Goal: Communication & Community: Answer question/provide support

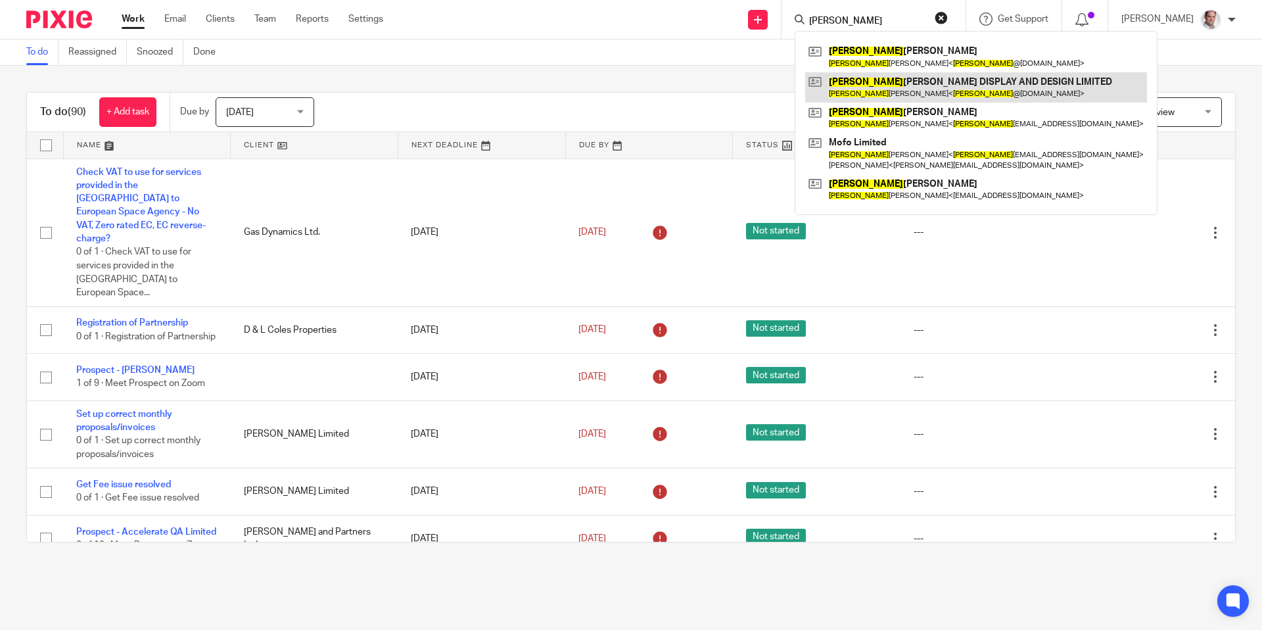
type input "michelle"
click at [923, 89] on link at bounding box center [976, 87] width 342 height 30
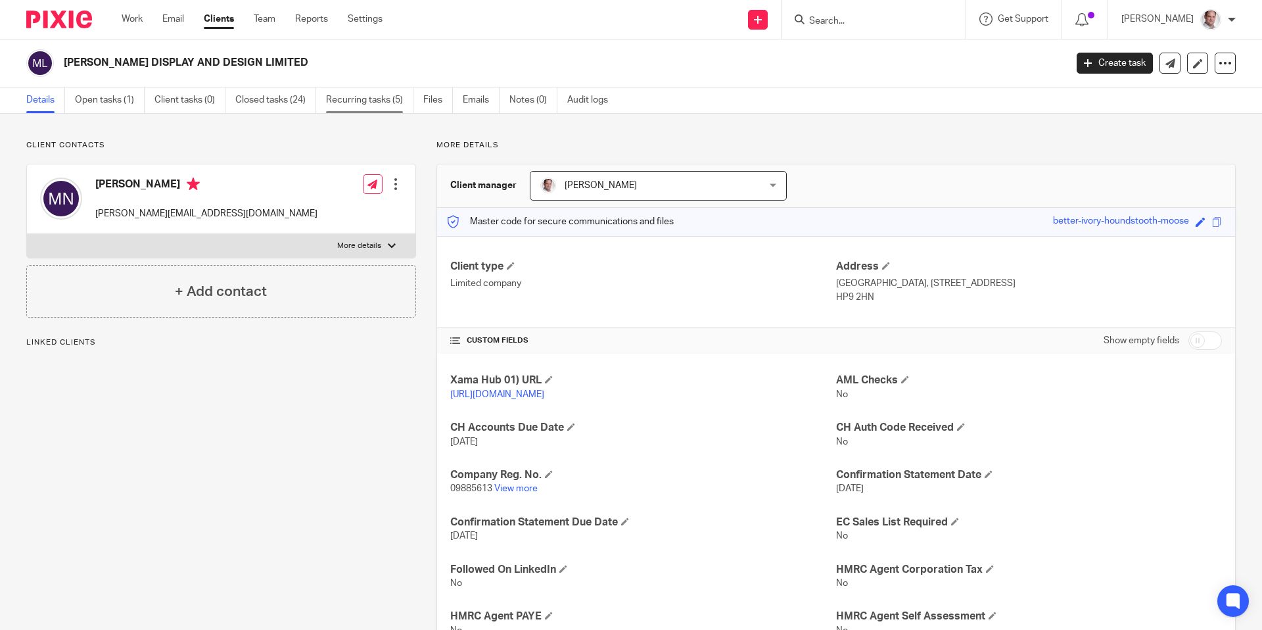
click at [350, 102] on link "Recurring tasks (5)" at bounding box center [369, 100] width 87 height 26
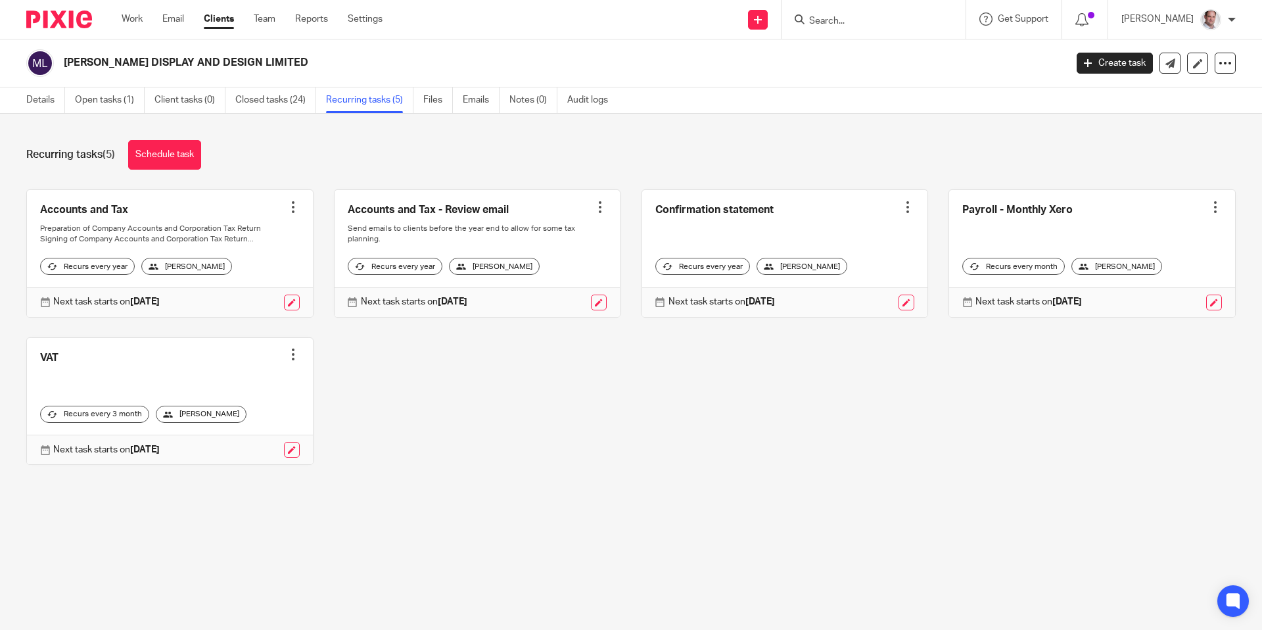
click at [600, 206] on div at bounding box center [600, 206] width 13 height 13
click at [540, 292] on span "Cancel schedule" at bounding box center [551, 290] width 69 height 9
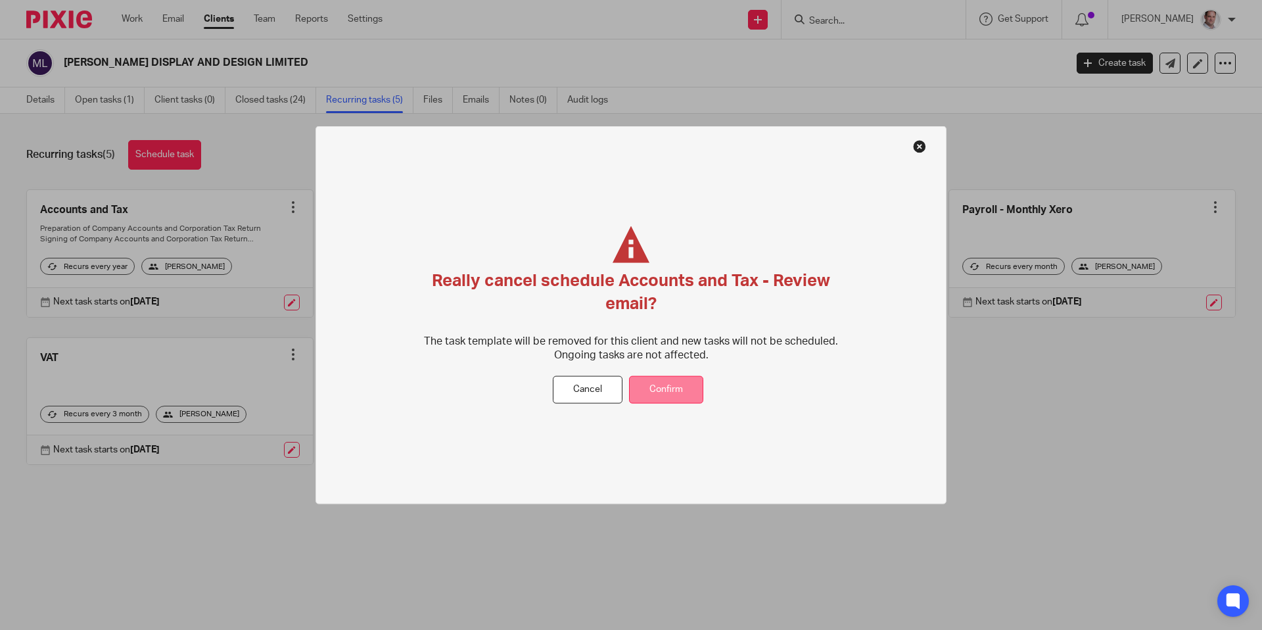
click at [673, 398] on button "Confirm" at bounding box center [666, 389] width 74 height 28
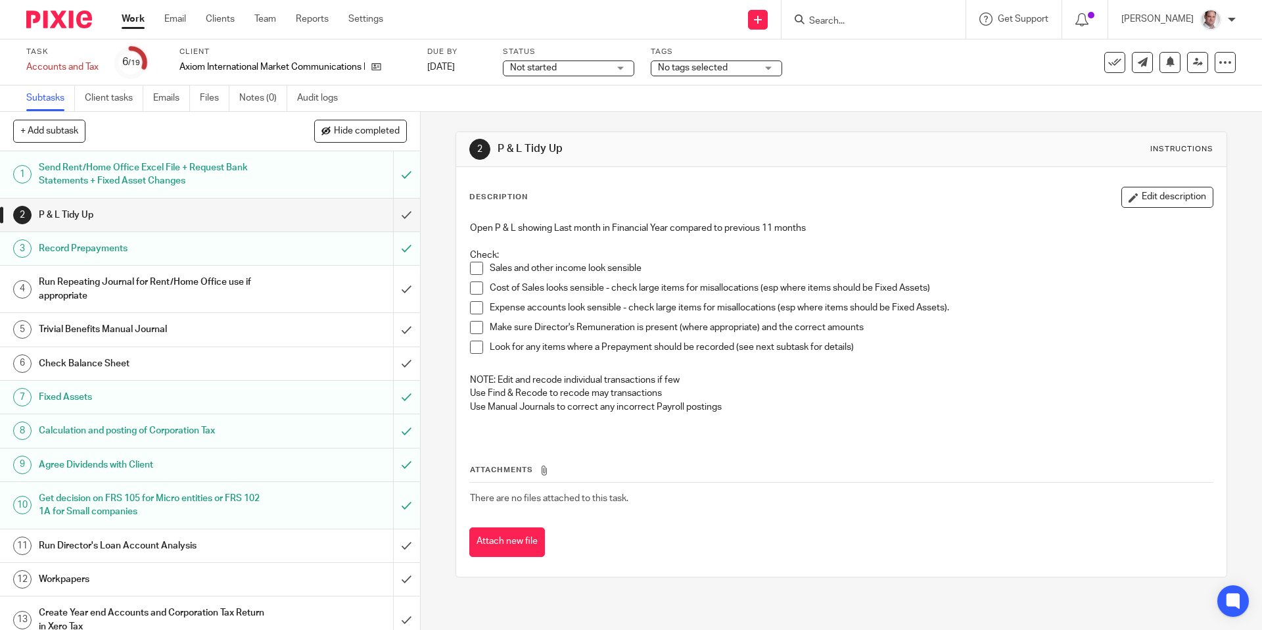
click at [856, 18] on input "Search" at bounding box center [867, 22] width 118 height 12
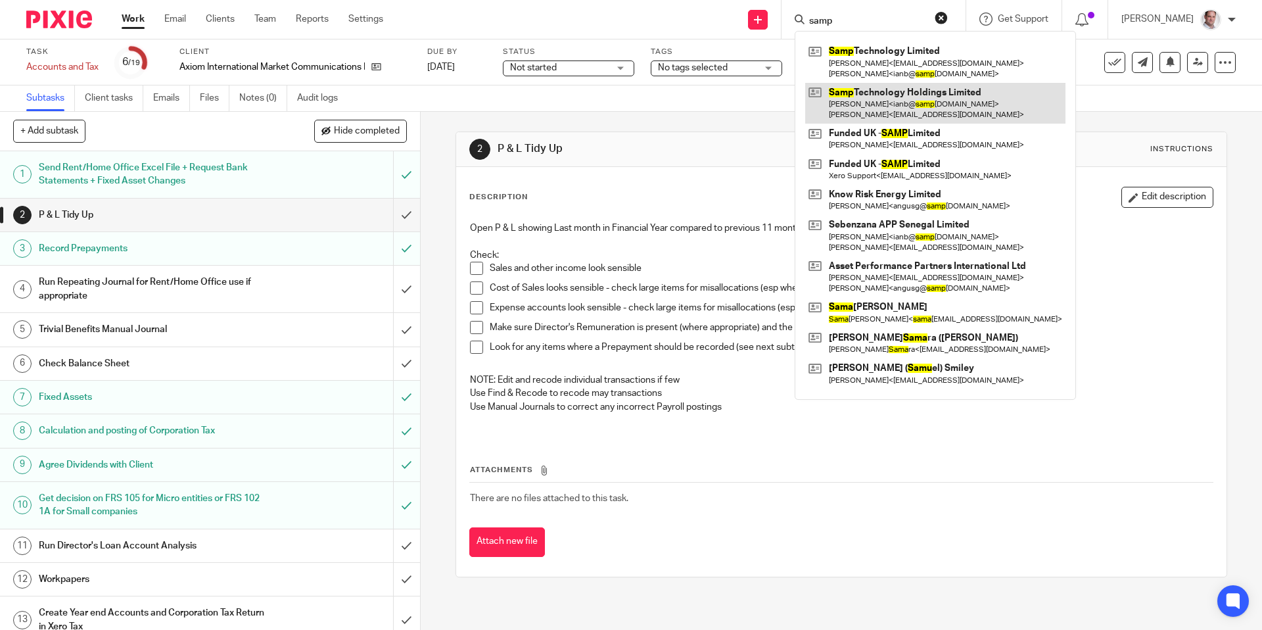
type input "samp"
click at [924, 98] on link at bounding box center [935, 103] width 260 height 41
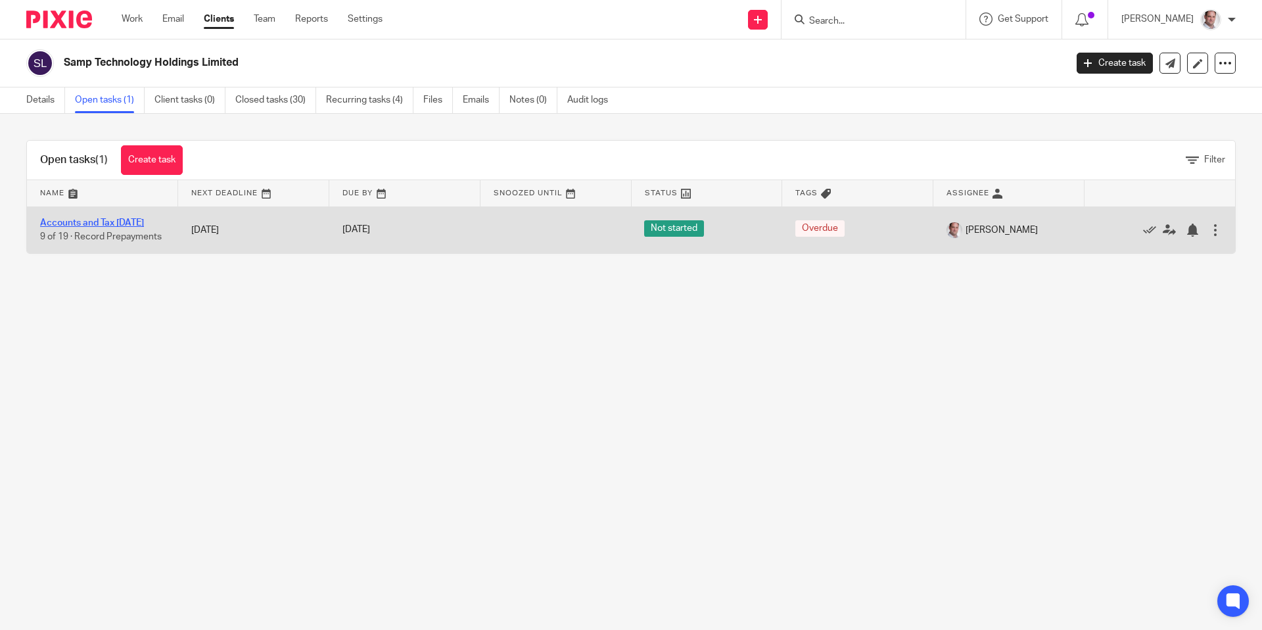
click at [65, 219] on link "Accounts and Tax [DATE]" at bounding box center [92, 222] width 104 height 9
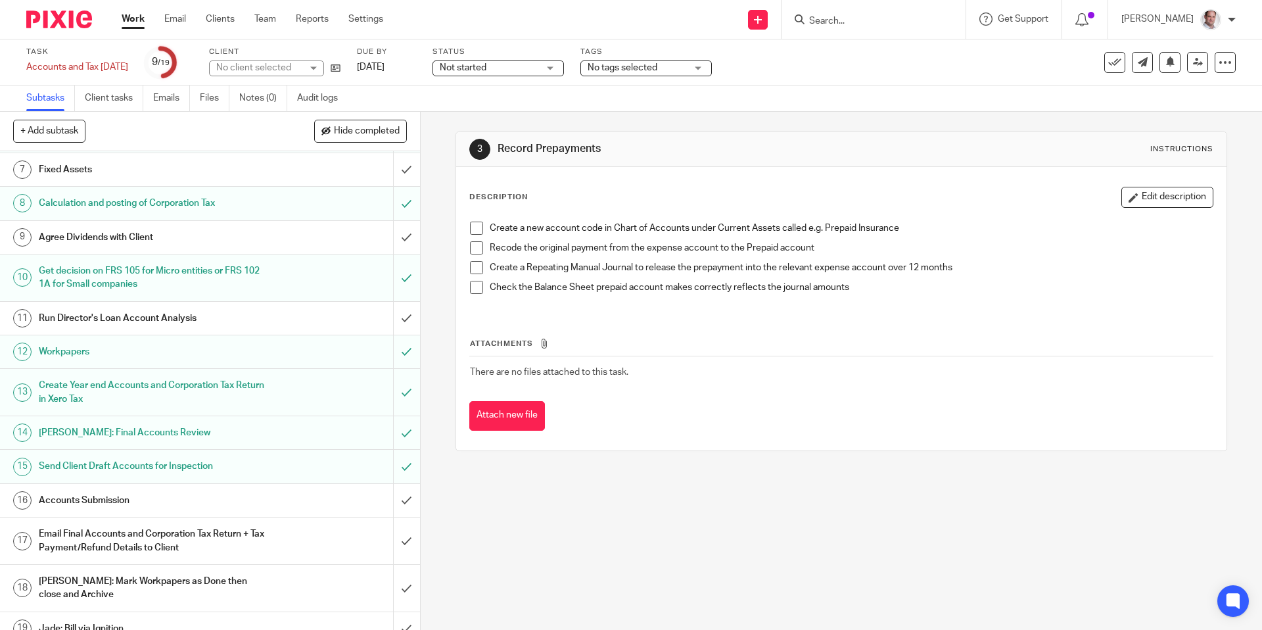
scroll to position [243, 0]
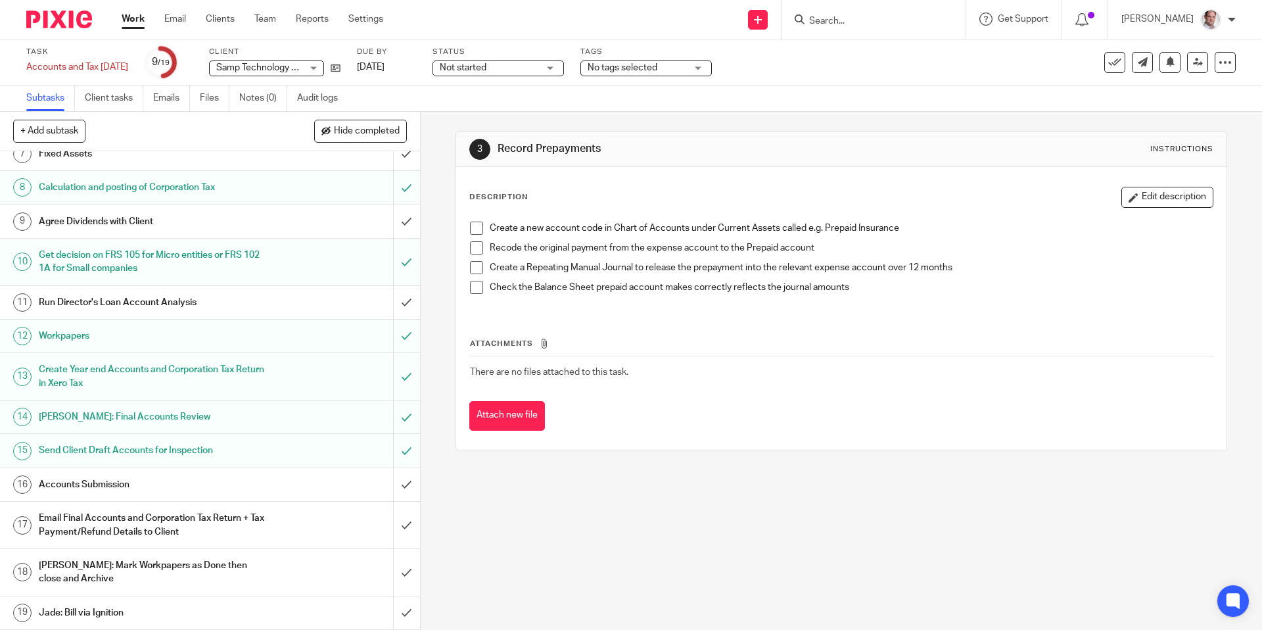
click at [98, 523] on h1 "Email Final Accounts and Corporation Tax Return + Tax Payment/Refund Details to…" at bounding box center [152, 525] width 227 height 34
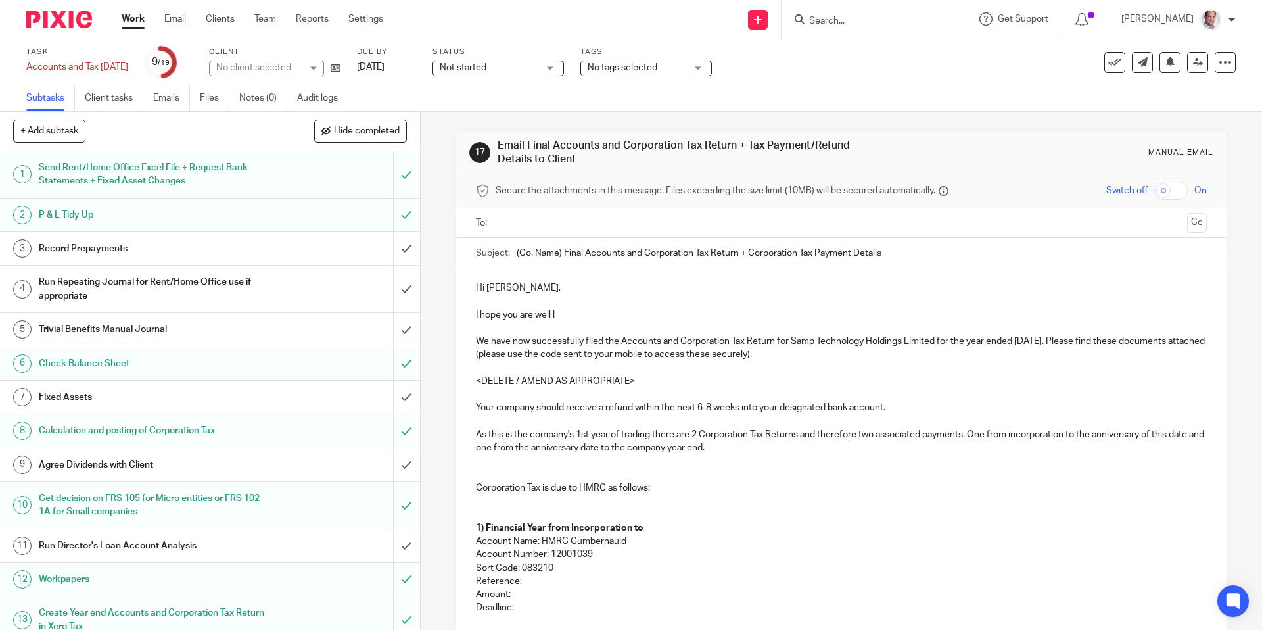
click at [512, 223] on input "text" at bounding box center [840, 223] width 681 height 15
click at [611, 227] on input "text" at bounding box center [896, 225] width 571 height 26
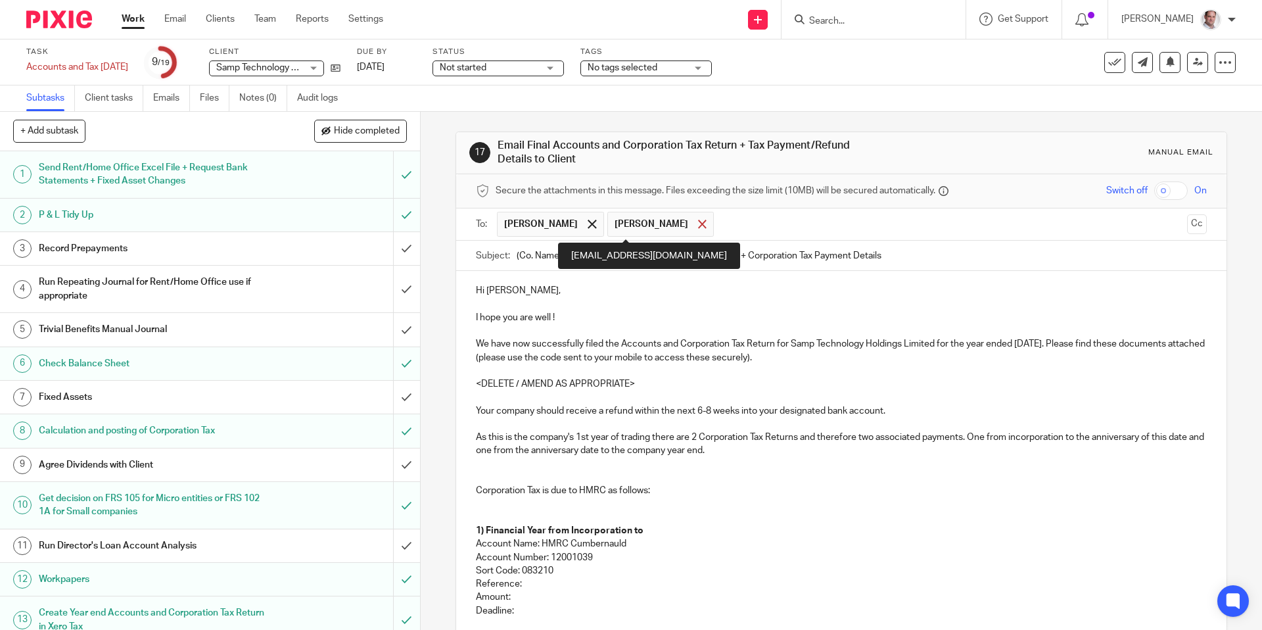
click at [698, 221] on span at bounding box center [702, 224] width 9 height 9
click at [666, 224] on input "text" at bounding box center [896, 225] width 571 height 26
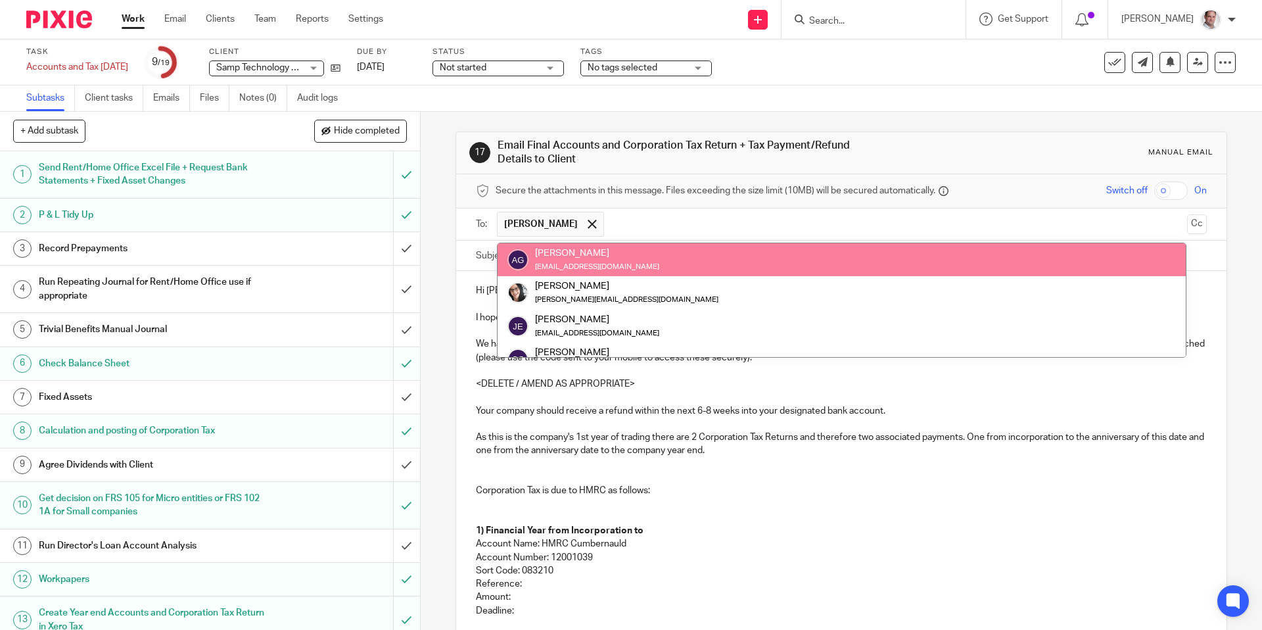
paste input "angusg@samptechnology.com"
type input "[EMAIL_ADDRESS][DOMAIN_NAME]"
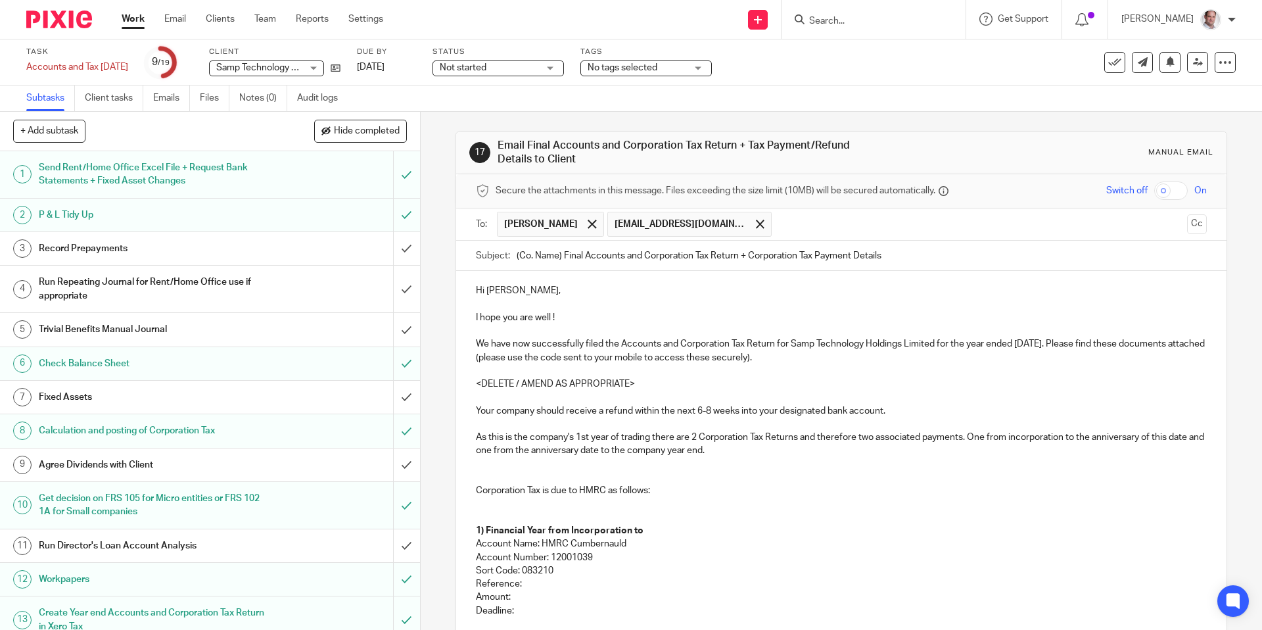
click at [1175, 187] on input "checkbox" at bounding box center [1171, 190] width 34 height 18
checkbox input "true"
drag, startPoint x: 937, startPoint y: 341, endPoint x: 793, endPoint y: 345, distance: 143.3
click at [793, 345] on p "We have now successfully filed the Accounts and Corporation Tax Return for Samp…" at bounding box center [841, 350] width 730 height 27
copy p "Samp Technology Holdings Limited"
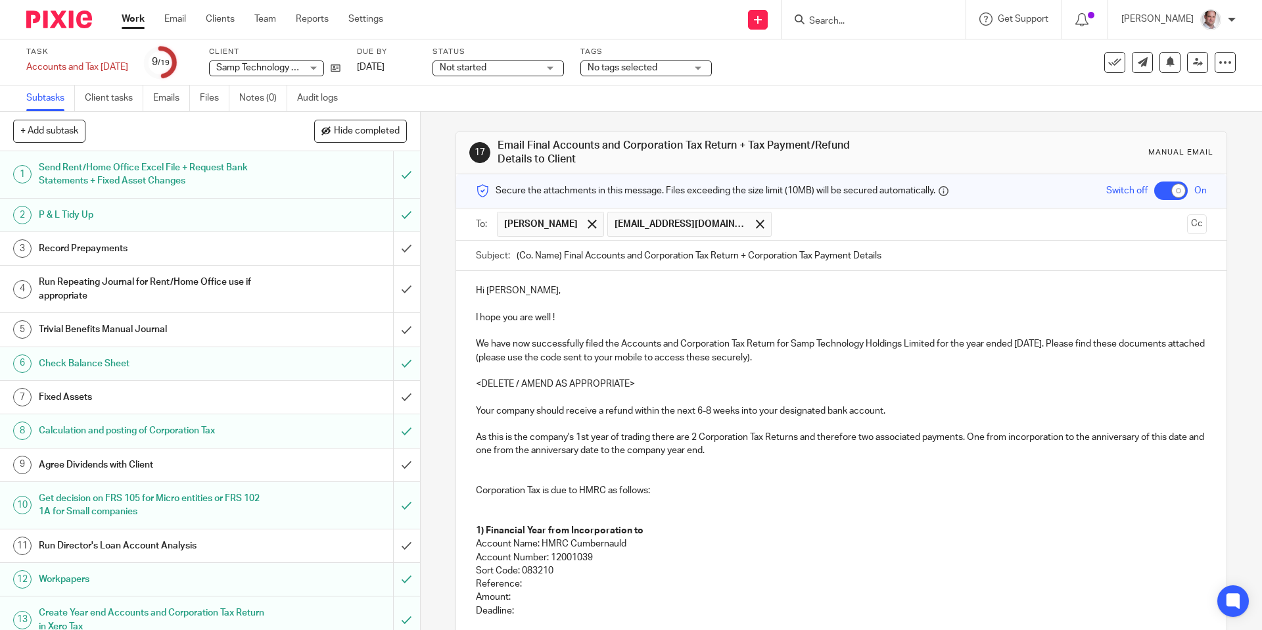
drag, startPoint x: 561, startPoint y: 256, endPoint x: 498, endPoint y: 254, distance: 63.8
click at [498, 254] on div "Subject: (Co. Name) Final Accounts and Corporation Tax Return + Corporation Tax…" at bounding box center [841, 256] width 730 height 30
paste input "Samp Technology Holdings Limited"
drag, startPoint x: 684, startPoint y: 254, endPoint x: 666, endPoint y: 256, distance: 17.9
click at [666, 256] on input "Samp Technology Holdings Limited Final Accounts and Corporation Tax Return + Co…" at bounding box center [861, 256] width 689 height 30
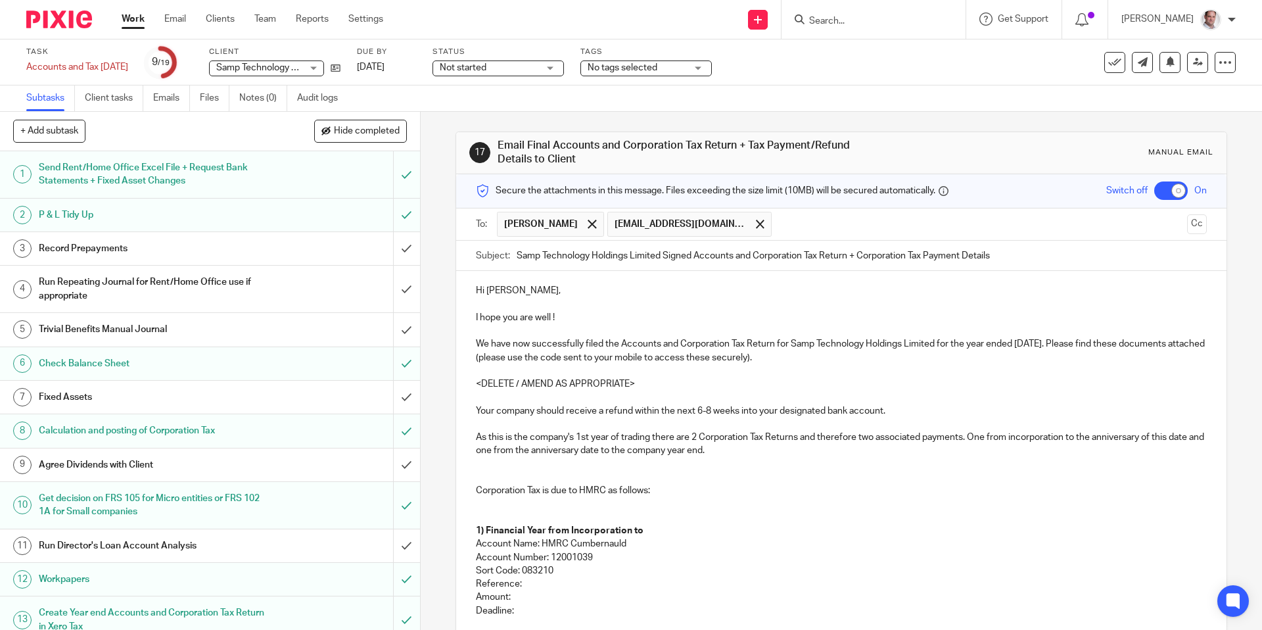
drag, startPoint x: 1006, startPoint y: 255, endPoint x: 734, endPoint y: 256, distance: 272.8
click at [734, 256] on input "Samp Technology Holdings Limited Signed Accounts and Corporation Tax Return + C…" at bounding box center [861, 256] width 689 height 30
type input "Samp Technology Holdings Limited Signed Accounts"
drag, startPoint x: 1069, startPoint y: 342, endPoint x: 1063, endPoint y: 354, distance: 12.3
click at [1069, 342] on p "We have now successfully filed the Accounts and Corporation Tax Return for Samp…" at bounding box center [841, 350] width 730 height 27
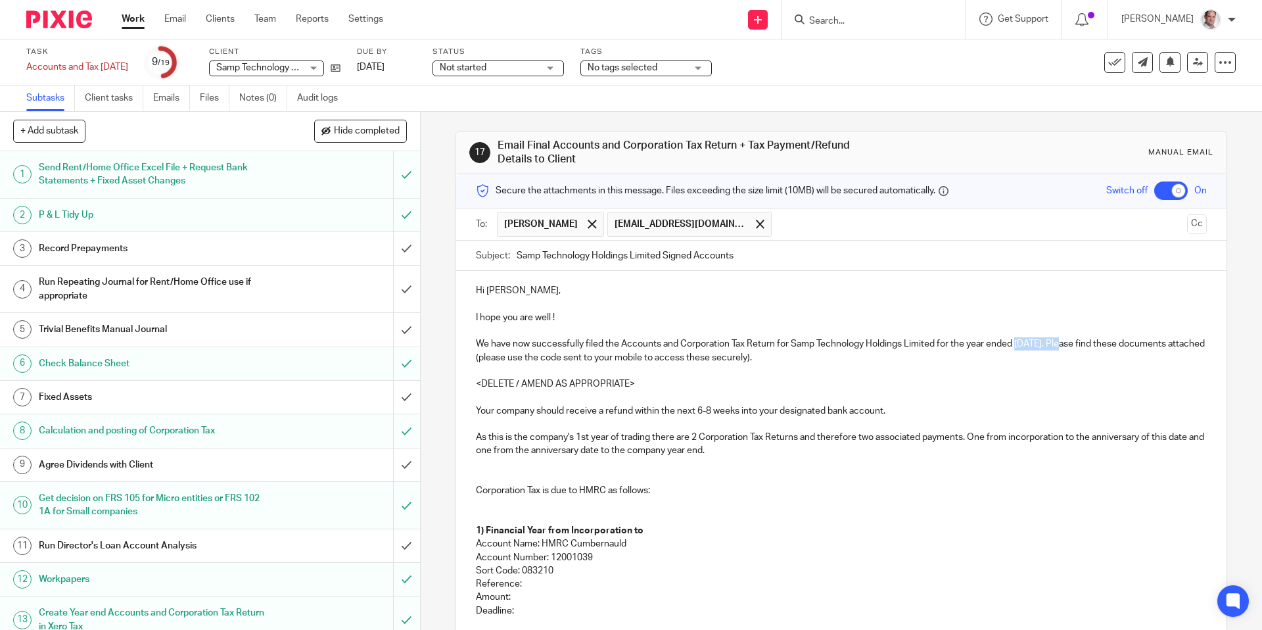
click at [1019, 344] on p "We have now successfully filed the Accounts and Corporation Tax Return for Samp…" at bounding box center [841, 350] width 730 height 27
copy p "28 Feb 2025"
click at [785, 256] on input "Samp Technology Holdings Limited Signed Accounts" at bounding box center [861, 256] width 689 height 30
paste input "28 Feb 2025"
type input "Samp Technology Holdings Limited Signed Accounts 28 Feb 2025"
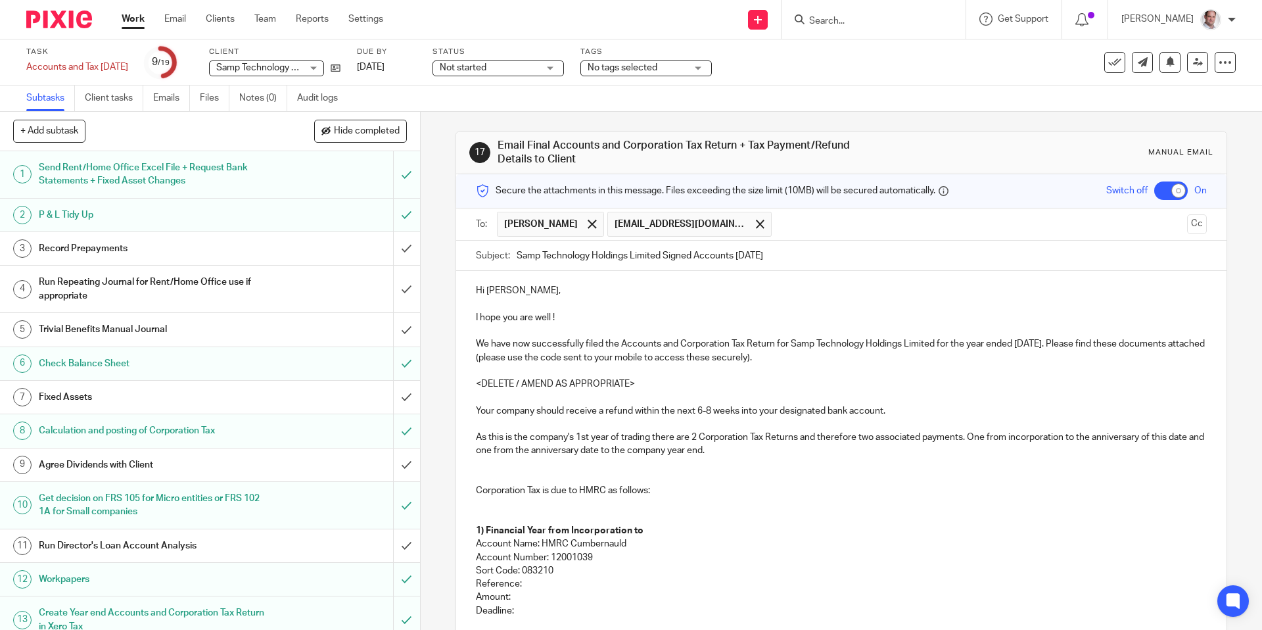
click at [494, 288] on p "Hi Angus," at bounding box center [841, 290] width 730 height 13
drag, startPoint x: 488, startPoint y: 288, endPoint x: 498, endPoint y: 322, distance: 35.8
click at [488, 289] on p "Hi Angus," at bounding box center [841, 290] width 730 height 13
click at [495, 302] on p at bounding box center [841, 304] width 730 height 13
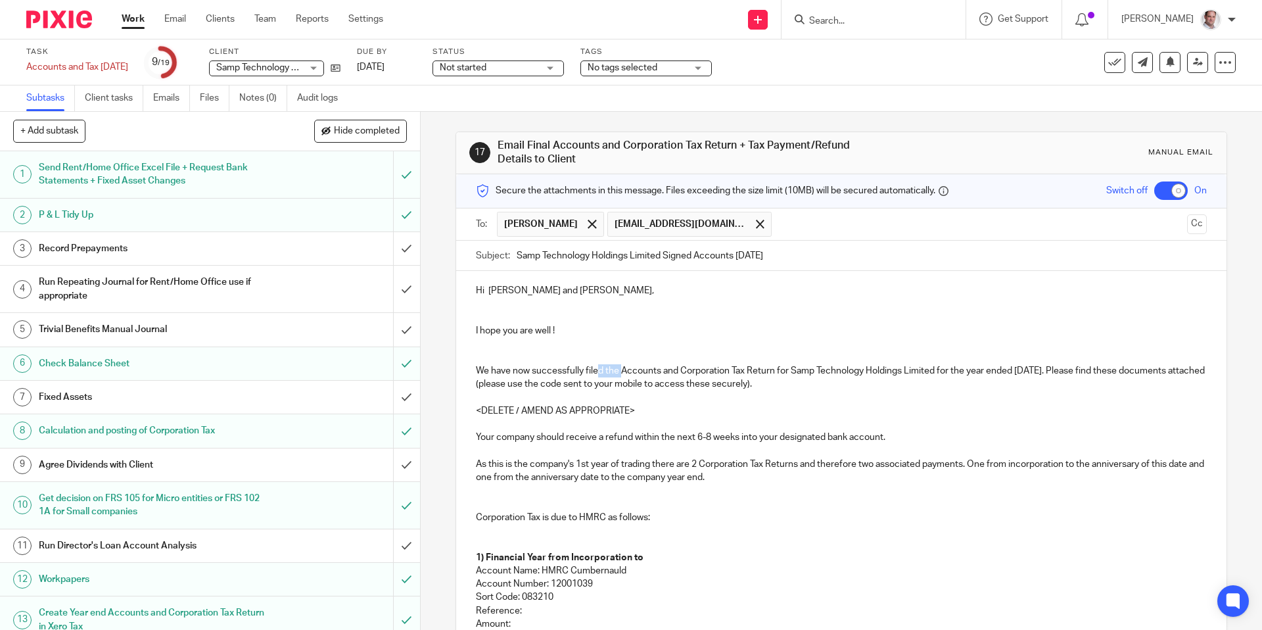
drag, startPoint x: 622, startPoint y: 370, endPoint x: 597, endPoint y: 371, distance: 25.0
click at [597, 371] on p "We have now successfully filed the Accounts and Corporation Tax Return for Samp…" at bounding box center [841, 377] width 730 height 27
click at [602, 369] on p "We have now successfully filed the Accounts and Corporation Tax Return for Samp…" at bounding box center [841, 377] width 730 height 27
drag, startPoint x: 603, startPoint y: 371, endPoint x: 582, endPoint y: 370, distance: 20.4
click at [582, 370] on p "We have now successfully filed the Accounts and Corporation Tax Return for Samp…" at bounding box center [841, 377] width 730 height 27
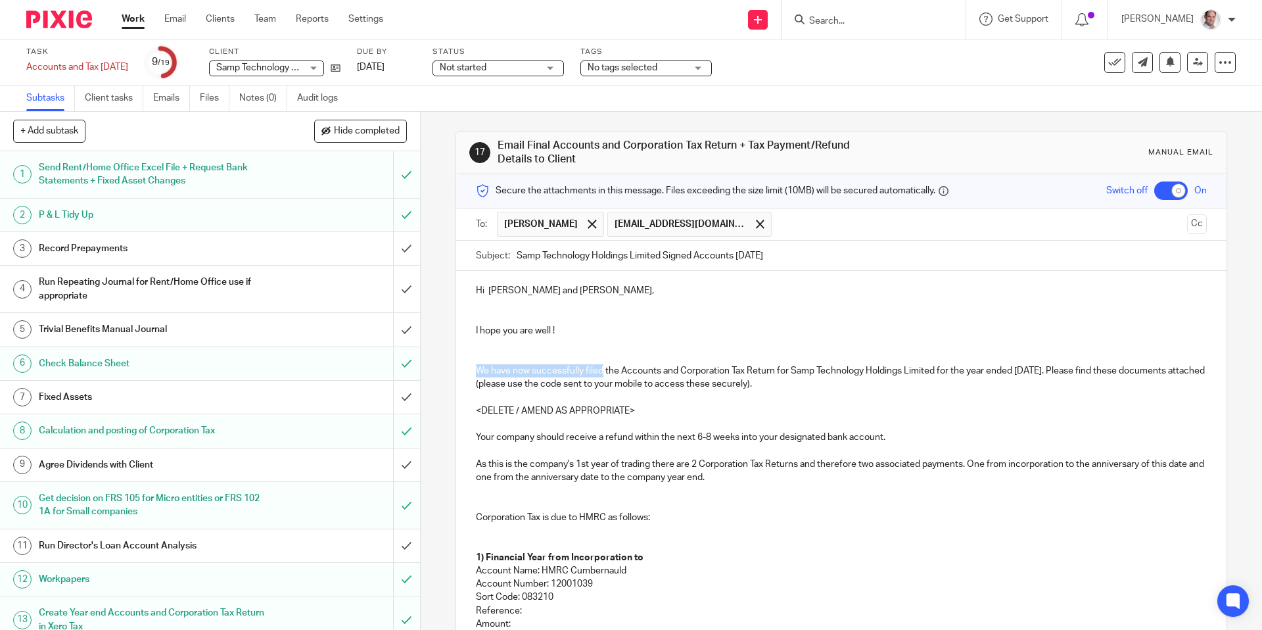
click at [476, 367] on p "We have now successfully filed the Accounts and Corporation Tax Return for Samp…" at bounding box center [841, 377] width 730 height 27
click at [627, 373] on p "Please find (in the secure portal) the Accounts and Corporation Tax Return for …" at bounding box center [841, 377] width 730 height 27
click at [1112, 369] on p "Please find (in the secure portal) the signed Accounts and Corporation Tax Retu…" at bounding box center [841, 377] width 730 height 27
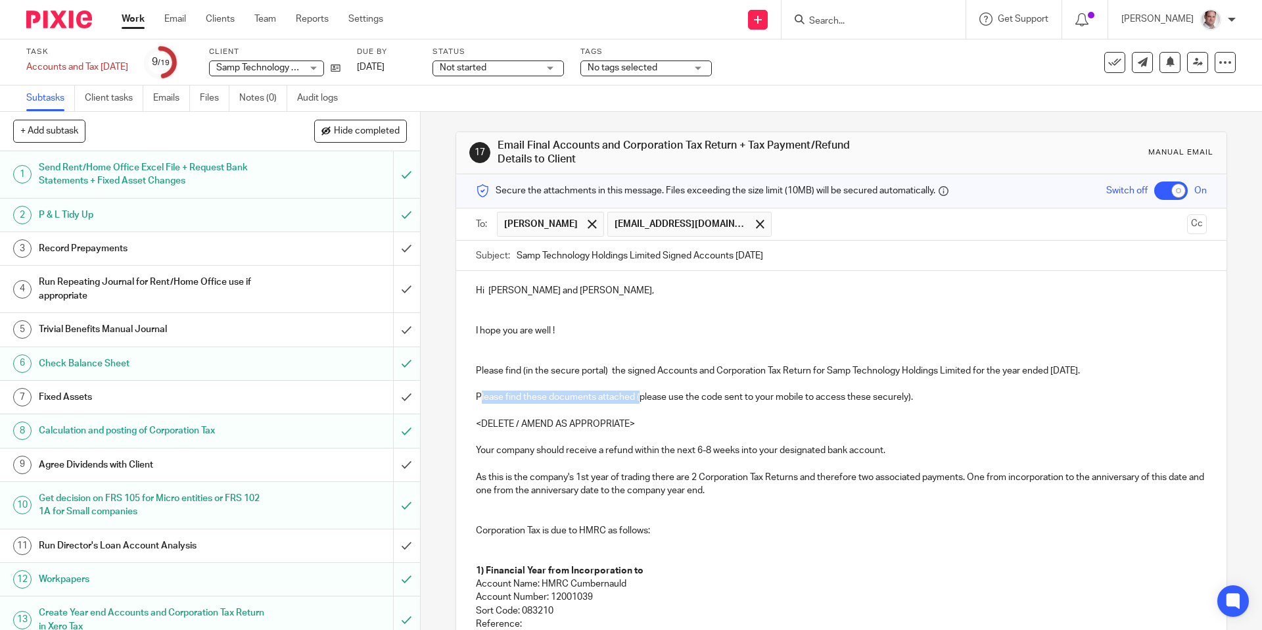
drag, startPoint x: 641, startPoint y: 398, endPoint x: 482, endPoint y: 402, distance: 158.5
click at [482, 402] on p "Please find these documents attached (please use the code sent to your mobile t…" at bounding box center [841, 396] width 730 height 13
click at [760, 395] on p "Please use the code sent to your mobile to access these securely)." at bounding box center [841, 396] width 730 height 13
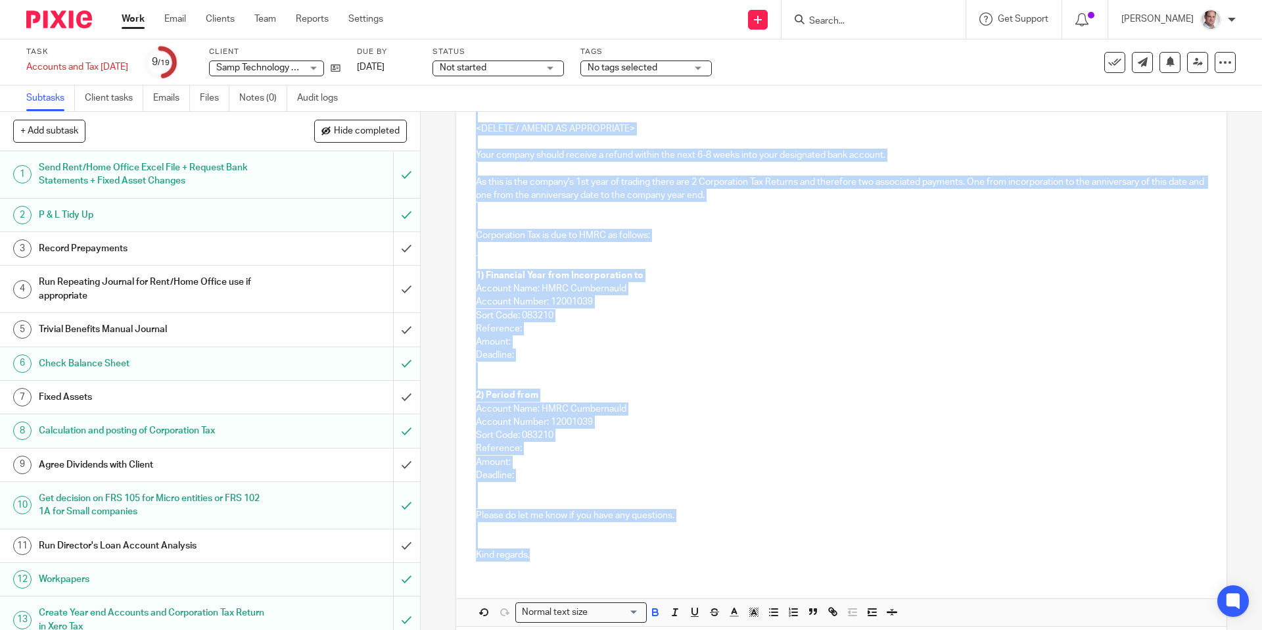
scroll to position [302, 0]
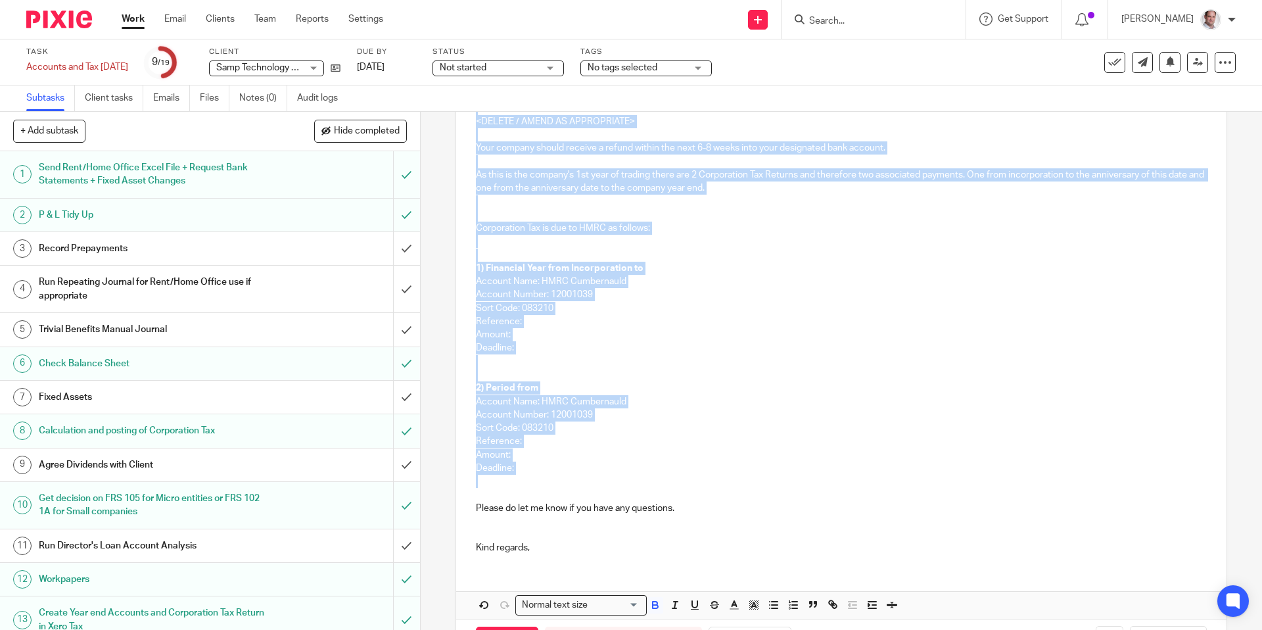
drag, startPoint x: 503, startPoint y: 409, endPoint x: 546, endPoint y: 484, distance: 85.9
click at [546, 484] on div "Hi Ian and Angus, I hope you are well ! Please find (in the secure portal) the …" at bounding box center [841, 265] width 770 height 595
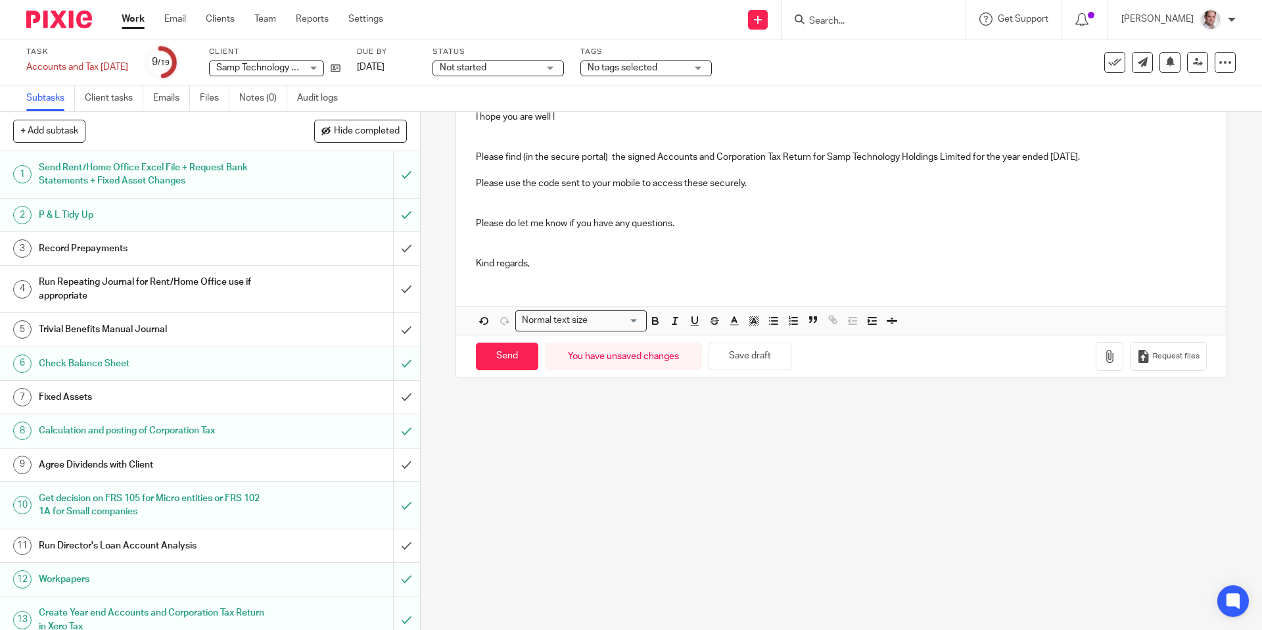
scroll to position [180, 0]
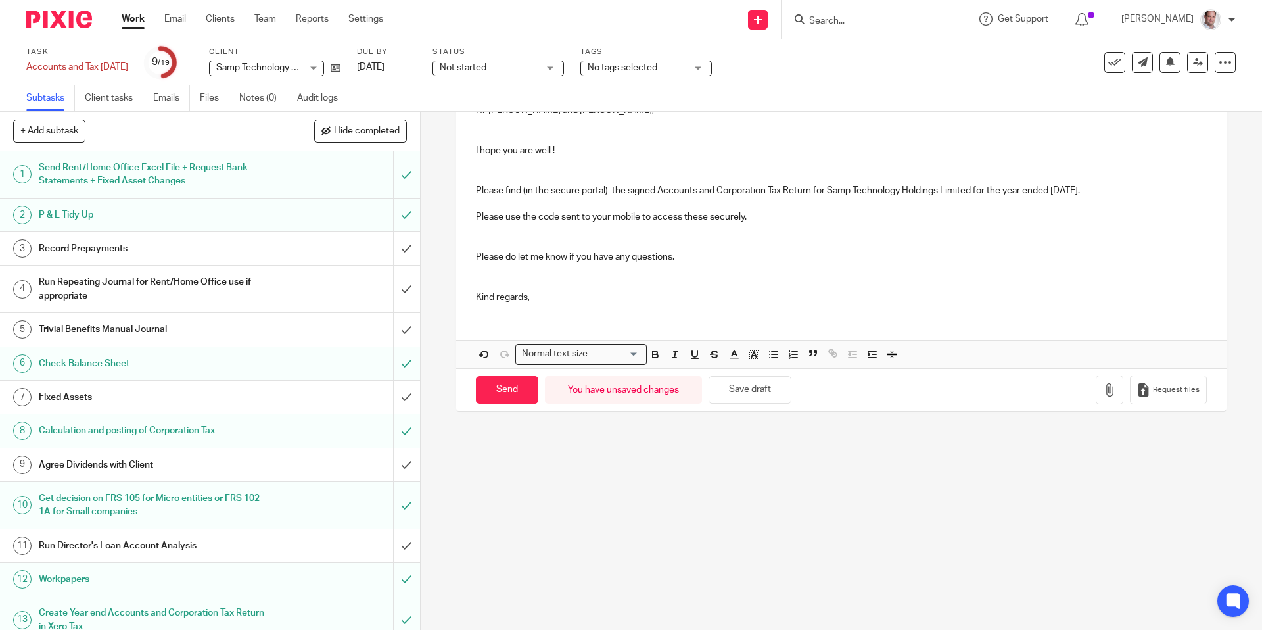
click at [551, 304] on div "Hi Ian and Angus, I hope you are well ! Please find (in the secure portal) the …" at bounding box center [841, 202] width 770 height 223
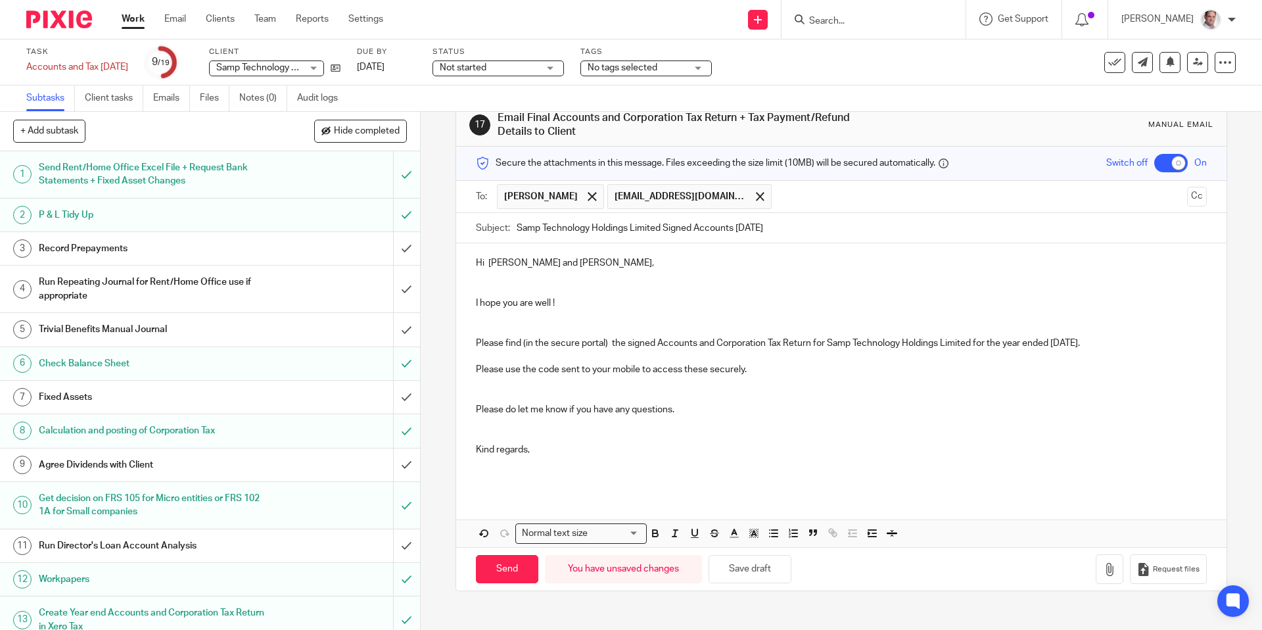
scroll to position [20, 0]
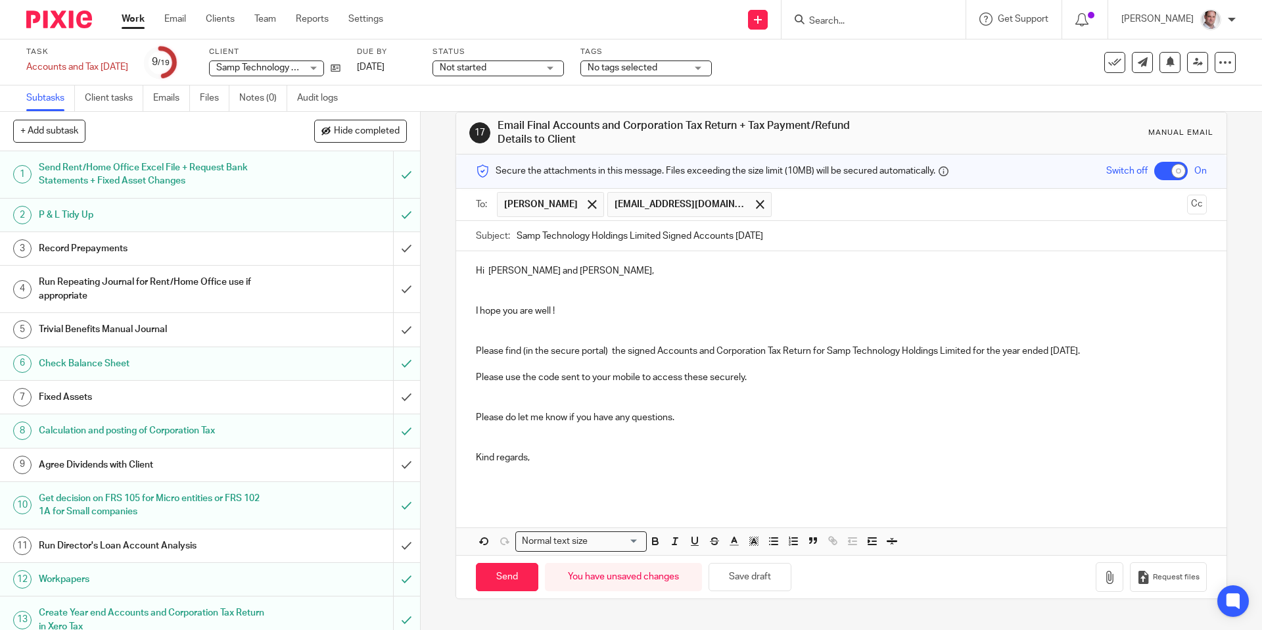
click at [494, 399] on p at bounding box center [841, 398] width 730 height 27
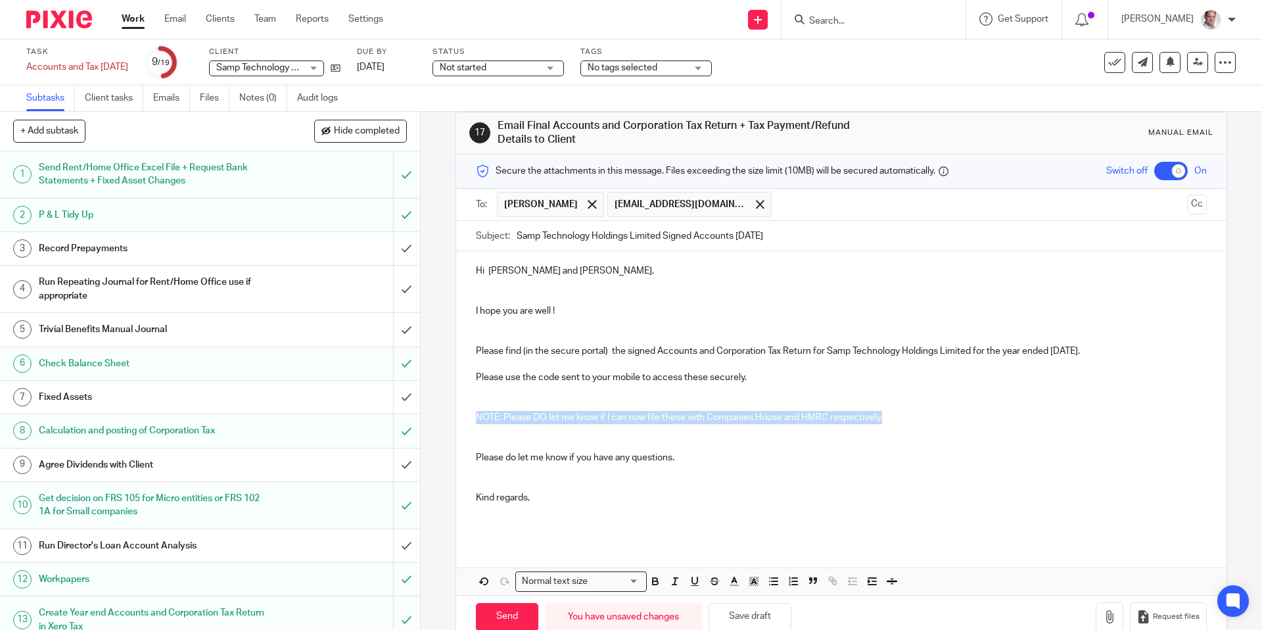
click at [477, 417] on p "NOTE: Please DO let me know if I can now file these with Companies House and HM…" at bounding box center [841, 417] width 730 height 13
click at [654, 582] on icon "button" at bounding box center [655, 581] width 12 height 12
drag, startPoint x: 503, startPoint y: 416, endPoint x: 517, endPoint y: 438, distance: 25.4
click at [503, 417] on strong "NOTE: Please DO let me know if I can now file these with Companies House and HM…" at bounding box center [689, 417] width 426 height 9
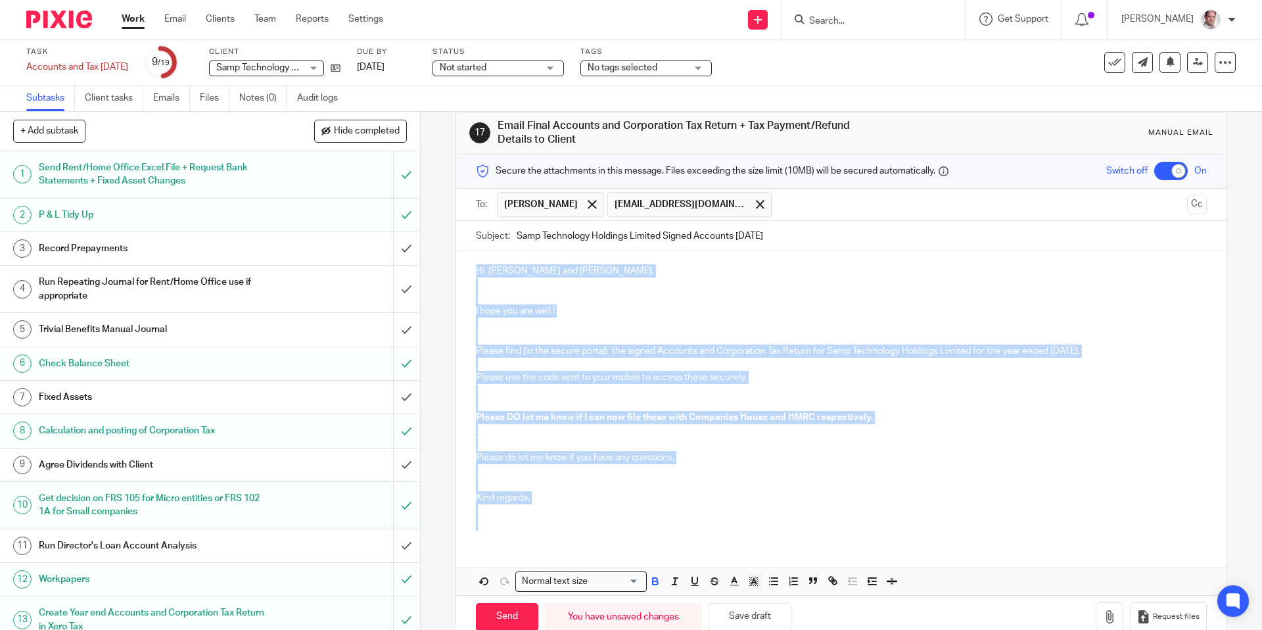
drag, startPoint x: 475, startPoint y: 265, endPoint x: 599, endPoint y: 473, distance: 242.3
click at [636, 528] on div "Hi Ian and Angus, I hope you are well ! Please find (in the secure portal) the …" at bounding box center [841, 395] width 770 height 289
copy div "Hi Ian and Angus, I hope you are well ! Please find (in the secure portal) the …"
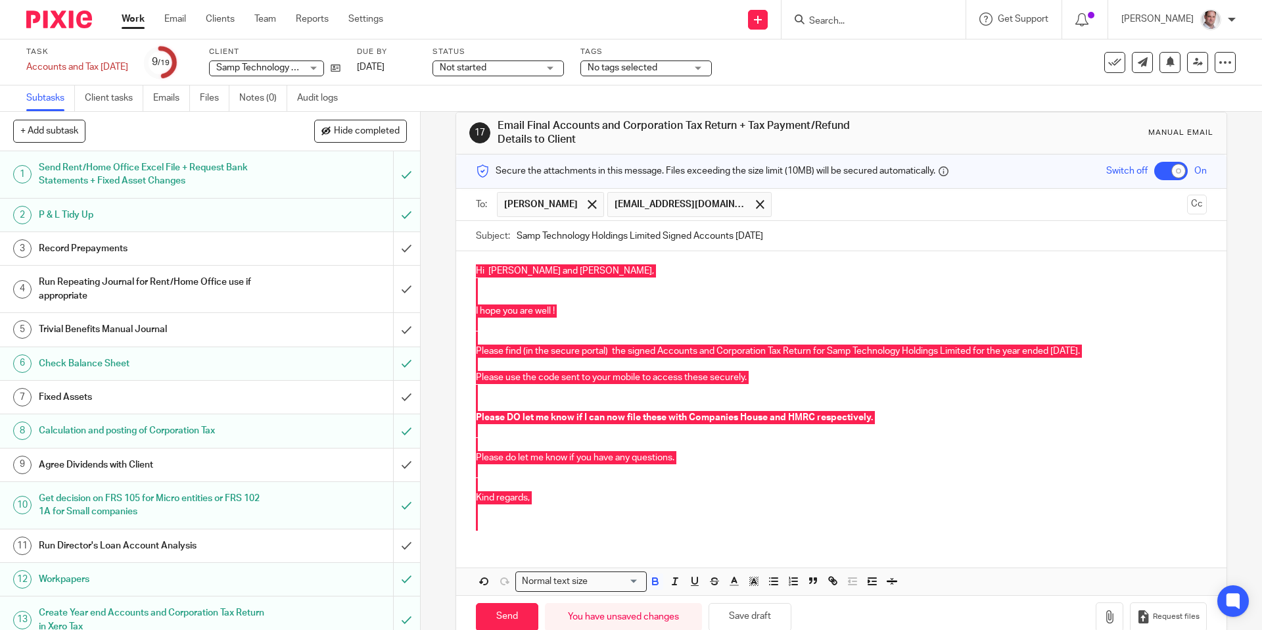
scroll to position [48, 0]
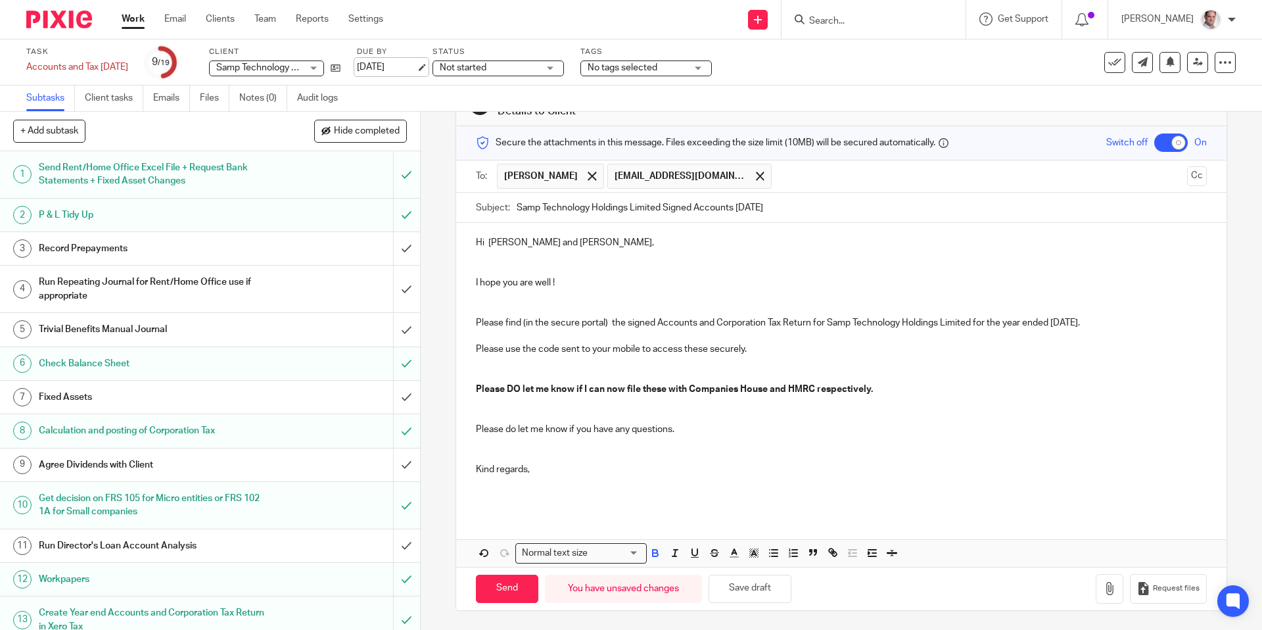
click at [416, 67] on link "3 Sep 2025" at bounding box center [386, 67] width 59 height 14
click at [1107, 585] on icon "button" at bounding box center [1109, 588] width 13 height 13
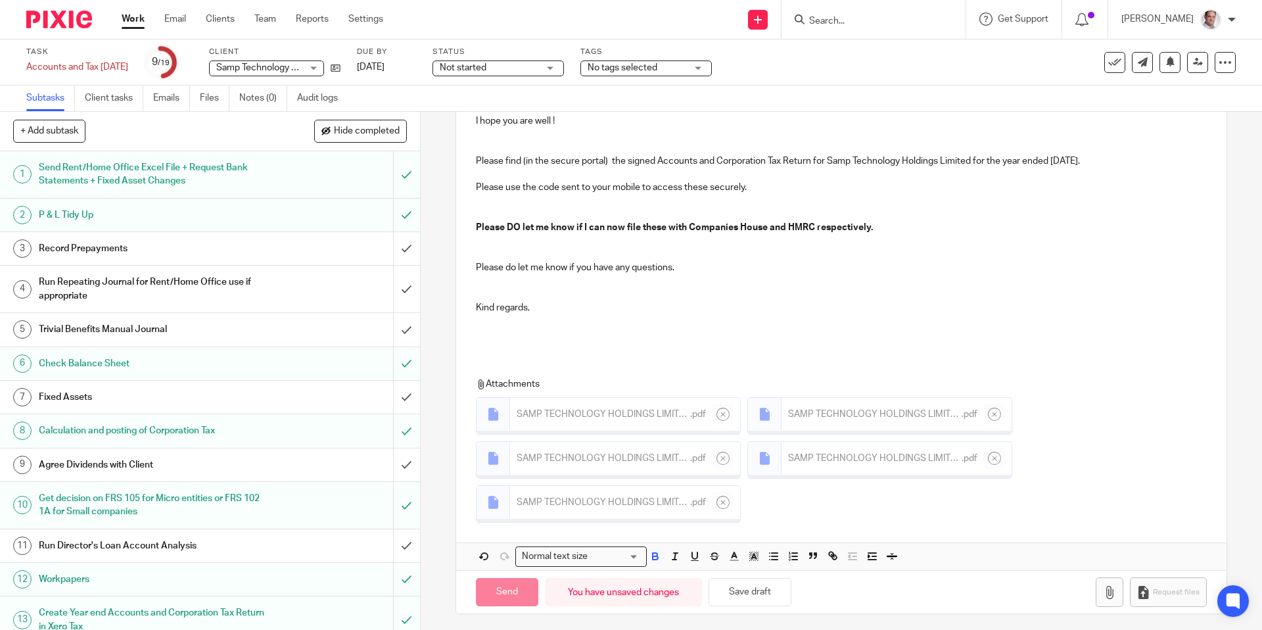
scroll to position [214, 0]
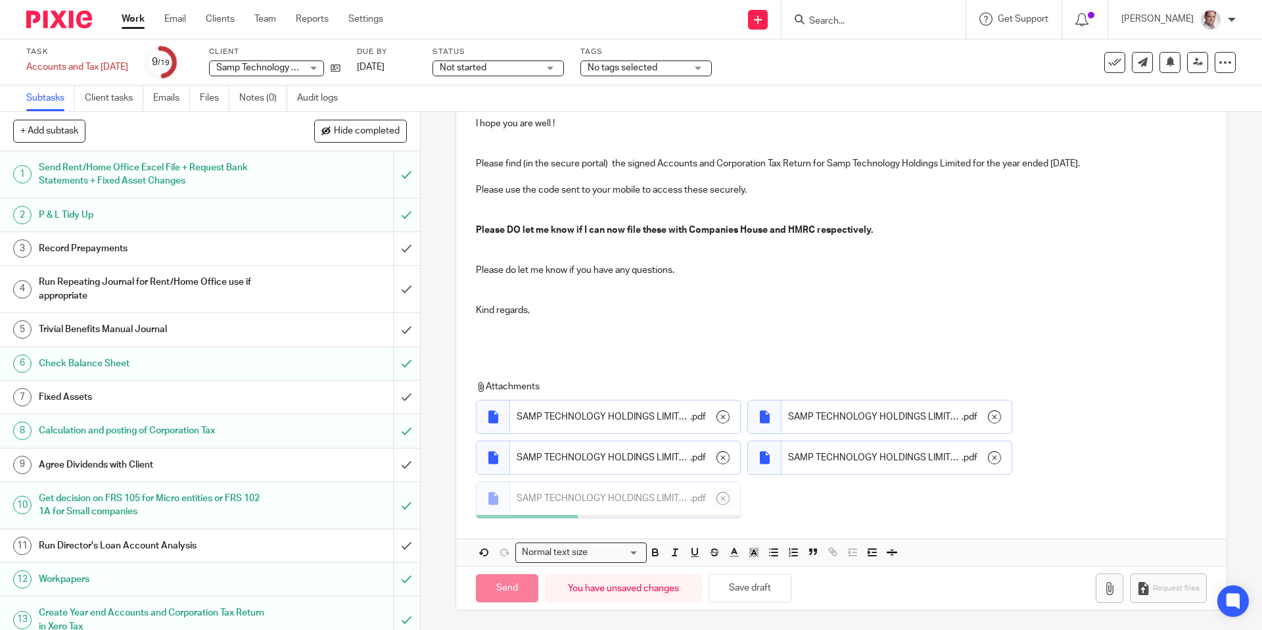
click at [1114, 159] on p "Please find (in the secure portal) the signed Accounts and Corporation Tax Retu…" at bounding box center [841, 163] width 730 height 13
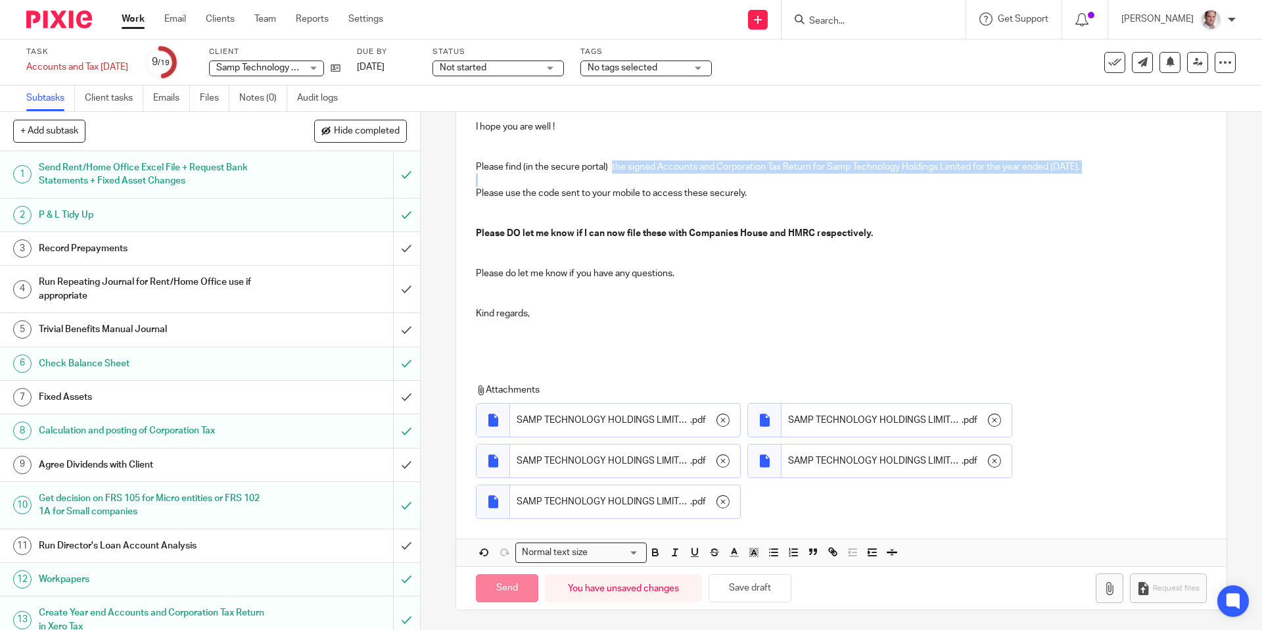
drag, startPoint x: 1114, startPoint y: 159, endPoint x: 611, endPoint y: 169, distance: 502.9
click at [611, 169] on p "Please find (in the secure portal) the signed Accounts and Corporation Tax Retu…" at bounding box center [841, 166] width 730 height 13
copy p "the signed Accounts and Corporation Tax Return for Samp Technology Holdings Lim…"
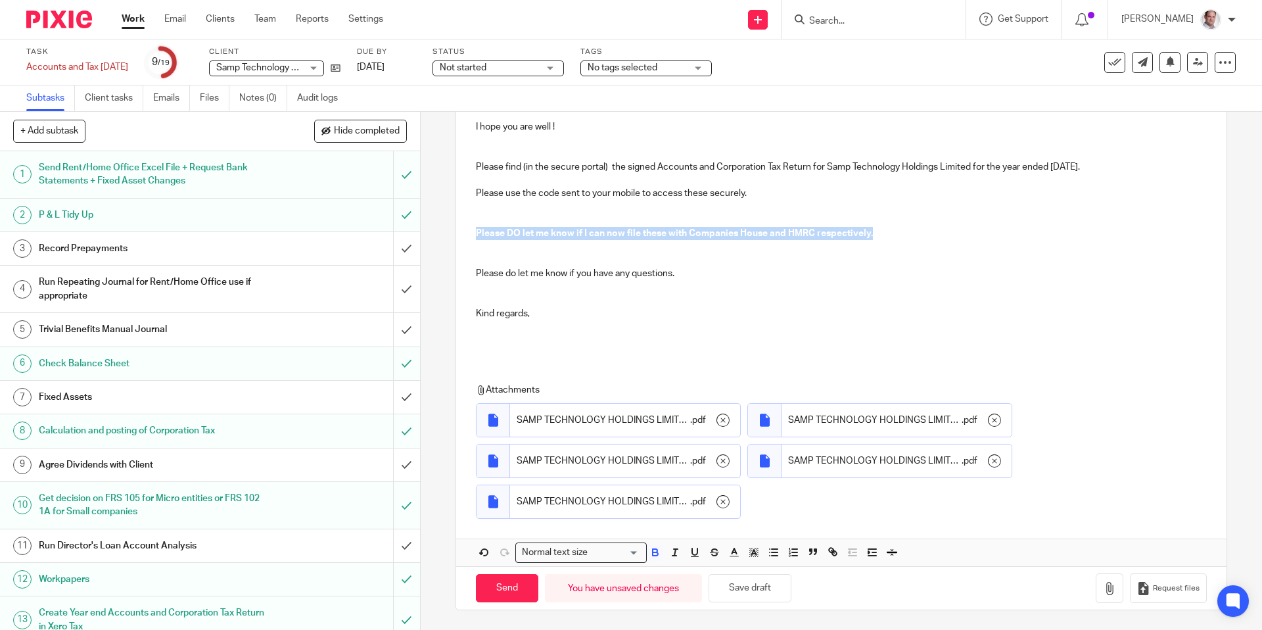
drag, startPoint x: 875, startPoint y: 233, endPoint x: 475, endPoint y: 235, distance: 400.3
click at [476, 235] on p "Please DO let me know if I can now file these with Companies House and HMRC res…" at bounding box center [841, 233] width 730 height 13
copy strong "Please DO let me know if I can now file these with Companies House and HMRC res…"
click at [442, 568] on div "17 Email Final Accounts and Corporation Tax Return + Tax Payment/Refund Details…" at bounding box center [841, 371] width 841 height 518
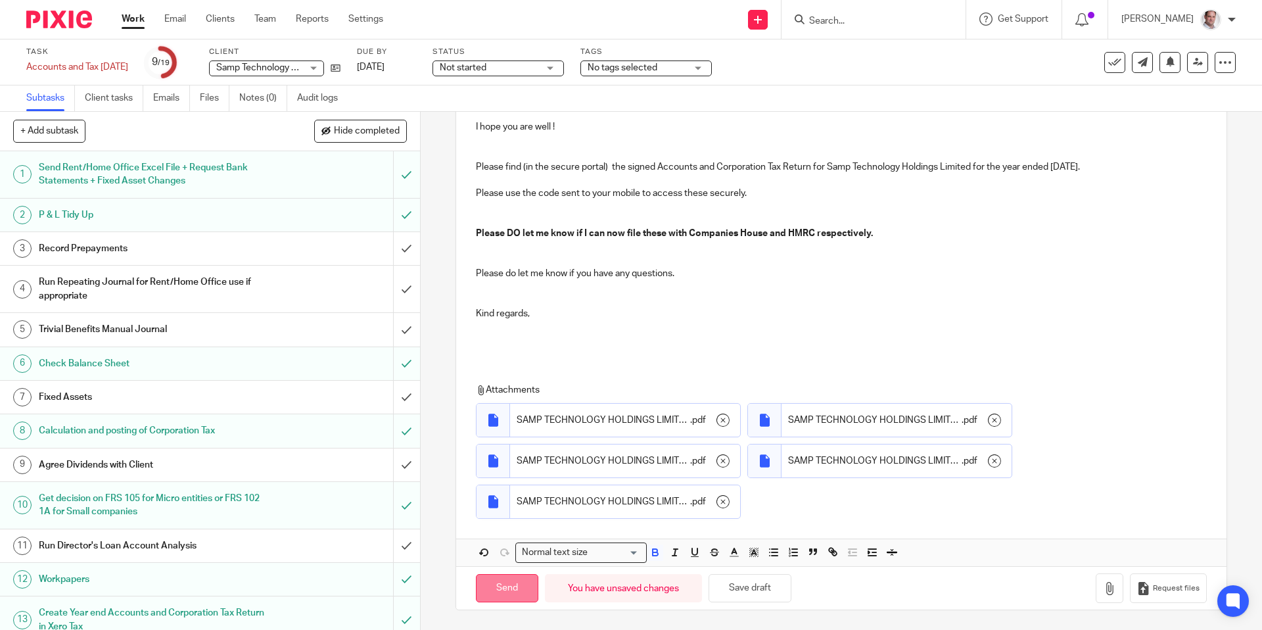
click at [515, 591] on input "Send" at bounding box center [507, 588] width 62 height 28
checkbox input "false"
type input "Sent"
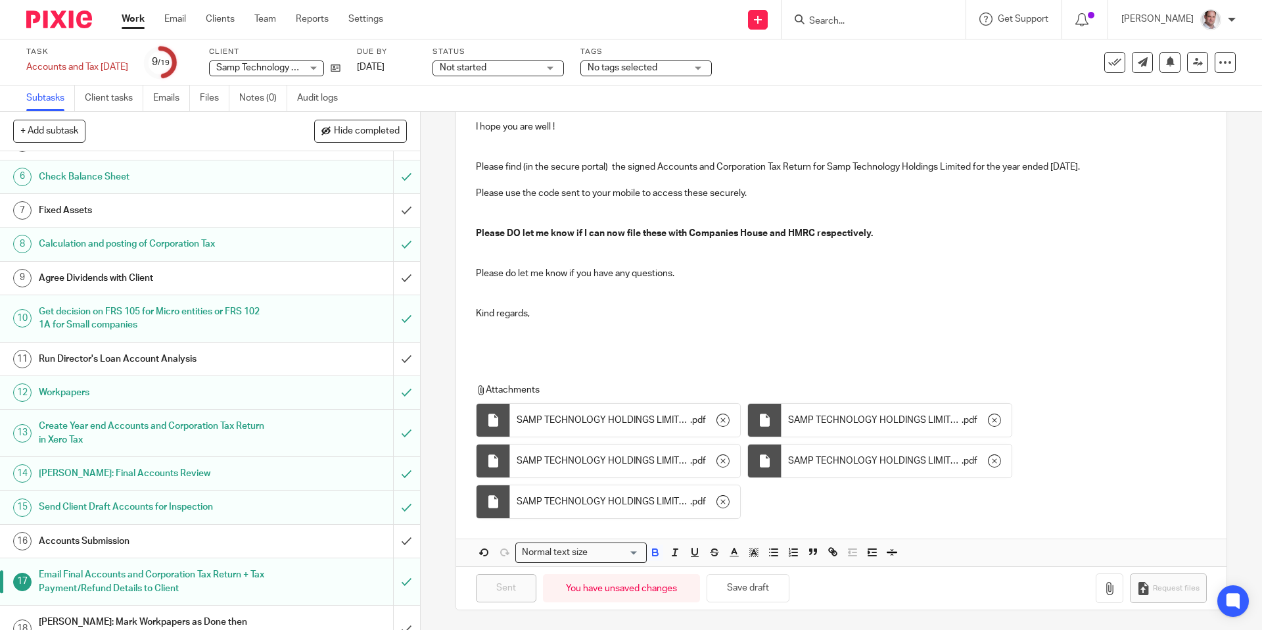
scroll to position [243, 0]
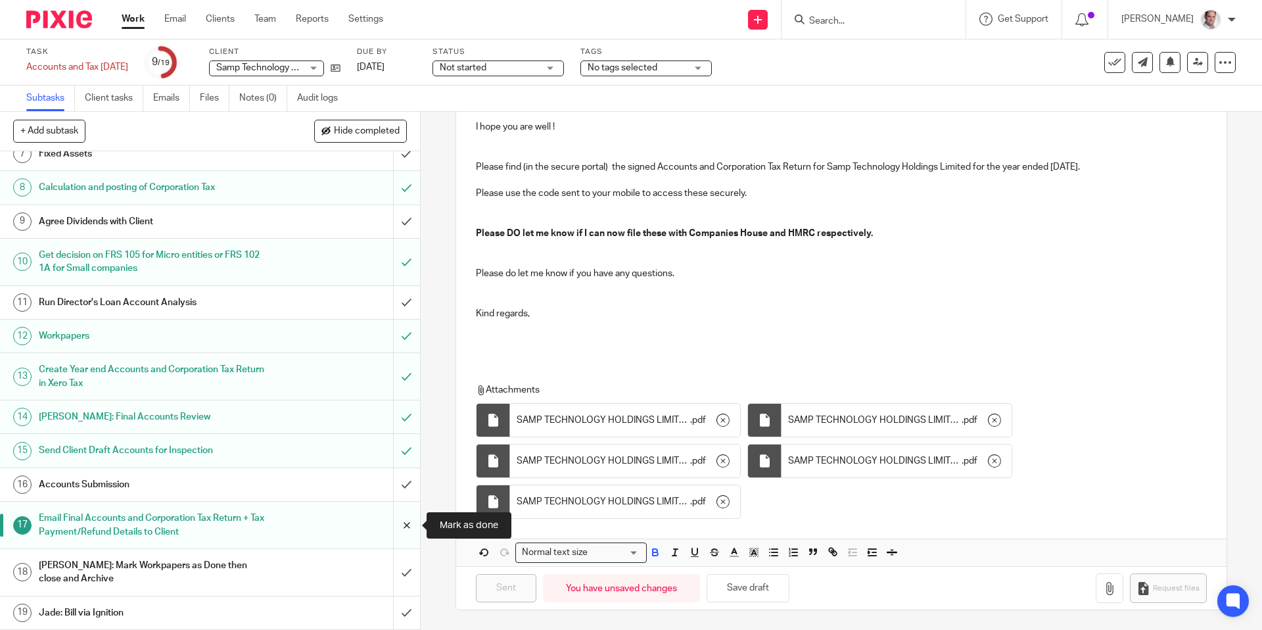
click at [406, 525] on input "submit" at bounding box center [210, 524] width 420 height 47
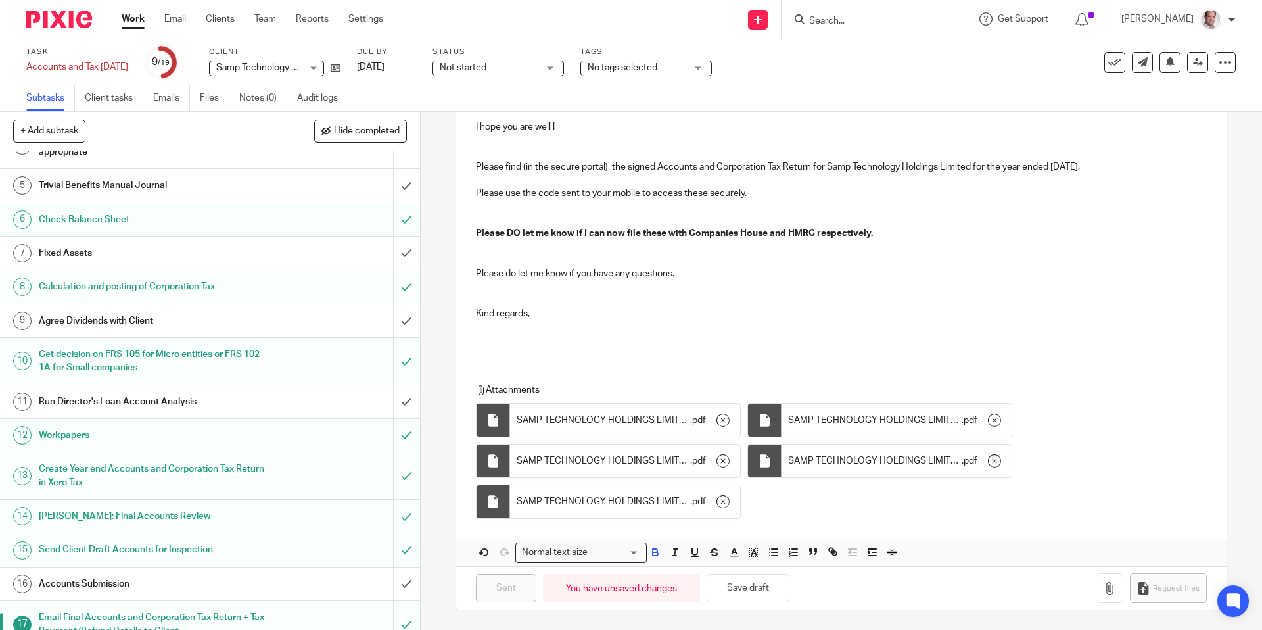
scroll to position [0, 0]
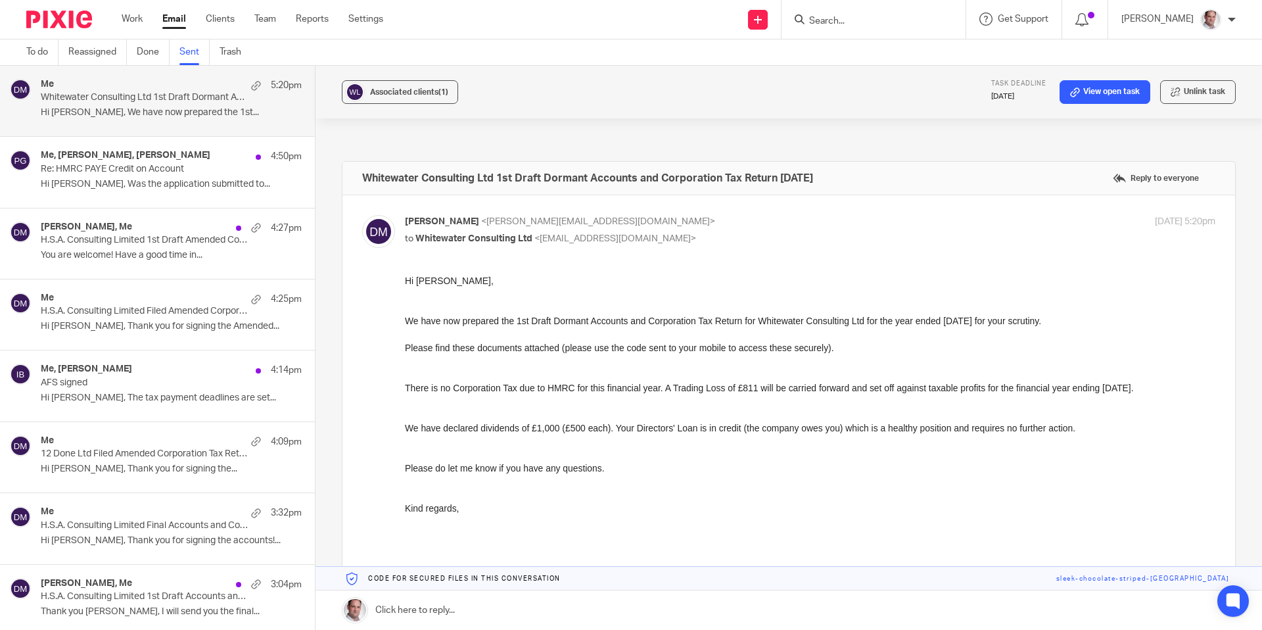
click at [196, 57] on link "Sent" at bounding box center [194, 52] width 30 height 26
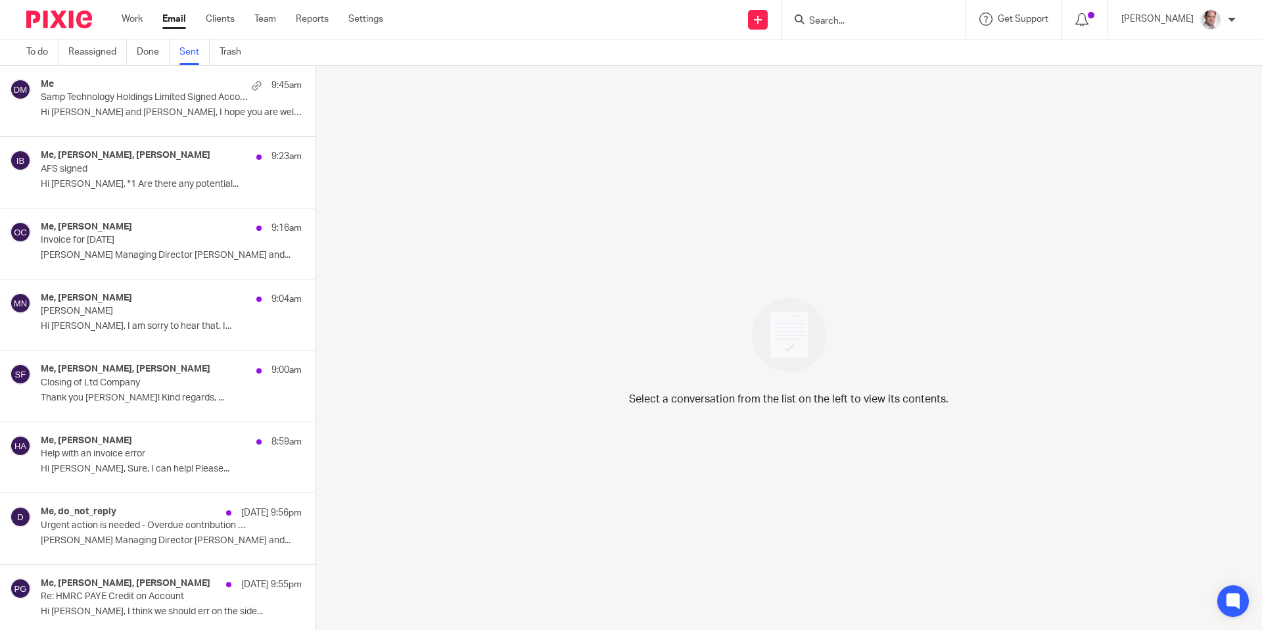
click at [144, 110] on p "Hi [PERSON_NAME] and [PERSON_NAME], I hope you are well ! ..." at bounding box center [171, 112] width 261 height 11
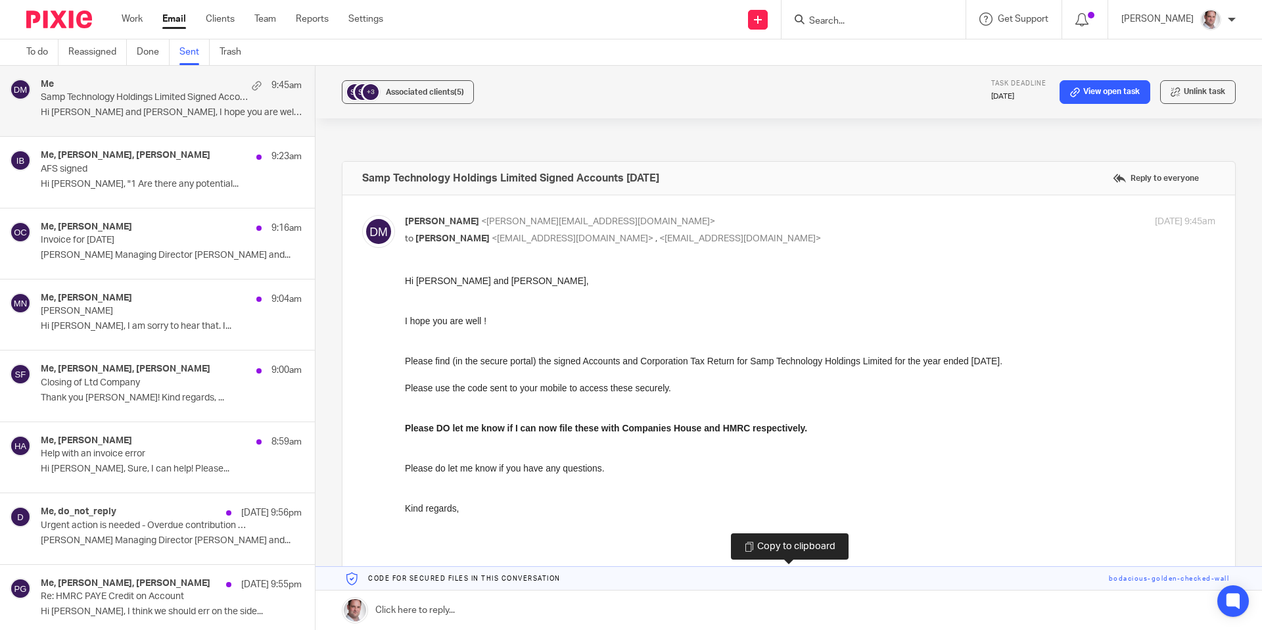
click at [1143, 580] on link at bounding box center [788, 579] width 946 height 24
click at [852, 21] on input "Search" at bounding box center [867, 22] width 118 height 12
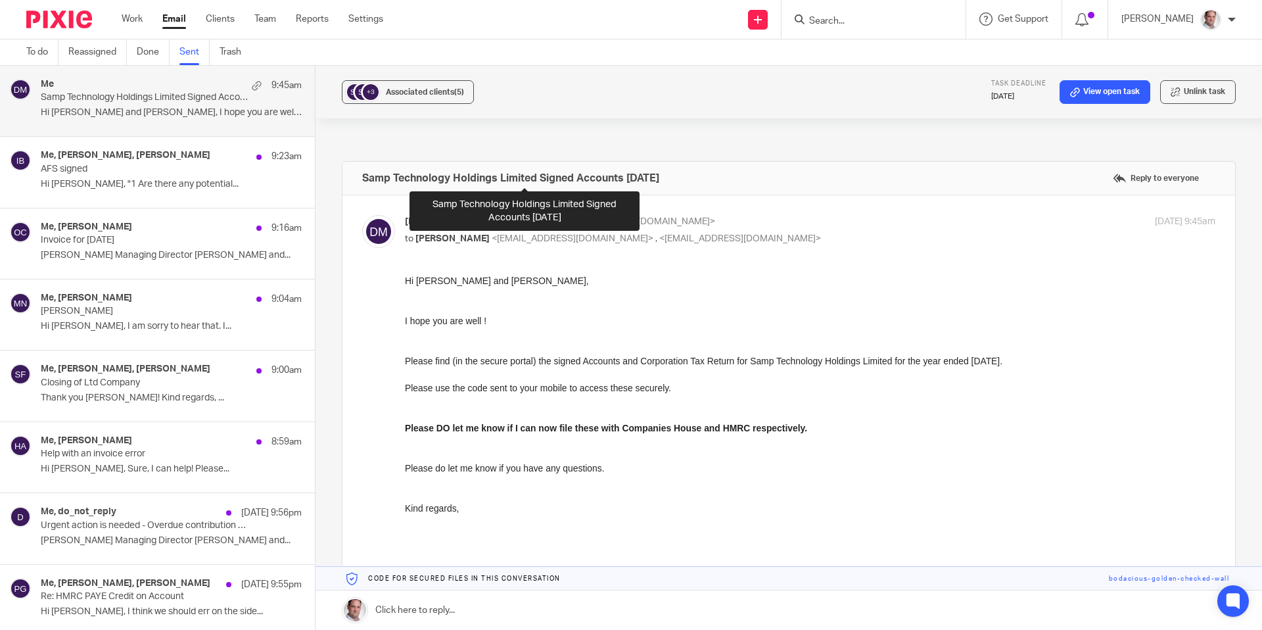
drag, startPoint x: 696, startPoint y: 175, endPoint x: 361, endPoint y: 181, distance: 334.6
click at [361, 181] on div "Samp Technology Holdings Limited Signed Accounts 28 Feb 2025 Reply to everyone" at bounding box center [788, 178] width 893 height 33
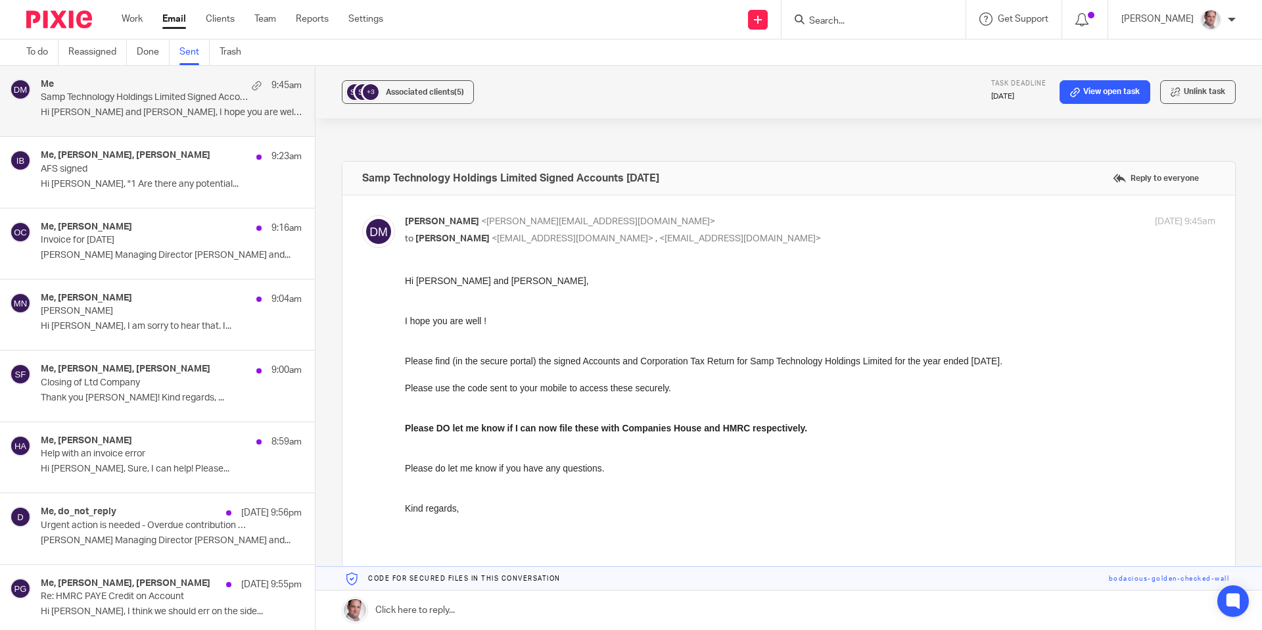
copy h4 "Samp Technology Holdings Limited Signed Accounts [DATE]"
click at [197, 52] on link "Sent" at bounding box center [194, 52] width 30 height 26
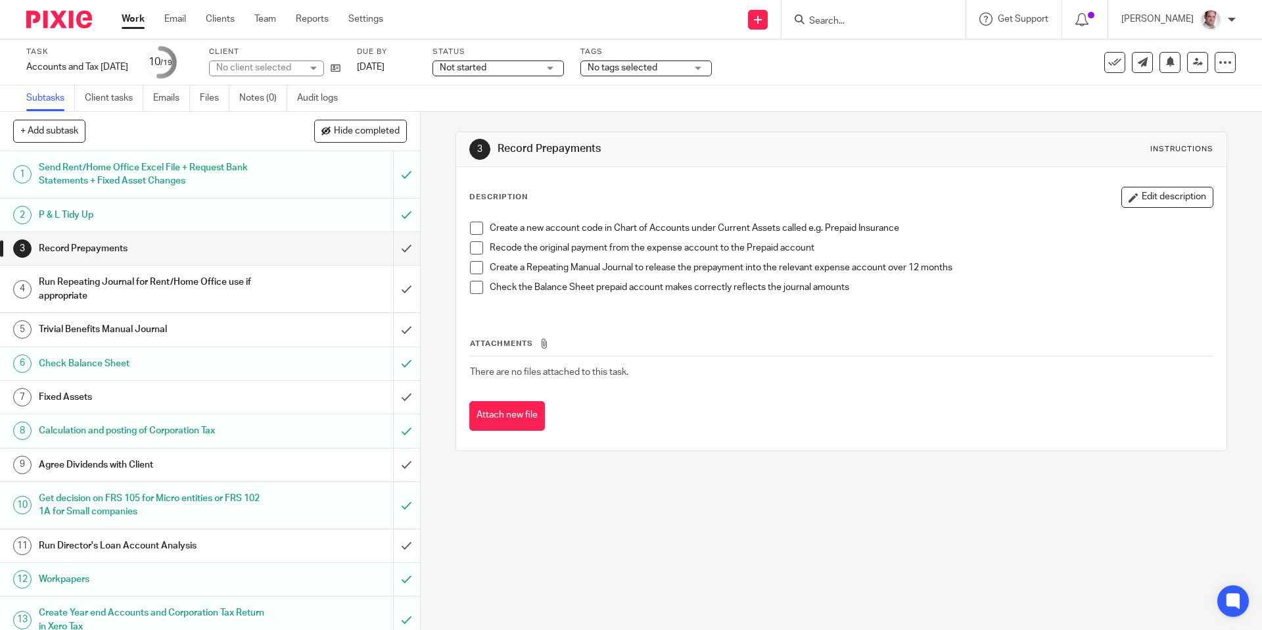
click at [868, 20] on input "Search" at bounding box center [867, 22] width 118 height 12
click at [868, 24] on input "Search" at bounding box center [867, 22] width 118 height 12
type input "a"
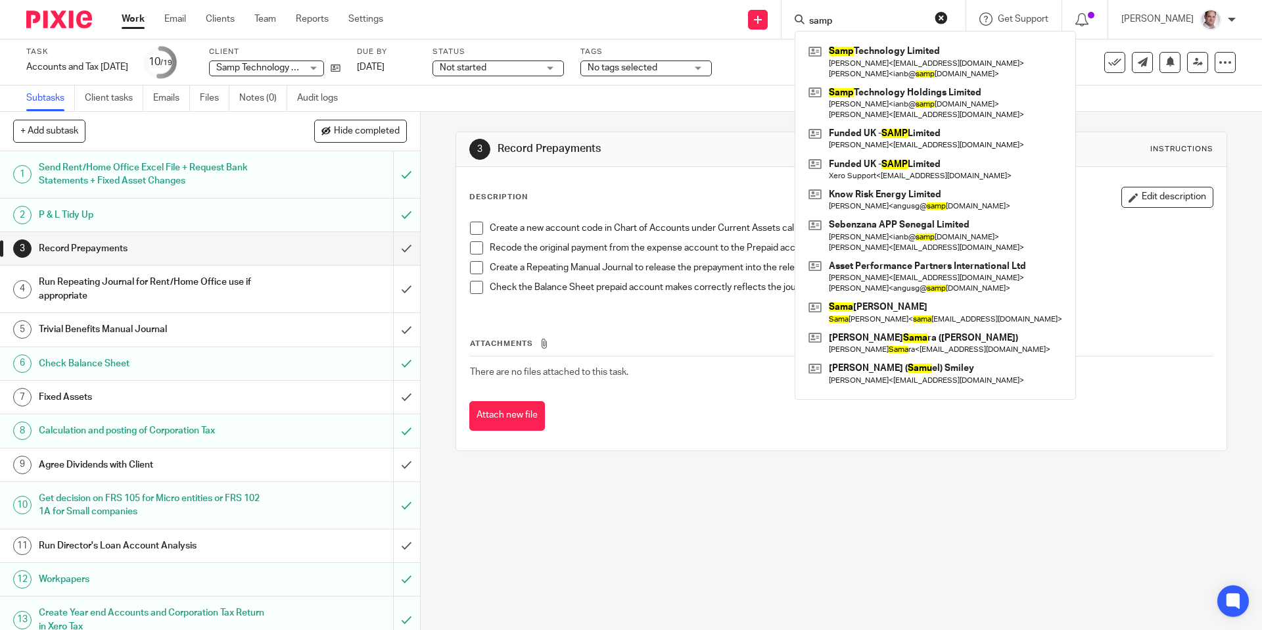
type input "samp"
click button "submit" at bounding box center [0, 0] width 0 height 0
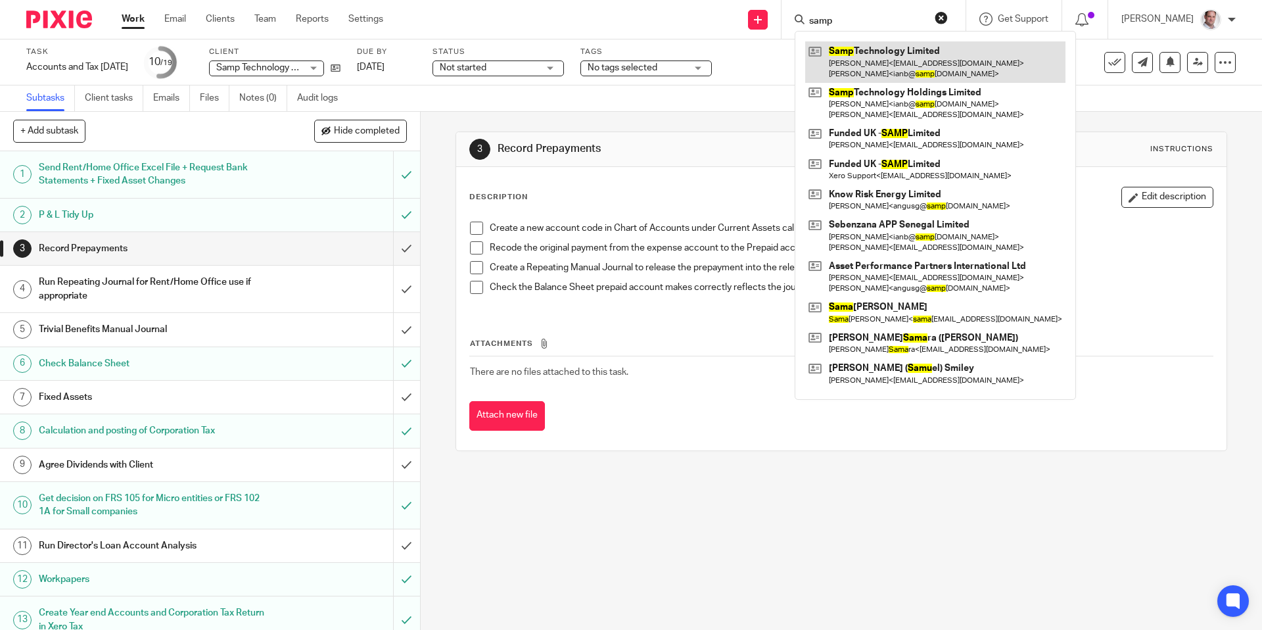
click at [871, 56] on link at bounding box center [935, 61] width 260 height 41
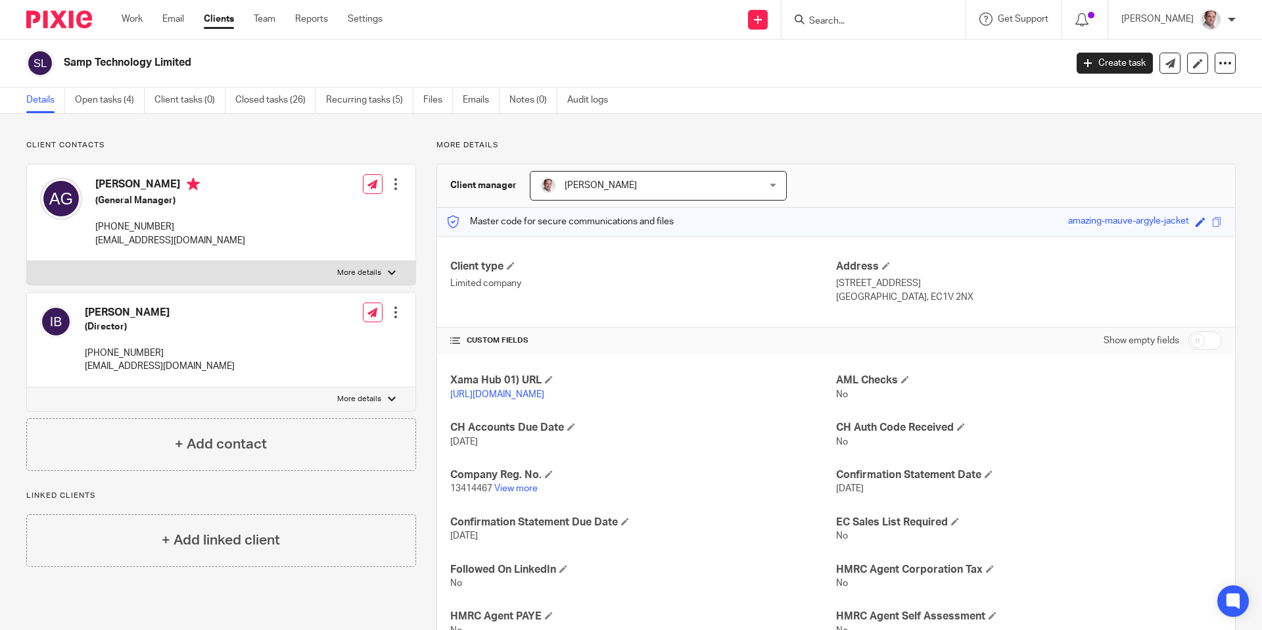
click at [396, 186] on div at bounding box center [395, 183] width 13 height 13
click at [323, 212] on link "Edit contact" at bounding box center [337, 213] width 126 height 19
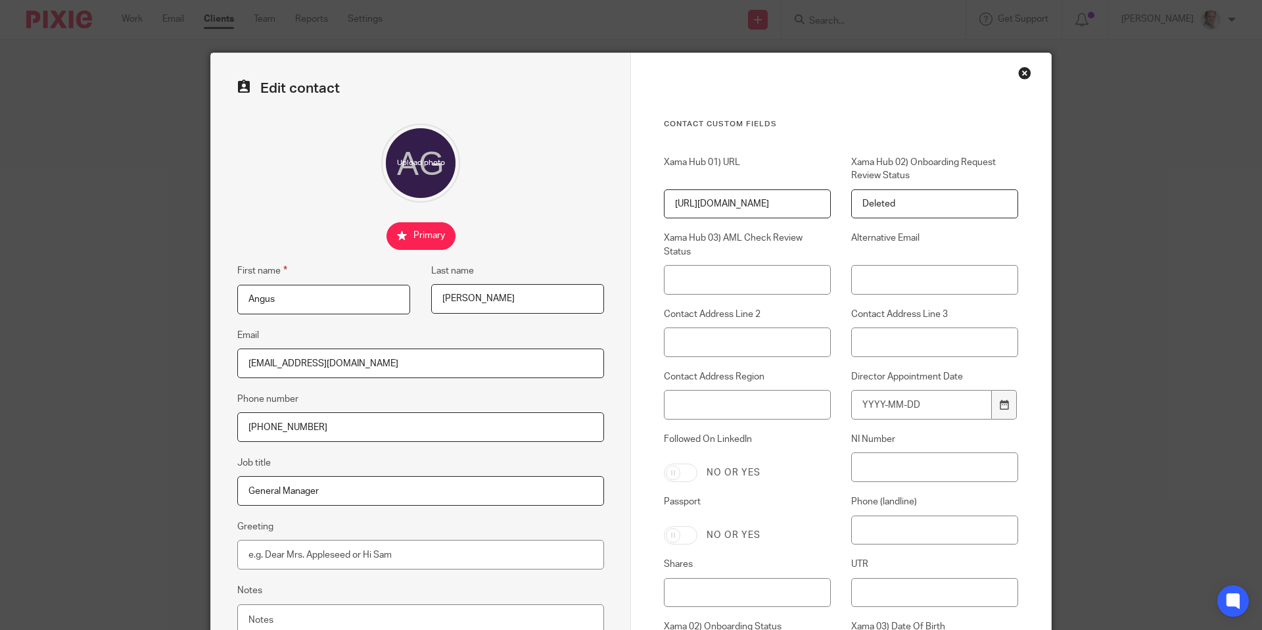
drag, startPoint x: 373, startPoint y: 364, endPoint x: 225, endPoint y: 353, distance: 147.7
paste input "amptechnology"
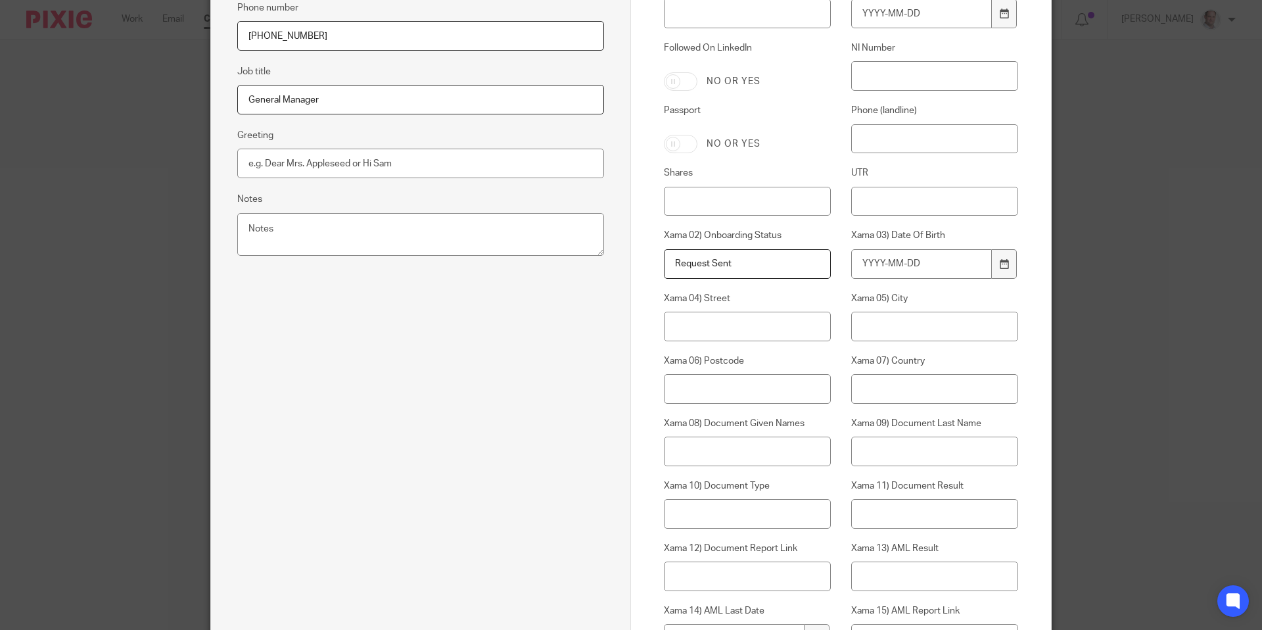
scroll to position [667, 0]
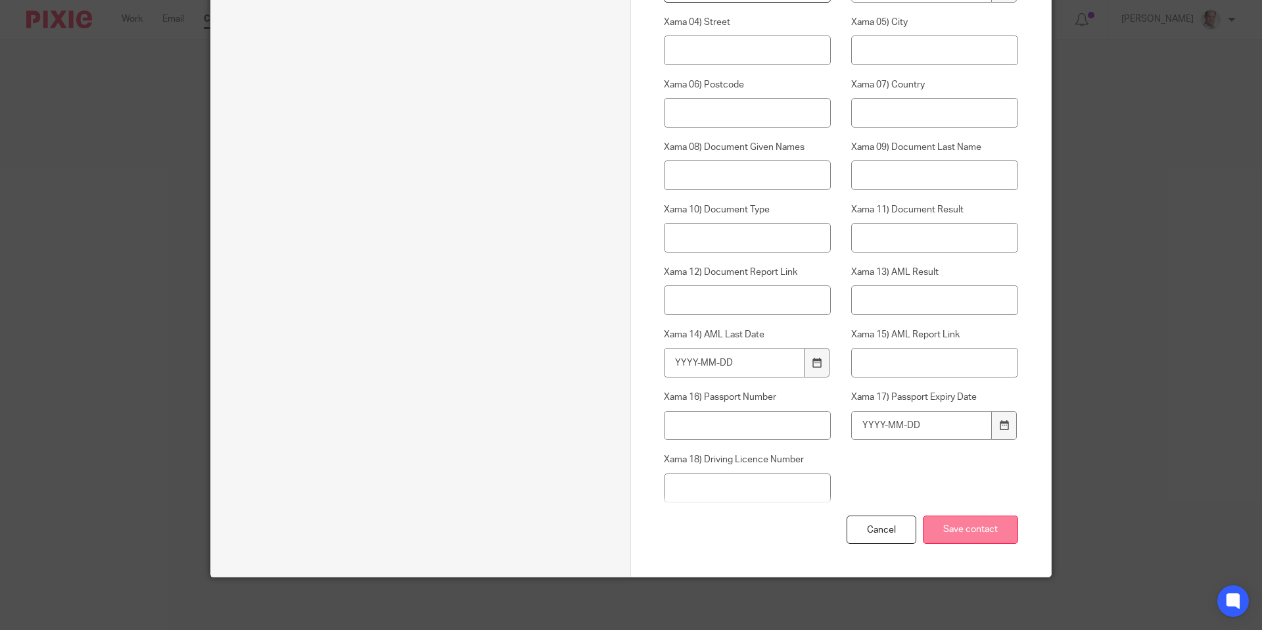
type input "[EMAIL_ADDRESS][DOMAIN_NAME]"
click at [953, 537] on input "Save contact" at bounding box center [970, 529] width 95 height 28
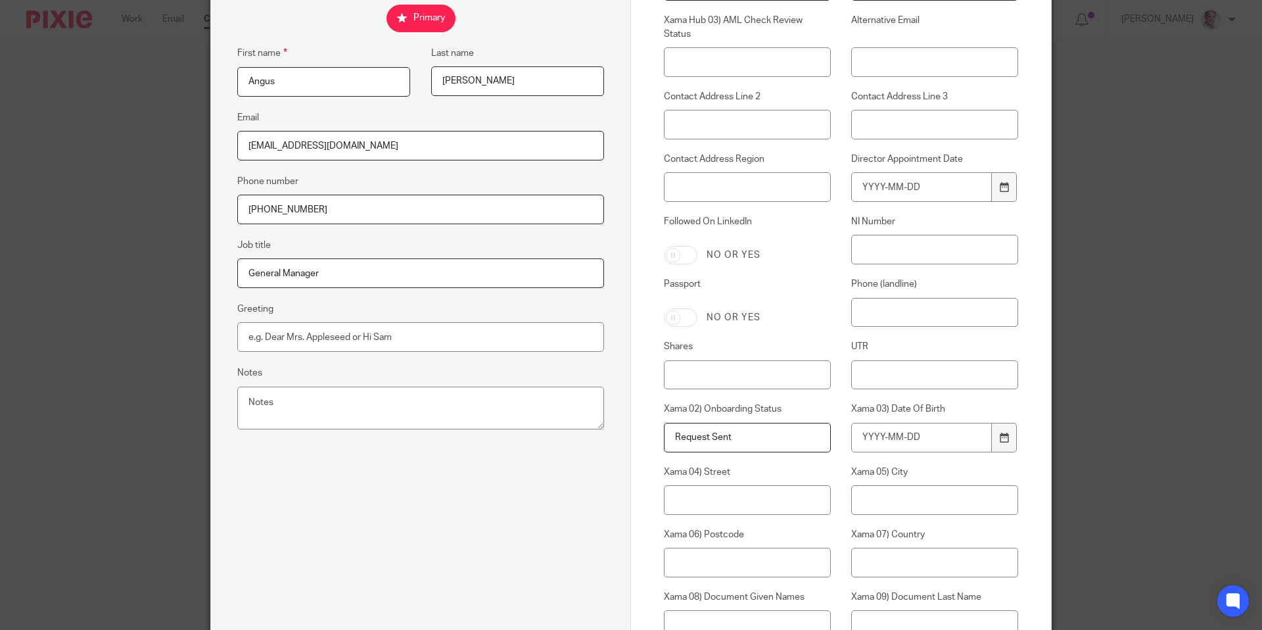
scroll to position [0, 0]
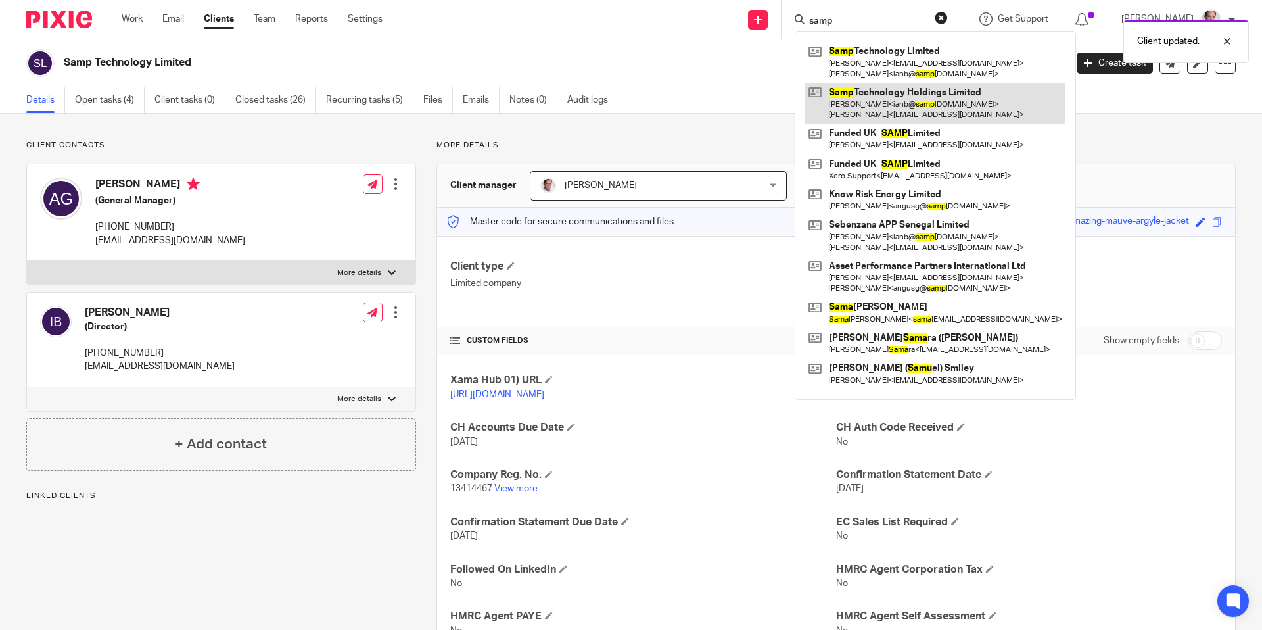
type input "samp"
click at [949, 91] on link at bounding box center [935, 103] width 260 height 41
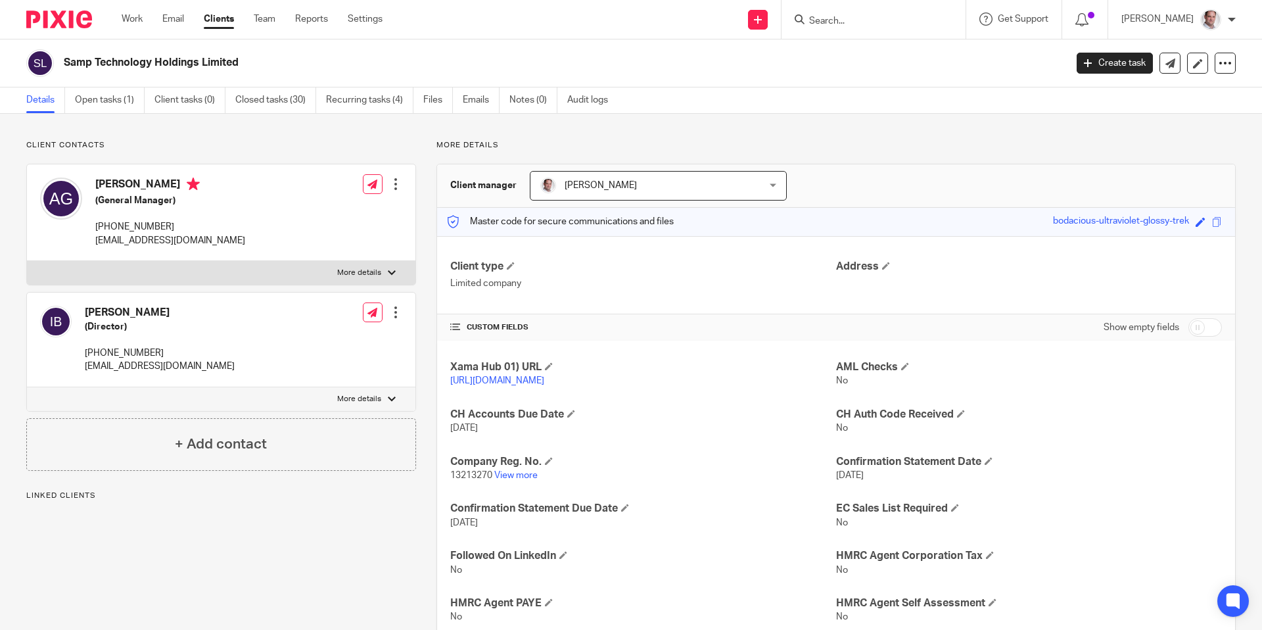
click at [394, 179] on div at bounding box center [395, 183] width 13 height 13
click at [314, 210] on link "Edit contact" at bounding box center [337, 213] width 126 height 19
click at [308, 210] on link "Edit contact" at bounding box center [337, 213] width 126 height 19
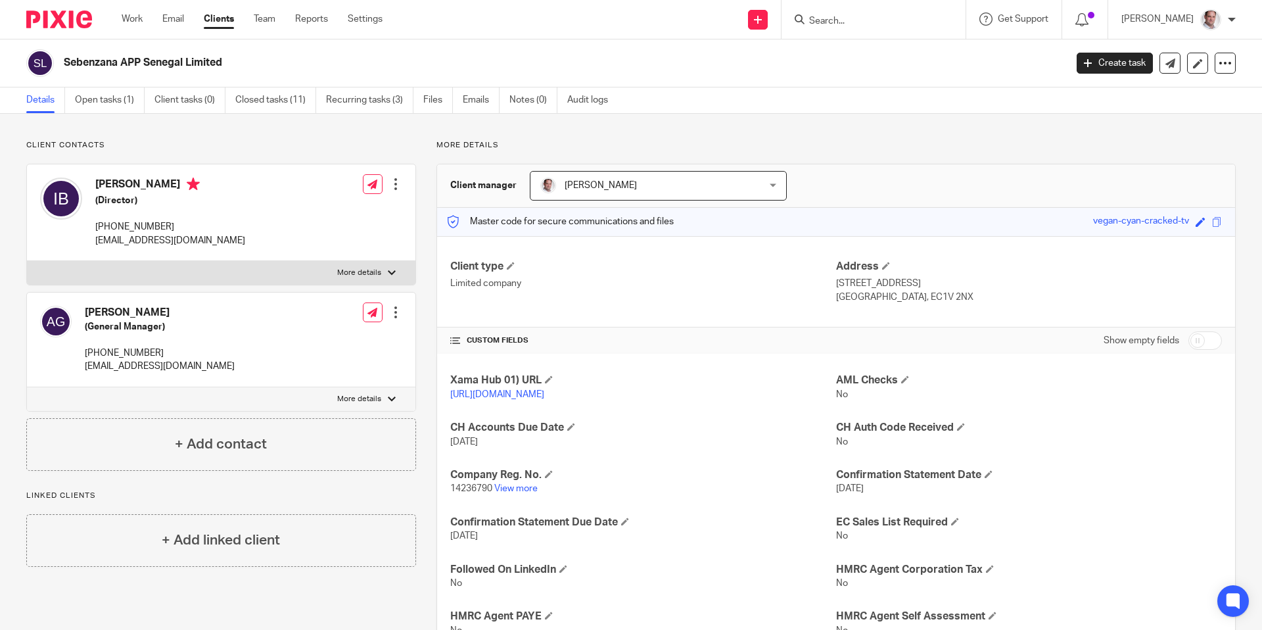
click at [394, 183] on div at bounding box center [395, 183] width 13 height 13
click at [341, 208] on link "Edit contact" at bounding box center [337, 213] width 126 height 19
click at [900, 10] on div at bounding box center [873, 19] width 184 height 39
click at [861, 20] on input "Search" at bounding box center [867, 22] width 118 height 12
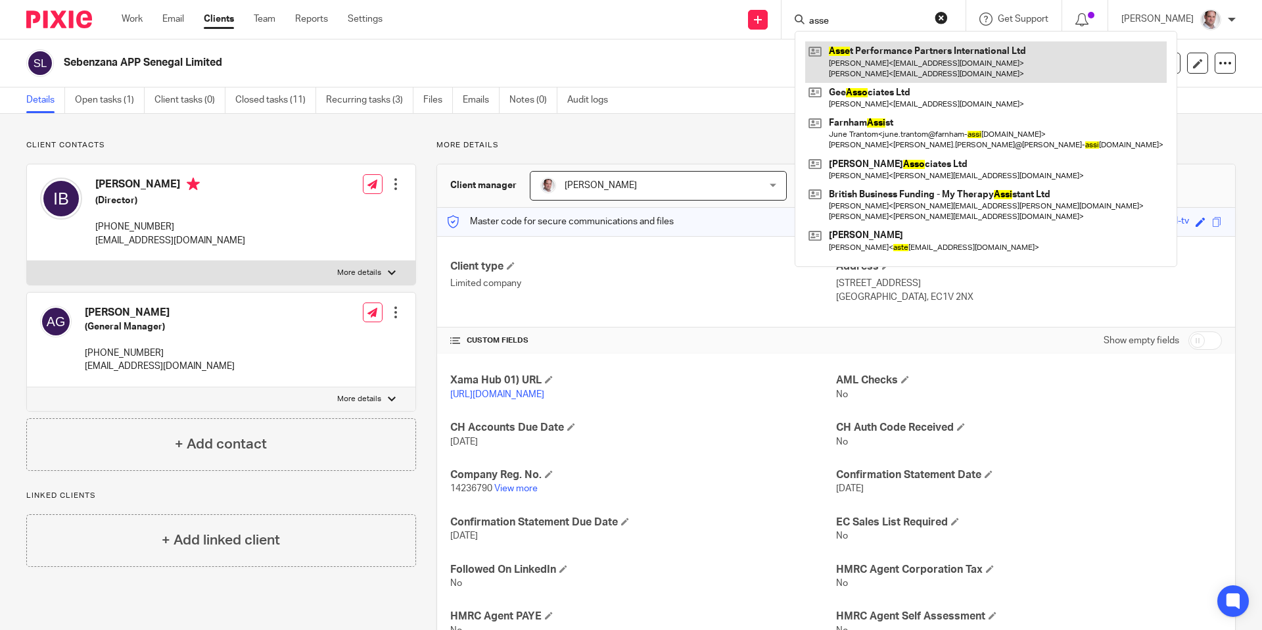
type input "asse"
click at [921, 55] on link at bounding box center [985, 61] width 361 height 41
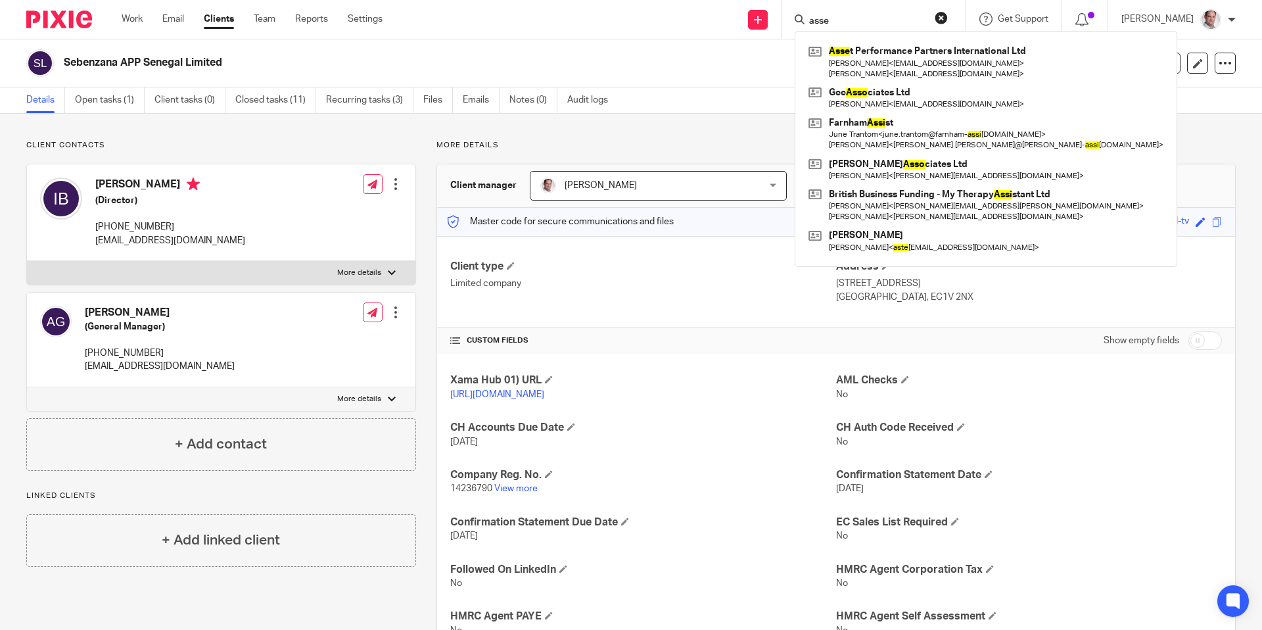
click at [666, 20] on div "Send new email Create task Add client asse Asse t Performance Partners Internat…" at bounding box center [832, 19] width 860 height 39
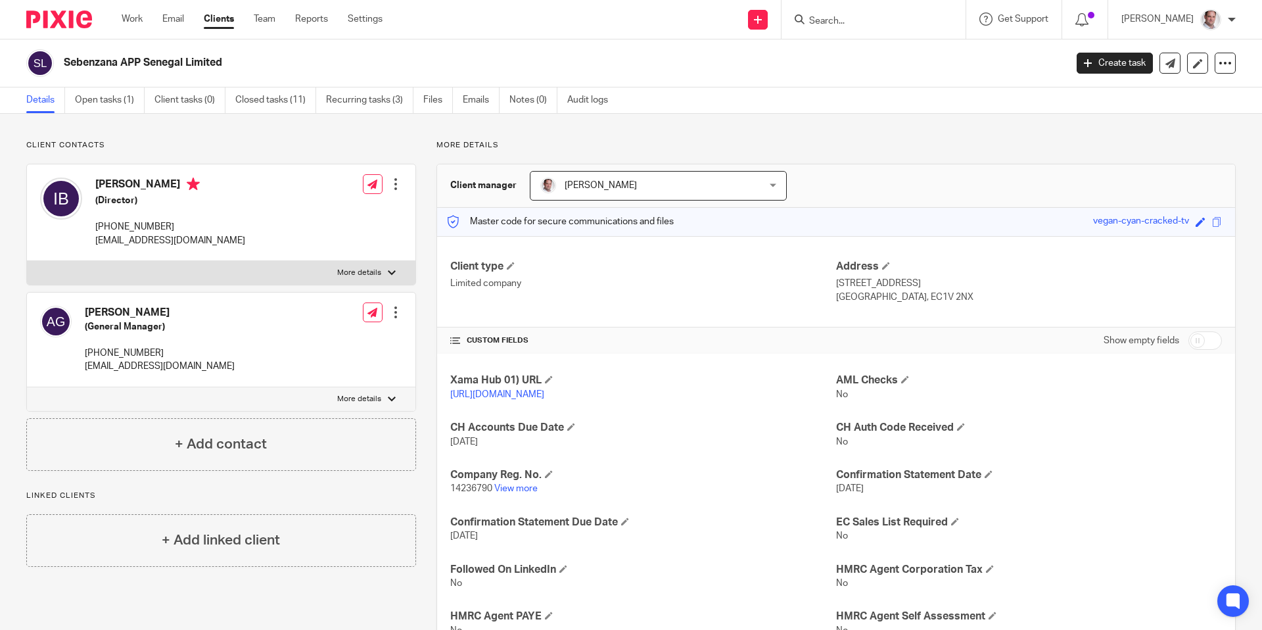
click at [791, 69] on h2 "Sebenzana APP Senegal Limited" at bounding box center [461, 63] width 795 height 14
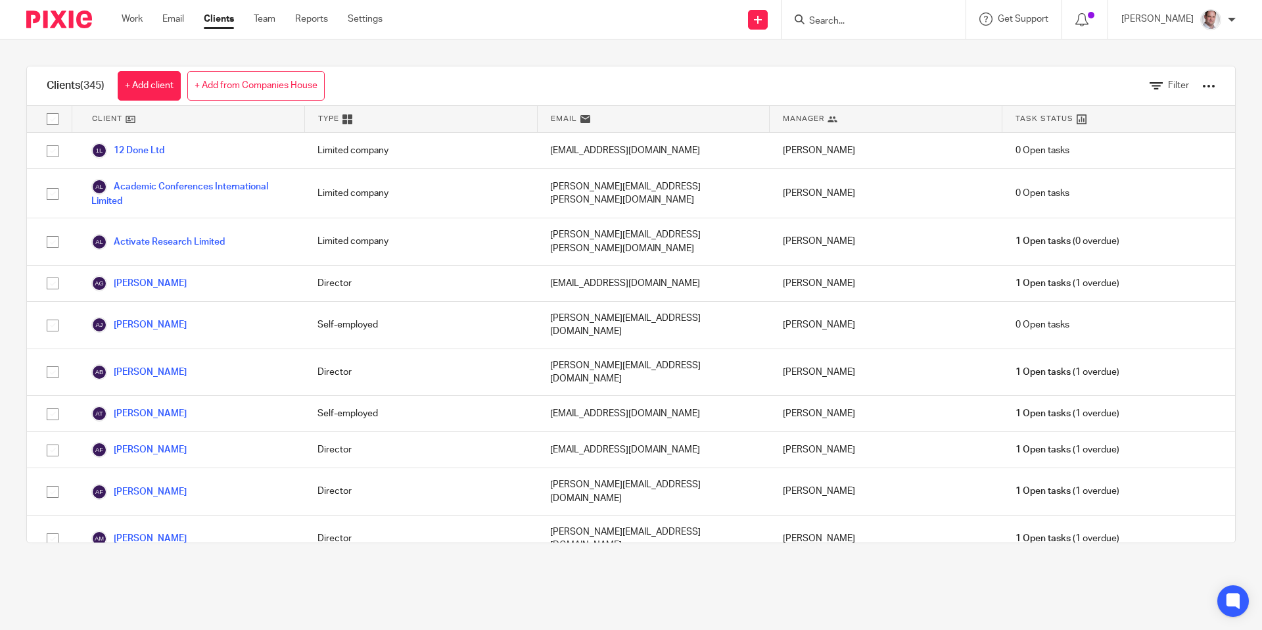
click at [856, 22] on input "Search" at bounding box center [867, 22] width 118 height 12
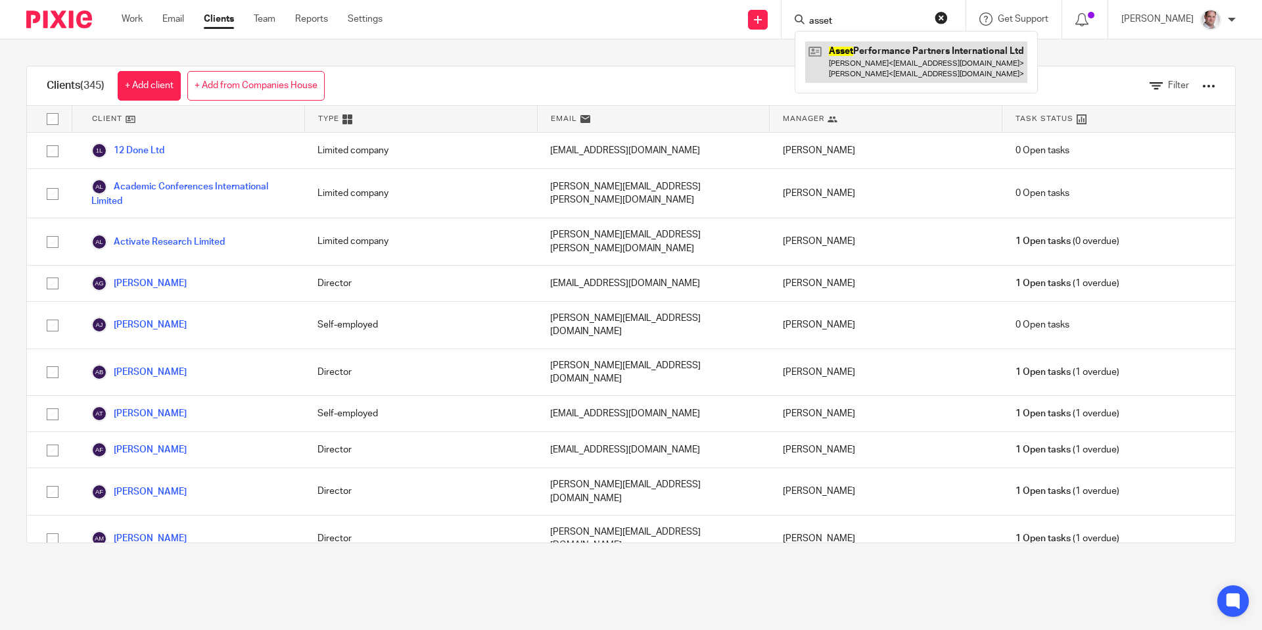
type input "asset"
click at [935, 53] on link at bounding box center [916, 61] width 222 height 41
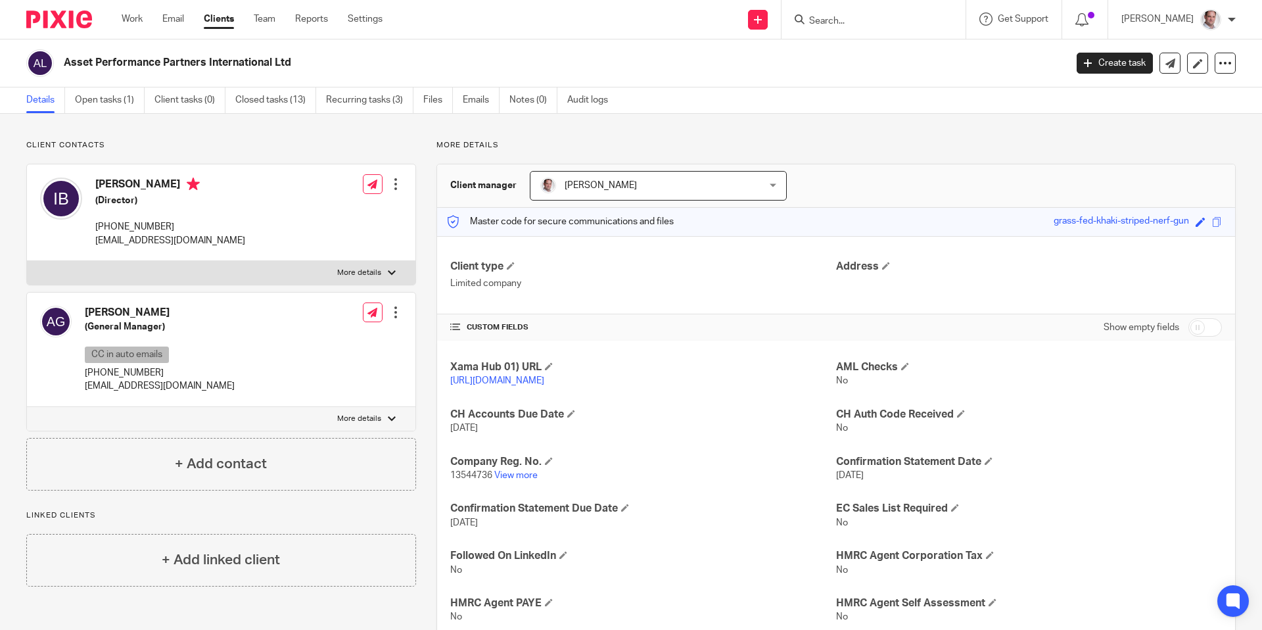
click at [398, 310] on div at bounding box center [395, 312] width 13 height 13
click at [320, 343] on link "Edit contact" at bounding box center [337, 341] width 126 height 19
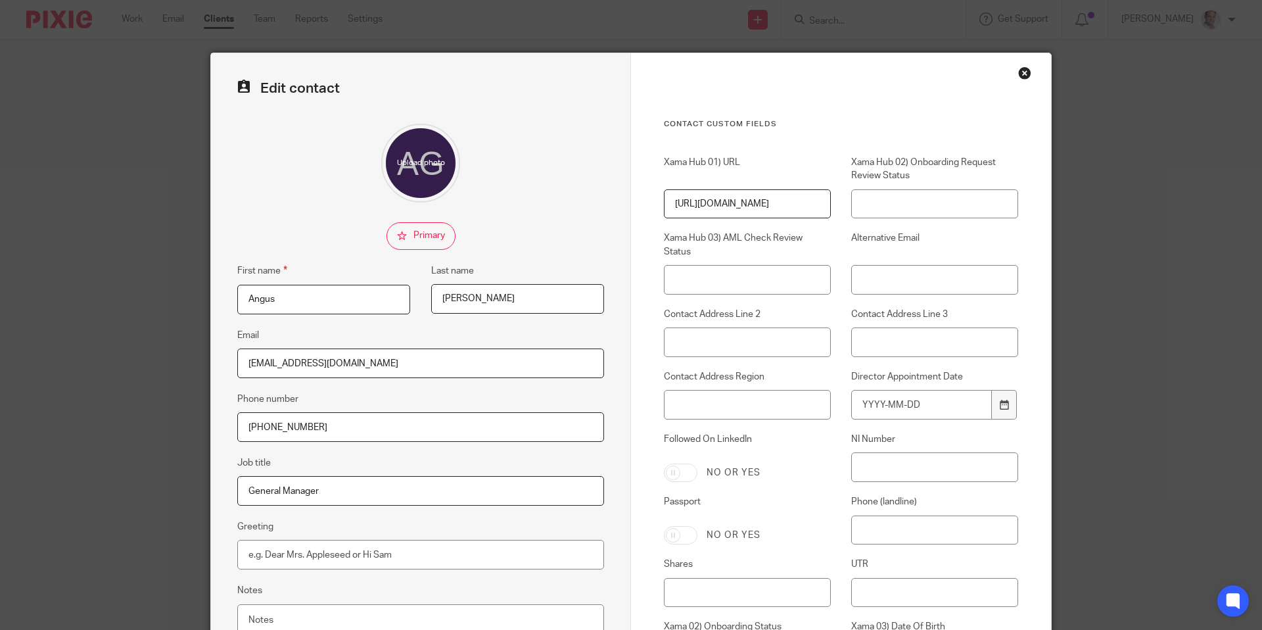
drag, startPoint x: 399, startPoint y: 358, endPoint x: 195, endPoint y: 360, distance: 203.8
click at [195, 360] on div "Edit contact First name Angus Last name Gafney Email angusg@samptechnology.com …" at bounding box center [631, 315] width 1262 height 630
paste input "ebenzana"
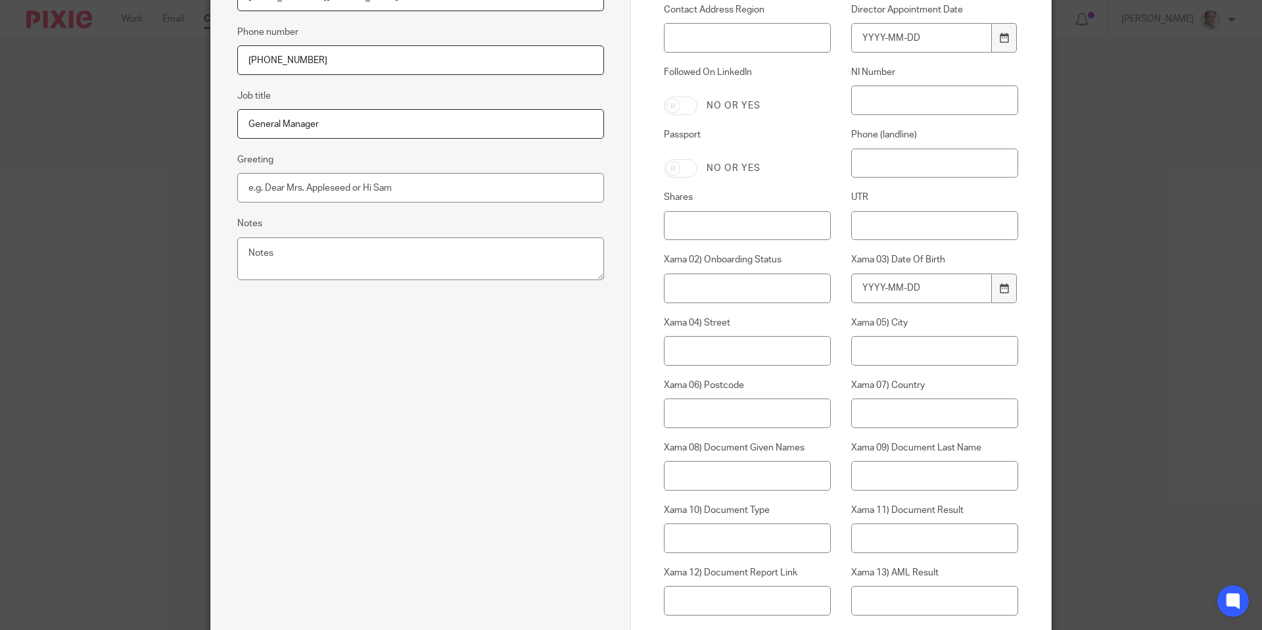
scroll to position [667, 0]
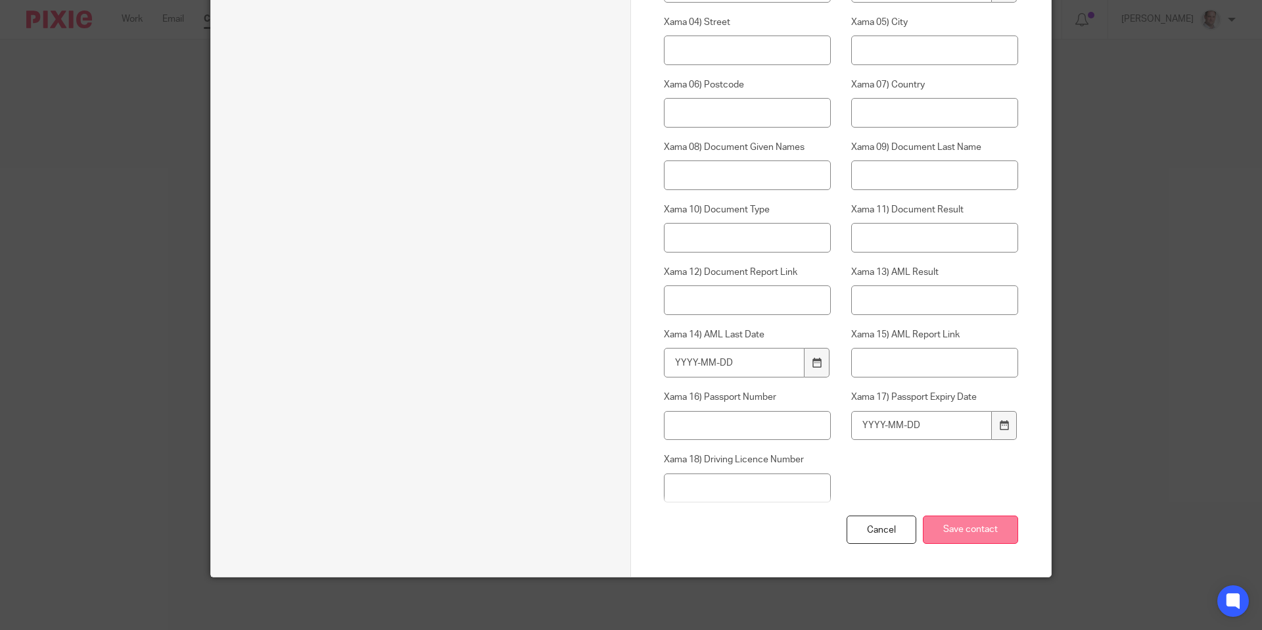
type input "[EMAIL_ADDRESS][DOMAIN_NAME]"
click at [955, 530] on input "Save contact" at bounding box center [970, 529] width 95 height 28
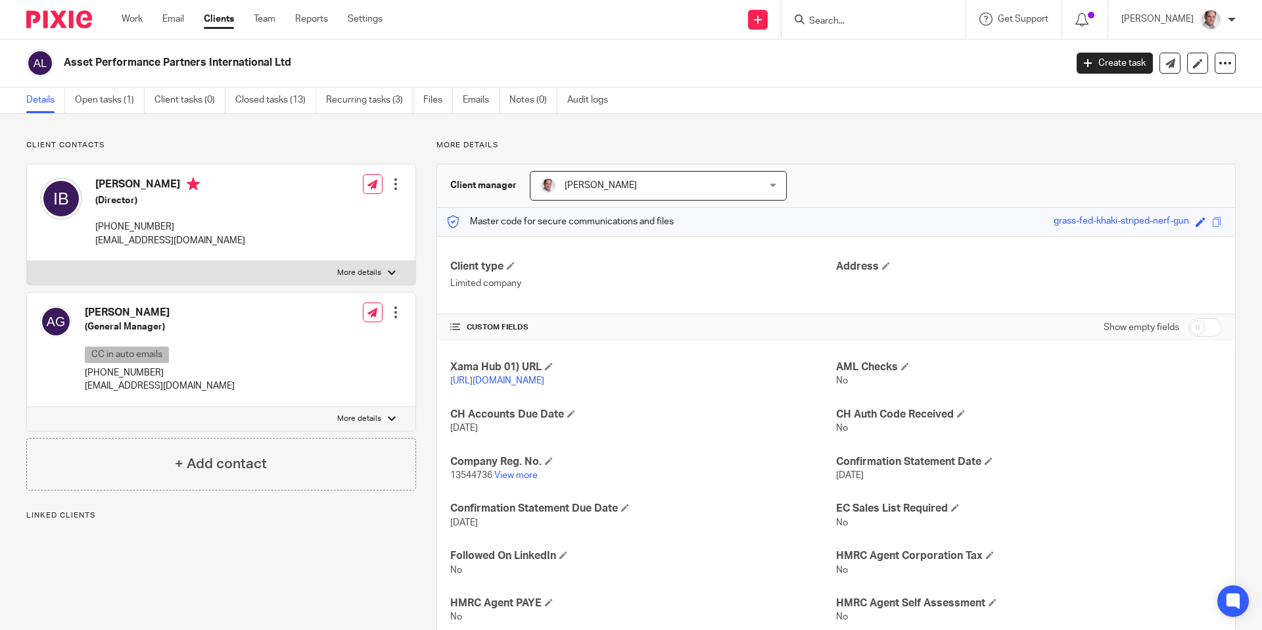
click at [842, 13] on body "Work Email Clients Team Reports Settings Work Email Clients Team Reports Settin…" at bounding box center [631, 315] width 1262 height 630
click at [845, 18] on div "Client updated." at bounding box center [940, 38] width 618 height 50
click at [875, 20] on div "Client updated." at bounding box center [940, 38] width 618 height 50
click at [854, 18] on div "Client updated." at bounding box center [940, 38] width 618 height 50
click at [851, 14] on form at bounding box center [878, 19] width 140 height 16
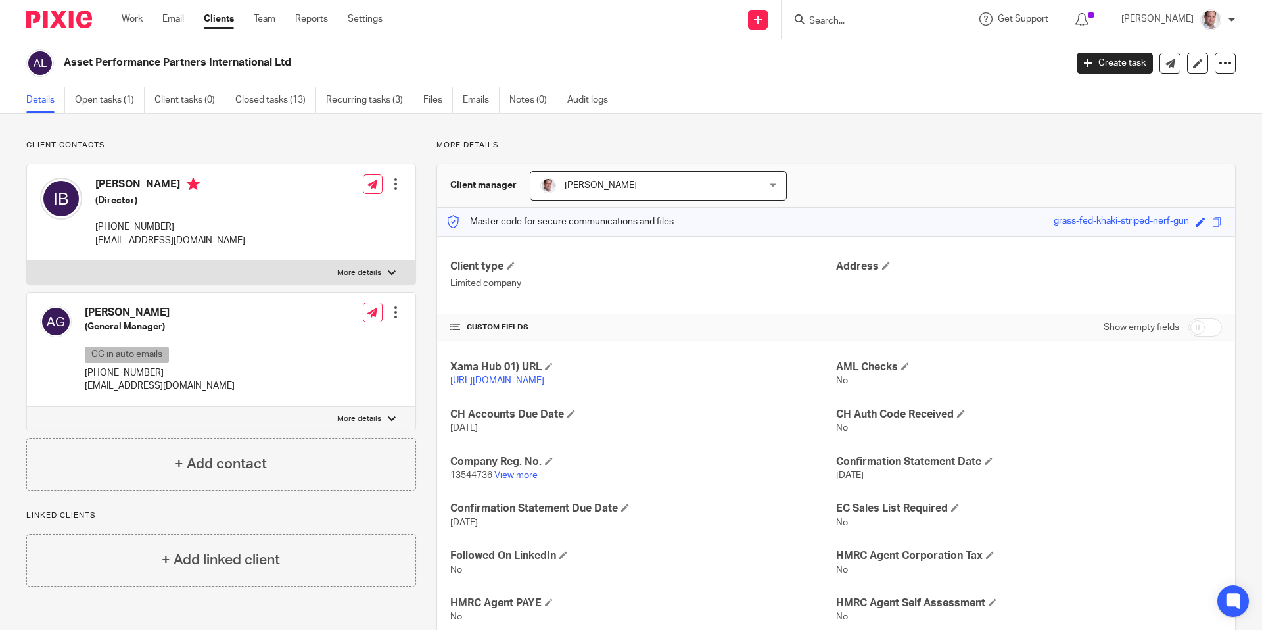
click at [856, 23] on input "Search" at bounding box center [867, 22] width 118 height 12
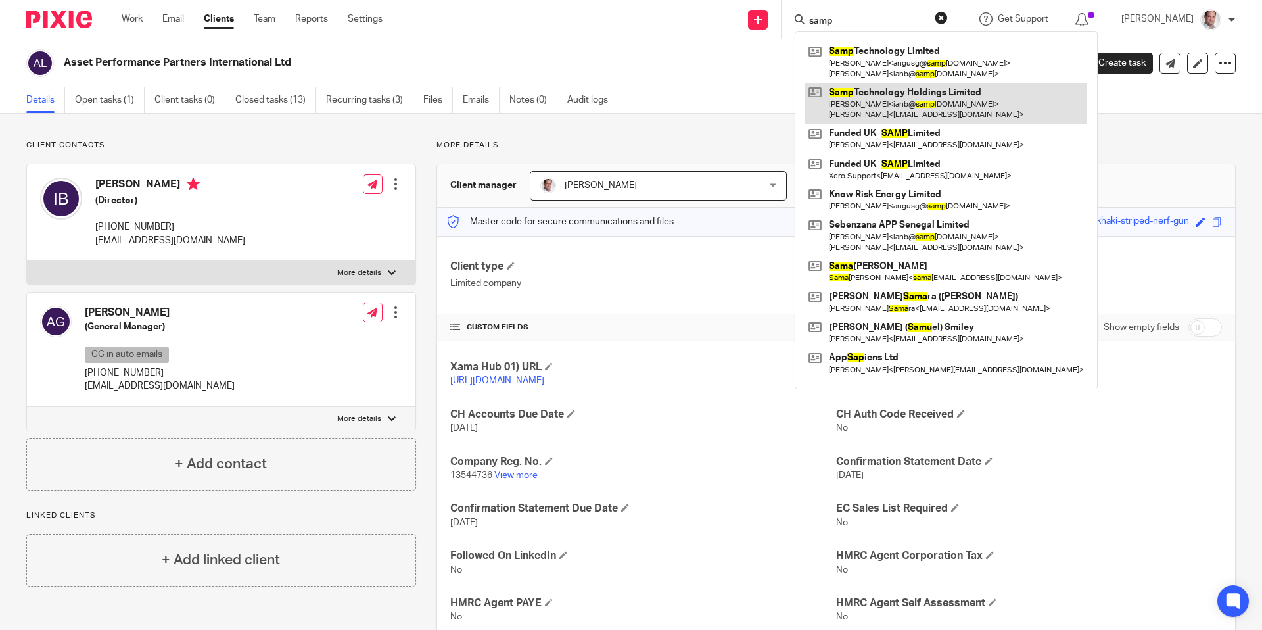
type input "samp"
click at [910, 102] on link at bounding box center [946, 103] width 282 height 41
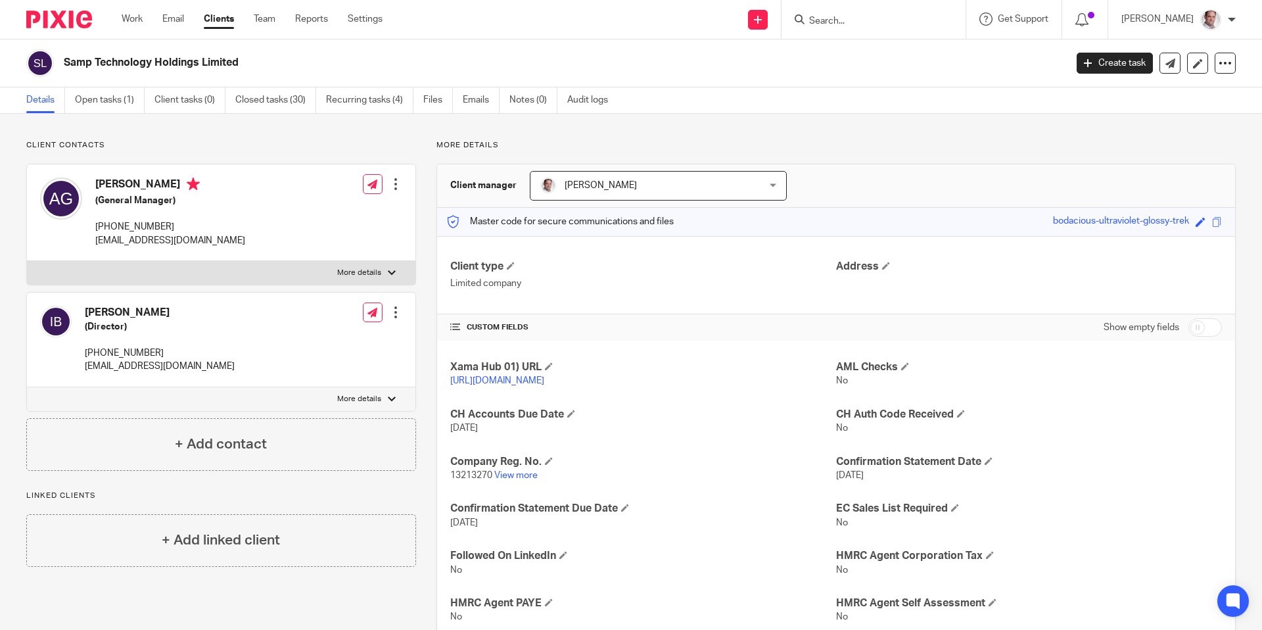
click at [398, 177] on div at bounding box center [395, 183] width 13 height 13
click at [325, 208] on link "Edit contact" at bounding box center [337, 213] width 126 height 19
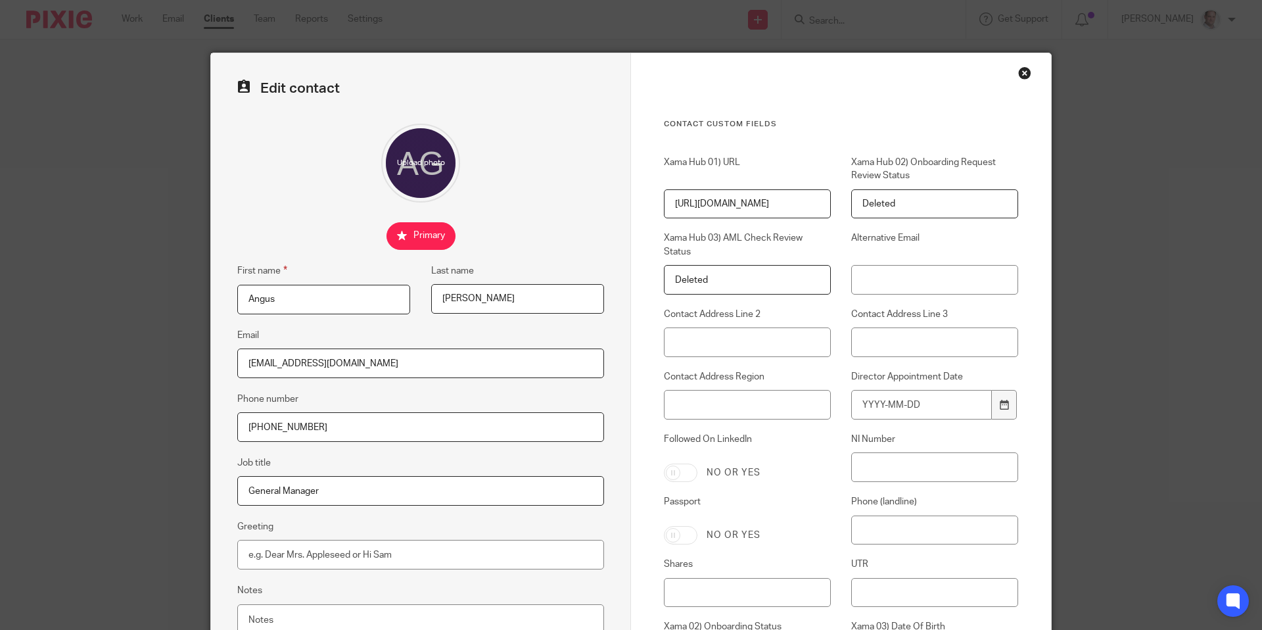
drag, startPoint x: 388, startPoint y: 371, endPoint x: 193, endPoint y: 356, distance: 196.5
click at [193, 356] on div "Edit contact First name [GEOGRAPHIC_DATA] Last name [PERSON_NAME] Email [EMAIL_…" at bounding box center [631, 315] width 1262 height 630
paste input "amptechnology"
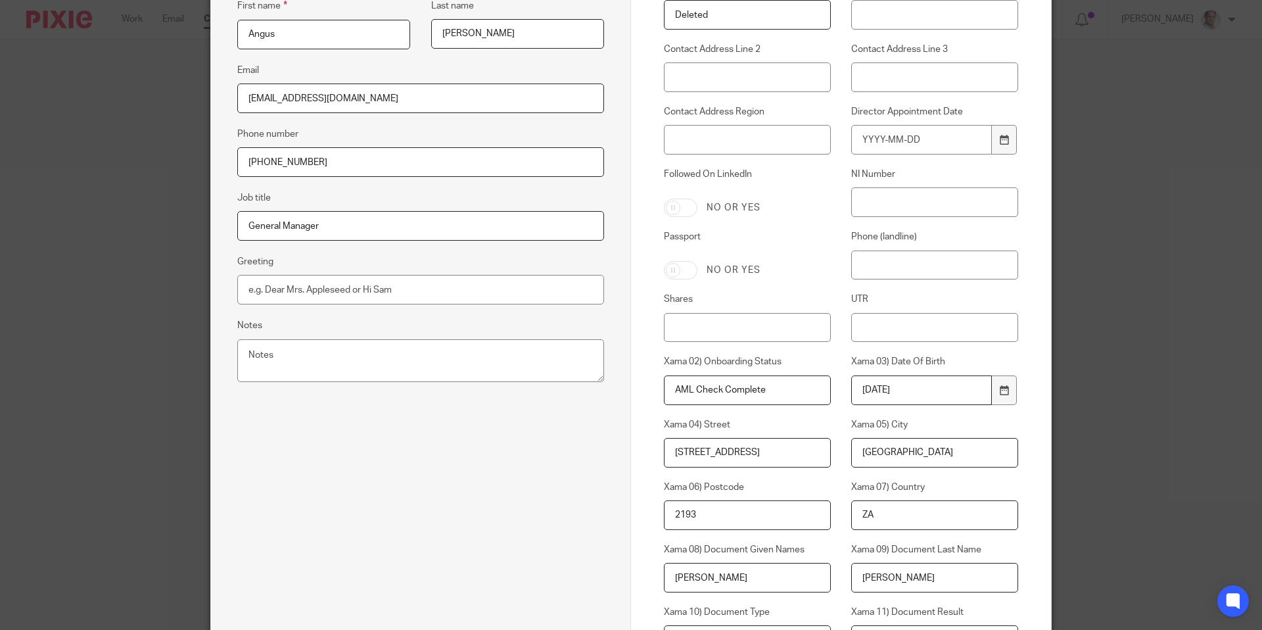
scroll to position [667, 0]
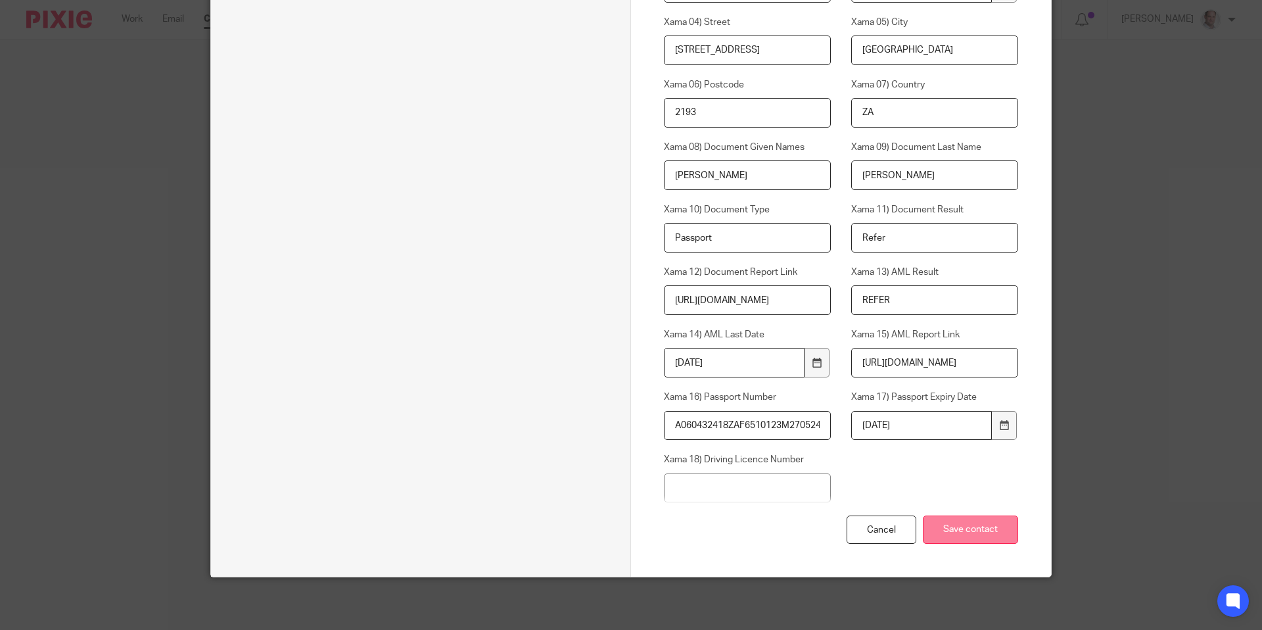
type input "[EMAIL_ADDRESS][DOMAIN_NAME]"
click at [969, 531] on input "Save contact" at bounding box center [970, 529] width 95 height 28
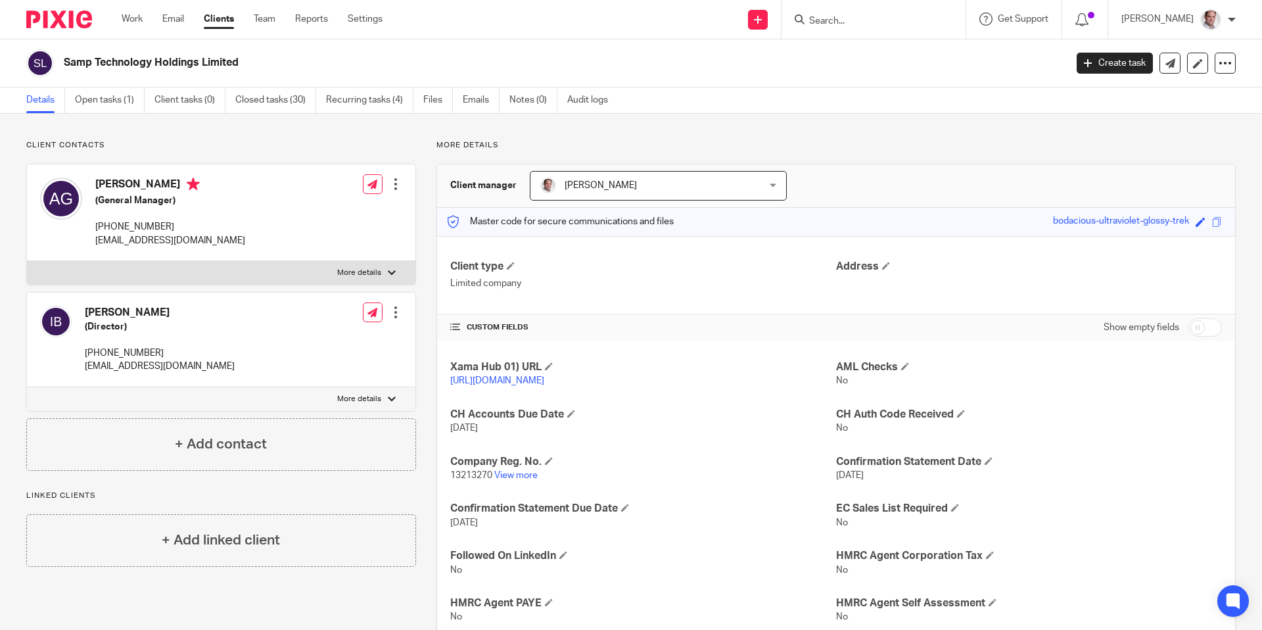
click at [880, 19] on input "Search" at bounding box center [867, 22] width 118 height 12
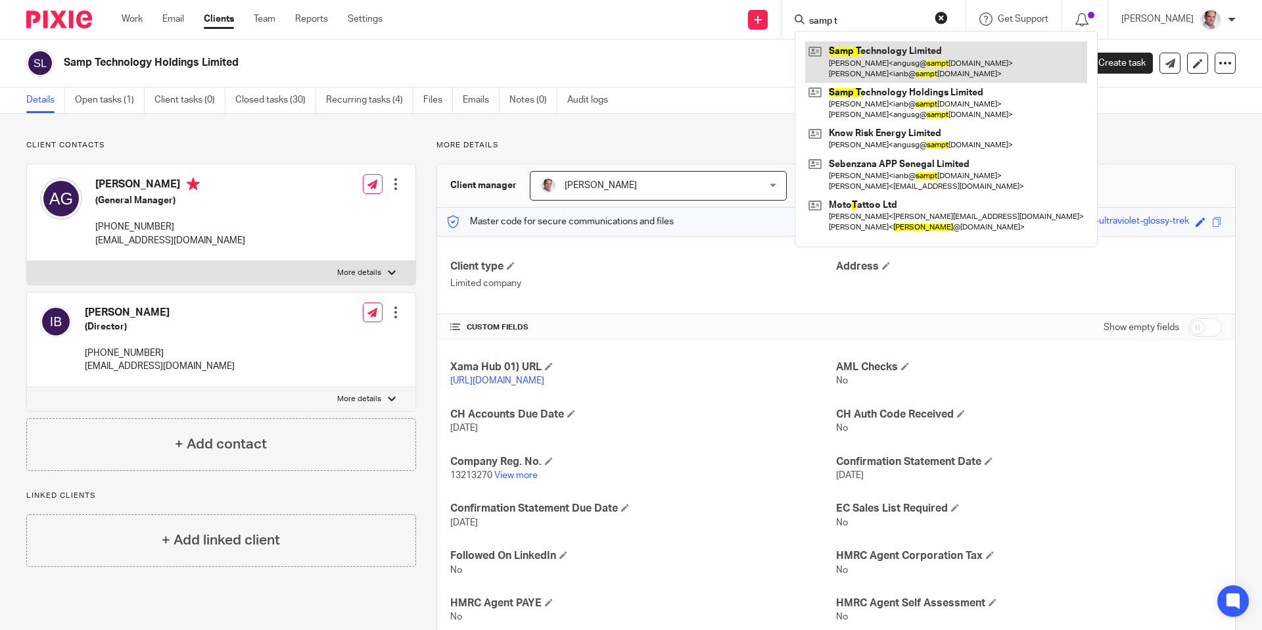
type input "samp t"
click at [888, 57] on link at bounding box center [946, 61] width 282 height 41
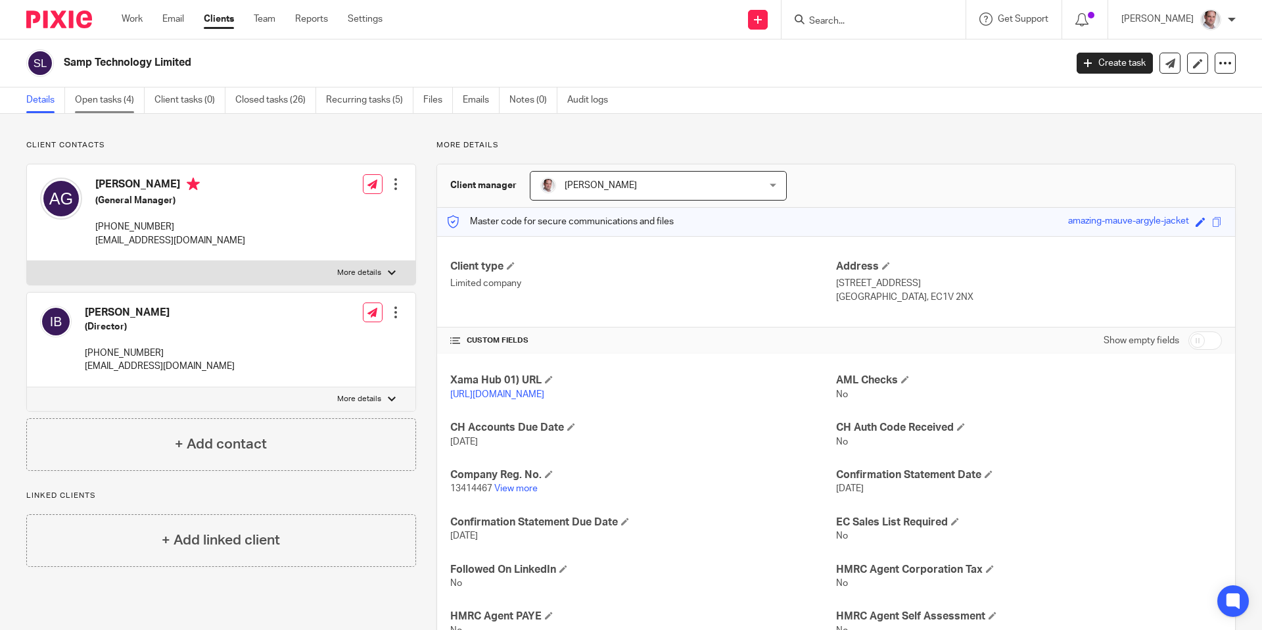
click at [105, 99] on link "Open tasks (4)" at bounding box center [110, 100] width 70 height 26
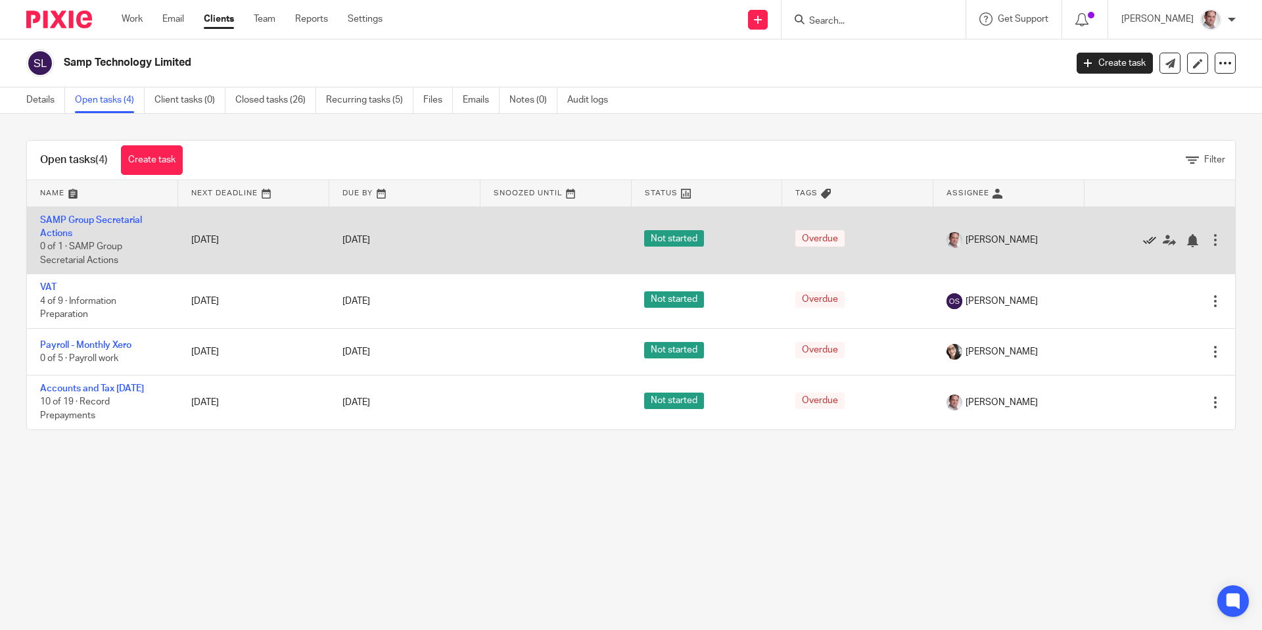
click at [1146, 239] on icon at bounding box center [1149, 240] width 13 height 13
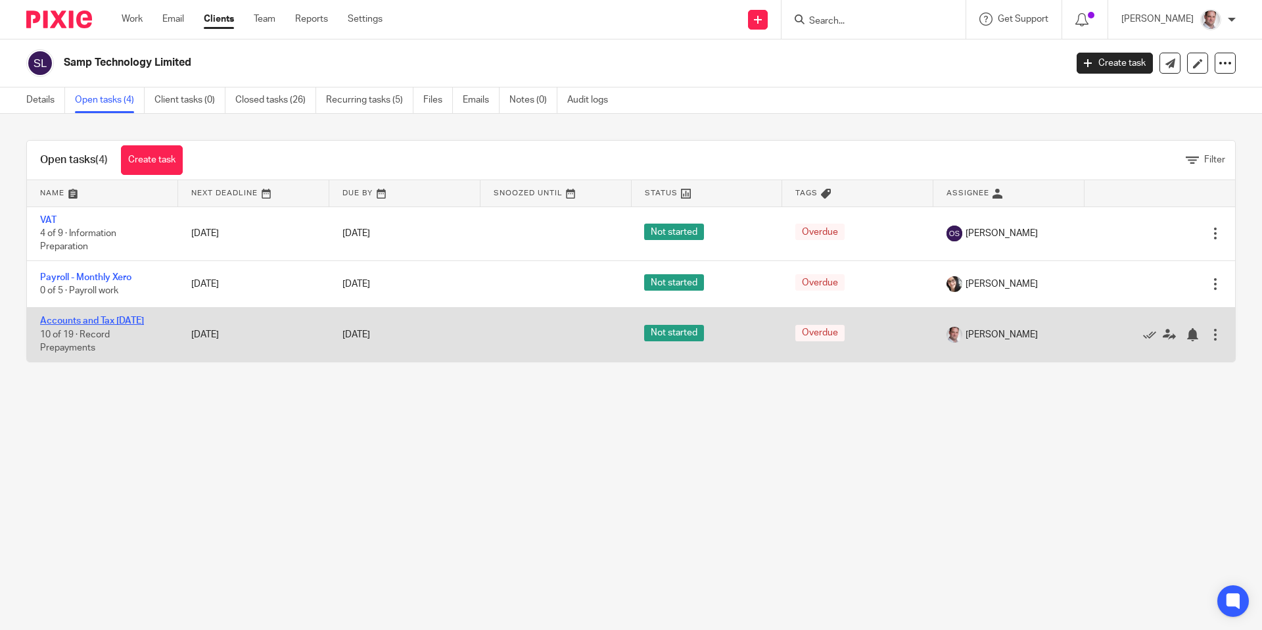
click at [87, 321] on link "Accounts and Tax [DATE]" at bounding box center [92, 320] width 104 height 9
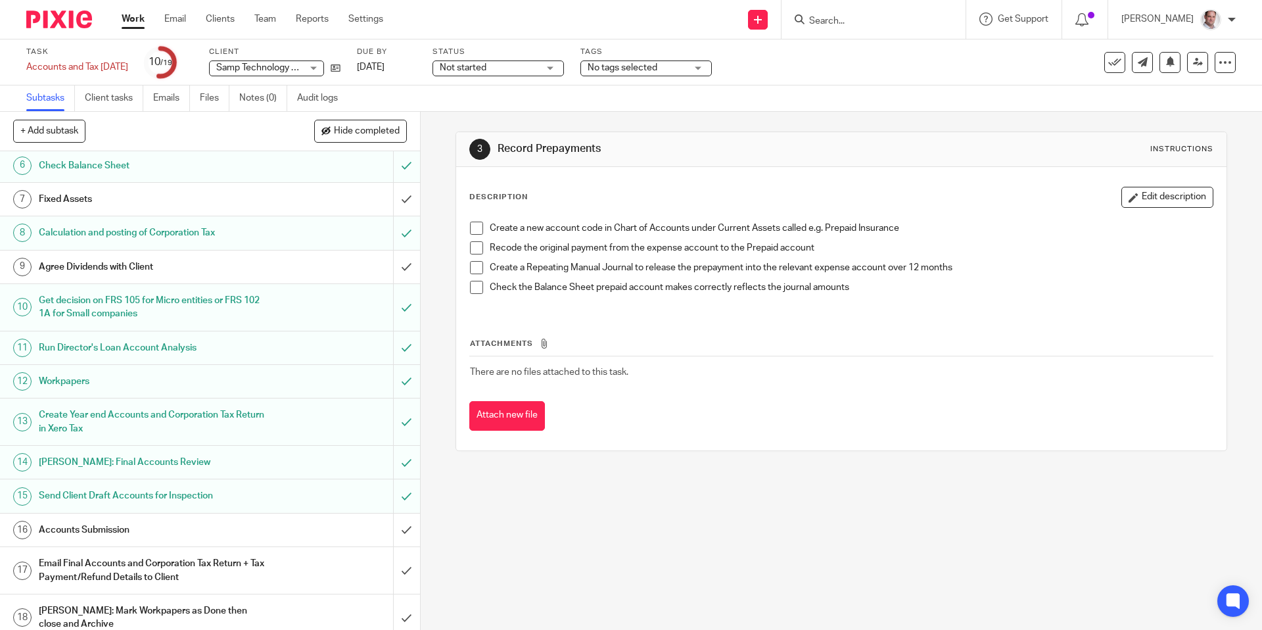
scroll to position [243, 0]
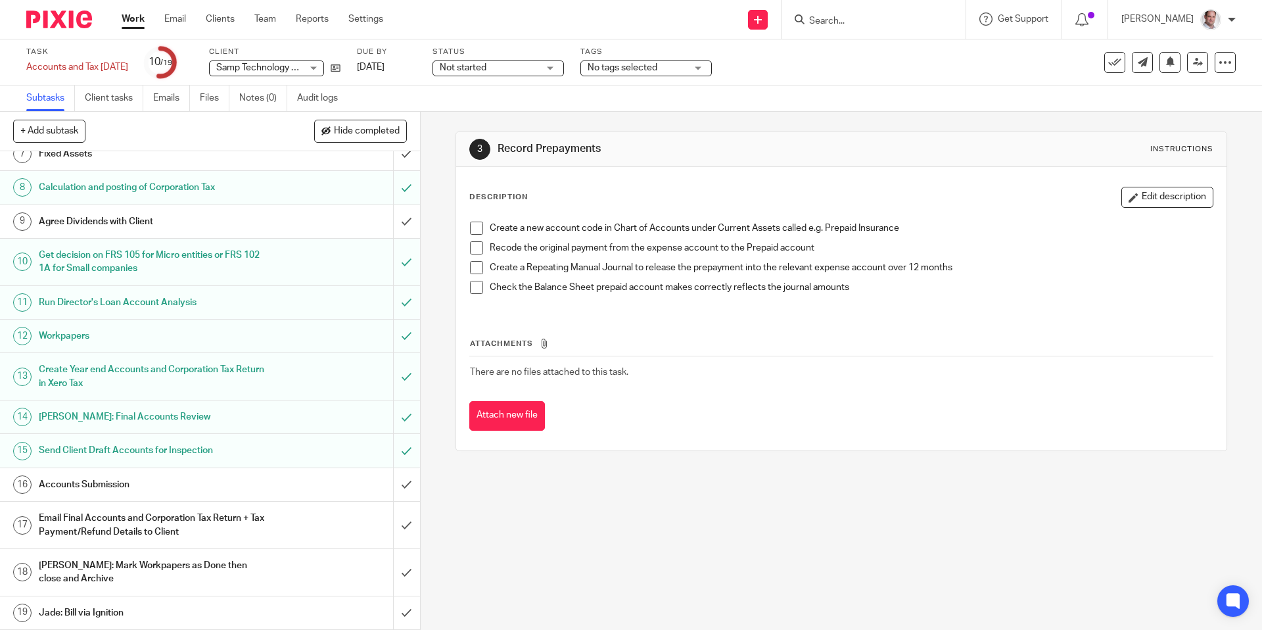
click at [66, 521] on h1 "Email Final Accounts and Corporation Tax Return + Tax Payment/Refund Details to…" at bounding box center [152, 525] width 227 height 34
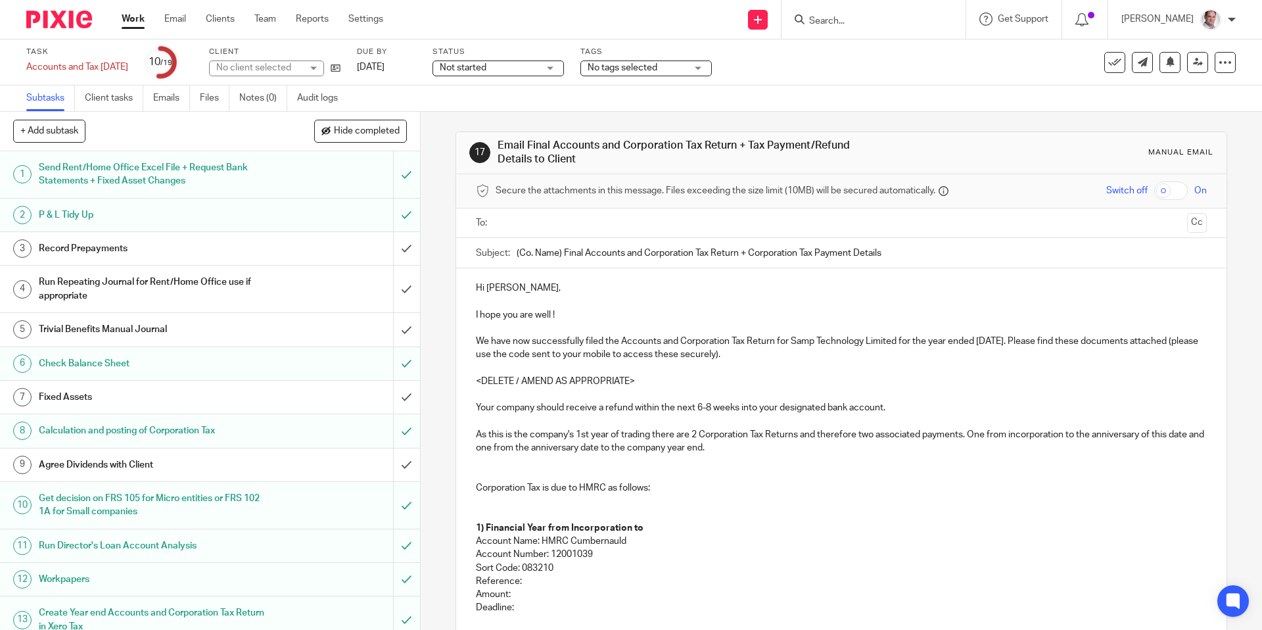
click at [530, 223] on input "text" at bounding box center [840, 223] width 681 height 15
click at [611, 217] on input "text" at bounding box center [896, 225] width 571 height 26
drag, startPoint x: 487, startPoint y: 289, endPoint x: 489, endPoint y: 298, distance: 9.4
click at [488, 289] on p "Hi Angus," at bounding box center [841, 290] width 730 height 13
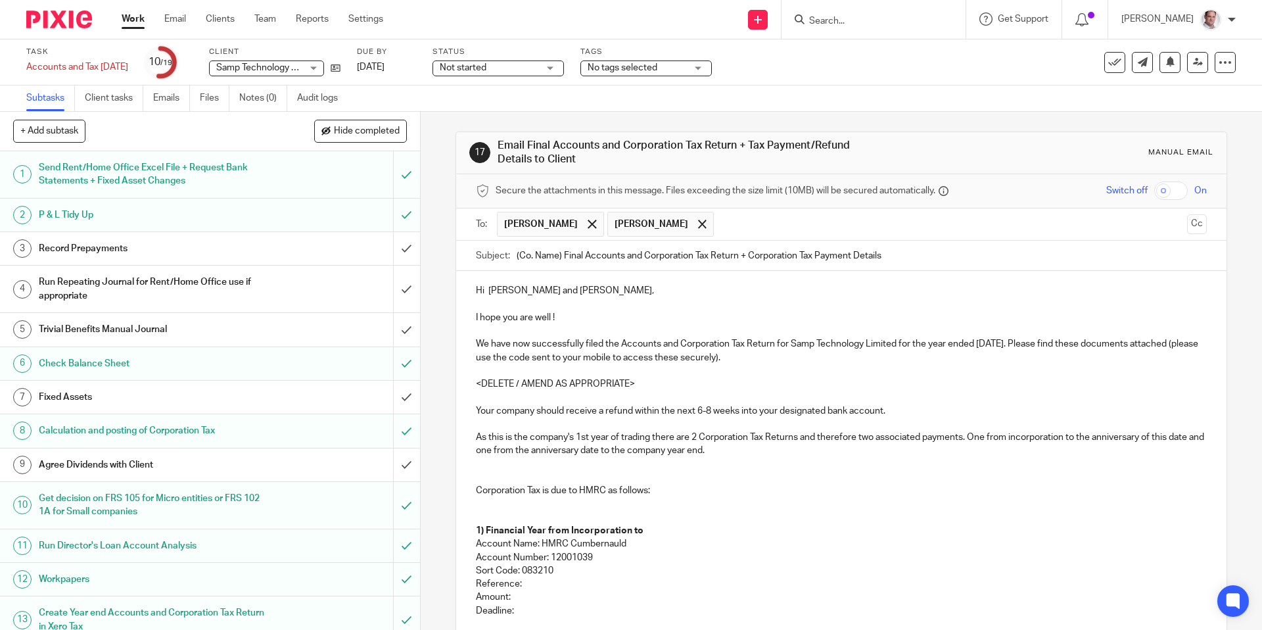
click at [547, 305] on p at bounding box center [841, 304] width 730 height 13
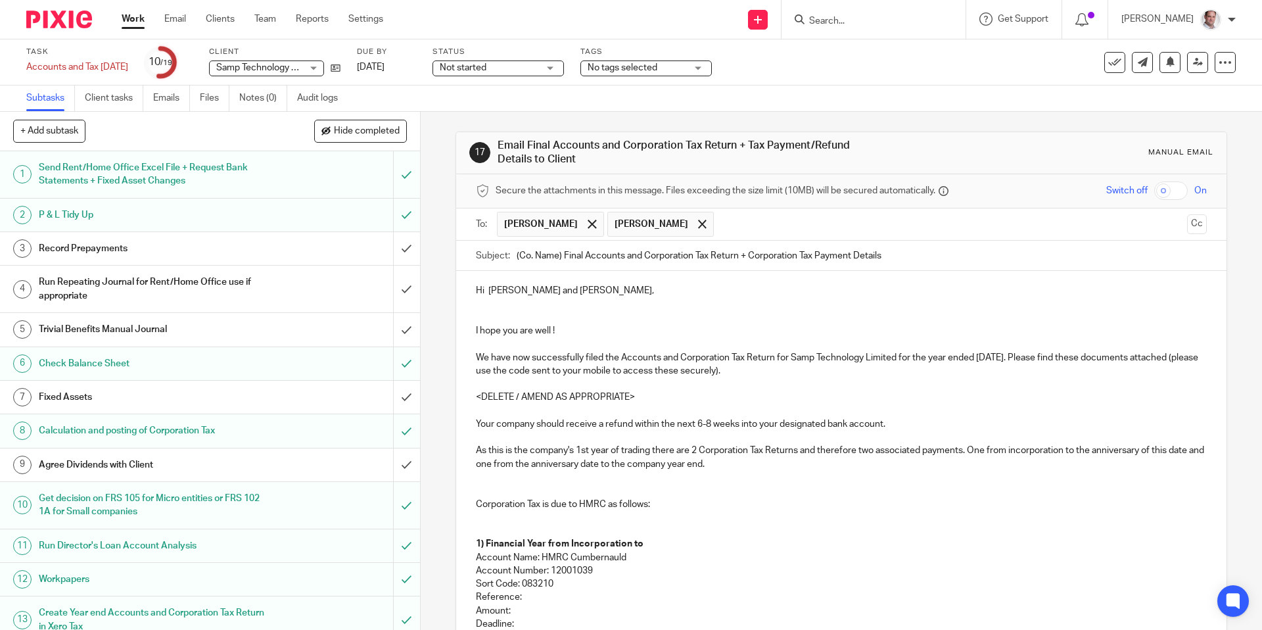
click at [501, 342] on p "I hope you are well !" at bounding box center [841, 337] width 730 height 27
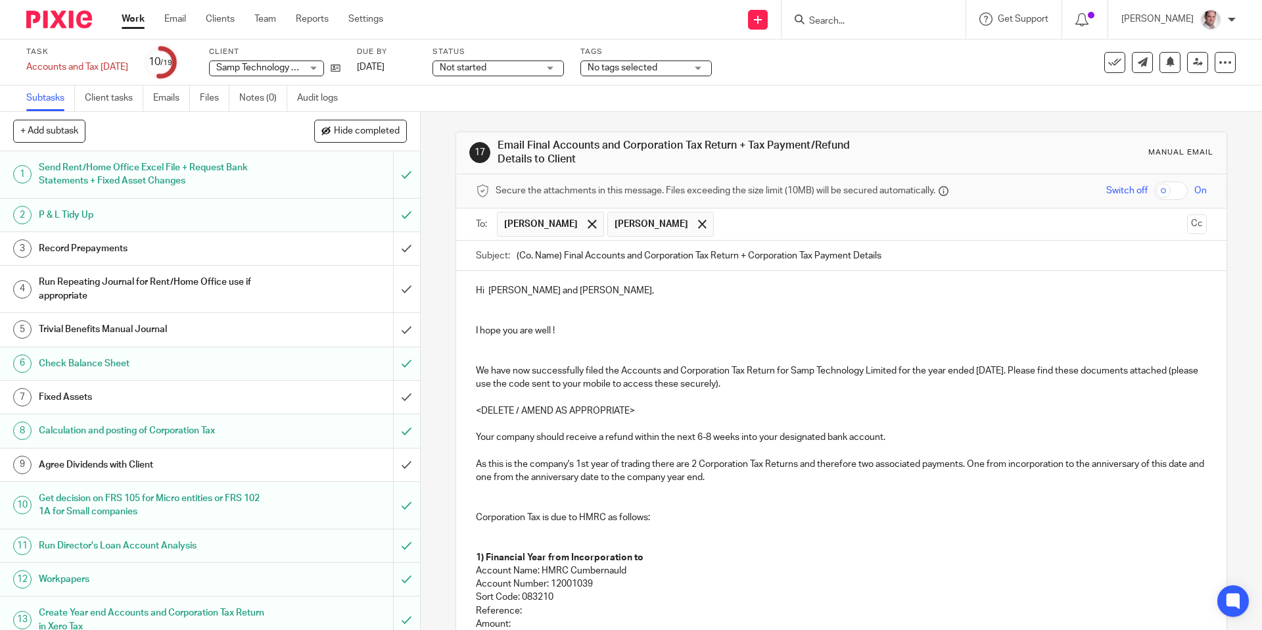
click at [477, 289] on p "Hi Ian and Angus," at bounding box center [841, 290] width 730 height 13
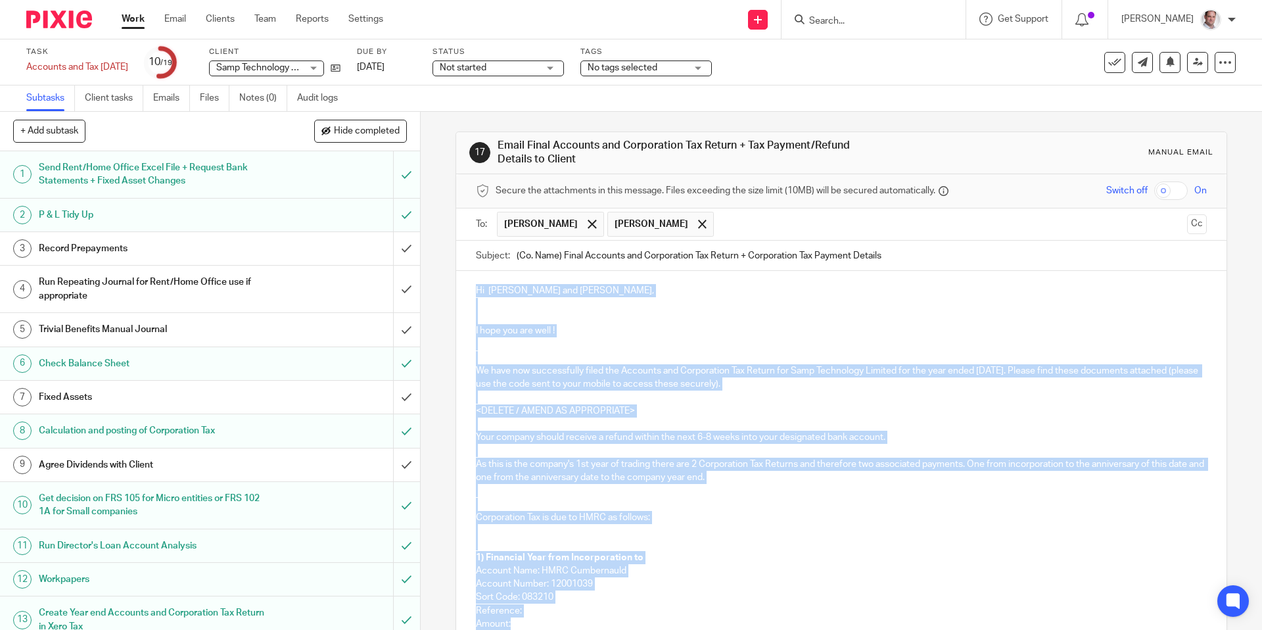
scroll to position [341, 0]
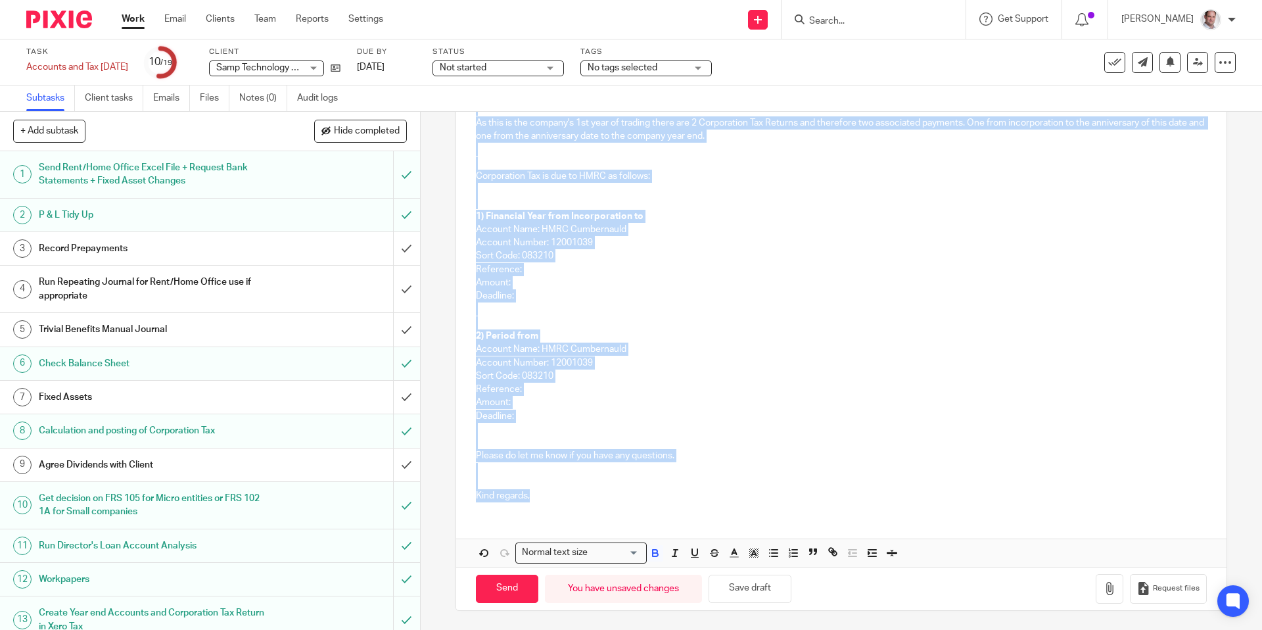
drag, startPoint x: 476, startPoint y: 287, endPoint x: 687, endPoint y: 680, distance: 446.1
click at [687, 629] on html "Work Email Clients Team Reports Settings Work Email Clients Team Reports Settin…" at bounding box center [631, 315] width 1262 height 630
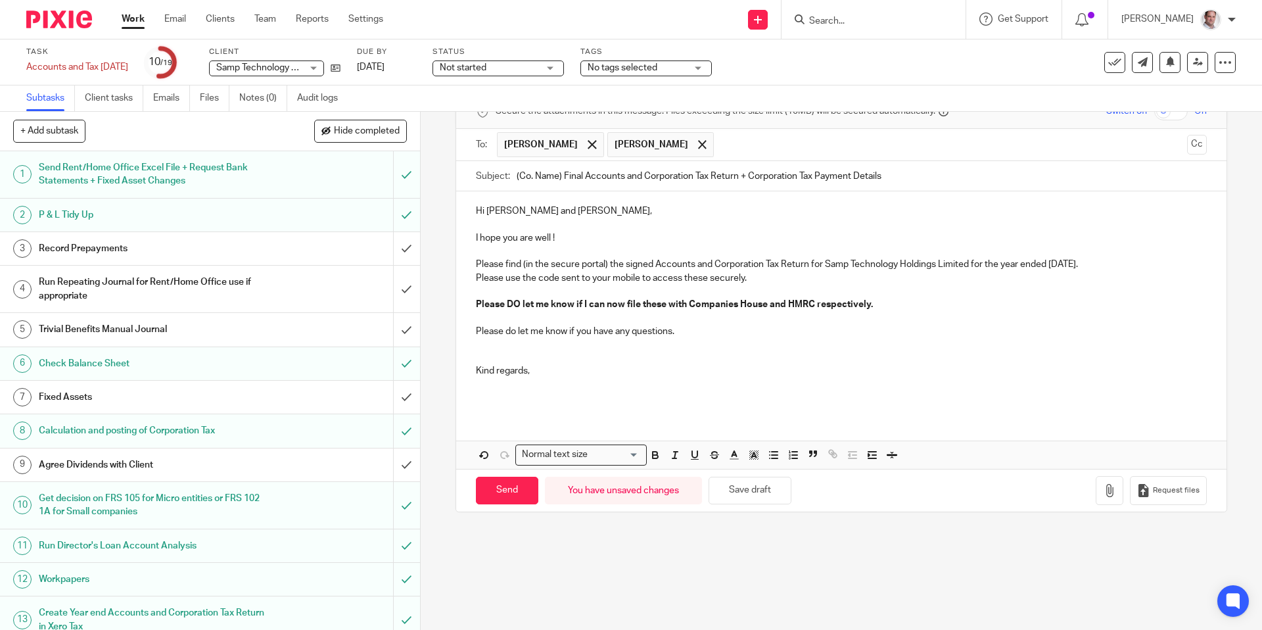
scroll to position [72, 0]
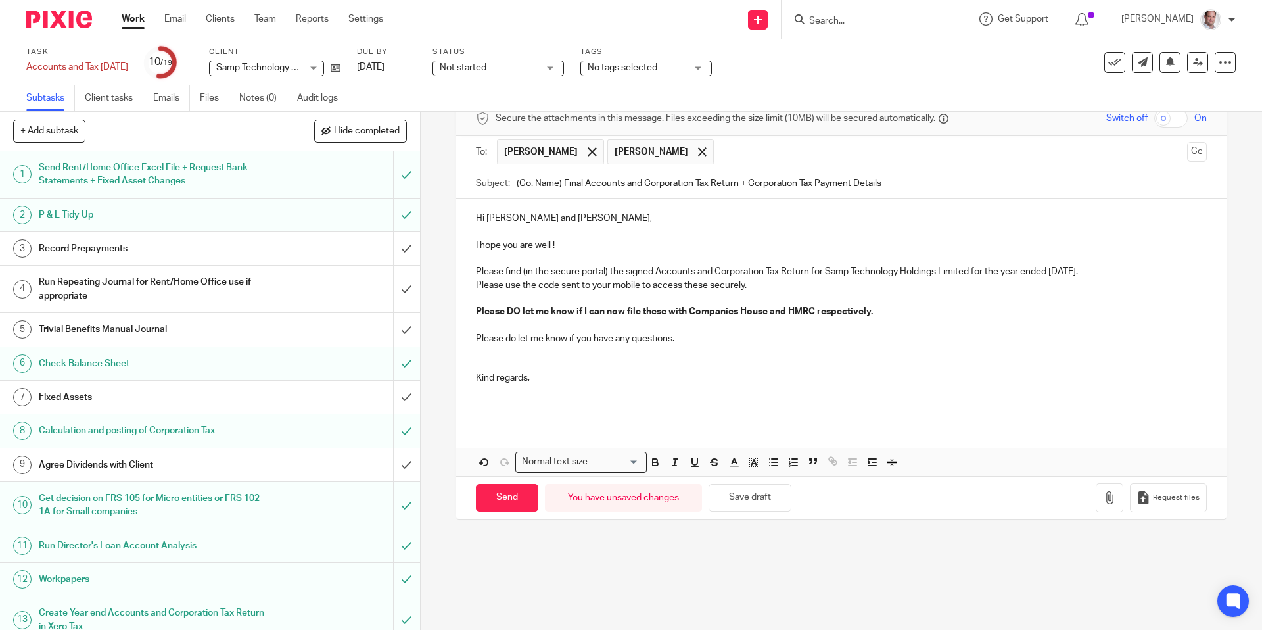
click at [938, 271] on p "Please find (in the secure portal) the signed Accounts and Corporation Tax Retu…" at bounding box center [841, 271] width 730 height 13
click at [1179, 116] on input "checkbox" at bounding box center [1171, 118] width 34 height 18
checkbox input "true"
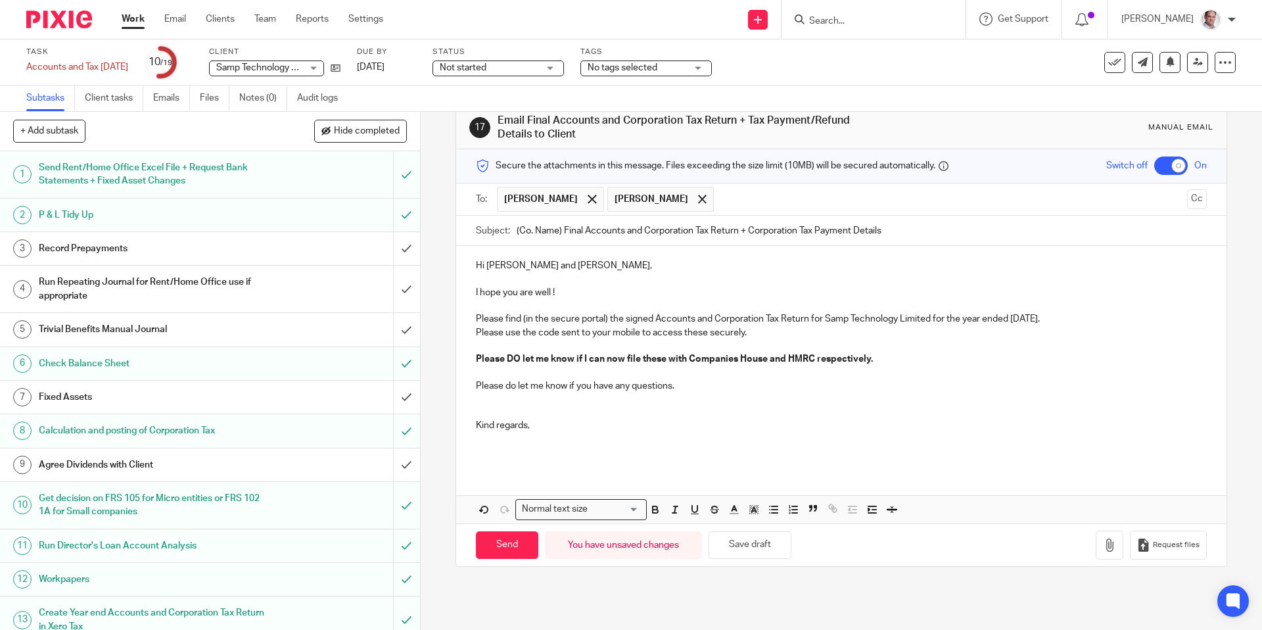
scroll to position [0, 0]
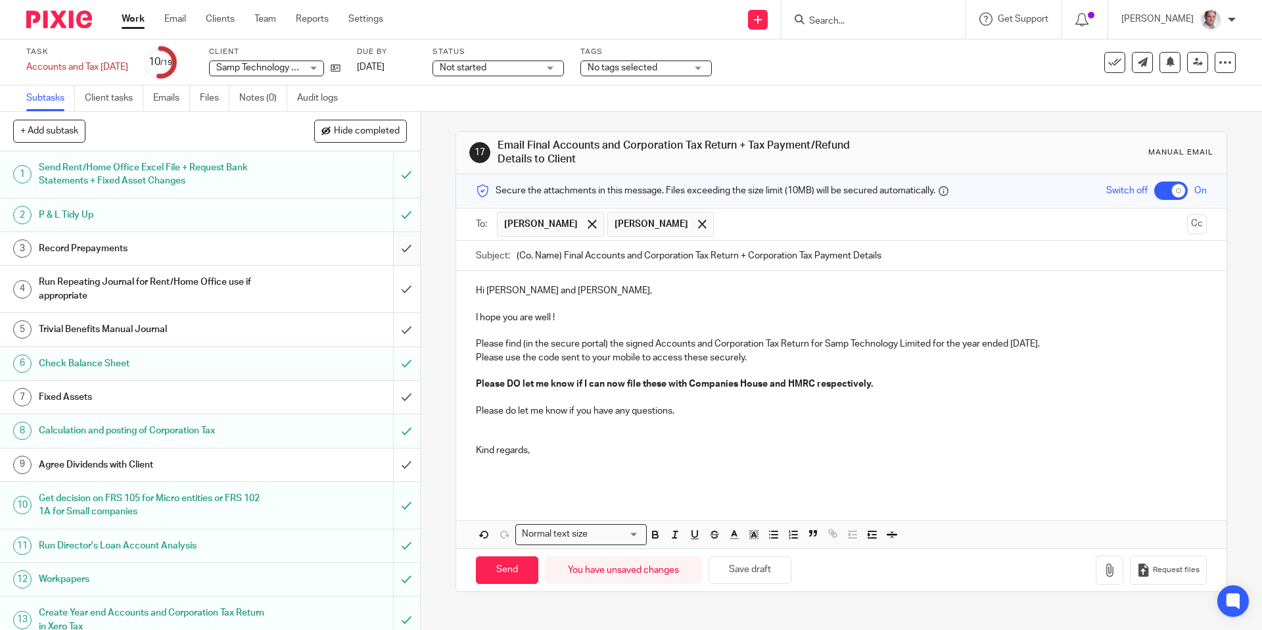
drag, startPoint x: 902, startPoint y: 259, endPoint x: 404, endPoint y: 241, distance: 499.2
click at [404, 241] on div "+ Add subtask Hide completed Cancel + Add 1 Send Rent/Home Office Excel File + …" at bounding box center [631, 371] width 1262 height 518
paste input "Samp Technology Holdings Limited Signed Accounts 28 Feb 2025"
drag, startPoint x: 630, startPoint y: 253, endPoint x: 594, endPoint y: 257, distance: 37.0
click at [594, 257] on input "Samp Technology Holdings Limited Signed Accounts 28 Feb 2025" at bounding box center [861, 256] width 689 height 30
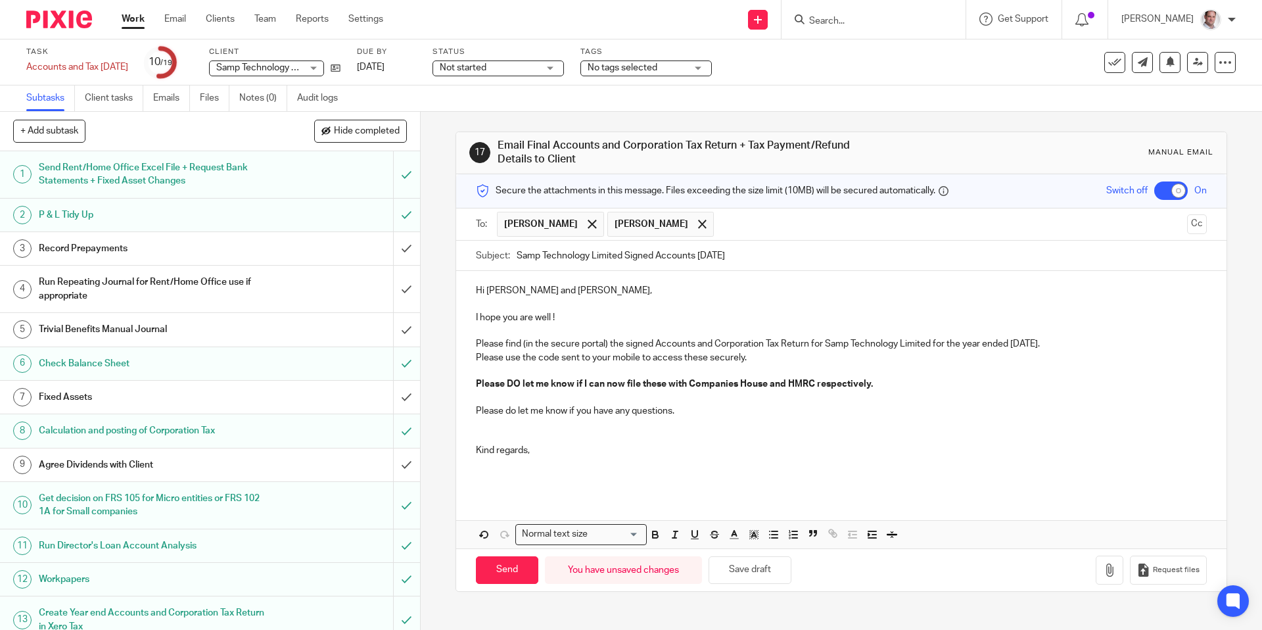
type input "Samp Technology Limited Signed Accounts 28 Feb 2025"
click at [604, 298] on p at bounding box center [841, 304] width 730 height 13
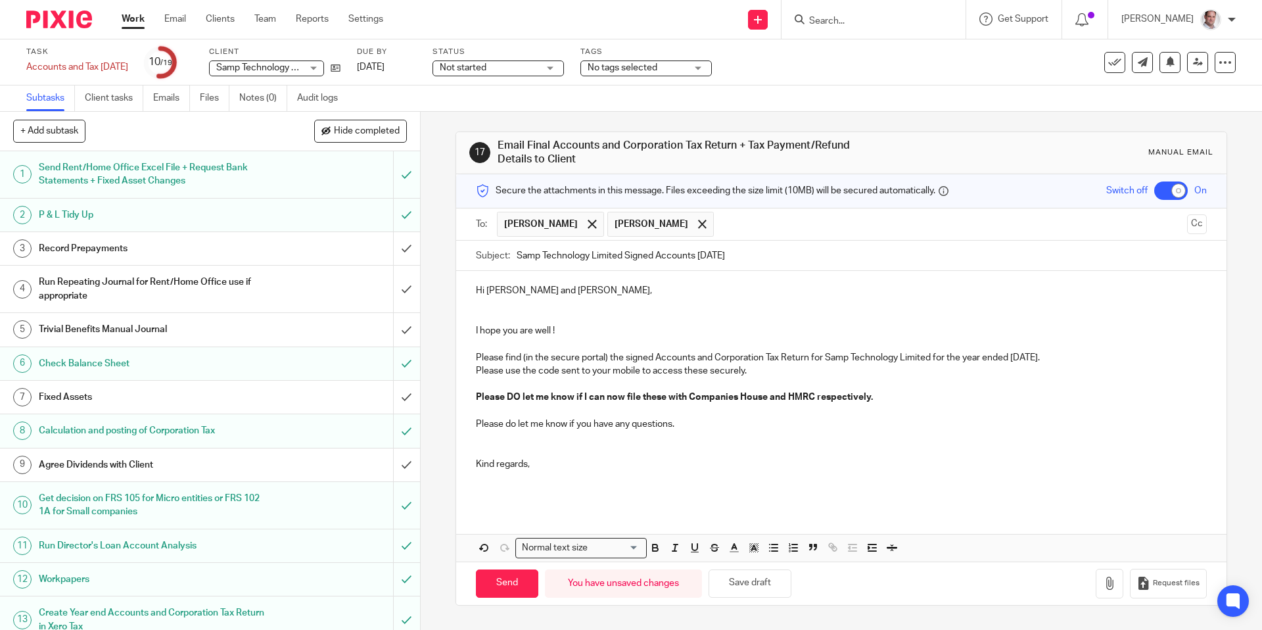
click at [493, 351] on p "Please find (in the secure portal) the signed Accounts and Corporation Tax Retu…" at bounding box center [841, 357] width 730 height 13
click at [494, 343] on p at bounding box center [841, 343] width 730 height 13
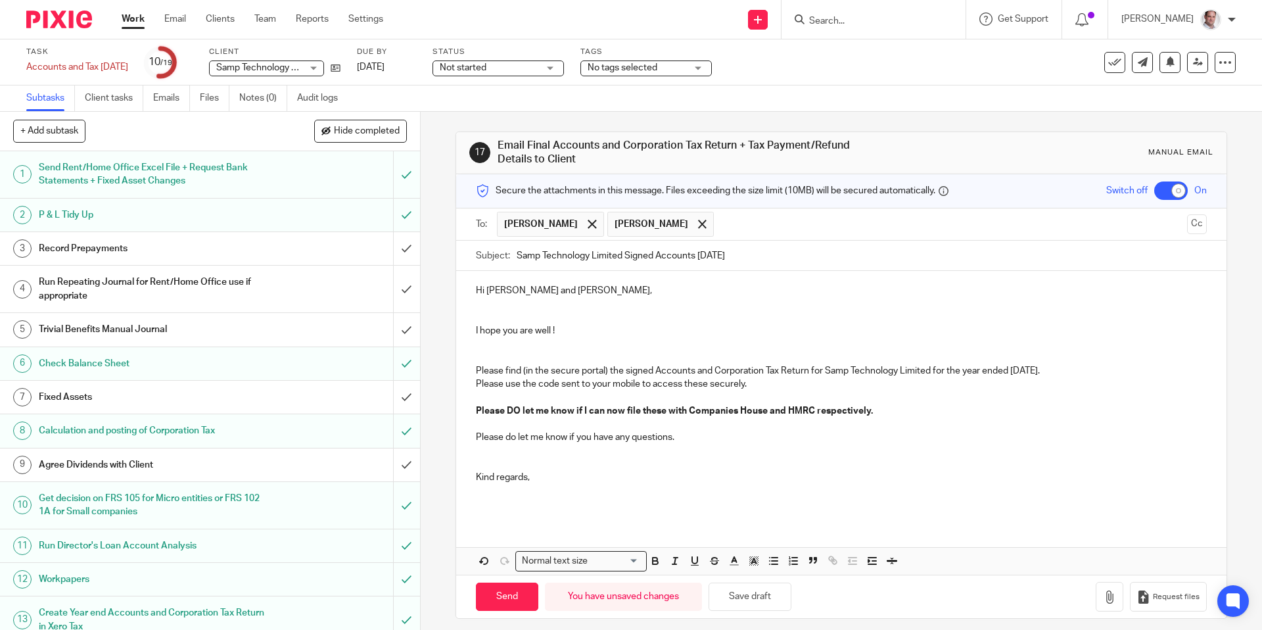
click at [475, 381] on div "Hi Ian and Angus, I hope you are well ! Please find (in the secure portal) the …" at bounding box center [841, 396] width 770 height 250
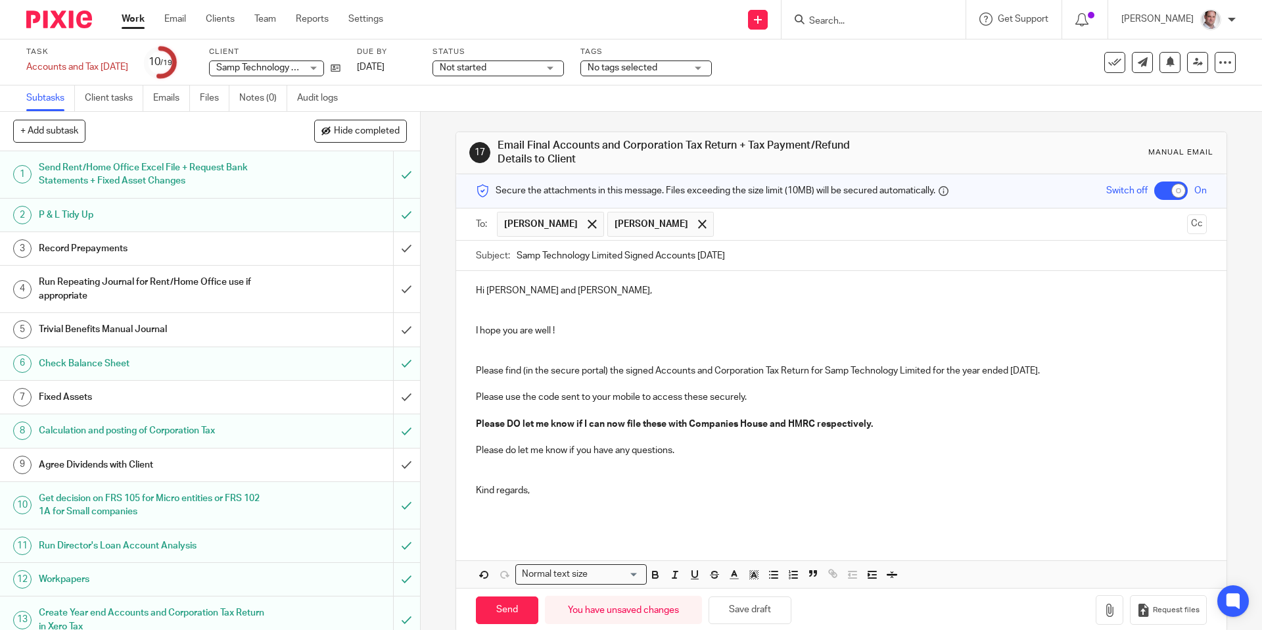
click at [488, 411] on p at bounding box center [841, 410] width 730 height 13
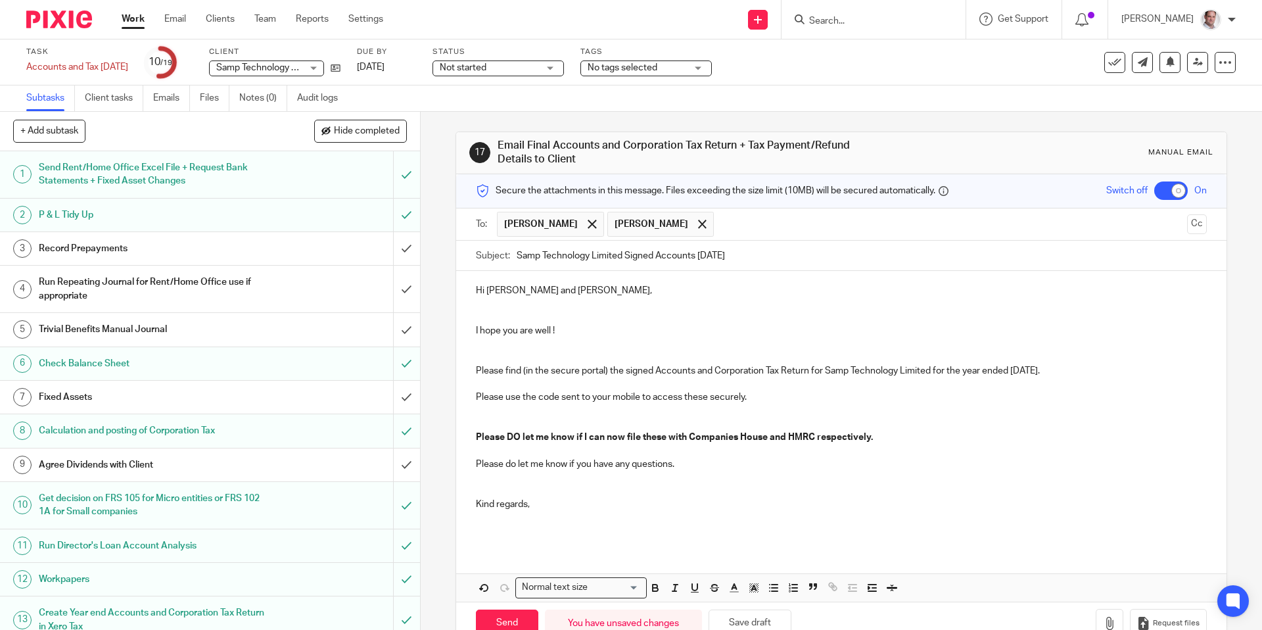
click at [496, 450] on p at bounding box center [841, 450] width 730 height 13
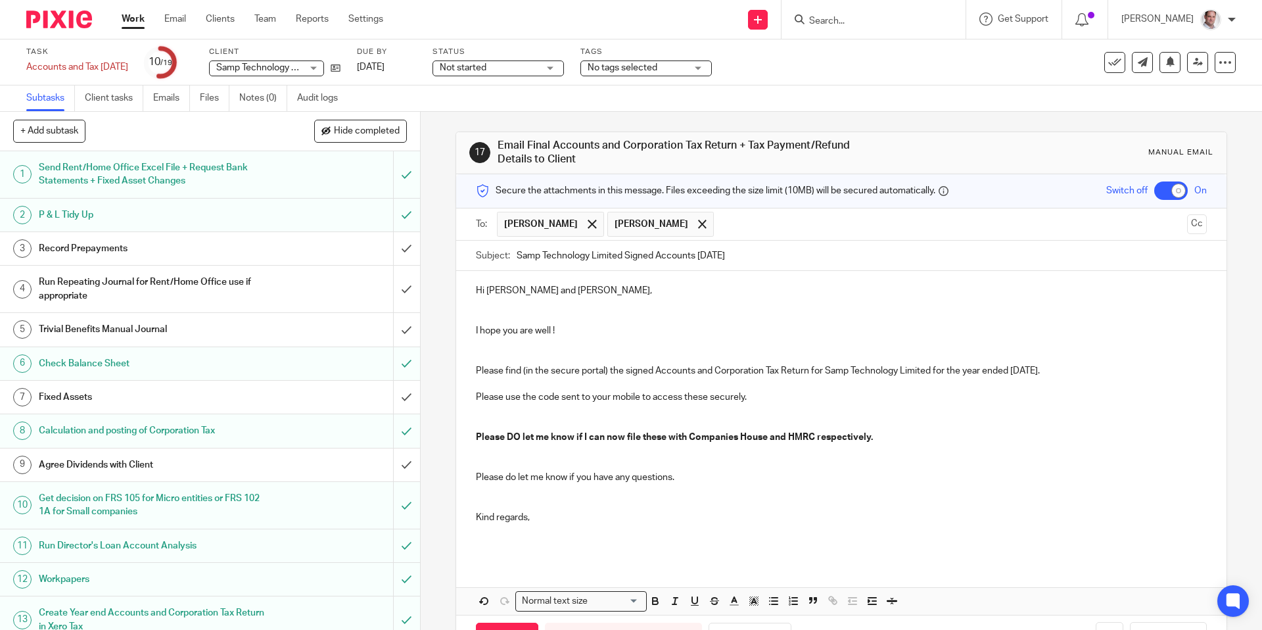
click at [490, 494] on p at bounding box center [841, 490] width 730 height 13
click at [490, 505] on p at bounding box center [841, 504] width 730 height 13
click at [496, 528] on p at bounding box center [841, 530] width 730 height 13
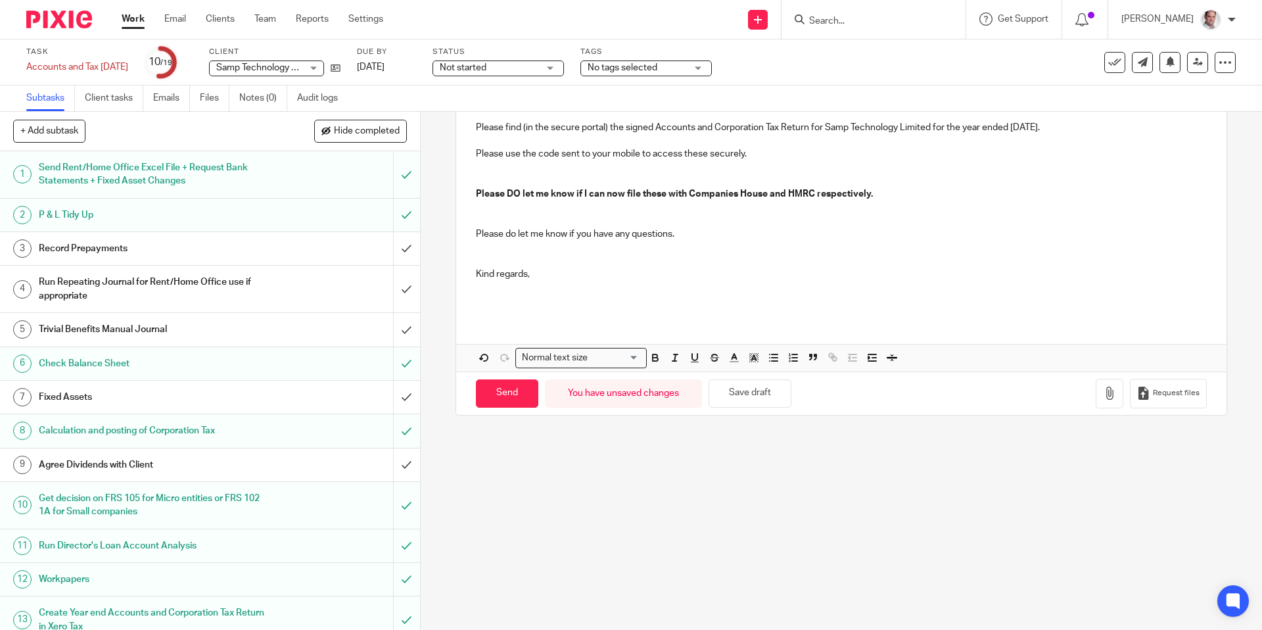
scroll to position [267, 0]
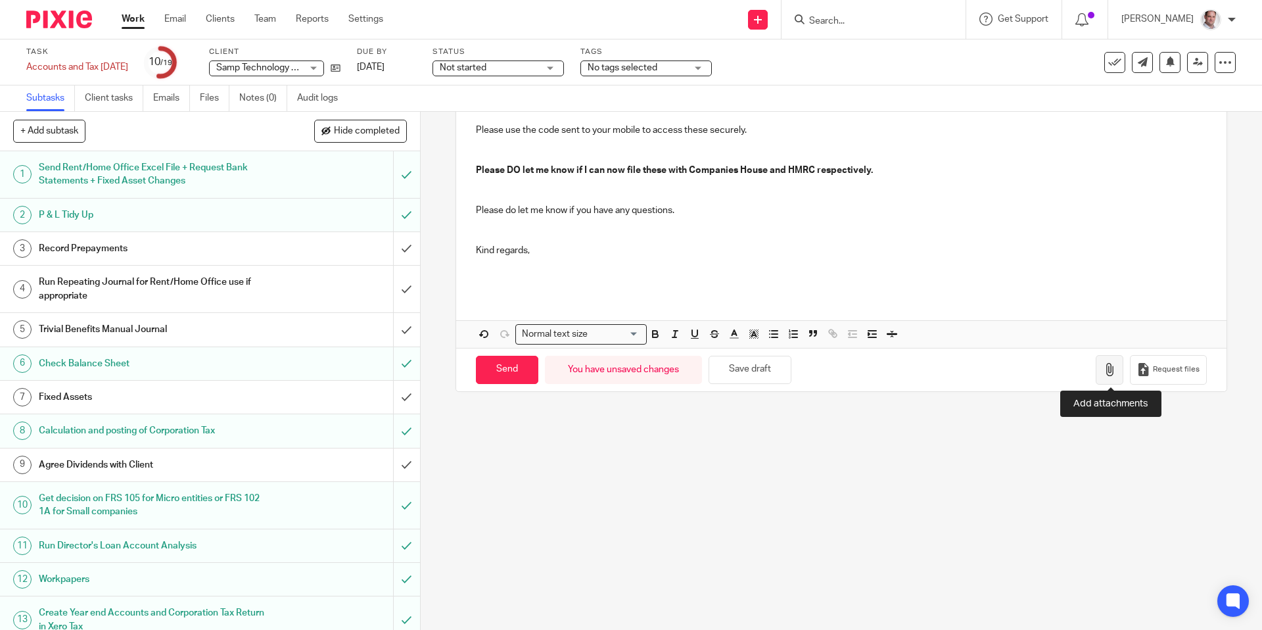
click at [1109, 367] on icon "button" at bounding box center [1109, 369] width 13 height 13
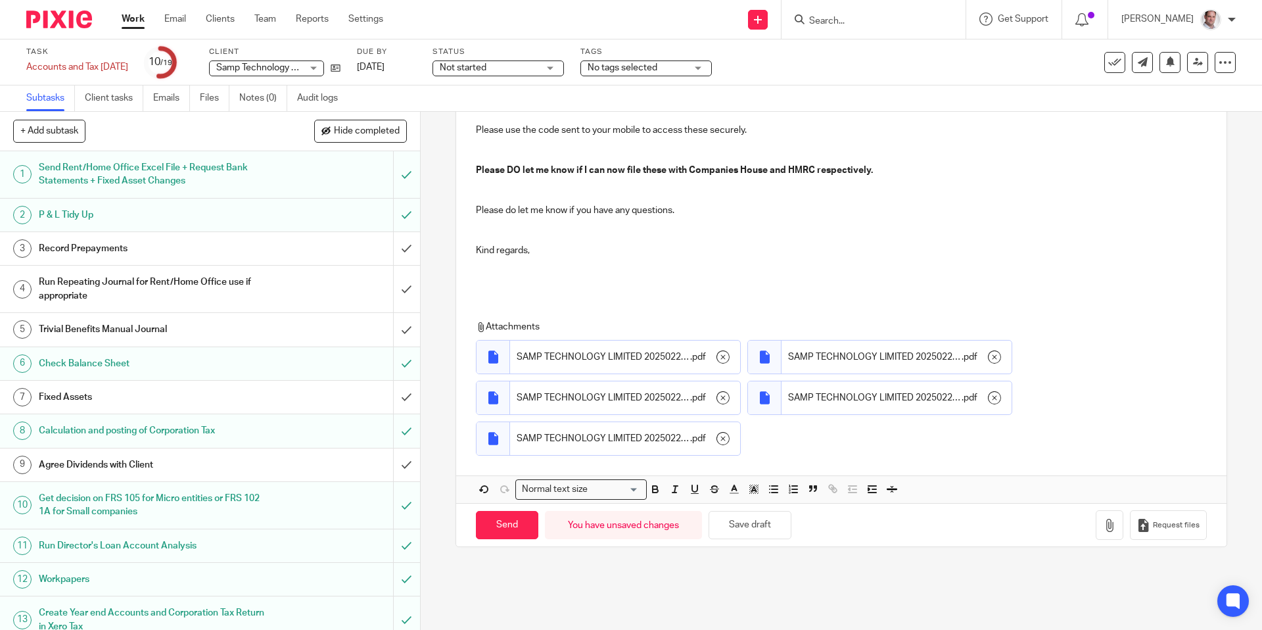
drag, startPoint x: 494, startPoint y: 565, endPoint x: 501, endPoint y: 540, distance: 25.8
click at [494, 563] on div "17 Email Final Accounts and Corporation Tax Return + Tax Payment/Refund Details…" at bounding box center [840, 206] width 771 height 722
click at [500, 529] on input "Send" at bounding box center [507, 525] width 62 height 28
checkbox input "false"
type input "Sent"
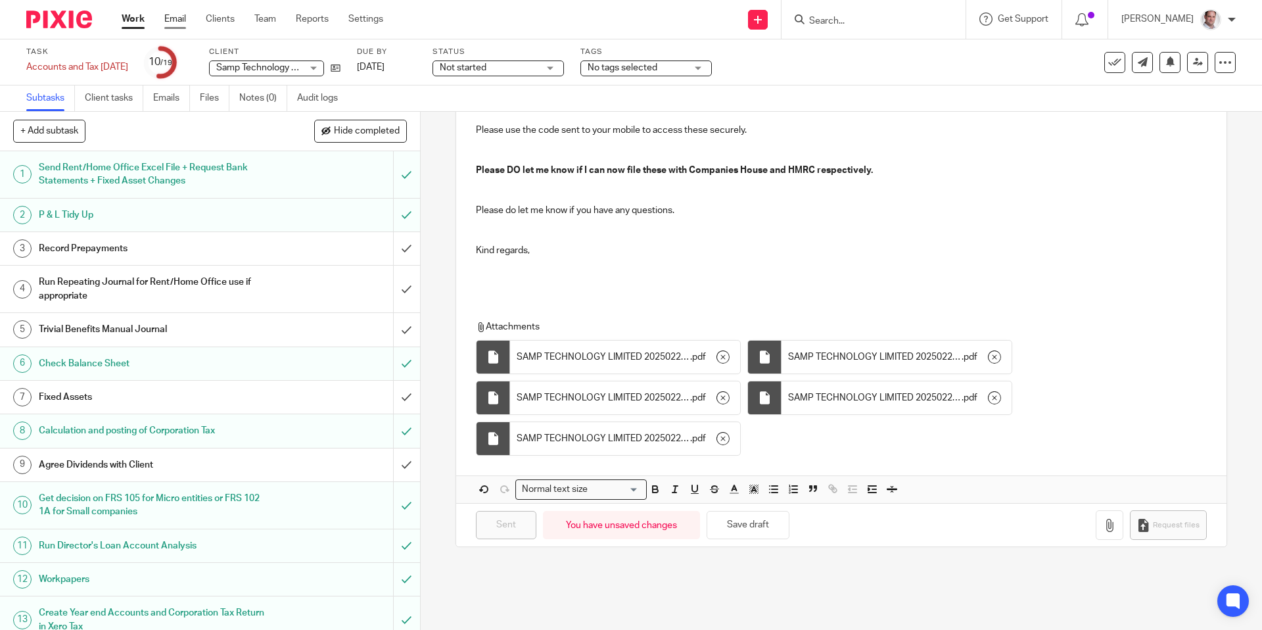
click at [179, 18] on link "Email" at bounding box center [175, 18] width 22 height 13
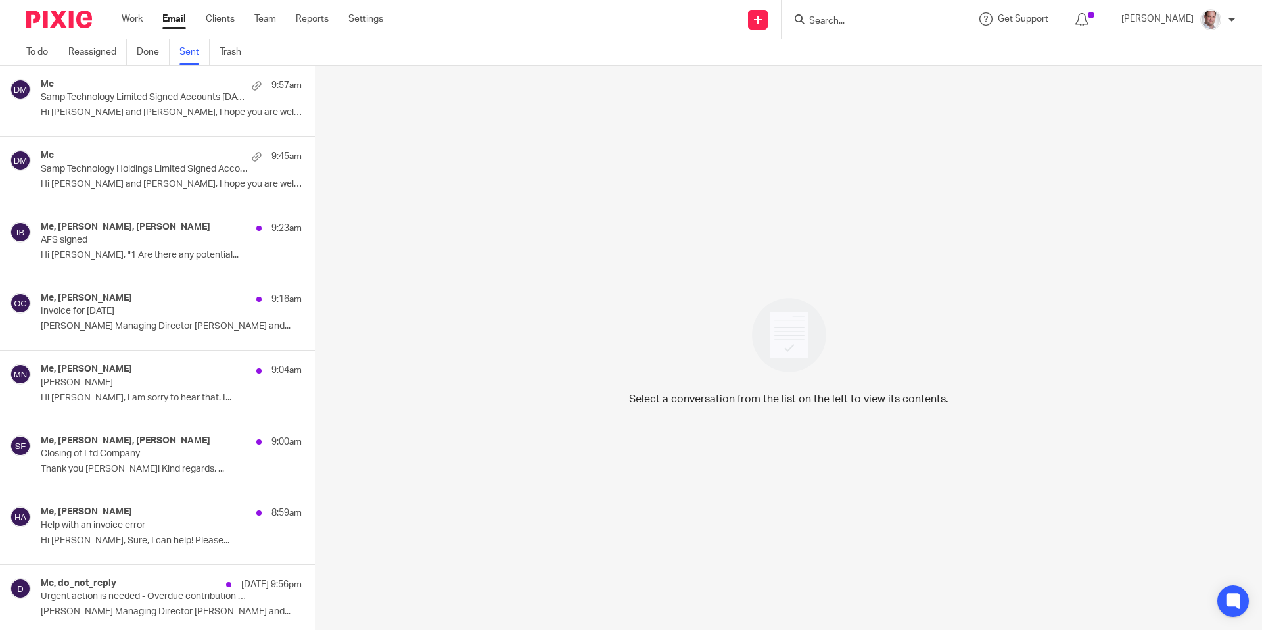
click at [144, 107] on p "Hi [PERSON_NAME] and [PERSON_NAME], I hope you are well ! ..." at bounding box center [171, 112] width 261 height 11
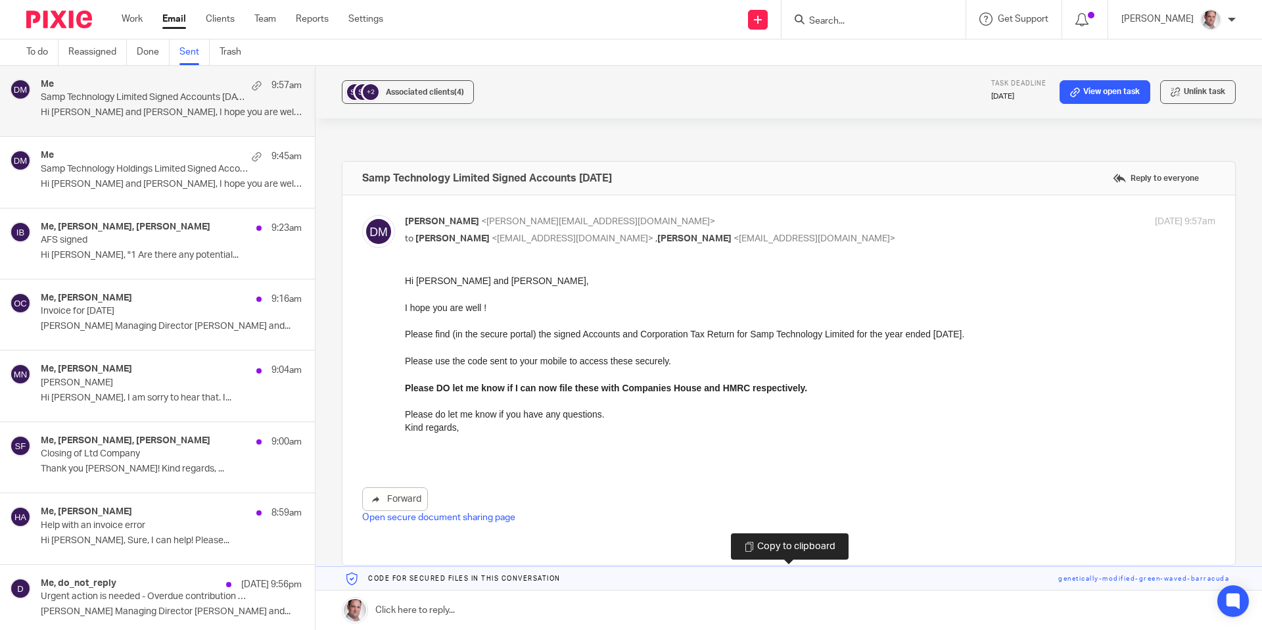
click at [1104, 580] on link at bounding box center [788, 579] width 946 height 24
click at [852, 19] on input "Search" at bounding box center [867, 22] width 118 height 12
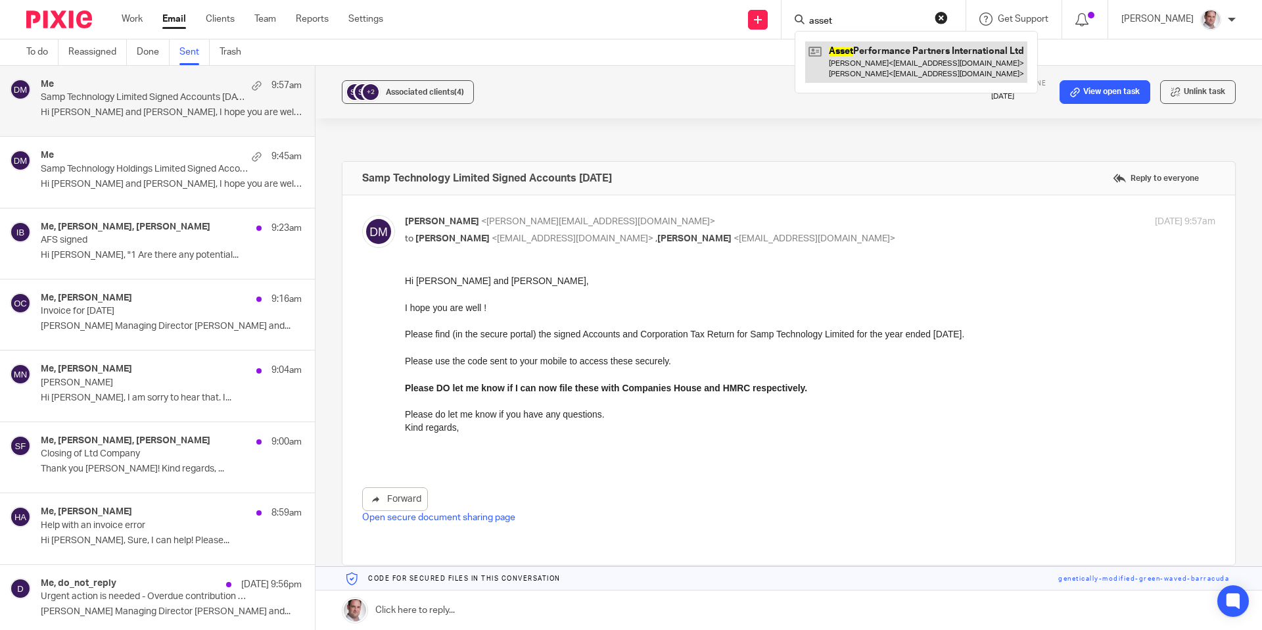
type input "asset"
click at [885, 55] on link at bounding box center [916, 61] width 222 height 41
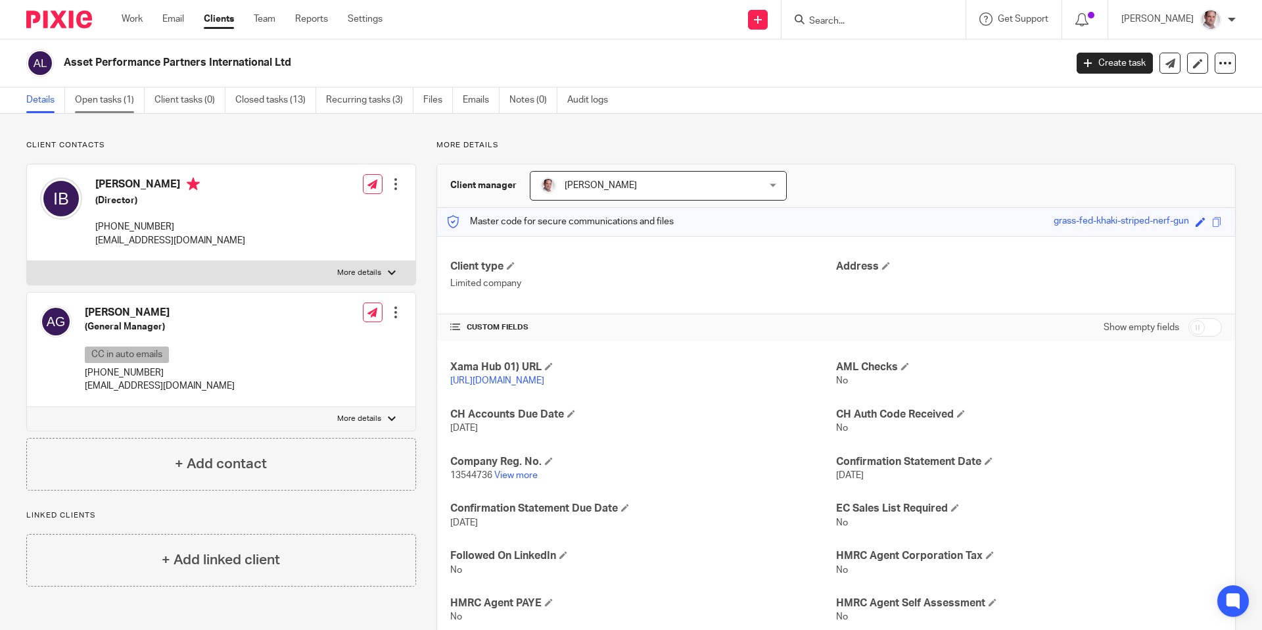
click at [96, 108] on link "Open tasks (1)" at bounding box center [110, 100] width 70 height 26
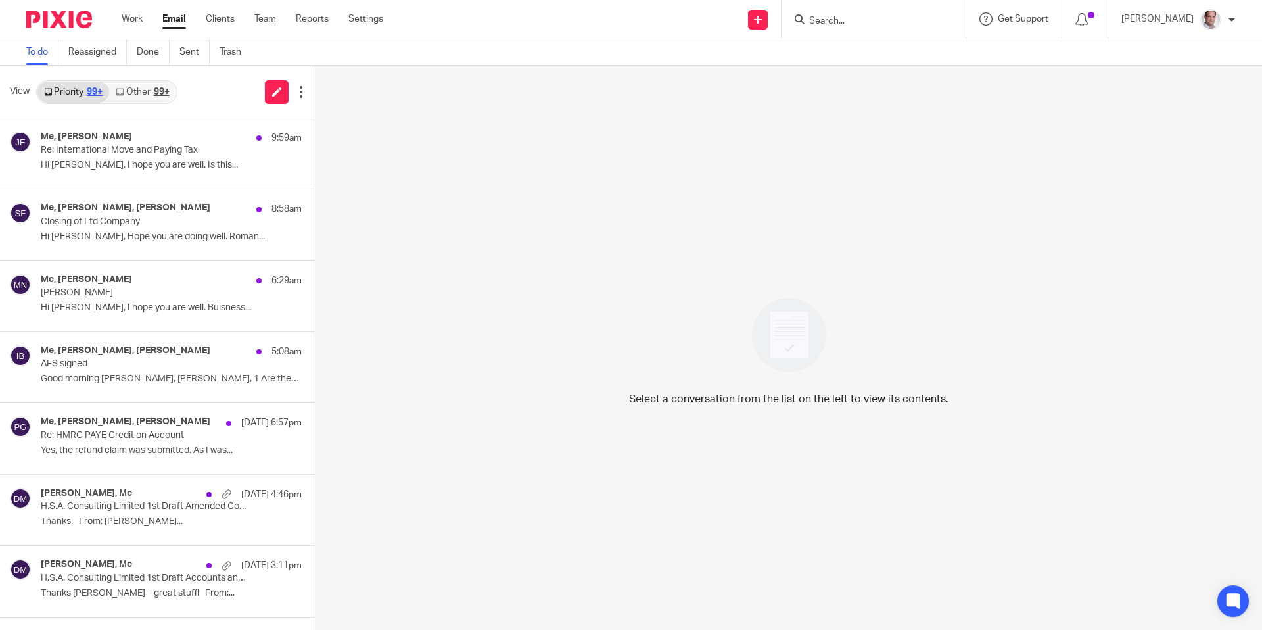
click at [179, 51] on ul "To do Reassigned Done Sent Trash" at bounding box center [143, 52] width 235 height 26
click at [187, 51] on link "Sent" at bounding box center [194, 52] width 30 height 26
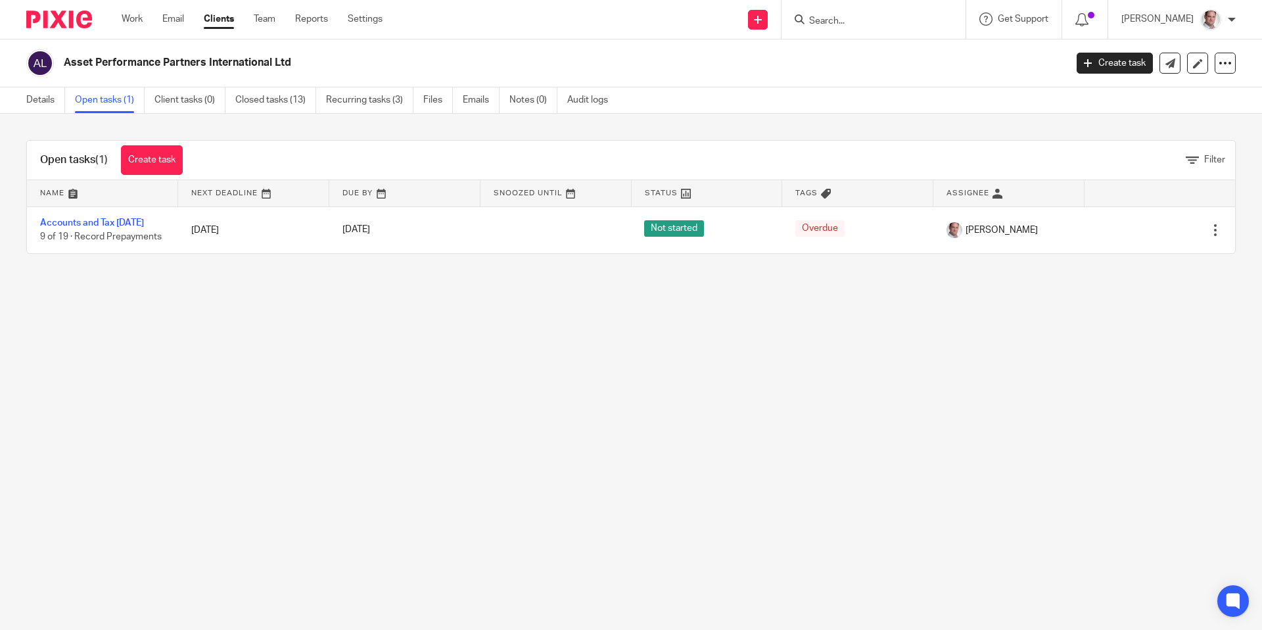
click at [859, 13] on form at bounding box center [878, 19] width 140 height 16
click at [862, 19] on input "Search" at bounding box center [867, 22] width 118 height 12
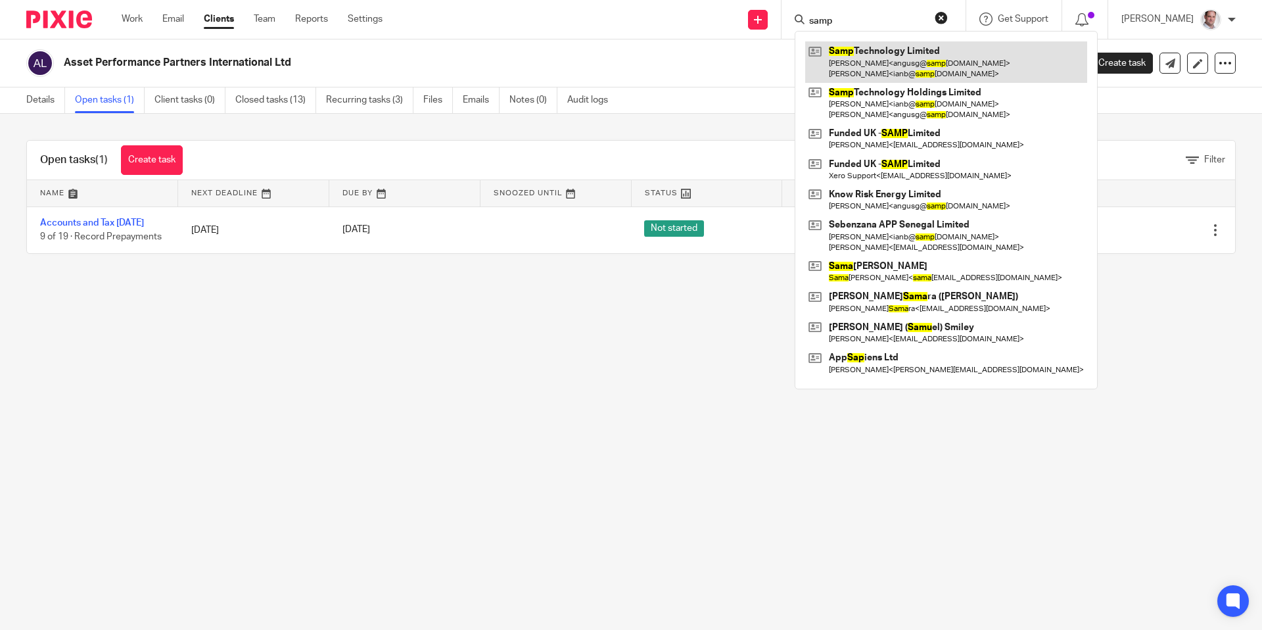
type input "samp"
click at [929, 43] on link at bounding box center [946, 61] width 282 height 41
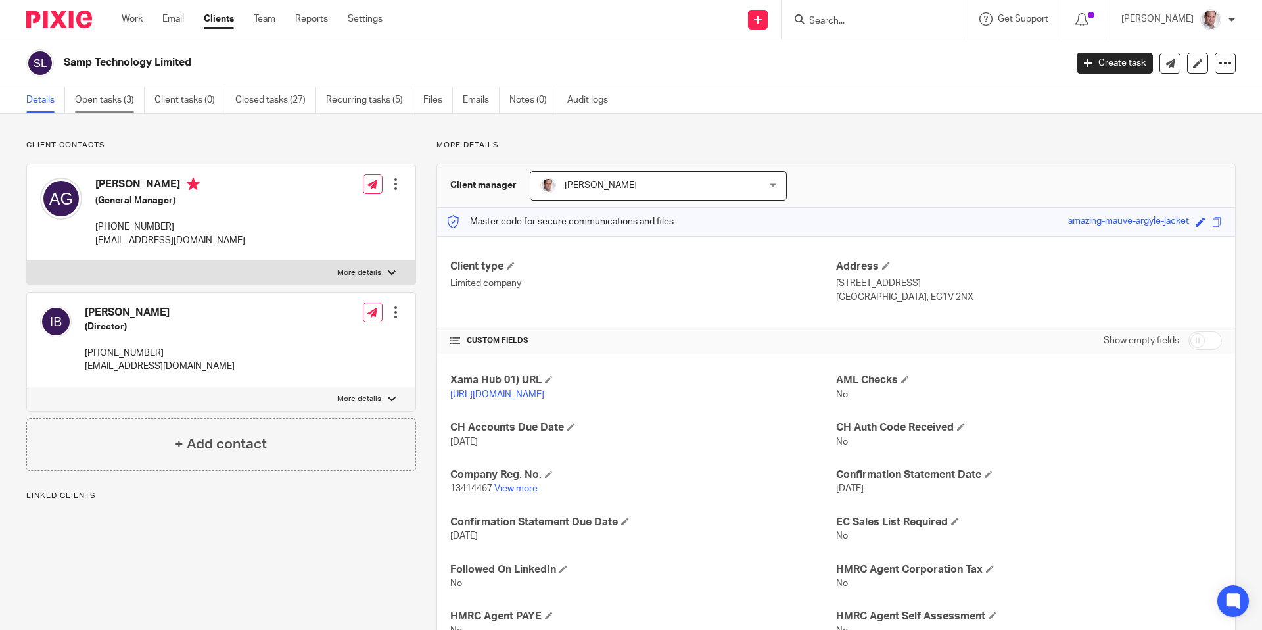
click at [104, 103] on link "Open tasks (3)" at bounding box center [110, 100] width 70 height 26
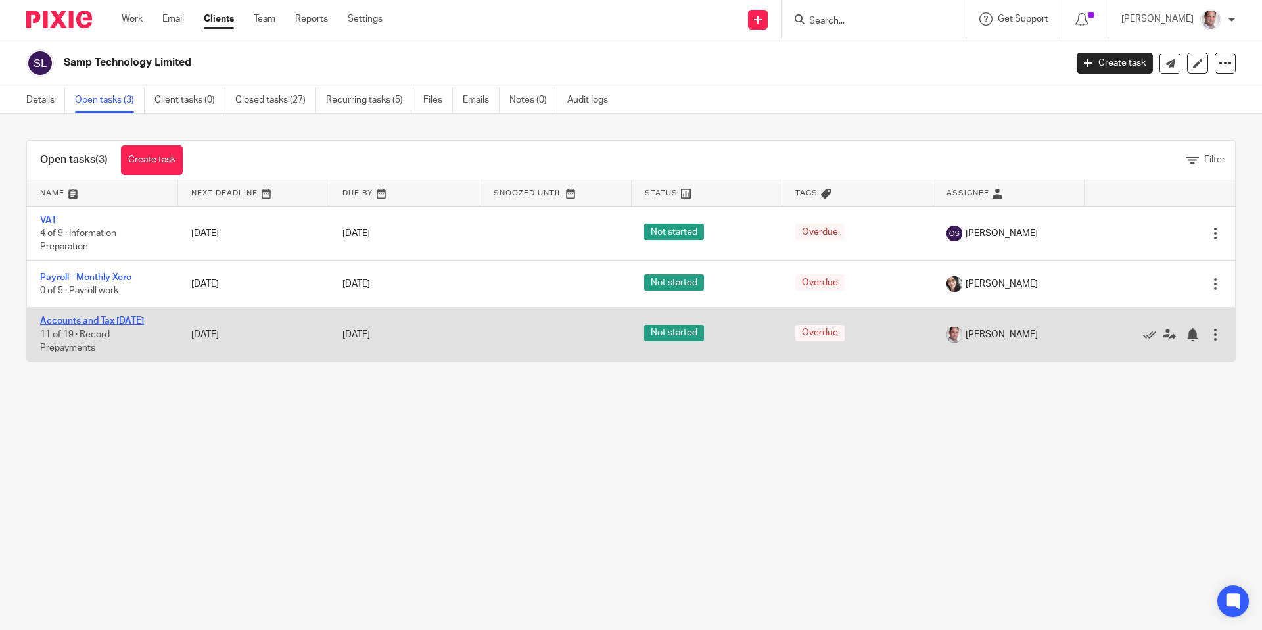
click at [68, 317] on link "Accounts and Tax [DATE]" at bounding box center [92, 320] width 104 height 9
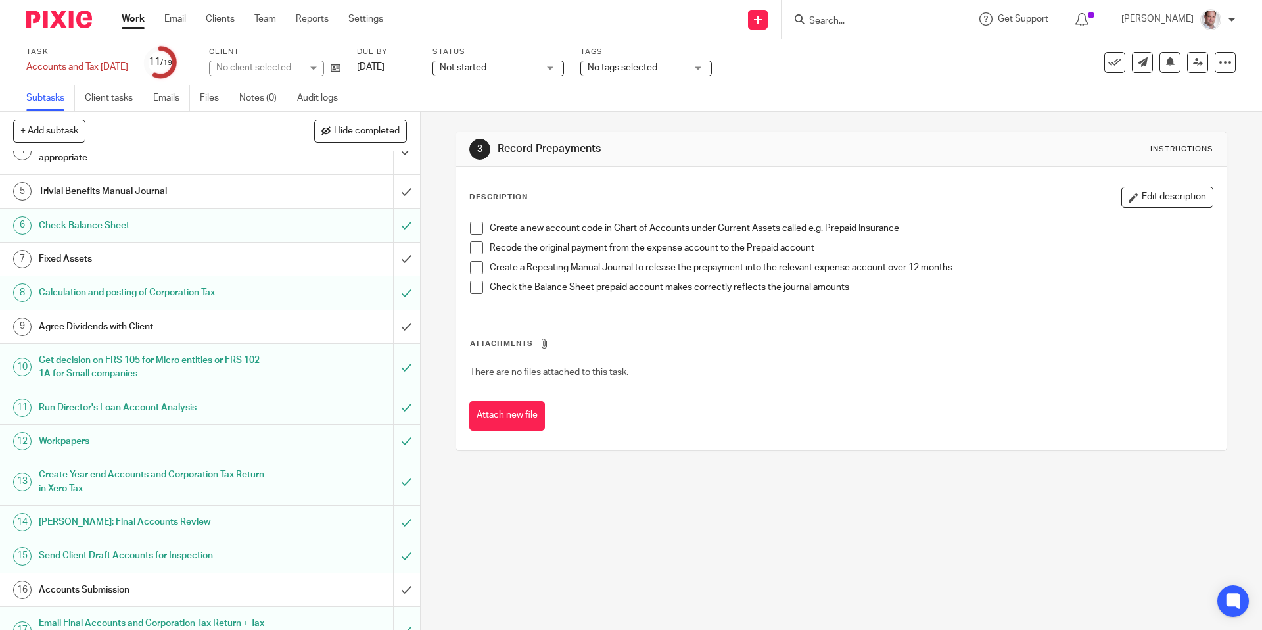
scroll to position [243, 0]
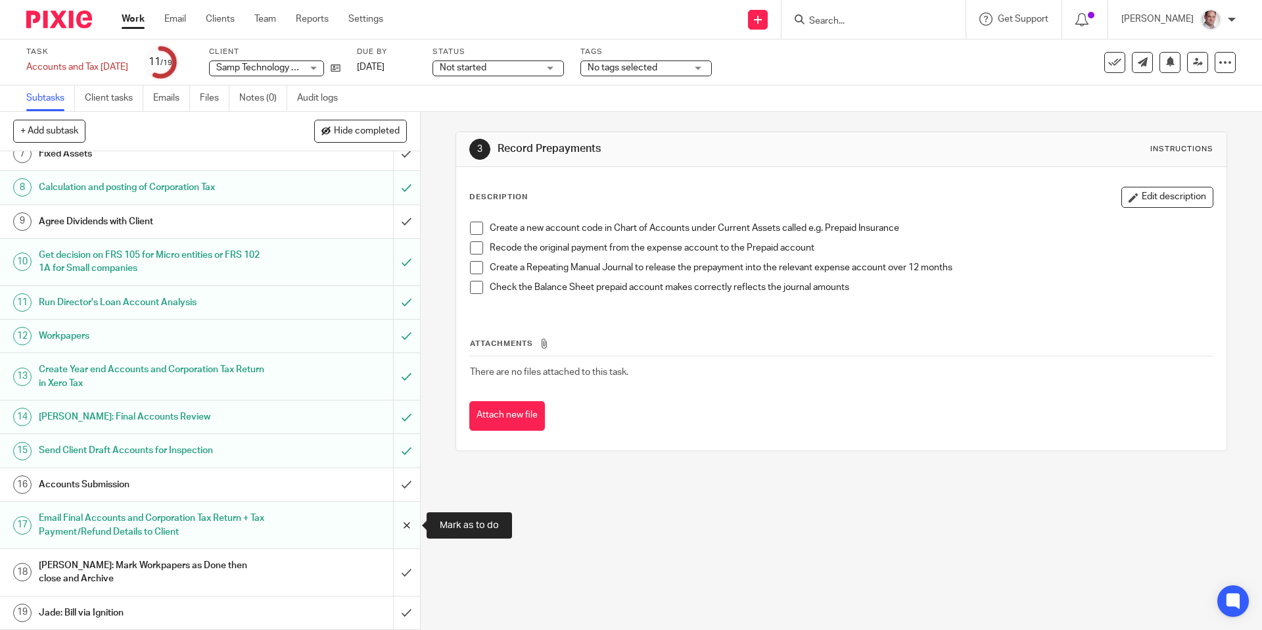
click at [406, 524] on input "submit" at bounding box center [210, 524] width 420 height 47
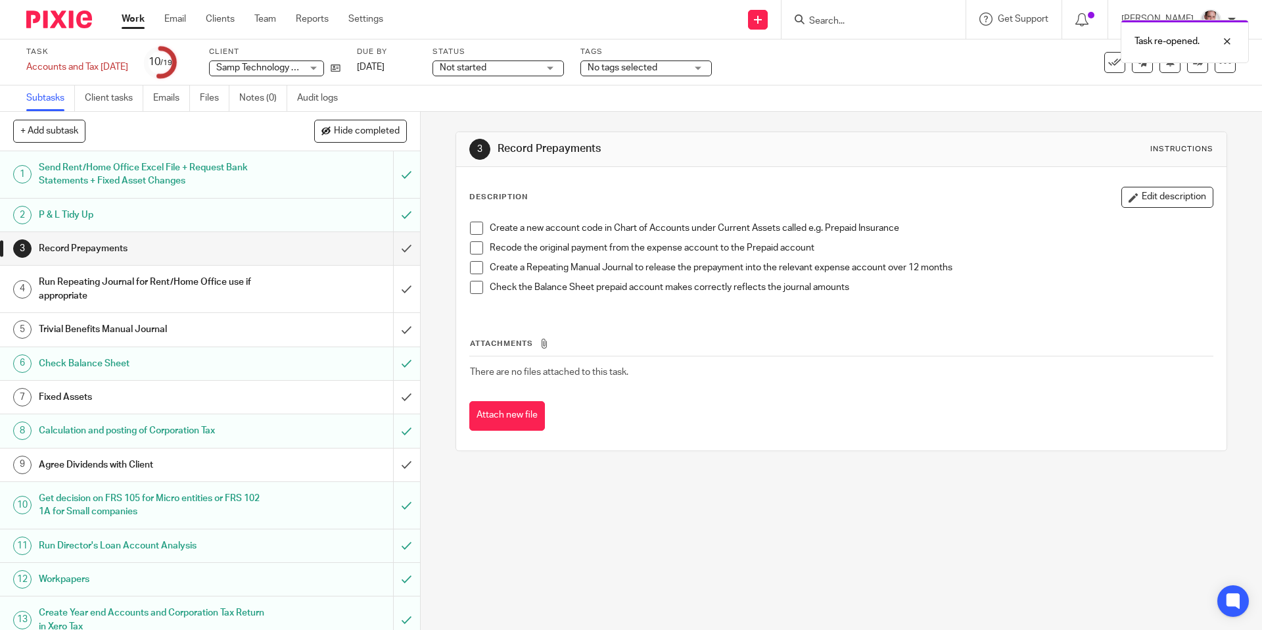
click at [856, 18] on div "Task re-opened." at bounding box center [940, 38] width 618 height 50
click at [876, 70] on div "Task Accounts and Tax [DATE] Save Accounts and Tax [DATE] 10 /19 Client Samp Te…" at bounding box center [530, 63] width 1008 height 32
click at [854, 20] on input "Search" at bounding box center [867, 22] width 118 height 12
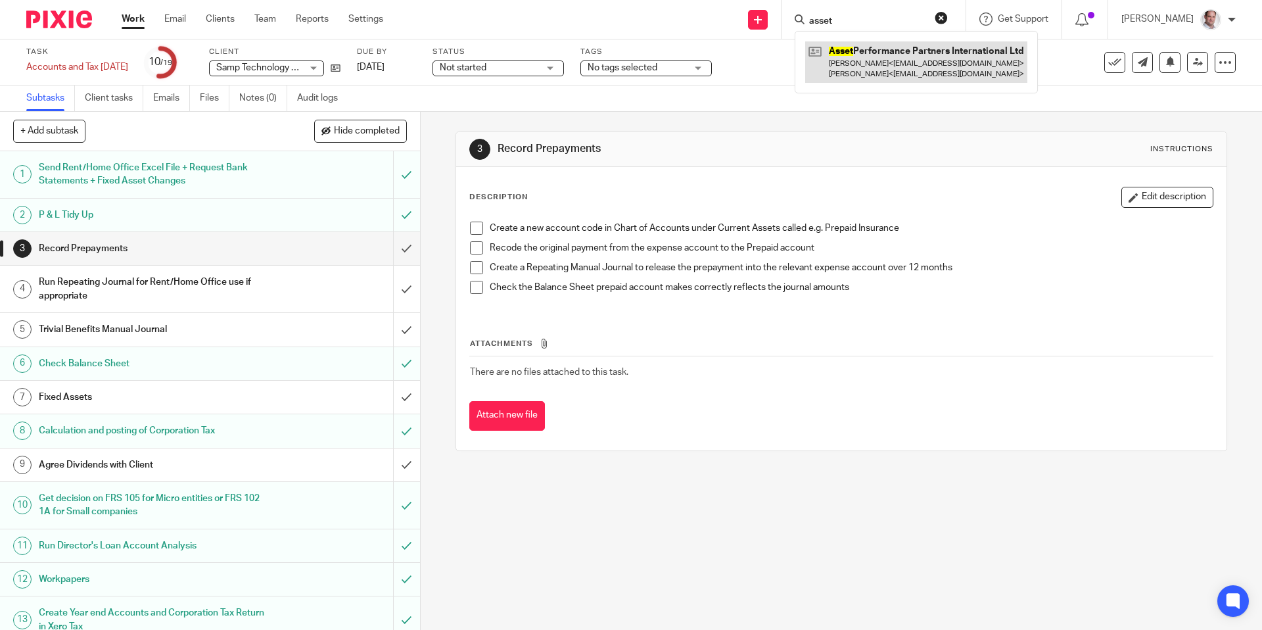
type input "asset"
click at [898, 52] on link at bounding box center [916, 61] width 222 height 41
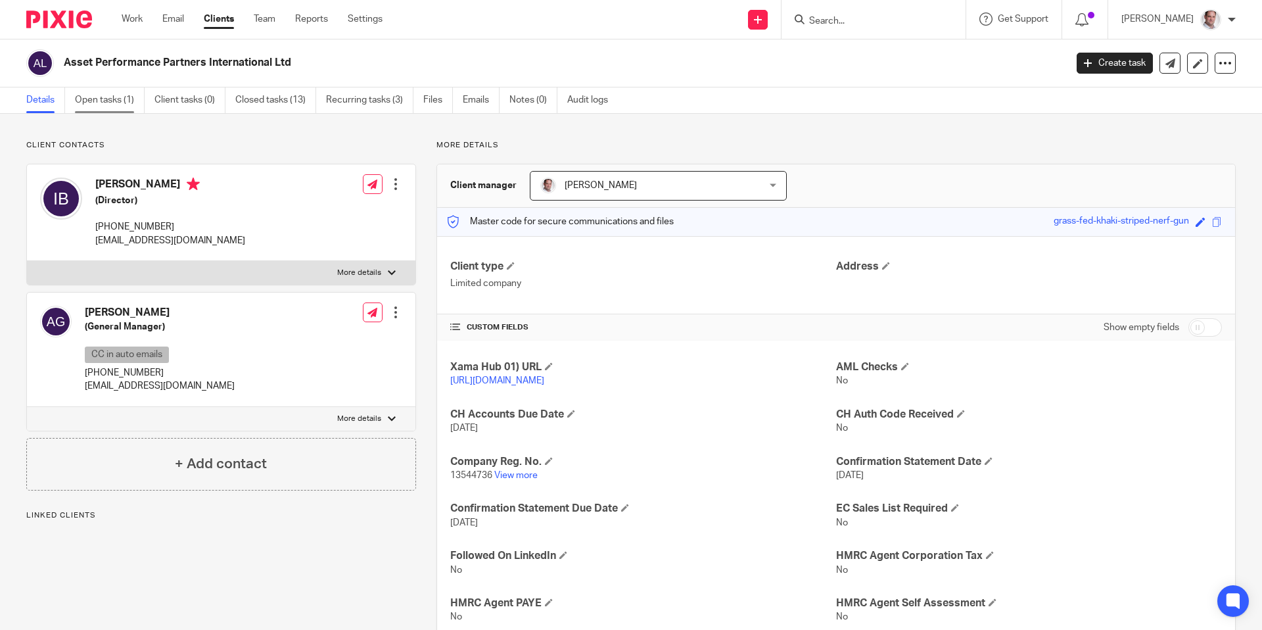
click at [110, 106] on link "Open tasks (1)" at bounding box center [110, 100] width 70 height 26
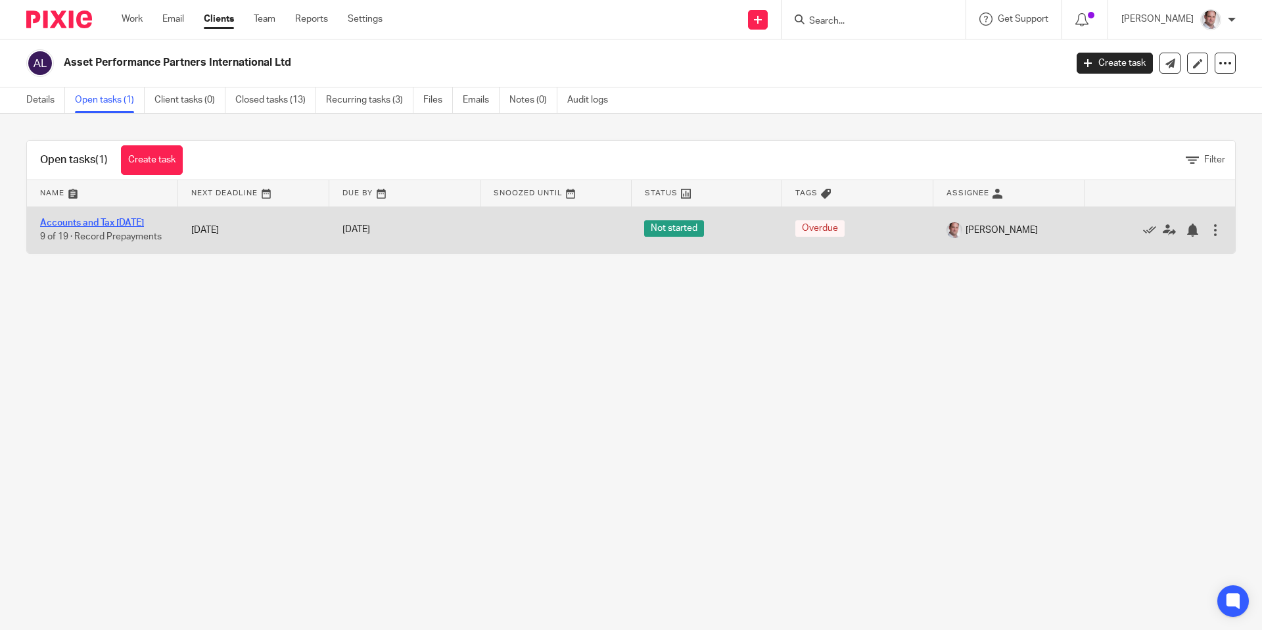
click at [86, 222] on link "Accounts and Tax [DATE]" at bounding box center [92, 222] width 104 height 9
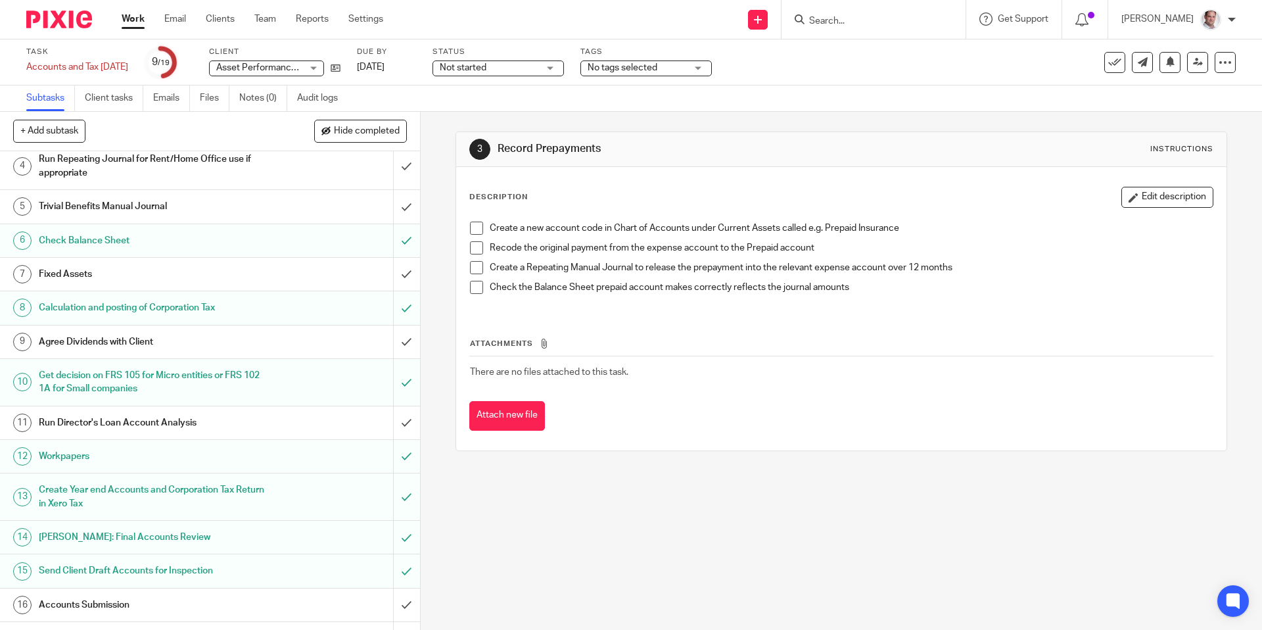
scroll to position [243, 0]
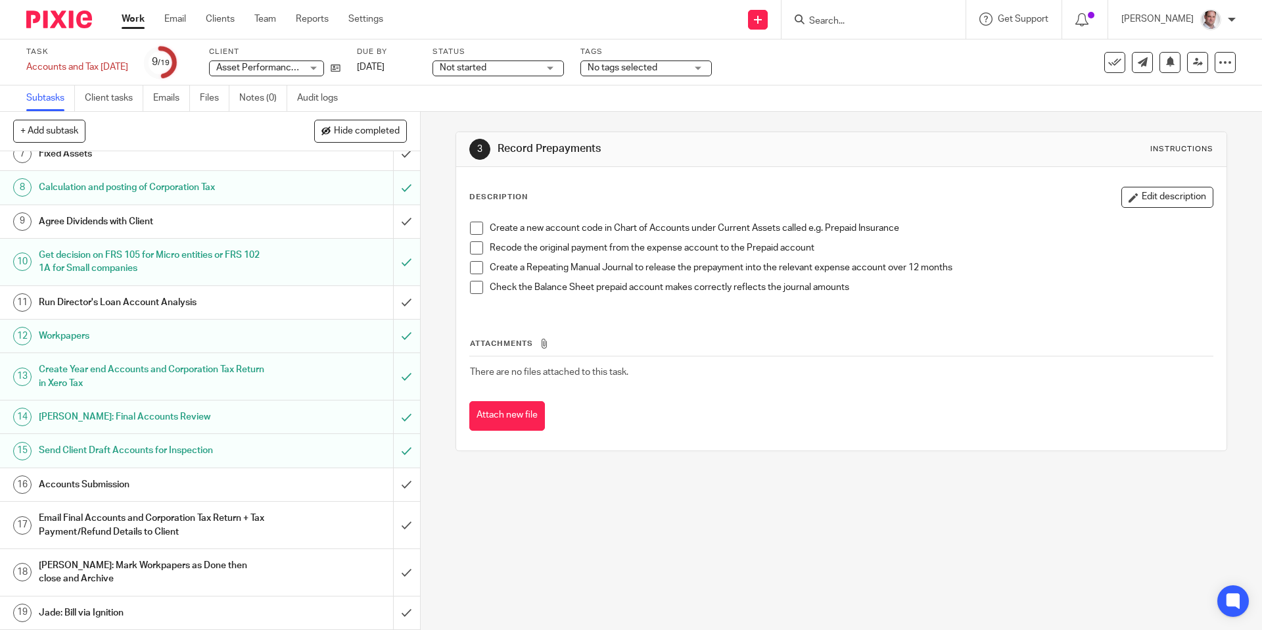
click at [111, 517] on h1 "Email Final Accounts and Corporation Tax Return + Tax Payment/Refund Details to…" at bounding box center [152, 525] width 227 height 34
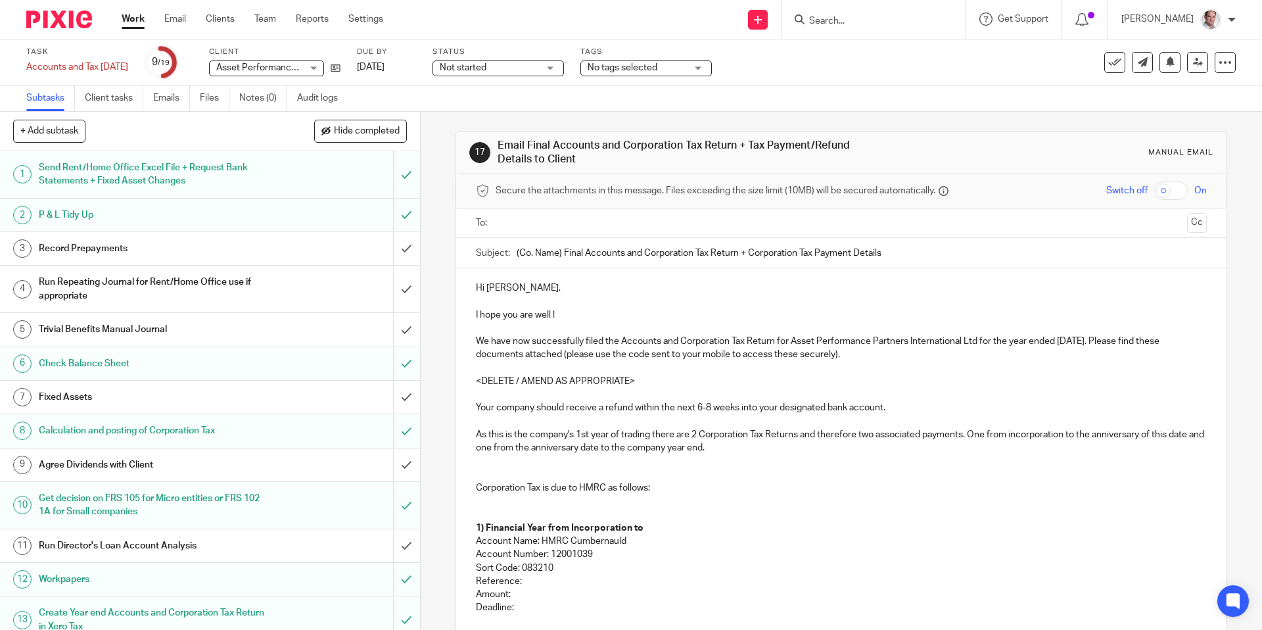
scroll to position [6, 0]
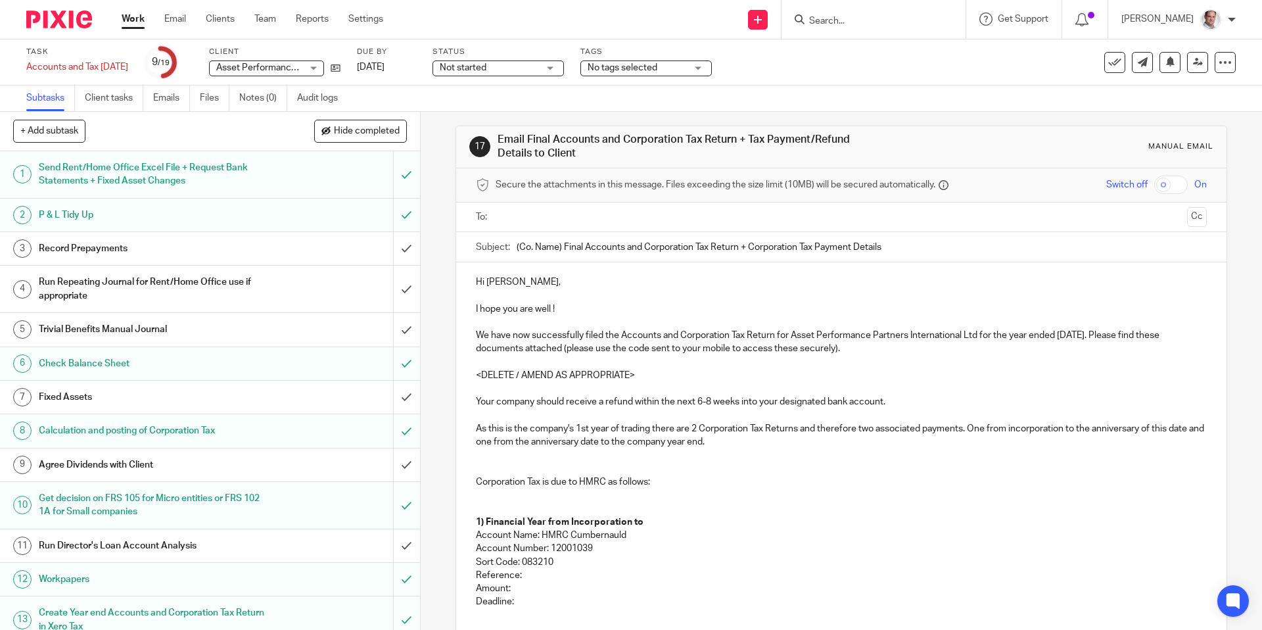
click at [476, 279] on p "Hi Ian," at bounding box center [841, 281] width 730 height 13
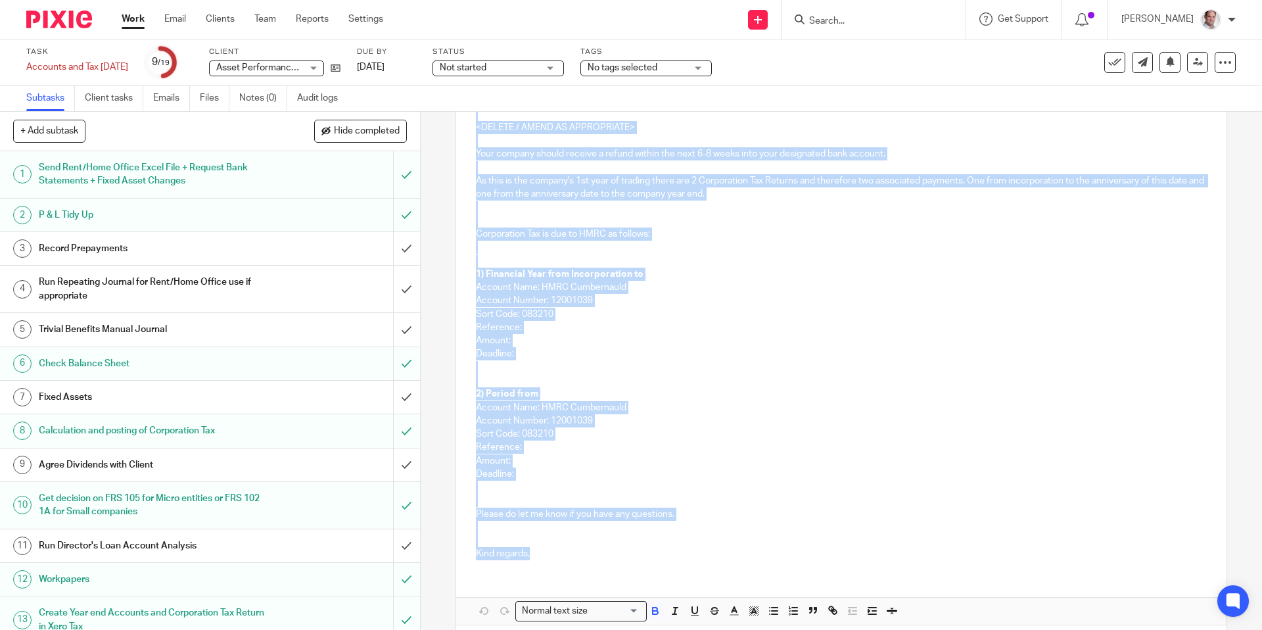
scroll to position [312, 0]
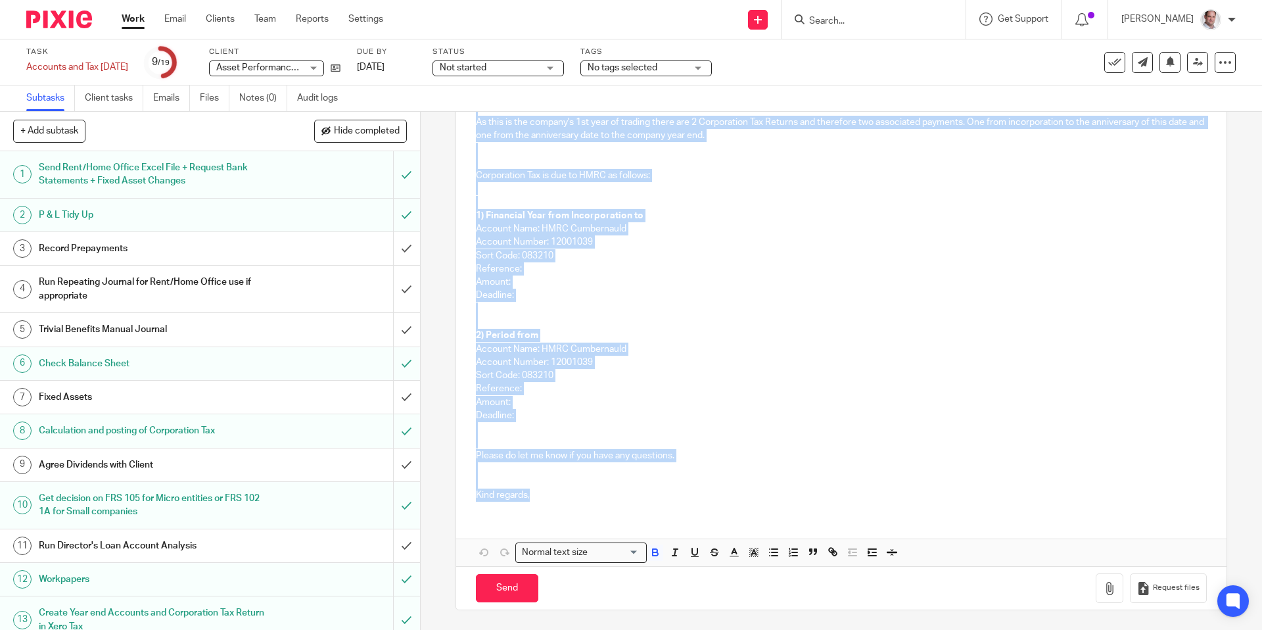
drag, startPoint x: 475, startPoint y: 279, endPoint x: 634, endPoint y: 629, distance: 383.9
click at [634, 629] on div "17 Email Final Accounts and Corporation Tax Return + Tax Payment/Refund Details…" at bounding box center [841, 371] width 841 height 518
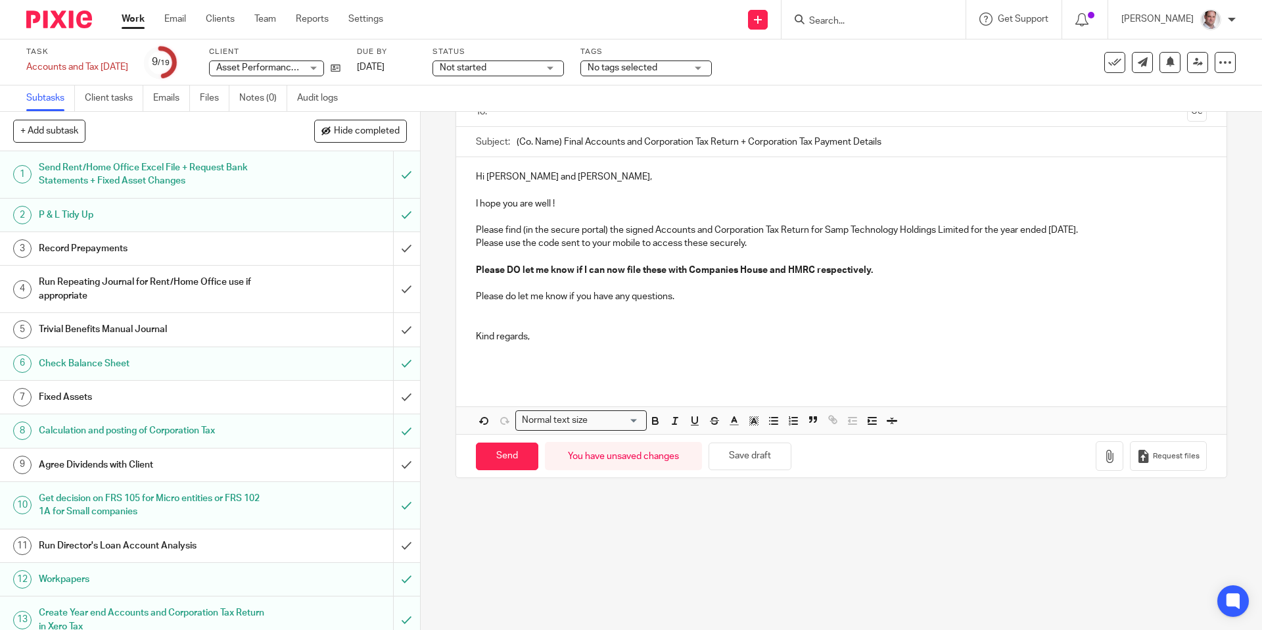
scroll to position [106, 0]
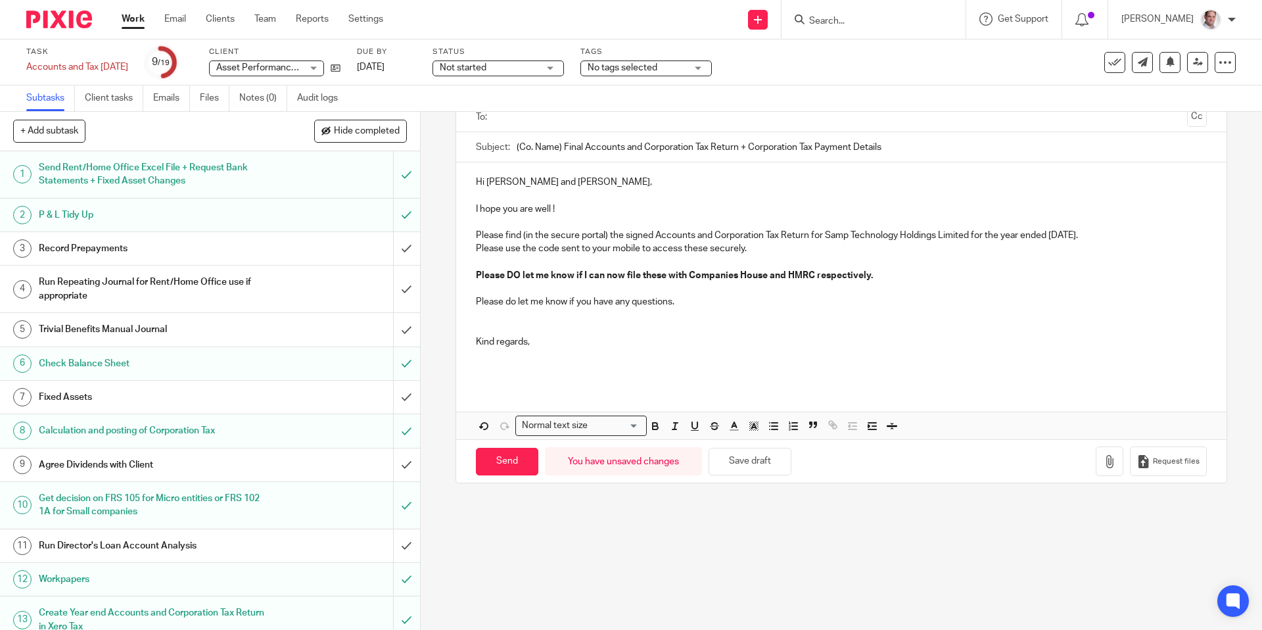
click at [526, 220] on p at bounding box center [841, 222] width 730 height 13
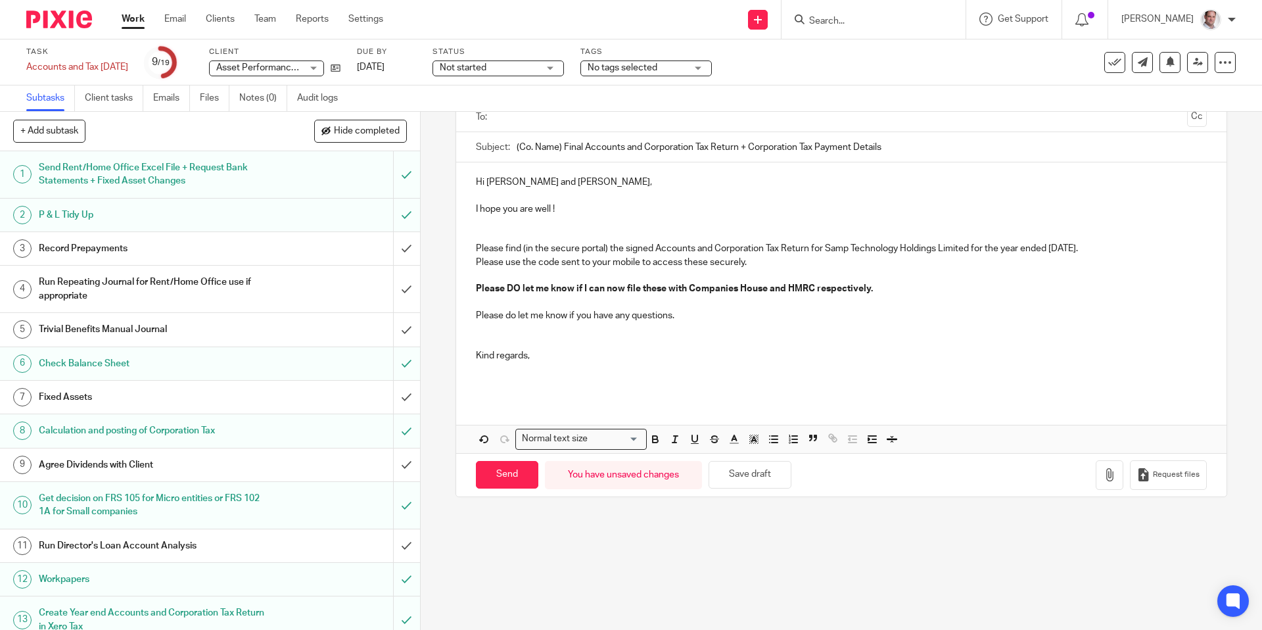
click at [504, 197] on p at bounding box center [841, 195] width 730 height 13
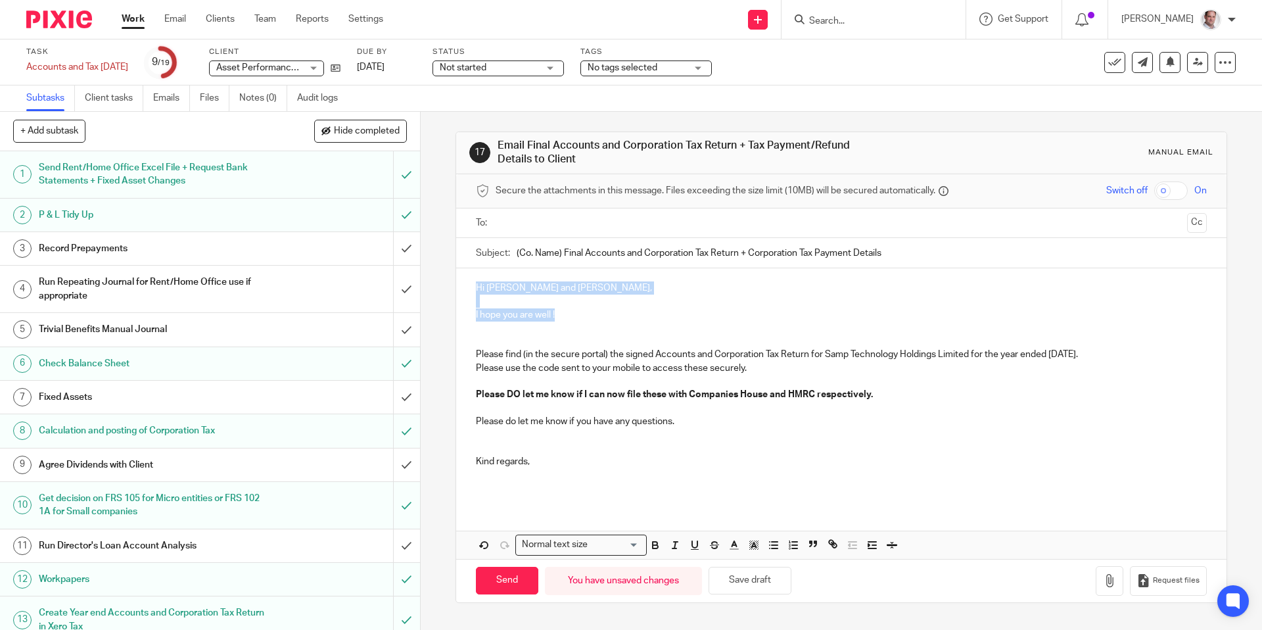
drag, startPoint x: 589, startPoint y: 207, endPoint x: 448, endPoint y: 195, distance: 141.9
click at [448, 195] on div "17 Email Final Accounts and Corporation Tax Return + Tax Payment/Refund Details…" at bounding box center [841, 371] width 841 height 518
click at [574, 315] on p "I hope you are well !" at bounding box center [841, 314] width 730 height 13
drag, startPoint x: 571, startPoint y: 315, endPoint x: 473, endPoint y: 302, distance: 98.1
click at [473, 302] on div "Hi Ian and Angus, I hope you are well ! Please find (in the secure portal) the …" at bounding box center [841, 386] width 770 height 236
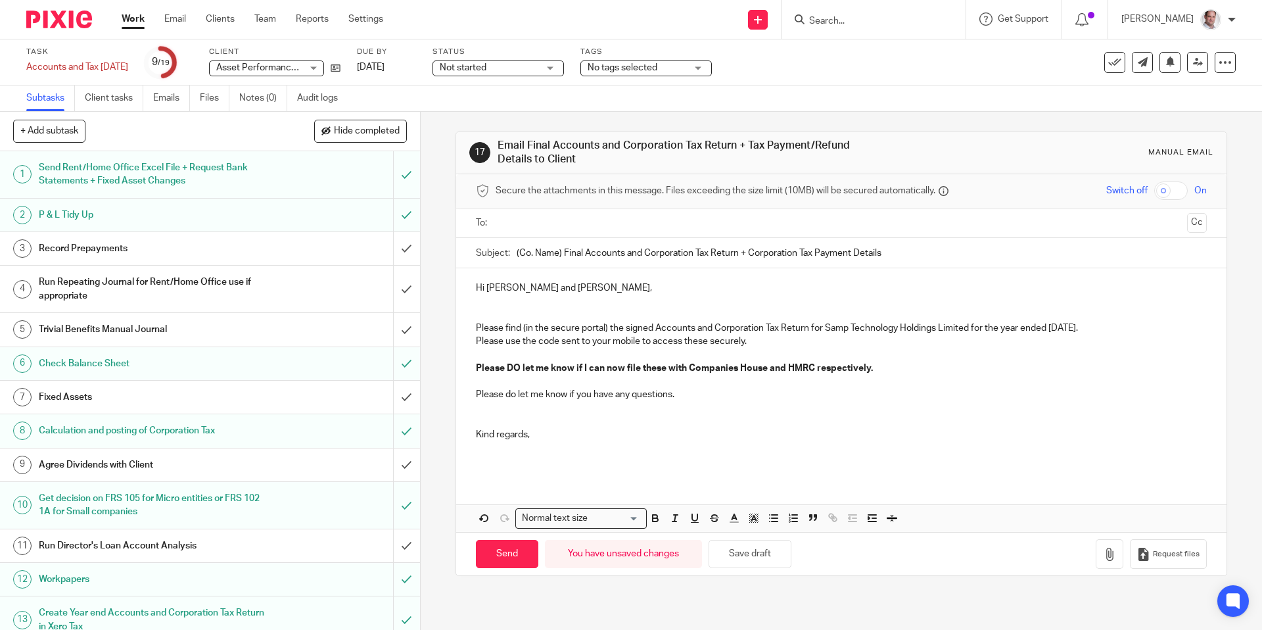
drag, startPoint x: 475, startPoint y: 339, endPoint x: 495, endPoint y: 369, distance: 35.9
click at [475, 340] on div "Hi Ian and Angus, Please find (in the secure portal) the signed Accounts and Co…" at bounding box center [841, 373] width 770 height 210
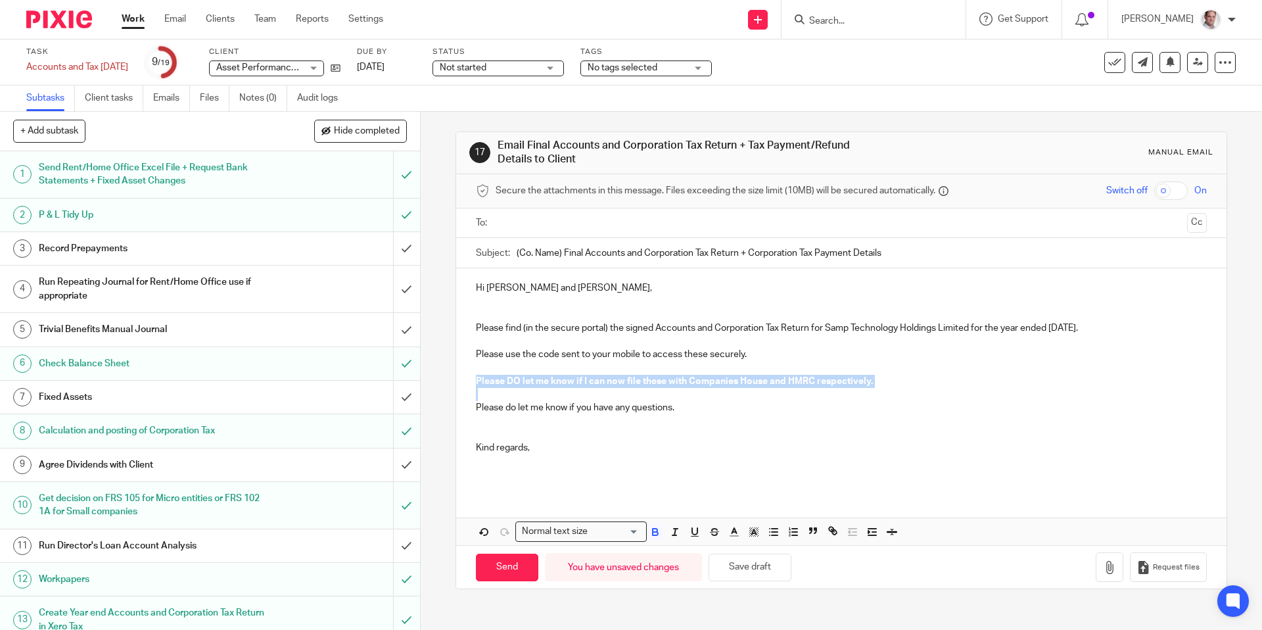
drag, startPoint x: 480, startPoint y: 370, endPoint x: 883, endPoint y: 389, distance: 403.4
click at [883, 389] on div "Hi Ian and Angus, Please find (in the secure portal) the signed Accounts and Co…" at bounding box center [841, 379] width 770 height 223
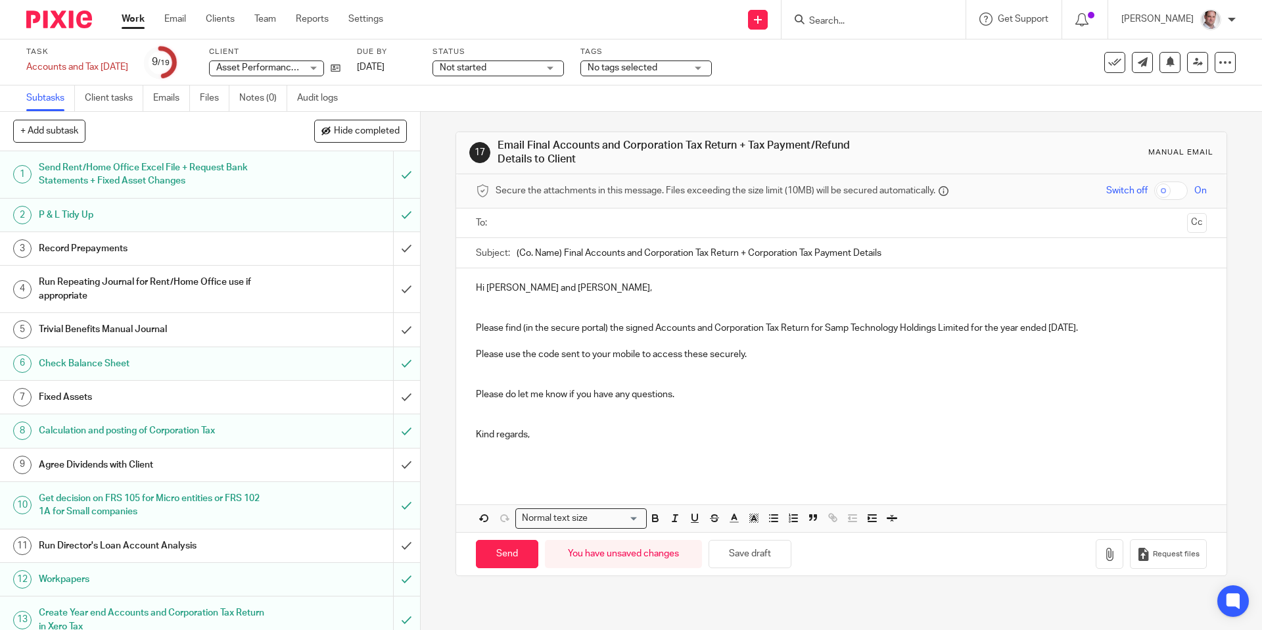
drag, startPoint x: 510, startPoint y: 448, endPoint x: 548, endPoint y: 472, distance: 44.3
click at [510, 448] on p at bounding box center [841, 447] width 730 height 13
click at [1177, 193] on input "checkbox" at bounding box center [1171, 190] width 34 height 18
checkbox input "true"
click at [573, 224] on input "text" at bounding box center [840, 223] width 681 height 15
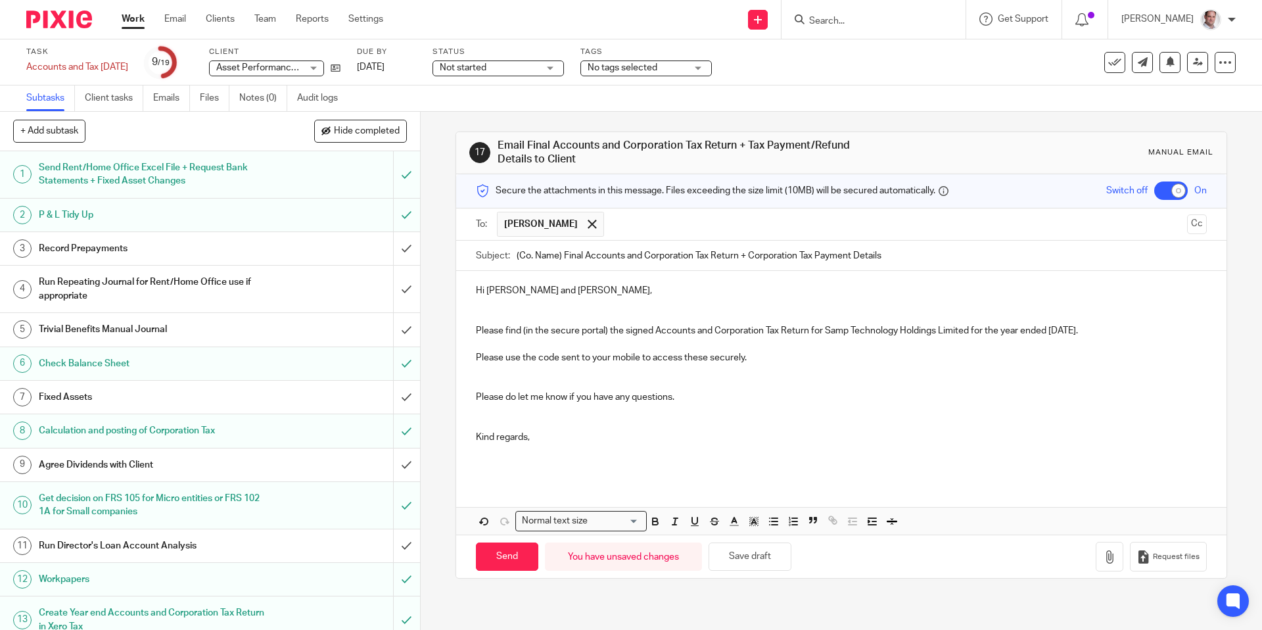
click at [611, 225] on input "text" at bounding box center [896, 225] width 571 height 26
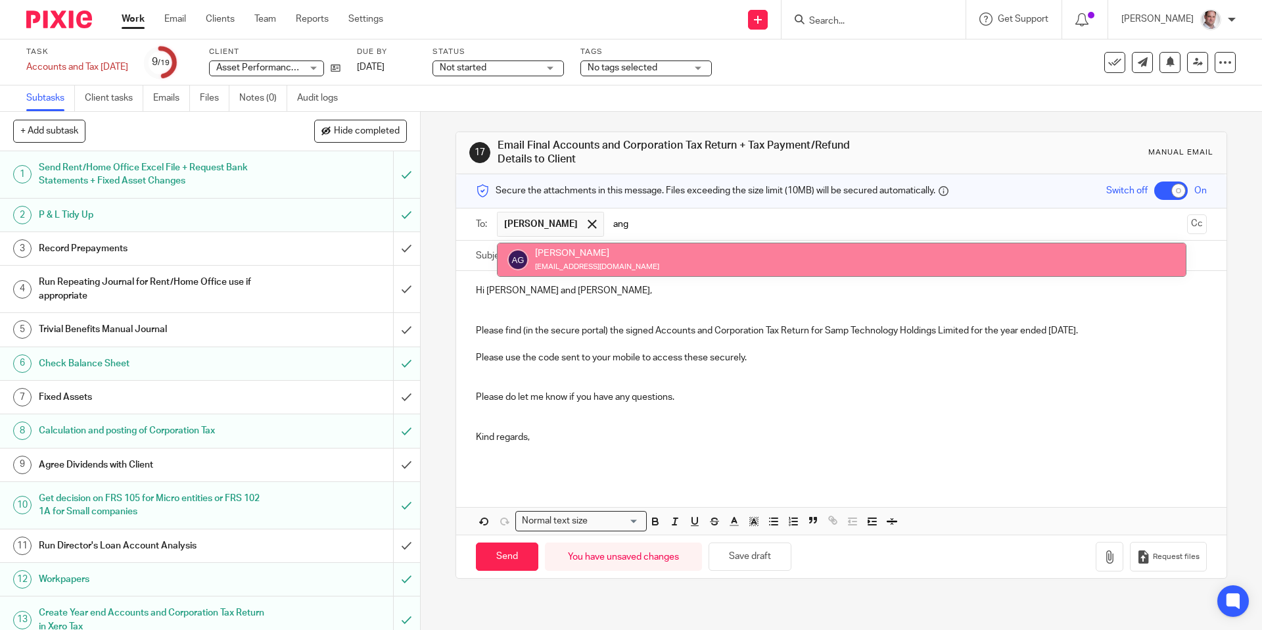
type input "ang"
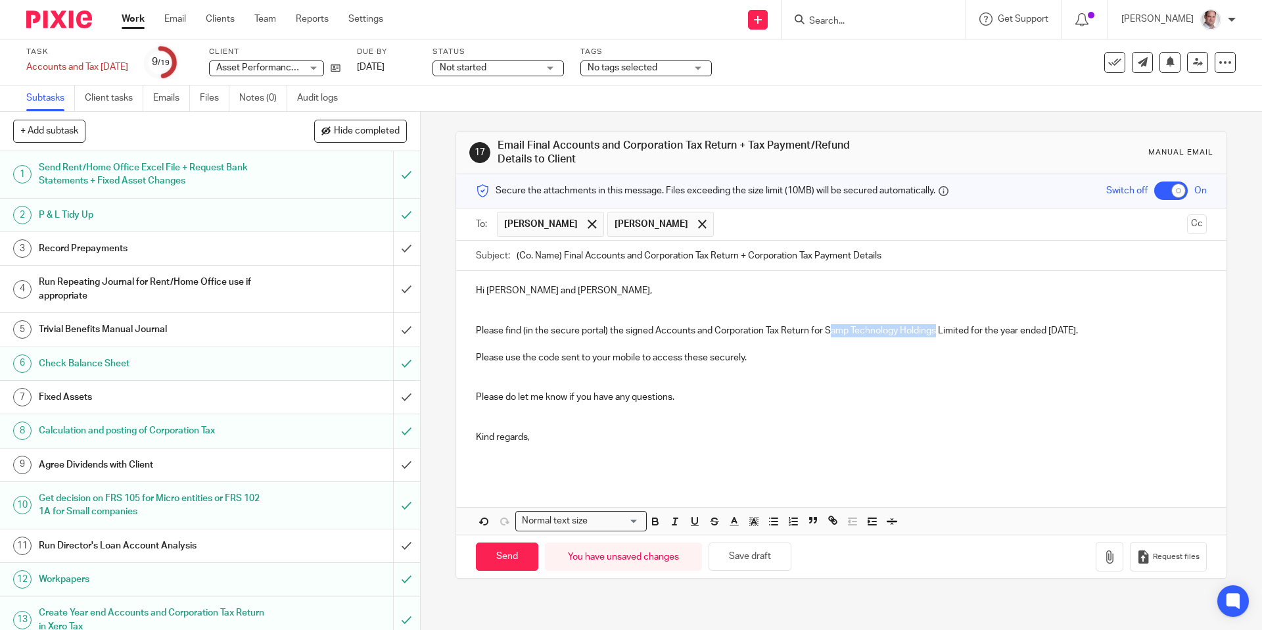
drag, startPoint x: 939, startPoint y: 331, endPoint x: 833, endPoint y: 330, distance: 105.2
click at [833, 330] on p "Please find (in the secure portal) the signed Accounts and Corporation Tax Retu…" at bounding box center [841, 330] width 730 height 13
click at [977, 330] on p "Please find (in the secure portal) the signed Accounts and Corporation Tax Retu…" at bounding box center [841, 330] width 730 height 13
drag, startPoint x: 889, startPoint y: 258, endPoint x: 504, endPoint y: 252, distance: 385.2
click at [504, 252] on div "Subject: (Co. Name) Final Accounts and Corporation Tax Return + Corporation Tax…" at bounding box center [841, 256] width 730 height 30
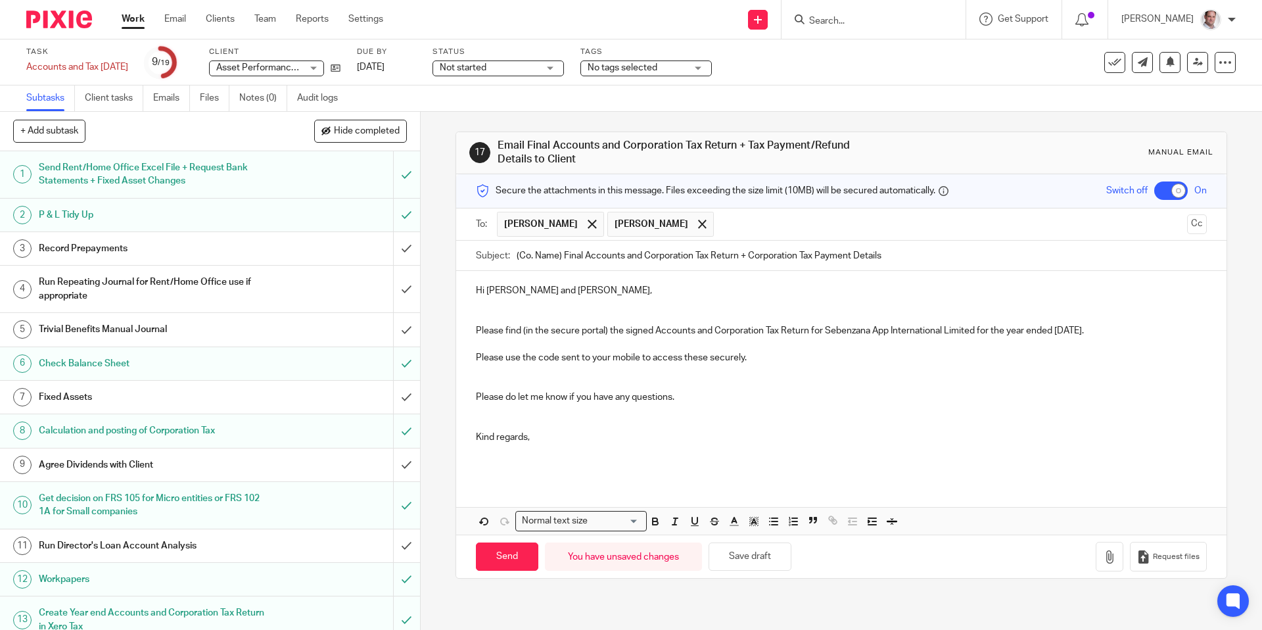
paste input "Samp Technology Limited Signed Accounts [DATE]"
drag, startPoint x: 977, startPoint y: 331, endPoint x: 829, endPoint y: 333, distance: 148.6
click at [829, 333] on p "Please find (in the secure portal) the signed Accounts and Corporation Tax Retu…" at bounding box center [841, 330] width 730 height 13
copy p "Sebenzana App International Limited"
drag, startPoint x: 622, startPoint y: 254, endPoint x: 507, endPoint y: 254, distance: 115.0
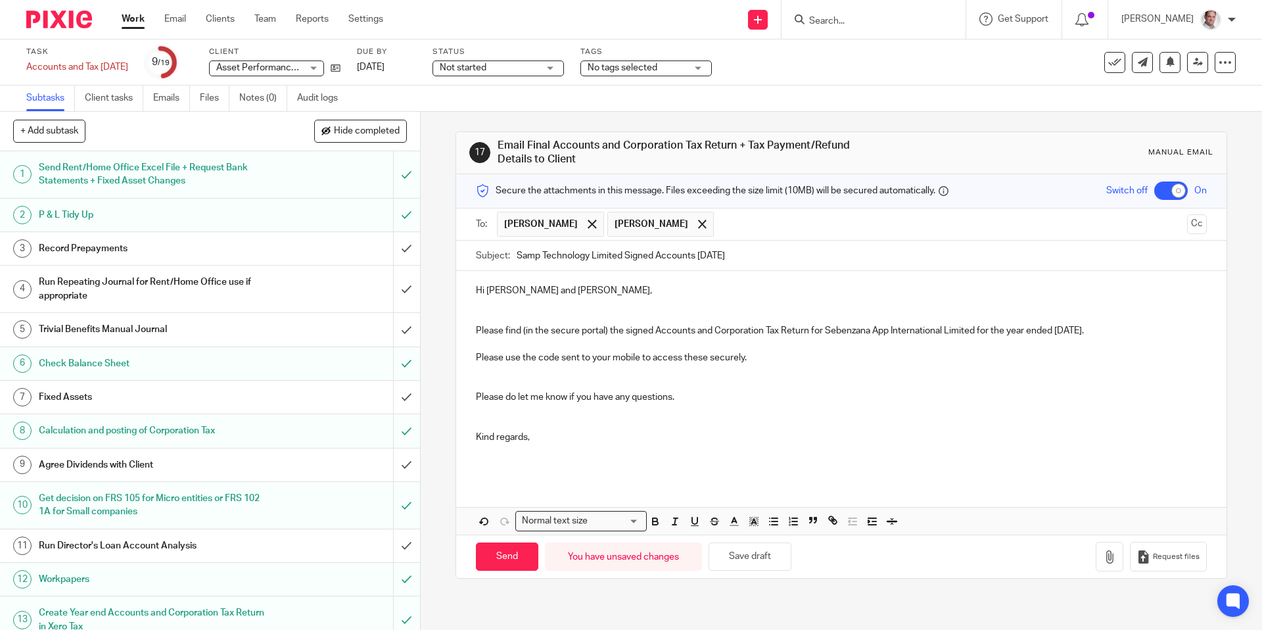
click at [507, 254] on div "Subject: Samp Technology Limited Signed Accounts 28 Feb 2025" at bounding box center [841, 256] width 730 height 30
paste input "ebenzana App International"
type input "Sebenzana App International Limited Signed Accounts 28 Feb 2025"
click at [578, 459] on p at bounding box center [841, 463] width 730 height 13
click at [1111, 559] on icon "button" at bounding box center [1109, 556] width 13 height 13
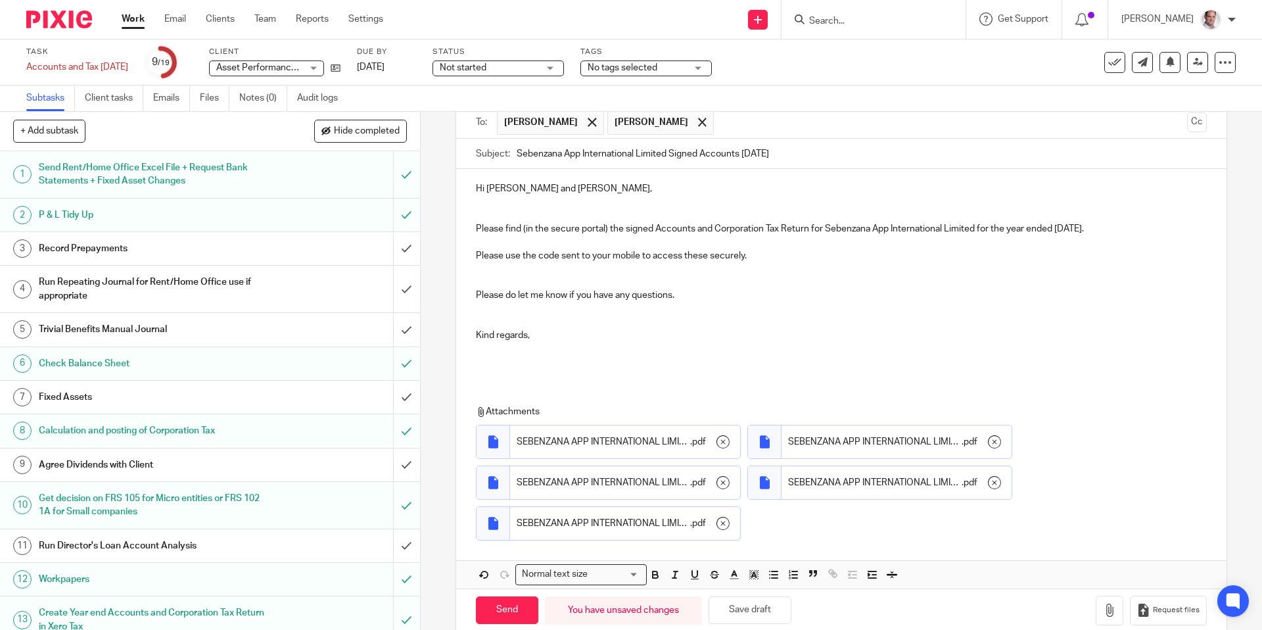
scroll to position [124, 0]
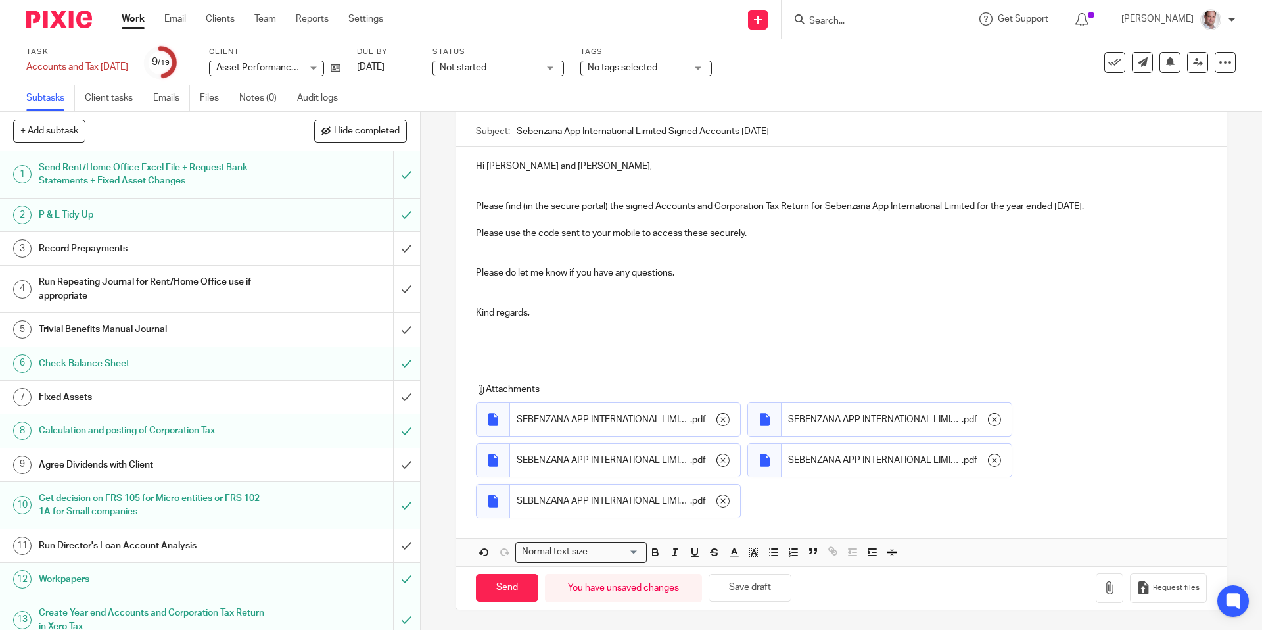
click at [445, 589] on div "17 Email Final Accounts and Corporation Tax Return + Tax Payment/Refund Details…" at bounding box center [841, 371] width 841 height 518
click at [979, 204] on p "Please find (in the secure portal) the signed Accounts and Corporation Tax Retu…" at bounding box center [841, 206] width 730 height 13
drag, startPoint x: 979, startPoint y: 206, endPoint x: 825, endPoint y: 208, distance: 153.8
click at [825, 208] on p "Please find (in the secure portal) the signed Accounts and Corporation Tax Retu…" at bounding box center [841, 206] width 730 height 13
copy p "Sebenzana App International Limited"
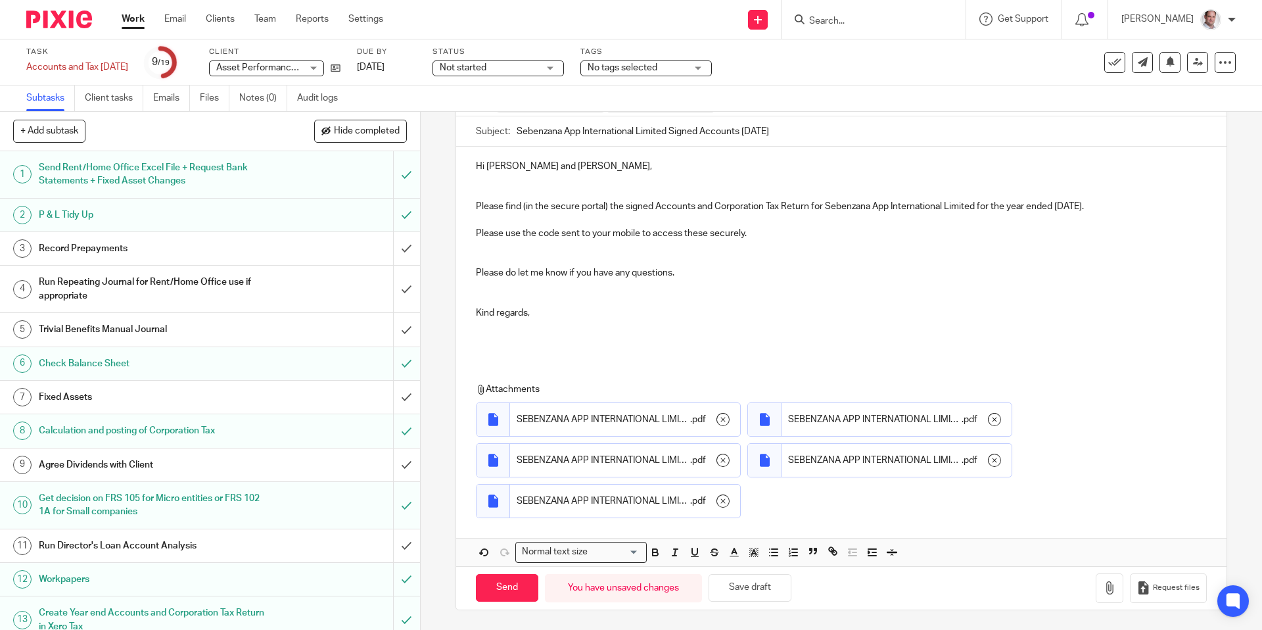
click at [447, 538] on div "17 Email Final Accounts and Corporation Tax Return + Tax Payment/Refund Details…" at bounding box center [841, 371] width 841 height 518
click at [496, 594] on input "Send" at bounding box center [507, 588] width 62 height 28
checkbox input "false"
type input "Sent"
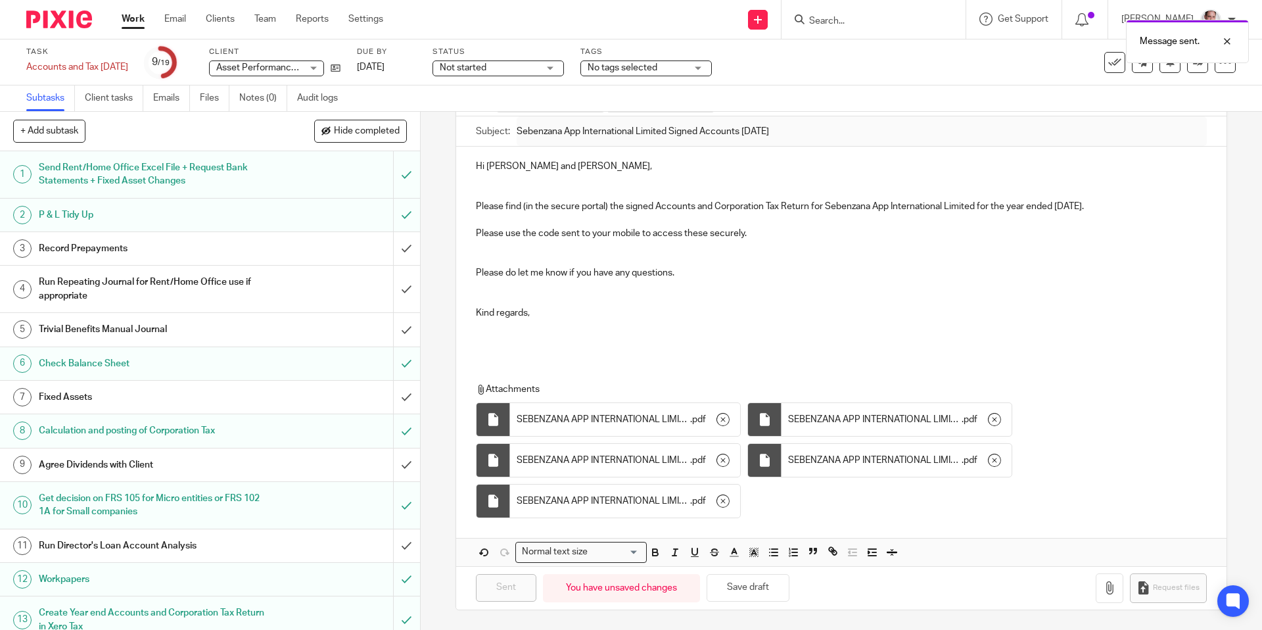
click at [869, 14] on div "Message sent." at bounding box center [940, 38] width 618 height 50
click at [874, 17] on div "Message sent." at bounding box center [940, 38] width 618 height 50
click at [839, 82] on div "Task Accounts and Tax 28 Feb 2025 Save Accounts and Tax 28 Feb 2025 9 /19 Clien…" at bounding box center [631, 62] width 1262 height 46
click at [847, 26] on div "Message sent." at bounding box center [940, 38] width 618 height 50
click at [852, 59] on div "Message sent." at bounding box center [940, 38] width 618 height 50
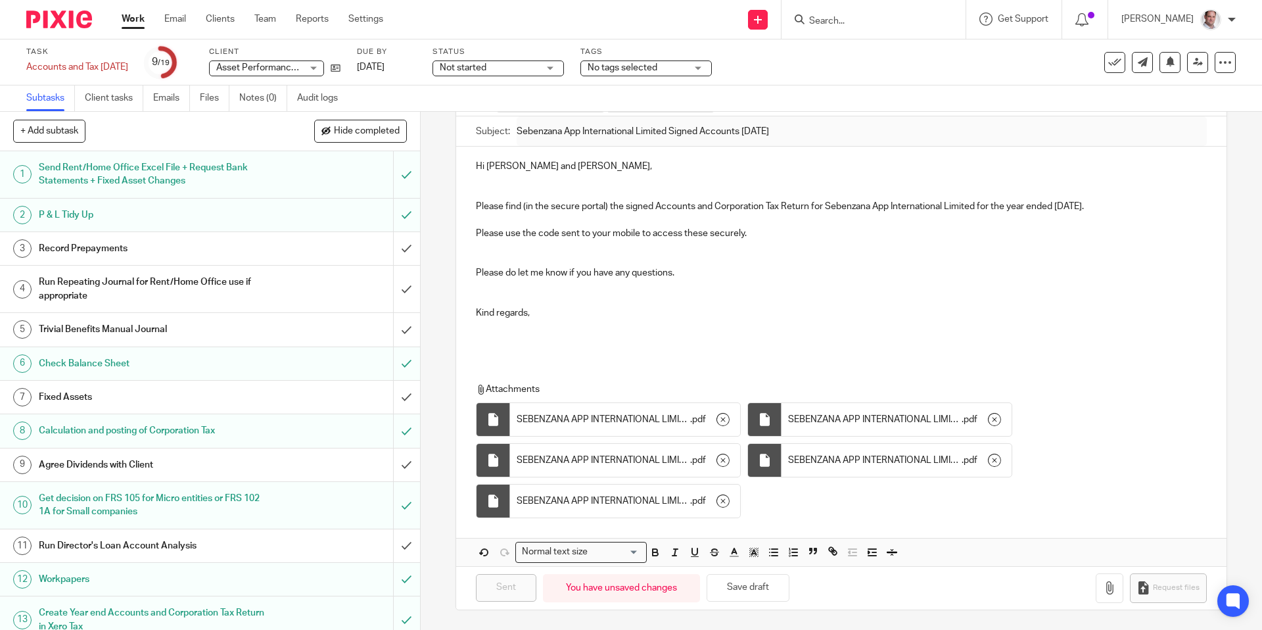
click at [845, 21] on input "Search" at bounding box center [867, 22] width 118 height 12
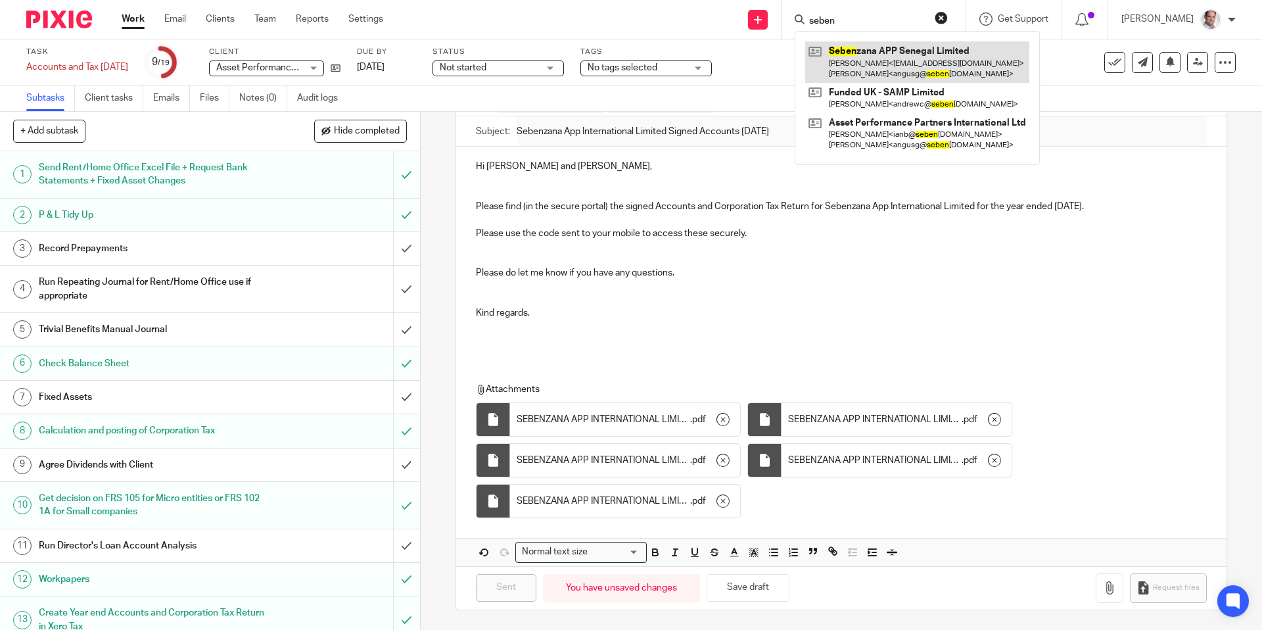
type input "seben"
click at [901, 45] on link at bounding box center [917, 61] width 224 height 41
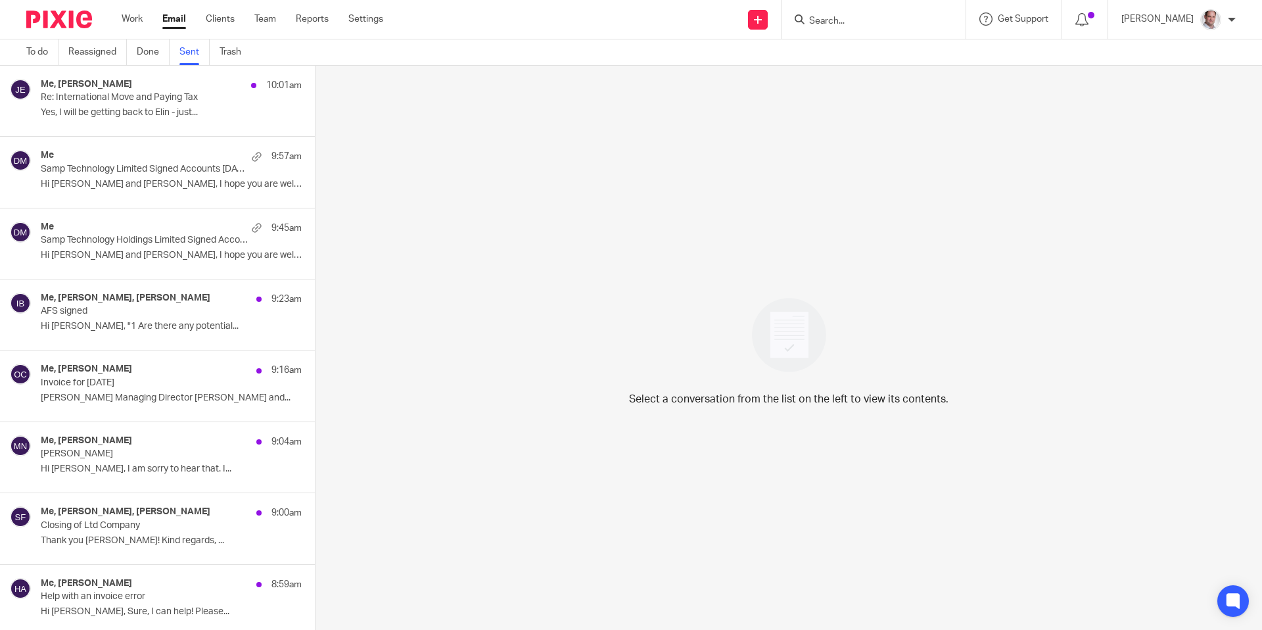
click at [107, 169] on p "Samp Technology Limited Signed Accounts [DATE]" at bounding box center [145, 169] width 209 height 11
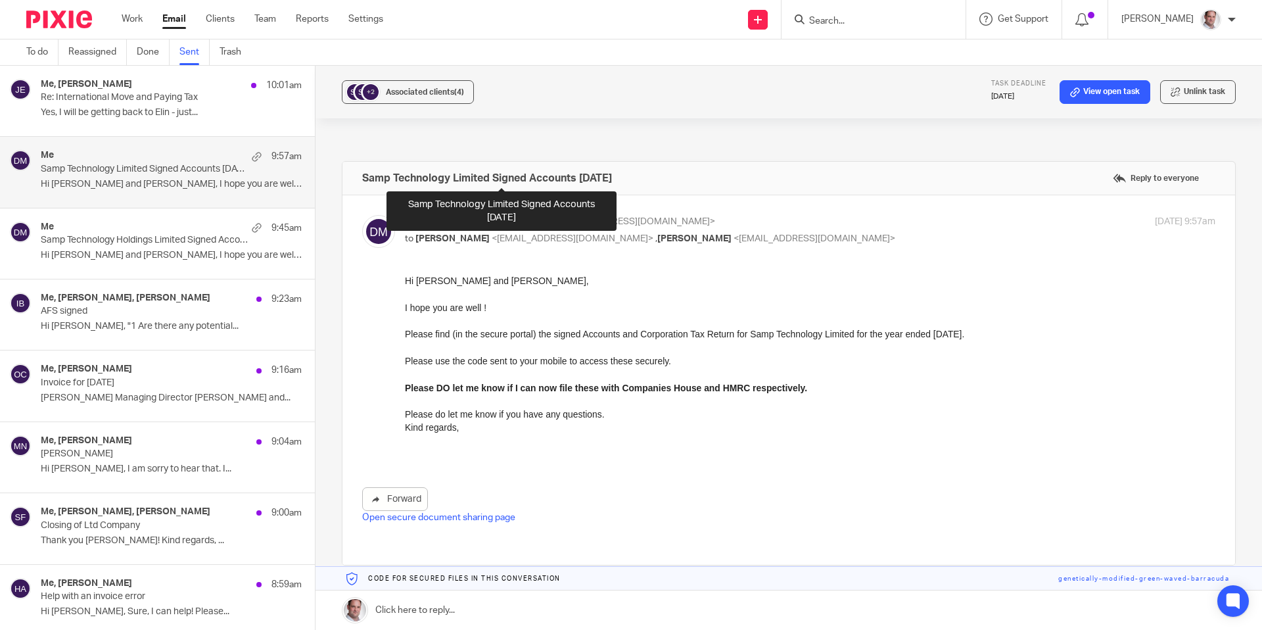
drag, startPoint x: 659, startPoint y: 175, endPoint x: 362, endPoint y: 177, distance: 296.4
click at [362, 177] on div "Samp Technology Limited Signed Accounts [DATE] Reply to everyone" at bounding box center [788, 178] width 893 height 33
copy h4 "Samp Technology Limited Signed Accounts [DATE]"
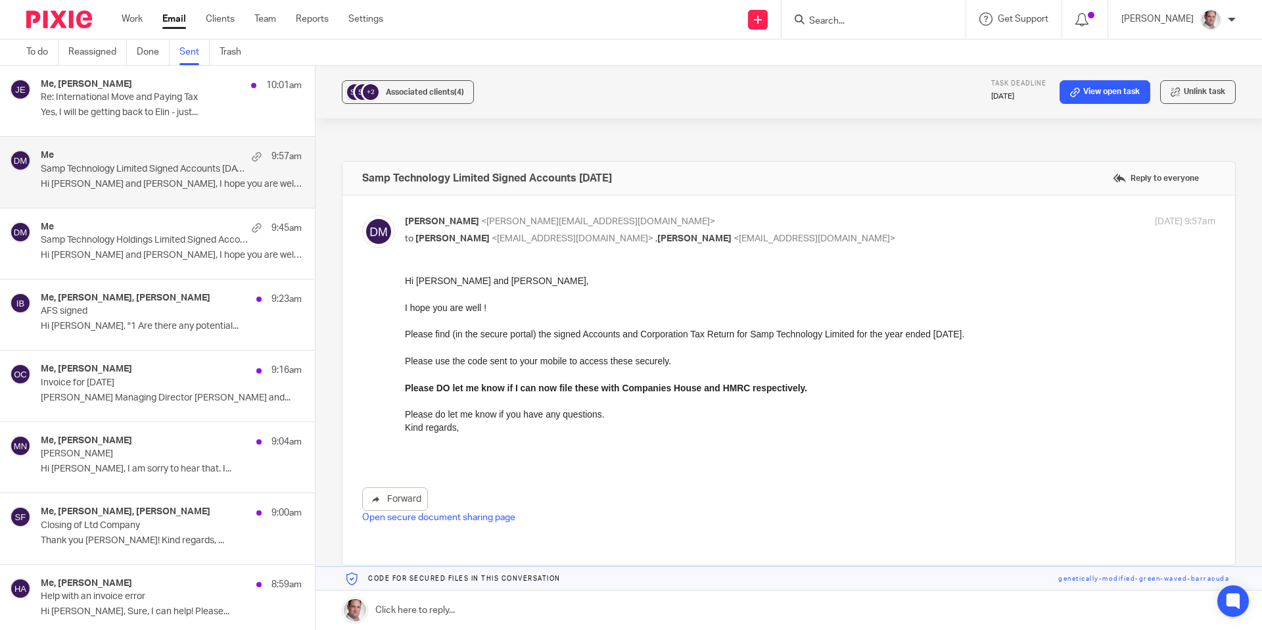
click at [193, 54] on link "Sent" at bounding box center [194, 52] width 30 height 26
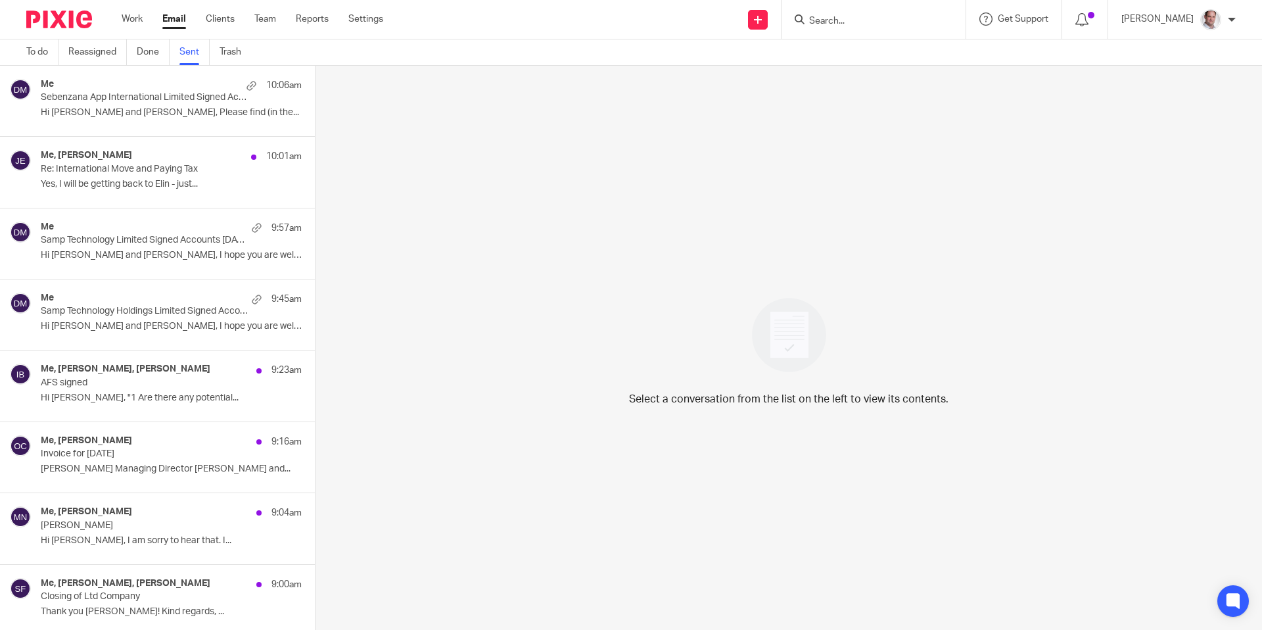
click at [63, 95] on p "Sebenzana App International Limited Signed Accounts [DATE]" at bounding box center [145, 97] width 209 height 11
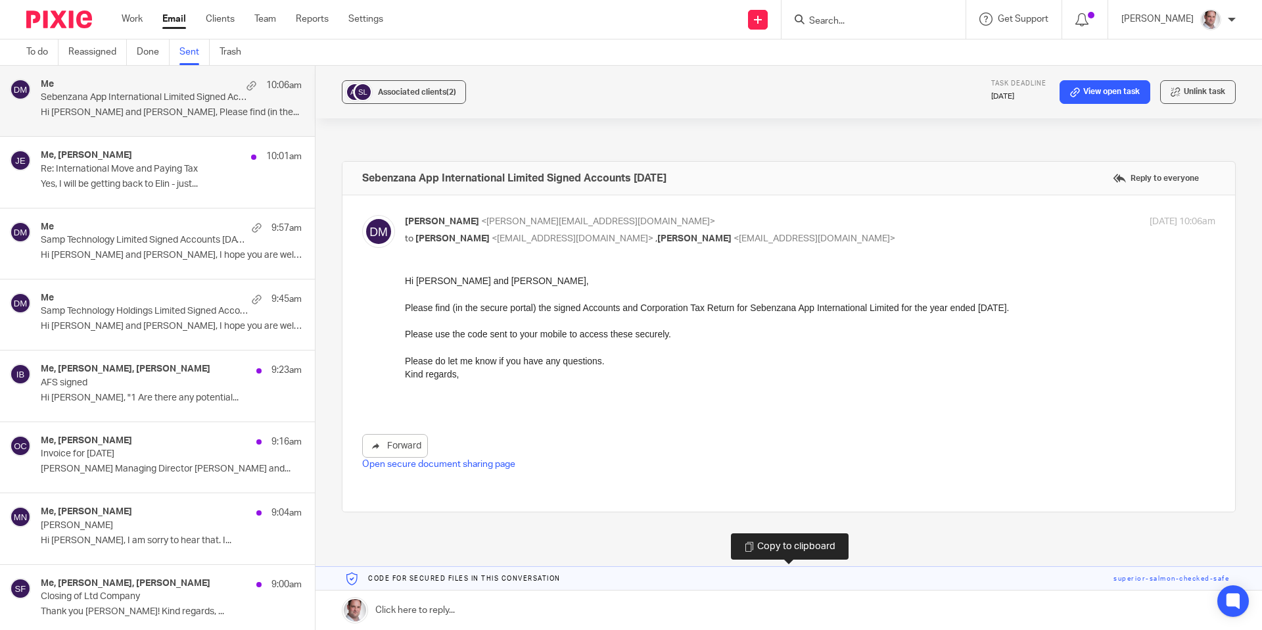
click at [1163, 579] on link at bounding box center [788, 579] width 946 height 24
drag, startPoint x: 918, startPoint y: 307, endPoint x: 765, endPoint y: 304, distance: 153.2
click at [765, 304] on p "Please find (in the secure portal) the signed Accounts and Corporation Tax Retu…" at bounding box center [810, 307] width 810 height 13
copy p "Sebenzana App International Limited"
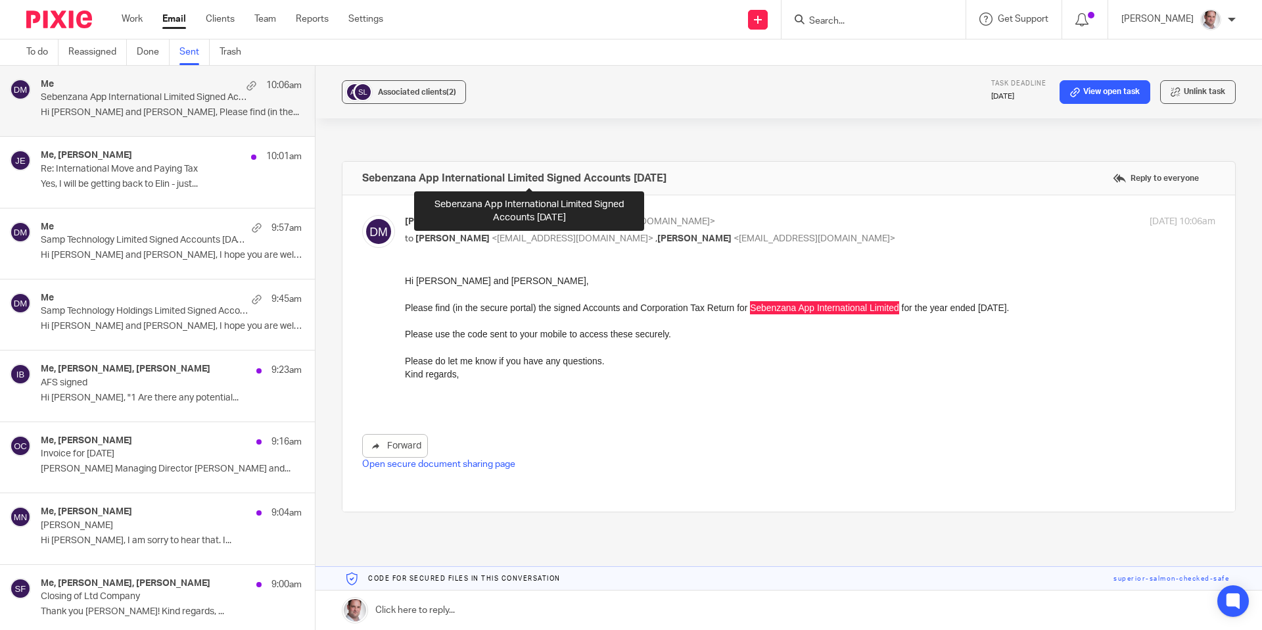
drag, startPoint x: 707, startPoint y: 177, endPoint x: 545, endPoint y: 183, distance: 161.8
click at [545, 183] on div "Sebenzana App International Limited Signed Accounts [DATE] Reply to everyone" at bounding box center [788, 178] width 893 height 33
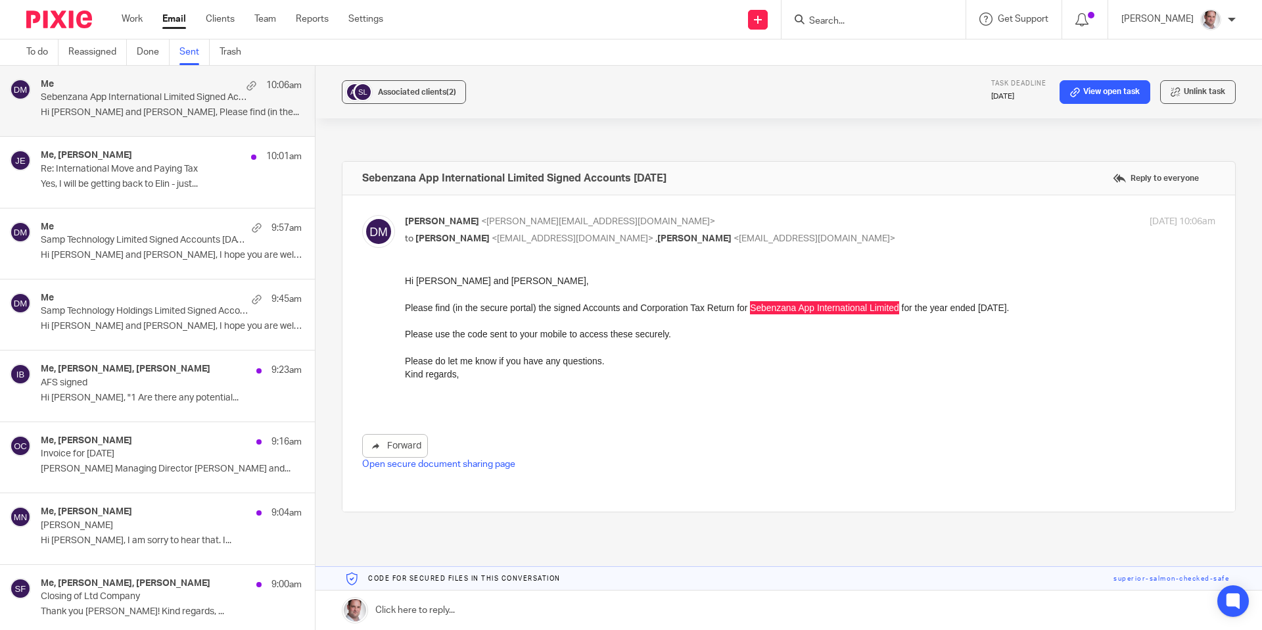
copy h4 "Signed Accounts [DATE]"
click at [196, 51] on link "Sent" at bounding box center [194, 52] width 30 height 26
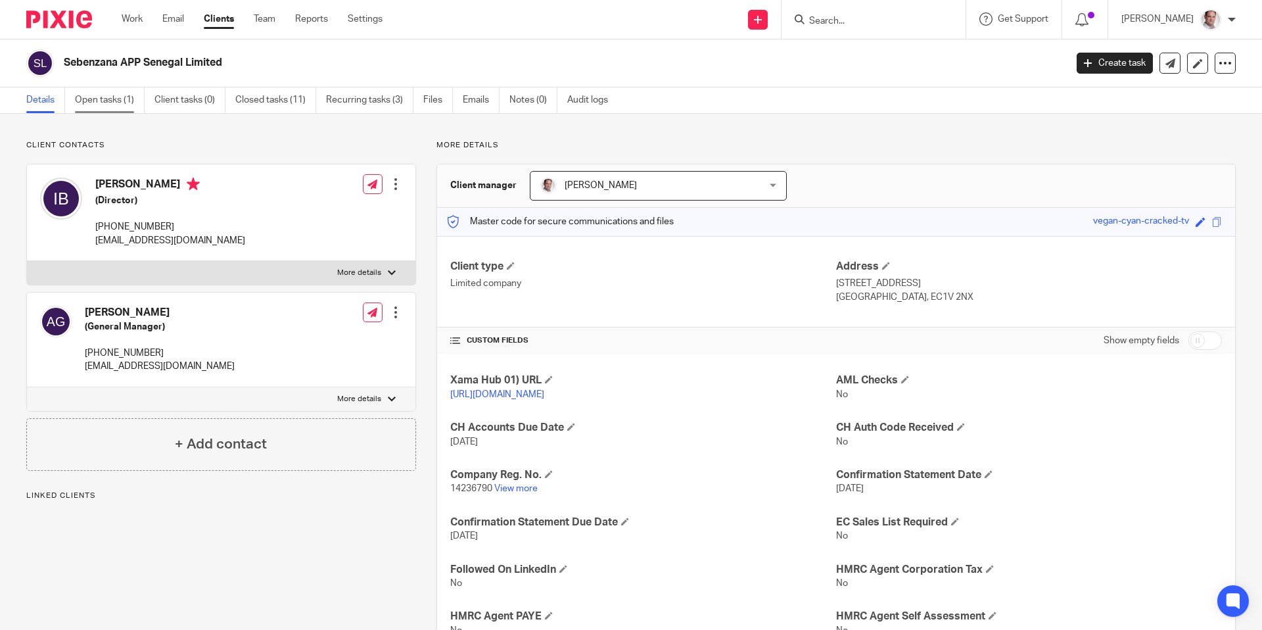
click at [82, 94] on link "Open tasks (1)" at bounding box center [110, 100] width 70 height 26
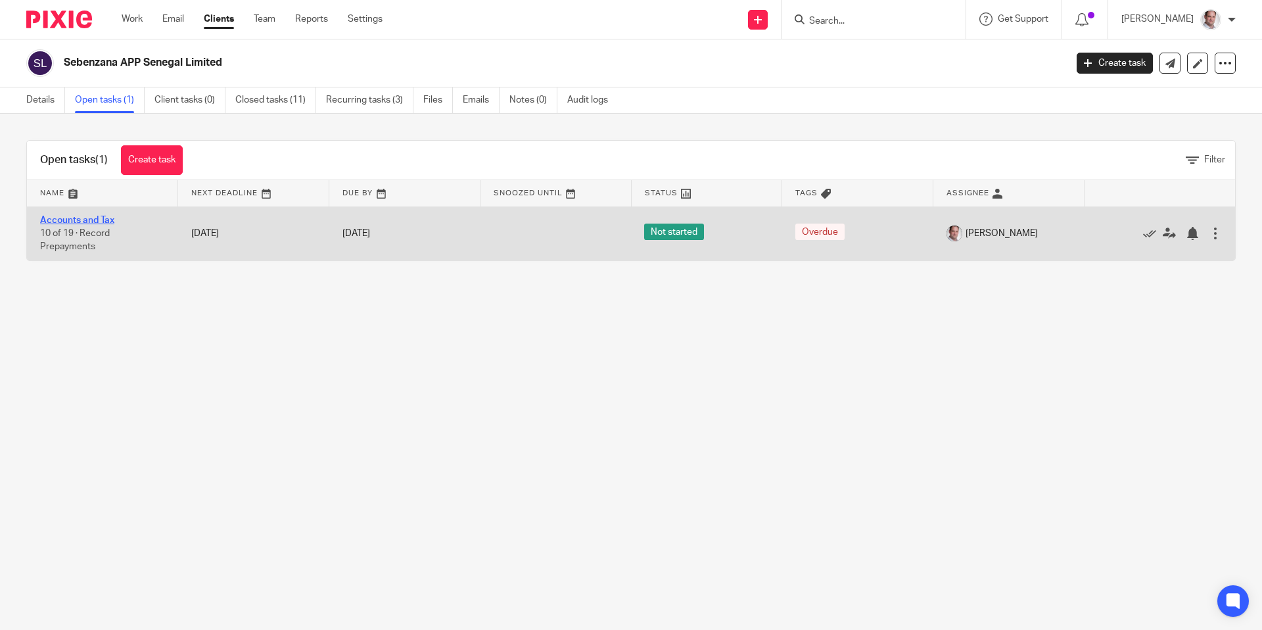
click at [93, 220] on link "Accounts and Tax" at bounding box center [77, 220] width 74 height 9
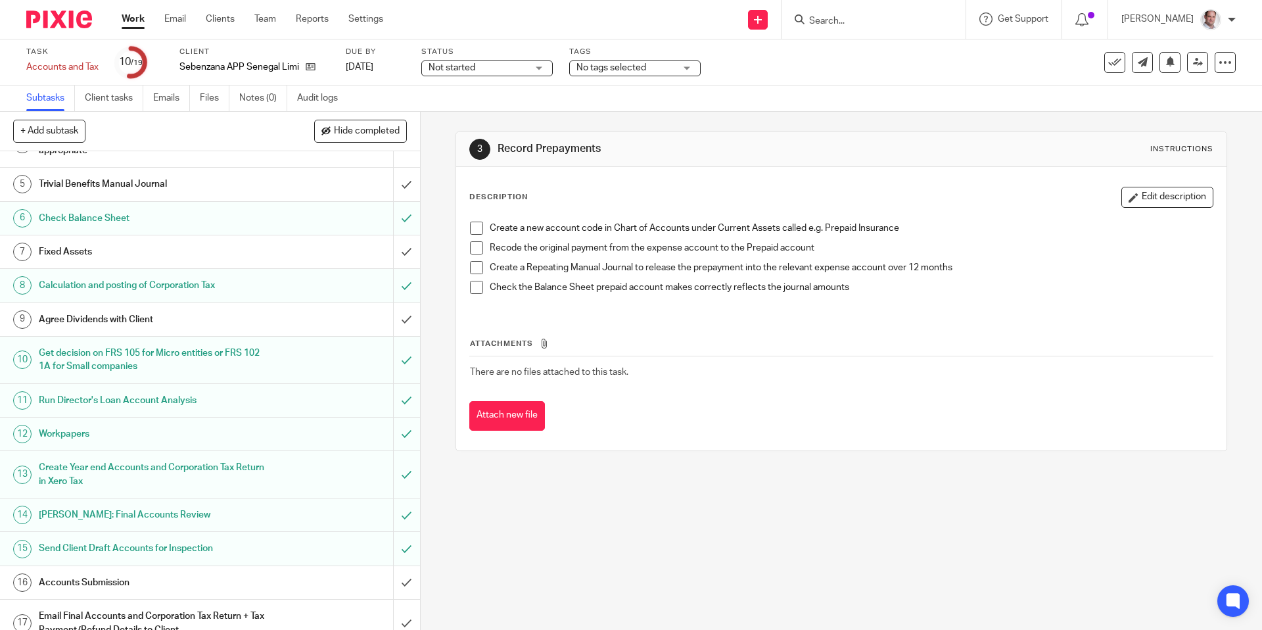
scroll to position [243, 0]
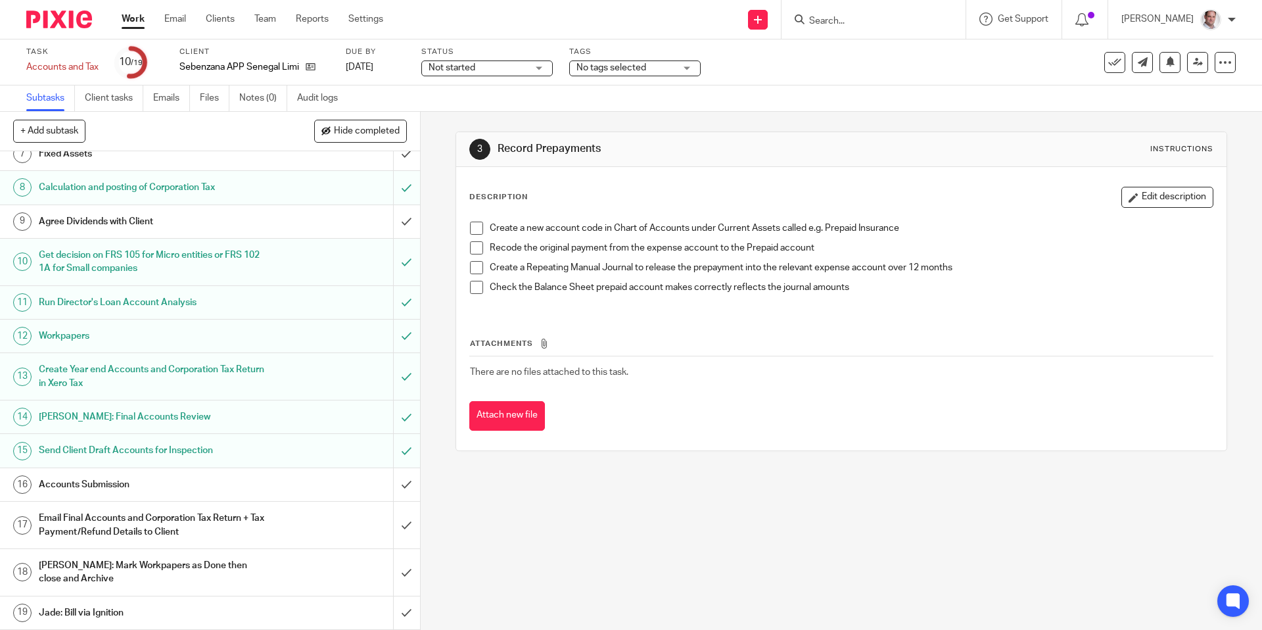
click at [86, 522] on h1 "Email Final Accounts and Corporation Tax Return + Tax Payment/Refund Details to…" at bounding box center [152, 525] width 227 height 34
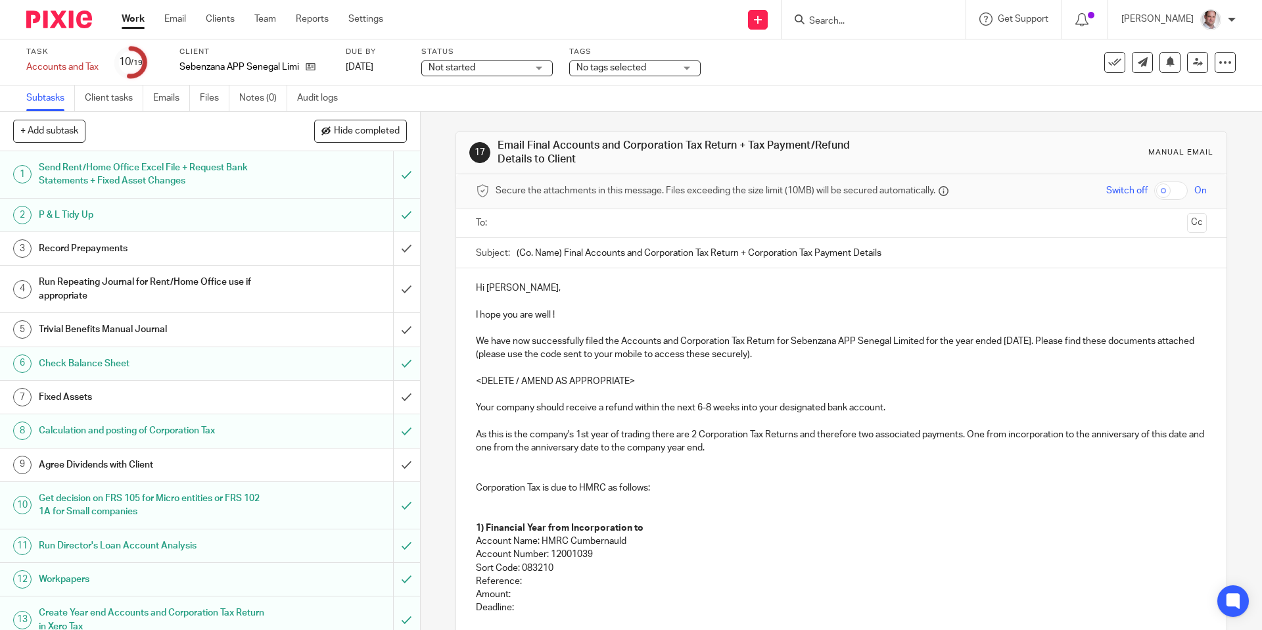
click at [516, 223] on input "text" at bounding box center [840, 223] width 681 height 15
click at [624, 225] on input "text" at bounding box center [896, 225] width 571 height 26
click at [1177, 194] on input "checkbox" at bounding box center [1171, 190] width 34 height 18
checkbox input "true"
drag, startPoint x: 877, startPoint y: 253, endPoint x: 509, endPoint y: 256, distance: 367.4
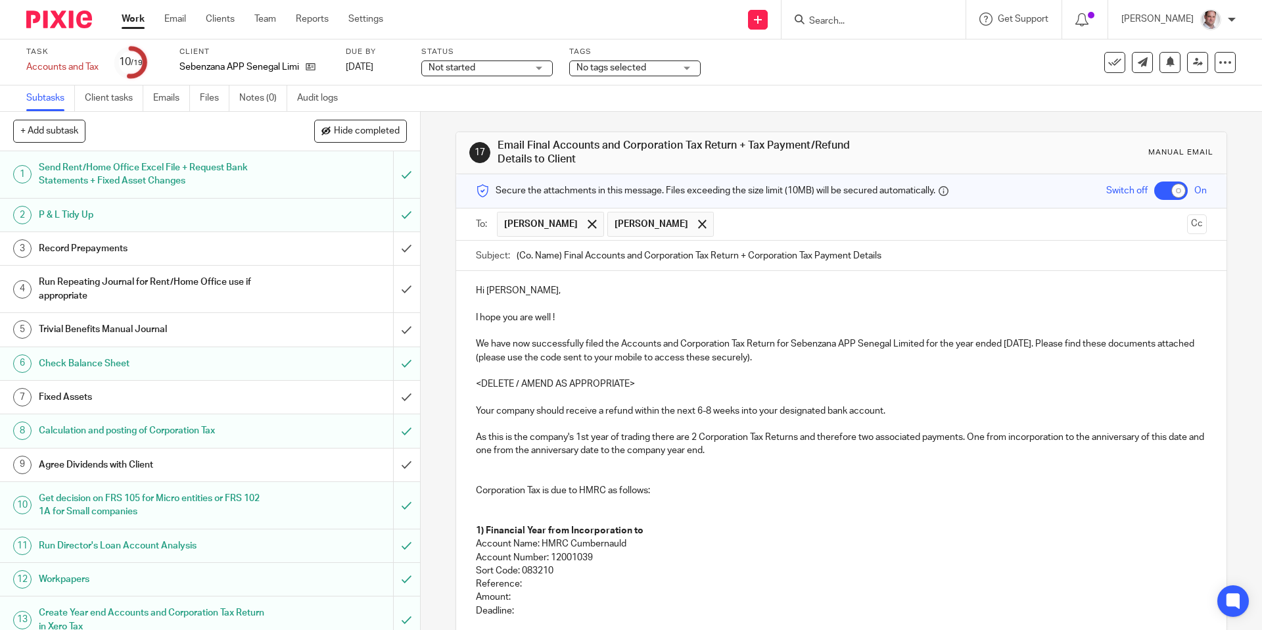
click at [509, 256] on div "Subject: (Co. Name) Final Accounts and Corporation Tax Return + Corporation Tax…" at bounding box center [841, 256] width 730 height 30
paste input "Sebenzana App International Limited"
click at [708, 258] on input "Sebenzana App International Limited" at bounding box center [861, 256] width 689 height 30
paste input "Signed Accounts 28 Feb 2025"
type input "Sebenzana App International Limited Signed Accounts [DATE]"
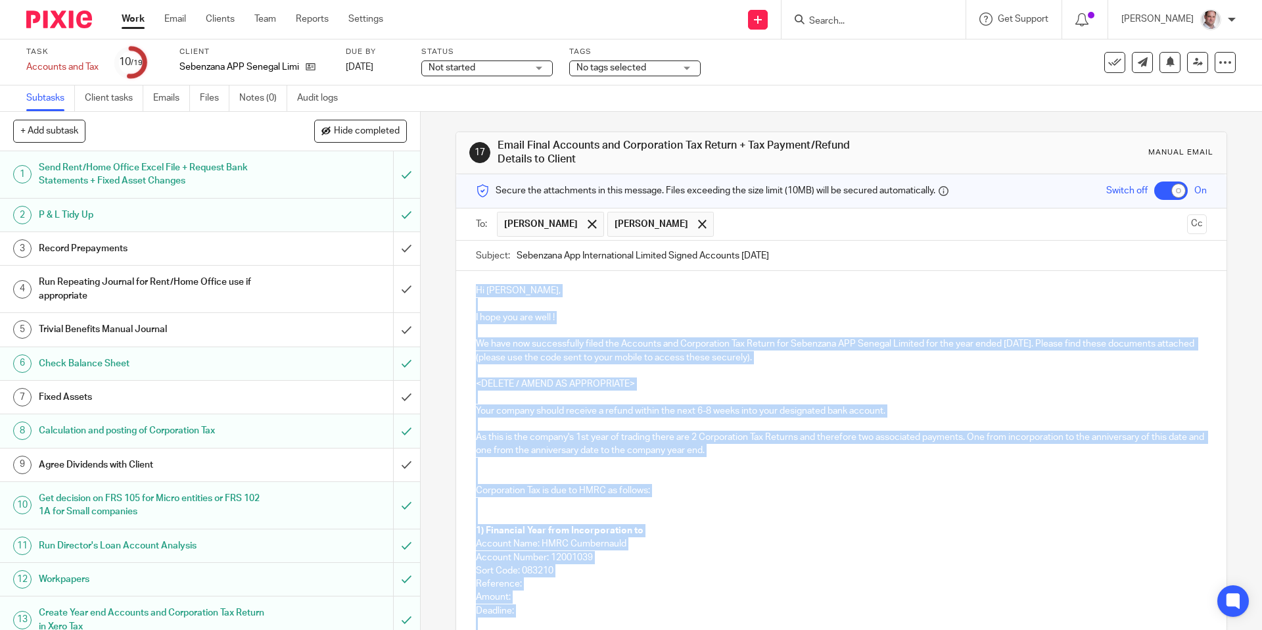
drag, startPoint x: 565, startPoint y: 490, endPoint x: 484, endPoint y: 238, distance: 264.8
click at [484, 238] on form "Secure the attachments in this message. Files exceeding the size limit (10MB) w…" at bounding box center [841, 549] width 770 height 750
paste div
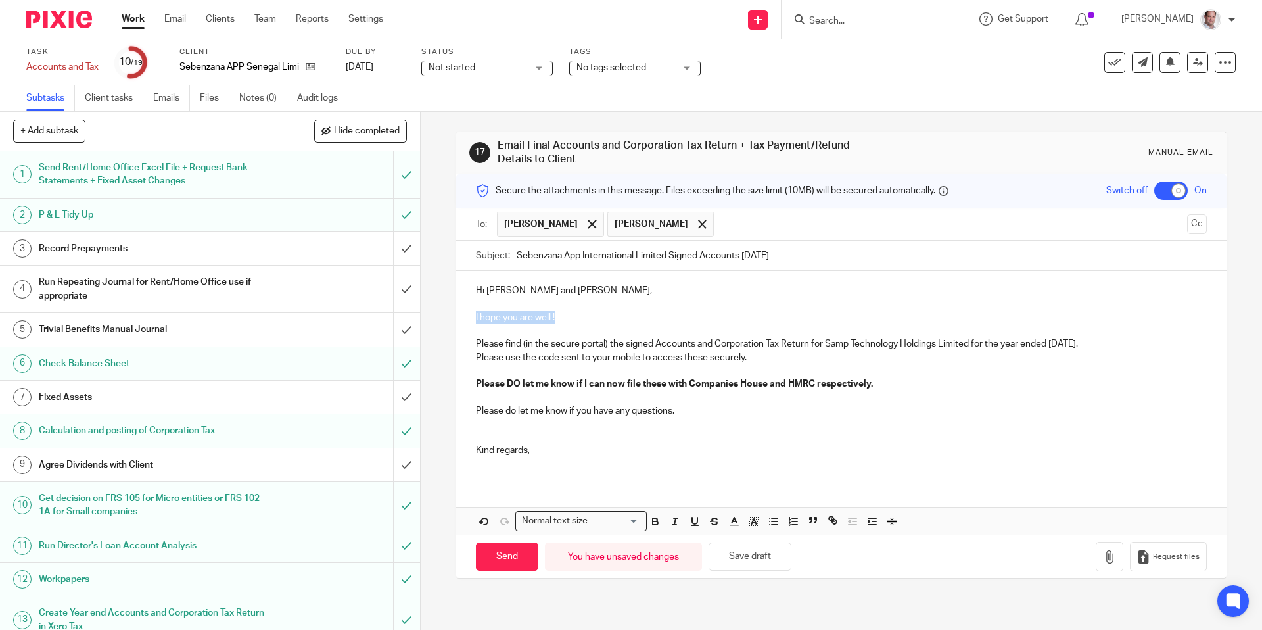
drag, startPoint x: 560, startPoint y: 314, endPoint x: 483, endPoint y: 303, distance: 77.7
click at [483, 303] on div "Hi Ian and Angus, I hope you are well ! Please find (in the secure portal) the …" at bounding box center [841, 376] width 770 height 210
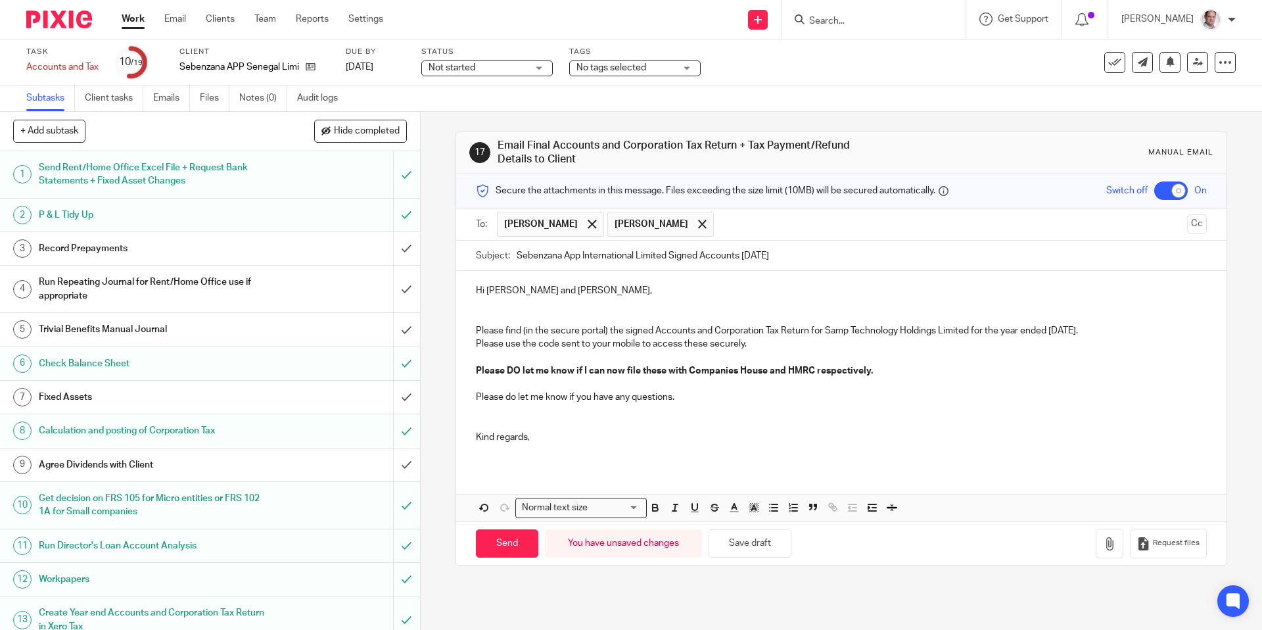
click at [472, 342] on div "Hi Ian and Angus, Please find (in the secure portal) the signed Accounts and Co…" at bounding box center [841, 369] width 770 height 196
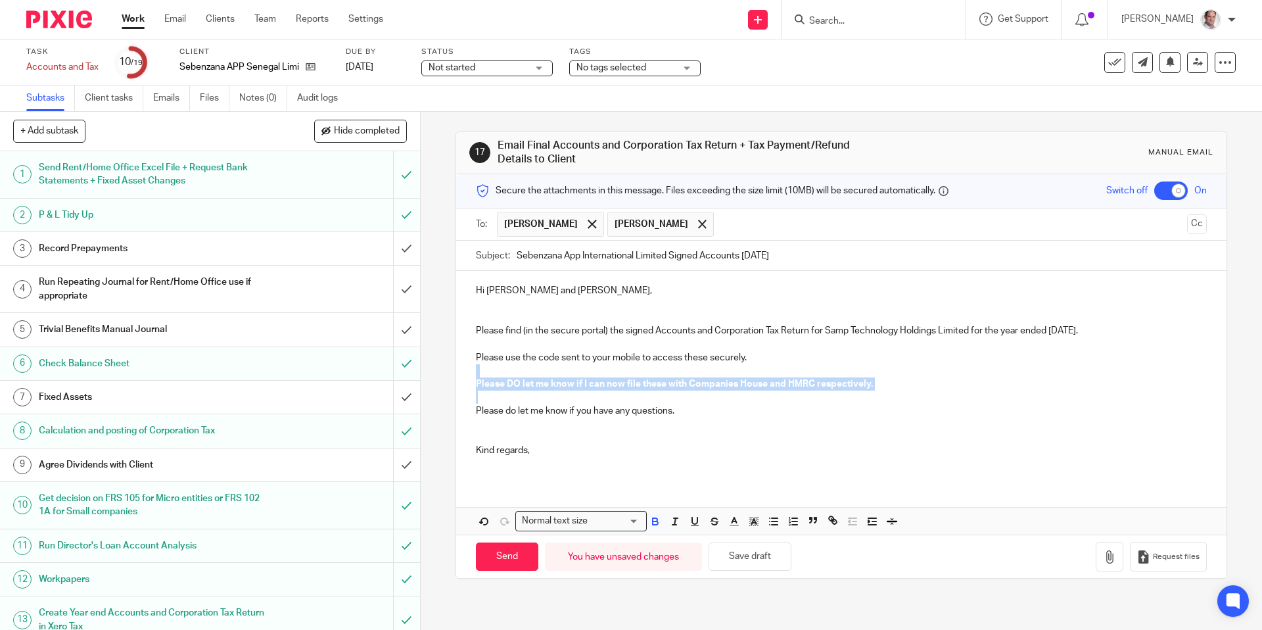
drag, startPoint x: 471, startPoint y: 375, endPoint x: 847, endPoint y: 396, distance: 376.6
click at [847, 396] on div "Hi Ian and Angus, Please find (in the secure portal) the signed Accounts and Co…" at bounding box center [841, 376] width 770 height 210
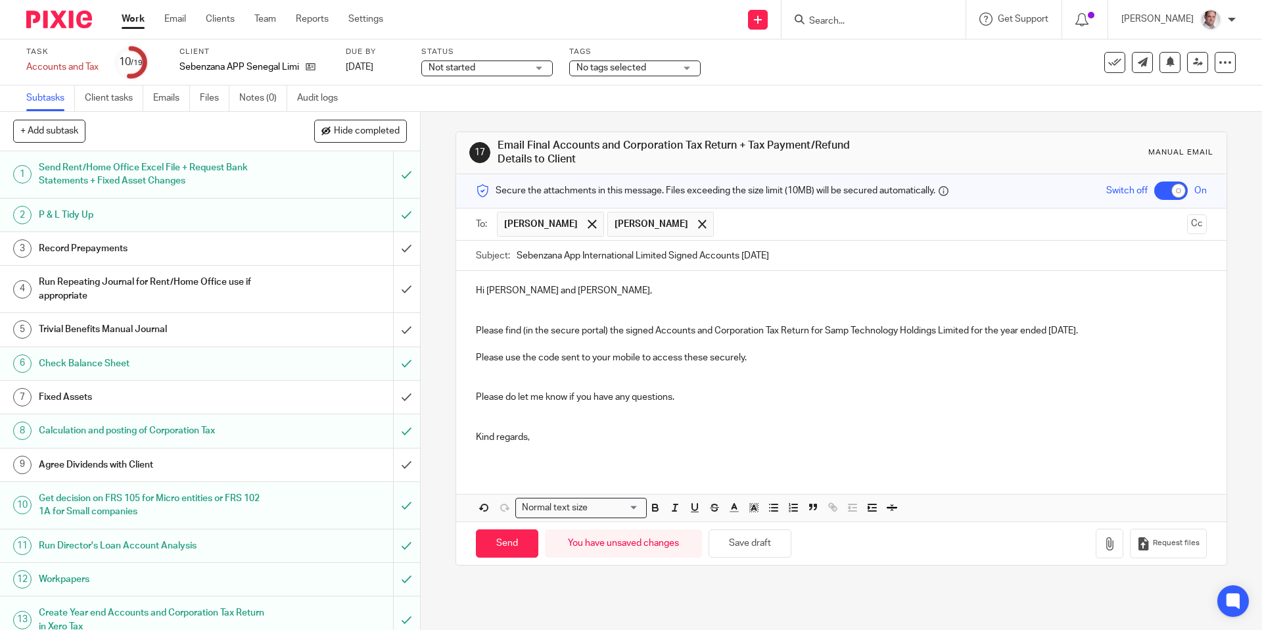
click at [492, 452] on p at bounding box center [841, 450] width 730 height 13
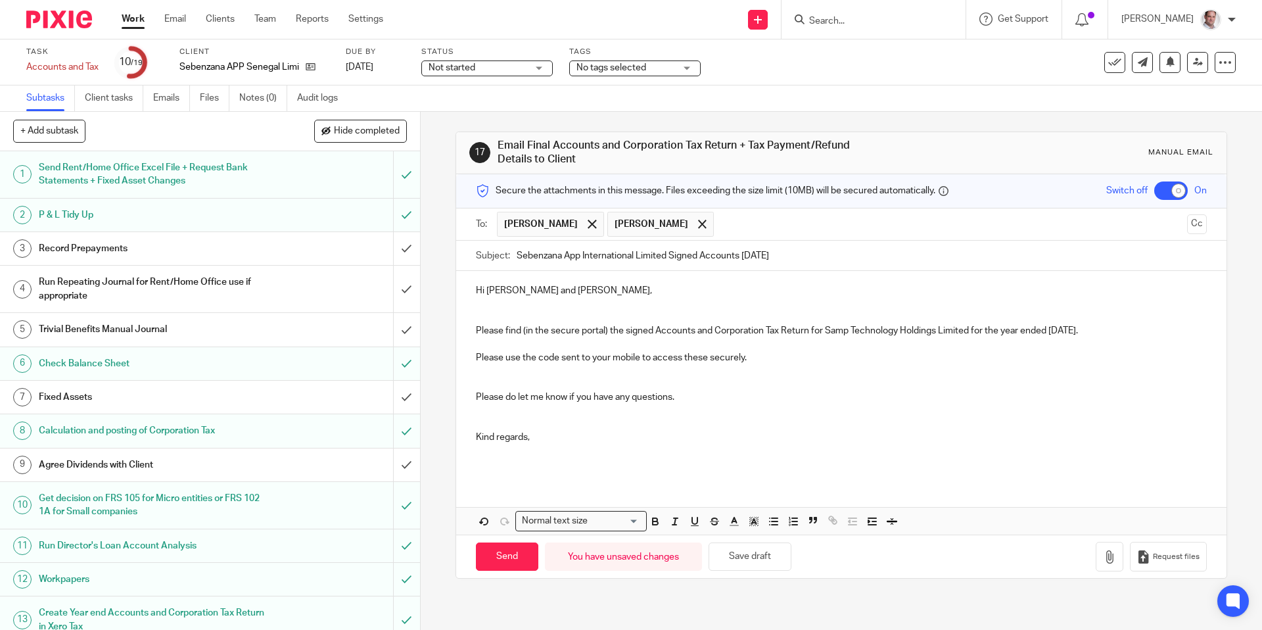
drag, startPoint x: 666, startPoint y: 254, endPoint x: 519, endPoint y: 259, distance: 147.3
click at [519, 259] on input "Sebenzana App International Limited Signed Accounts 28 Feb 2025" at bounding box center [861, 256] width 689 height 30
click at [629, 254] on input "Sebenzana App International Limited Signed Accounts 28 Feb 2025" at bounding box center [861, 256] width 689 height 30
drag, startPoint x: 651, startPoint y: 255, endPoint x: 517, endPoint y: 259, distance: 134.1
click at [517, 259] on input "Sebenzana App Senegal Limited Signed Accounts 28 Feb 2025" at bounding box center [861, 256] width 689 height 30
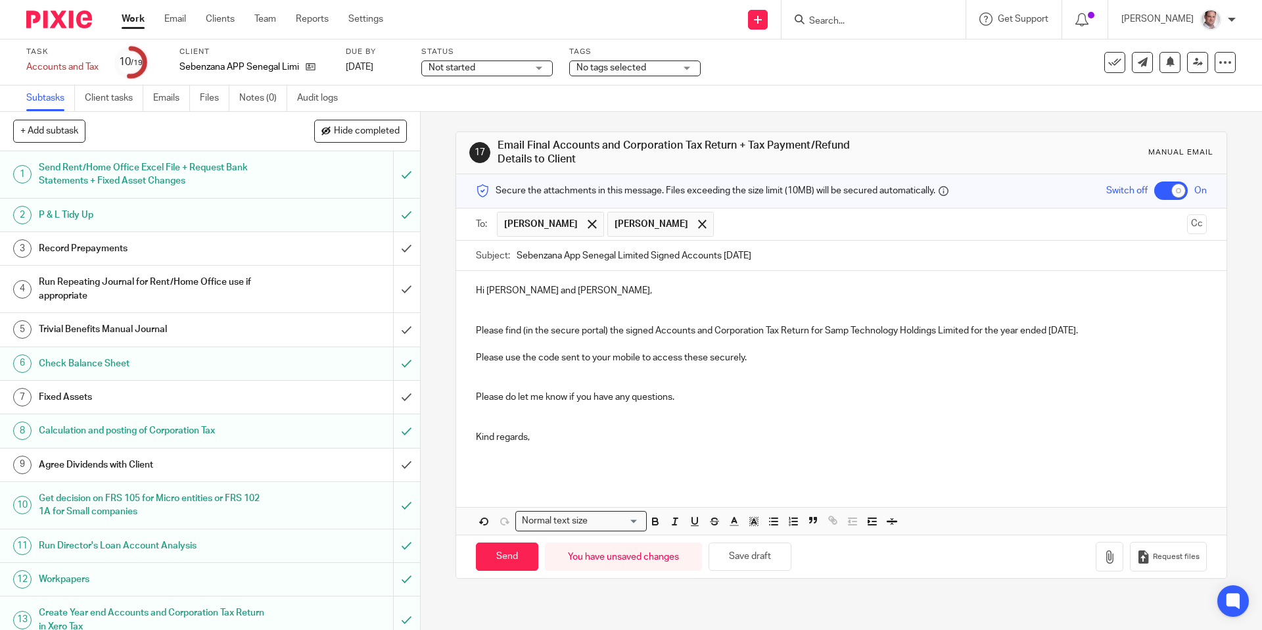
type input "Sebenzana App Senegal Limited Signed Accounts 28 Feb 2025"
drag, startPoint x: 971, startPoint y: 329, endPoint x: 828, endPoint y: 331, distance: 143.3
click at [828, 331] on p "Please find (in the secure portal) the signed Accounts and Corporation Tax Retu…" at bounding box center [841, 330] width 730 height 13
click at [935, 417] on p at bounding box center [841, 423] width 730 height 13
click at [1116, 557] on icon "button" at bounding box center [1109, 556] width 13 height 13
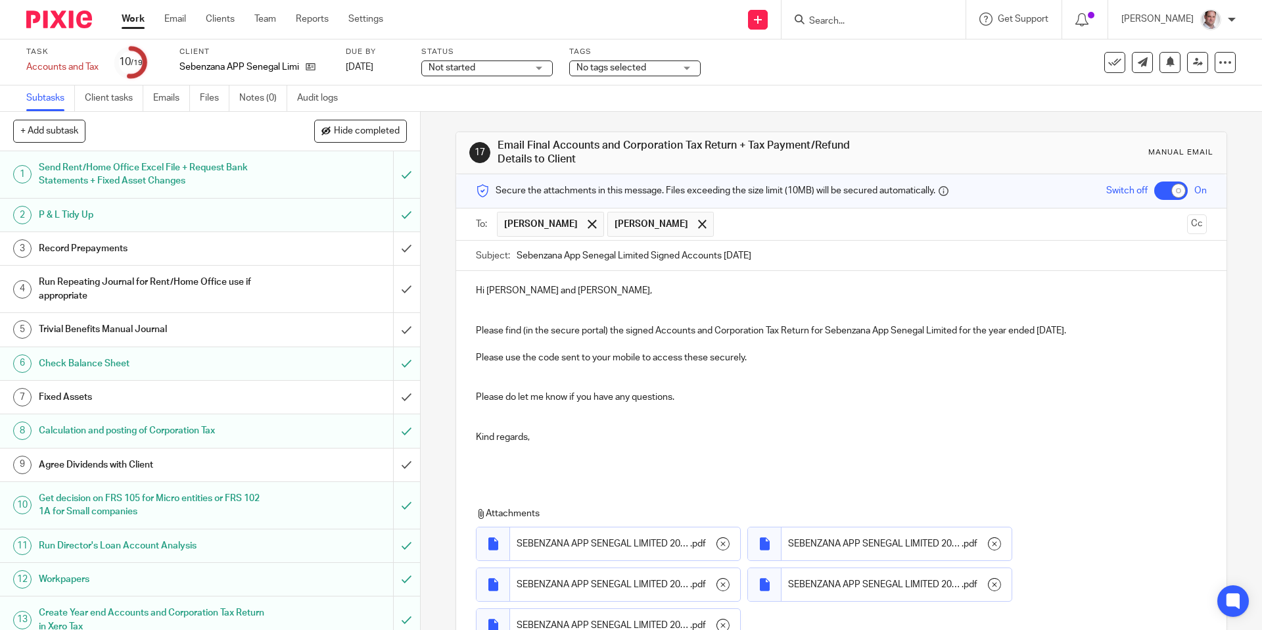
scroll to position [124, 0]
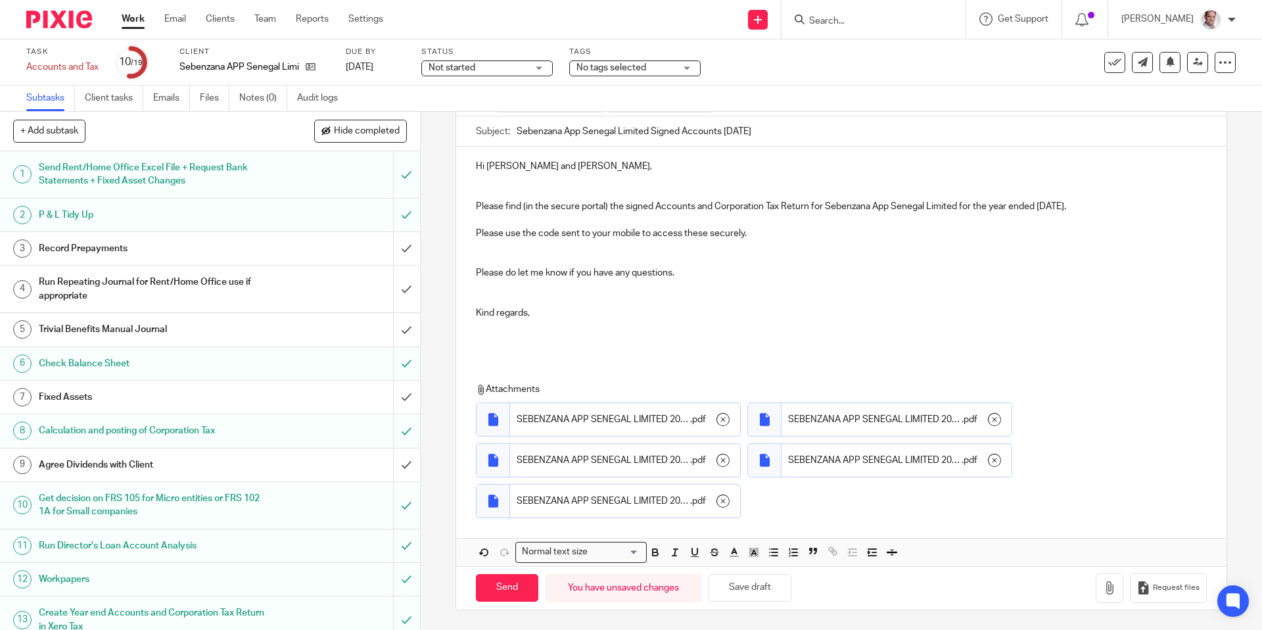
click at [431, 562] on div "17 Email Final Accounts and Corporation Tax Return + Tax Payment/Refund Details…" at bounding box center [841, 371] width 841 height 518
click at [506, 597] on input "Send" at bounding box center [507, 588] width 62 height 28
click at [377, 68] on link "24 Aug 2025" at bounding box center [375, 67] width 59 height 14
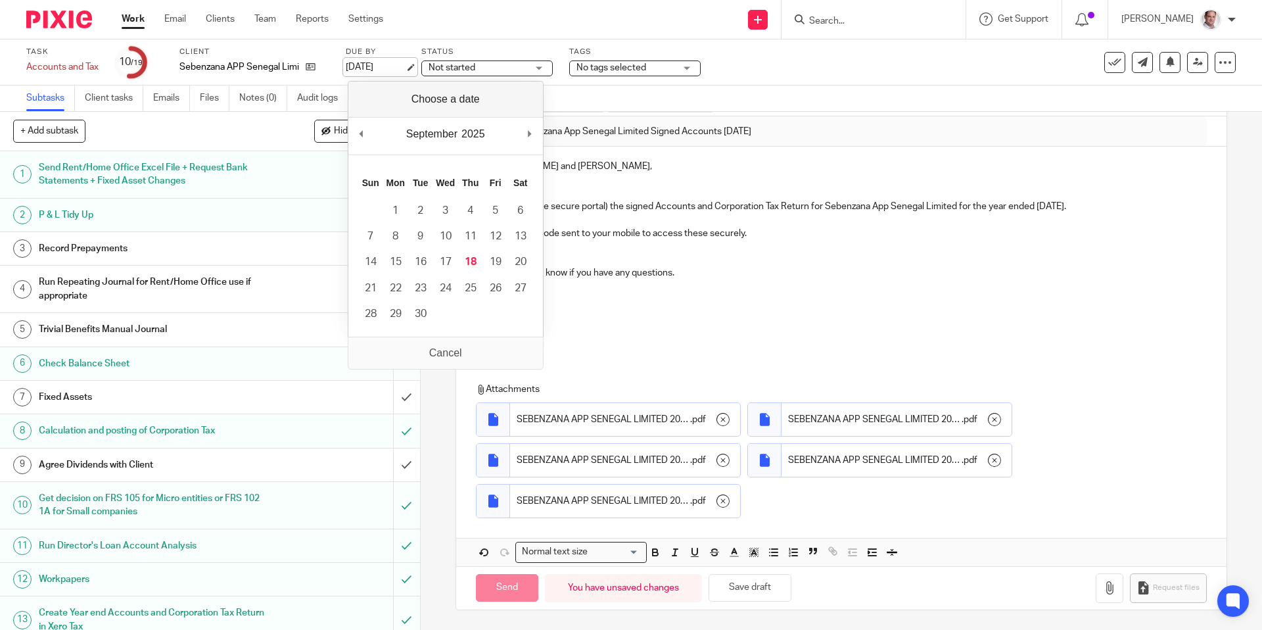
checkbox input "false"
type input "Sent"
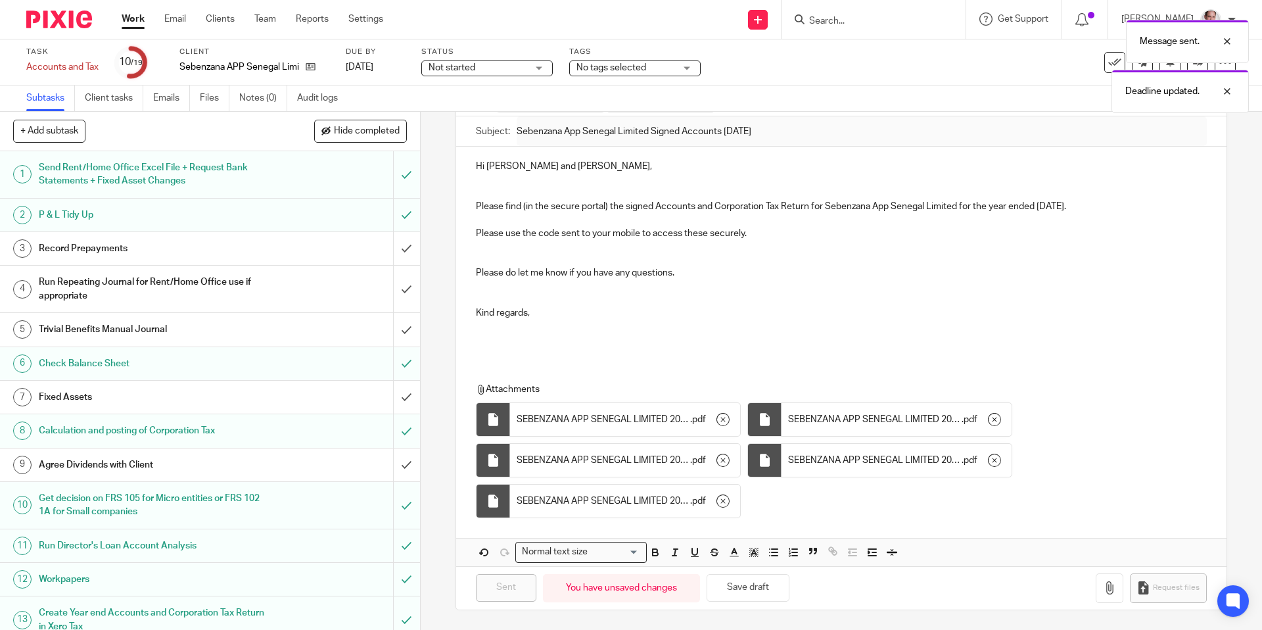
click at [375, 89] on div "Subtasks Client tasks Emails Files Notes (0) Audit logs" at bounding box center [631, 98] width 1262 height 26
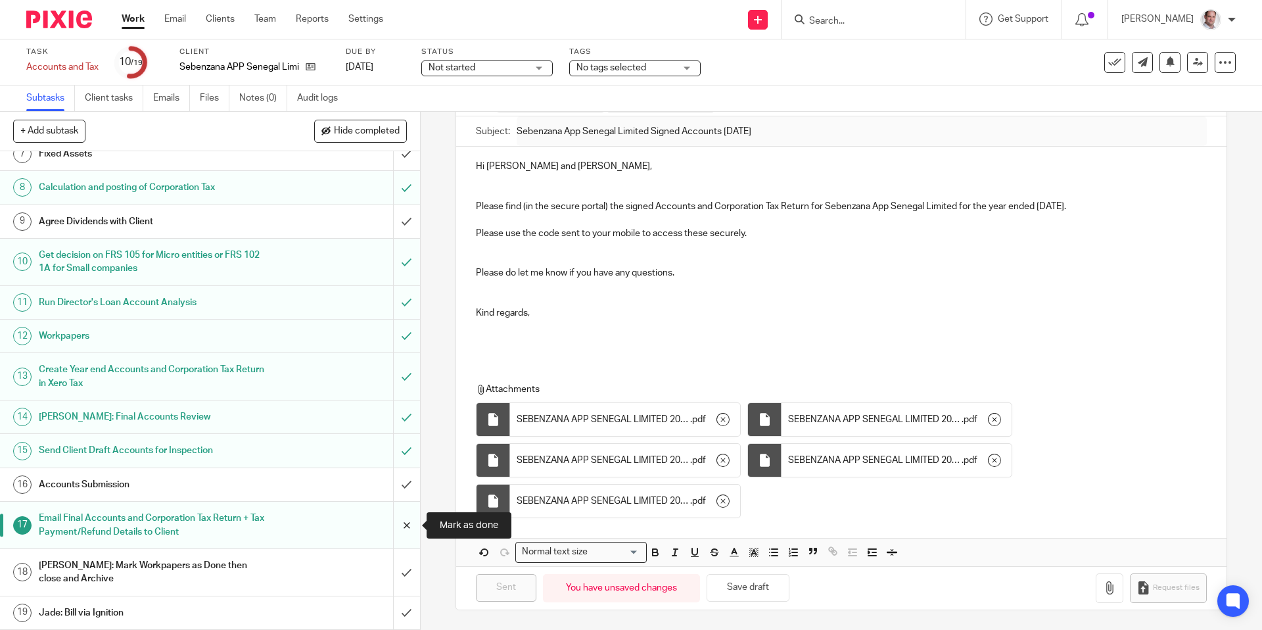
click at [408, 524] on input "submit" at bounding box center [210, 524] width 420 height 47
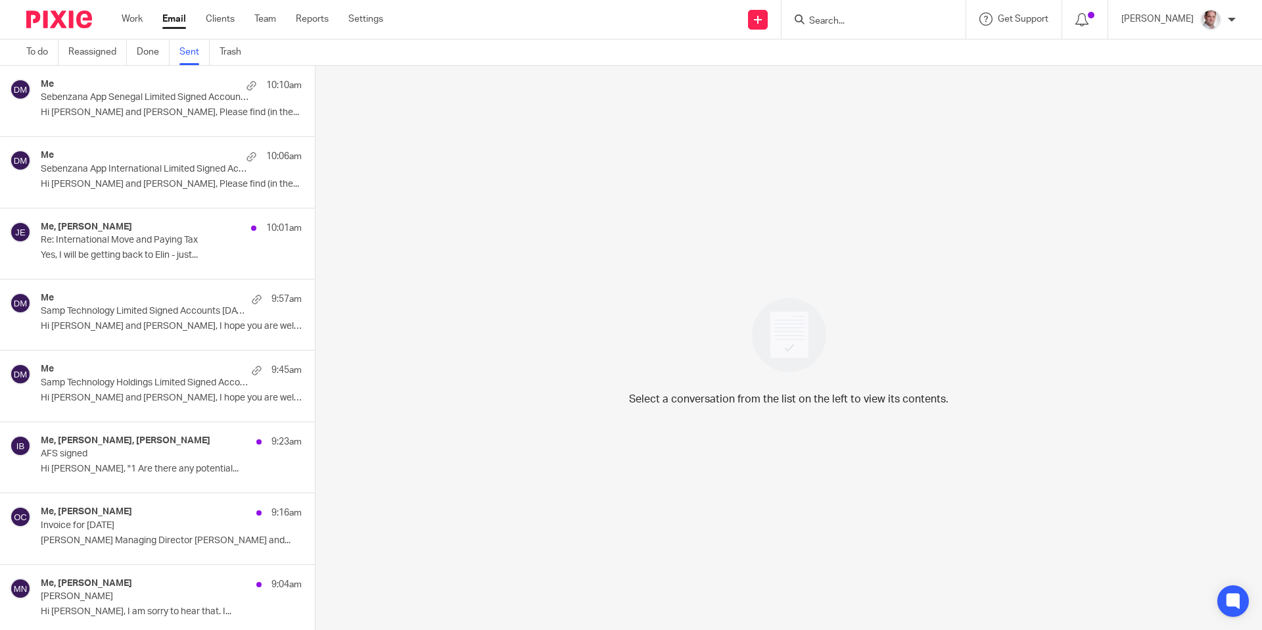
click at [147, 95] on p "Sebenzana App Senegal Limited Signed Accounts [DATE]" at bounding box center [145, 97] width 209 height 11
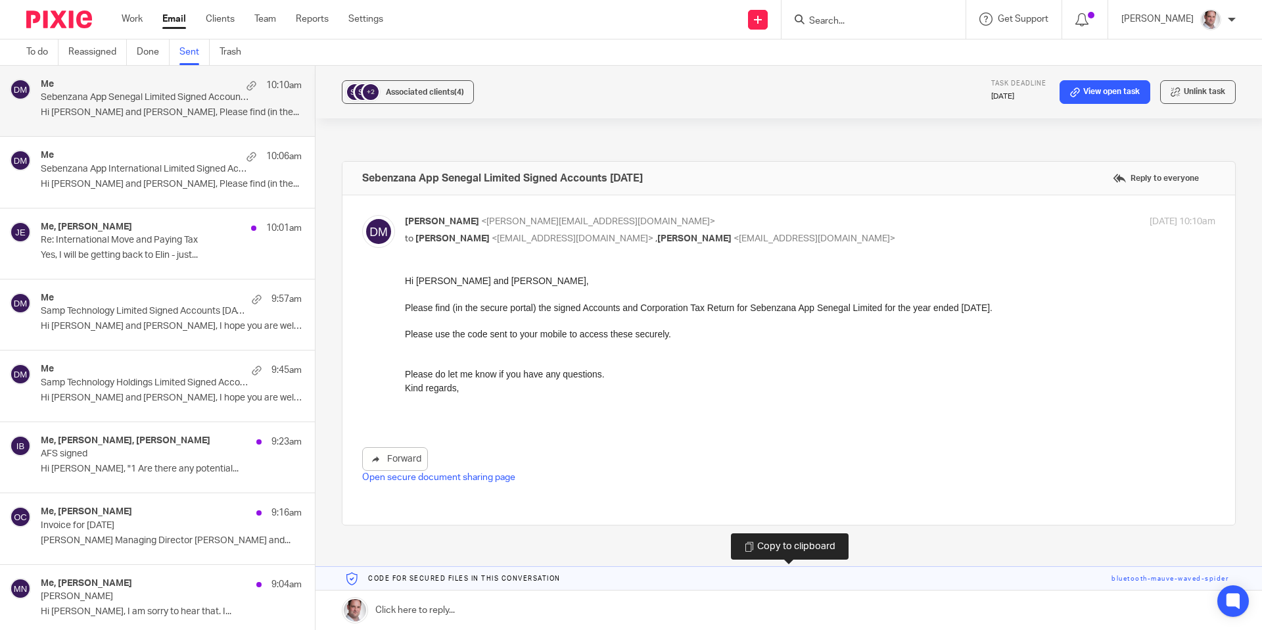
click at [1159, 580] on link at bounding box center [788, 579] width 946 height 24
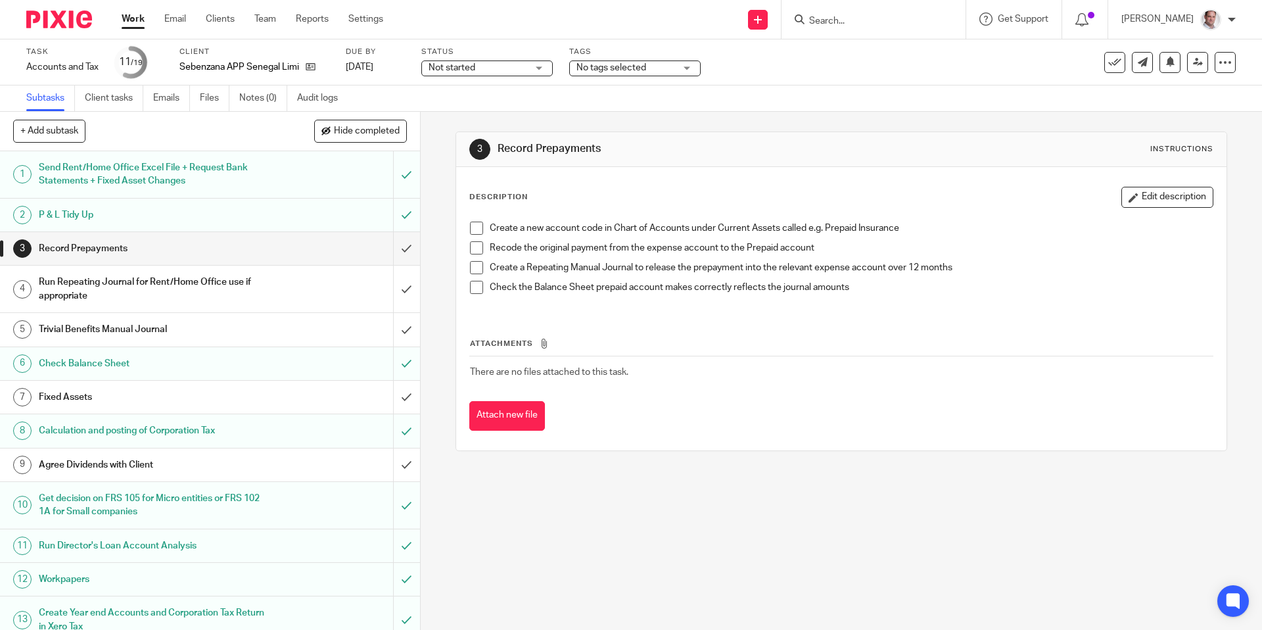
click at [885, 11] on form at bounding box center [878, 19] width 140 height 16
click at [881, 19] on input "Search" at bounding box center [867, 22] width 118 height 12
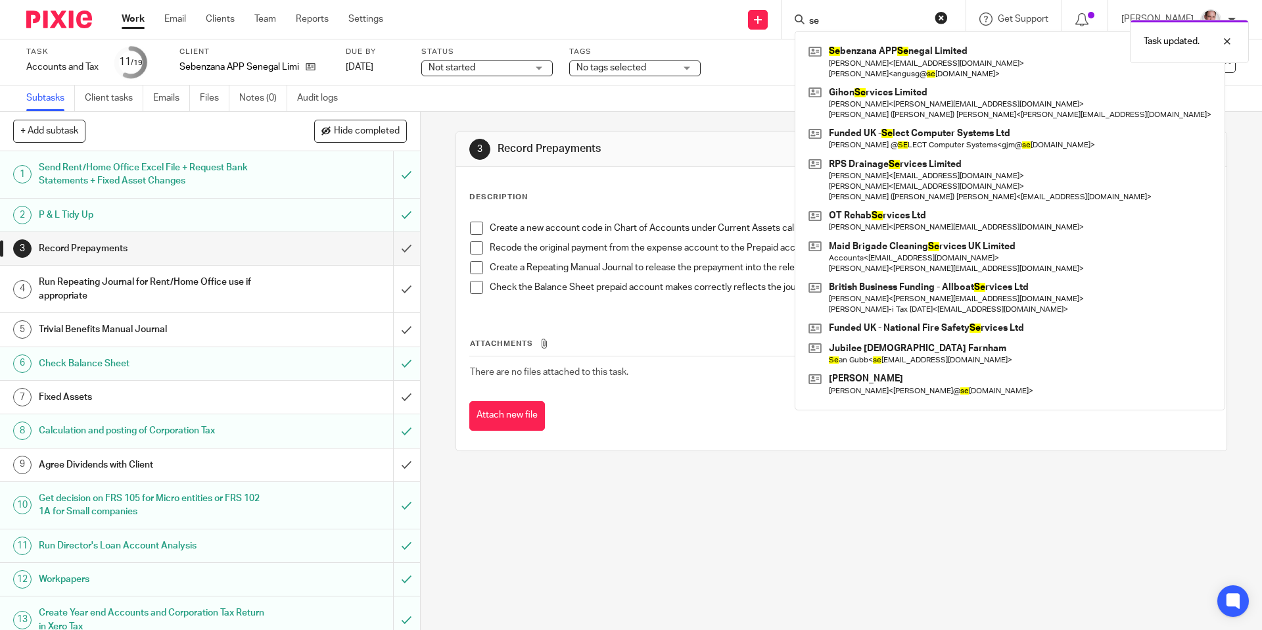
type input "s"
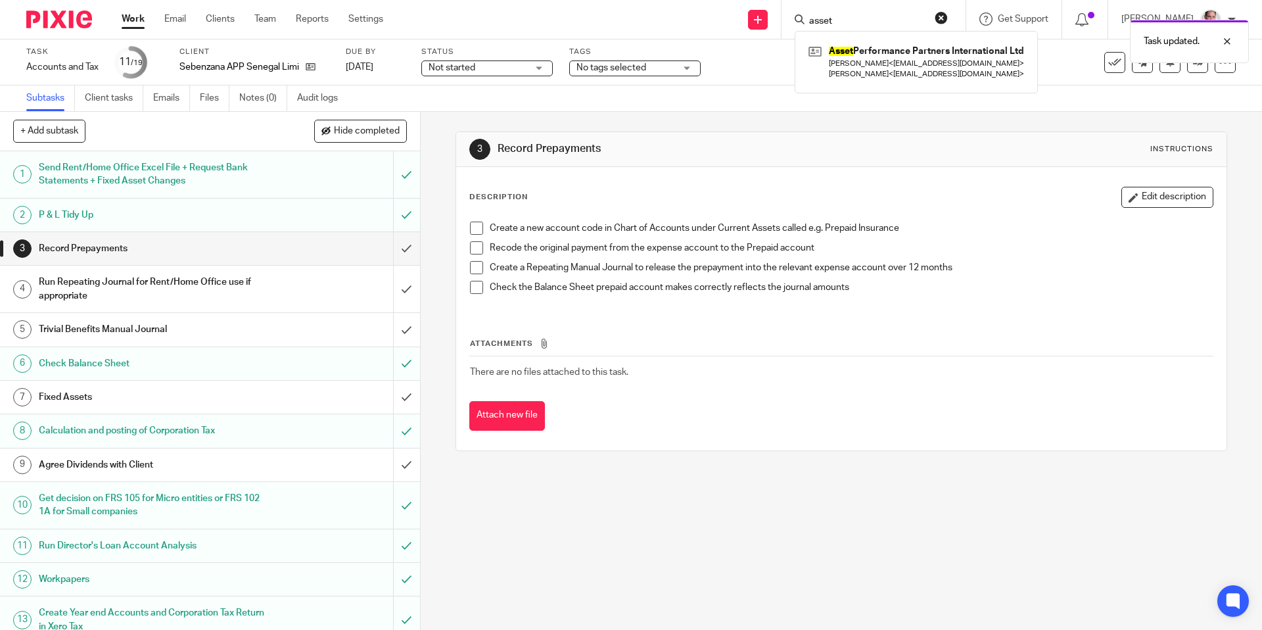
type input "asset"
click at [910, 48] on div "Task updated." at bounding box center [940, 38] width 618 height 50
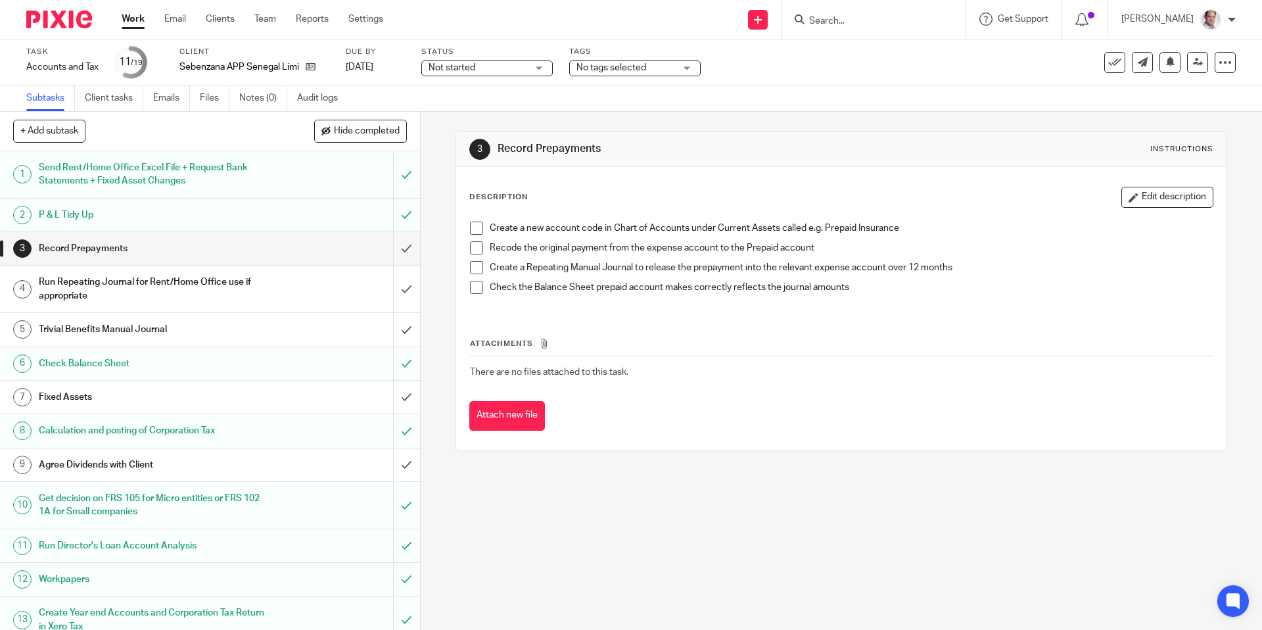
click at [880, 24] on input "Search" at bounding box center [867, 22] width 118 height 12
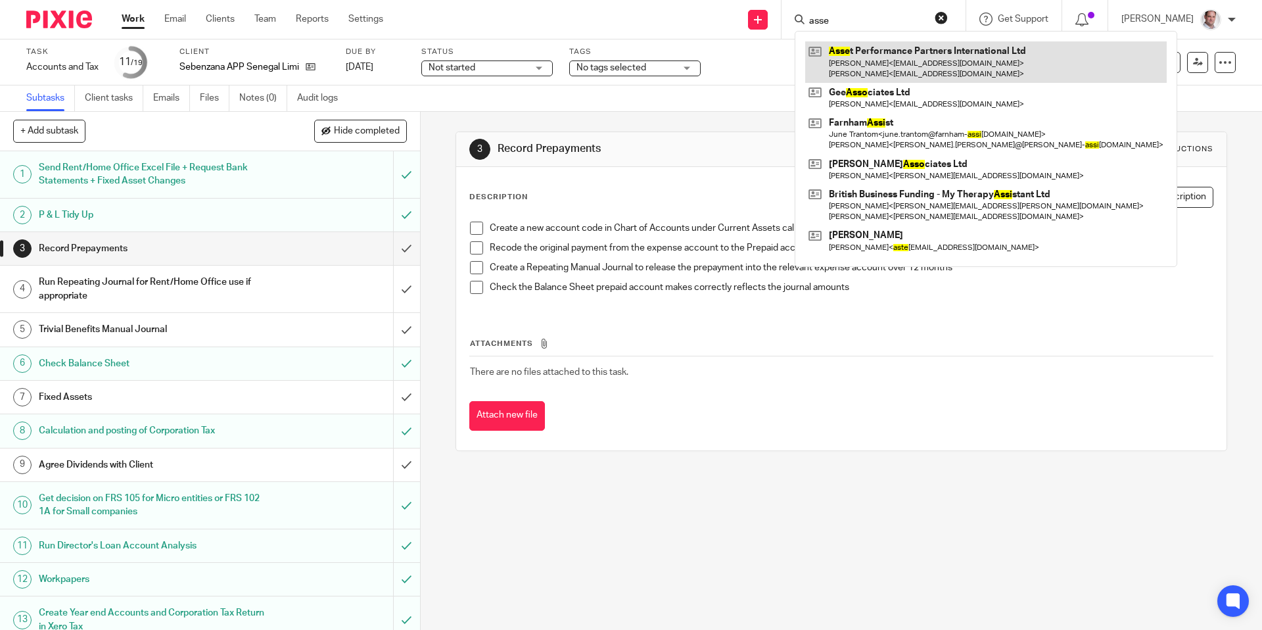
type input "asse"
click at [892, 48] on link at bounding box center [985, 61] width 361 height 41
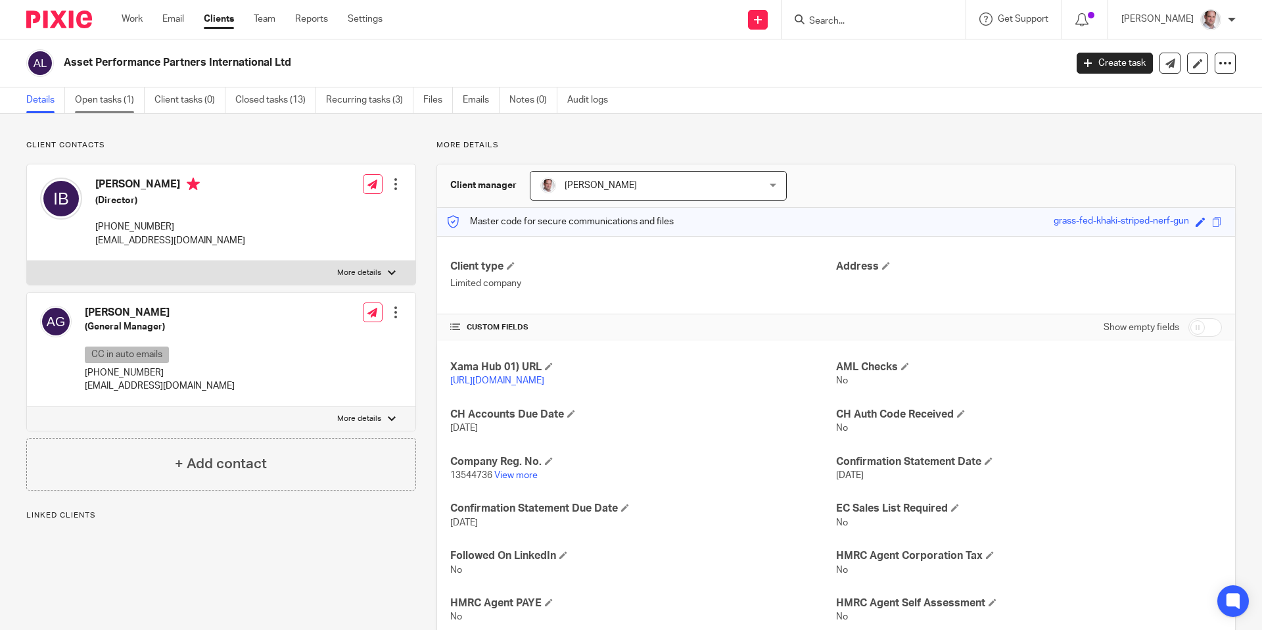
click at [108, 99] on link "Open tasks (1)" at bounding box center [110, 100] width 70 height 26
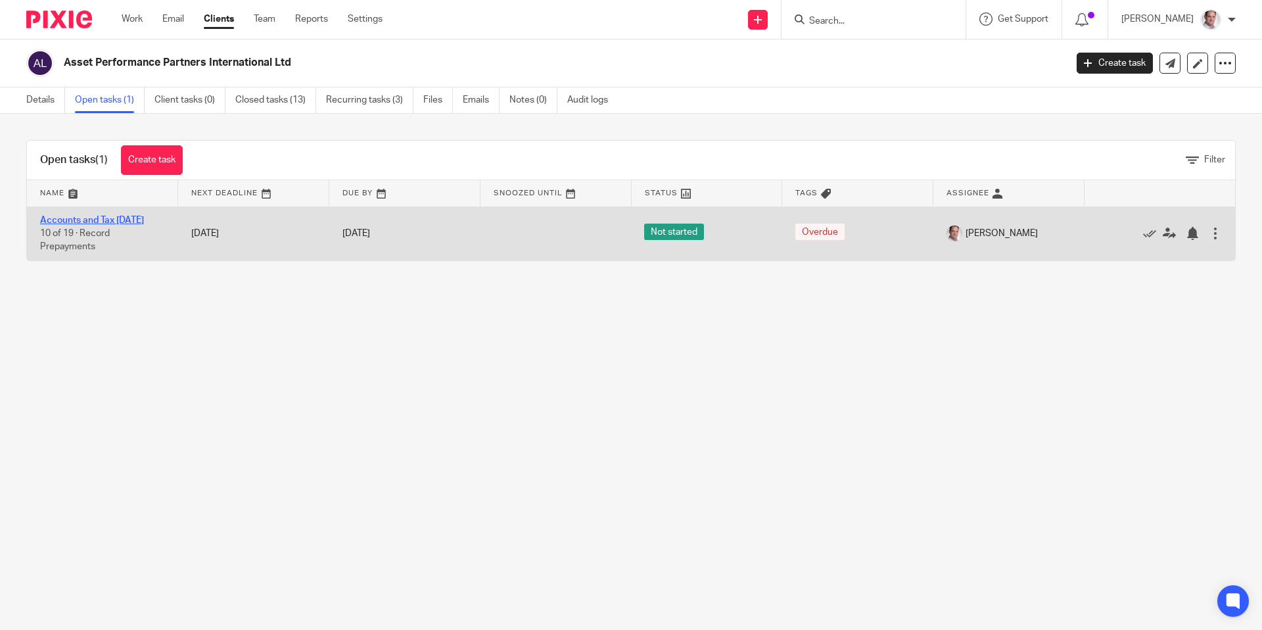
click at [77, 216] on link "Accounts and Tax [DATE]" at bounding box center [92, 220] width 104 height 9
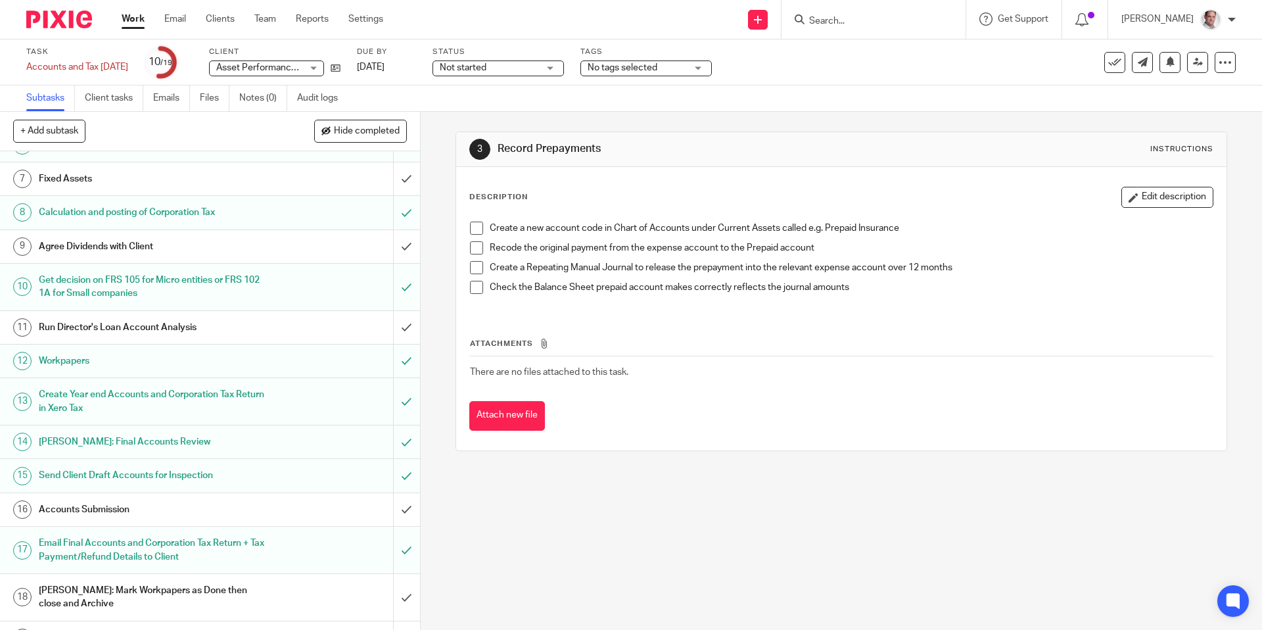
scroll to position [243, 0]
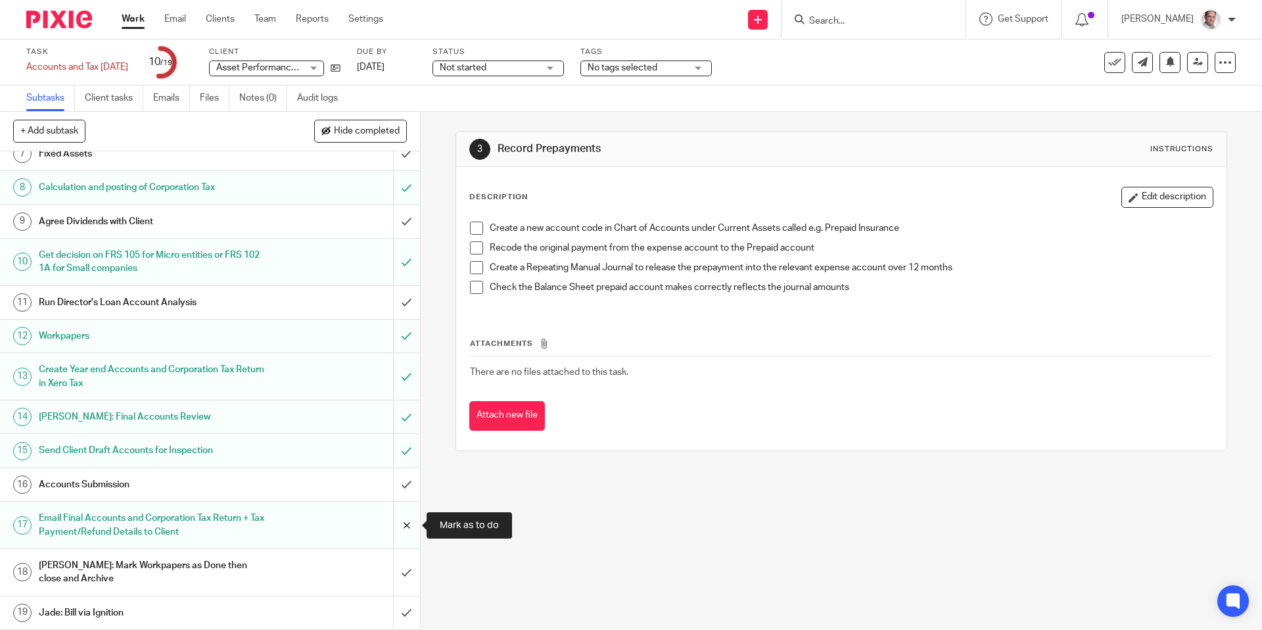
click at [406, 526] on input "submit" at bounding box center [210, 524] width 420 height 47
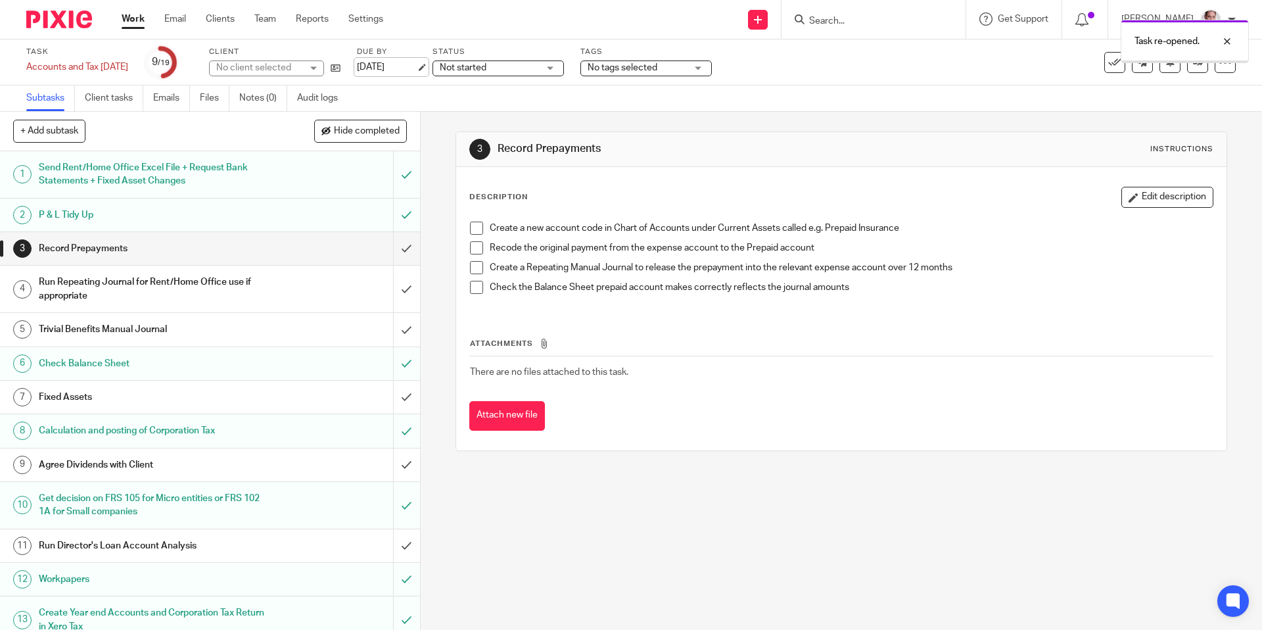
click at [396, 66] on link "[DATE]" at bounding box center [386, 67] width 59 height 14
click at [879, 16] on div "Task re-opened. Deadline updated." at bounding box center [940, 63] width 618 height 100
click at [841, 59] on div "Task re-opened. Deadline updated." at bounding box center [940, 63] width 618 height 100
click at [853, 20] on div "Deadline updated." at bounding box center [940, 38] width 618 height 50
click at [843, 16] on input "Search" at bounding box center [867, 22] width 118 height 12
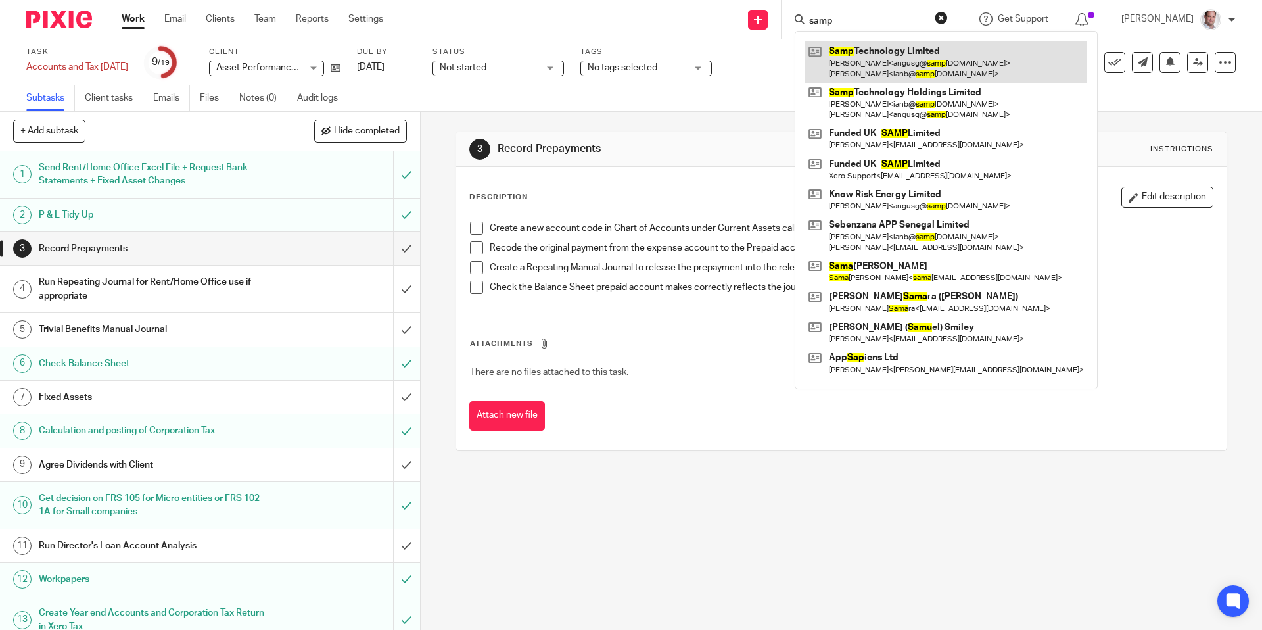
type input "samp"
click at [890, 51] on link at bounding box center [946, 61] width 282 height 41
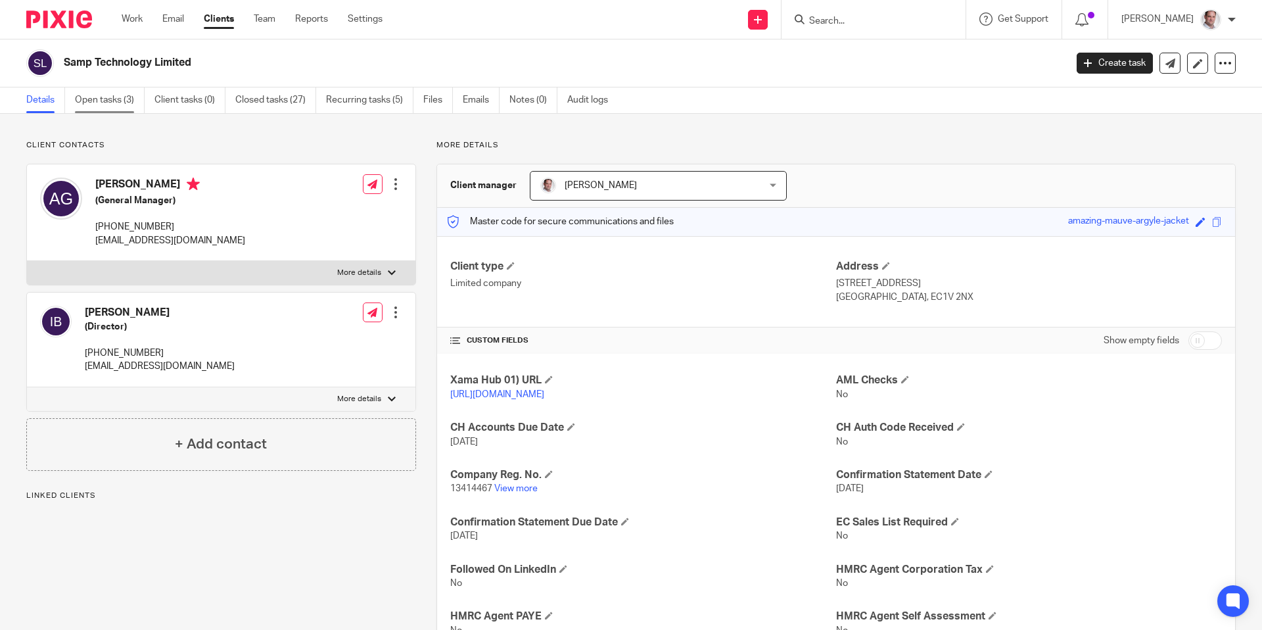
click at [131, 103] on link "Open tasks (3)" at bounding box center [110, 100] width 70 height 26
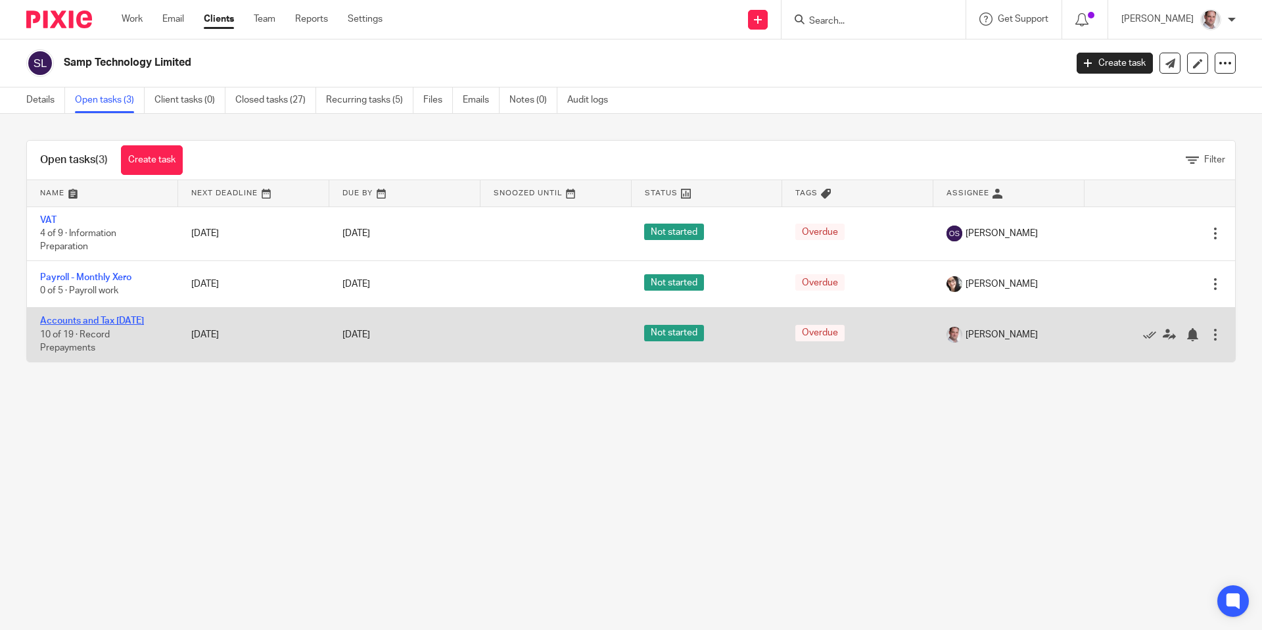
click at [67, 325] on link "Accounts and Tax [DATE]" at bounding box center [92, 320] width 104 height 9
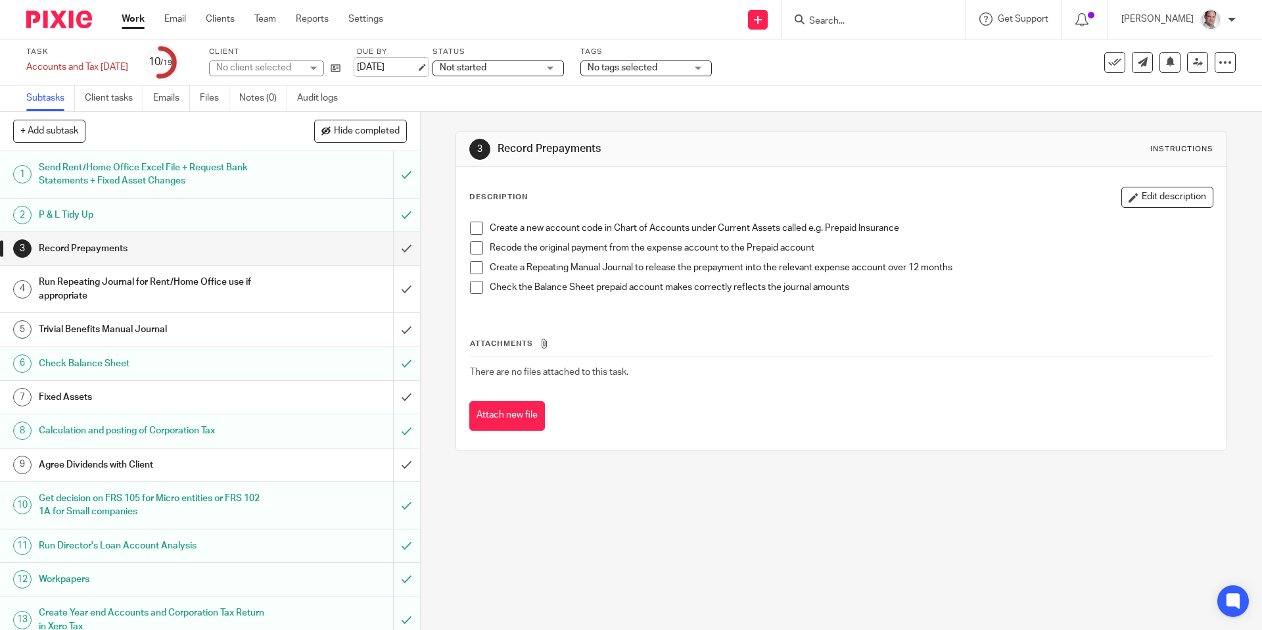
click at [394, 66] on link "7 Sep 2025" at bounding box center [386, 67] width 59 height 14
drag, startPoint x: 843, startPoint y: 19, endPoint x: 860, endPoint y: 13, distance: 18.7
click at [843, 19] on div "Deadline updated." at bounding box center [940, 38] width 618 height 50
click at [860, 70] on div "Task Accounts and Tax 28 Feb 2025 Save Accounts and Tax 28 Feb 2025 10 /19 Clie…" at bounding box center [530, 63] width 1008 height 32
click at [856, 22] on input "Search" at bounding box center [867, 22] width 118 height 12
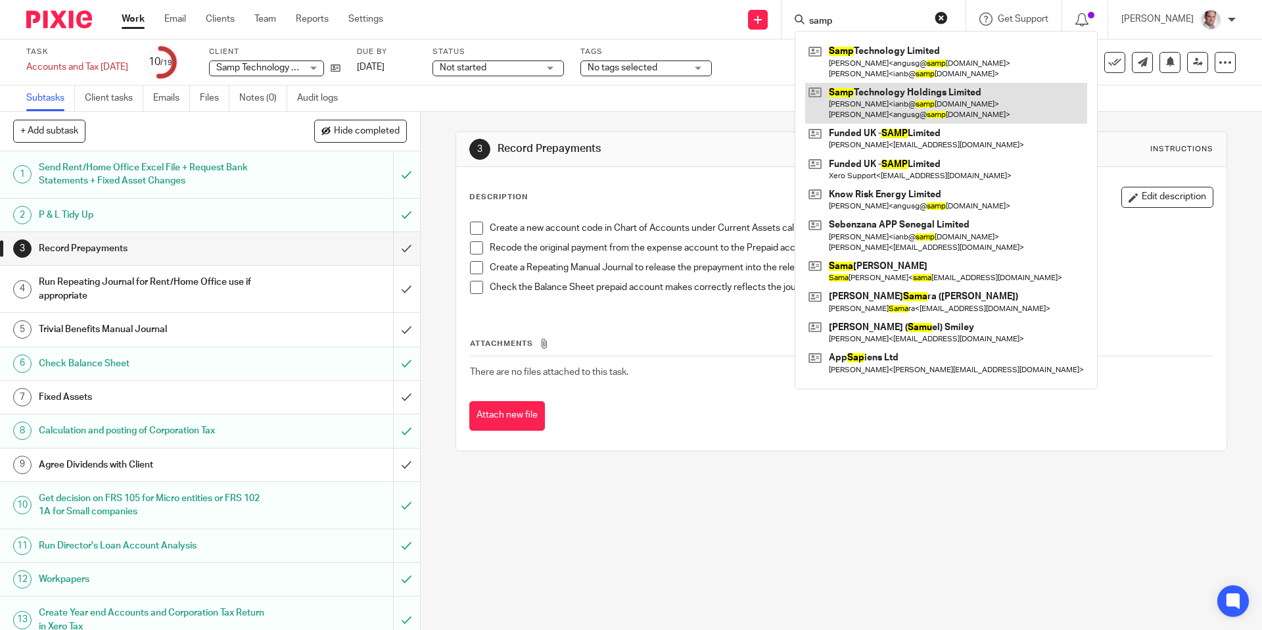
type input "samp"
click at [889, 93] on link at bounding box center [946, 103] width 282 height 41
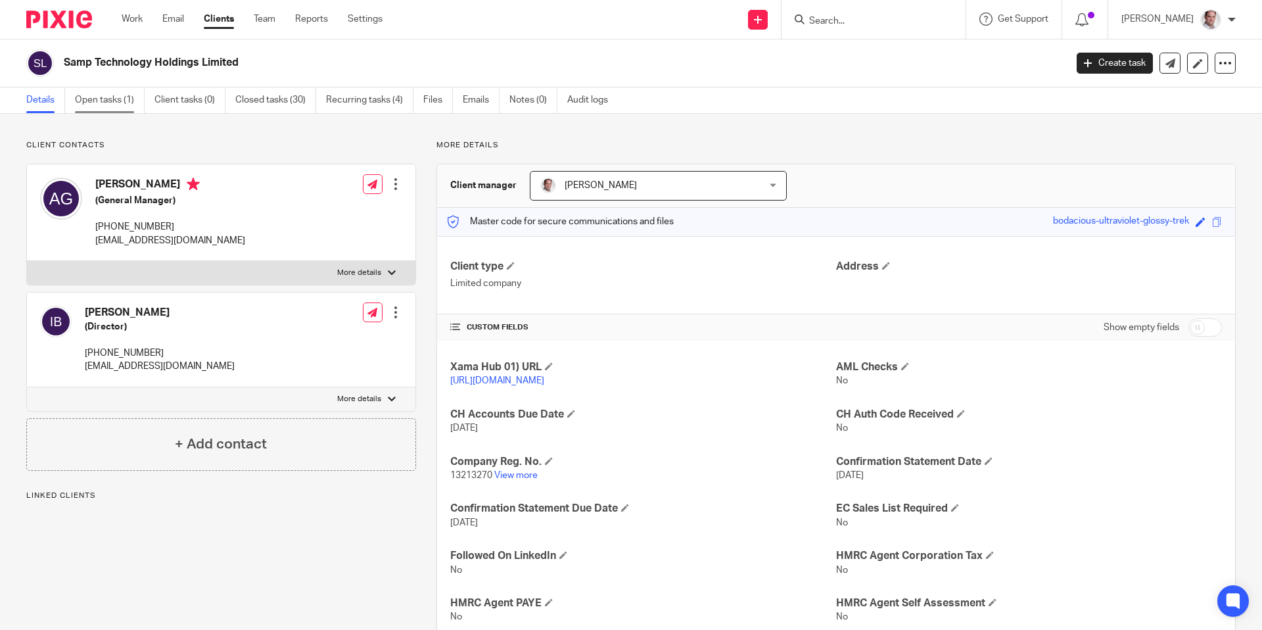
click at [113, 96] on link "Open tasks (1)" at bounding box center [110, 100] width 70 height 26
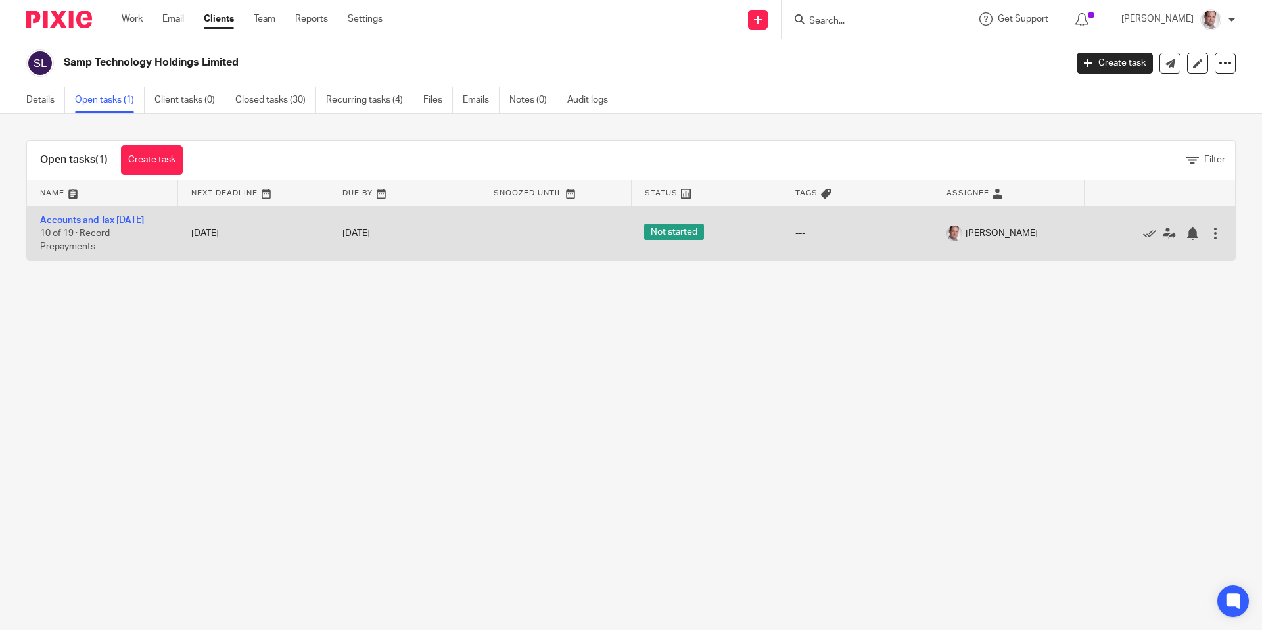
click at [74, 218] on link "Accounts and Tax [DATE]" at bounding box center [92, 220] width 104 height 9
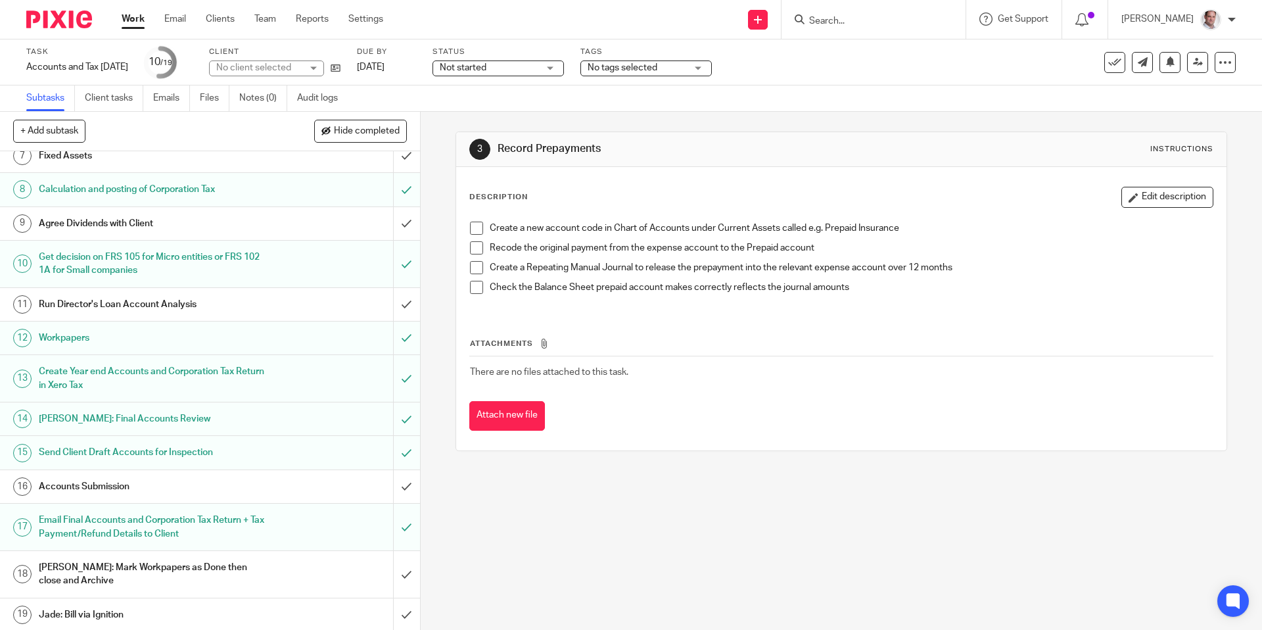
scroll to position [243, 0]
click at [406, 523] on input "submit" at bounding box center [210, 524] width 420 height 47
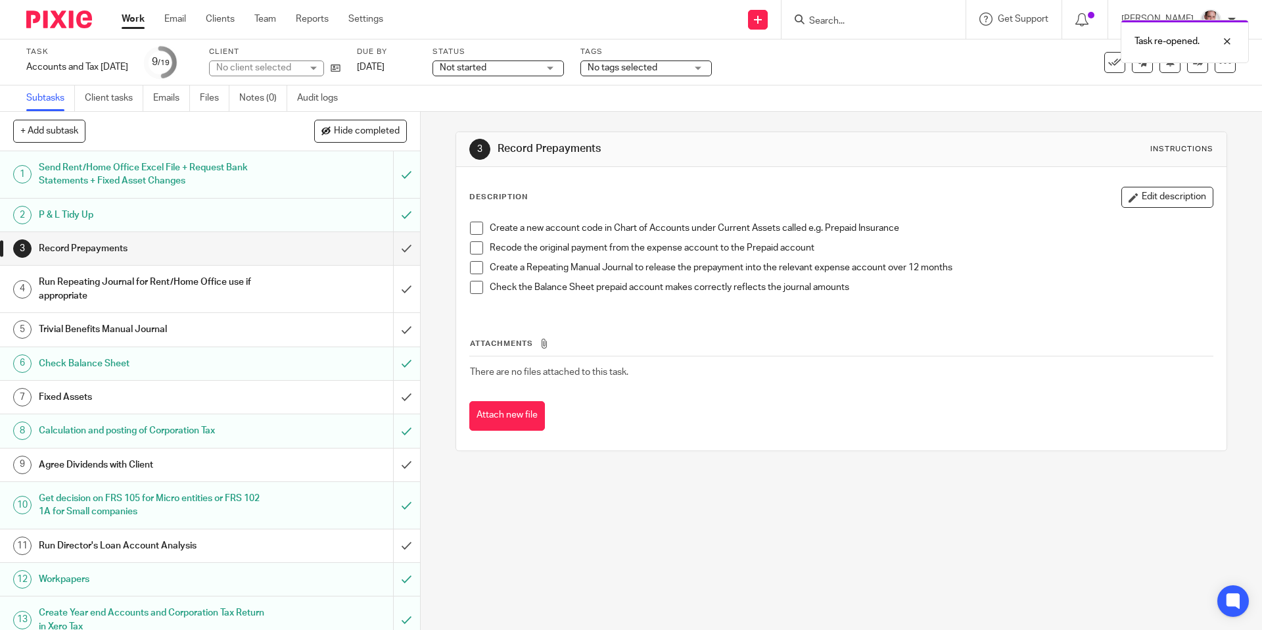
click at [851, 16] on div "Task re-opened." at bounding box center [940, 38] width 618 height 50
click at [854, 57] on div "Task re-opened." at bounding box center [940, 38] width 618 height 50
click at [849, 20] on div "Task re-opened." at bounding box center [940, 38] width 618 height 50
click at [844, 64] on div "Task Accounts and Tax [DATE] Save Accounts and Tax [DATE] 9 /19 Client Samp Tec…" at bounding box center [530, 63] width 1008 height 32
click at [849, 20] on input "Search" at bounding box center [867, 22] width 118 height 12
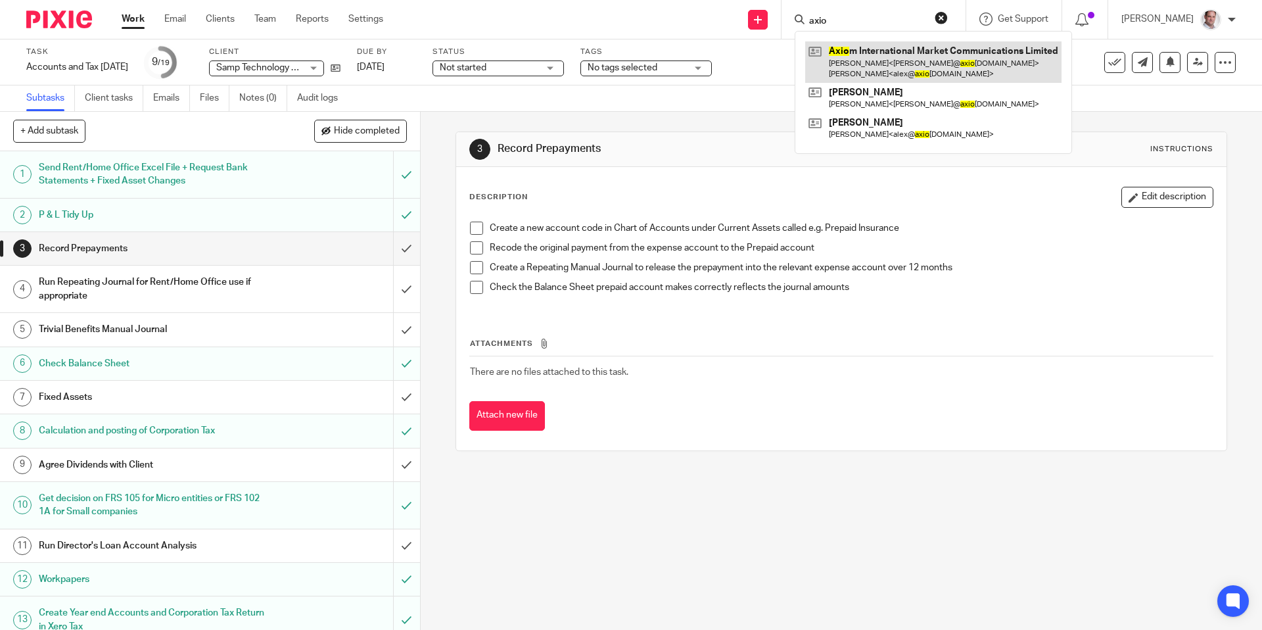
type input "axio"
click at [868, 56] on link at bounding box center [933, 61] width 256 height 41
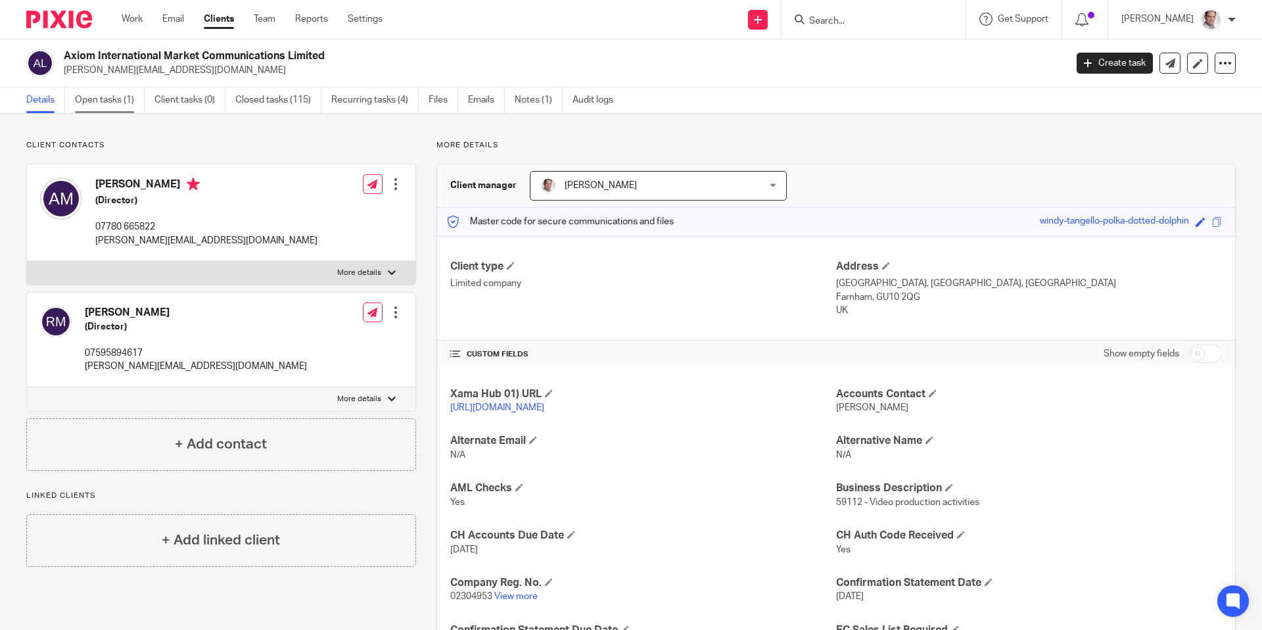
click at [127, 101] on link "Open tasks (1)" at bounding box center [110, 100] width 70 height 26
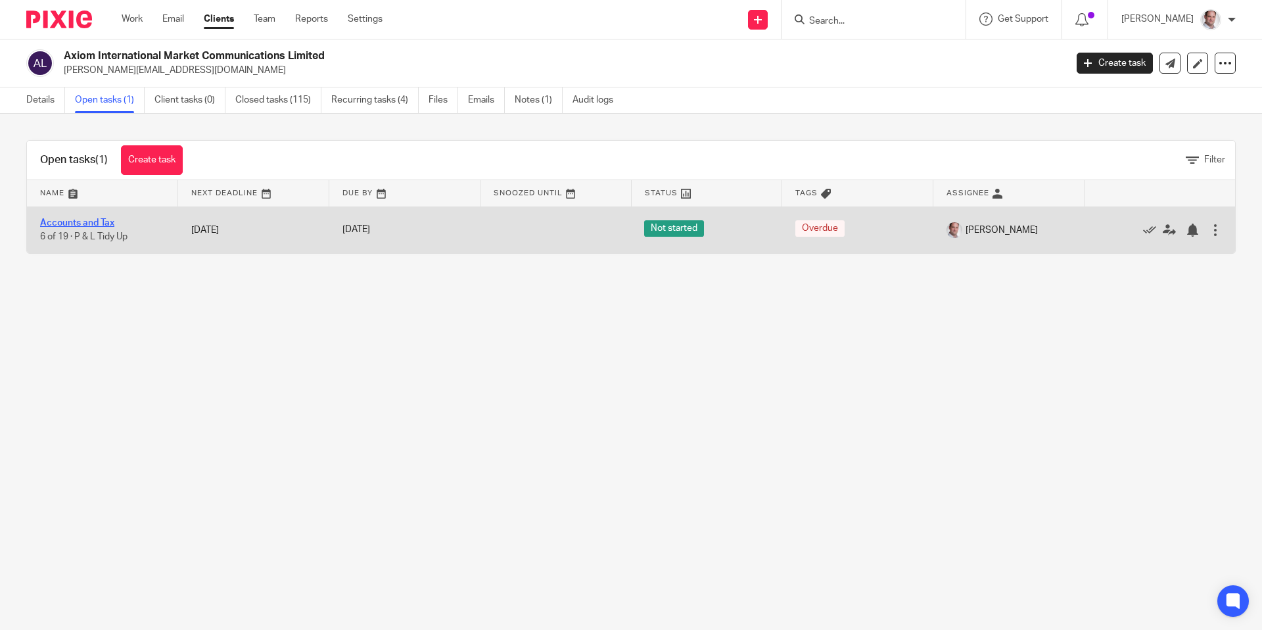
click at [74, 223] on link "Accounts and Tax" at bounding box center [77, 222] width 74 height 9
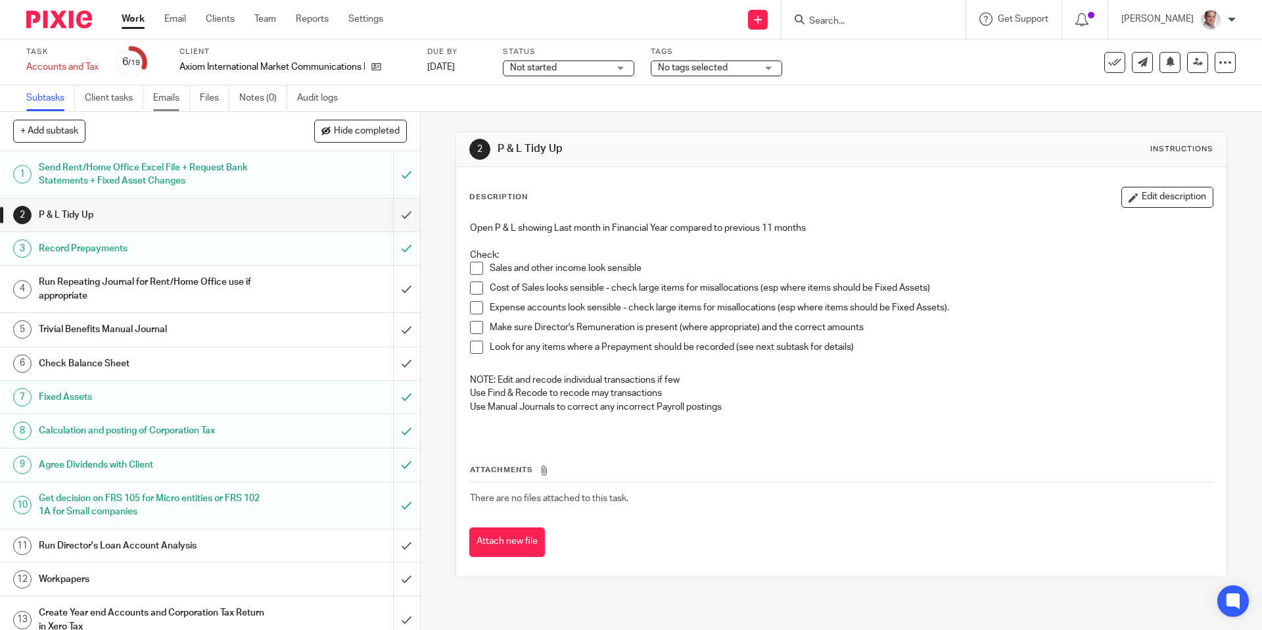
click at [166, 101] on link "Emails" at bounding box center [171, 98] width 37 height 26
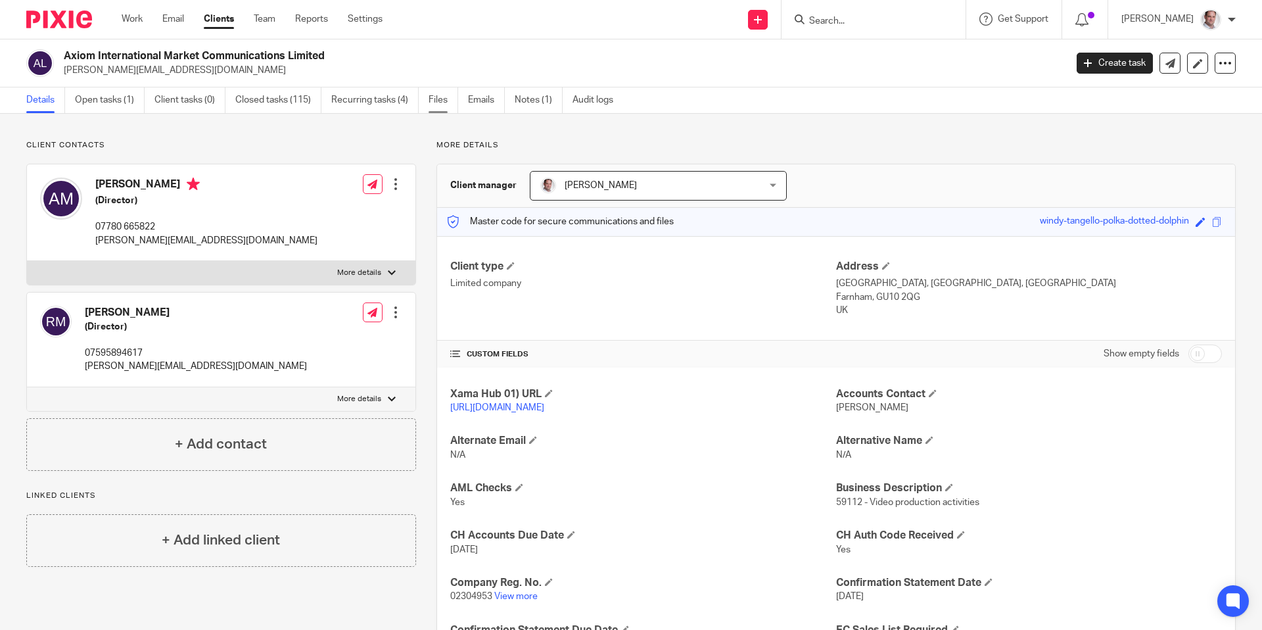
click at [438, 97] on link "Files" at bounding box center [444, 100] width 30 height 26
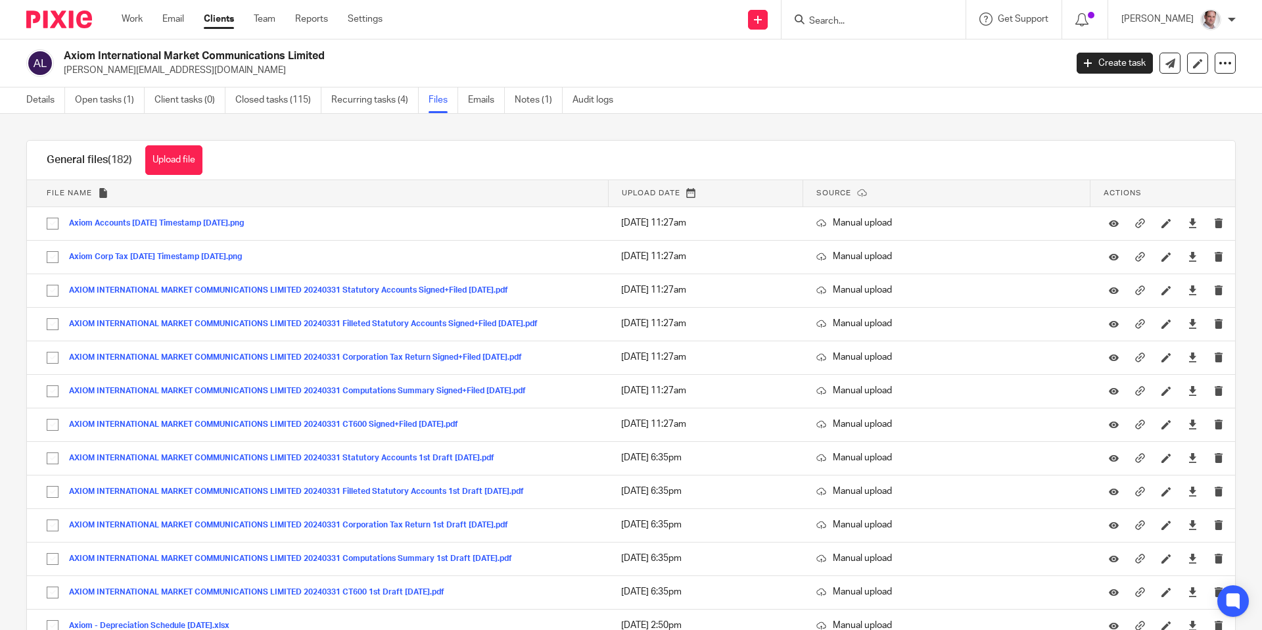
scroll to position [24, 0]
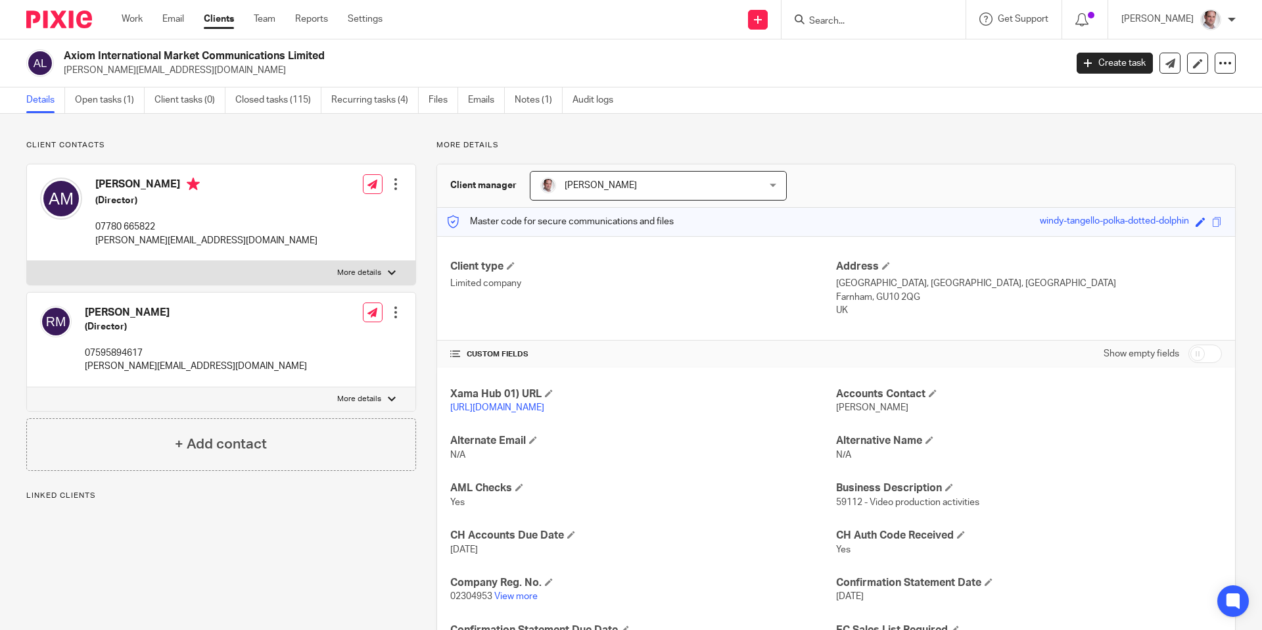
click at [900, 21] on input "Search" at bounding box center [867, 22] width 118 height 12
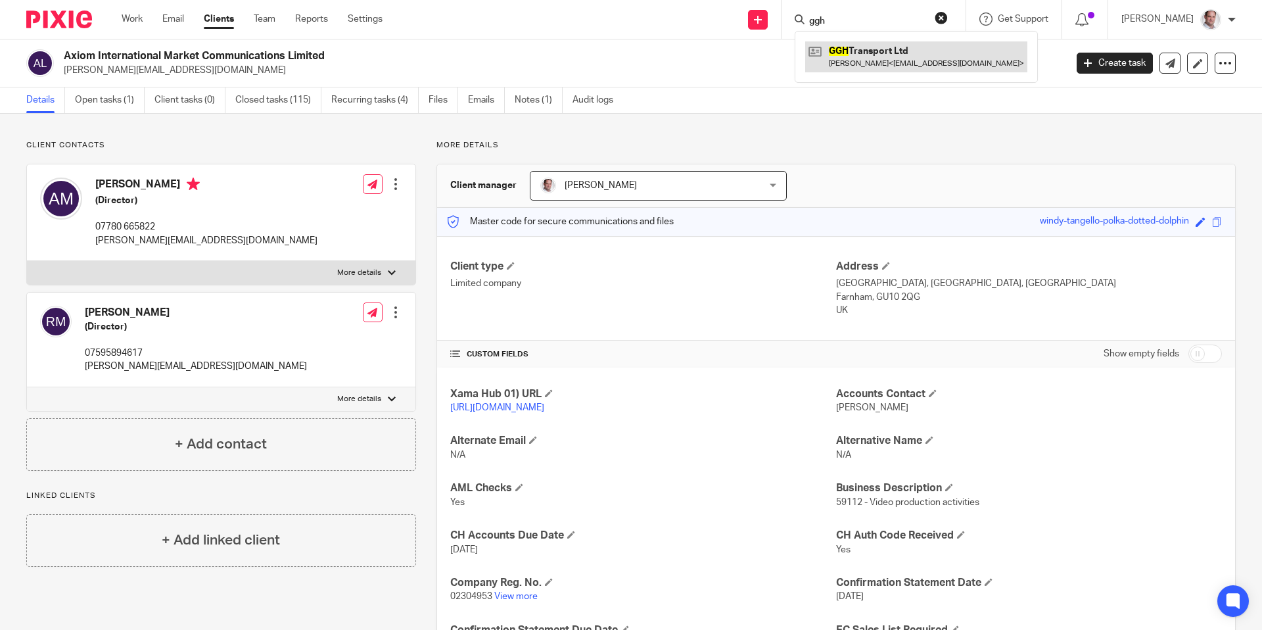
type input "ggh"
click at [902, 53] on link at bounding box center [916, 56] width 222 height 30
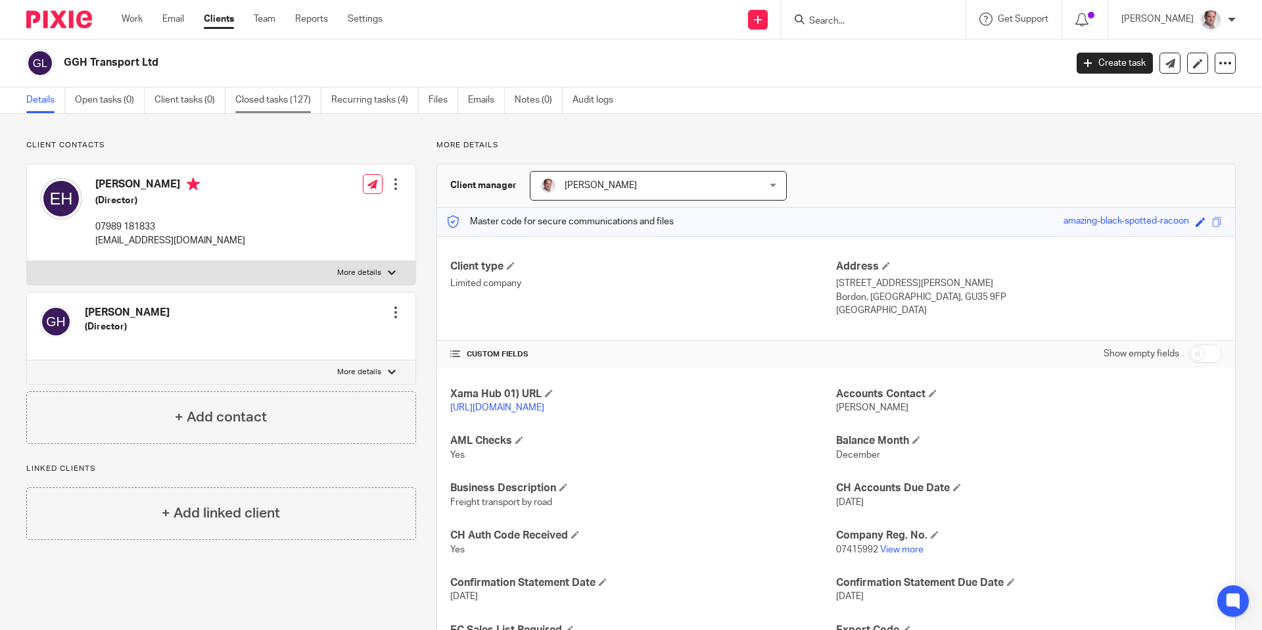
click at [245, 101] on link "Closed tasks (127)" at bounding box center [278, 100] width 86 height 26
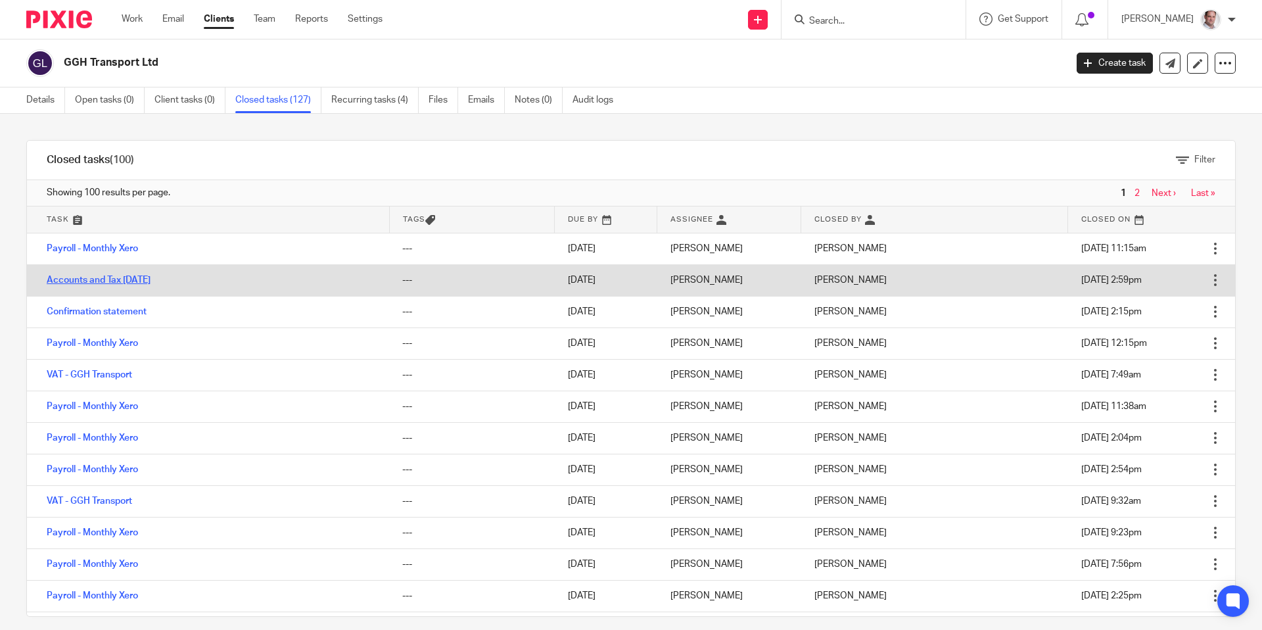
click at [111, 277] on link "Accounts and Tax 31 Dec 2024" at bounding box center [99, 279] width 104 height 9
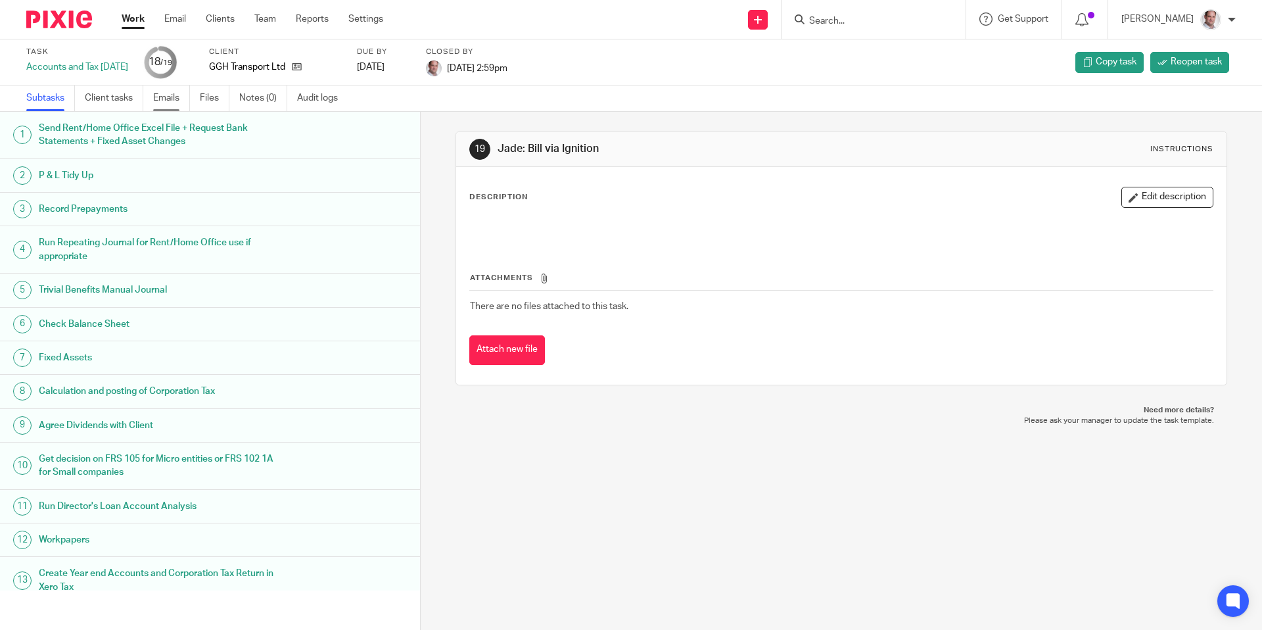
click at [167, 99] on link "Emails" at bounding box center [171, 98] width 37 height 26
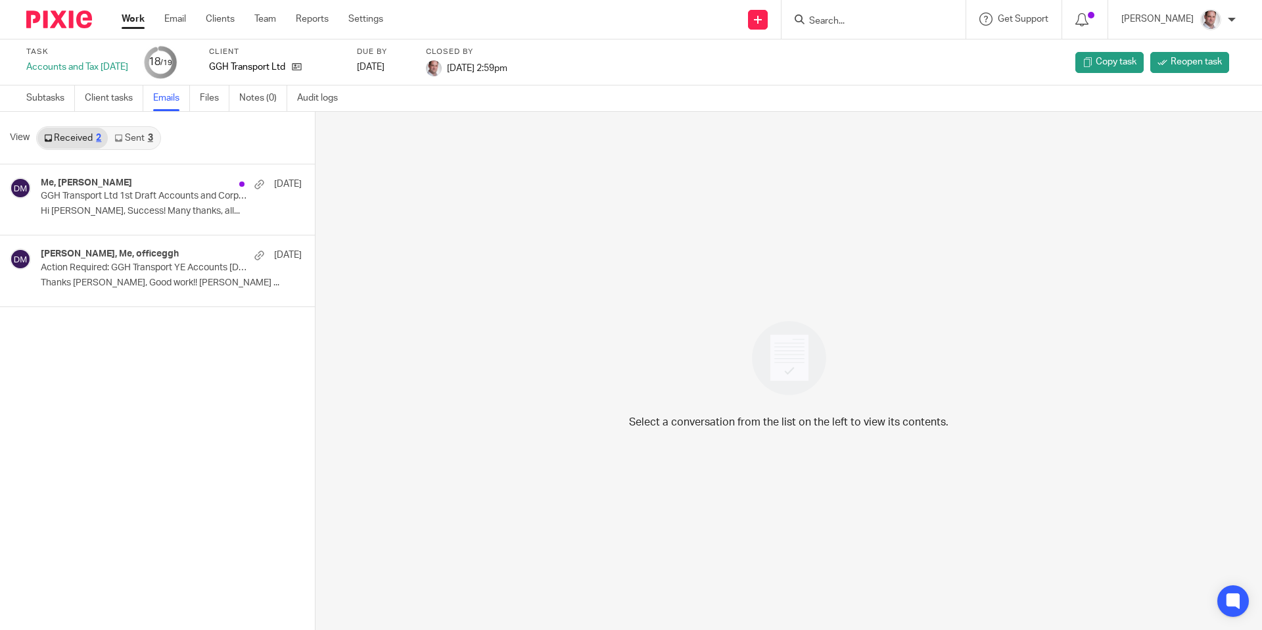
click at [158, 139] on link "Sent 3" at bounding box center [133, 138] width 51 height 21
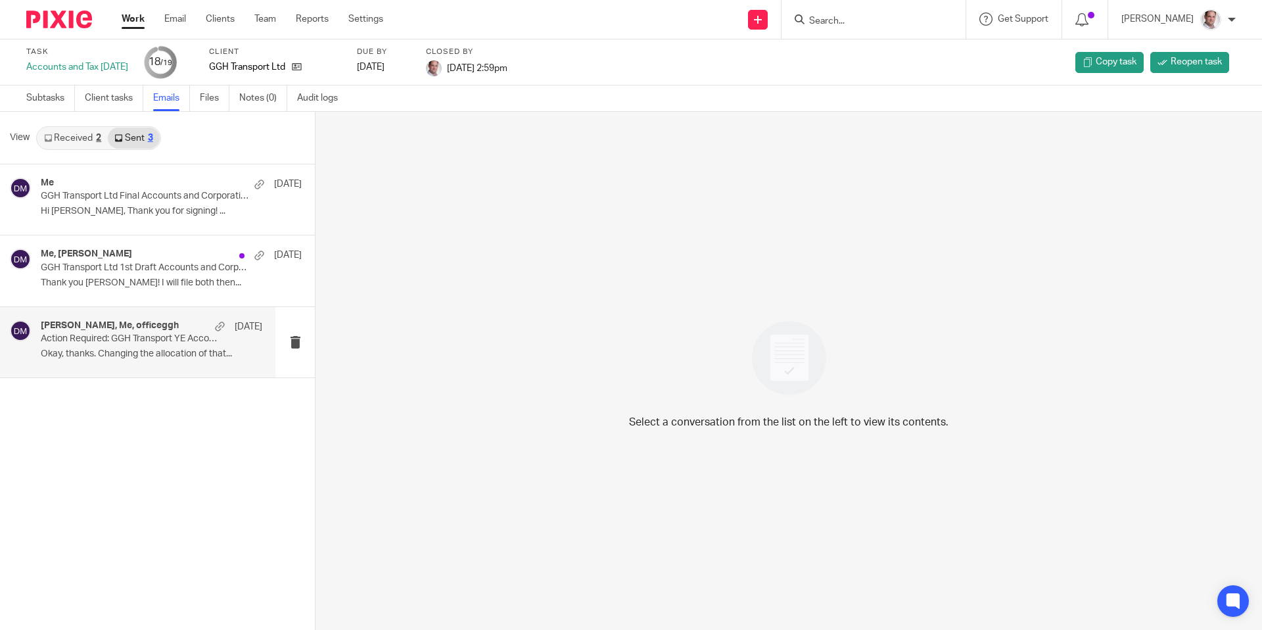
click at [126, 338] on p "Action Required: GGH Transport YE Accounts [DATE]" at bounding box center [129, 338] width 177 height 11
click at [105, 338] on p "Action Required: GGH Transport YE Accounts 31 Dec 2024" at bounding box center [129, 338] width 177 height 11
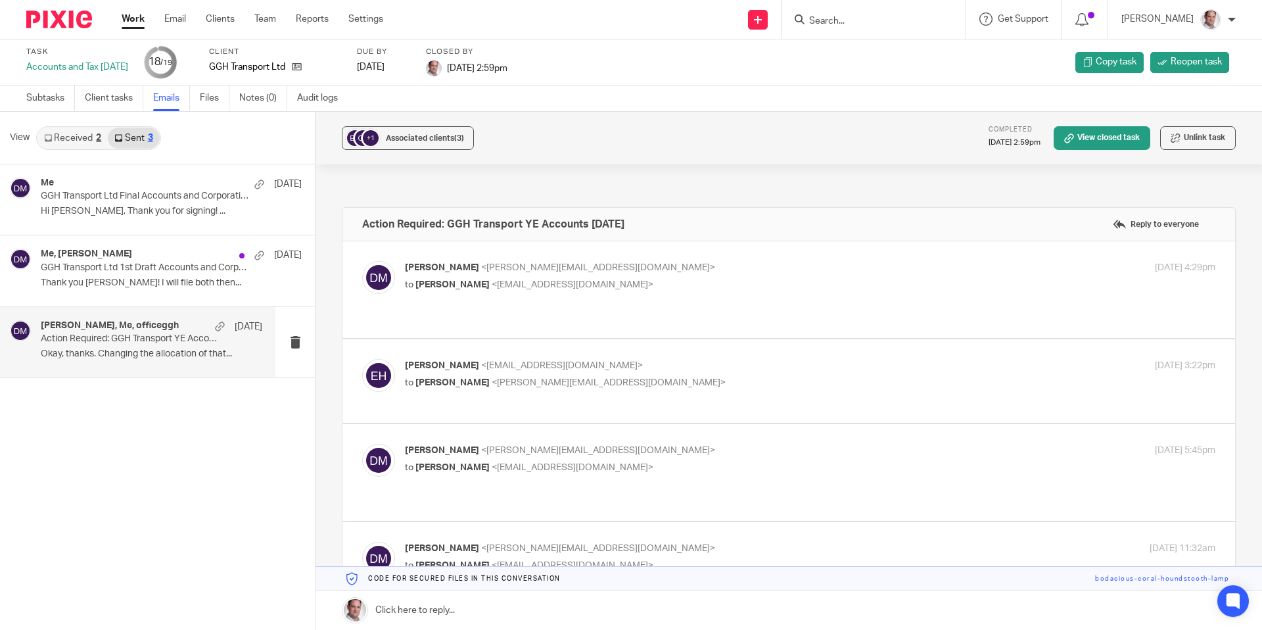
click at [506, 268] on span "<[PERSON_NAME][EMAIL_ADDRESS][DOMAIN_NAME]>" at bounding box center [598, 267] width 234 height 9
checkbox input "true"
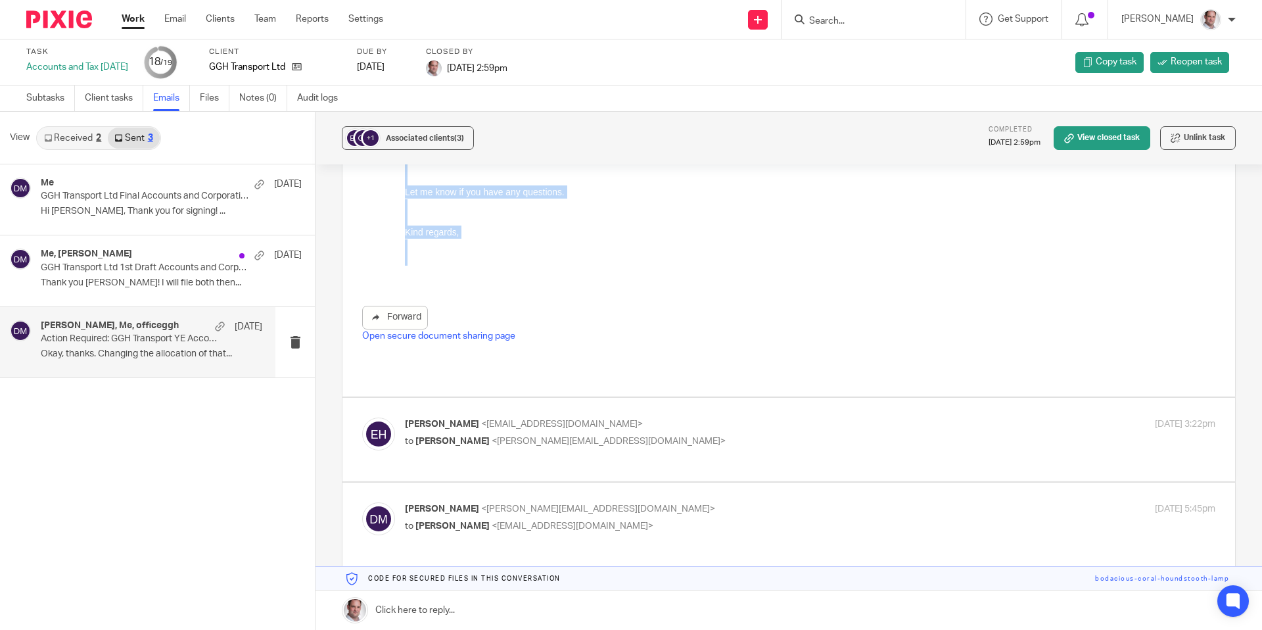
scroll to position [697, 0]
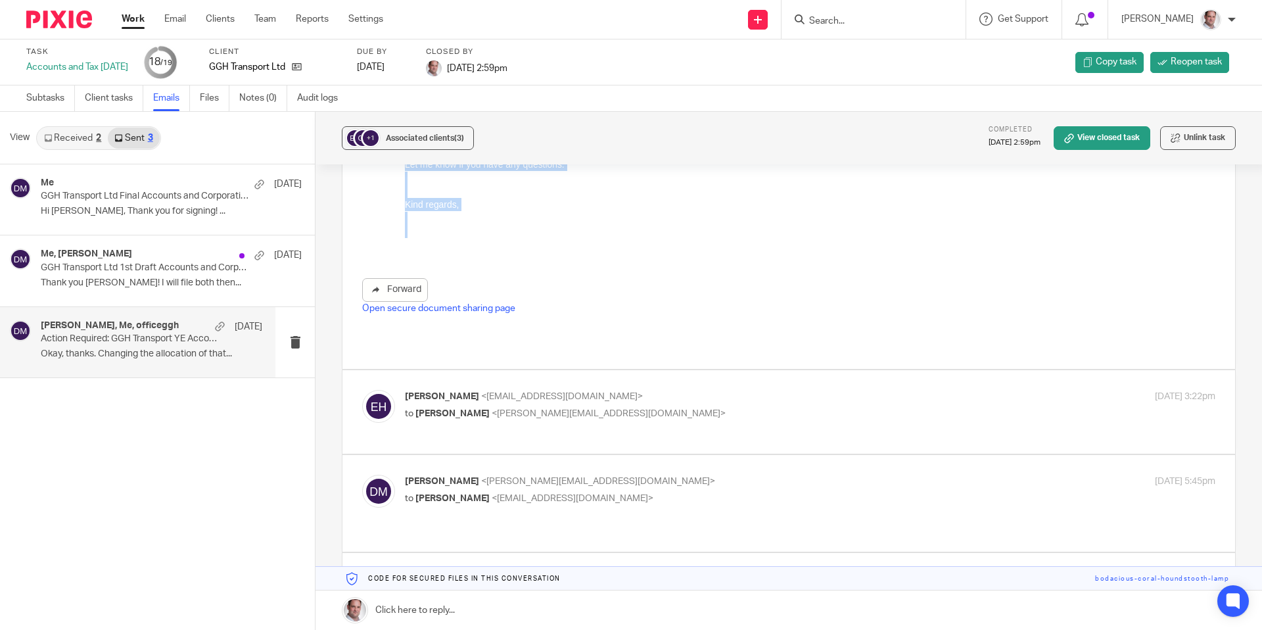
drag, startPoint x: 801, startPoint y: -294, endPoint x: 1141, endPoint y: -49, distance: 419.5
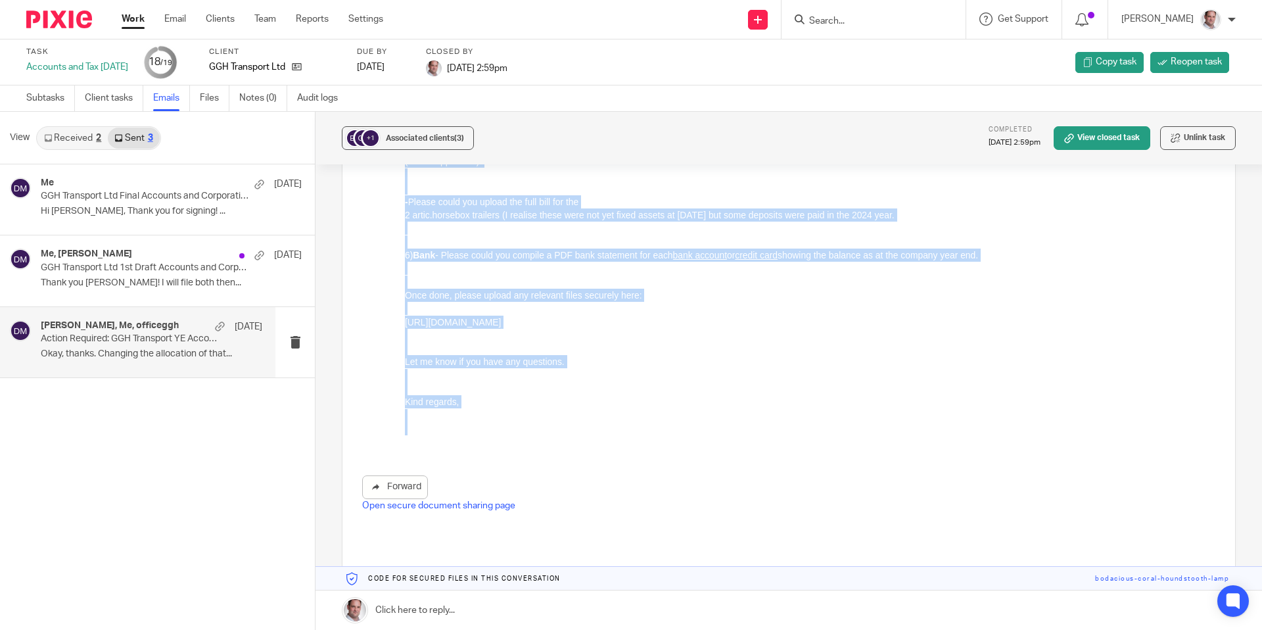
scroll to position [499, 0]
copy div "Please could I ask you to attend to the following: 1) Rent/Home Office - Please…"
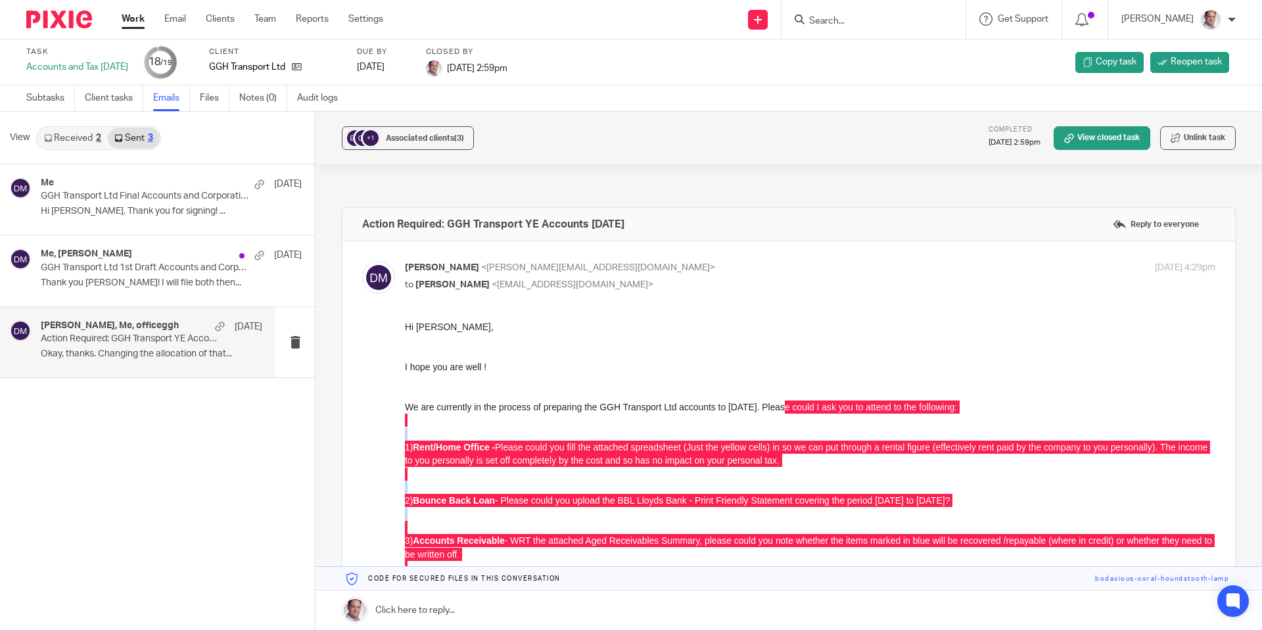
drag, startPoint x: 651, startPoint y: 225, endPoint x: 361, endPoint y: 220, distance: 290.6
click at [361, 220] on div "Action Required: GGH Transport YE Accounts 31 Dec 2024 Reply to everyone" at bounding box center [788, 224] width 893 height 33
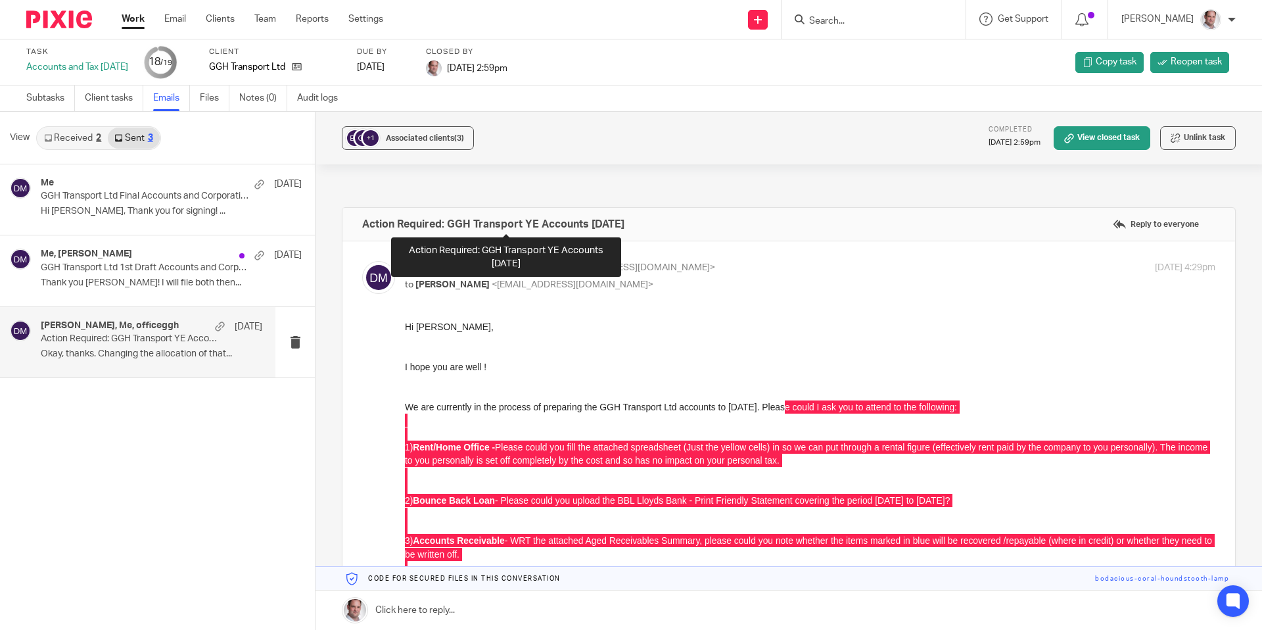
copy h4 "Action Required: GGH Transport YE Accounts 31 Dec 2024"
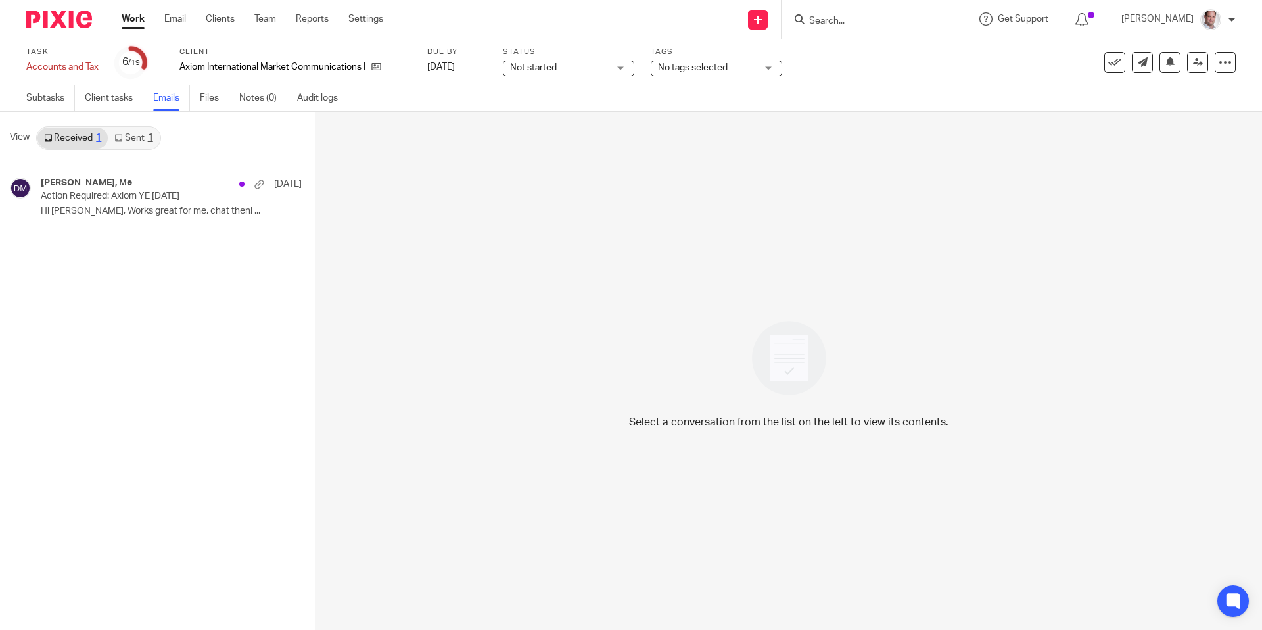
click at [135, 139] on link "Sent 1" at bounding box center [133, 138] width 51 height 21
click at [128, 214] on p "Hi Alex, How about 10am Mon? Kind regards,..." at bounding box center [151, 211] width 221 height 11
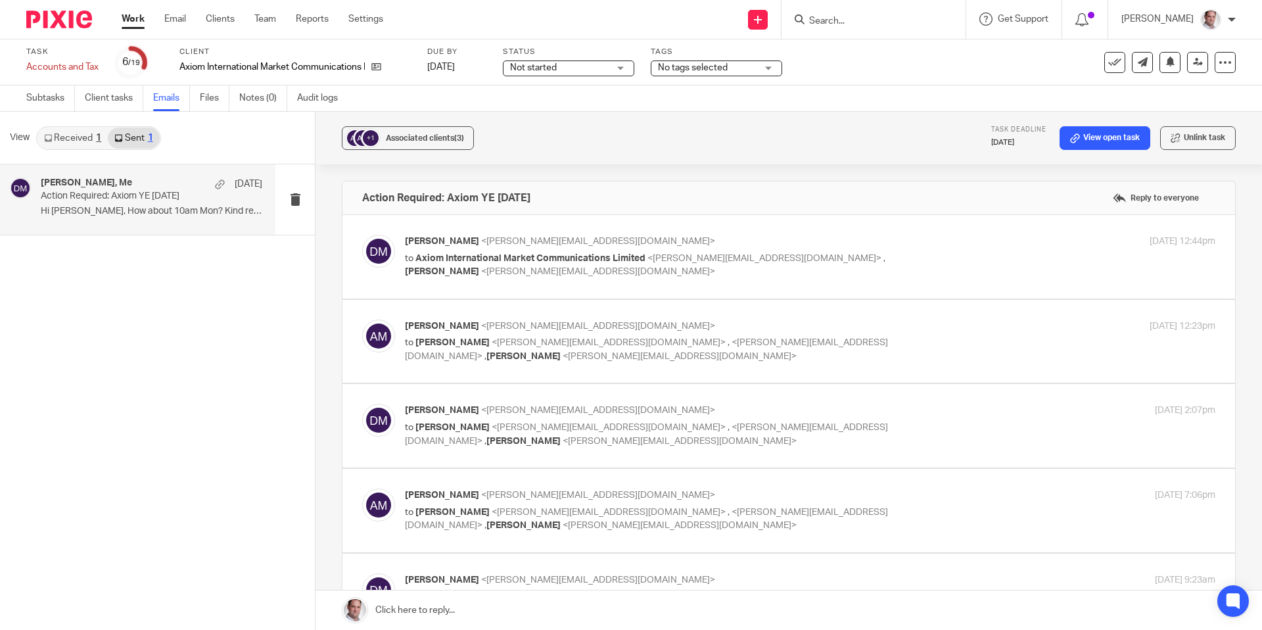
click at [466, 248] on div "David Munro <david@munroandpartners.com> to Axiom International Market Communic…" at bounding box center [675, 257] width 540 height 44
checkbox input "true"
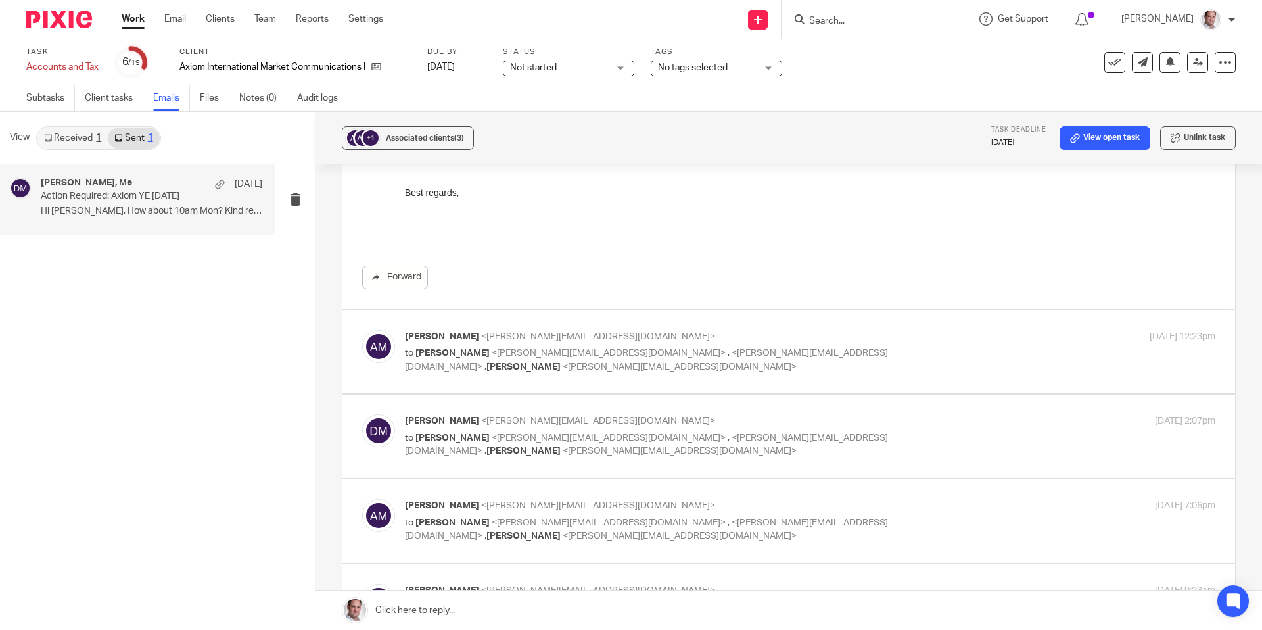
scroll to position [354, 0]
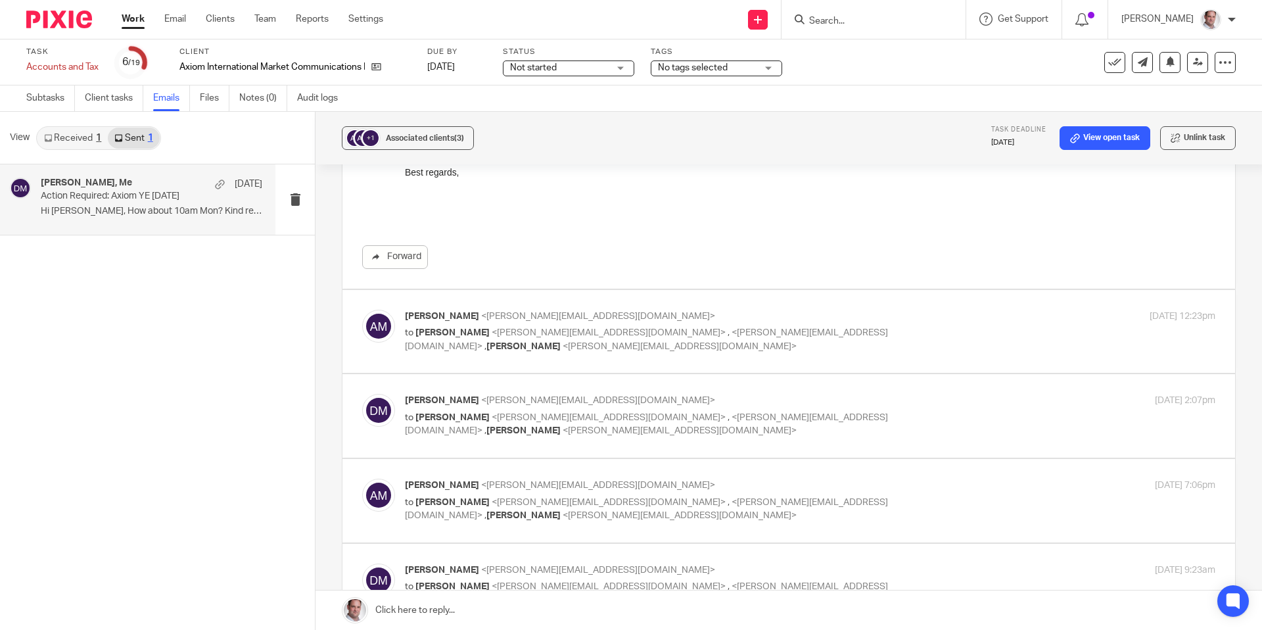
click at [485, 317] on span "<alex@axiomcreative.co>" at bounding box center [598, 316] width 234 height 9
checkbox input "true"
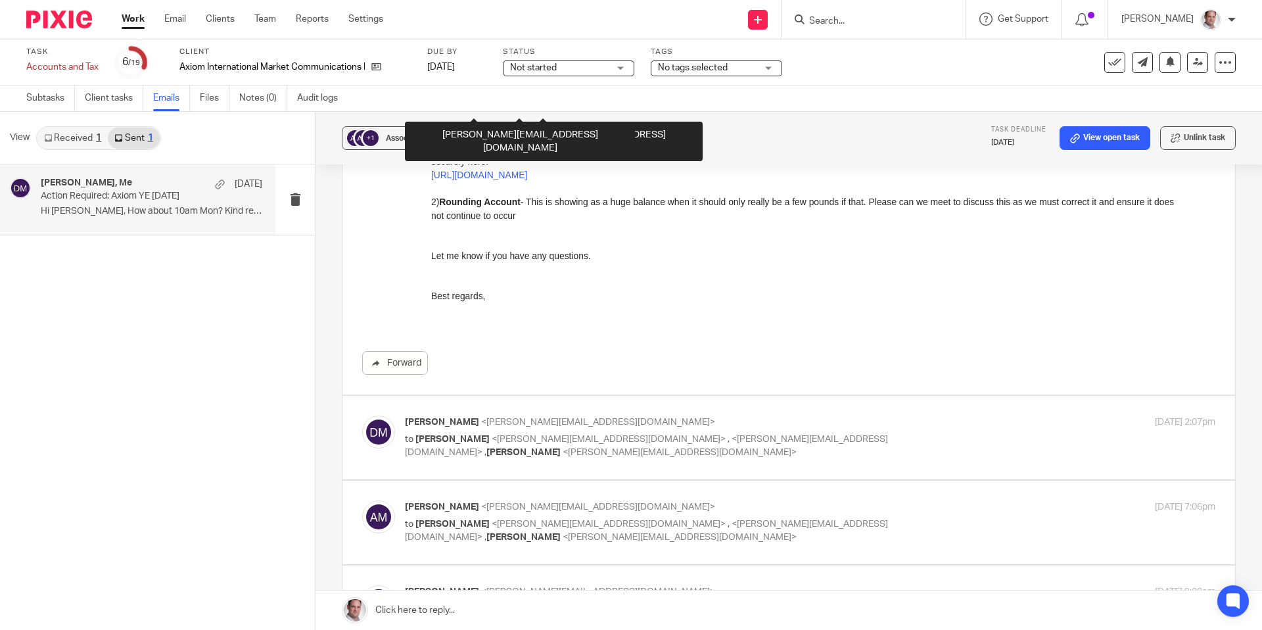
scroll to position [888, 0]
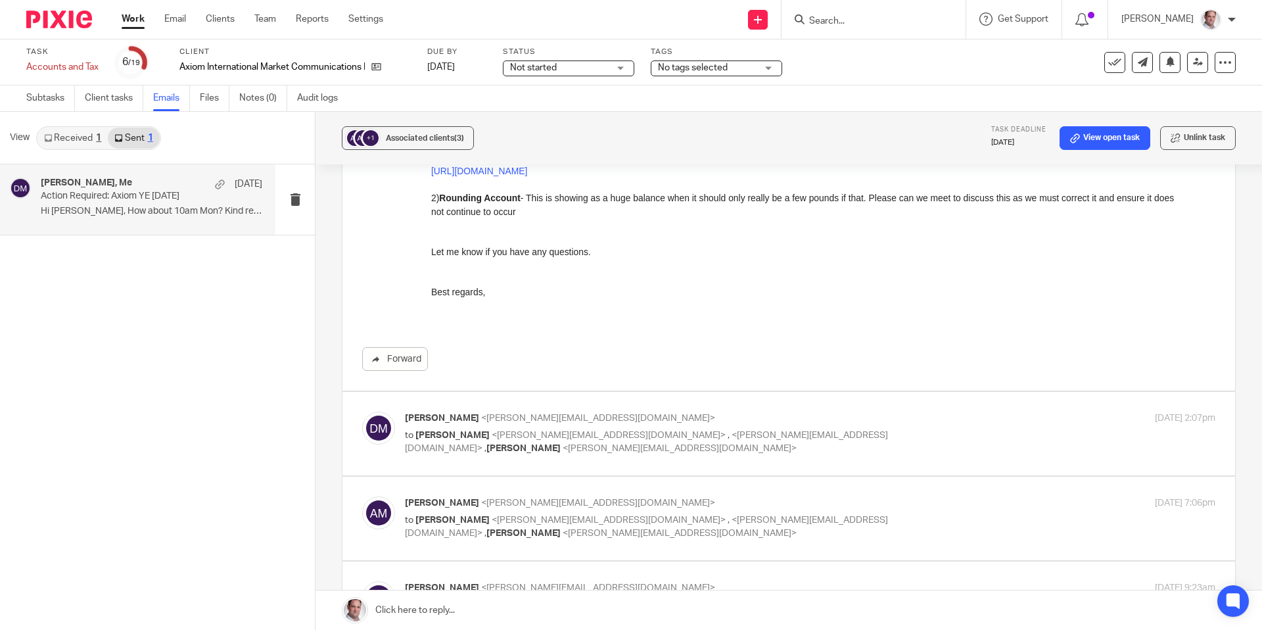
click at [541, 409] on label at bounding box center [788, 433] width 893 height 83
click at [362, 411] on input "checkbox" at bounding box center [361, 411] width 1 height 1
checkbox input "true"
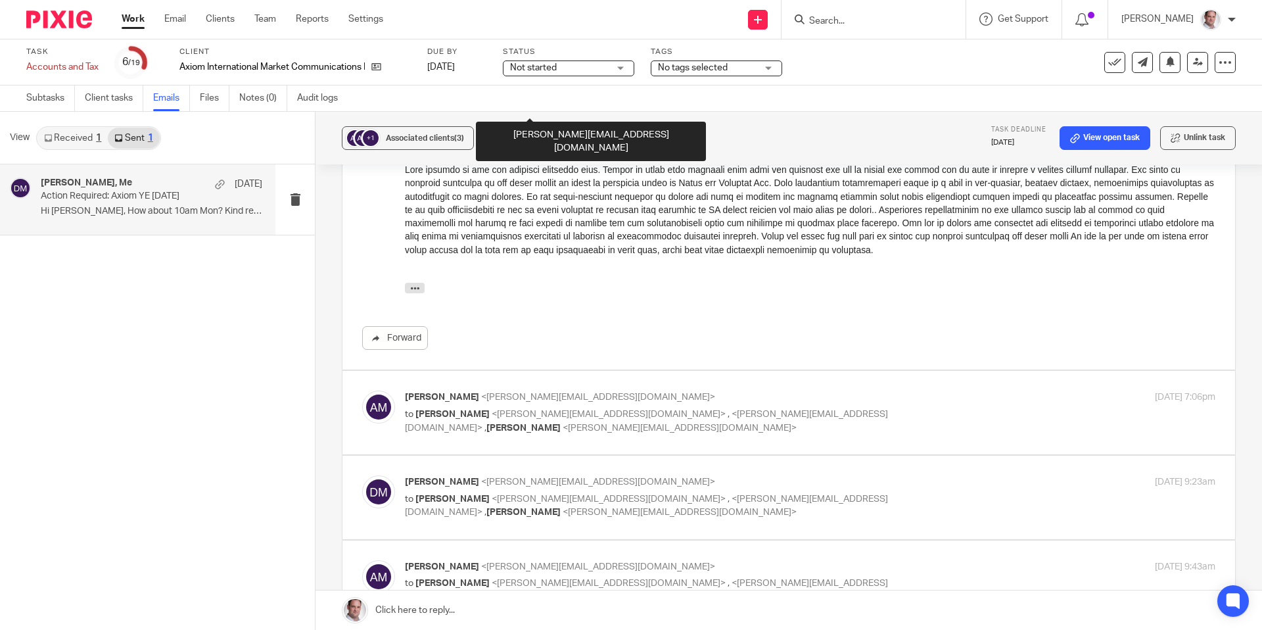
scroll to position [1833, 0]
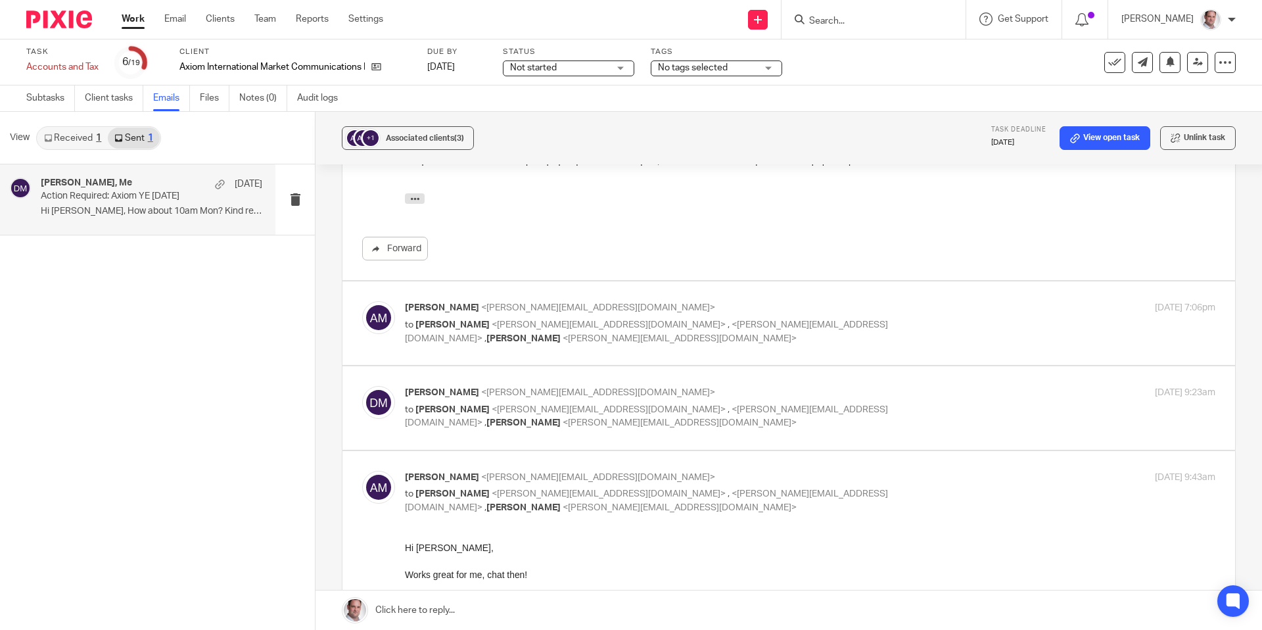
click at [495, 307] on span "<alex@axiomcreative.co>" at bounding box center [598, 307] width 234 height 9
checkbox input "true"
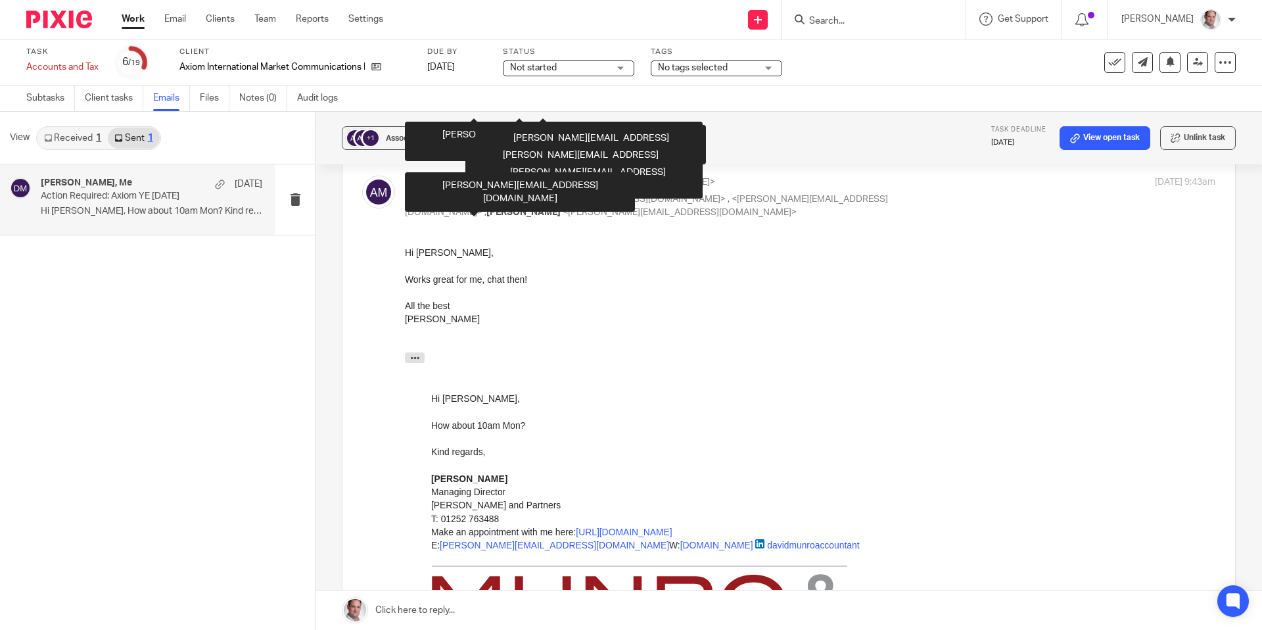
scroll to position [4076, 0]
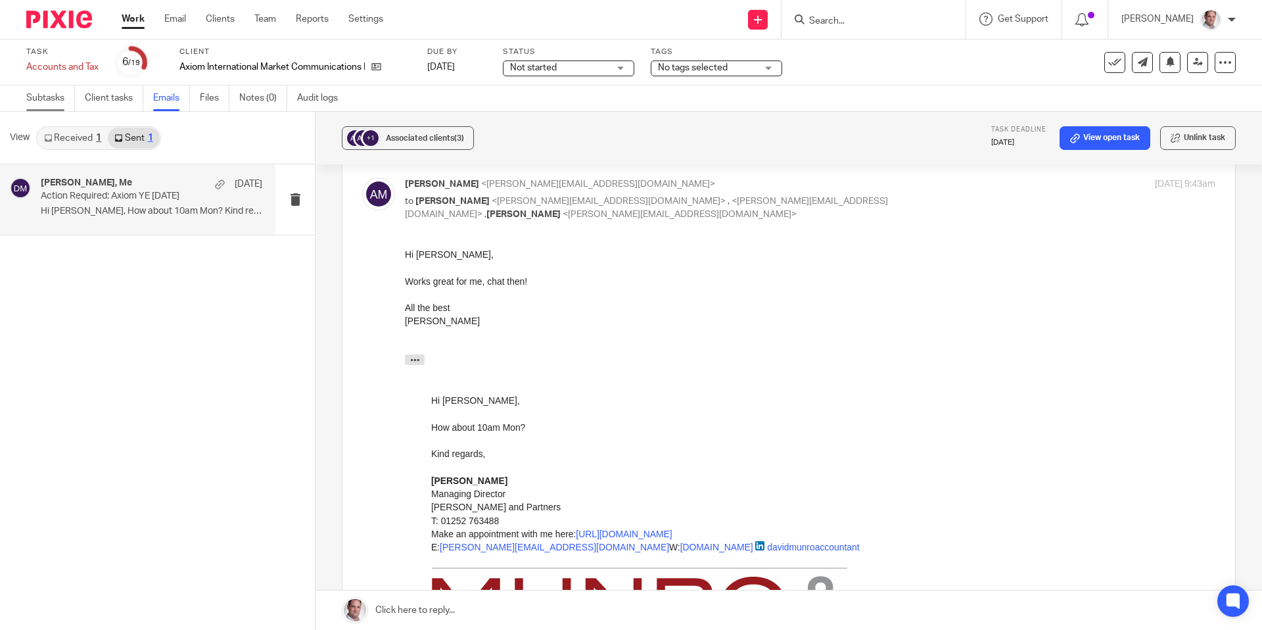
click at [48, 98] on link "Subtasks" at bounding box center [50, 98] width 49 height 26
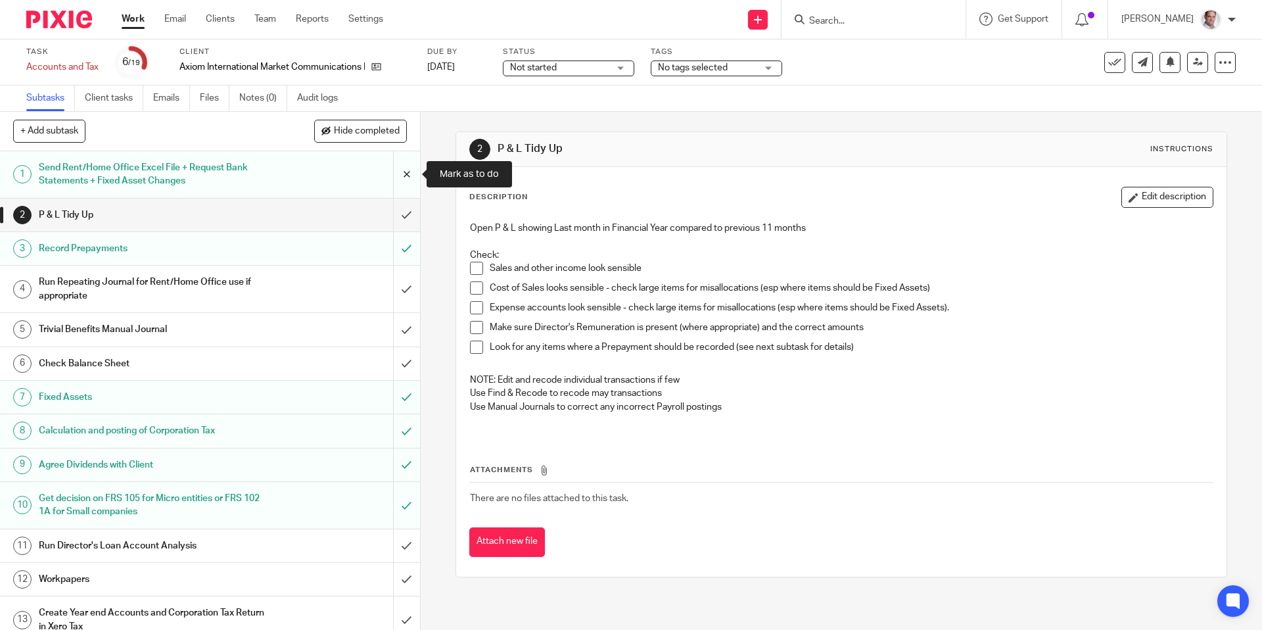
click at [404, 174] on input "submit" at bounding box center [210, 174] width 420 height 47
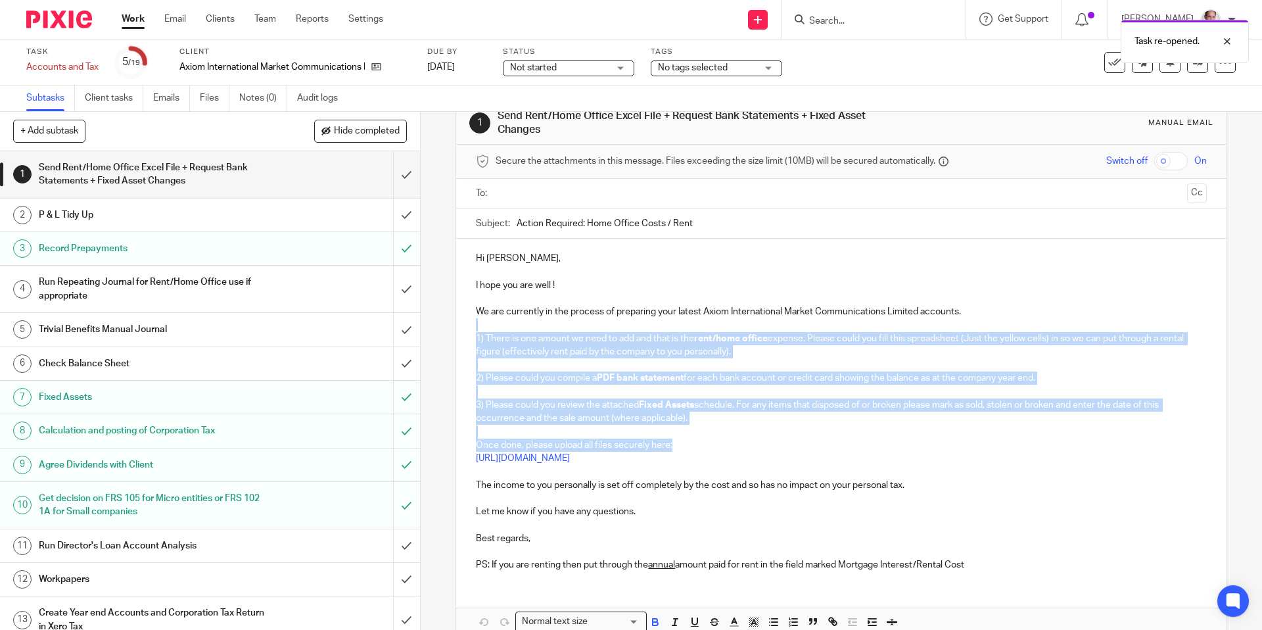
scroll to position [31, 0]
drag, startPoint x: 490, startPoint y: 333, endPoint x: 1019, endPoint y: 582, distance: 583.9
click at [1019, 582] on div "Hi Alex, I hope you are well ! We are currently in the process of preparing you…" at bounding box center [841, 435] width 770 height 397
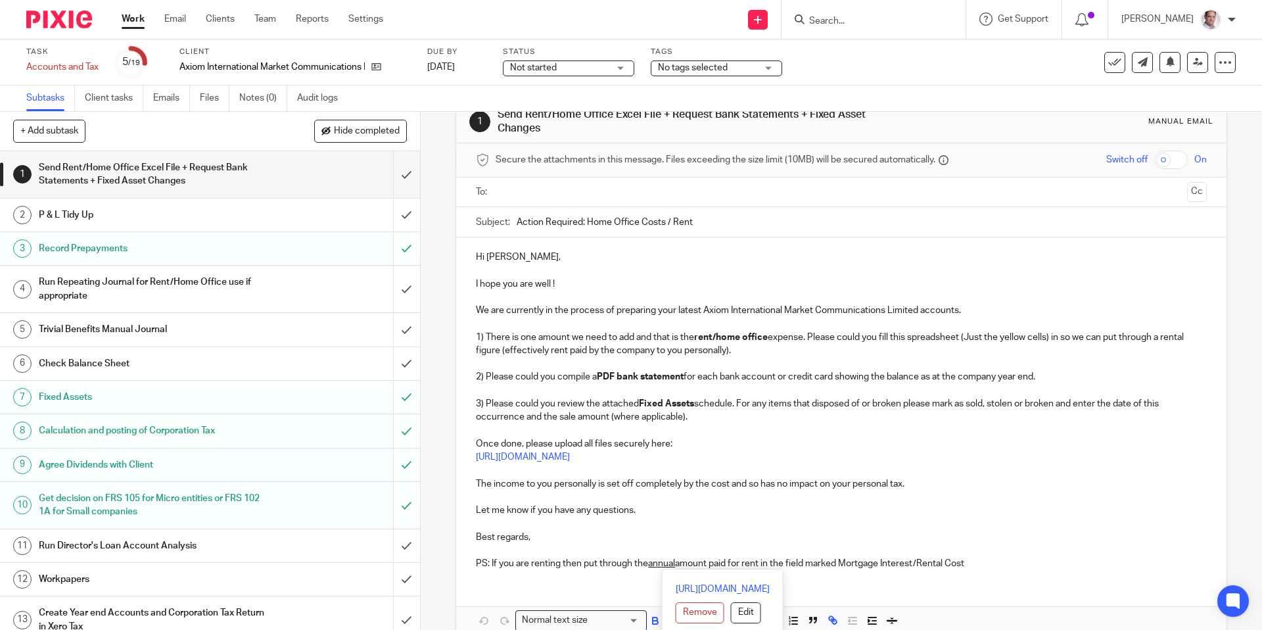
scroll to position [0, 0]
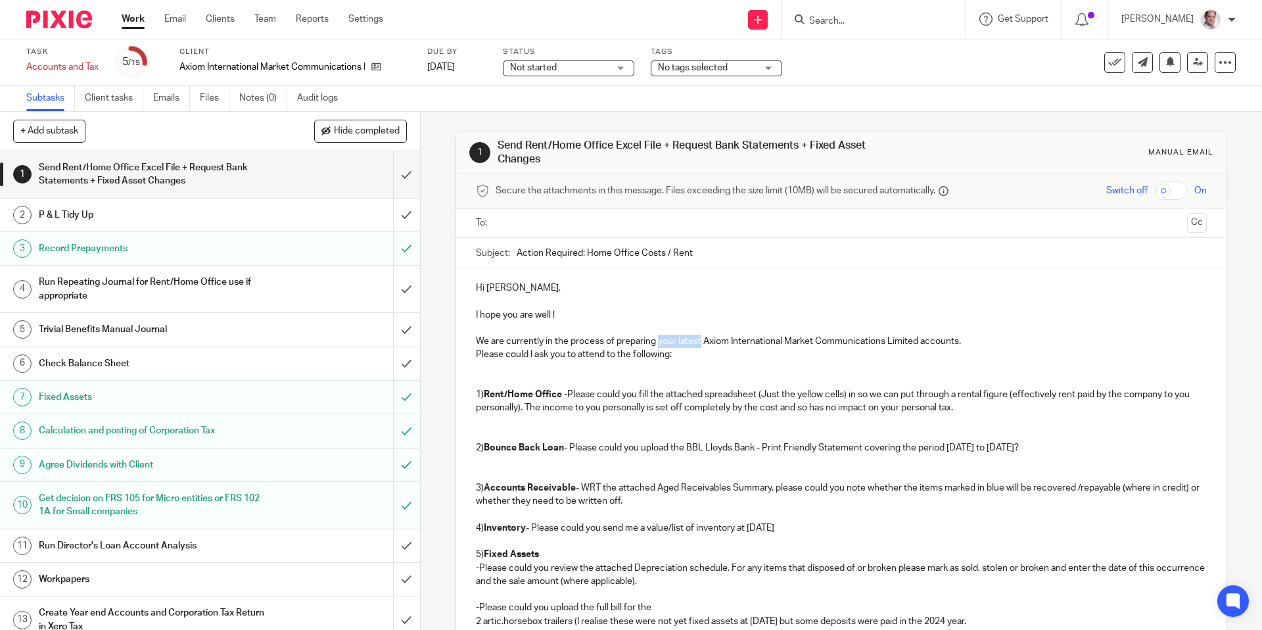
drag, startPoint x: 701, startPoint y: 340, endPoint x: 659, endPoint y: 344, distance: 42.3
click at [659, 344] on p "We are currently in the process of preparing your latest Axiom International Ma…" at bounding box center [841, 341] width 730 height 13
drag, startPoint x: 601, startPoint y: 340, endPoint x: 572, endPoint y: 341, distance: 28.9
click at [572, 341] on p "We are currently in the process of preparing the Axiom International Market Com…" at bounding box center [841, 341] width 730 height 13
click at [955, 338] on p "We are currently in the final stages of preparing the Axiom International Marke…" at bounding box center [841, 341] width 730 height 13
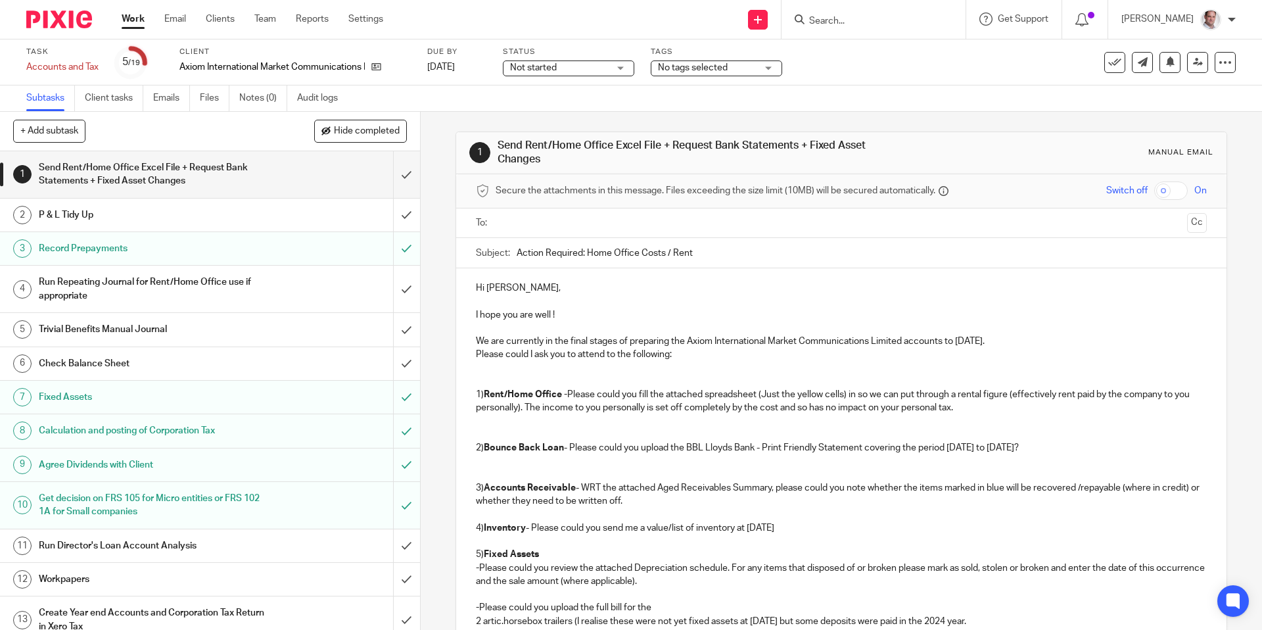
click at [1181, 185] on input "checkbox" at bounding box center [1171, 190] width 34 height 18
click at [1180, 191] on input "checkbox" at bounding box center [1171, 190] width 34 height 18
checkbox input "false"
drag, startPoint x: 707, startPoint y: 251, endPoint x: 539, endPoint y: 246, distance: 167.7
click at [539, 246] on input "Action Required: Home Office Costs / Rent" at bounding box center [861, 253] width 689 height 30
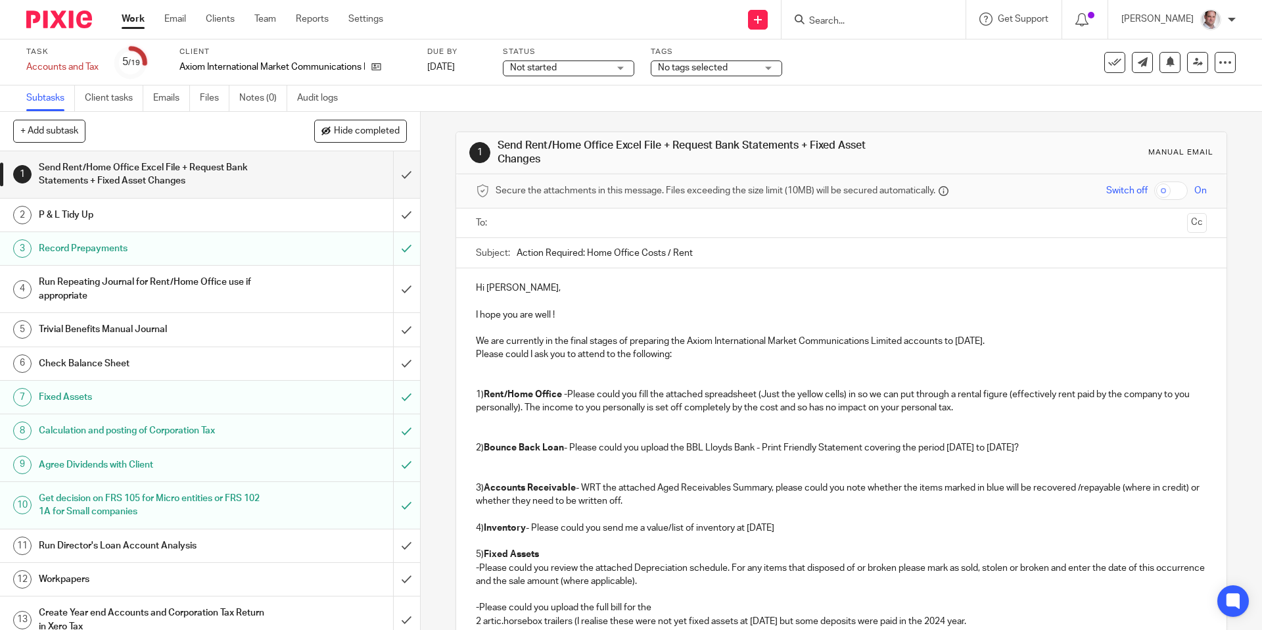
paste input "GGH Transport YE Accounts 31 Dec 2024"
drag, startPoint x: 649, startPoint y: 253, endPoint x: 590, endPoint y: 255, distance: 59.2
click at [590, 255] on input "Action Required: GGH Transport YE Accounts 31 Dec 2024" at bounding box center [861, 253] width 689 height 30
drag, startPoint x: 699, startPoint y: 254, endPoint x: 689, endPoint y: 329, distance: 75.6
click at [699, 254] on input "Action Required: Axiom YE Accounts 31 Dec 2024" at bounding box center [861, 253] width 689 height 30
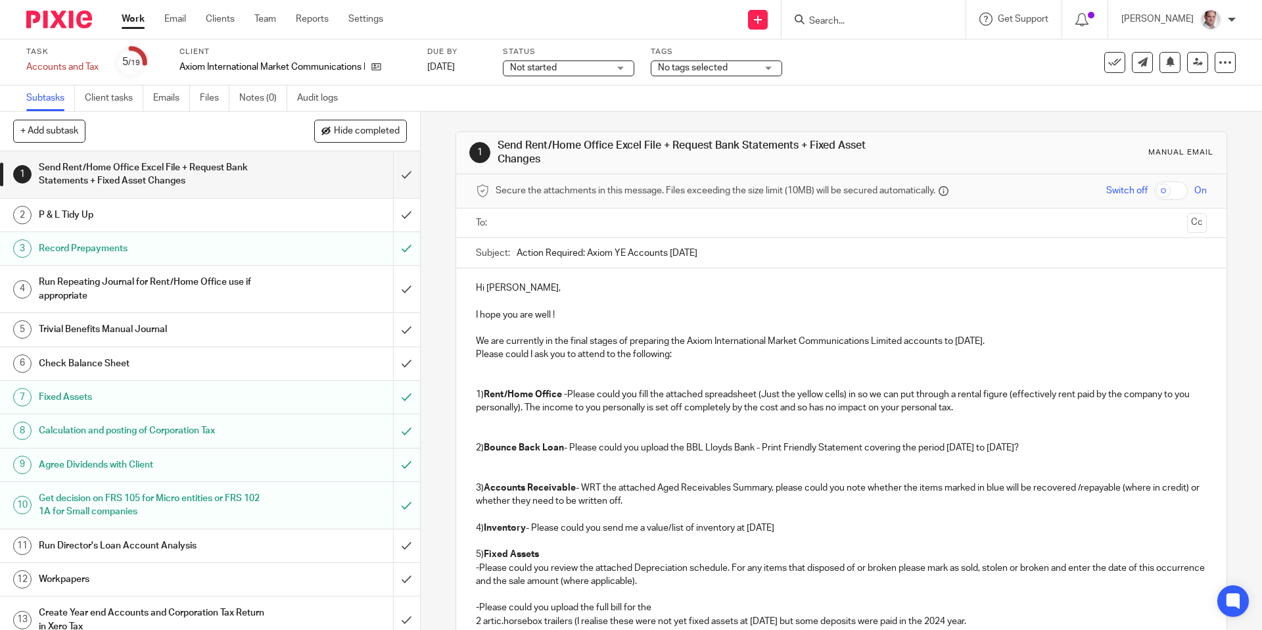
click at [726, 254] on input "Action Required: Axiom YE Accounts 31 Mar 2024" at bounding box center [861, 253] width 689 height 30
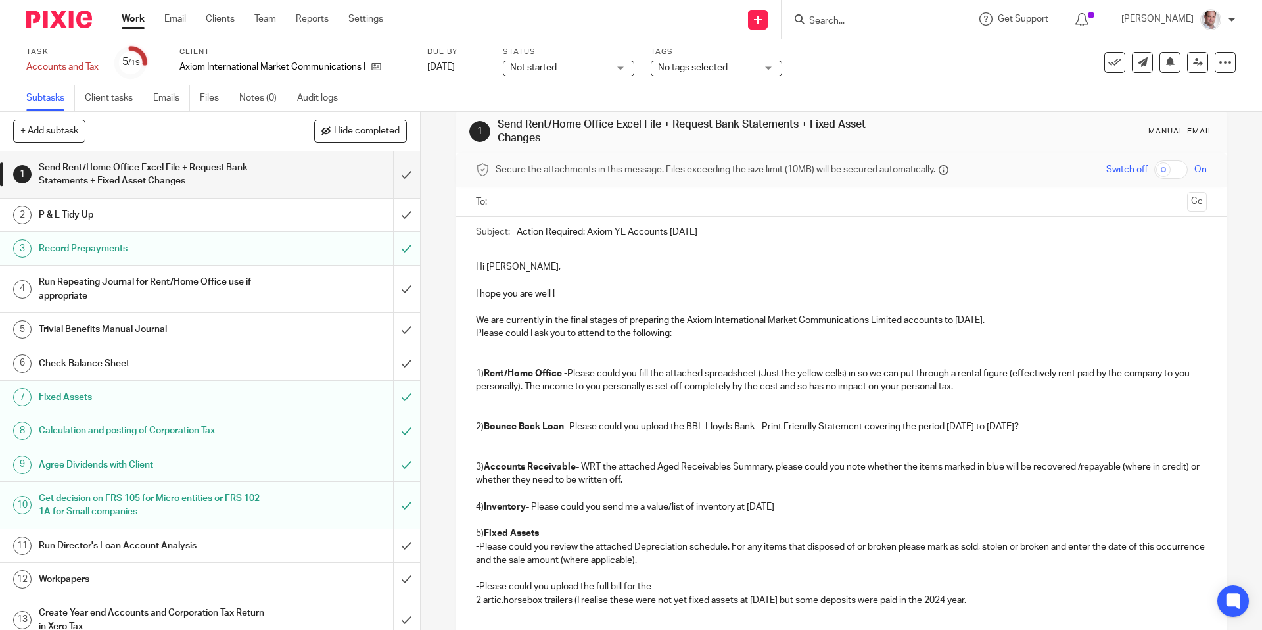
scroll to position [38, 0]
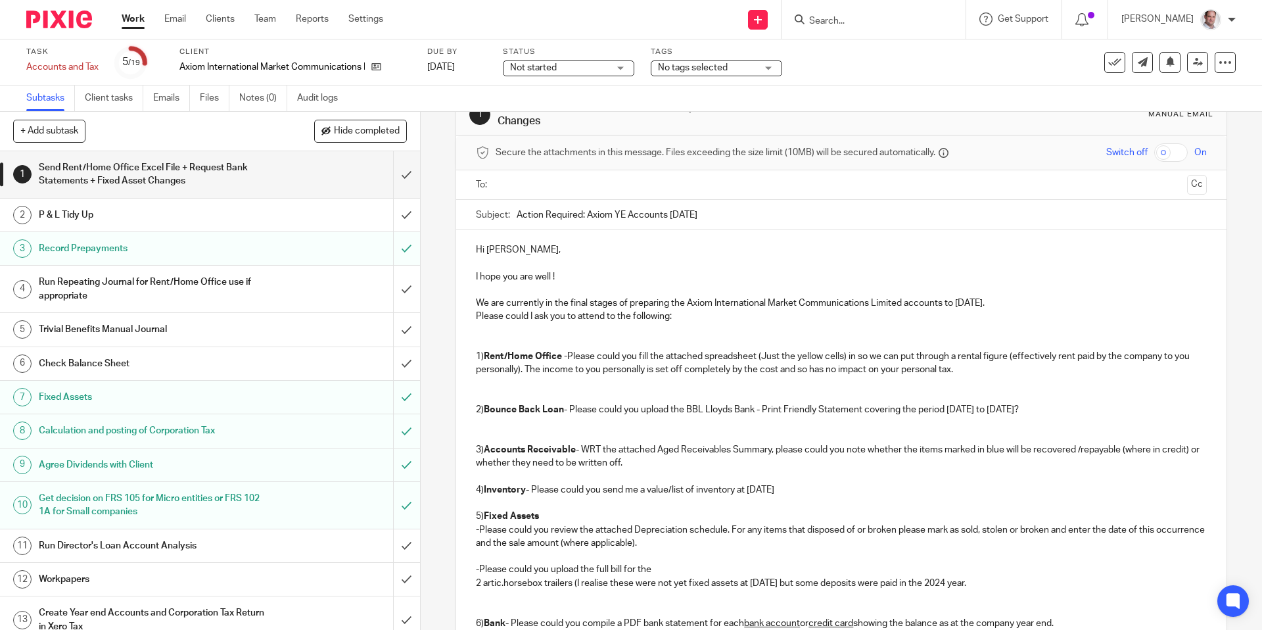
type input "Action Required: Axiom YE Accounts 31 Mar 2025"
click at [517, 263] on p at bounding box center [841, 262] width 730 height 13
click at [573, 275] on p "I hope you are well !" at bounding box center [841, 276] width 730 height 13
click at [530, 260] on p at bounding box center [841, 262] width 730 height 13
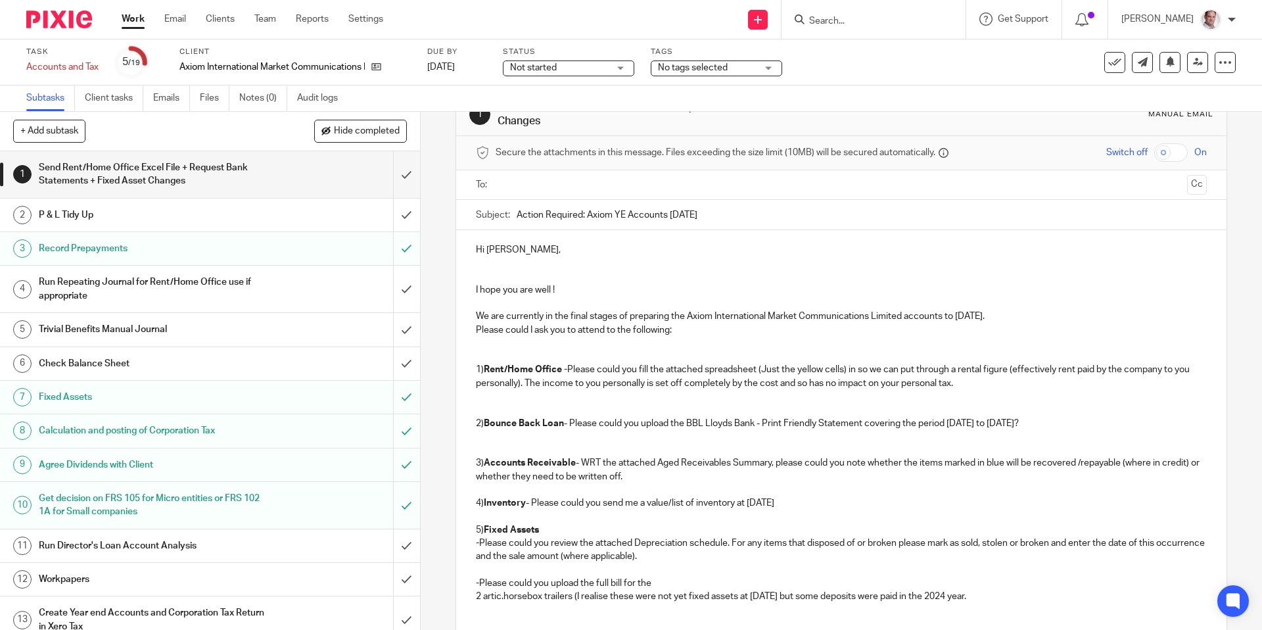
click at [490, 300] on p at bounding box center [841, 302] width 730 height 13
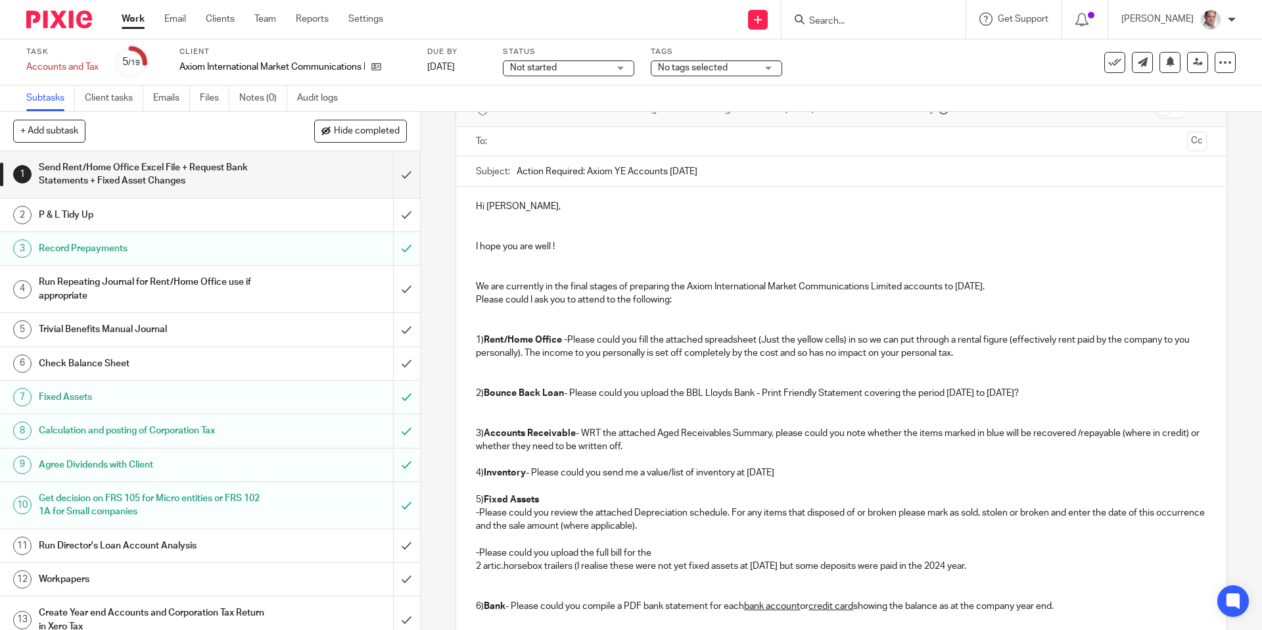
scroll to position [101, 0]
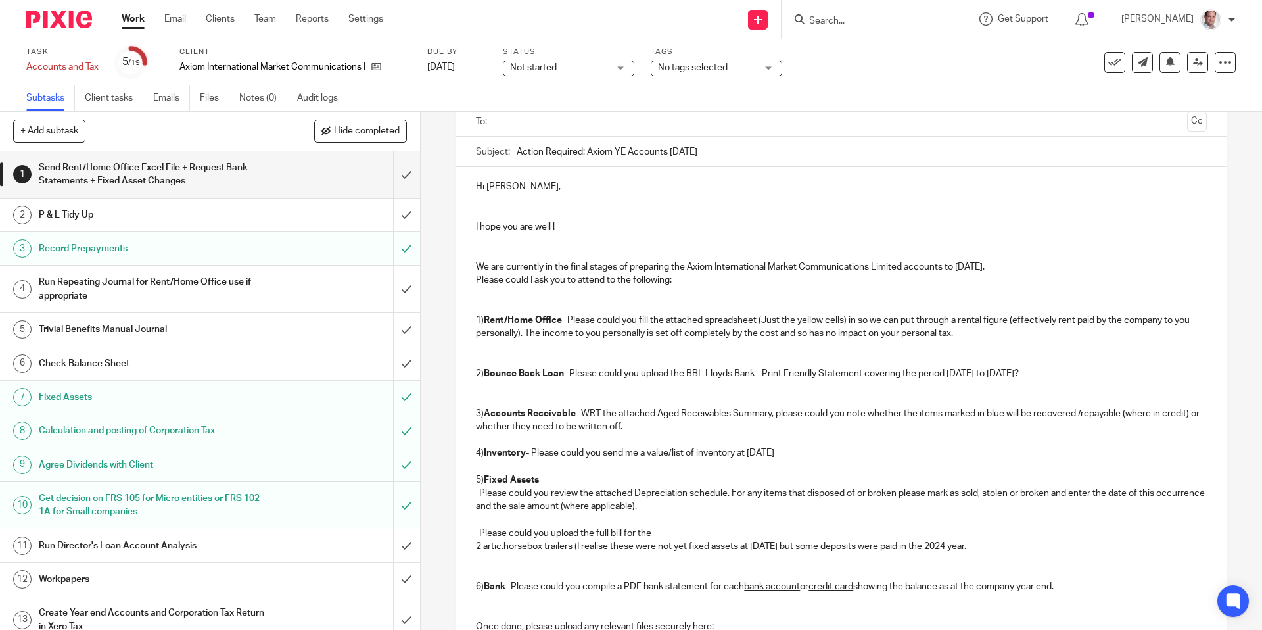
click at [477, 278] on p "Please could I ask you to attend to the following:" at bounding box center [841, 279] width 730 height 13
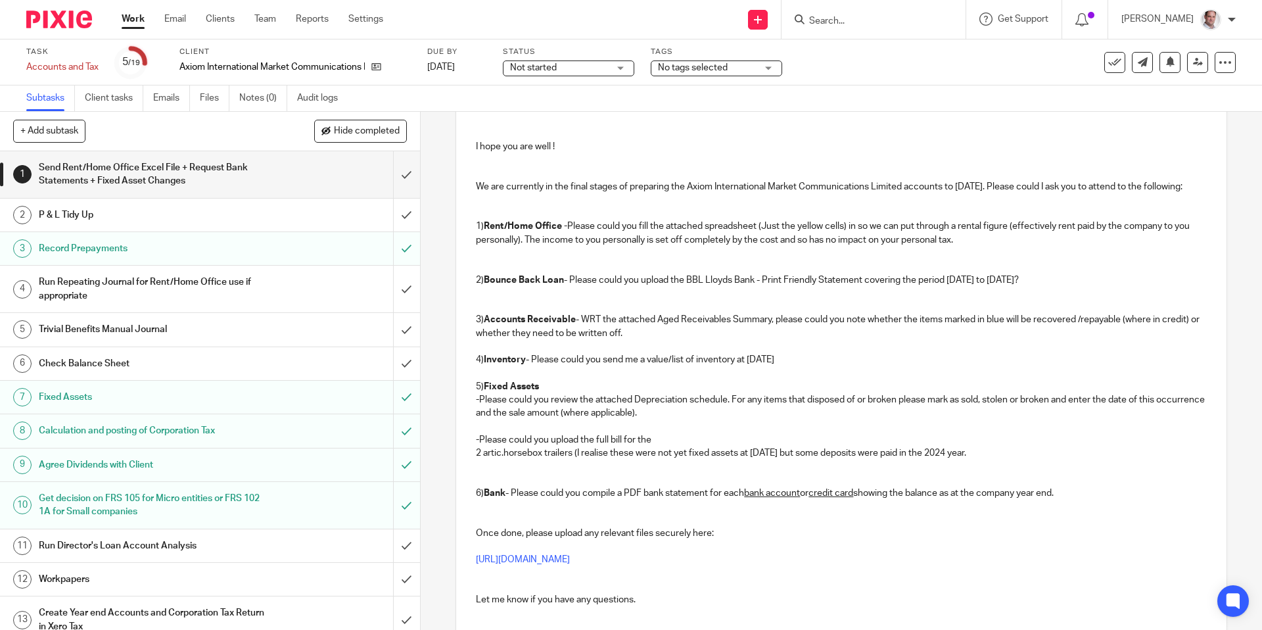
scroll to position [185, 0]
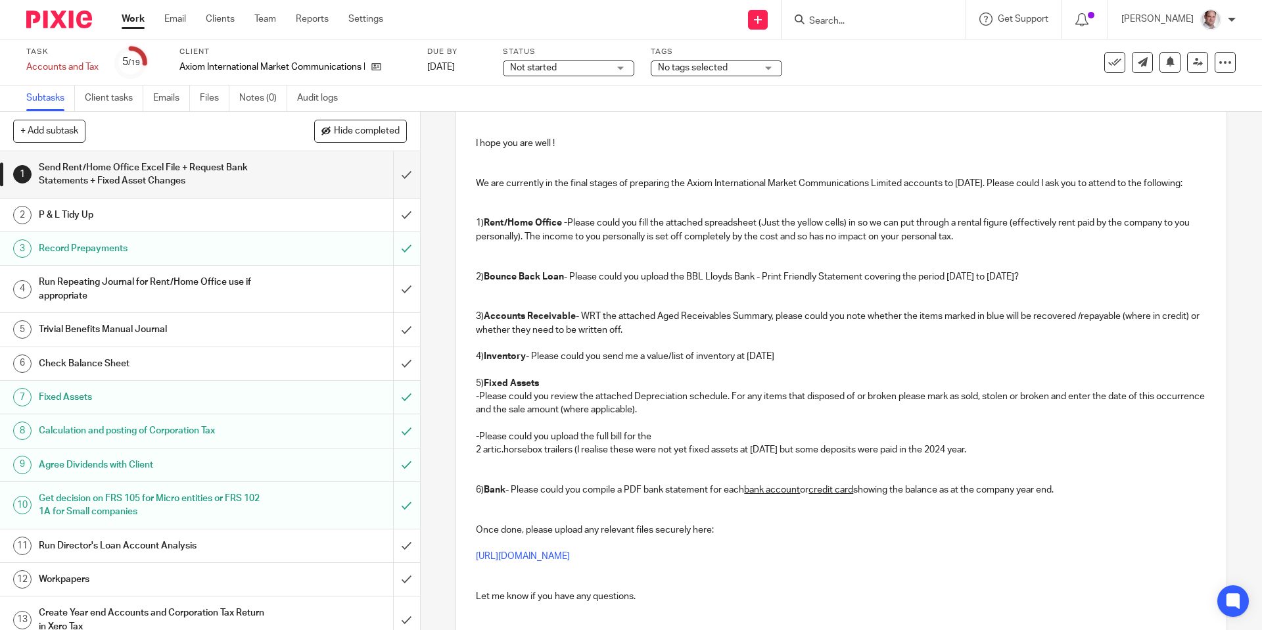
drag, startPoint x: 1026, startPoint y: 288, endPoint x: 492, endPoint y: 281, distance: 534.4
click at [492, 281] on div "Hi Alex, I hope you are well ! We are currently in the final stages of preparin…" at bounding box center [841, 374] width 770 height 582
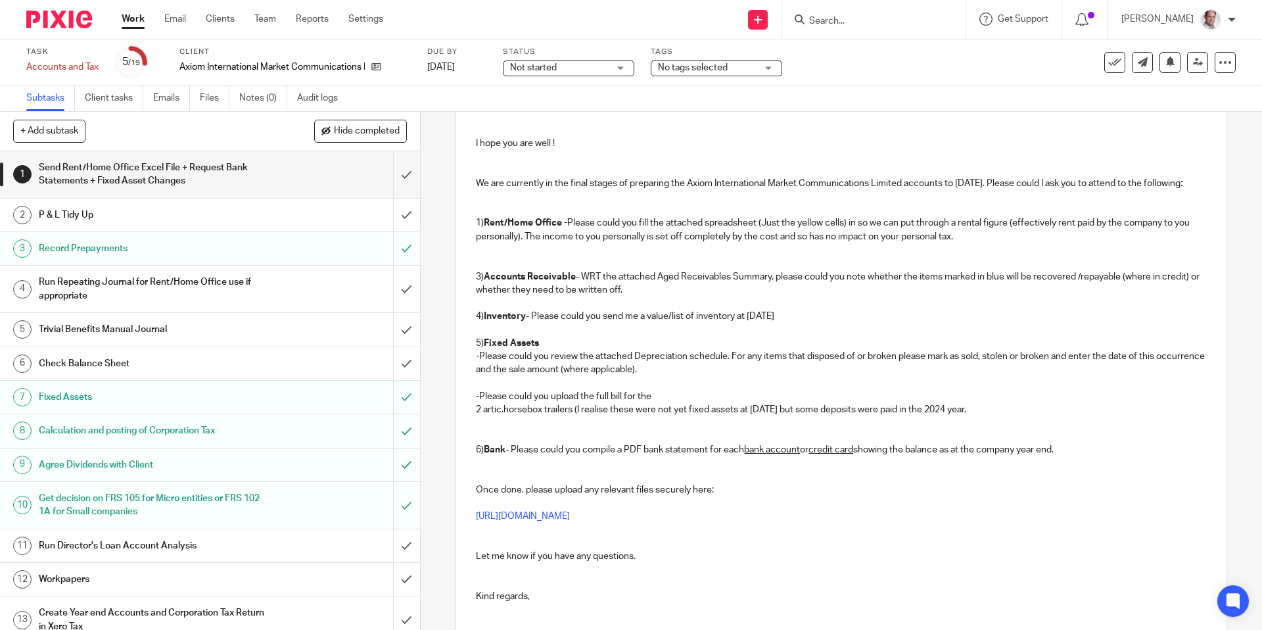
drag, startPoint x: 812, startPoint y: 334, endPoint x: 465, endPoint y: 333, distance: 347.0
click at [465, 333] on div "Hi Alex, I hope you are well ! We are currently in the final stages of preparin…" at bounding box center [841, 354] width 770 height 542
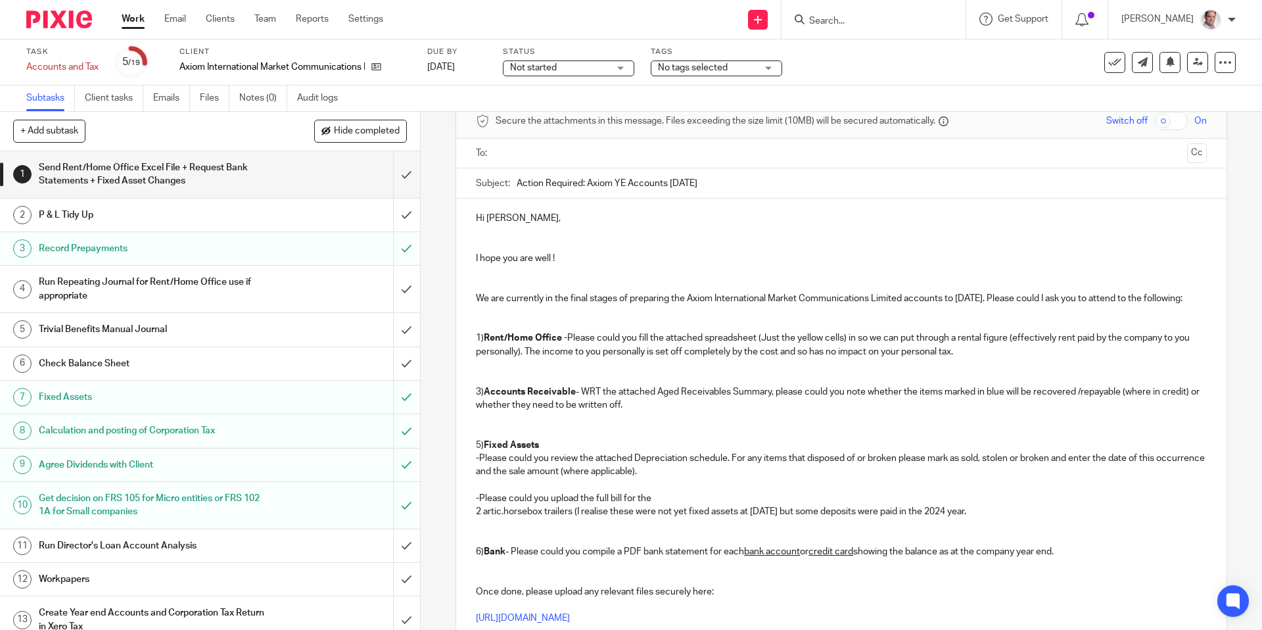
drag, startPoint x: 1077, startPoint y: 569, endPoint x: 478, endPoint y: 567, distance: 598.8
click at [478, 558] on p "5) Fixed Assets - Please could you review the attached Depreciation schedule. F…" at bounding box center [841, 498] width 730 height 120
drag, startPoint x: 481, startPoint y: 562, endPoint x: 484, endPoint y: 576, distance: 14.7
click at [481, 558] on p "5) Fixed Assets - Please could you review the attached Depreciation schedule. F…" at bounding box center [841, 498] width 730 height 120
click at [1090, 558] on p "5) Fixed Assets - Please could you review the attached Depreciation schedule. F…" at bounding box center [841, 498] width 730 height 120
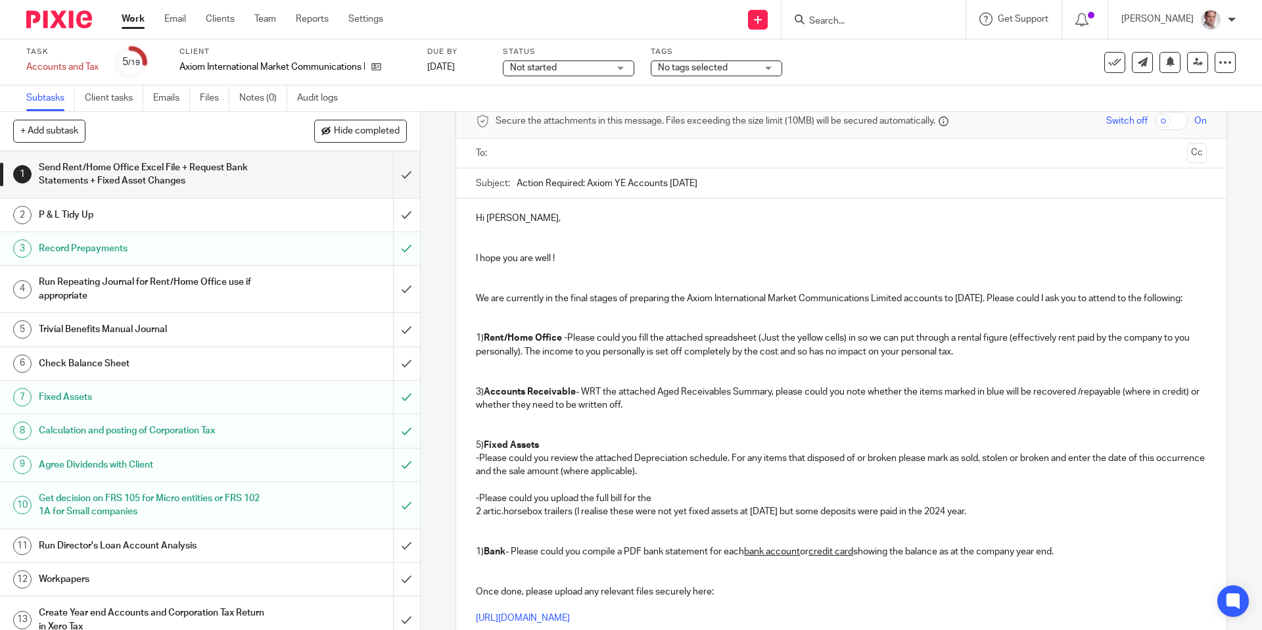
drag, startPoint x: 1104, startPoint y: 563, endPoint x: 467, endPoint y: 559, distance: 636.9
click at [467, 559] on div "Hi Alex, I hope you are well ! We are currently in the final stages of preparin…" at bounding box center [841, 462] width 770 height 529
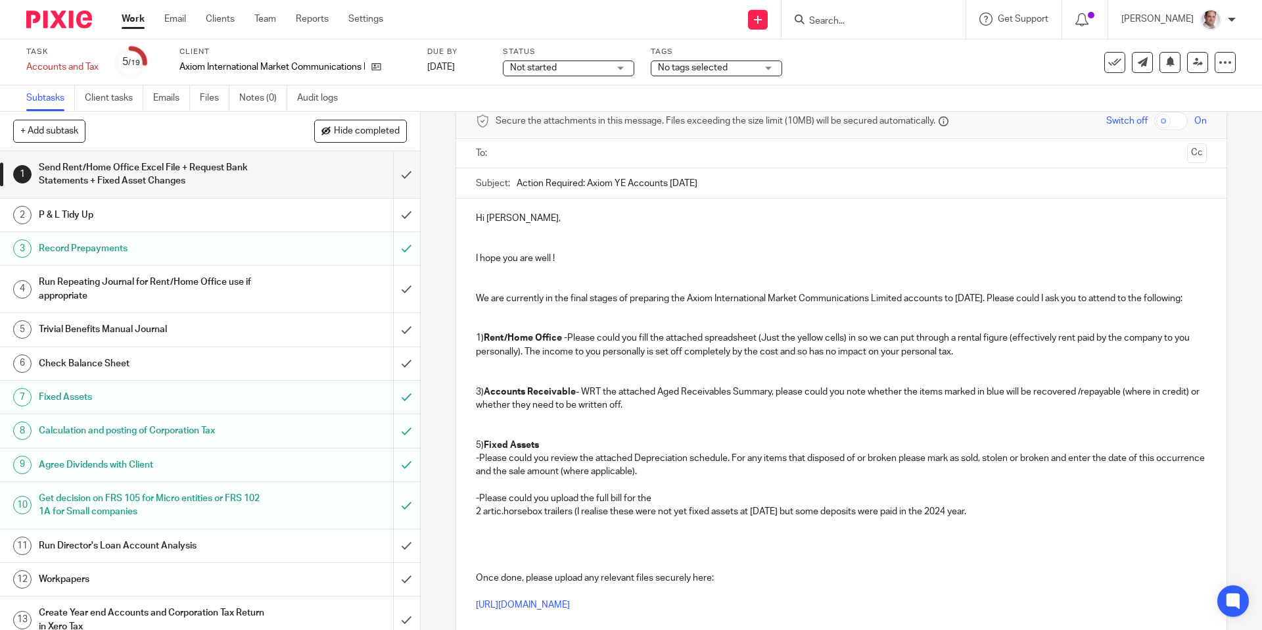
scroll to position [0, 0]
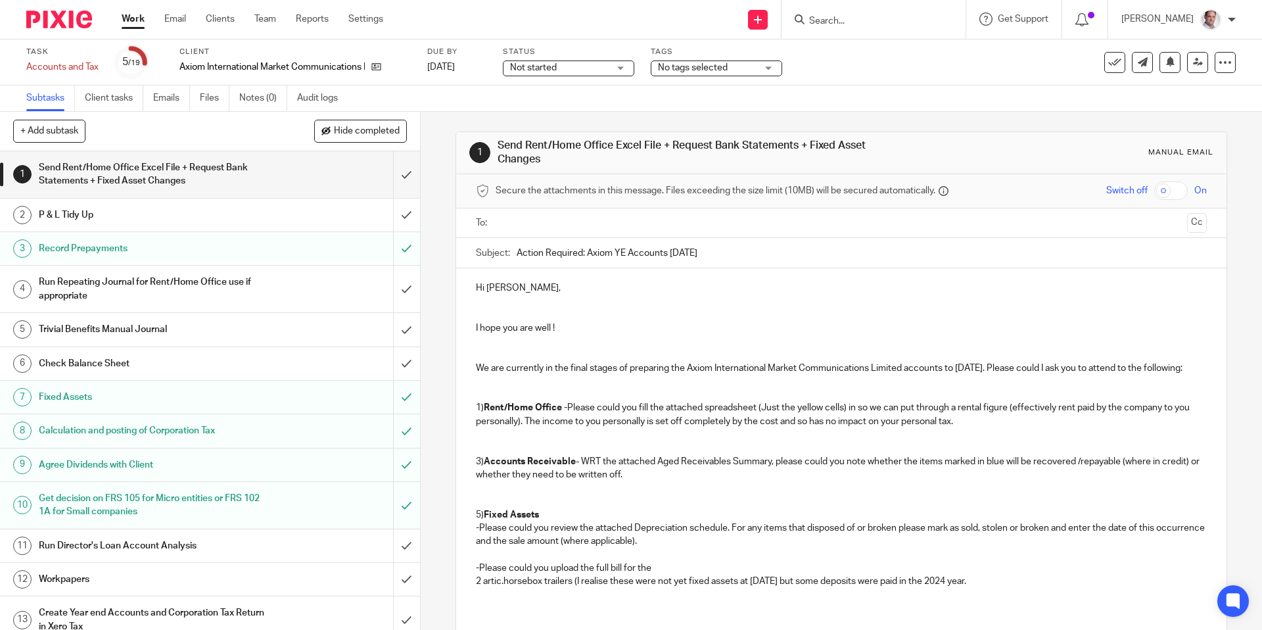
click at [519, 401] on p at bounding box center [841, 394] width 730 height 13
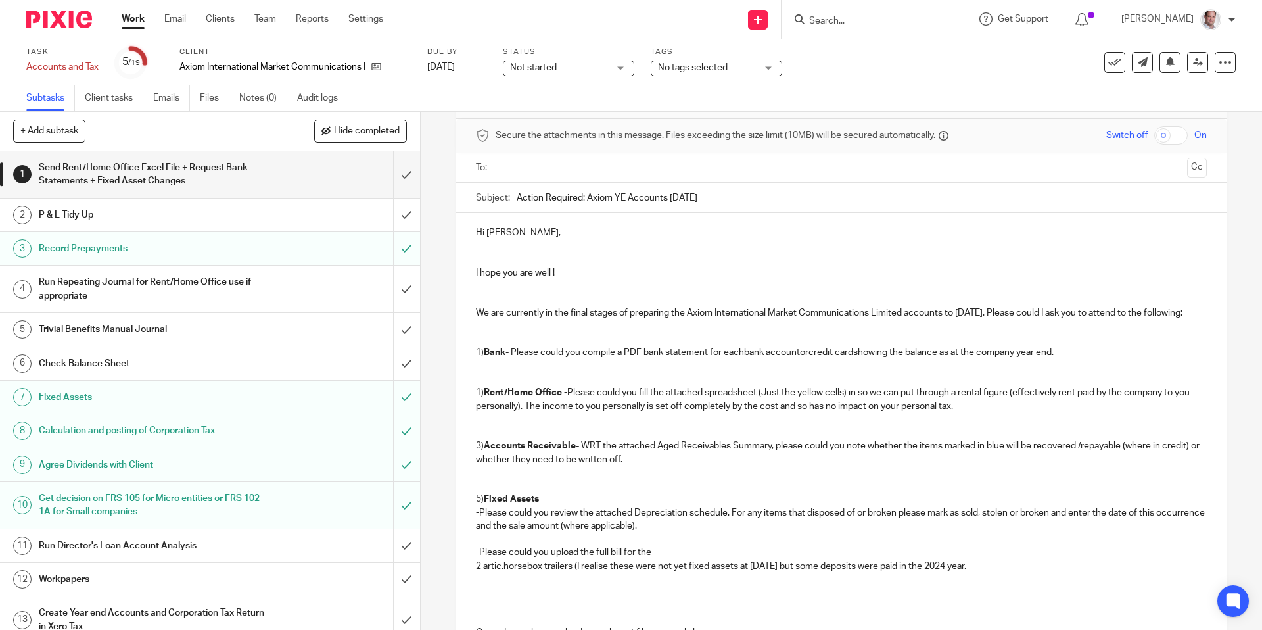
scroll to position [66, 0]
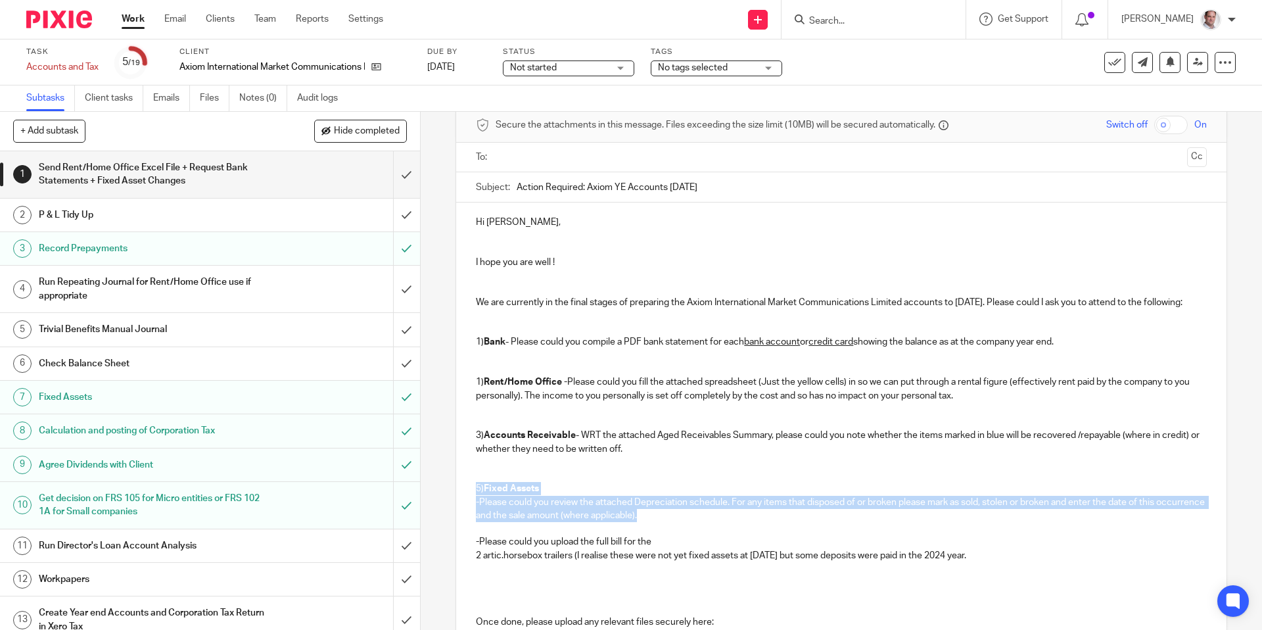
drag, startPoint x: 716, startPoint y: 527, endPoint x: 466, endPoint y: 505, distance: 250.8
click at [466, 505] on div "Hi Alex, I hope you are well ! We are currently in the final stages of preparin…" at bounding box center [841, 480] width 770 height 556
copy p "5) Fixed Assets - Please could you review the attached Depreciation schedule. F…"
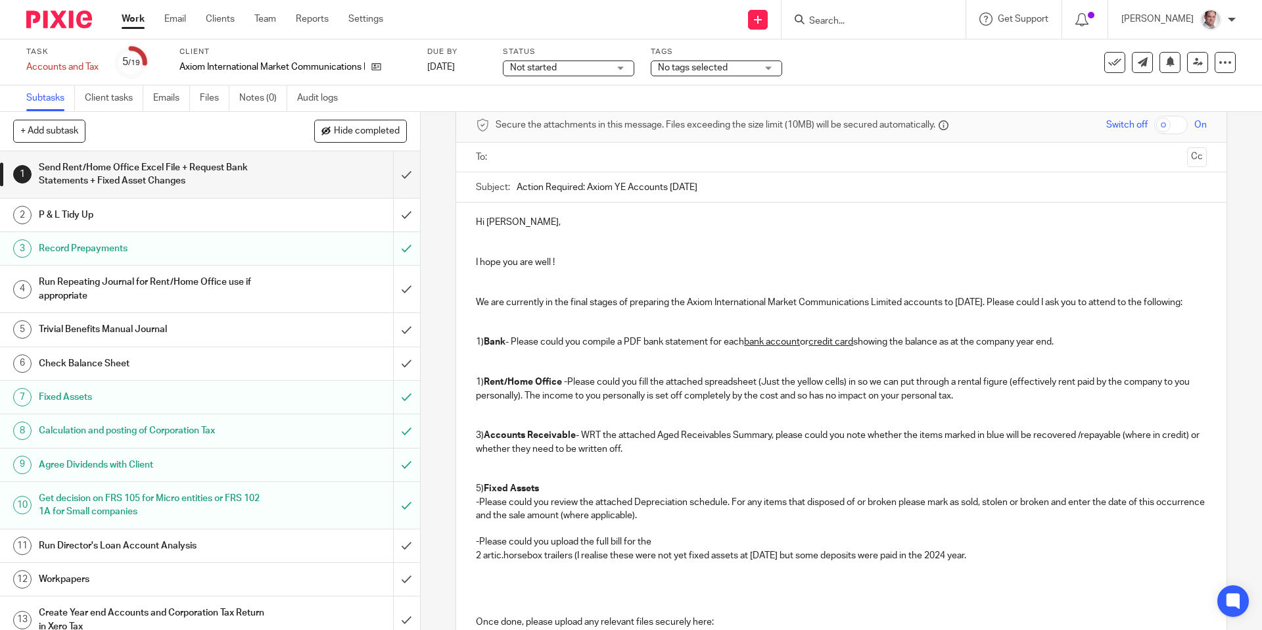
click at [492, 375] on p at bounding box center [841, 368] width 730 height 13
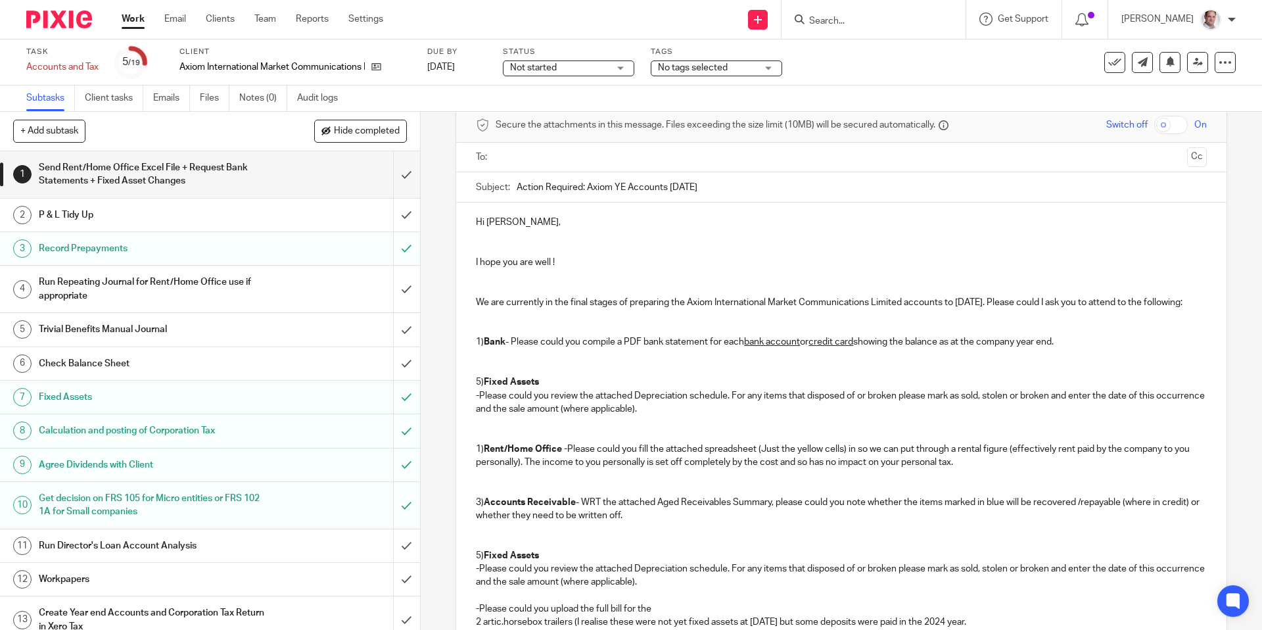
click at [478, 392] on p "5) Fixed Assets - Please could you review the attached Depreciation schedule. F…" at bounding box center [841, 395] width 730 height 40
click at [703, 415] on p "2) Fixed Assets - Please could you review the attached Depreciation schedule. F…" at bounding box center [841, 395] width 730 height 40
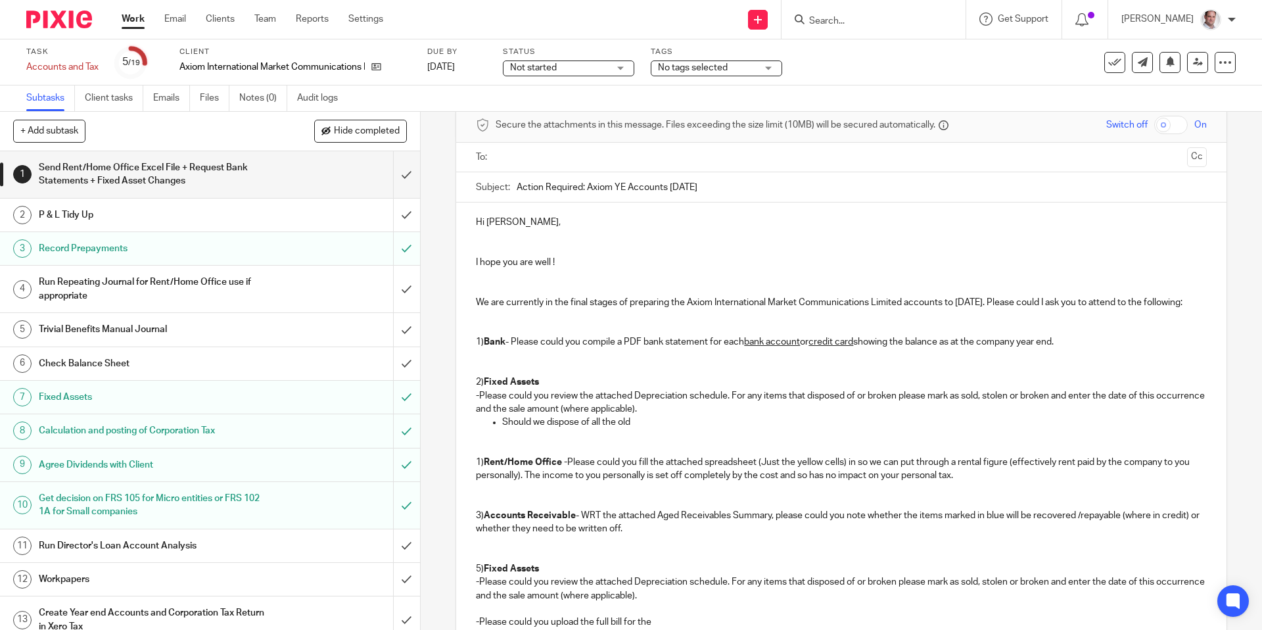
drag, startPoint x: 634, startPoint y: 432, endPoint x: 621, endPoint y: 436, distance: 13.3
click at [621, 429] on p "Should we dispose of all the old" at bounding box center [854, 421] width 704 height 13
drag, startPoint x: 893, startPoint y: 434, endPoint x: 859, endPoint y: 436, distance: 34.2
click at [859, 429] on p "Should we dispose of all the Leasehold Improvements as I imagine these are no l…" at bounding box center [854, 421] width 704 height 13
drag, startPoint x: 1042, startPoint y: 434, endPoint x: 1054, endPoint y: 444, distance: 15.4
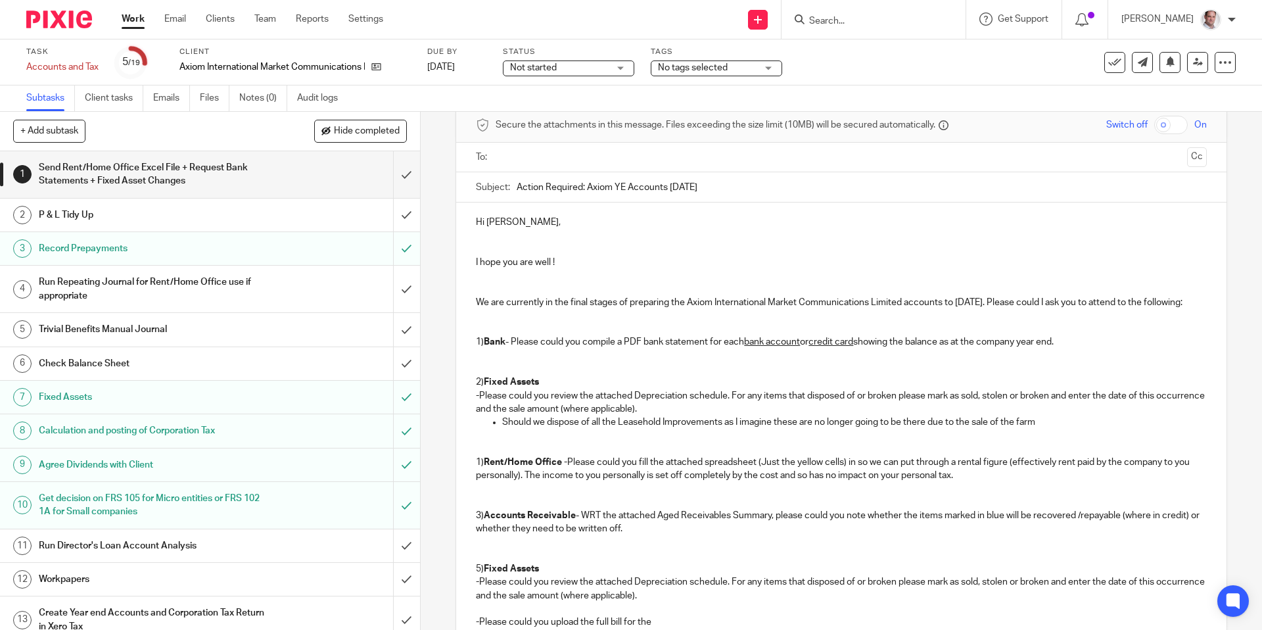
click at [1042, 429] on p "Should we dispose of all the Leasehold Improvements as I imagine these are no l…" at bounding box center [854, 421] width 704 height 13
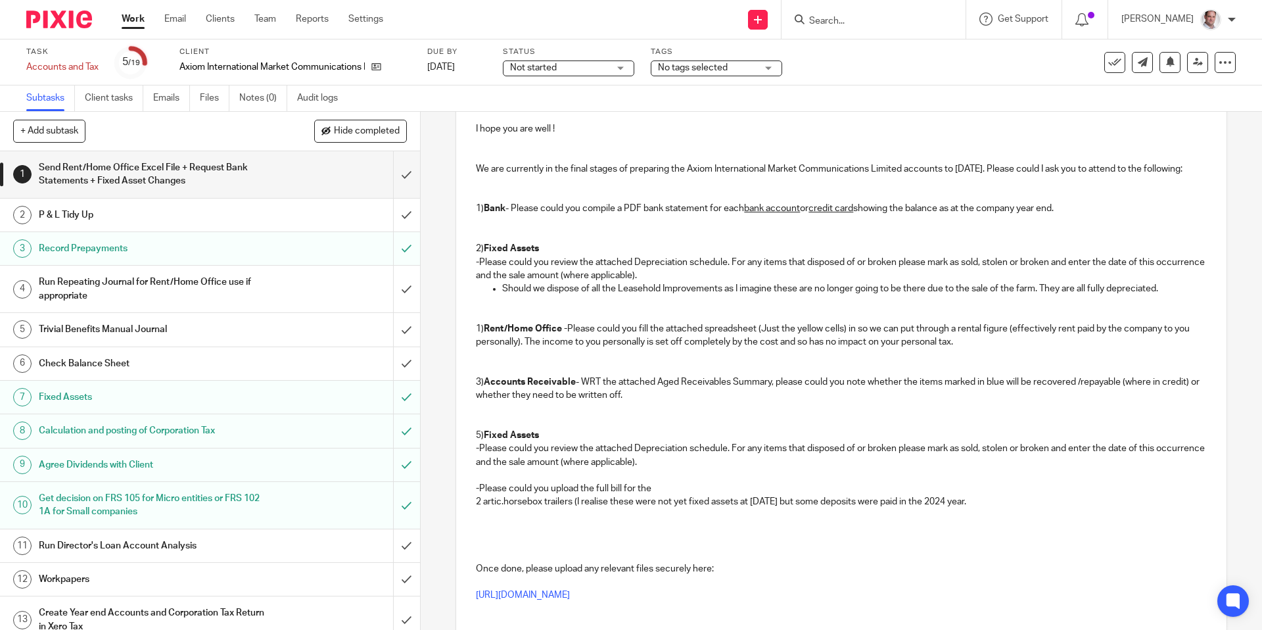
scroll to position [199, 0]
click at [479, 342] on p "1) Rent/Home Office - Please could you fill the attached spreadsheet (Just the …" at bounding box center [841, 335] width 730 height 27
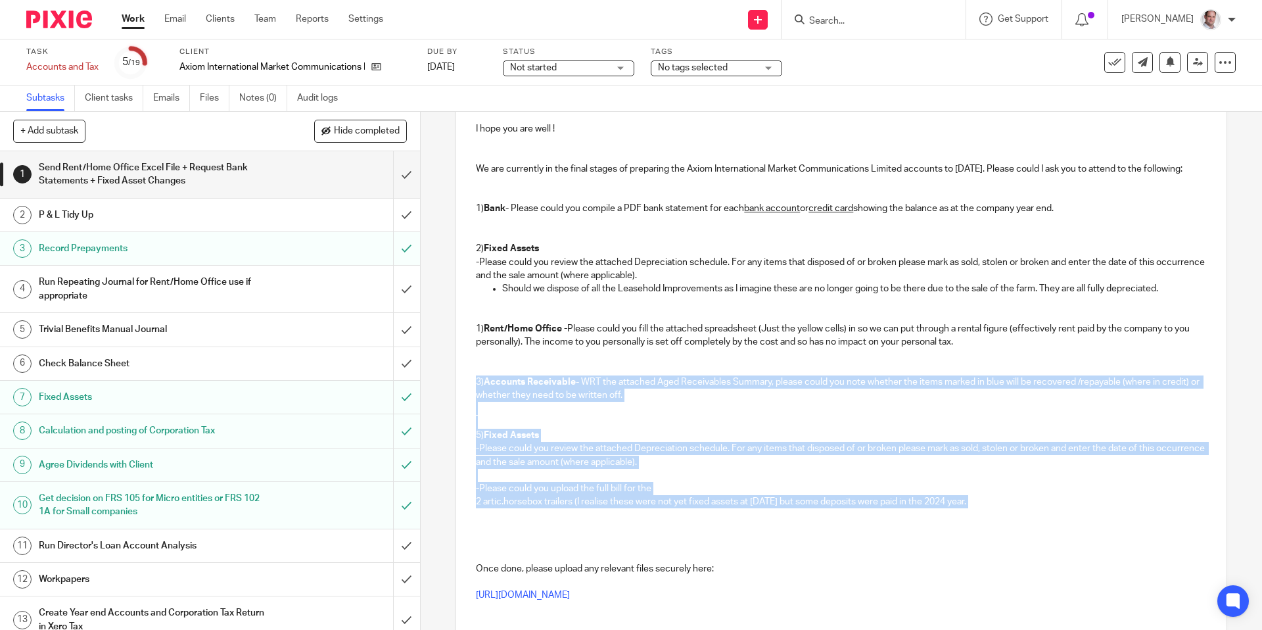
drag, startPoint x: 475, startPoint y: 394, endPoint x: 998, endPoint y: 529, distance: 540.4
click at [998, 529] on div "Hi Alex, I hope you are well ! We are currently in the final stages of preparin…" at bounding box center [841, 387] width 770 height 636
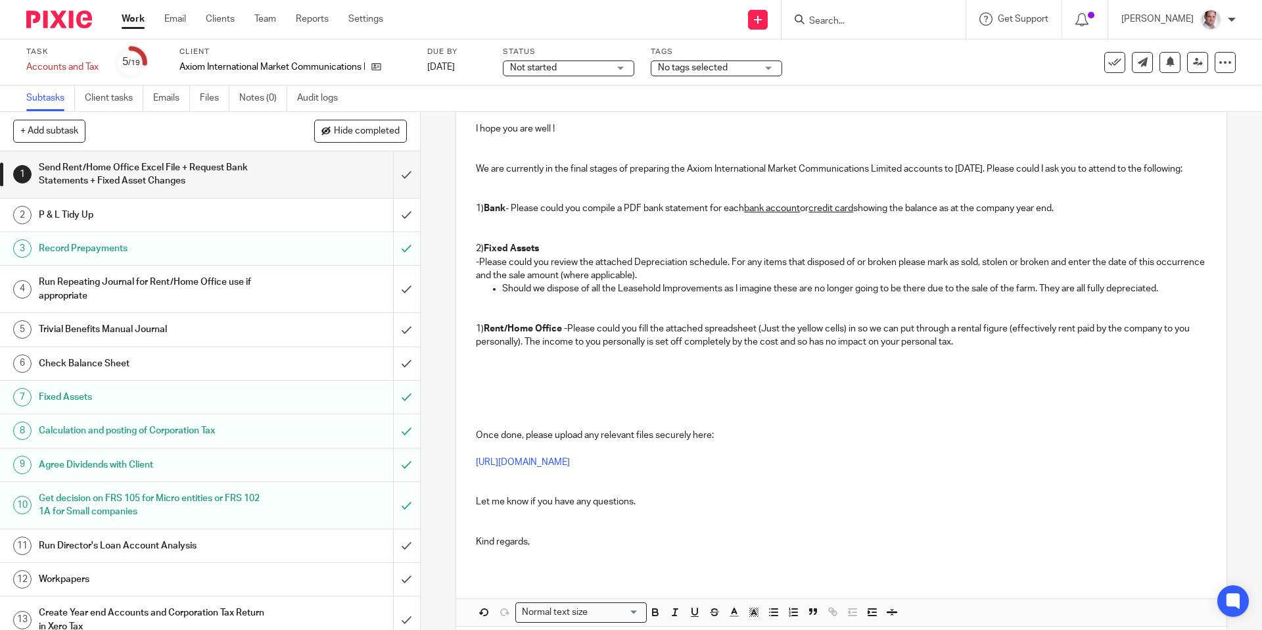
drag, startPoint x: 480, startPoint y: 339, endPoint x: 500, endPoint y: 436, distance: 99.3
click at [480, 349] on p "1) Rent/Home Office - Please could you fill the attached spreadsheet (Just the …" at bounding box center [841, 335] width 730 height 27
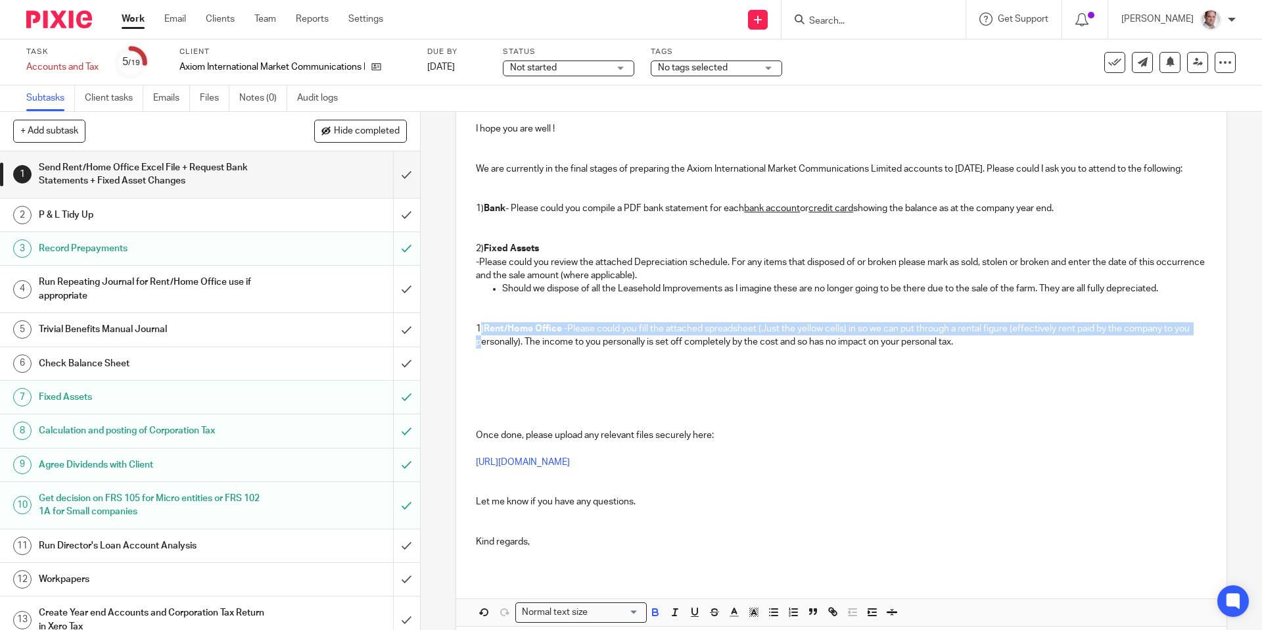
click at [479, 342] on p "1) Rent/Home Office - Please could you fill the attached spreadsheet (Just the …" at bounding box center [841, 335] width 730 height 27
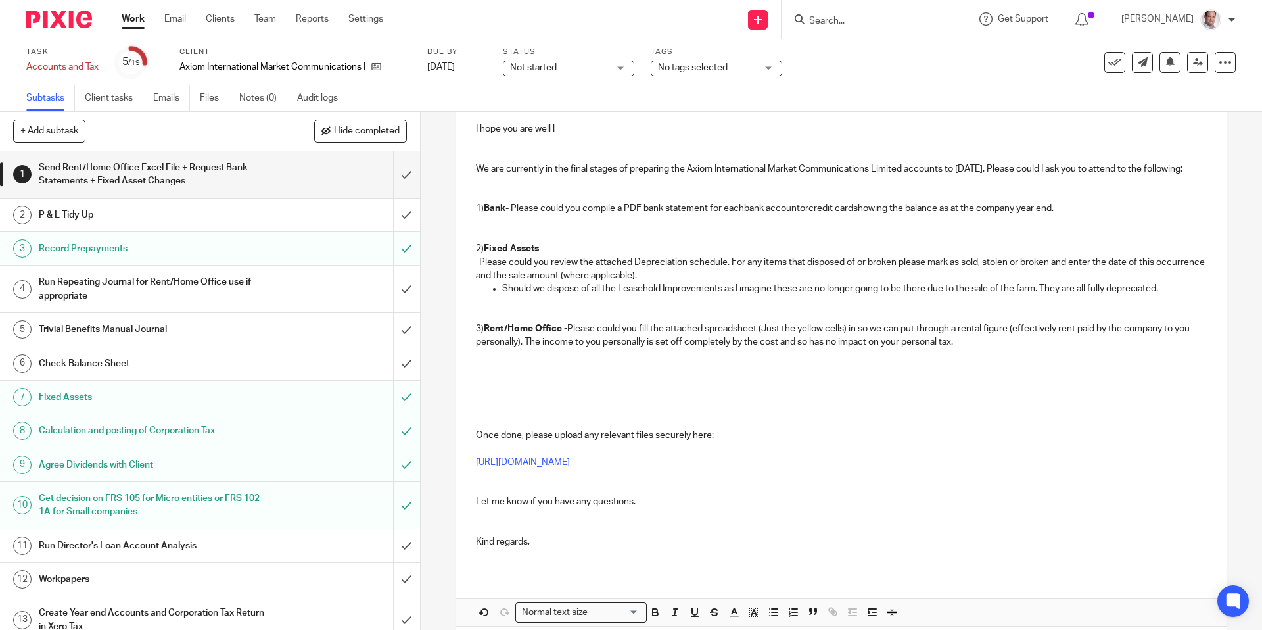
click at [642, 340] on p "3) Rent/Home Office - Please could you fill the attached spreadsheet (Just the …" at bounding box center [841, 335] width 730 height 27
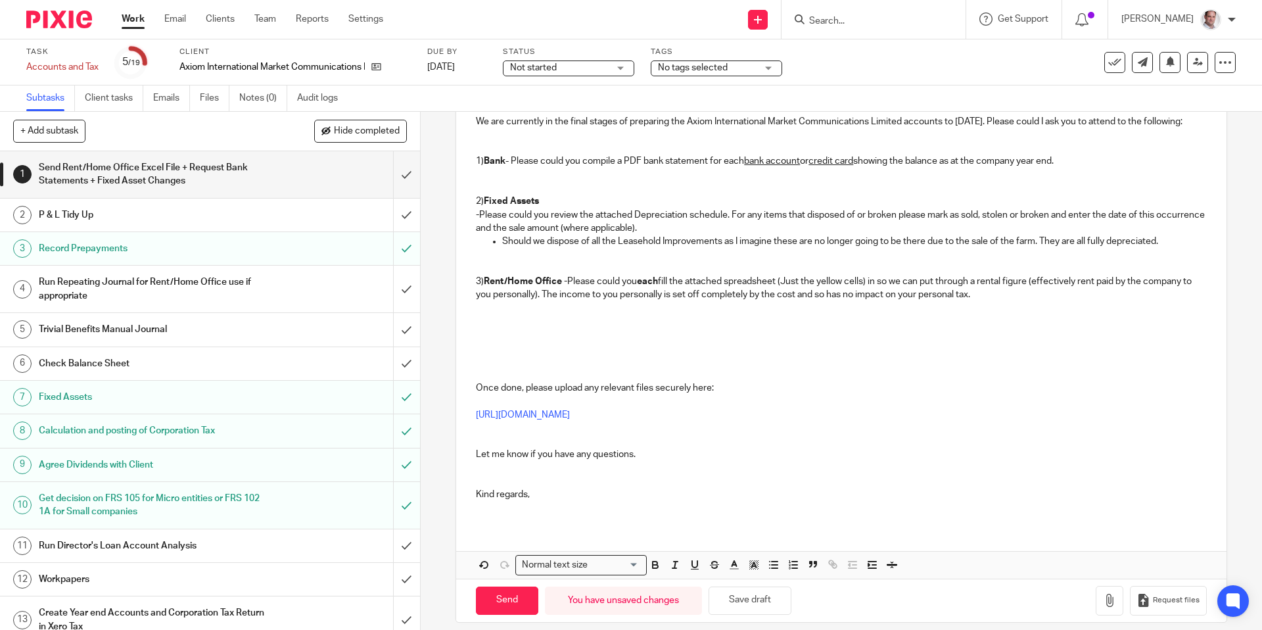
scroll to position [247, 0]
drag, startPoint x: 515, startPoint y: 334, endPoint x: 519, endPoint y: 379, distance: 45.5
click at [519, 379] on div "Hi Alex, I hope you are well ! We are currently in the final stages of preparin…" at bounding box center [841, 272] width 770 height 503
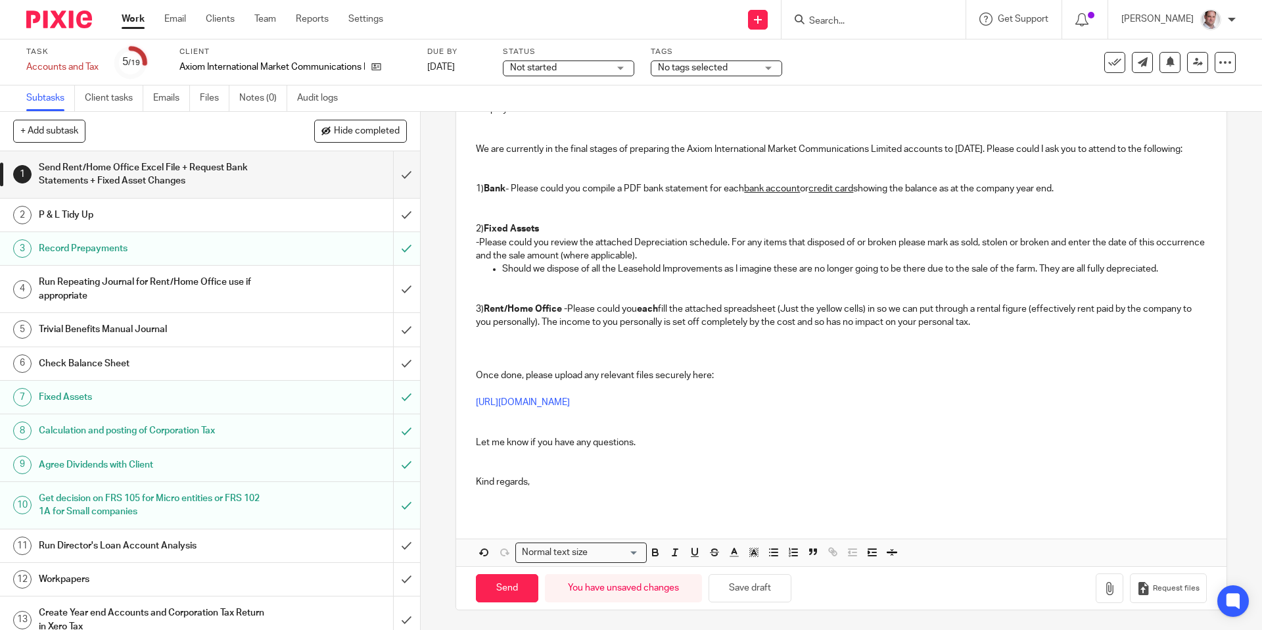
scroll to position [219, 0]
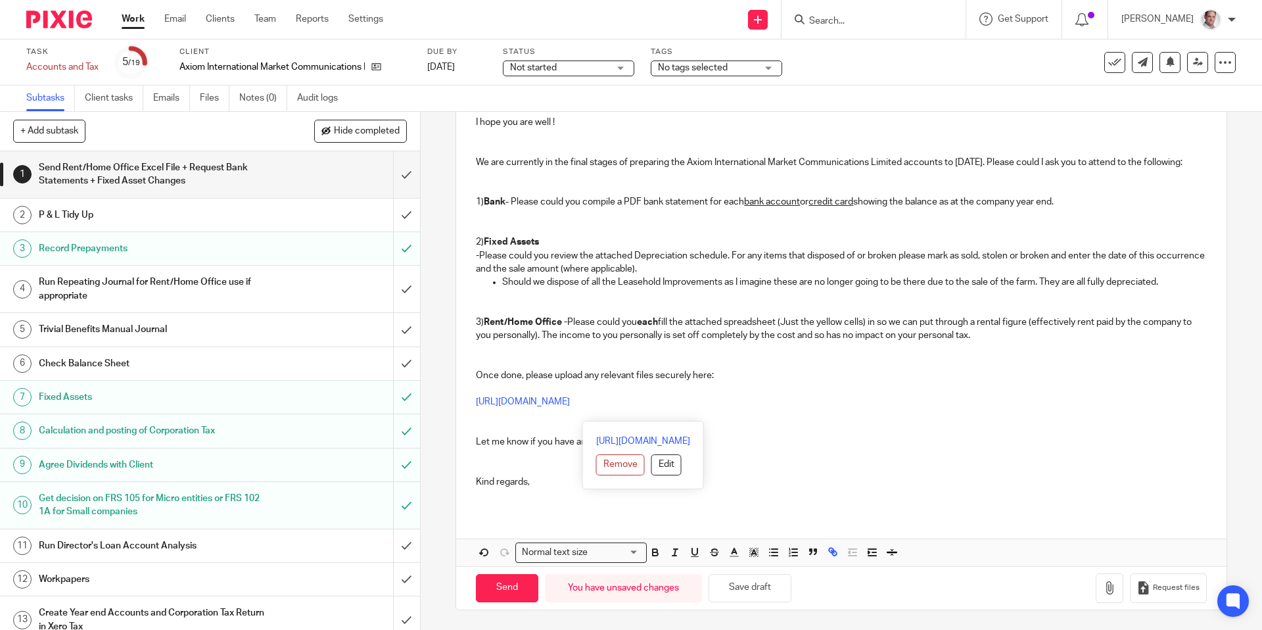
drag, startPoint x: 826, startPoint y: 404, endPoint x: 469, endPoint y: 408, distance: 356.3
click at [469, 408] on div "Hi Alex, I hope you are well ! We are currently in the final stages of preparin…" at bounding box center [841, 287] width 770 height 450
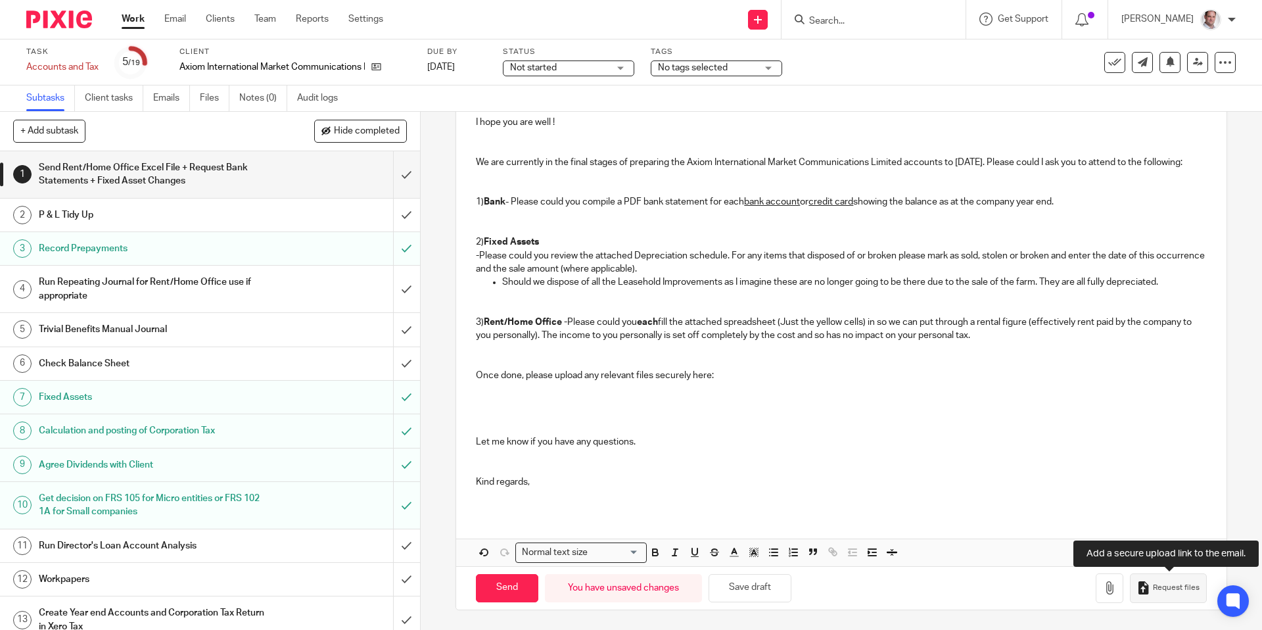
click at [1172, 588] on span "Request files" at bounding box center [1176, 587] width 47 height 11
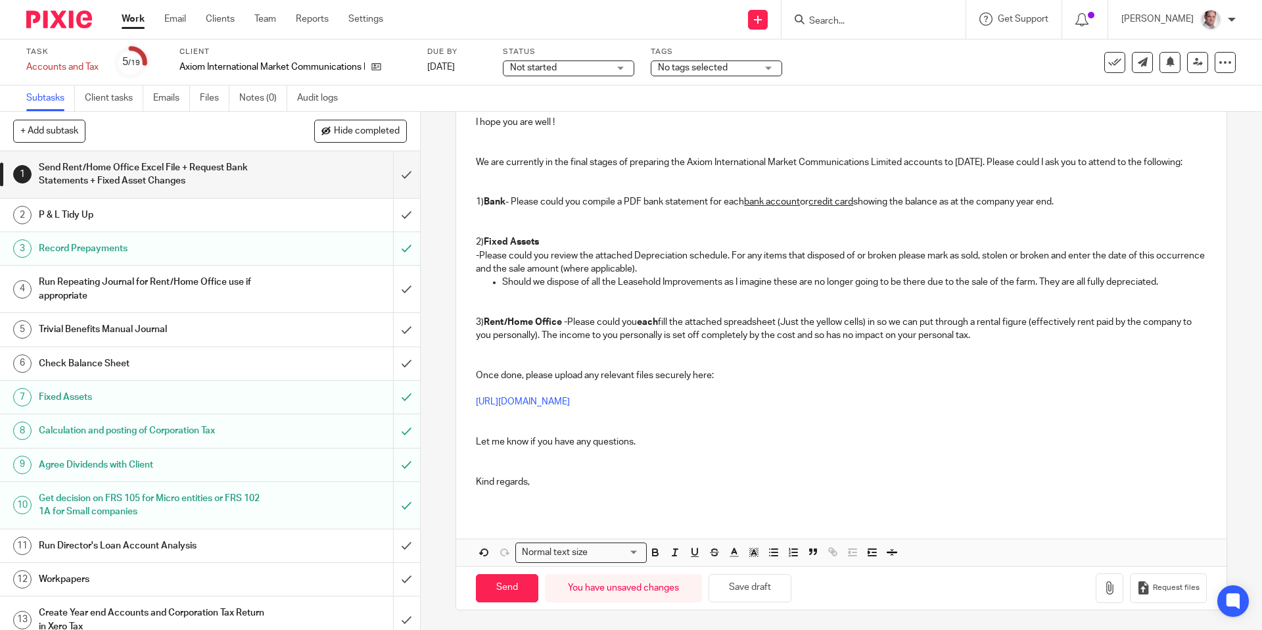
click at [536, 413] on p at bounding box center [841, 422] width 730 height 27
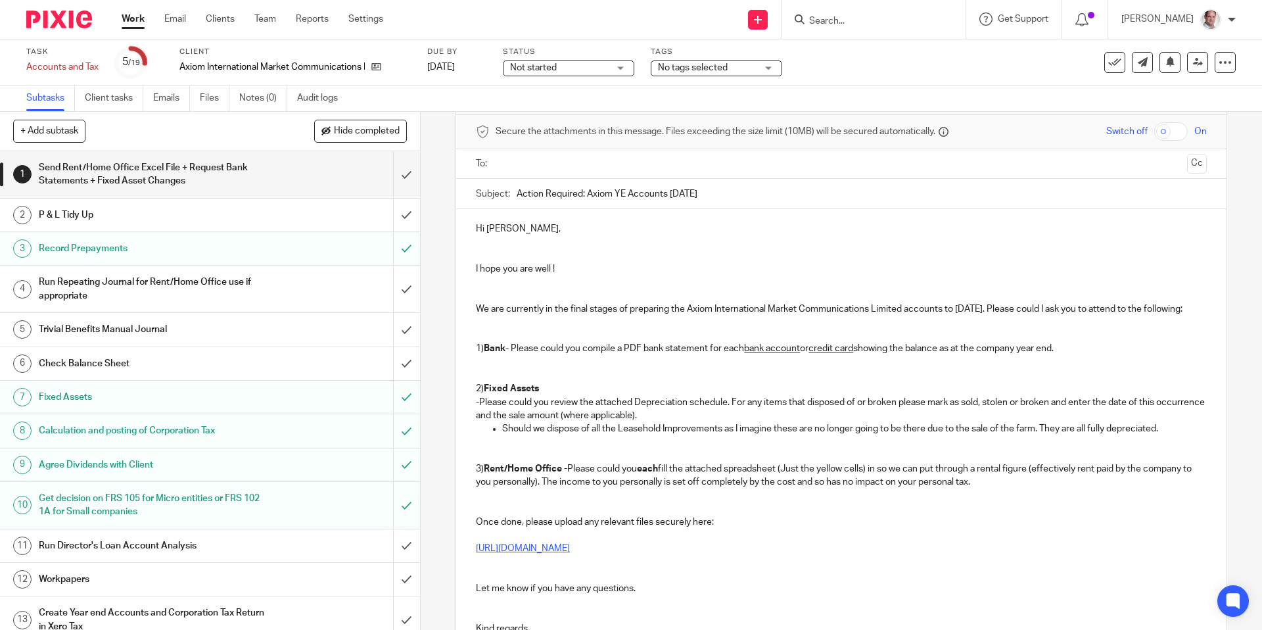
scroll to position [46, 0]
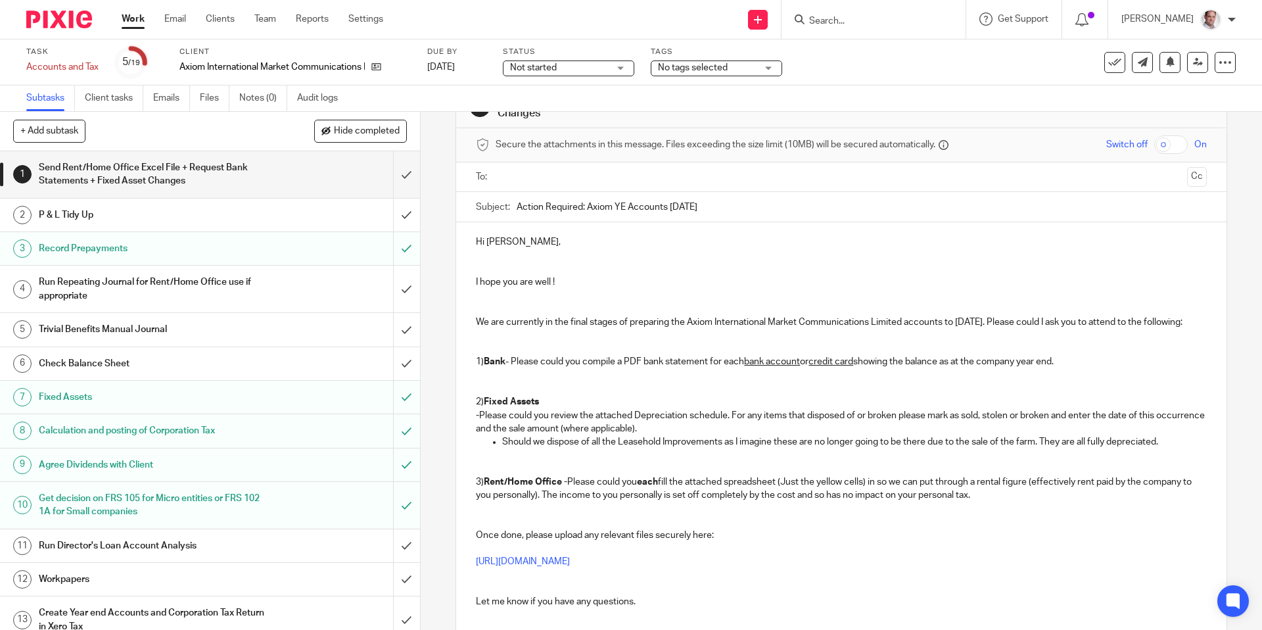
click at [567, 176] on input "text" at bounding box center [840, 177] width 681 height 15
click at [682, 179] on input "text" at bounding box center [924, 179] width 513 height 26
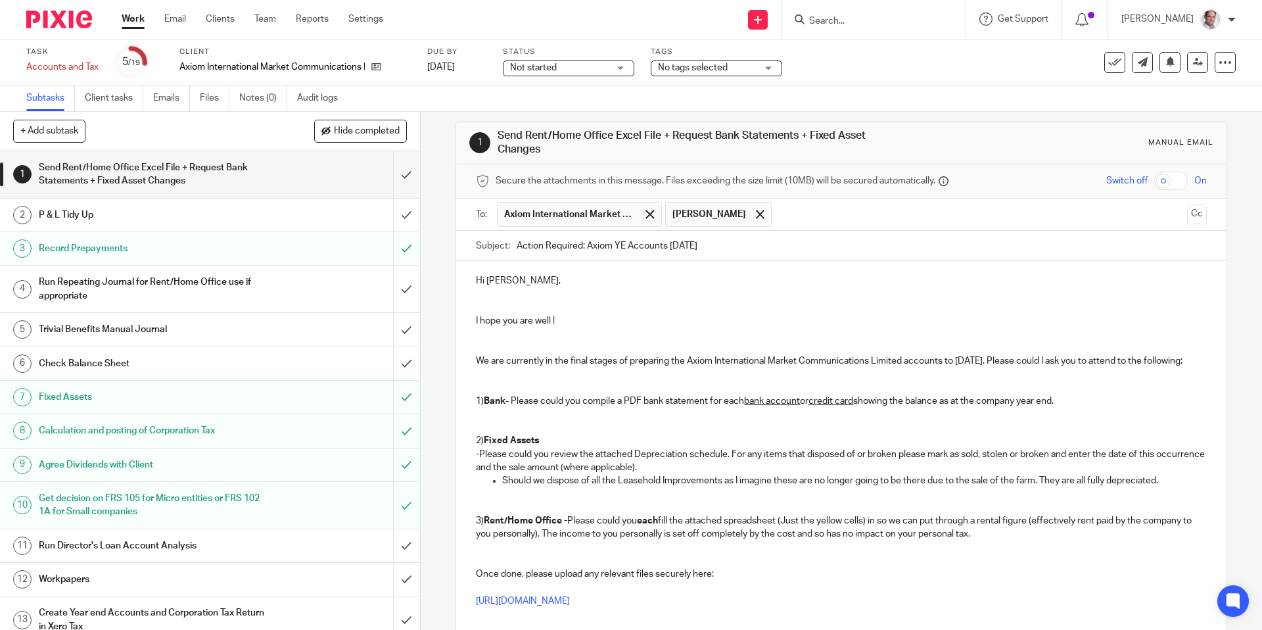
scroll to position [0, 0]
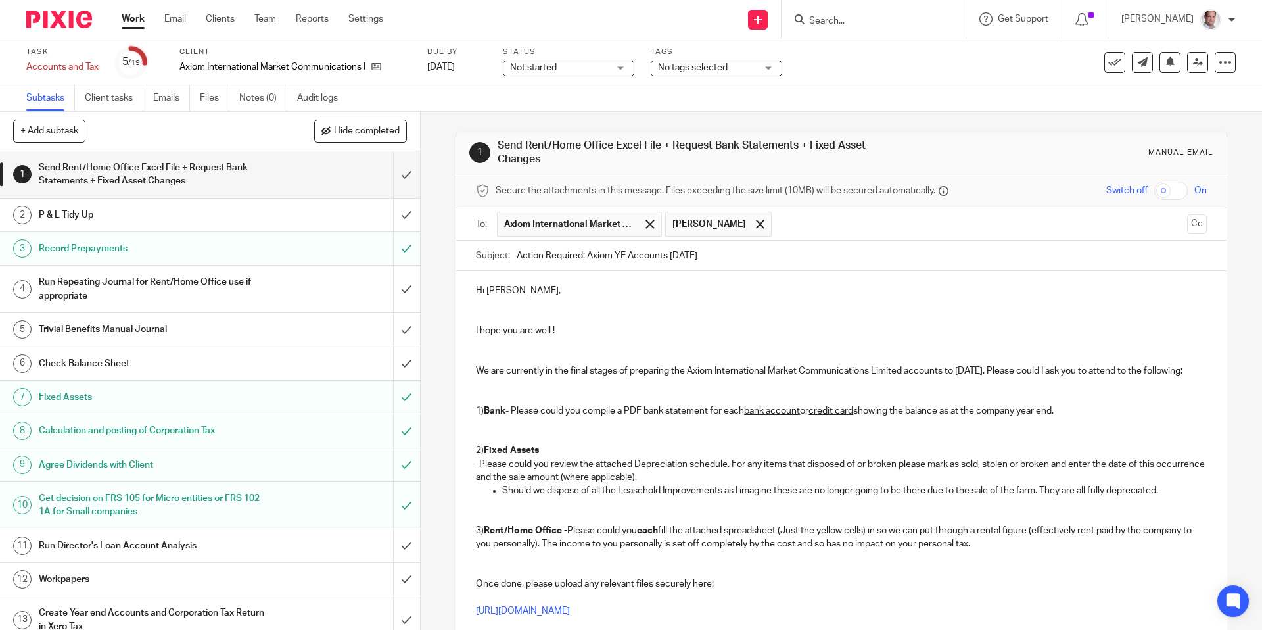
click at [1179, 190] on input "checkbox" at bounding box center [1171, 190] width 34 height 18
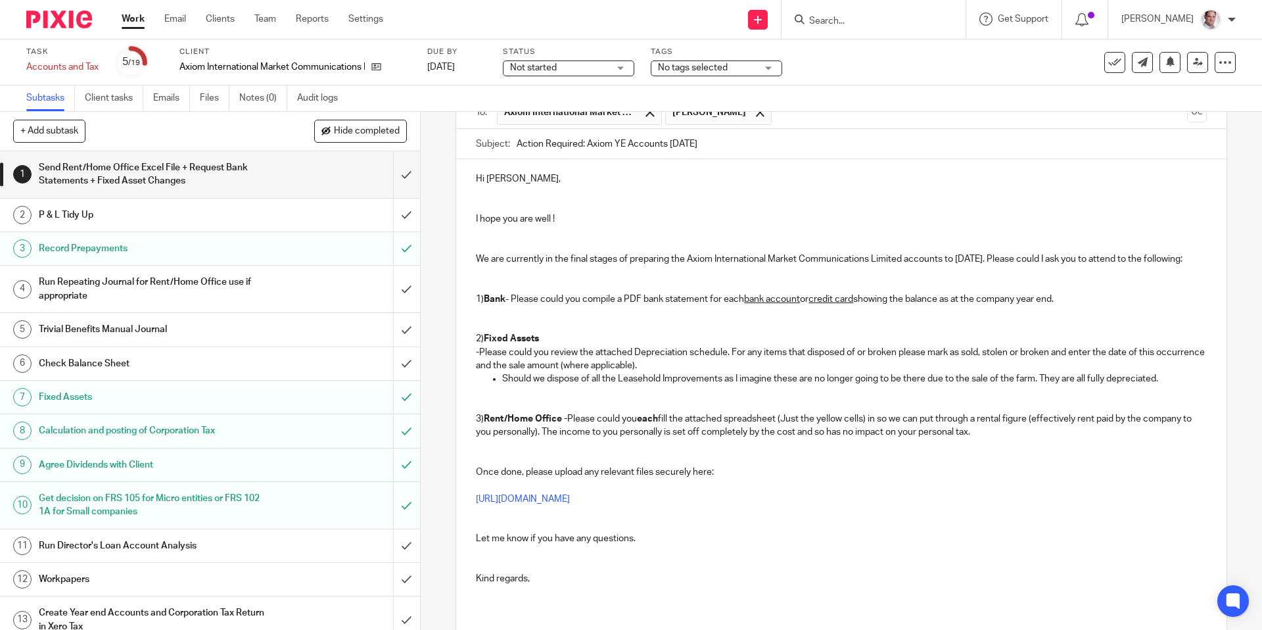
scroll to position [234, 0]
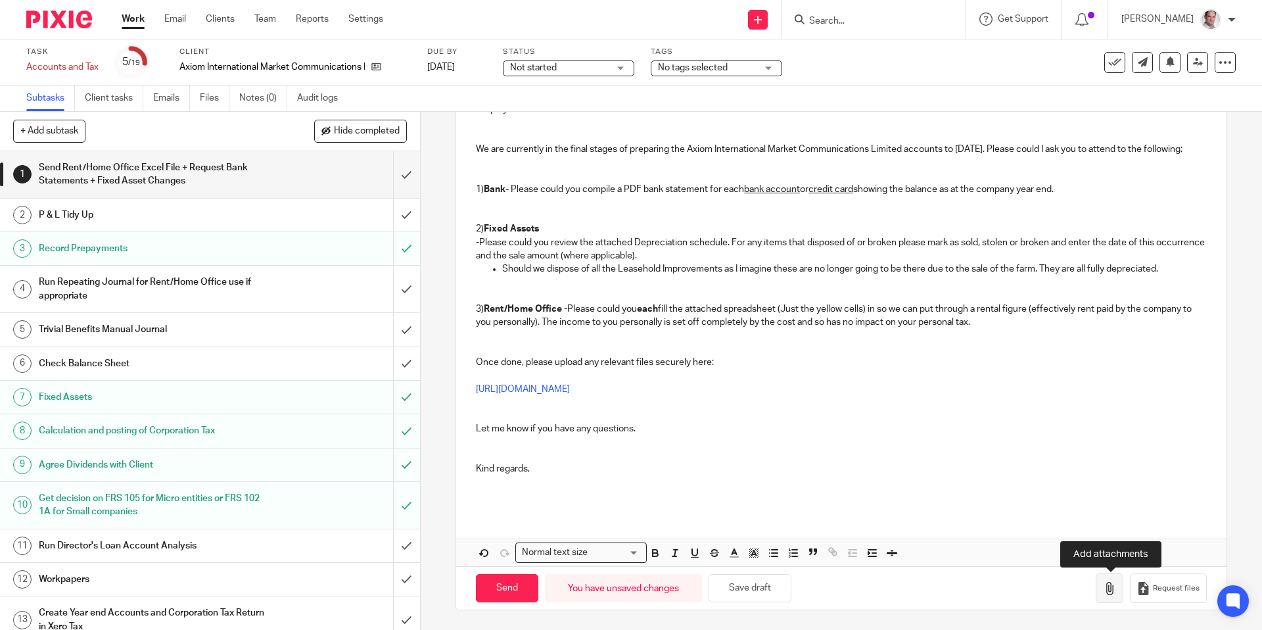
click at [1108, 588] on icon "button" at bounding box center [1109, 588] width 13 height 13
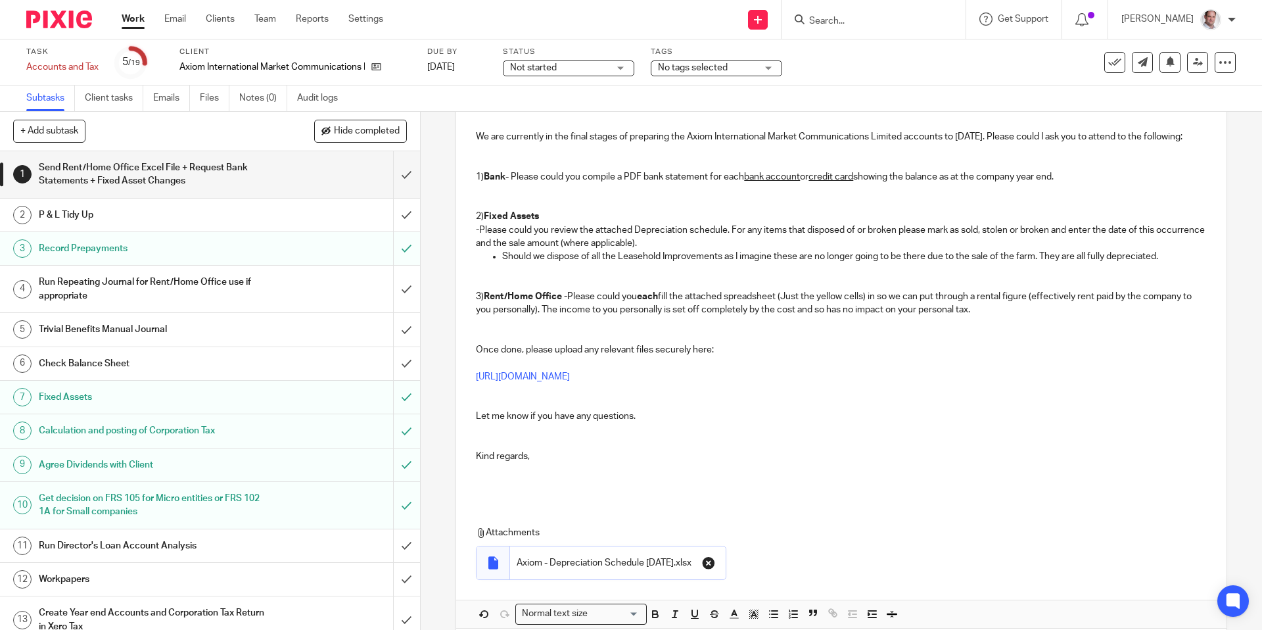
scroll to position [308, 0]
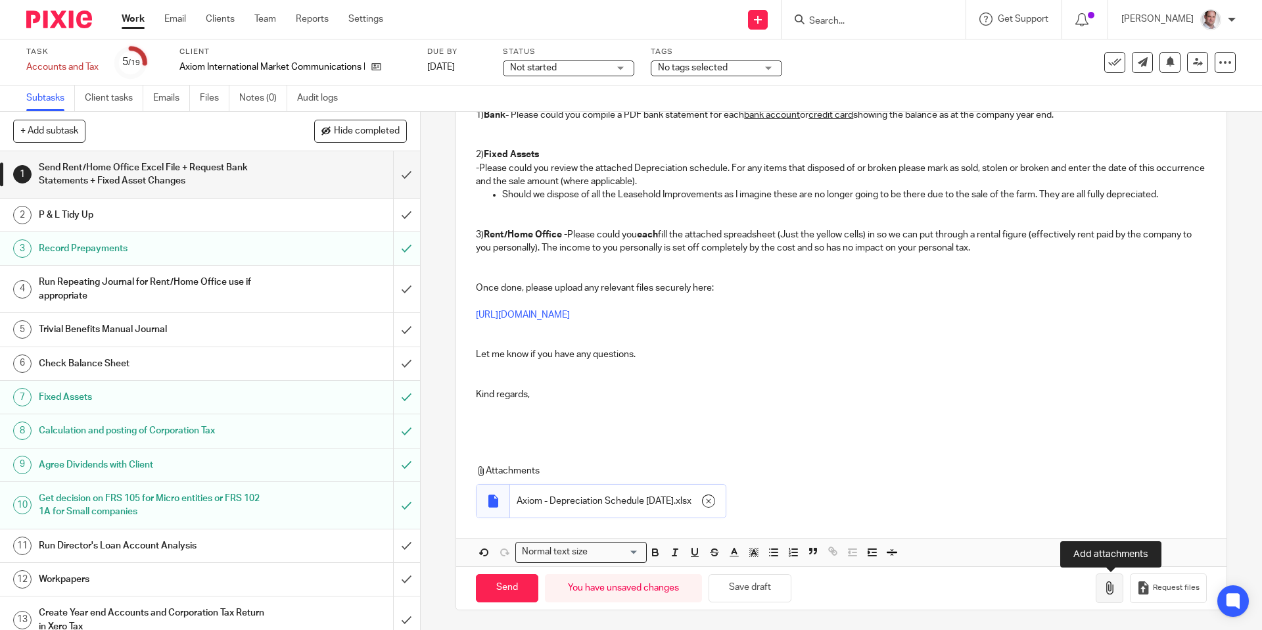
click at [1107, 587] on icon "button" at bounding box center [1109, 587] width 13 height 13
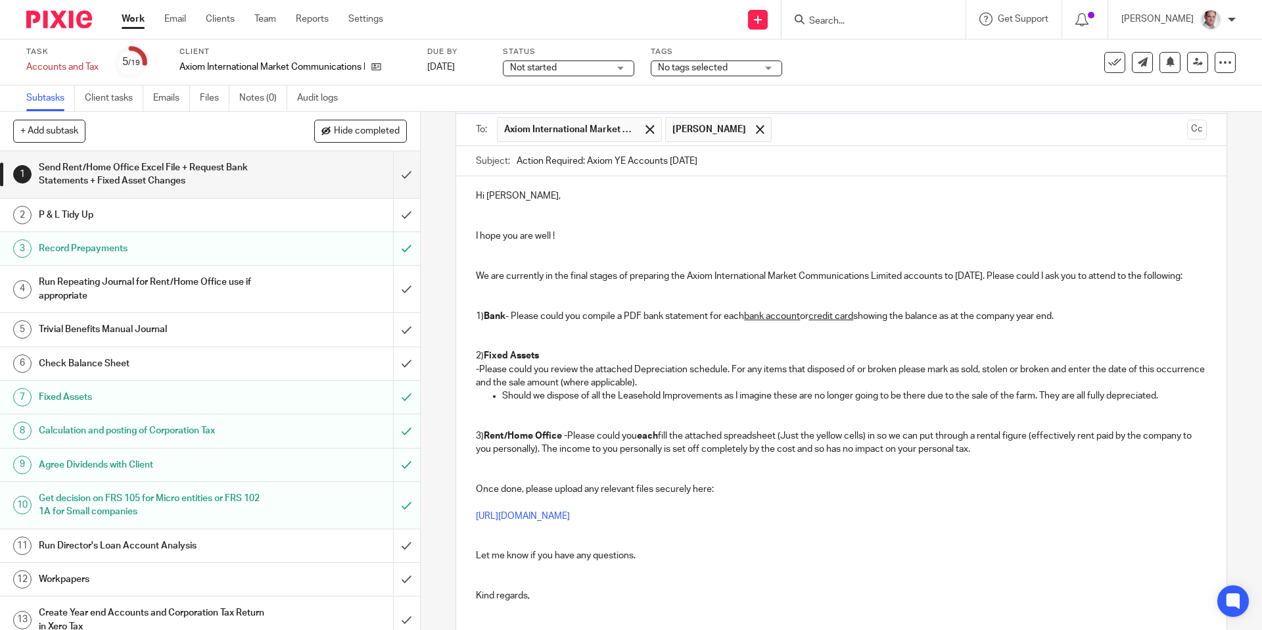
scroll to position [0, 0]
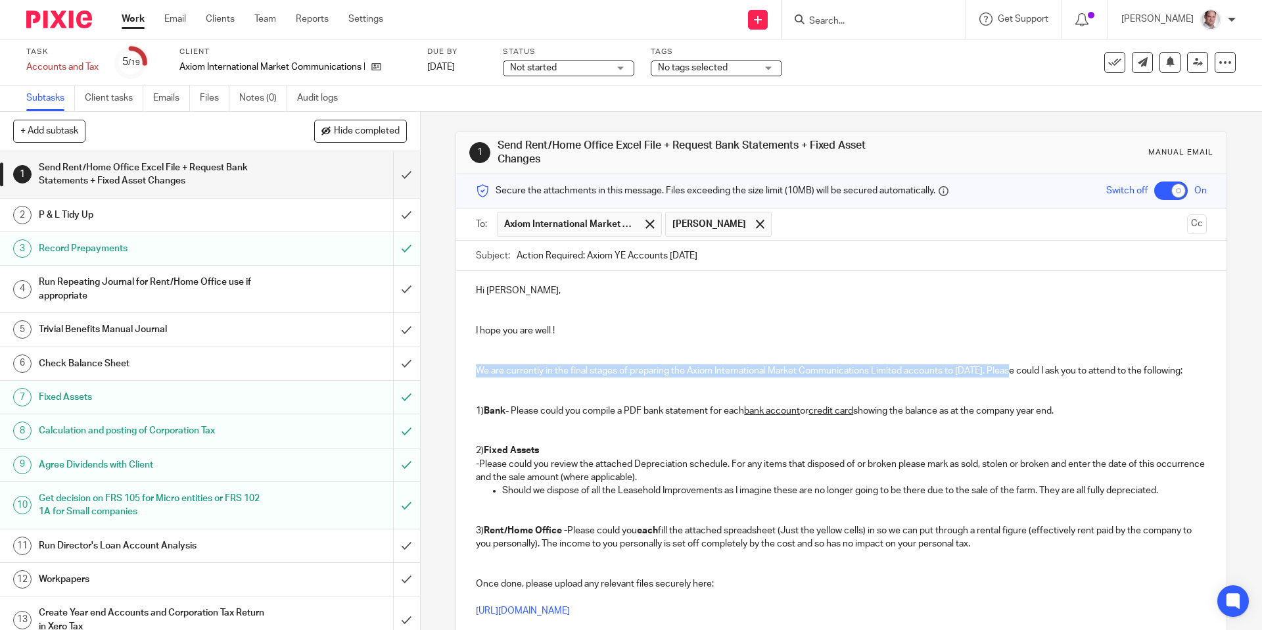
drag, startPoint x: 1014, startPoint y: 367, endPoint x: 478, endPoint y: 372, distance: 535.0
click at [478, 372] on p "We are currently in the final stages of preparing the Axiom International Marke…" at bounding box center [841, 370] width 730 height 13
copy p "We are currently in the final stages of preparing the Axiom International Marke…"
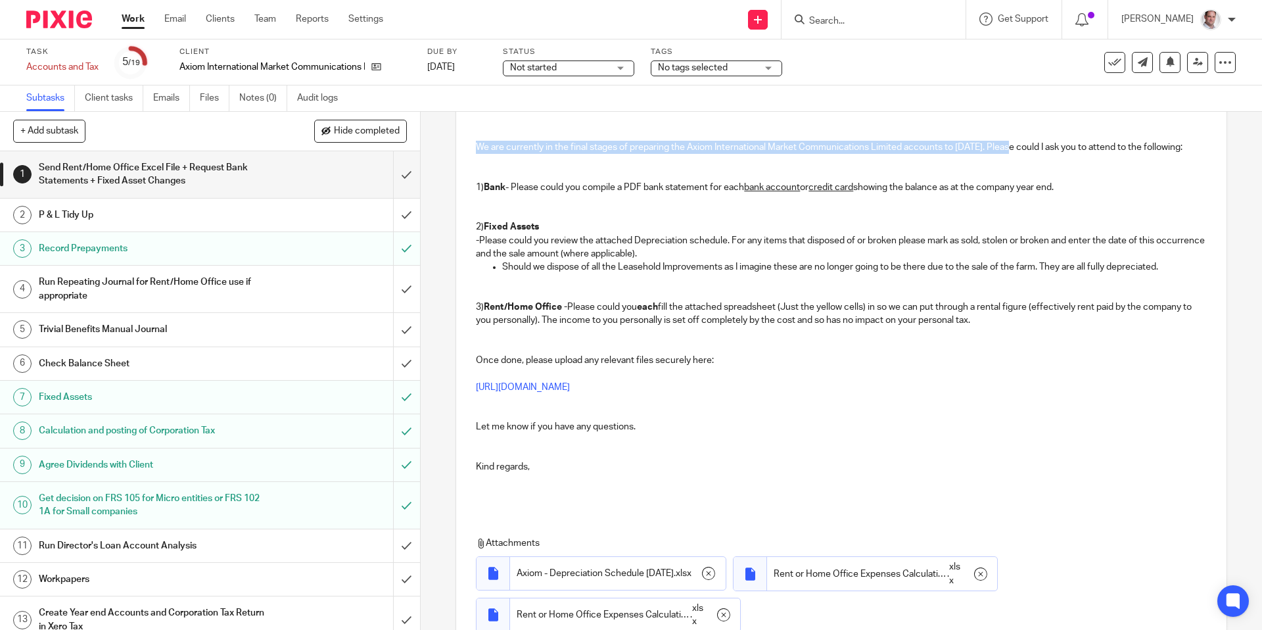
scroll to position [350, 0]
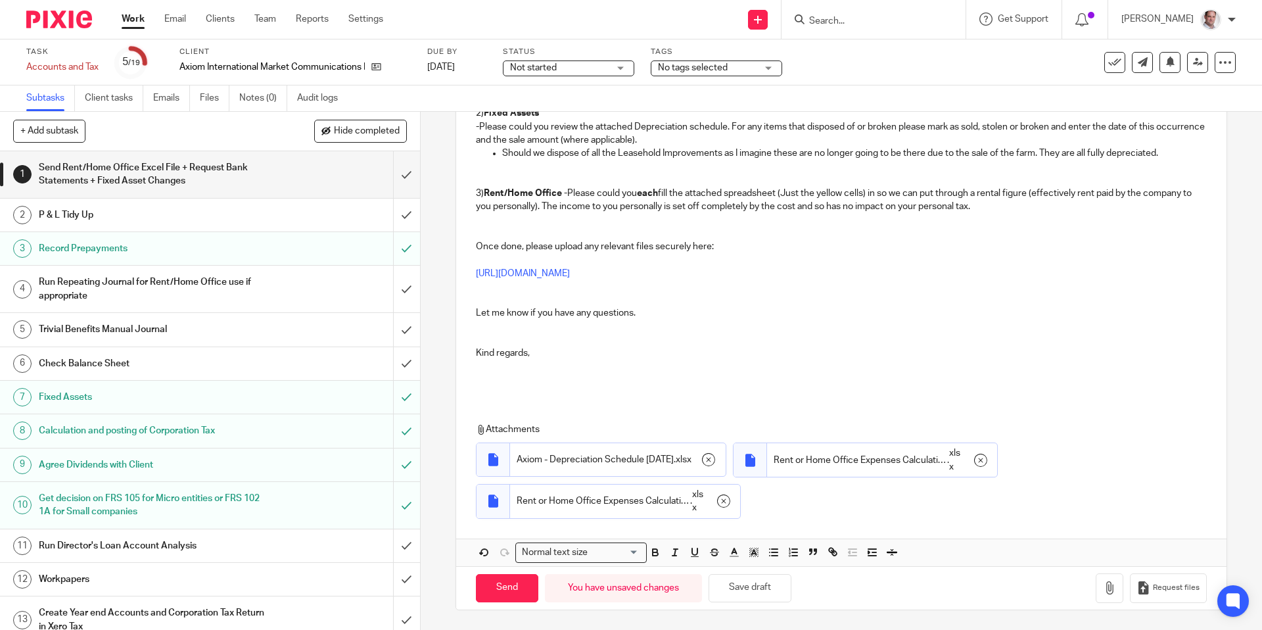
drag, startPoint x: 440, startPoint y: 555, endPoint x: 472, endPoint y: 585, distance: 43.7
click at [446, 558] on div "1 Send Rent/Home Office Excel File + Request Bank Statements + Fixed Asset Chan…" at bounding box center [841, 371] width 841 height 518
click at [492, 590] on input "Send" at bounding box center [507, 588] width 62 height 28
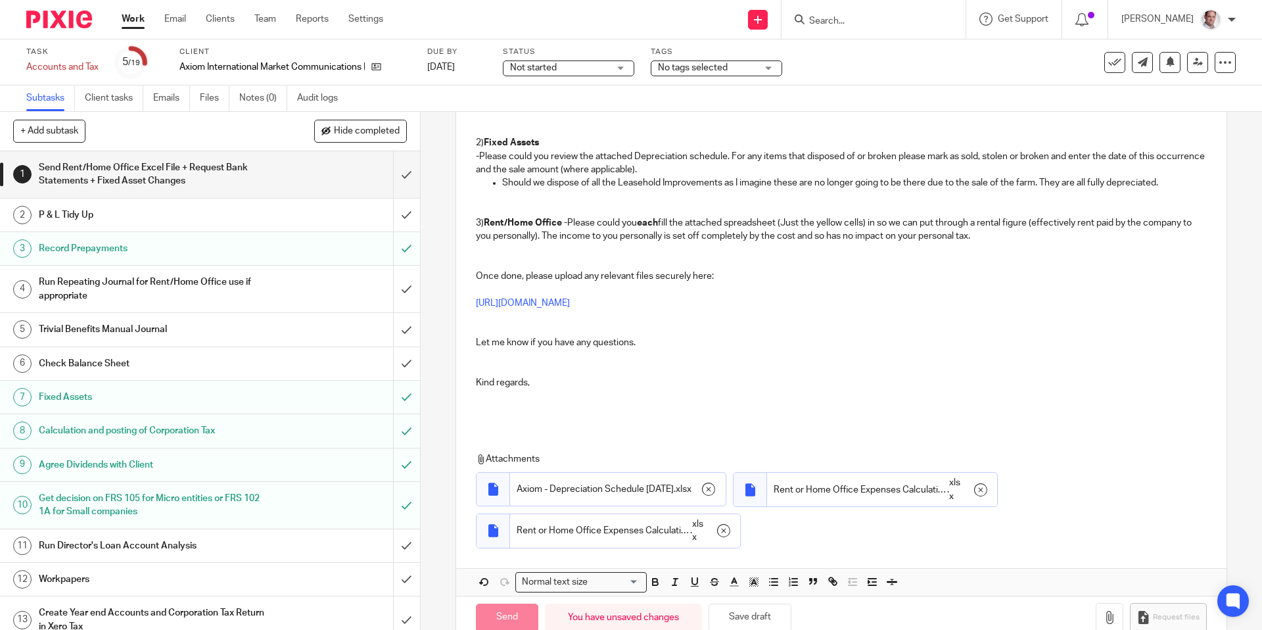
checkbox input "false"
type input "Sent"
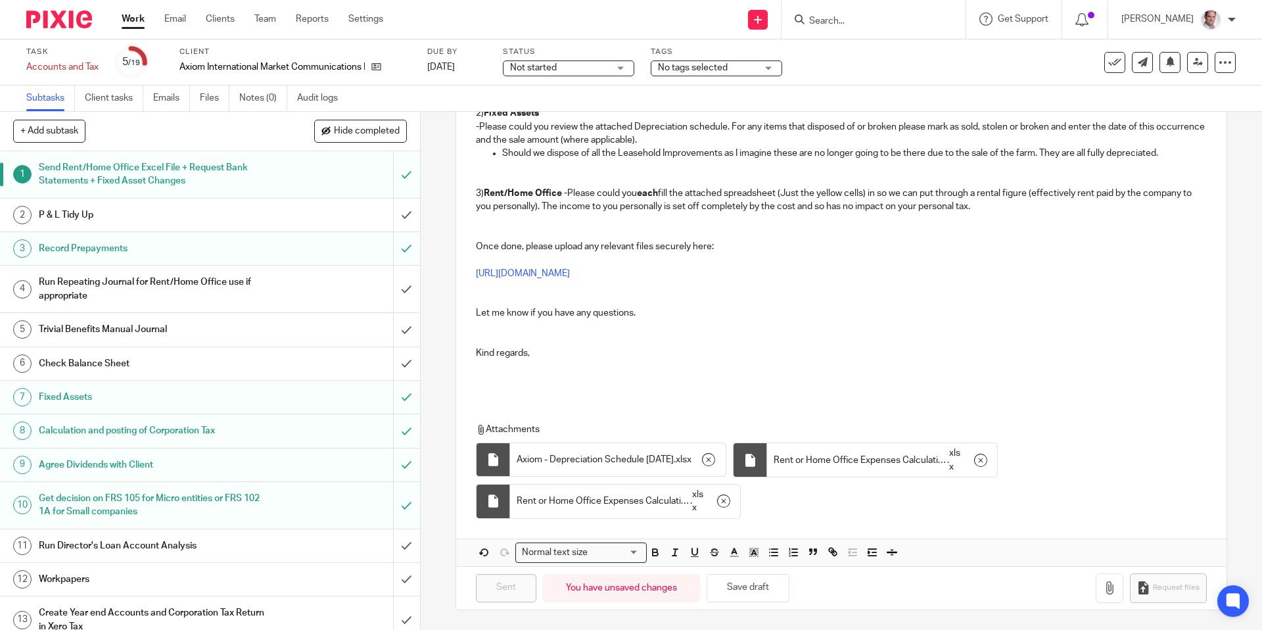
scroll to position [344, 0]
click at [851, 17] on input "Search" at bounding box center [867, 22] width 118 height 12
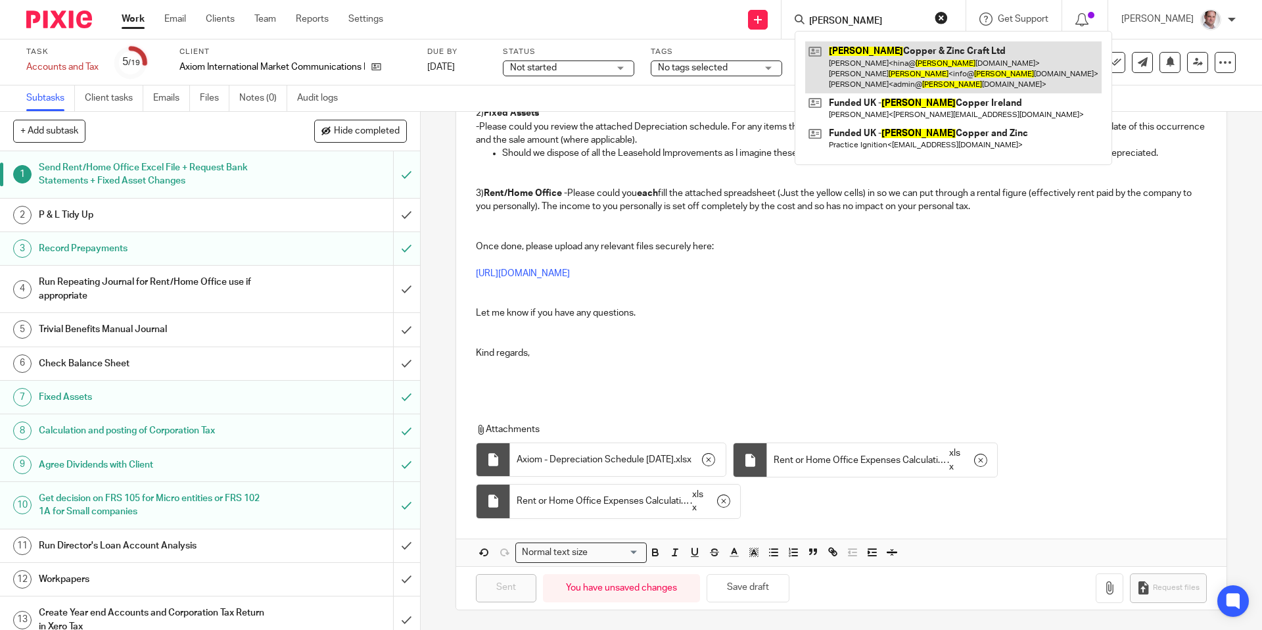
type input "boyle"
click at [877, 47] on link at bounding box center [953, 67] width 296 height 52
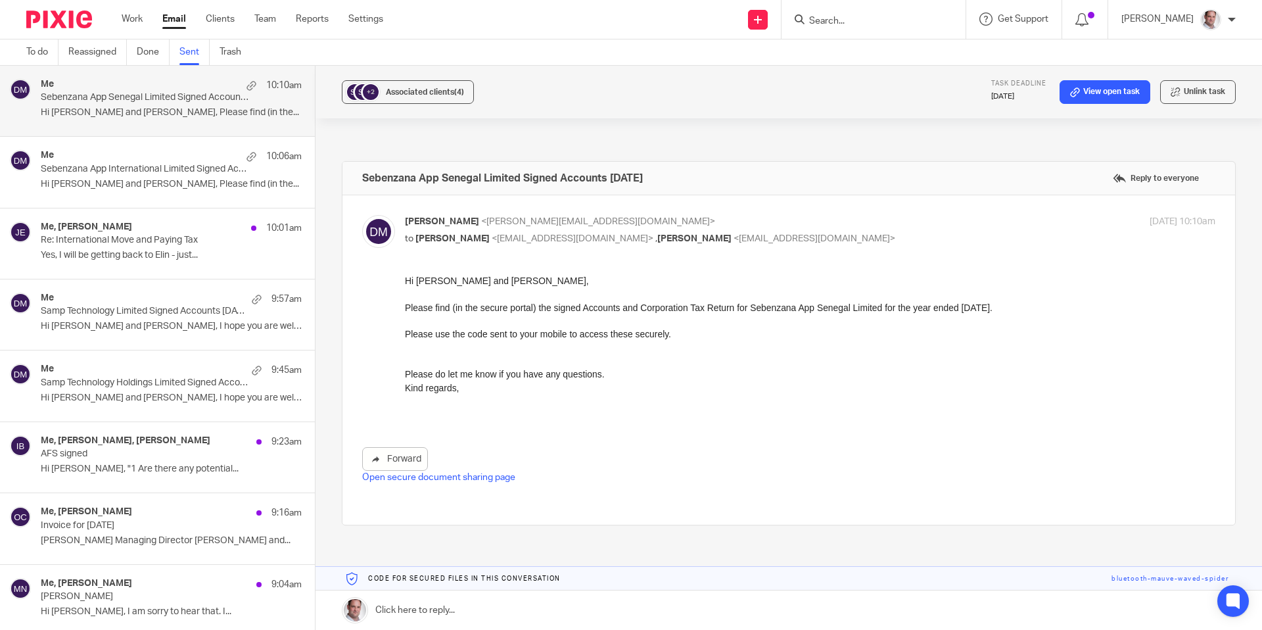
click at [197, 56] on link "Sent" at bounding box center [194, 52] width 30 height 26
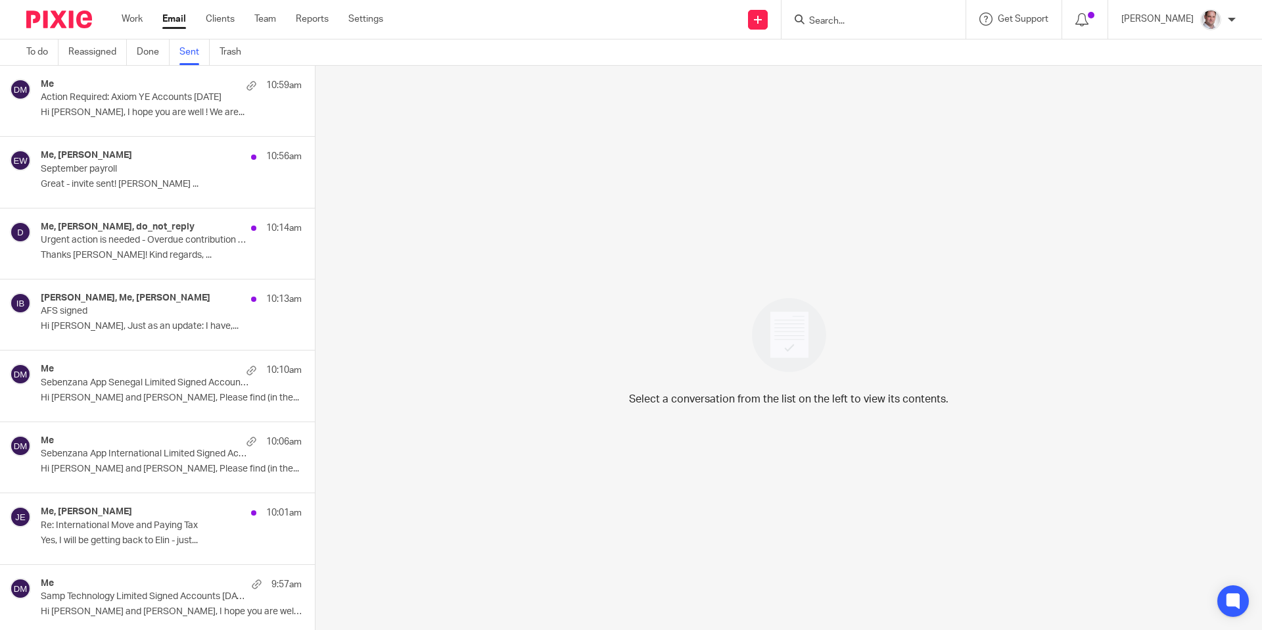
click at [138, 99] on p "Action Required: Axiom YE Accounts [DATE]" at bounding box center [145, 97] width 209 height 11
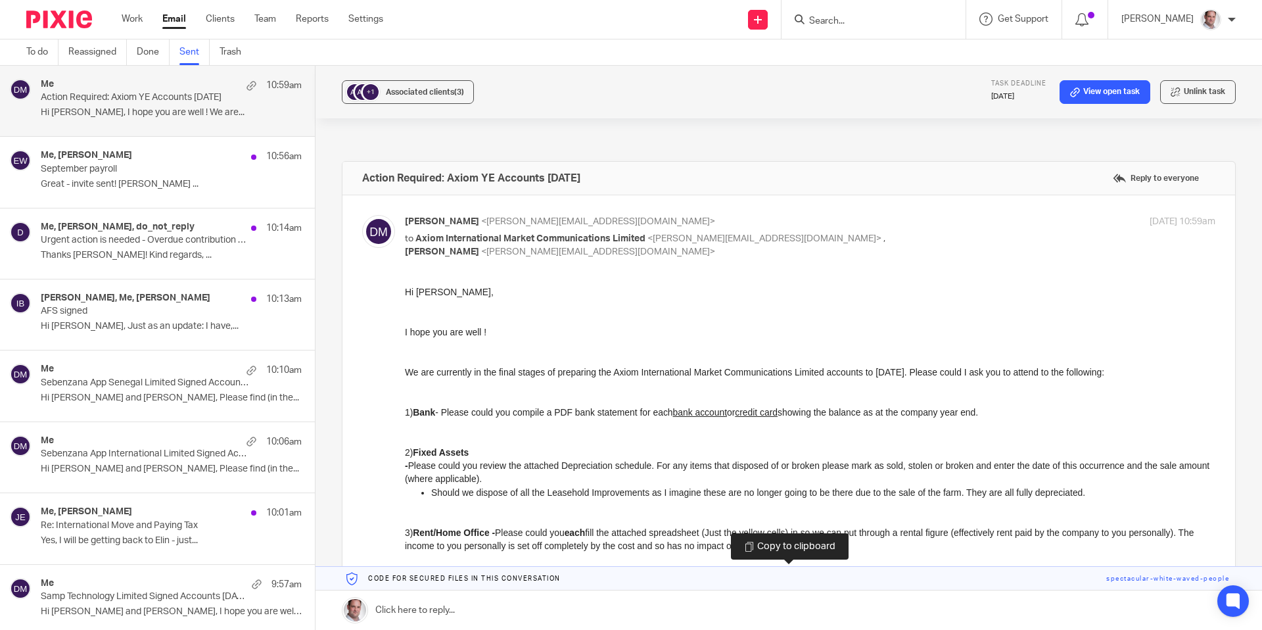
click at [1136, 578] on link at bounding box center [788, 579] width 946 height 24
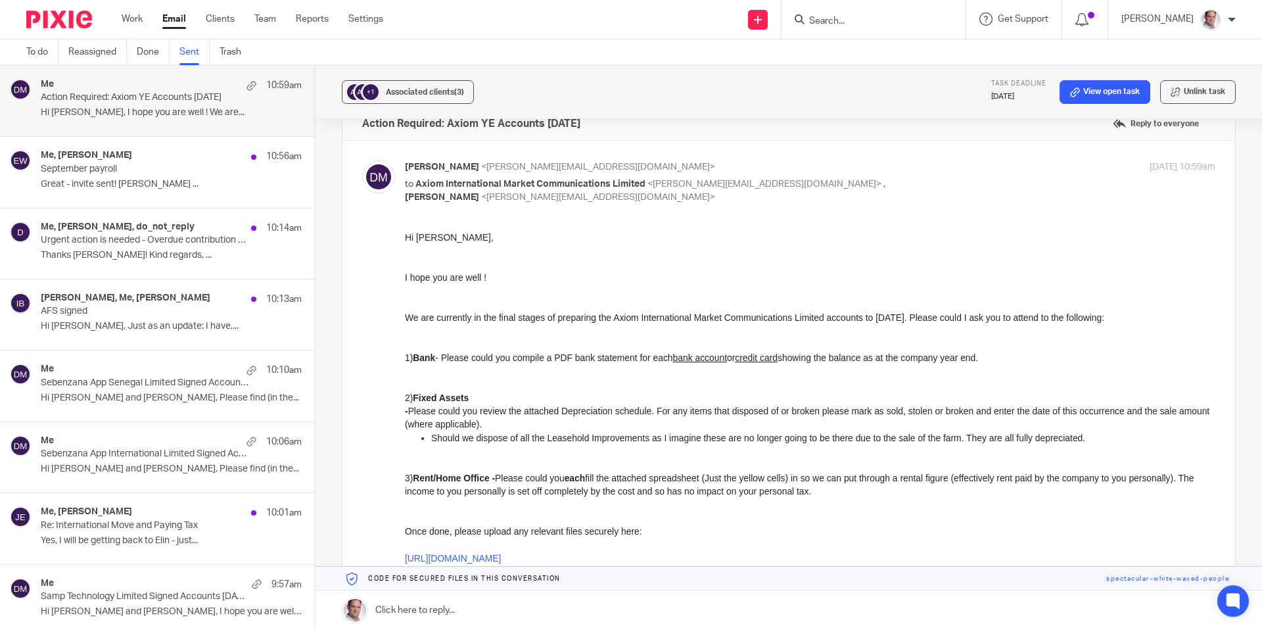
scroll to position [60, 0]
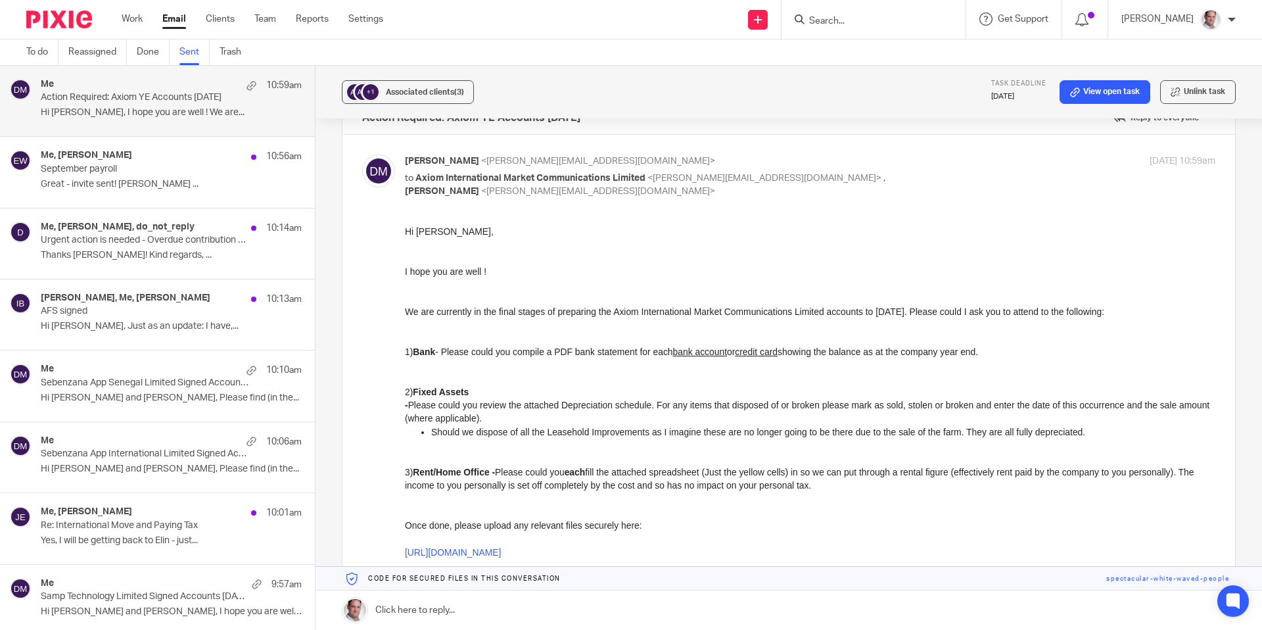
click at [849, 16] on input "Search" at bounding box center [867, 22] width 118 height 12
type input "ggh"
click at [865, 46] on link at bounding box center [916, 56] width 222 height 30
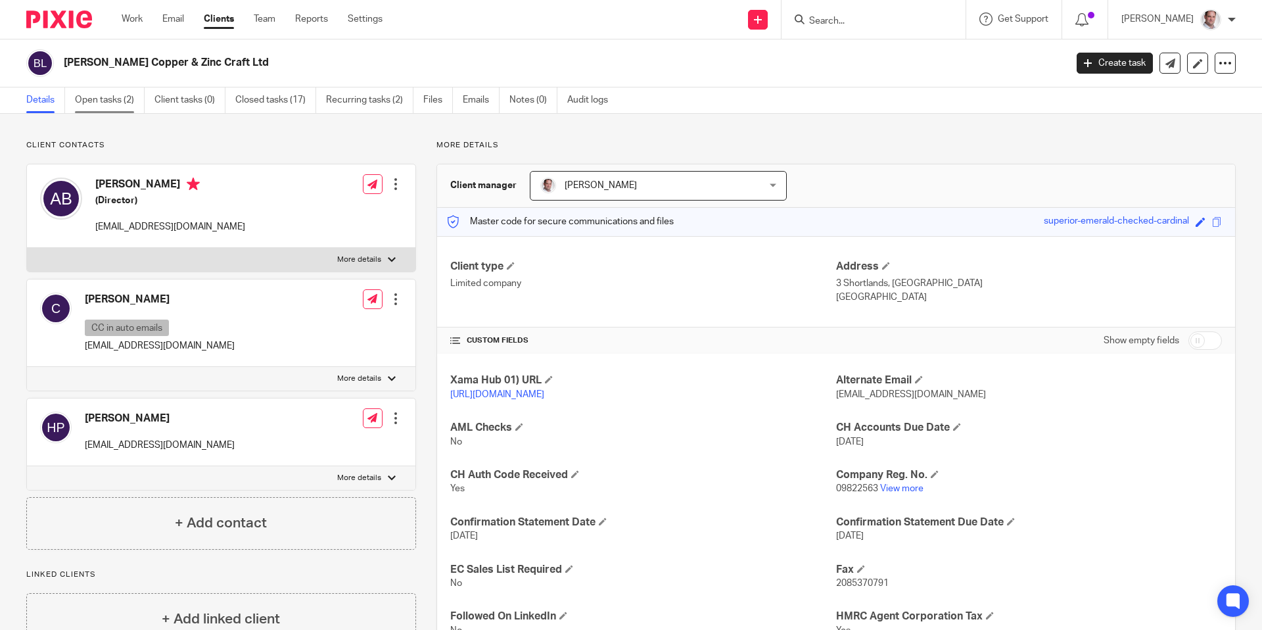
click at [132, 105] on link "Open tasks (2)" at bounding box center [110, 100] width 70 height 26
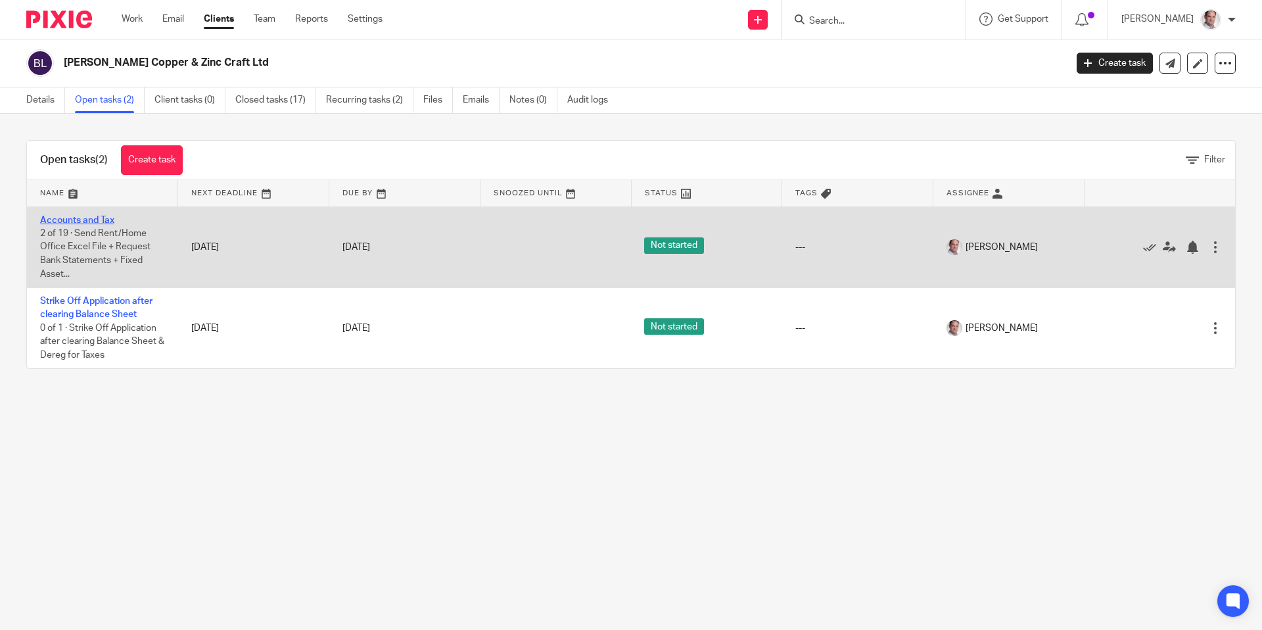
click at [94, 218] on link "Accounts and Tax" at bounding box center [77, 220] width 74 height 9
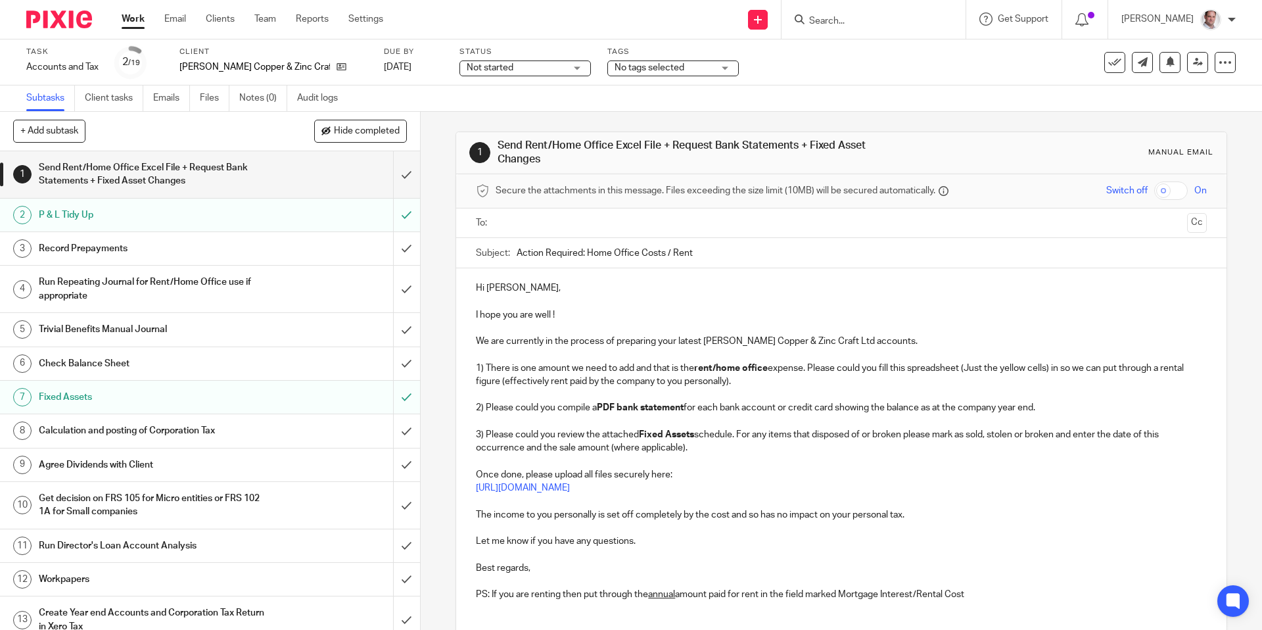
click at [513, 229] on input "text" at bounding box center [840, 223] width 681 height 15
drag, startPoint x: 707, startPoint y: 254, endPoint x: 589, endPoint y: 257, distance: 118.4
click at [589, 257] on input "Action Required: Home Office Costs / Rent" at bounding box center [861, 256] width 689 height 30
type input "Action Required: Boyle YE 31 Dec 2024 (Final Accounts before strike off)"
click at [1175, 192] on input "checkbox" at bounding box center [1171, 190] width 34 height 18
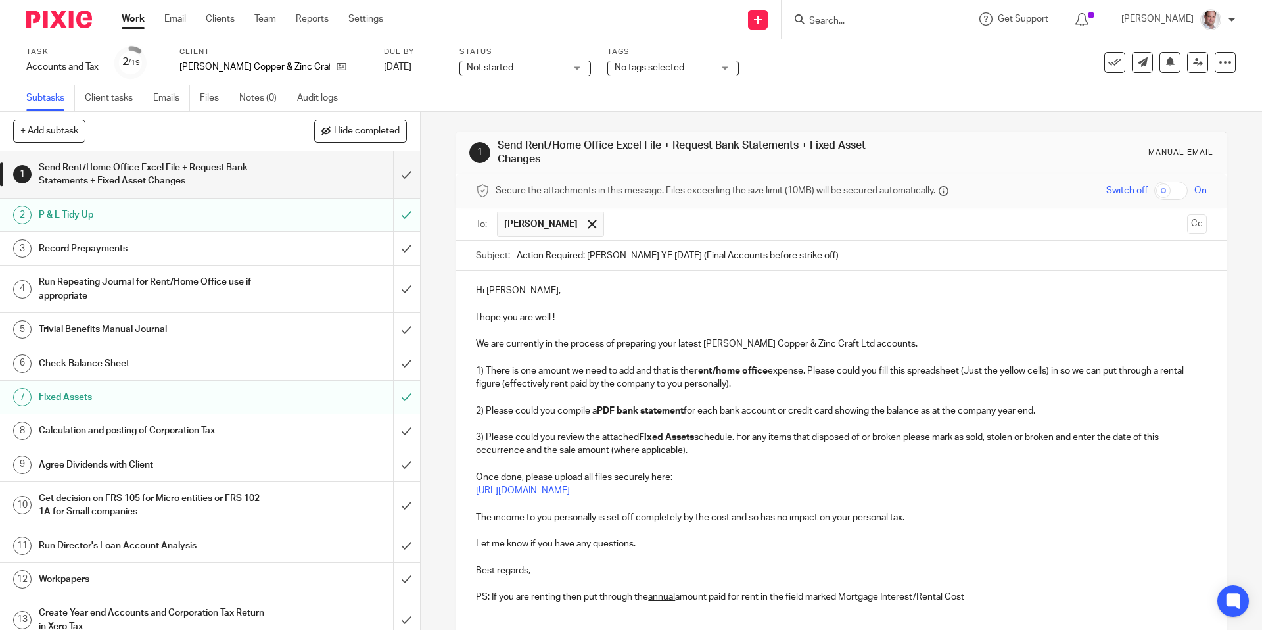
checkbox input "true"
click at [521, 298] on p at bounding box center [841, 304] width 730 height 13
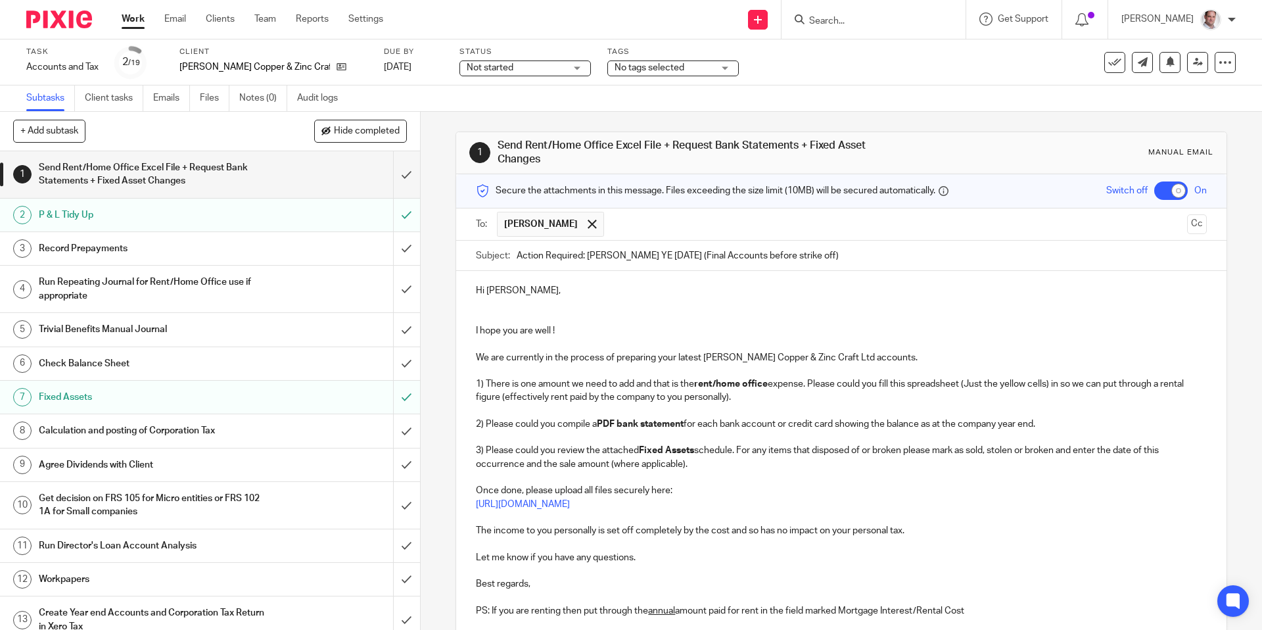
click at [536, 337] on p at bounding box center [841, 343] width 730 height 13
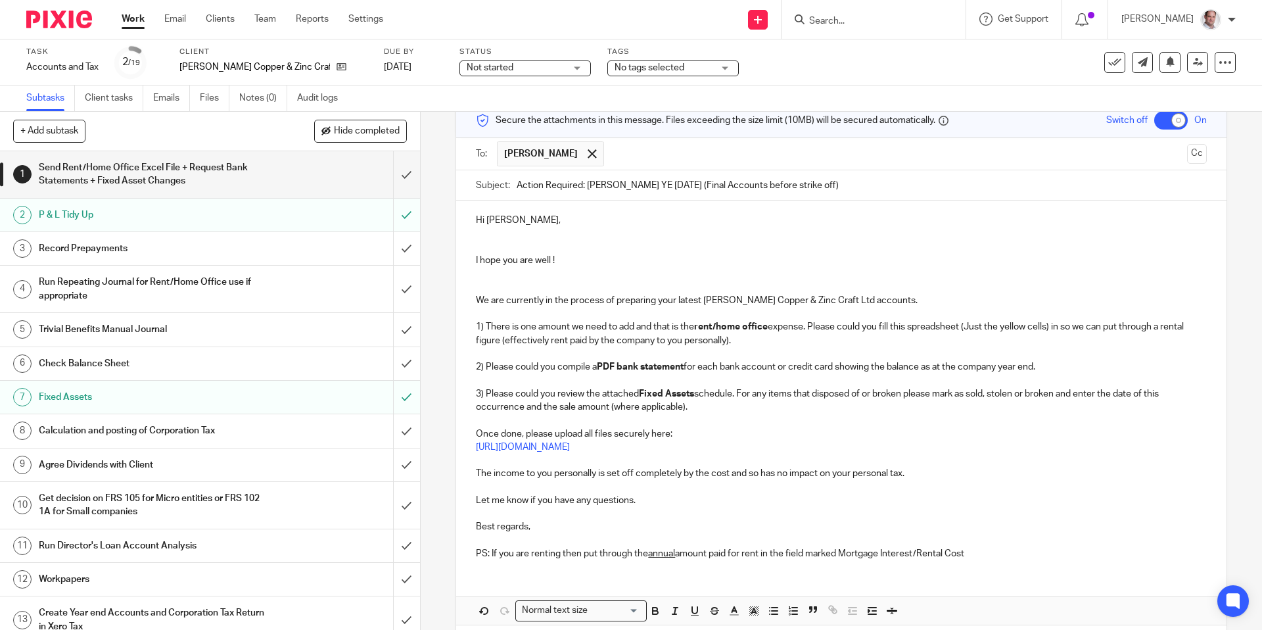
scroll to position [84, 0]
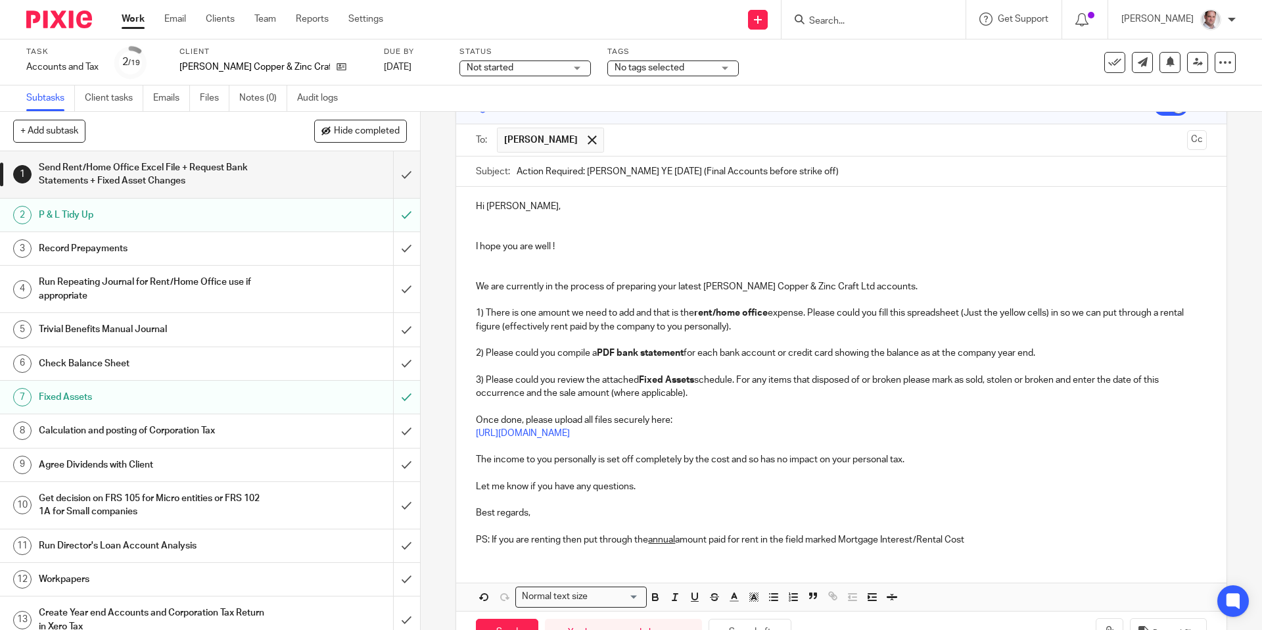
click at [580, 243] on p "I hope you are well !" at bounding box center [841, 246] width 730 height 13
drag, startPoint x: 604, startPoint y: 284, endPoint x: 572, endPoint y: 290, distance: 32.7
click at [572, 290] on p "We are currently in the process of preparing your latest Boyle Copper & Zinc Cr…" at bounding box center [841, 286] width 730 height 13
drag, startPoint x: 691, startPoint y: 283, endPoint x: 680, endPoint y: 289, distance: 12.6
click at [680, 289] on p "We are currently in the final stages of preparing your latest Boyle Copper & Zi…" at bounding box center [841, 286] width 730 height 13
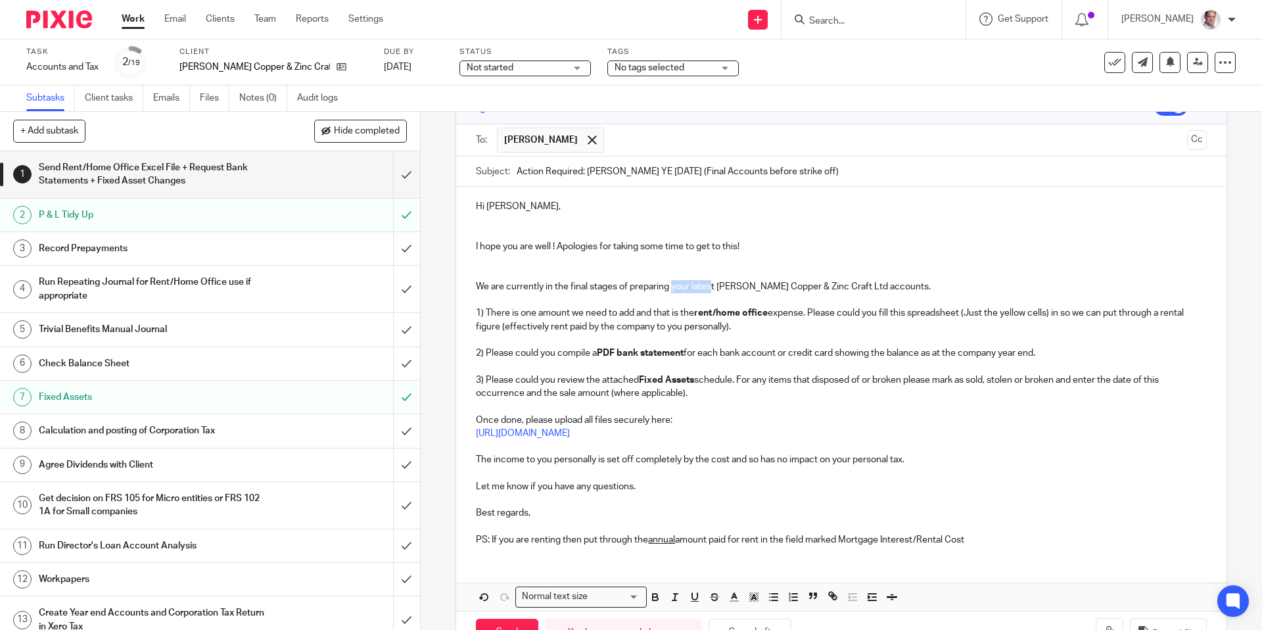
drag, startPoint x: 714, startPoint y: 282, endPoint x: 672, endPoint y: 288, distance: 43.1
click at [672, 288] on p "We are currently in the final stages of preparing your latest Boyle Copper & Zi…" at bounding box center [841, 286] width 730 height 13
click at [861, 289] on p "We are currently in the final stages of preparing thet Boyle Copper & Zinc Craf…" at bounding box center [841, 286] width 730 height 13
drag, startPoint x: 936, startPoint y: 283, endPoint x: 916, endPoint y: 549, distance: 267.6
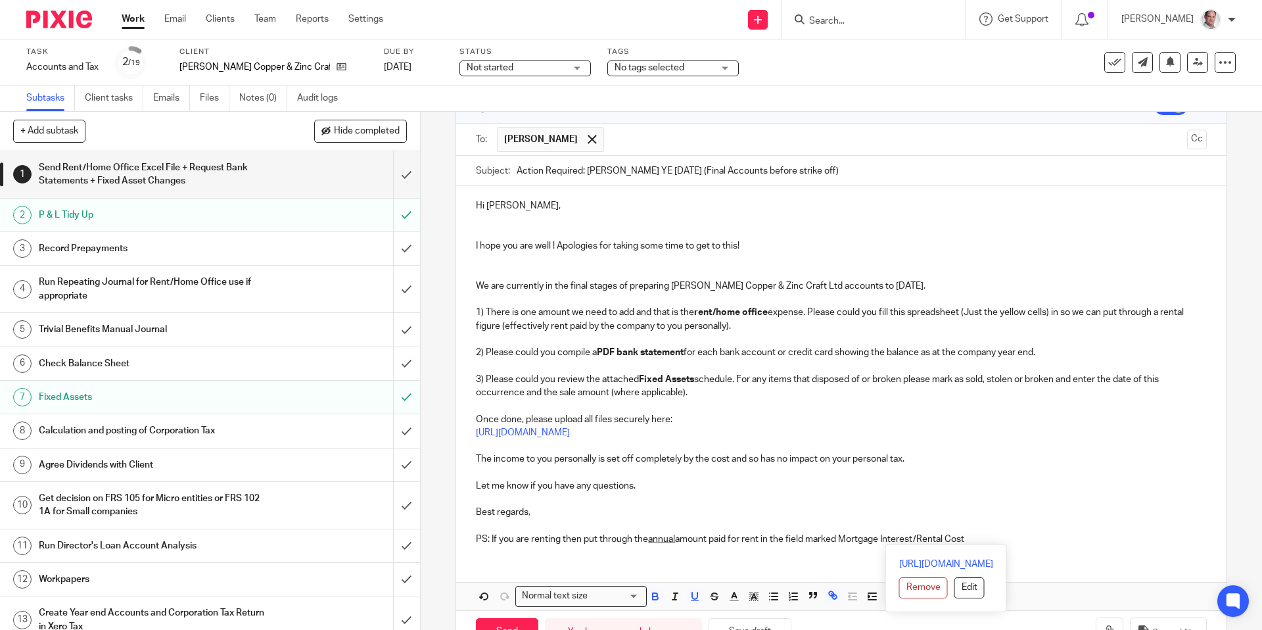
click at [916, 549] on div "Hi Alan, I hope you are well ! Apologies for taking some time to get to this! W…" at bounding box center [841, 397] width 770 height 423
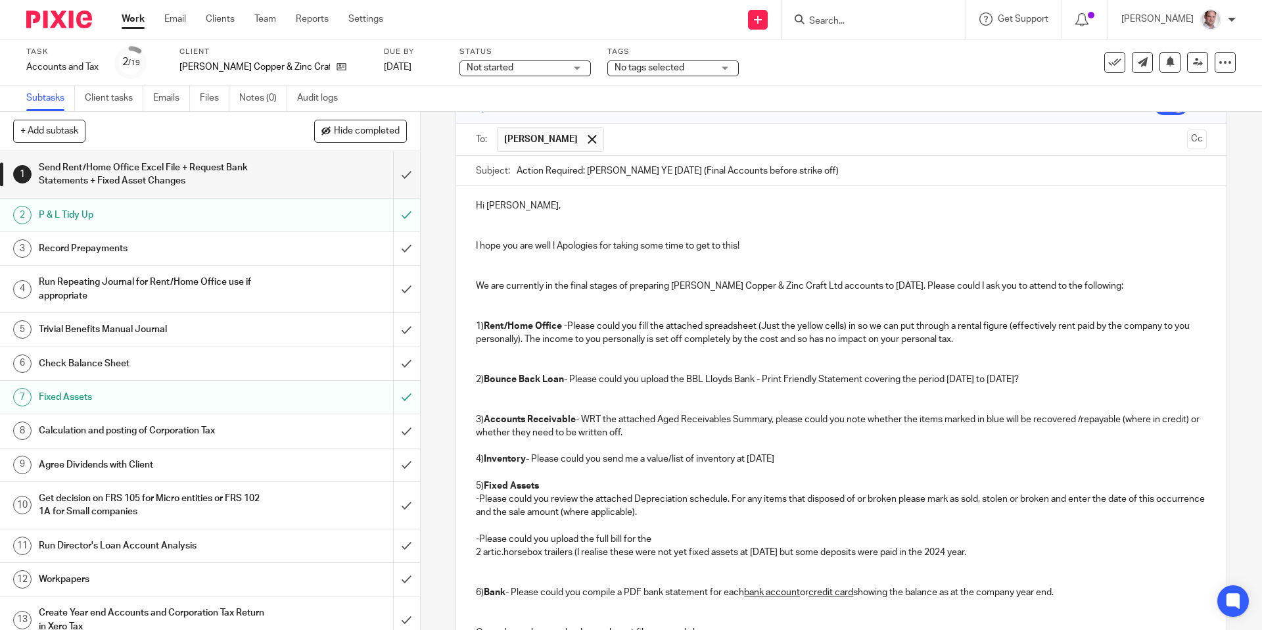
scroll to position [202, 0]
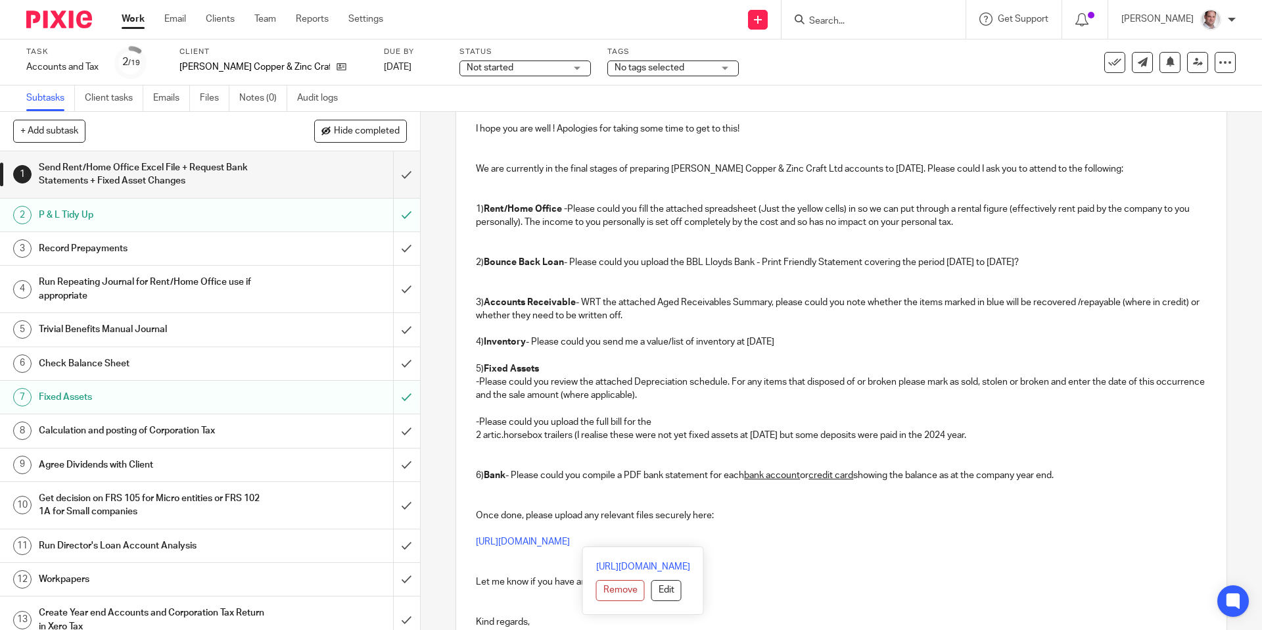
drag, startPoint x: 825, startPoint y: 542, endPoint x: 795, endPoint y: 587, distance: 53.6
click at [469, 542] on div "Hi Alan, I hope you are well ! Apologies for taking some time to get to this! W…" at bounding box center [841, 353] width 770 height 569
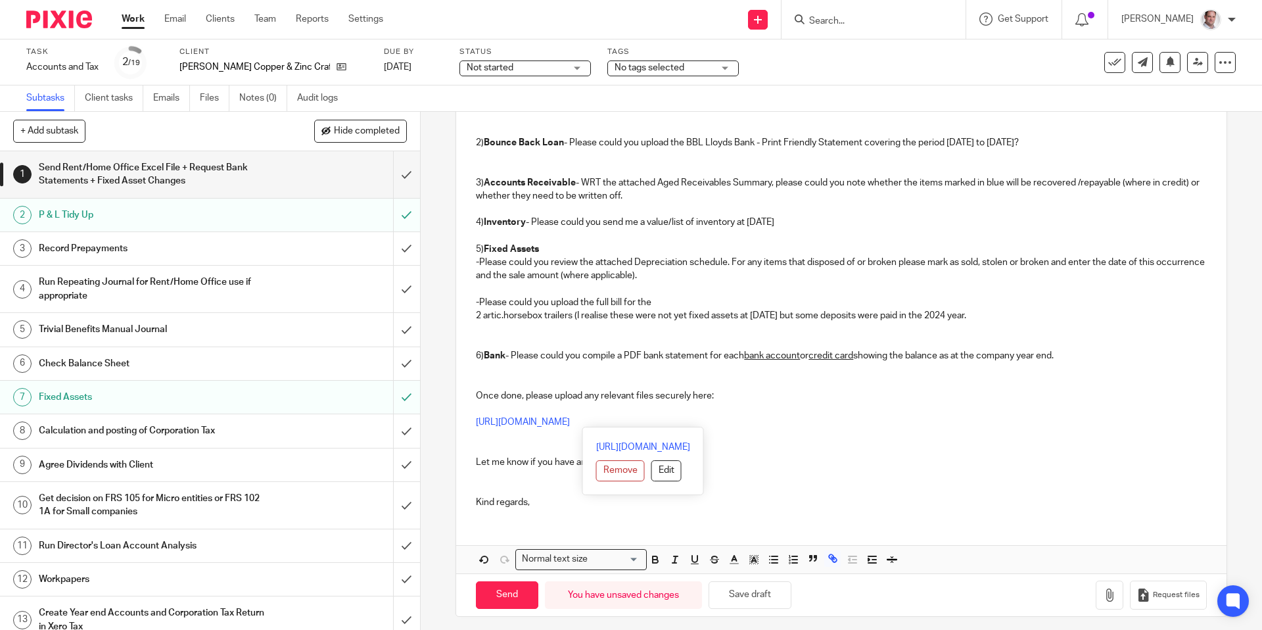
scroll to position [327, 0]
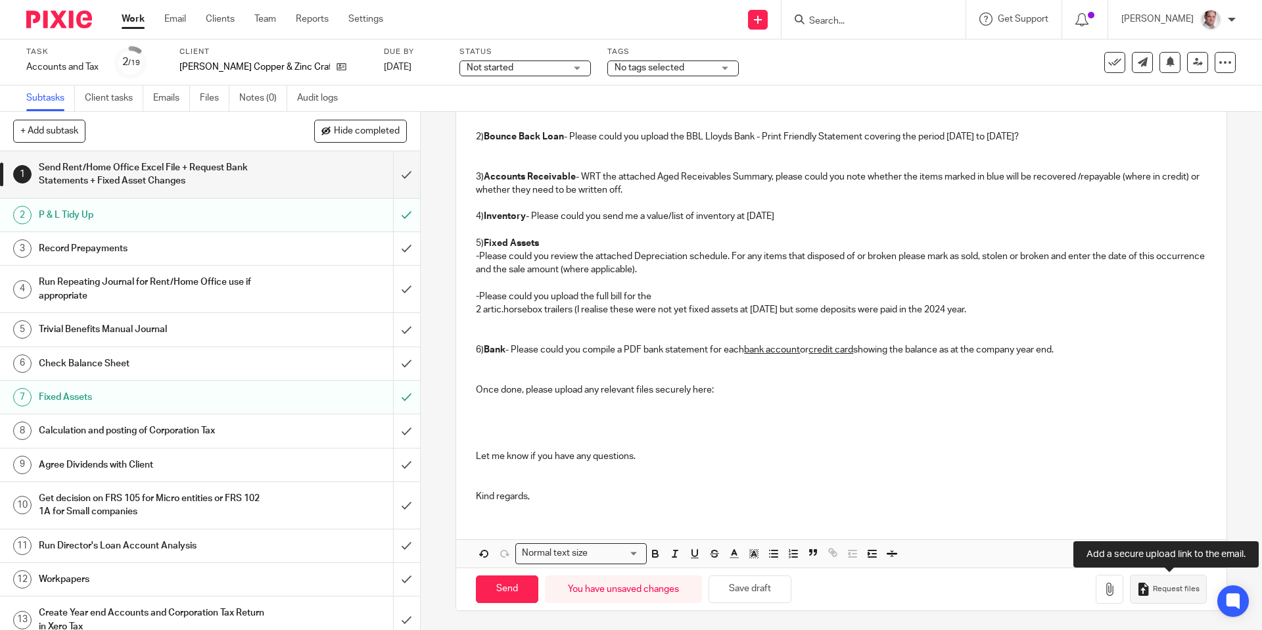
click at [1159, 589] on span "Request files" at bounding box center [1176, 589] width 47 height 11
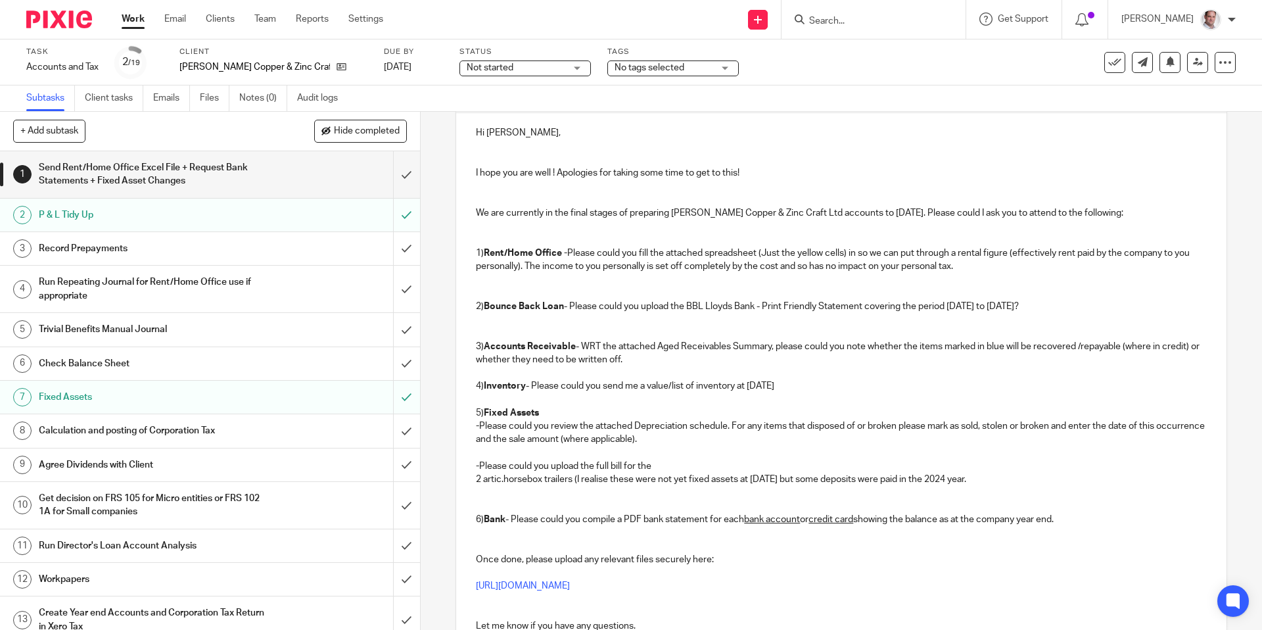
scroll to position [152, 0]
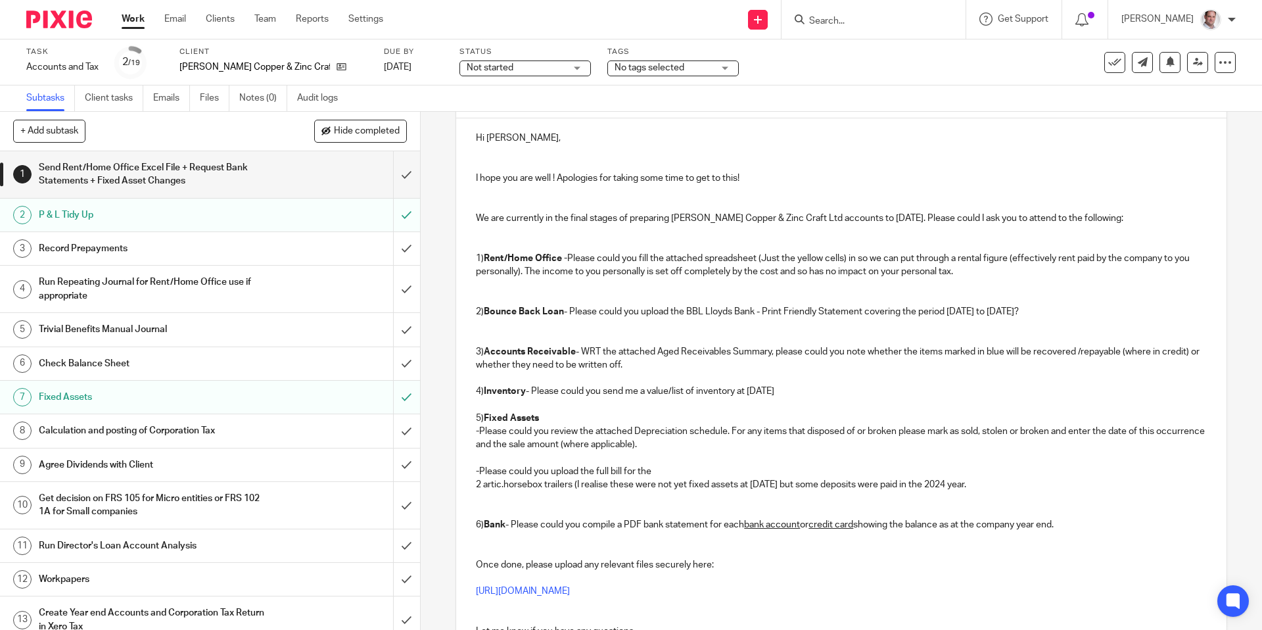
drag, startPoint x: 1088, startPoint y: 523, endPoint x: 469, endPoint y: 522, distance: 619.8
click at [469, 522] on div "Hi Alan, I hope you are well ! Apologies for taking some time to get to this! W…" at bounding box center [841, 402] width 770 height 569
click at [839, 536] on p at bounding box center [841, 544] width 730 height 27
drag, startPoint x: 820, startPoint y: 523, endPoint x: 727, endPoint y: 526, distance: 92.8
click at [727, 526] on p "5) Fixed Assets - Please could you review the attached Depreciation schedule. F…" at bounding box center [841, 471] width 730 height 120
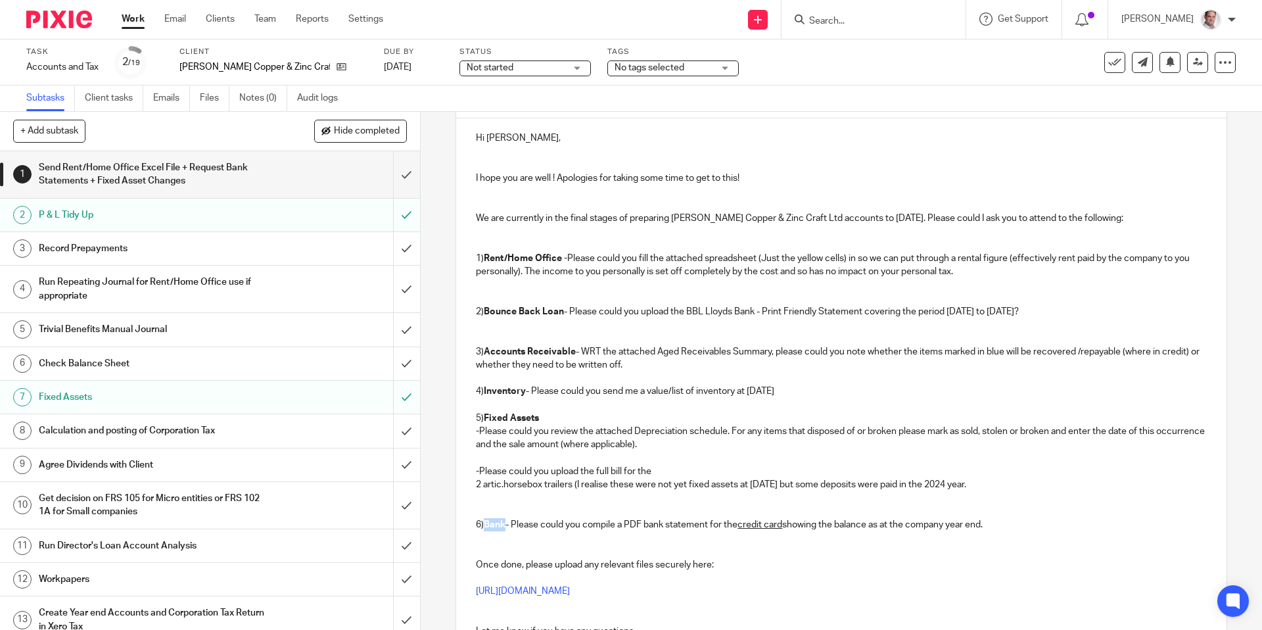
drag, startPoint x: 506, startPoint y: 521, endPoint x: 485, endPoint y: 527, distance: 22.0
click at [485, 527] on strong "Bank" at bounding box center [495, 524] width 22 height 9
drag, startPoint x: 479, startPoint y: 521, endPoint x: 488, endPoint y: 580, distance: 60.5
click at [479, 521] on p "5) Fixed Assets - Please could you review the attached Depreciation schedule. F…" at bounding box center [841, 471] width 730 height 120
drag, startPoint x: 1026, startPoint y: 525, endPoint x: 457, endPoint y: 519, distance: 569.2
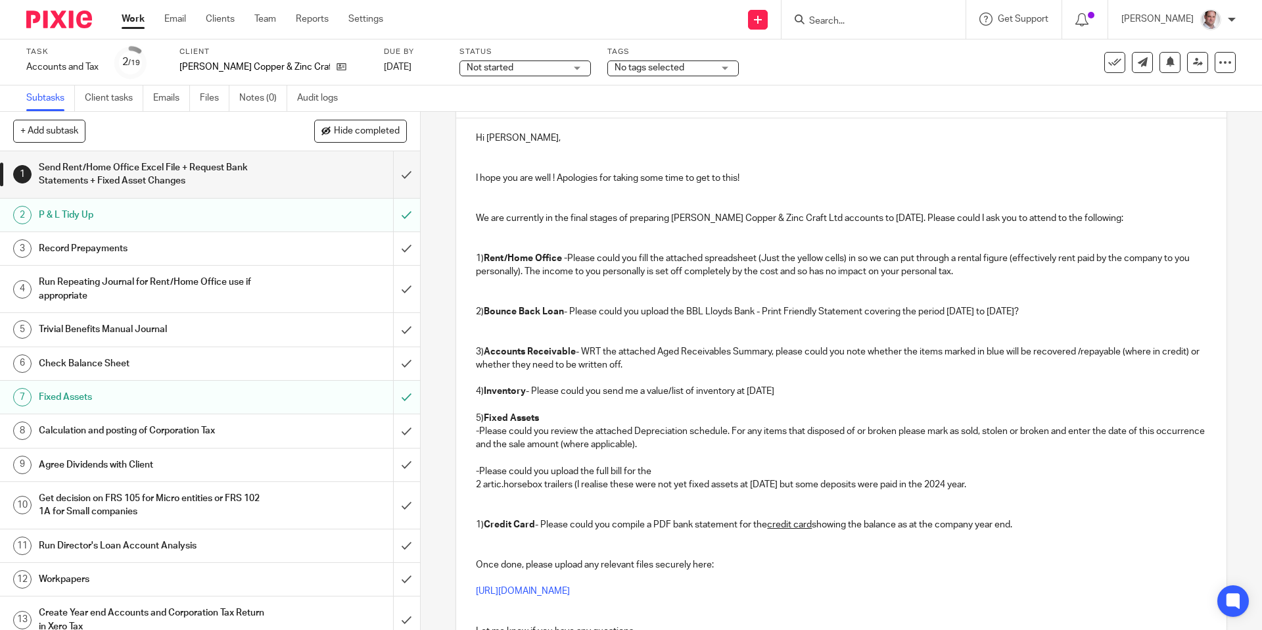
click at [457, 519] on div "Hi Alan, I hope you are well ! Apologies for taking some time to get to this! W…" at bounding box center [841, 402] width 770 height 569
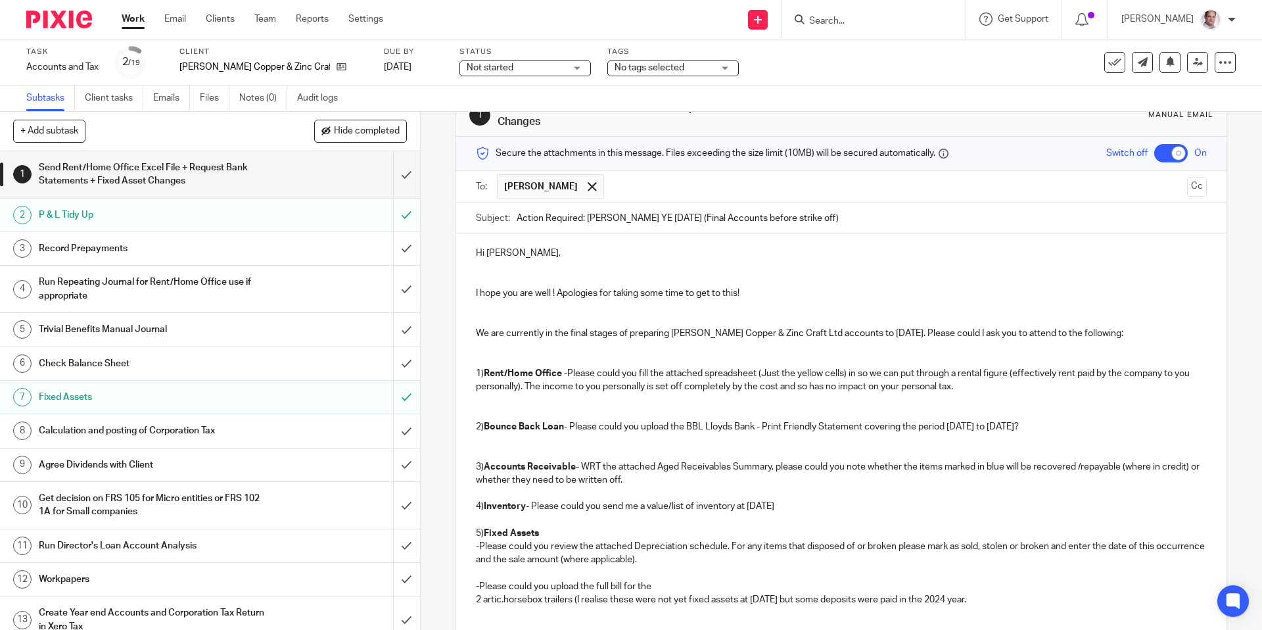
click at [492, 356] on p at bounding box center [841, 359] width 730 height 13
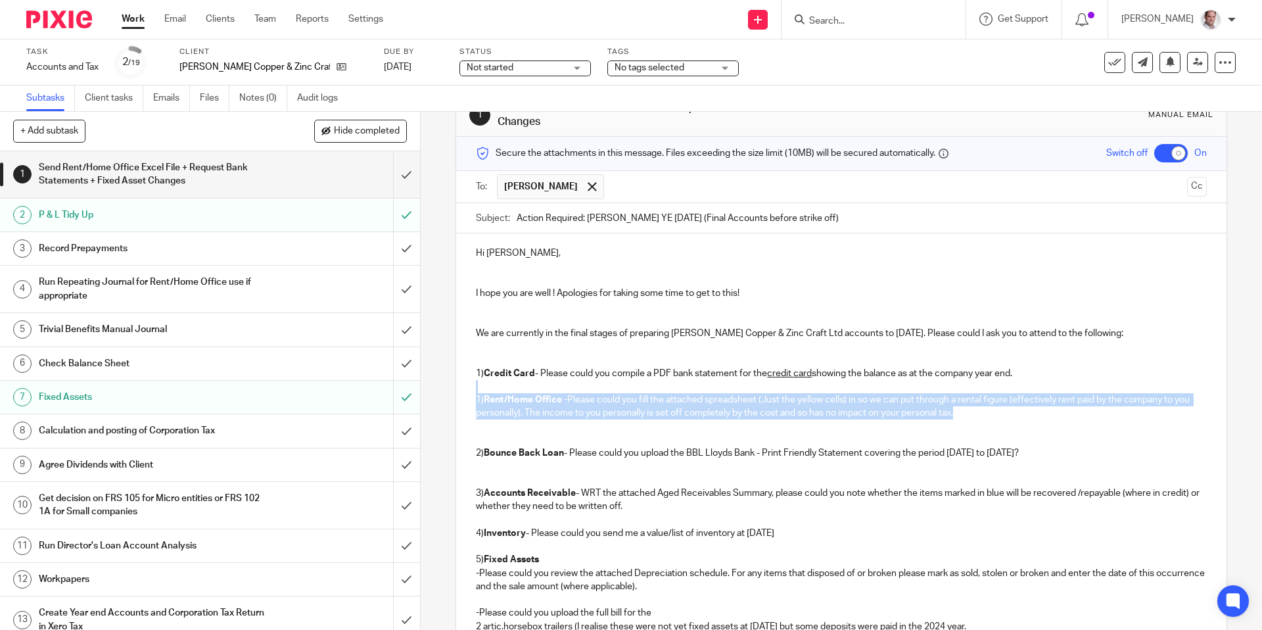
click at [981, 416] on p "1) Rent/Home Office - Please could you fill the attached spreadsheet (Just the …" at bounding box center [841, 406] width 730 height 27
click at [1077, 450] on p "2) Bounce Back Loan - Please could you upload the BBL Lloyds Bank - Print Frien…" at bounding box center [841, 452] width 730 height 13
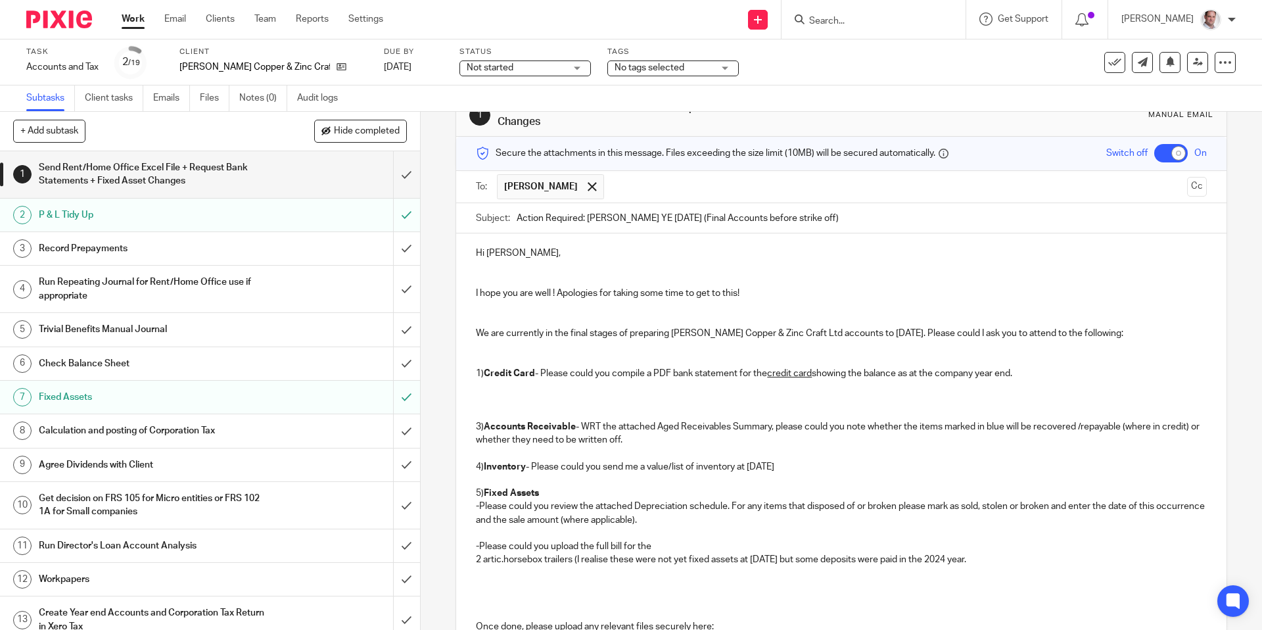
drag, startPoint x: 755, startPoint y: 459, endPoint x: 477, endPoint y: 468, distance: 278.8
click at [477, 468] on p "4) Inventory - Please could you send me a value/list of inventory at 31 Dec 2024" at bounding box center [841, 466] width 730 height 13
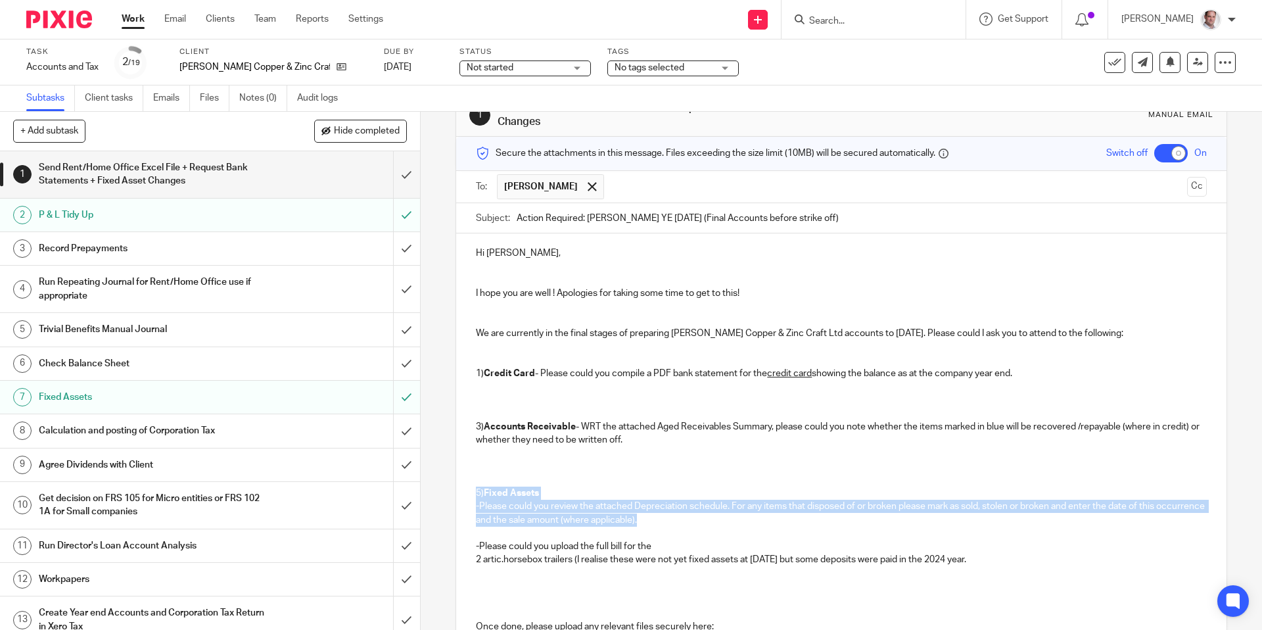
drag, startPoint x: 701, startPoint y: 519, endPoint x: 565, endPoint y: 537, distance: 136.6
click at [463, 492] on div "Hi Alan, I hope you are well ! Apologies for taking some time to get to this! W…" at bounding box center [841, 491] width 770 height 516
drag, startPoint x: 1001, startPoint y: 563, endPoint x: 478, endPoint y: 492, distance: 527.4
click at [478, 492] on p "5) Fixed Assets - Please could you review the attached Depreciation schedule. F…" at bounding box center [841, 539] width 730 height 106
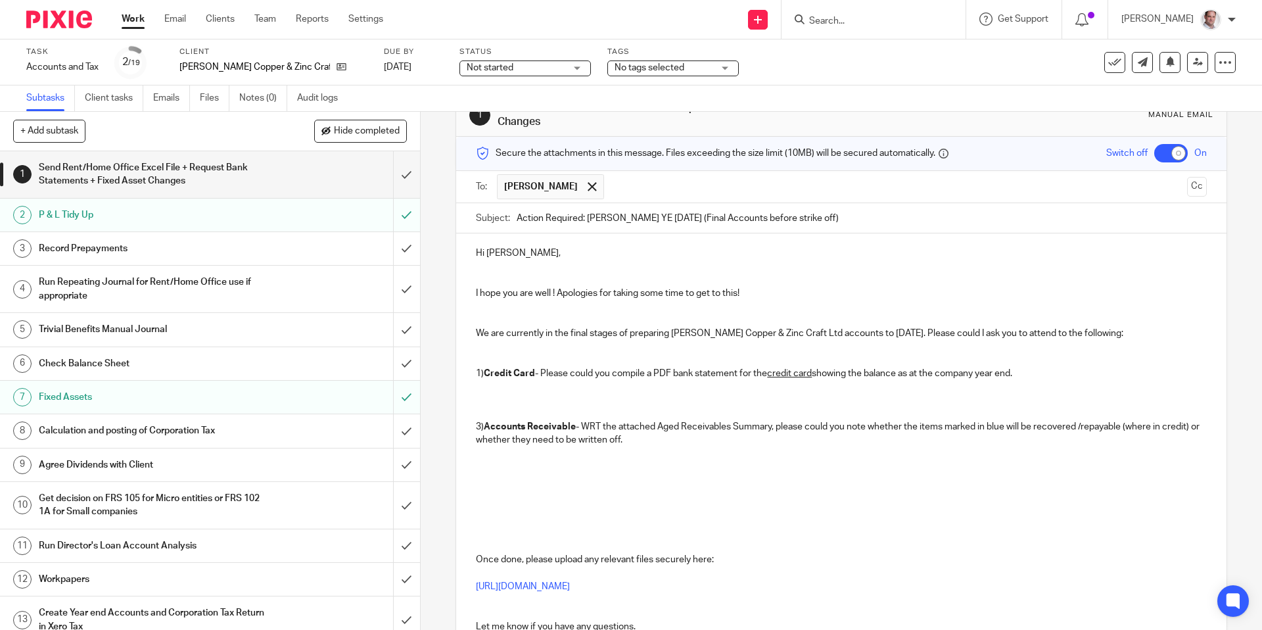
click at [484, 400] on p at bounding box center [841, 399] width 730 height 13
click at [479, 425] on p "3) Accounts Receivable - WRT the attached Aged Receivables Summary, please coul…" at bounding box center [841, 433] width 730 height 27
drag, startPoint x: 647, startPoint y: 442, endPoint x: 441, endPoint y: 423, distance: 206.6
click at [441, 423] on div "1 Send Rent/Home Office Excel File + Request Bank Statements + Fixed Asset Chan…" at bounding box center [841, 371] width 841 height 518
copy p "2) Accounts Receivable - WRT the attached Aged Receivables Summary, please coul…"
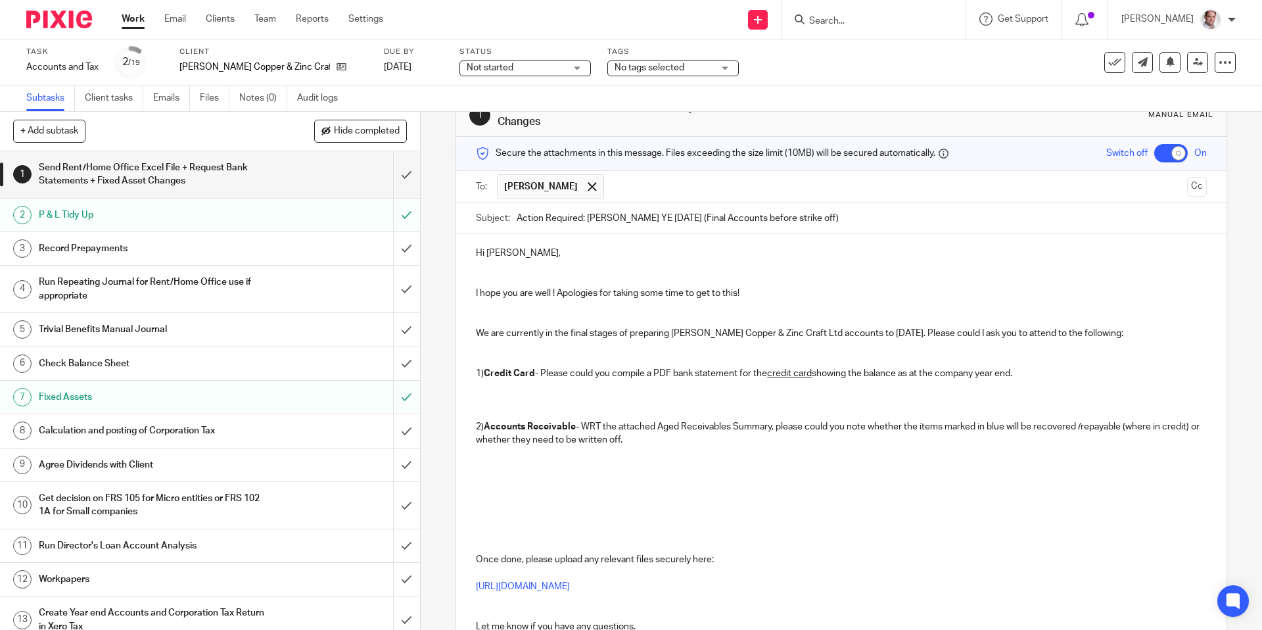
click at [496, 454] on p at bounding box center [841, 452] width 730 height 13
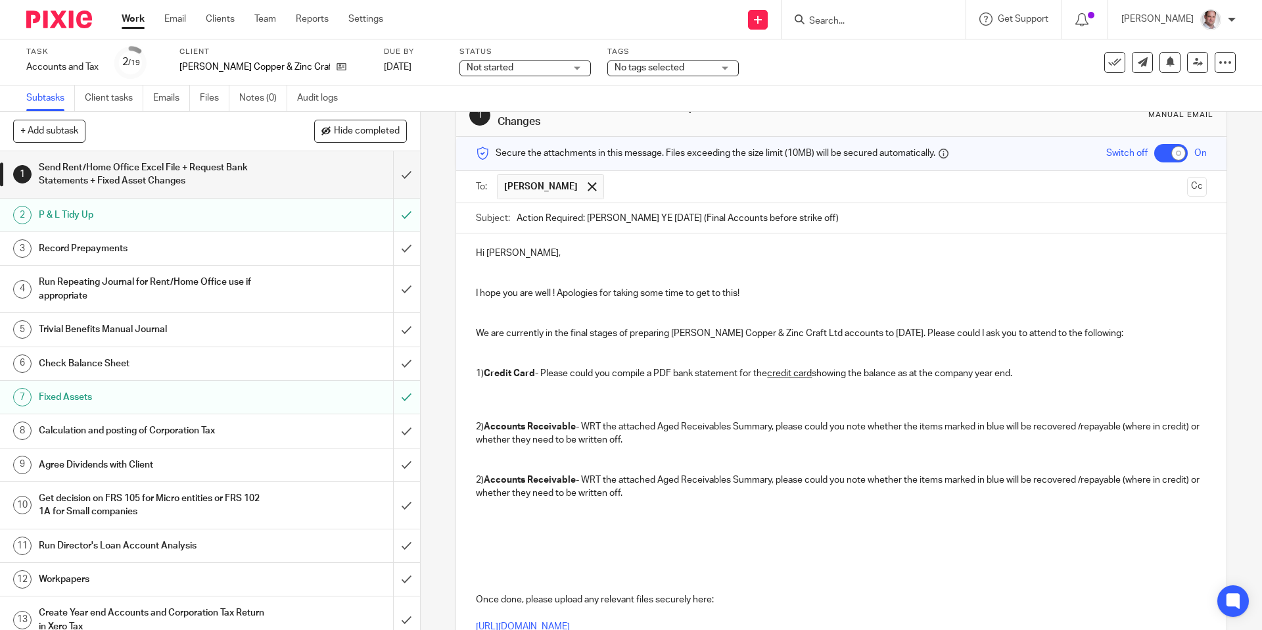
click at [504, 386] on p at bounding box center [841, 386] width 730 height 13
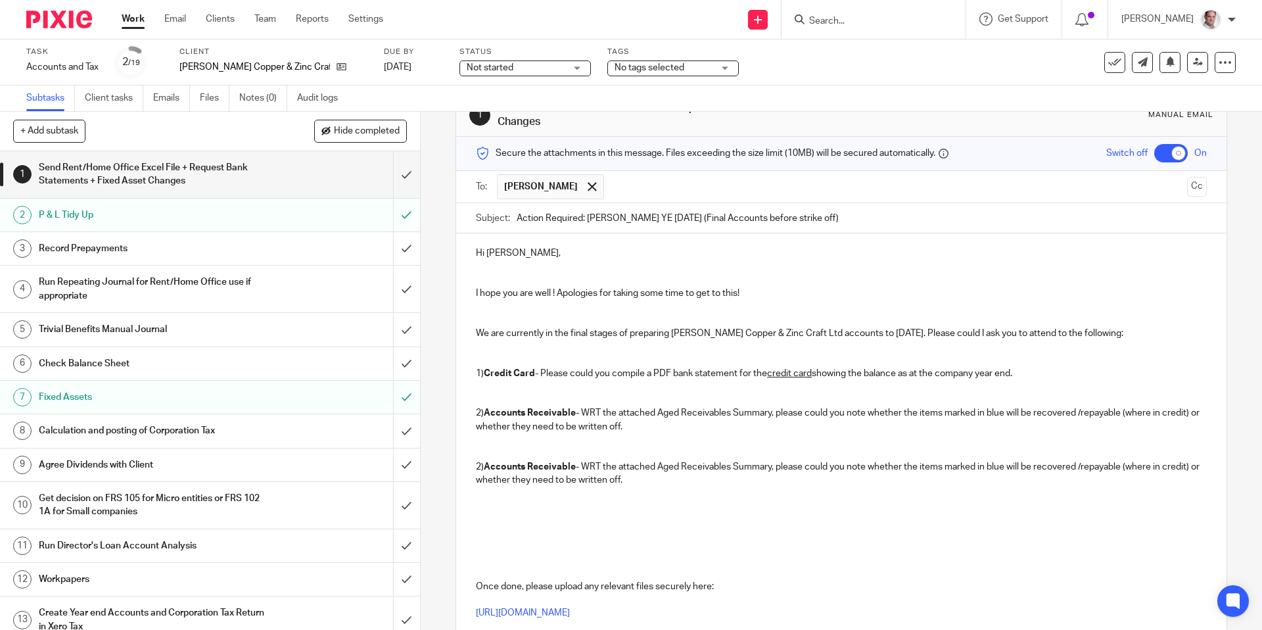
drag, startPoint x: 480, startPoint y: 465, endPoint x: 480, endPoint y: 478, distance: 13.8
click at [480, 465] on p "2) Accounts Receivable - WRT the attached Aged Receivables Summary, please coul…" at bounding box center [841, 473] width 730 height 27
drag, startPoint x: 559, startPoint y: 467, endPoint x: 530, endPoint y: 468, distance: 28.9
click at [530, 468] on strong "Accounts Receivable" at bounding box center [530, 466] width 92 height 9
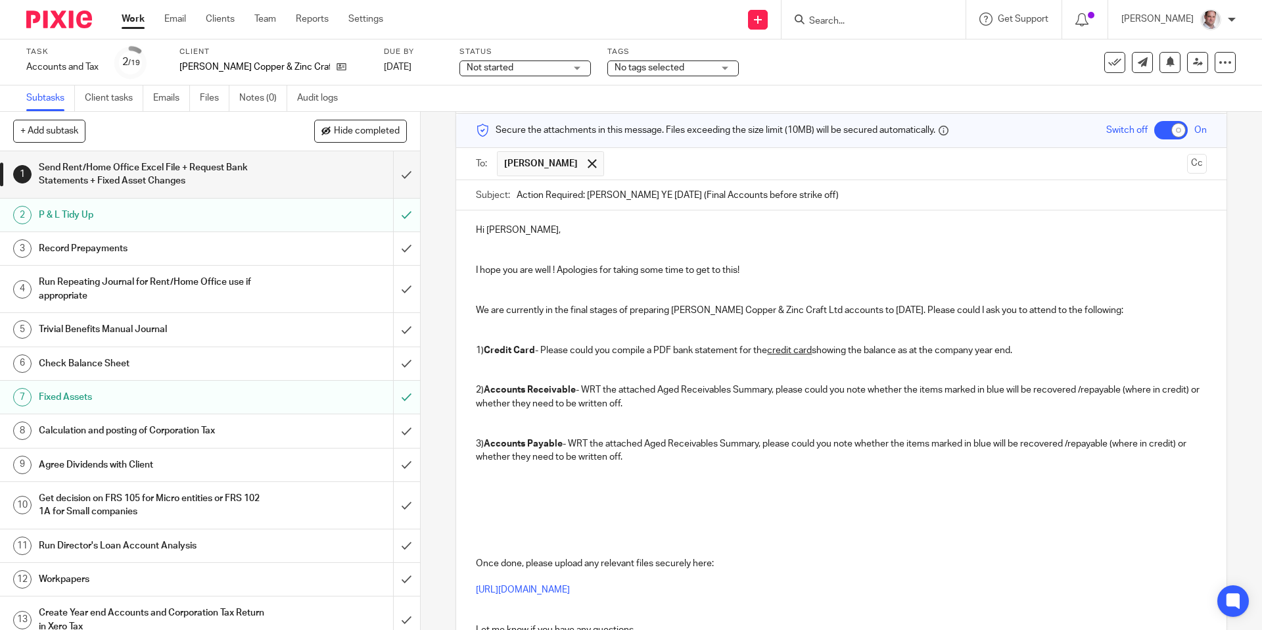
scroll to position [62, 0]
drag, startPoint x: 697, startPoint y: 440, endPoint x: 671, endPoint y: 445, distance: 26.7
click at [671, 445] on p "3) Accounts Payable - WRT the attached Aged Receivables Summary, please could y…" at bounding box center [841, 449] width 730 height 27
drag, startPoint x: 1053, startPoint y: 442, endPoint x: 1014, endPoint y: 443, distance: 39.5
click at [1014, 443] on p "3) Accounts Payable - WRT the attached Aged Payables Summary, please could you …" at bounding box center [841, 449] width 730 height 27
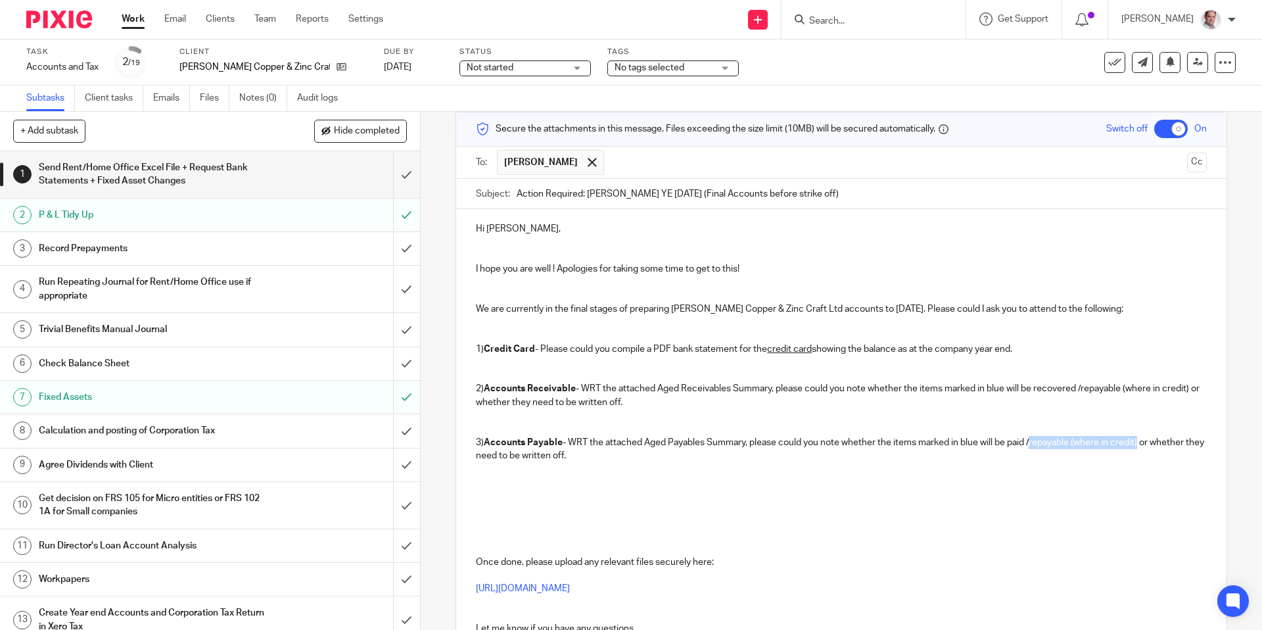
drag, startPoint x: 1143, startPoint y: 439, endPoint x: 1034, endPoint y: 441, distance: 109.1
click at [1034, 441] on p "3) Accounts Payable - WRT the attached Aged Payables Summary, please could you …" at bounding box center [841, 449] width 730 height 27
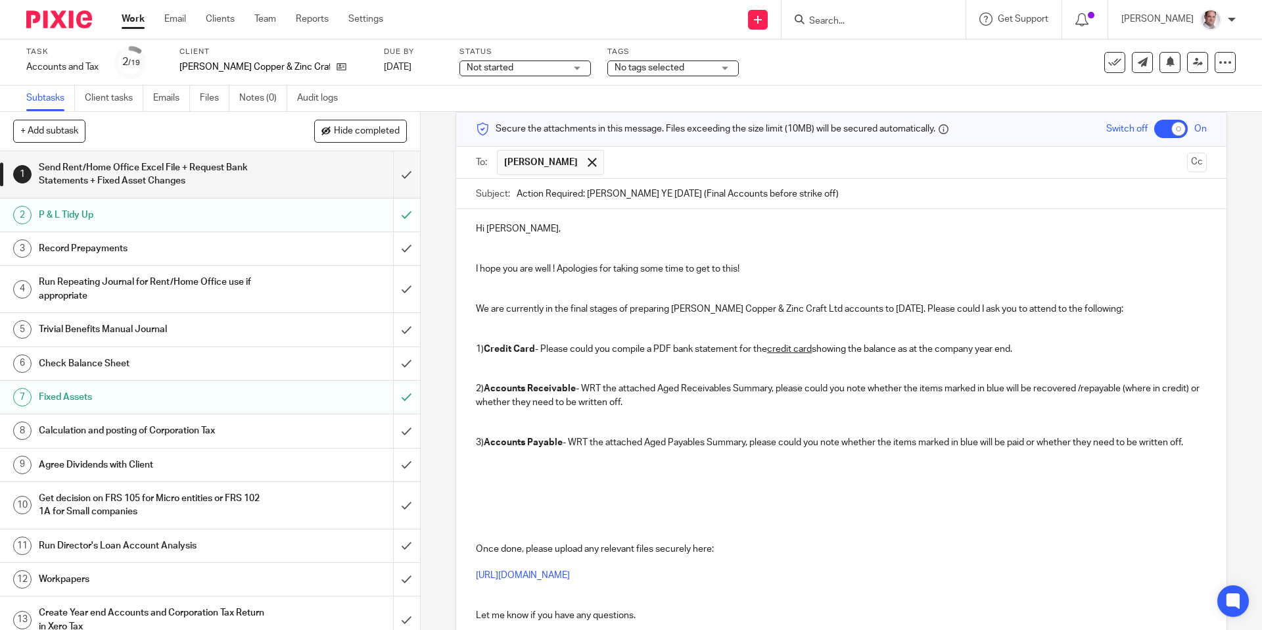
click at [1194, 440] on p "3) Accounts Payable - WRT the attached Aged Payables Summary, please could you …" at bounding box center [841, 442] width 730 height 13
click at [565, 442] on p "3) Accounts Payable - WRT the attached Aged Payables Summary, please could you …" at bounding box center [841, 442] width 730 height 13
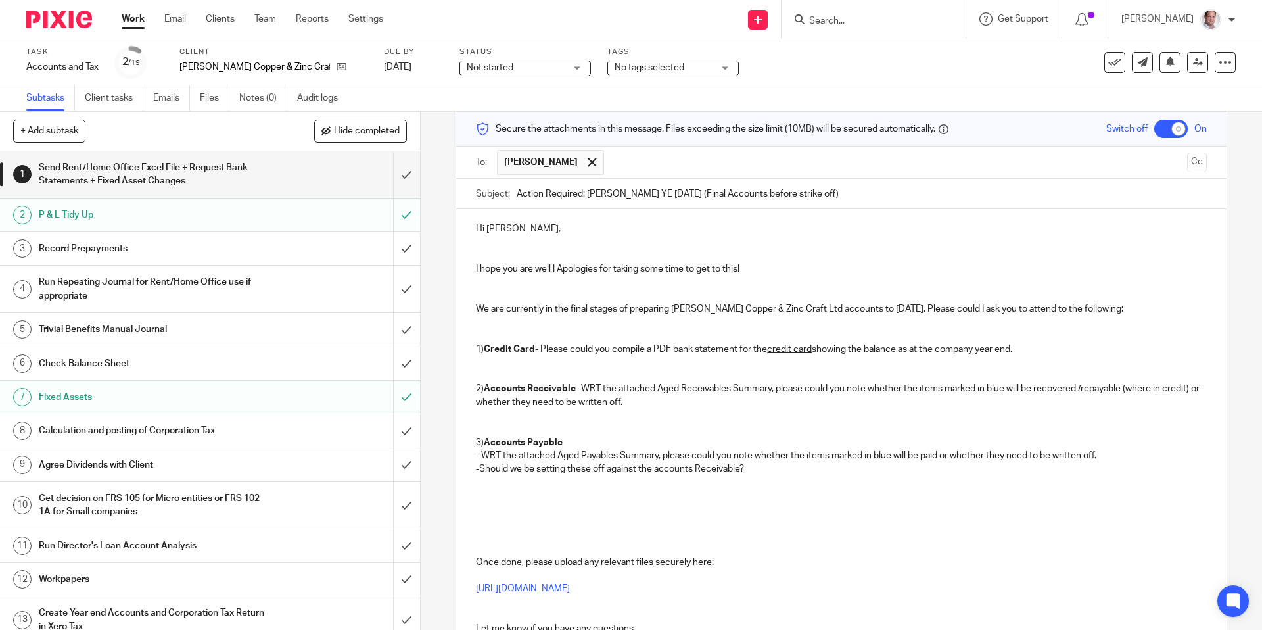
click at [480, 467] on p "-Should we be setting these off against the accounts Receivable?" at bounding box center [841, 468] width 730 height 13
click at [476, 467] on p "-Should we be setting these off against the accounts Receivable?" at bounding box center [841, 468] width 730 height 13
click at [482, 468] on p "-Should we be setting these off against the accounts Receivable?" at bounding box center [841, 468] width 730 height 13
click at [483, 452] on p "- WRT the attached Aged Payables Summary, please could you note whether the ite…" at bounding box center [841, 455] width 730 height 13
drag, startPoint x: 771, startPoint y: 468, endPoint x: 478, endPoint y: 473, distance: 293.2
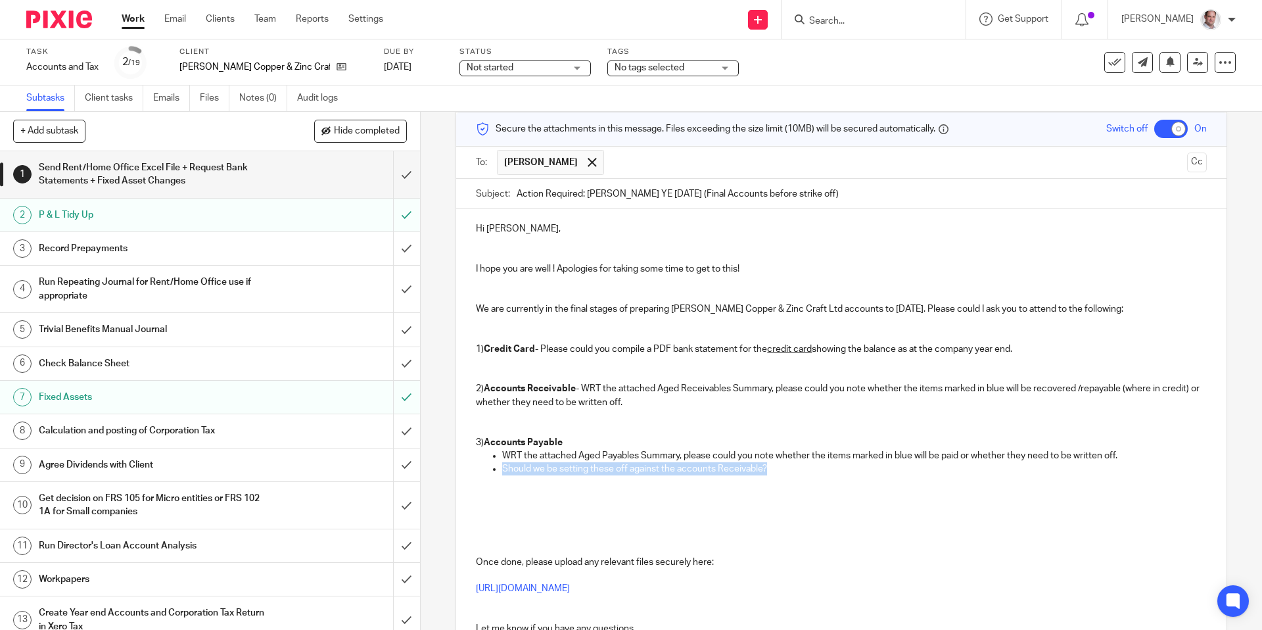
click at [478, 473] on ul "Should we be setting these off against the accounts Receivable?" at bounding box center [841, 468] width 730 height 13
drag, startPoint x: 576, startPoint y: 385, endPoint x: 586, endPoint y: 408, distance: 25.6
click at [576, 385] on strong "Accounts Receivable" at bounding box center [530, 388] width 92 height 9
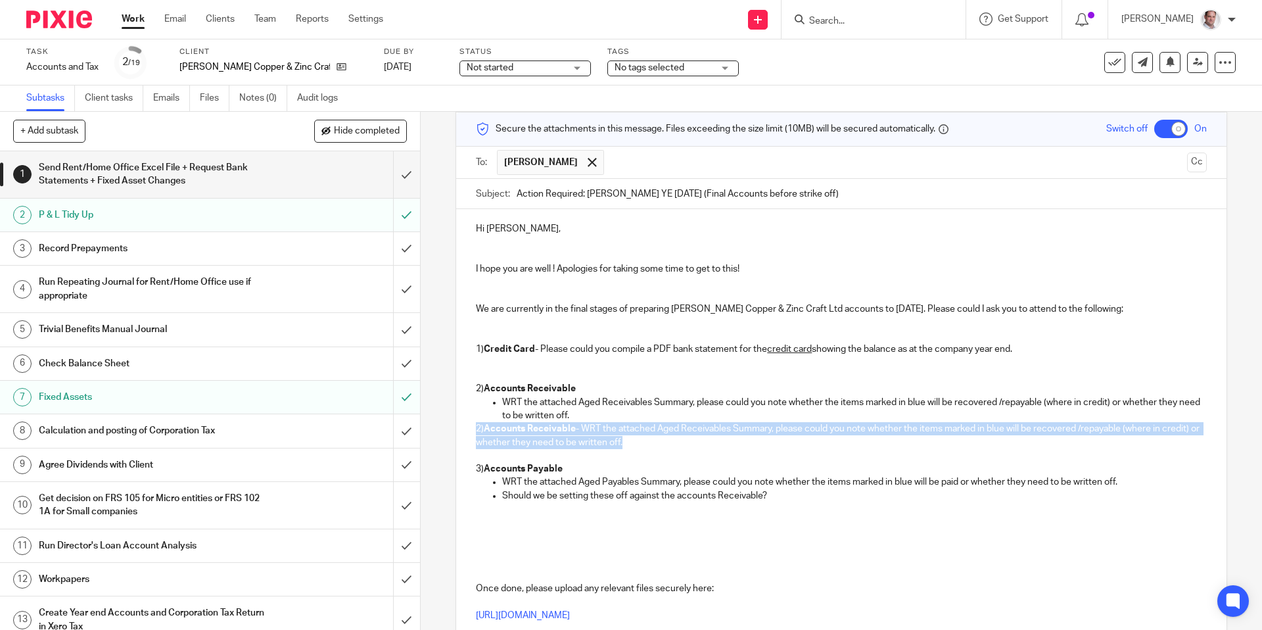
drag, startPoint x: 638, startPoint y: 441, endPoint x: 471, endPoint y: 431, distance: 166.6
click at [471, 431] on div "Hi Alan, I hope you are well ! Apologies for taking some time to get to this! W…" at bounding box center [841, 460] width 770 height 503
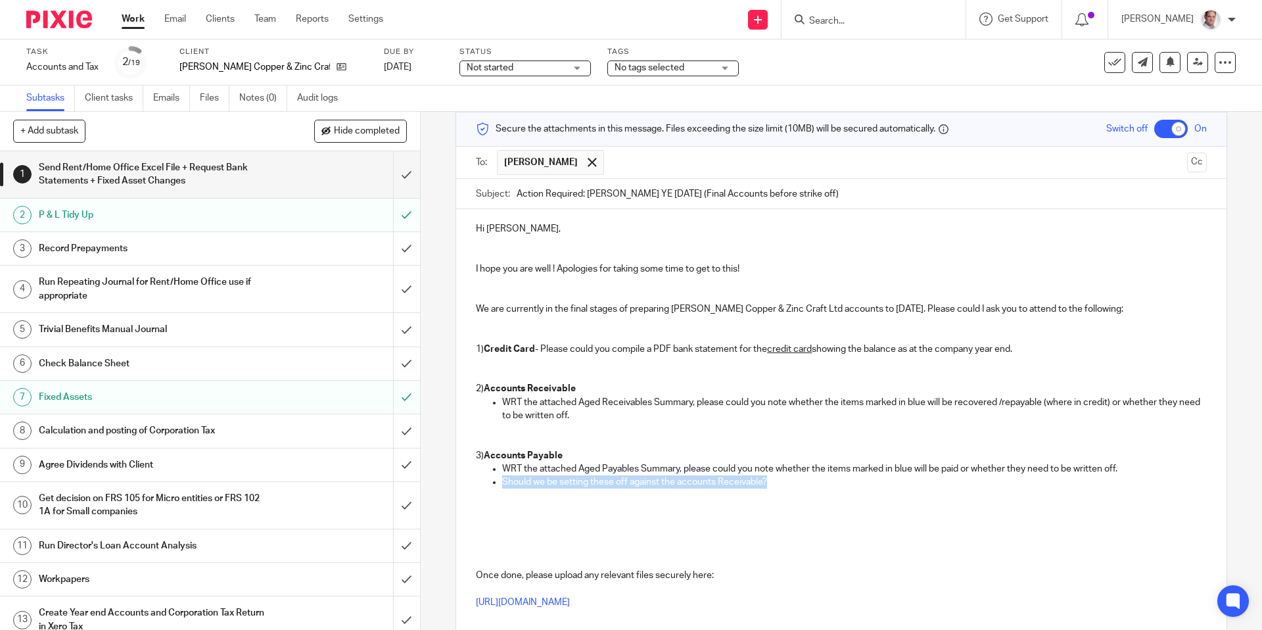
drag, startPoint x: 774, startPoint y: 483, endPoint x: 485, endPoint y: 482, distance: 288.5
click at [485, 482] on ul "Should we be setting these off against the accounts Receivable?" at bounding box center [841, 481] width 730 height 13
copy p "Should we be setting these off against the accounts Receivable?"
click at [532, 429] on p at bounding box center [841, 428] width 730 height 13
click at [680, 429] on p "Should we be setting these off against the accounts Receivable?" at bounding box center [854, 428] width 704 height 13
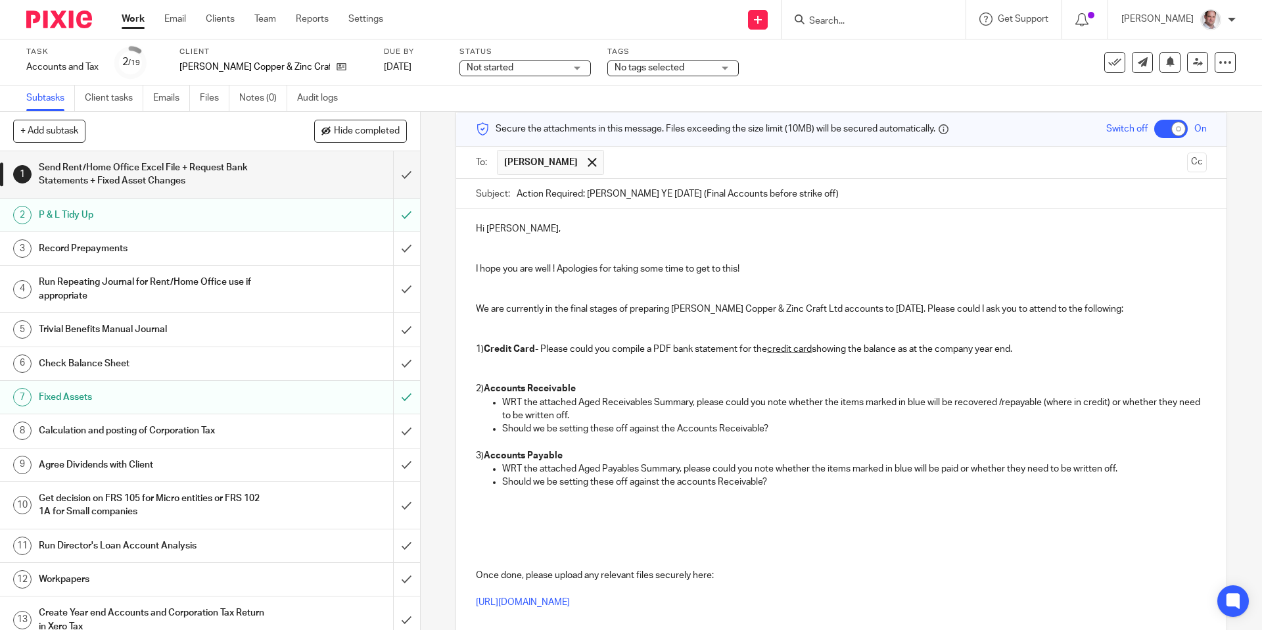
scroll to position [32, 0]
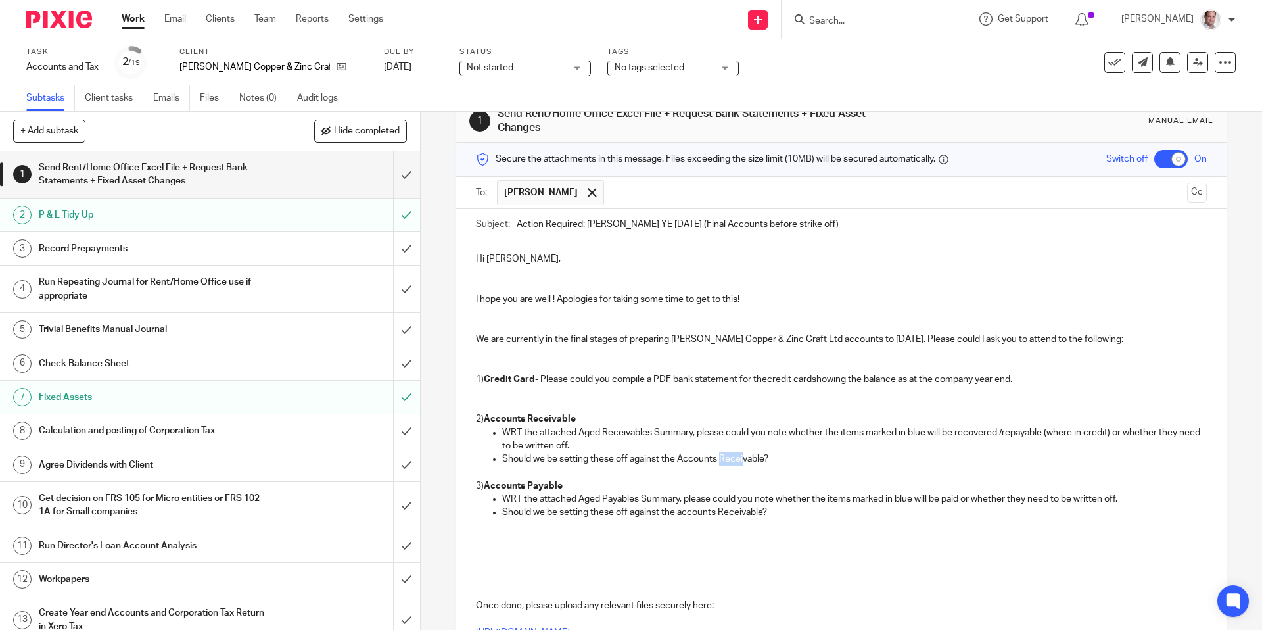
drag, startPoint x: 745, startPoint y: 457, endPoint x: 721, endPoint y: 462, distance: 24.1
click at [721, 462] on p "Should we be setting these off against the Accounts Receivable?" at bounding box center [854, 458] width 704 height 13
click at [514, 474] on p at bounding box center [841, 472] width 730 height 13
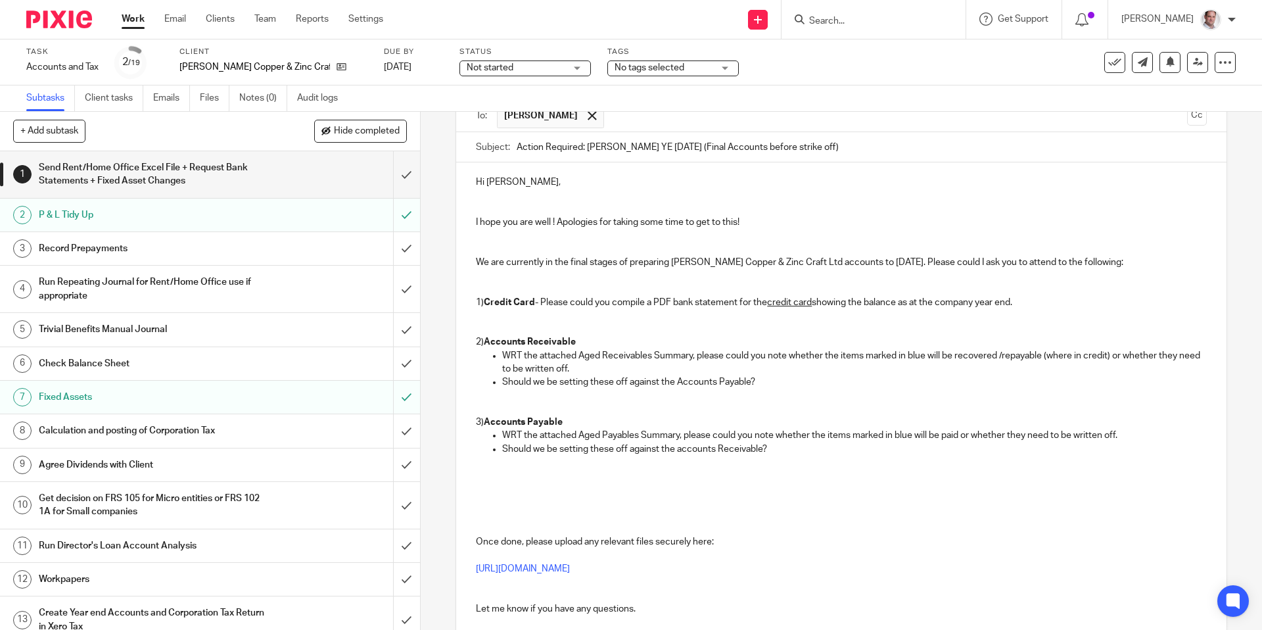
scroll to position [113, 0]
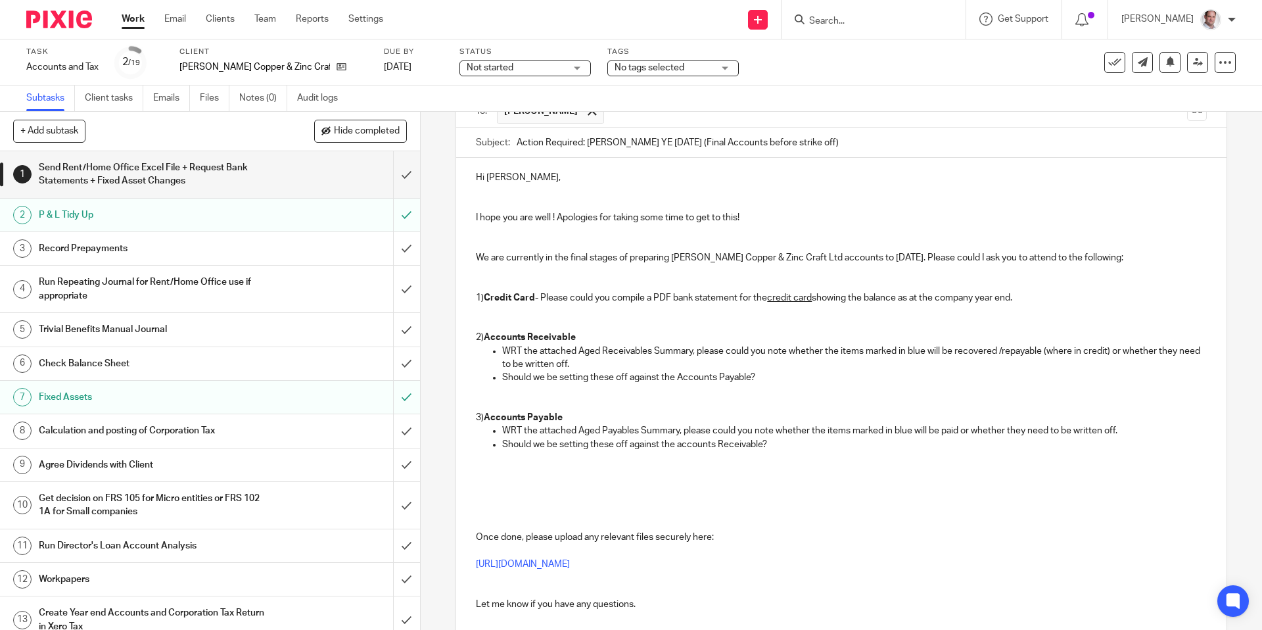
click at [527, 488] on p at bounding box center [841, 484] width 730 height 40
click at [479, 299] on p "1) Credit Card - Please could you compile a PDF bank statement for the credit c…" at bounding box center [841, 297] width 730 height 13
click at [509, 273] on p at bounding box center [841, 270] width 730 height 13
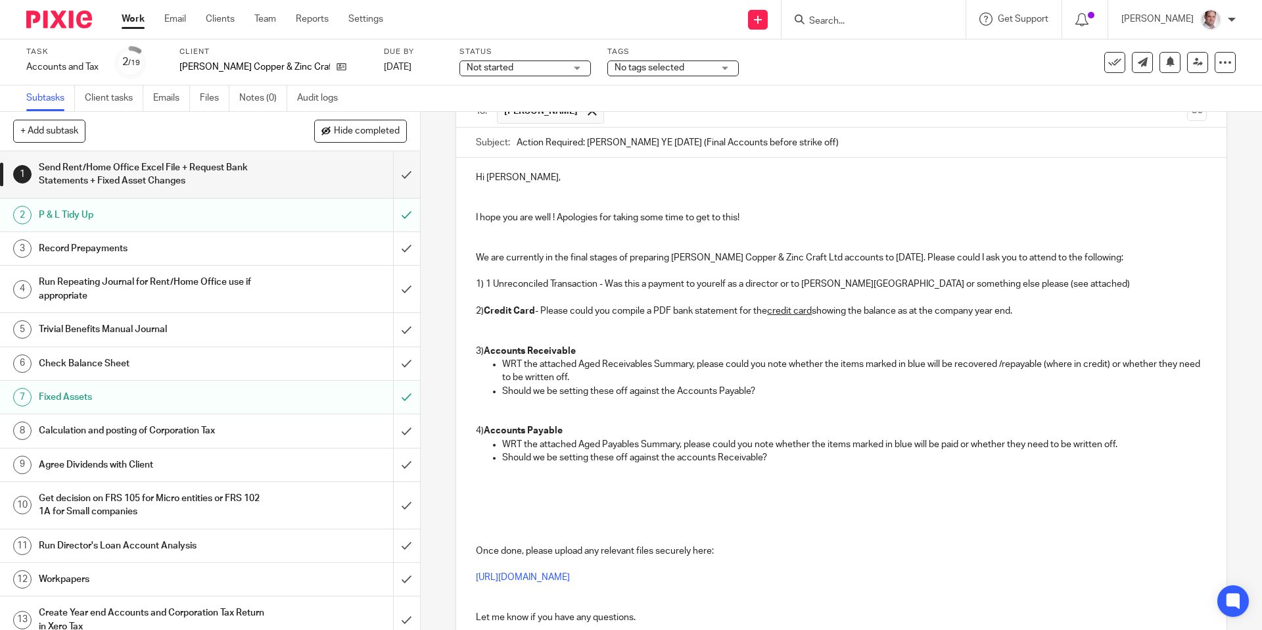
drag, startPoint x: 985, startPoint y: 282, endPoint x: 992, endPoint y: 323, distance: 41.5
click at [985, 282] on p "1) 1 Unreconciled Transaction - Was this a payment to yourelf as a director or …" at bounding box center [841, 283] width 730 height 13
drag, startPoint x: 597, startPoint y: 280, endPoint x: 486, endPoint y: 283, distance: 111.1
click at [486, 283] on p "1) 1 Unreconciled Transaction - Was this a payment to yourelf as a director or …" at bounding box center [841, 281] width 730 height 13
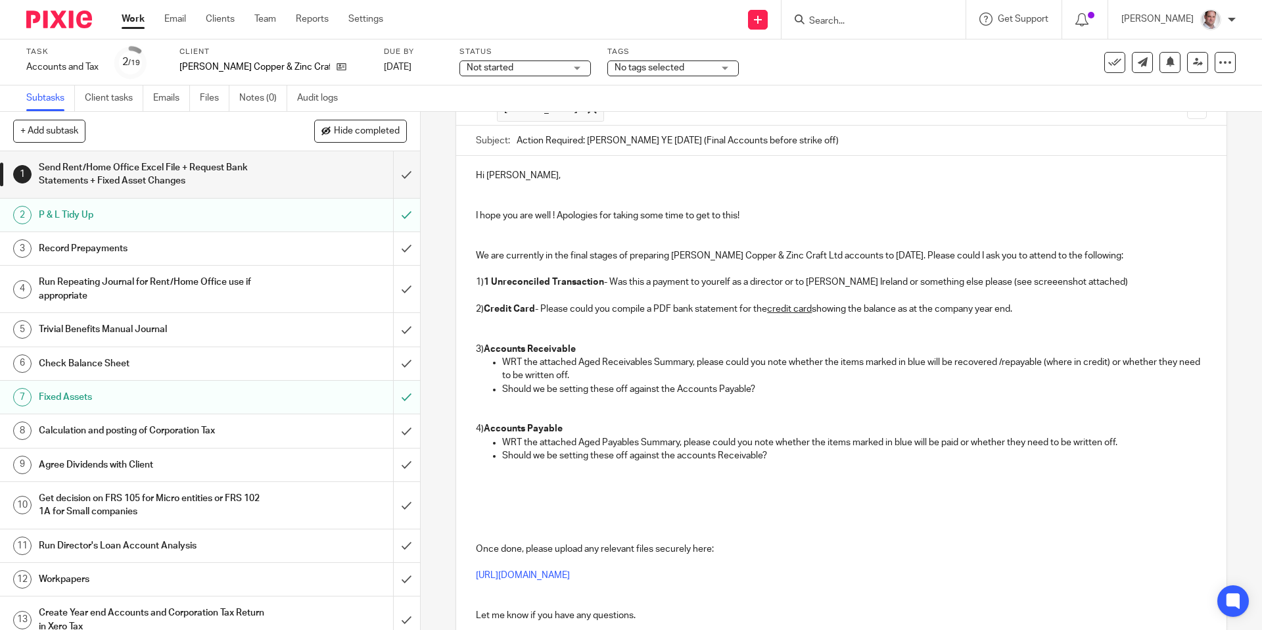
click at [647, 313] on p "2) Credit Card - Please could you compile a PDF bank statement for the credit c…" at bounding box center [841, 308] width 730 height 13
click at [519, 294] on p at bounding box center [841, 295] width 730 height 13
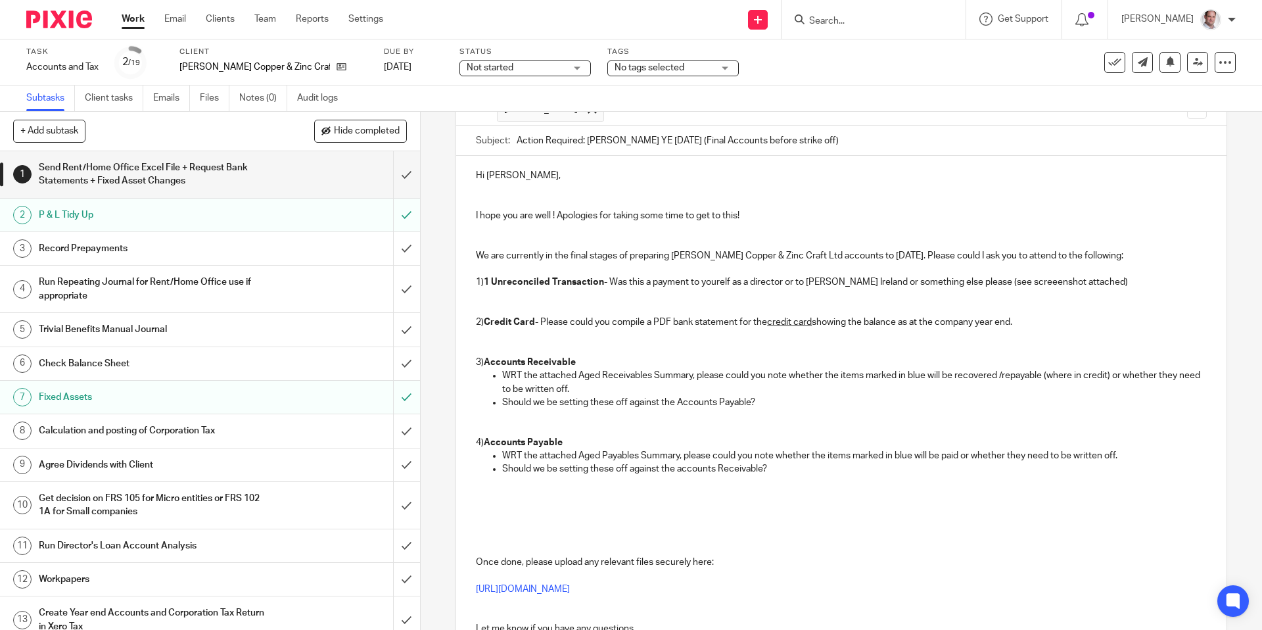
click at [540, 264] on p at bounding box center [841, 268] width 730 height 13
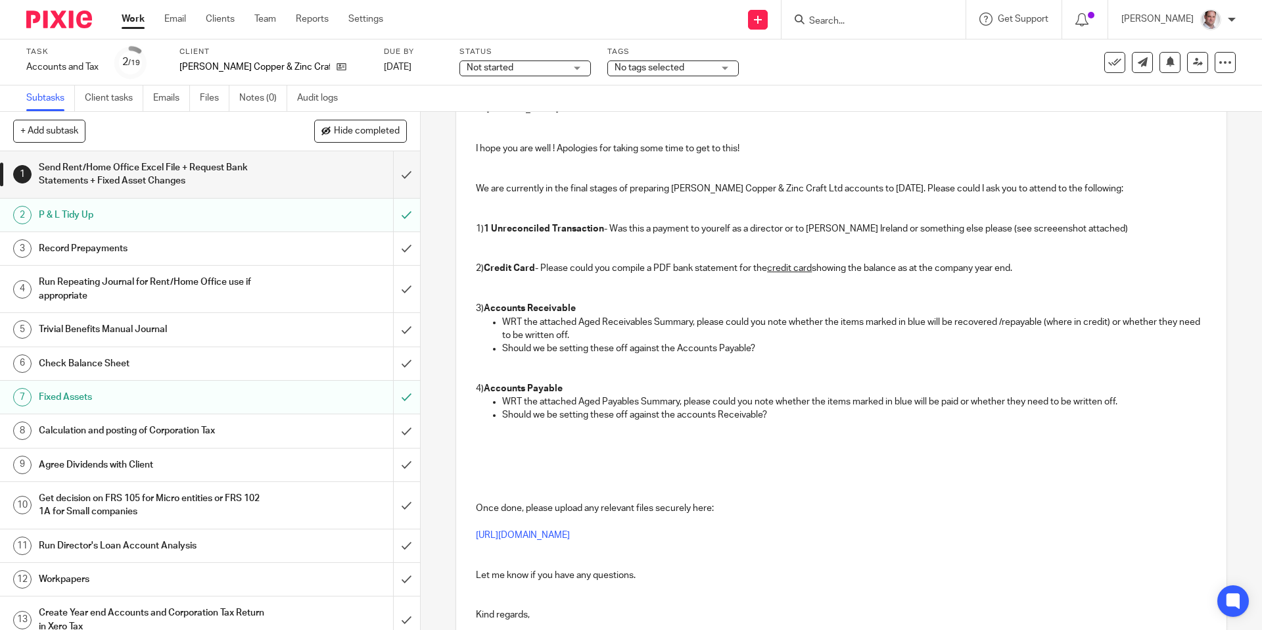
scroll to position [186, 0]
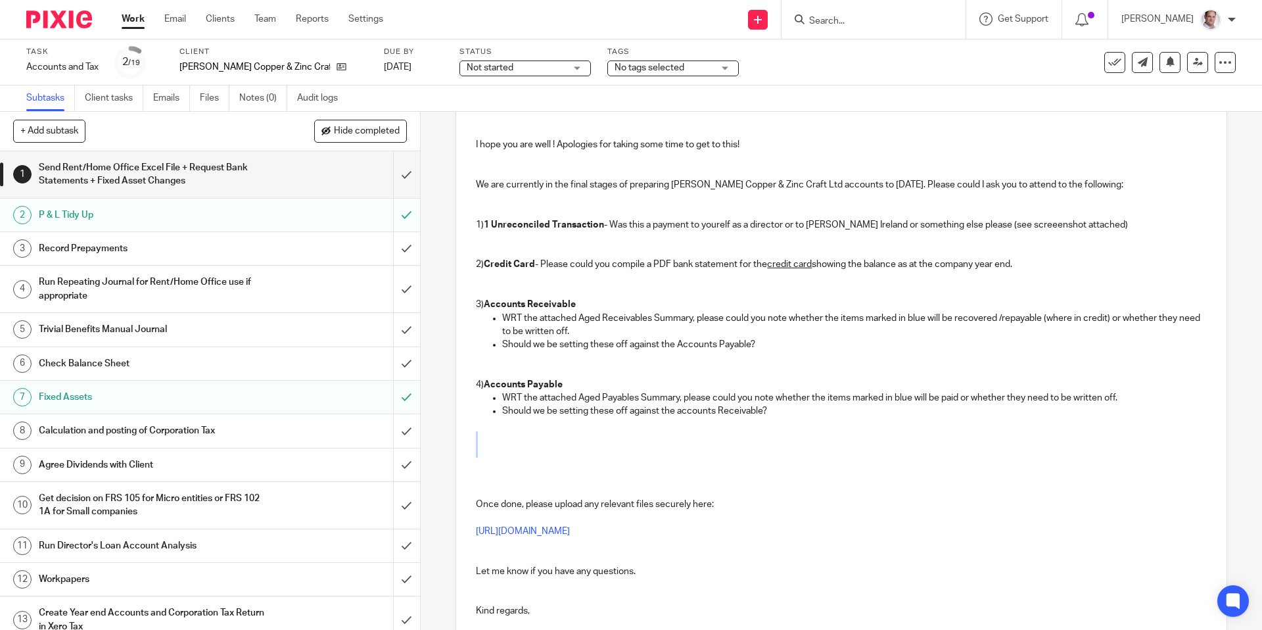
drag, startPoint x: 511, startPoint y: 432, endPoint x: 526, endPoint y: 466, distance: 37.4
click at [523, 469] on p at bounding box center [841, 451] width 730 height 40
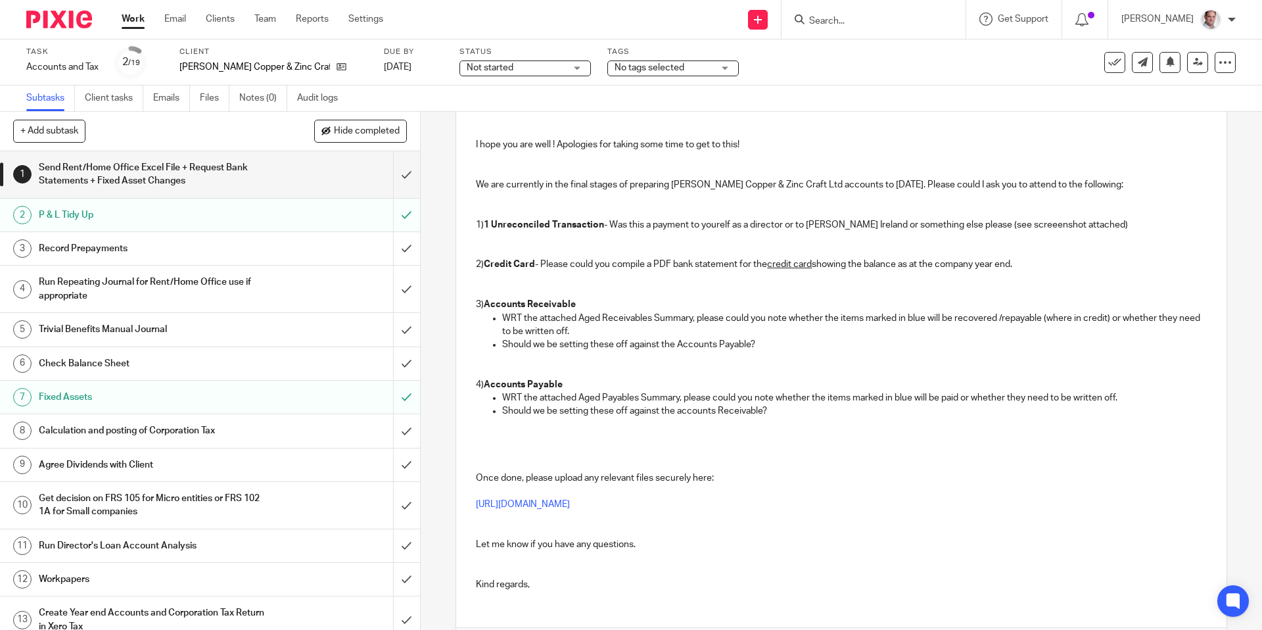
click at [485, 440] on p at bounding box center [841, 431] width 730 height 27
drag, startPoint x: 559, startPoint y: 436, endPoint x: 487, endPoint y: 442, distance: 71.9
click at [487, 442] on p "5) BCZ Ireland Funds - What shoul be done with this please - set off against Ac…" at bounding box center [841, 431] width 730 height 27
click at [568, 441] on p "5) BCZ Ireland Funds - What shoul be done with this please - set off against Ac…" at bounding box center [841, 431] width 730 height 27
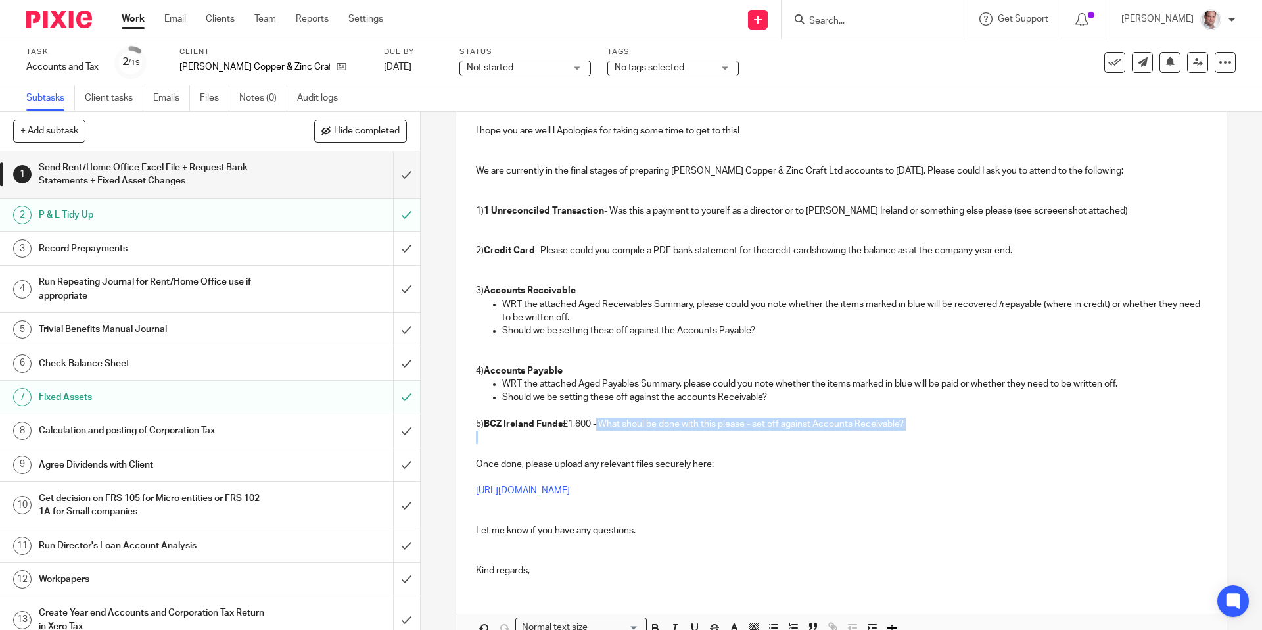
click at [561, 435] on p at bounding box center [841, 444] width 730 height 27
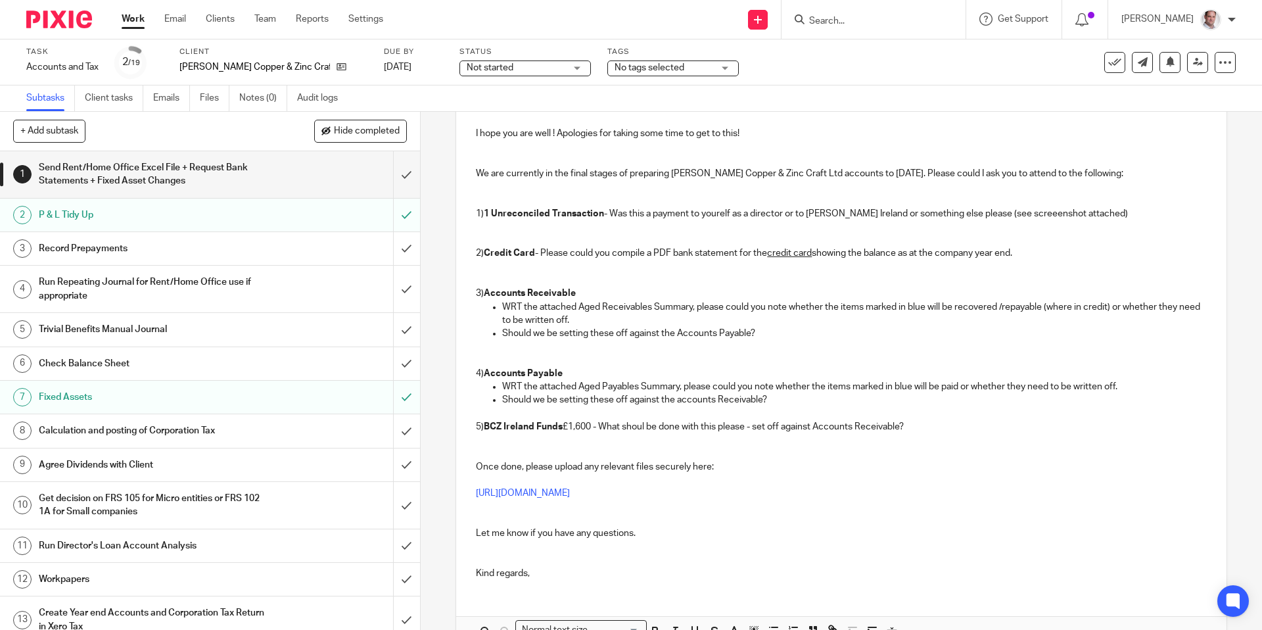
click at [568, 426] on p "5) BCZ Ireland Funds £1,600 - What shoul be done with this please - set off aga…" at bounding box center [841, 420] width 730 height 27
drag, startPoint x: 655, startPoint y: 423, endPoint x: 660, endPoint y: 480, distance: 57.4
click at [655, 423] on p "5) BCZ Ireland Funds (£1,600) - What shoul be done with this please - set off a…" at bounding box center [841, 420] width 730 height 27
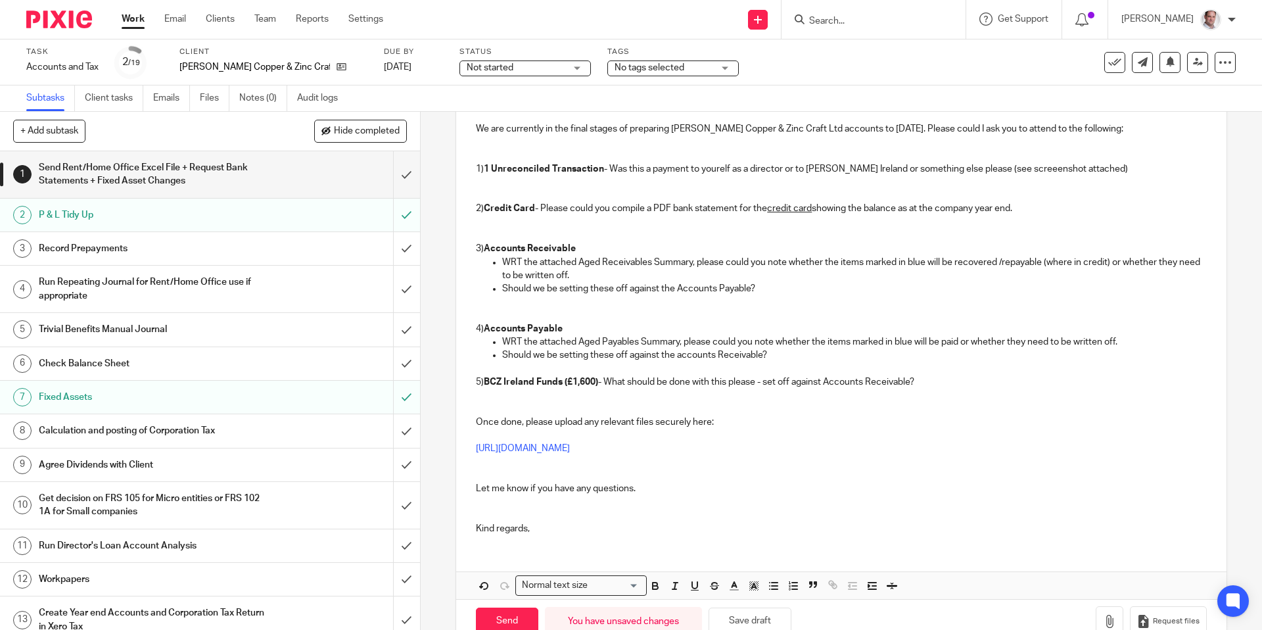
scroll to position [274, 0]
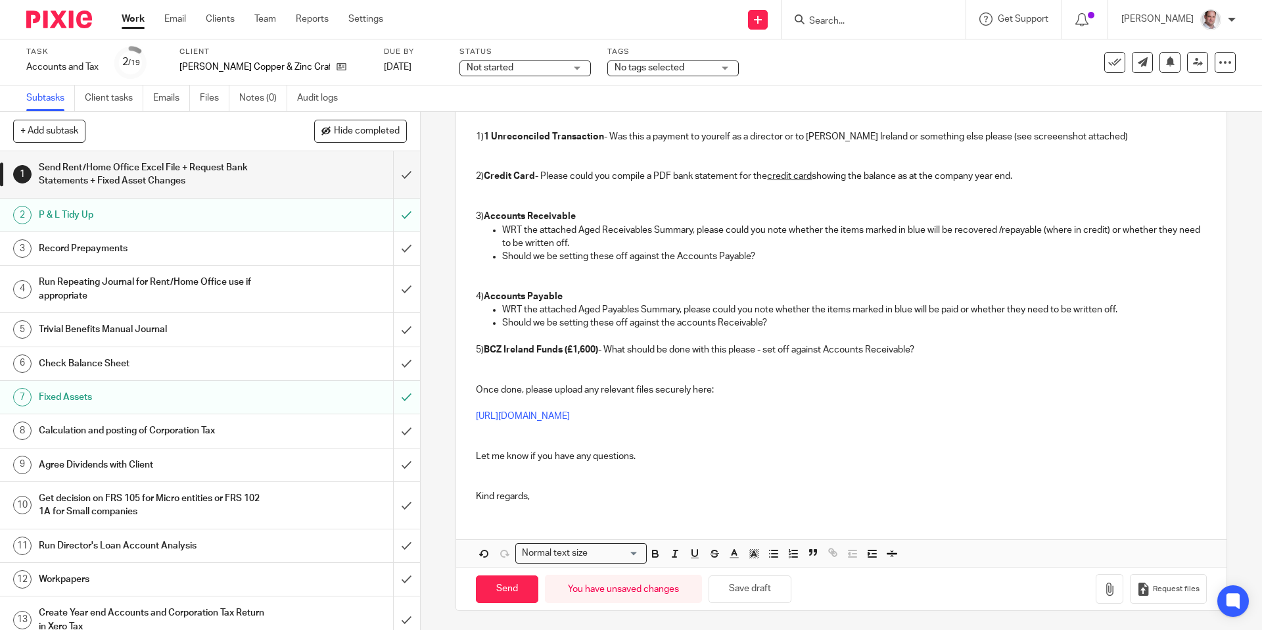
click at [524, 510] on div "Hi Alan, I hope you are well ! Apologies for taking some time to get to this! W…" at bounding box center [841, 255] width 770 height 516
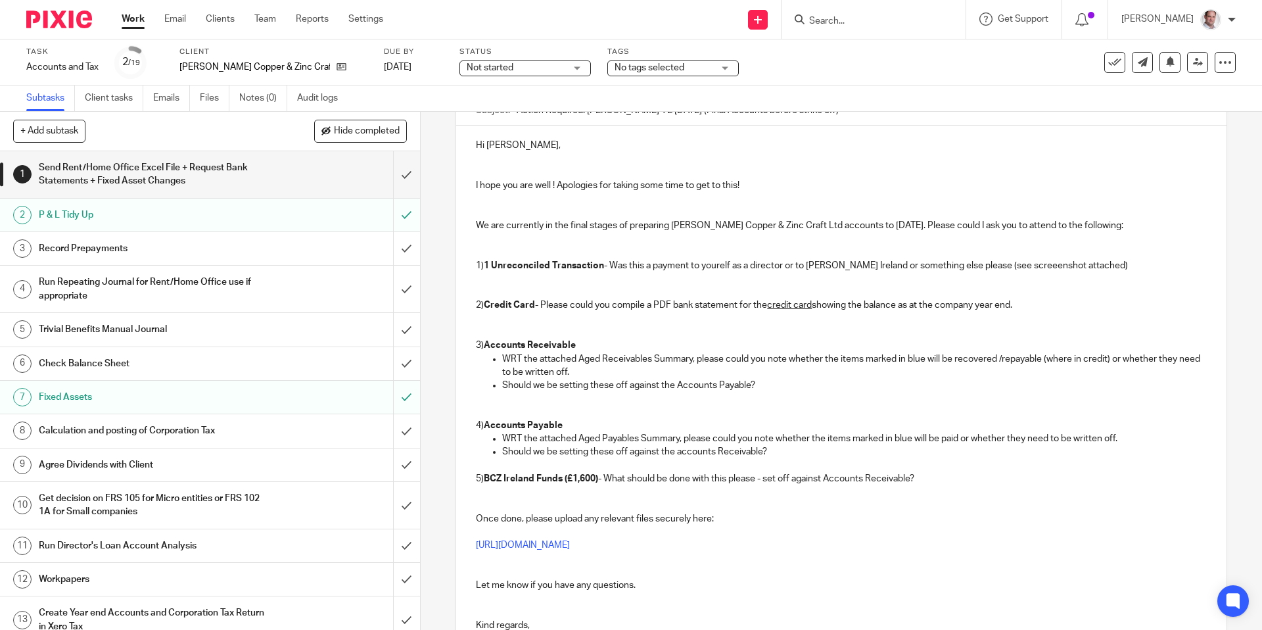
scroll to position [146, 0]
click at [490, 264] on strong "1 Unreconciled Transaction" at bounding box center [544, 264] width 120 height 9
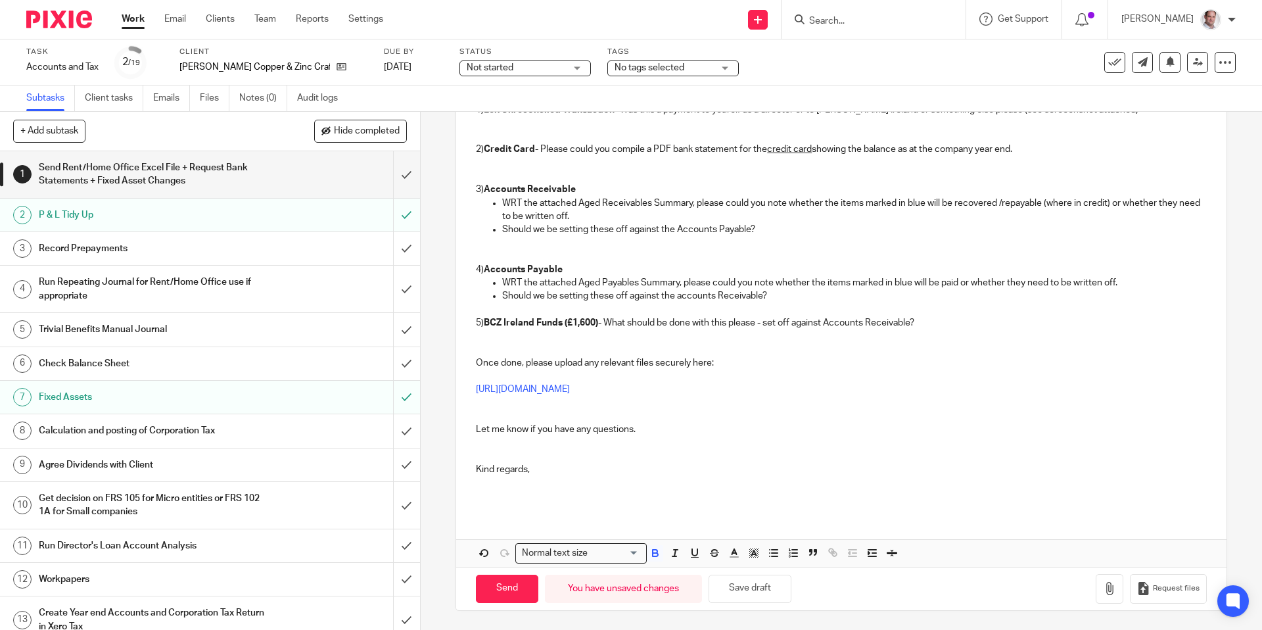
click at [1095, 595] on div "Send You have unsaved changes Save draft Request files" at bounding box center [841, 588] width 770 height 43
click at [1107, 590] on icon "button" at bounding box center [1109, 588] width 13 height 13
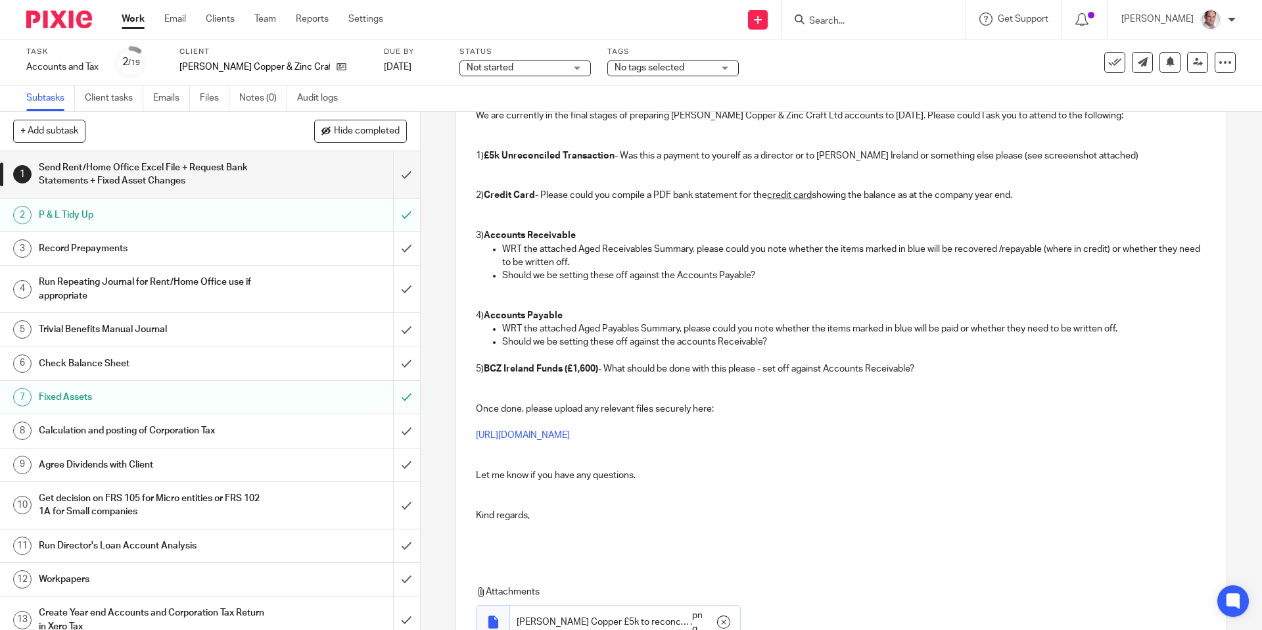
scroll to position [251, 0]
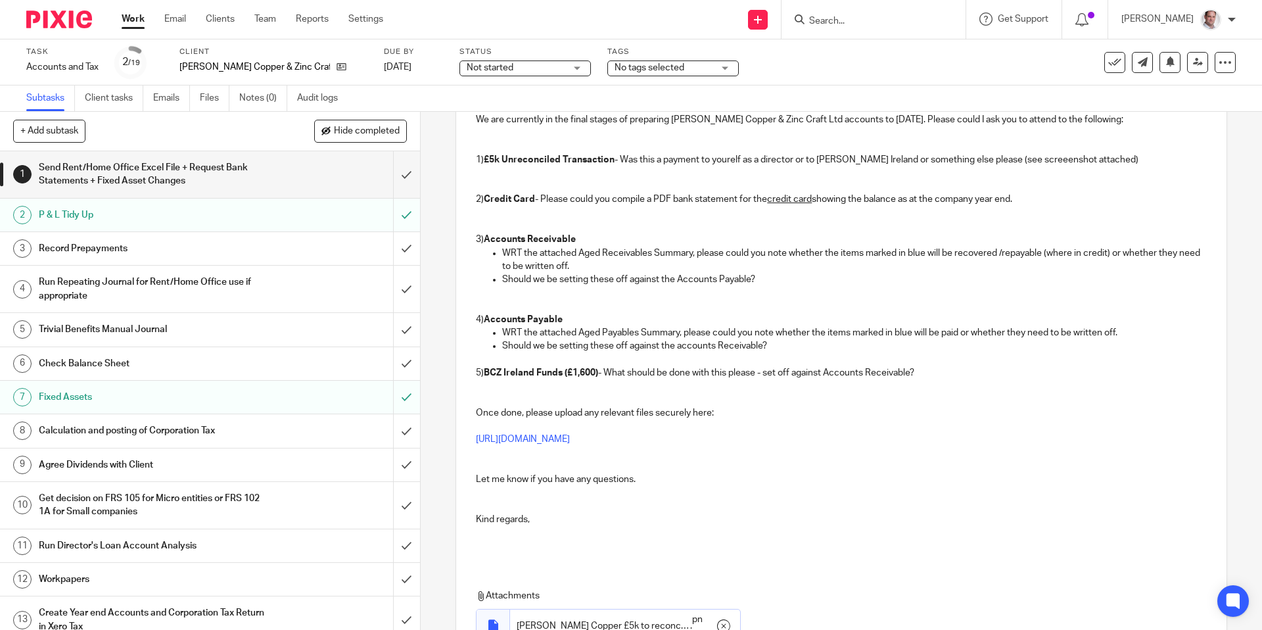
click at [488, 197] on strong "Credit Card" at bounding box center [509, 199] width 51 height 9
click at [486, 200] on p "2) £32 in Debit) Credit Card - Please could you compile a PDF bank statement fo…" at bounding box center [841, 199] width 730 height 13
drag, startPoint x: 544, startPoint y: 197, endPoint x: 486, endPoint y: 200, distance: 57.3
click at [486, 200] on p "2) (£32 in Debit) Credit Card - Please could you compile a PDF bank statement f…" at bounding box center [841, 199] width 730 height 13
click at [538, 197] on p "2) Credit Card - Please could you compile a PDF bank statement for the credit c…" at bounding box center [841, 199] width 730 height 13
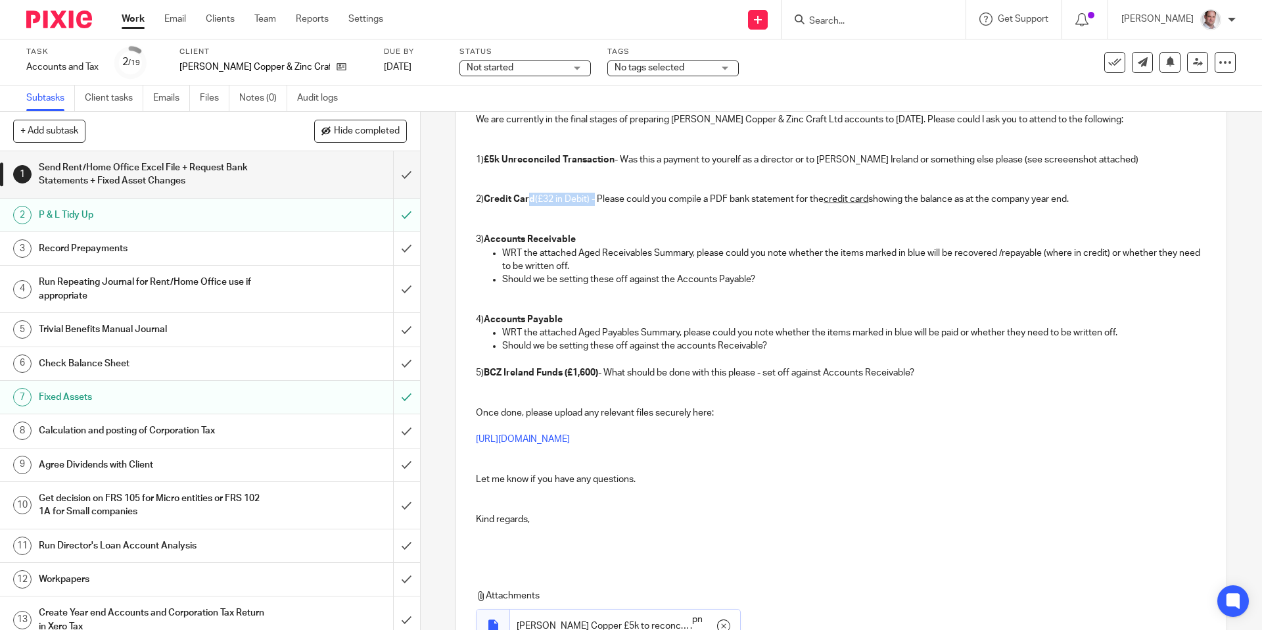
click at [532, 196] on strong "Credit Card" at bounding box center [509, 199] width 51 height 9
click at [572, 208] on p at bounding box center [841, 212] width 730 height 13
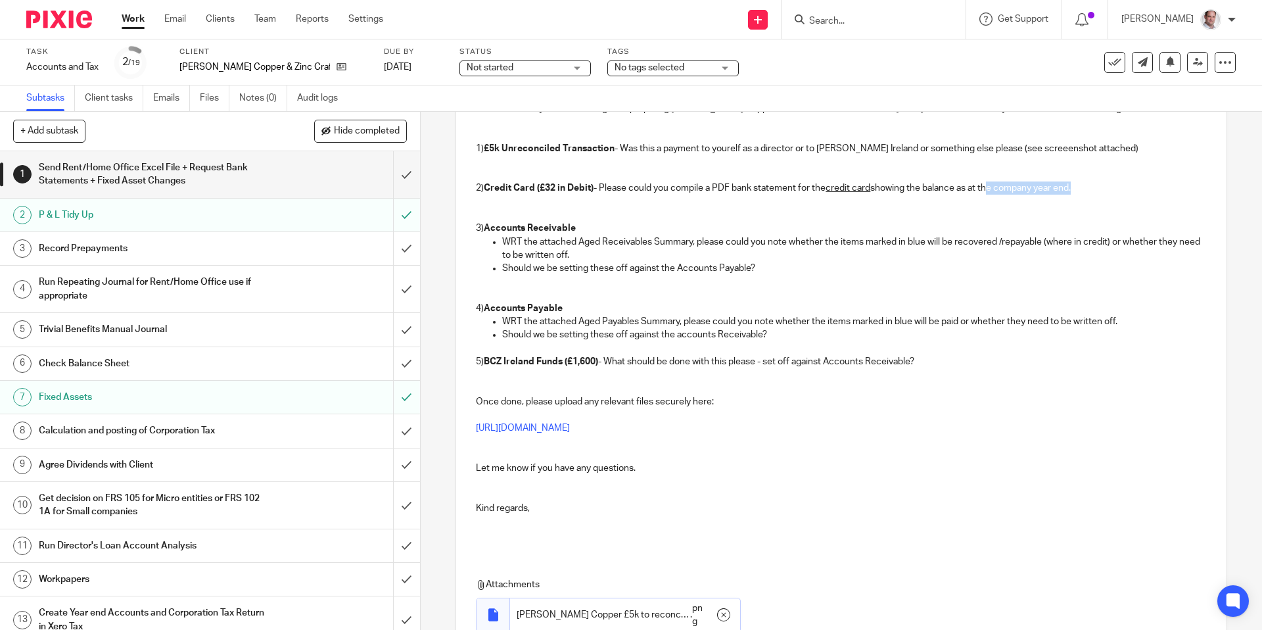
drag, startPoint x: 1078, startPoint y: 188, endPoint x: 991, endPoint y: 187, distance: 86.8
click at [992, 187] on p "2) Credit Card (£32 in Debit) - Please could you compile a PDF bank statement f…" at bounding box center [841, 187] width 730 height 13
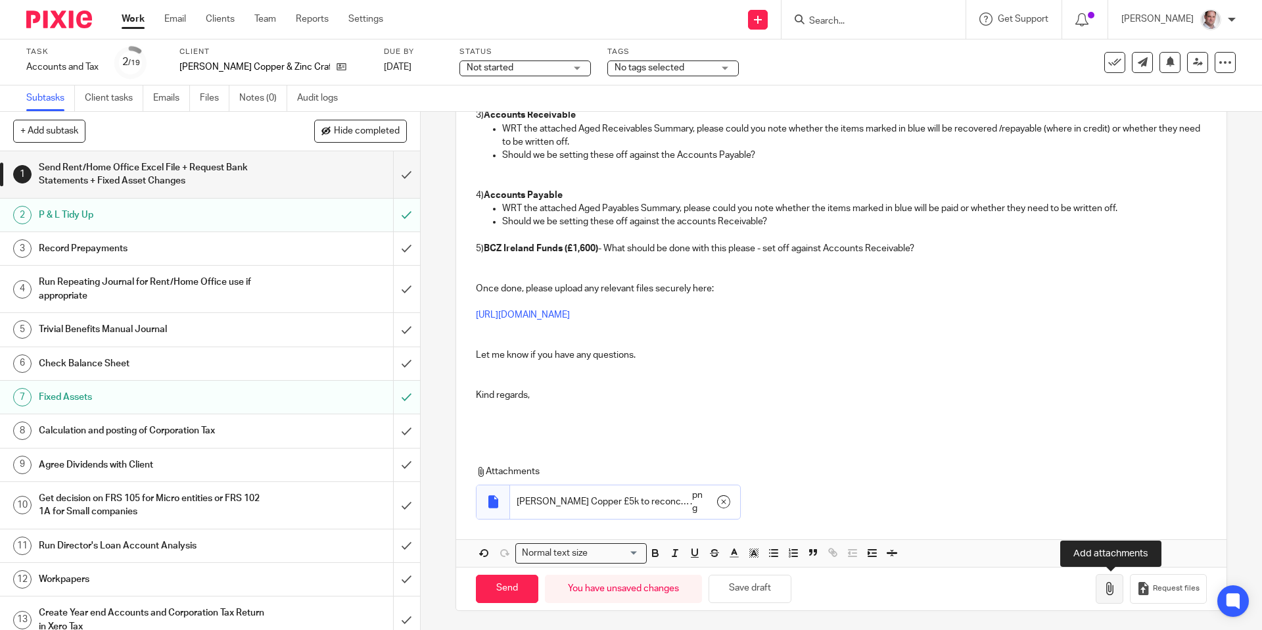
click at [1115, 589] on icon "button" at bounding box center [1109, 588] width 13 height 13
click at [1106, 588] on icon "button" at bounding box center [1109, 588] width 13 height 13
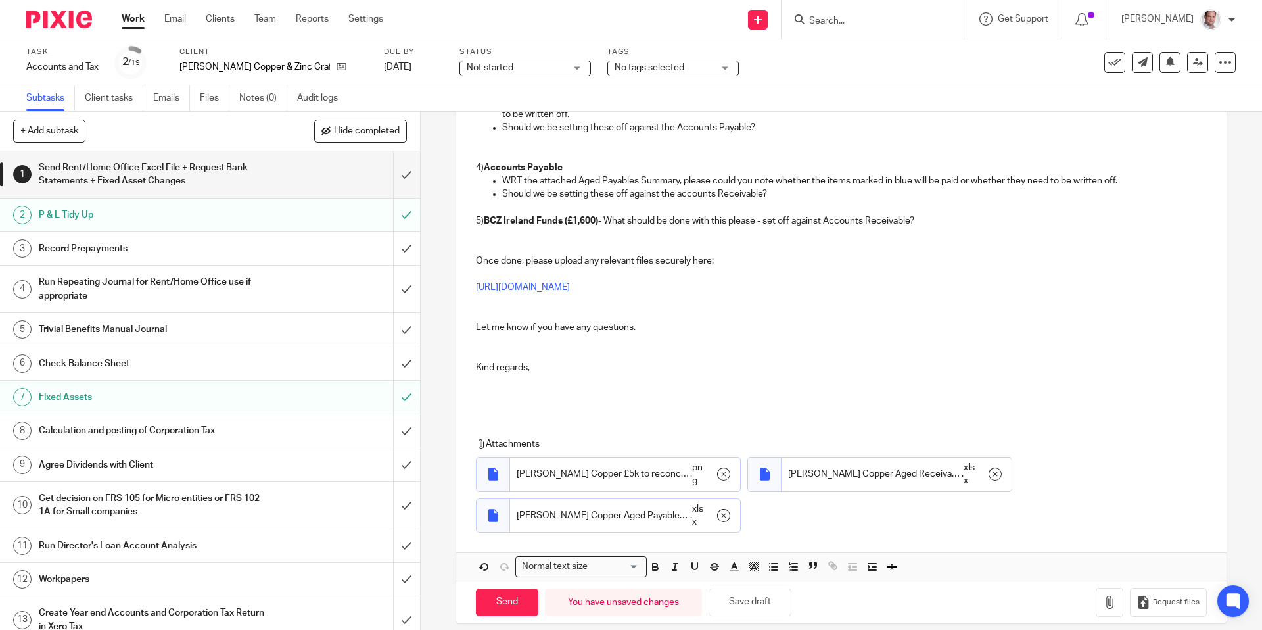
scroll to position [416, 0]
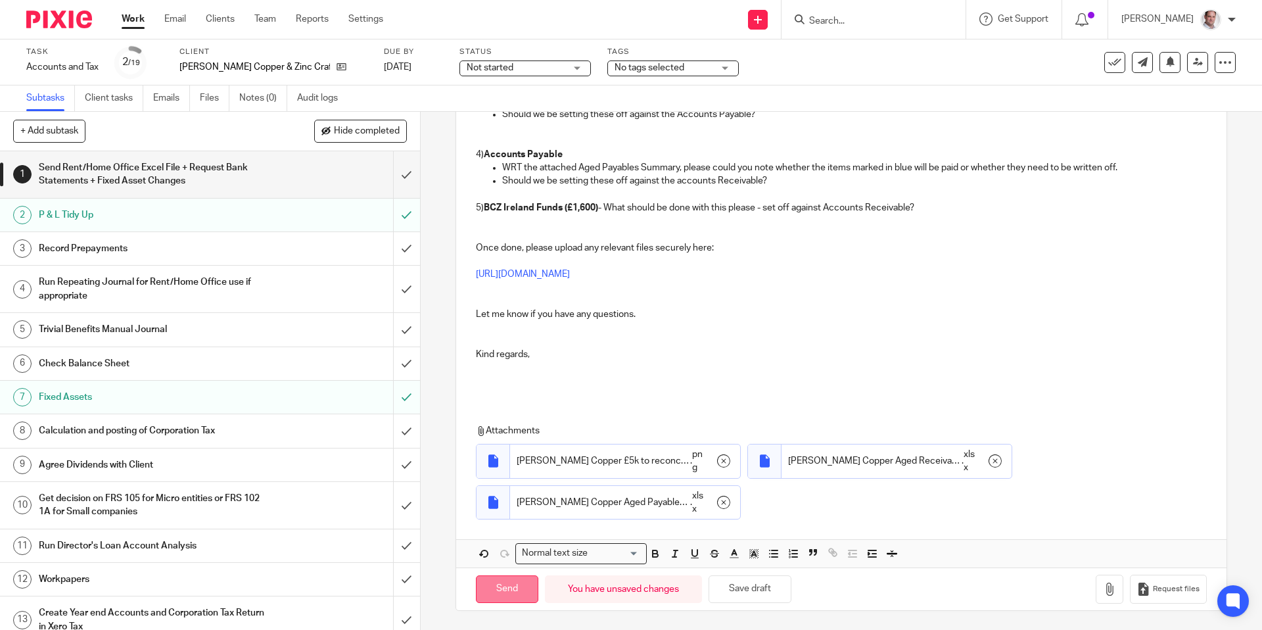
click at [508, 581] on input "Send" at bounding box center [507, 589] width 62 height 28
checkbox input "false"
type input "Sent"
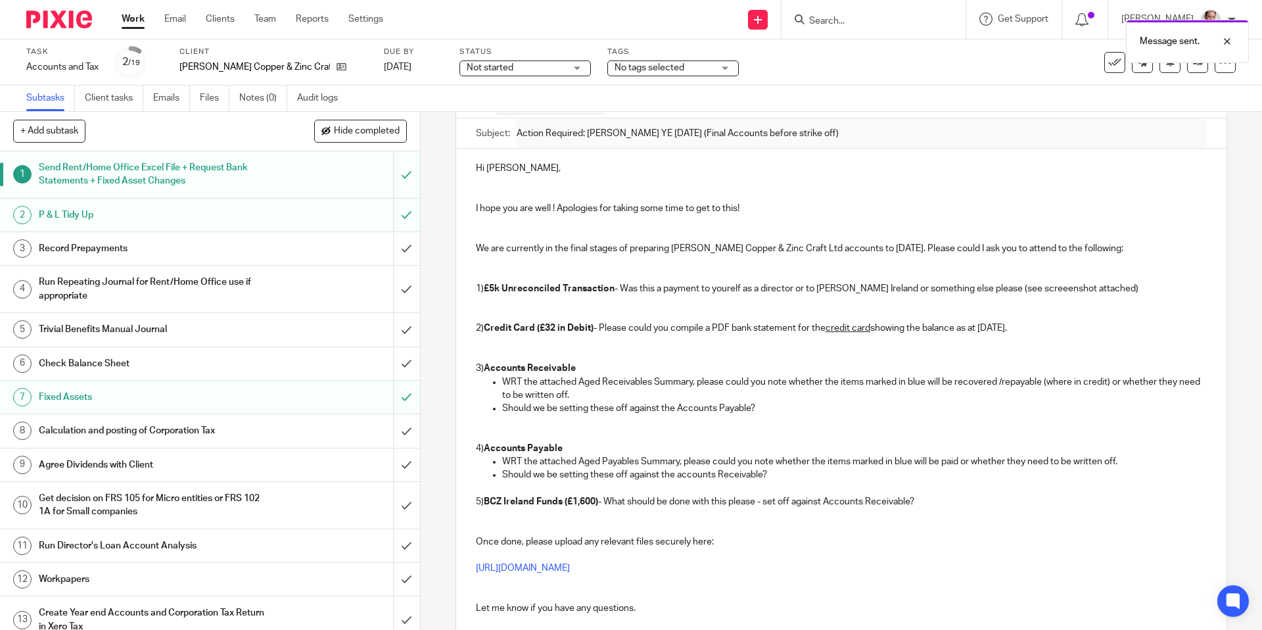
scroll to position [112, 0]
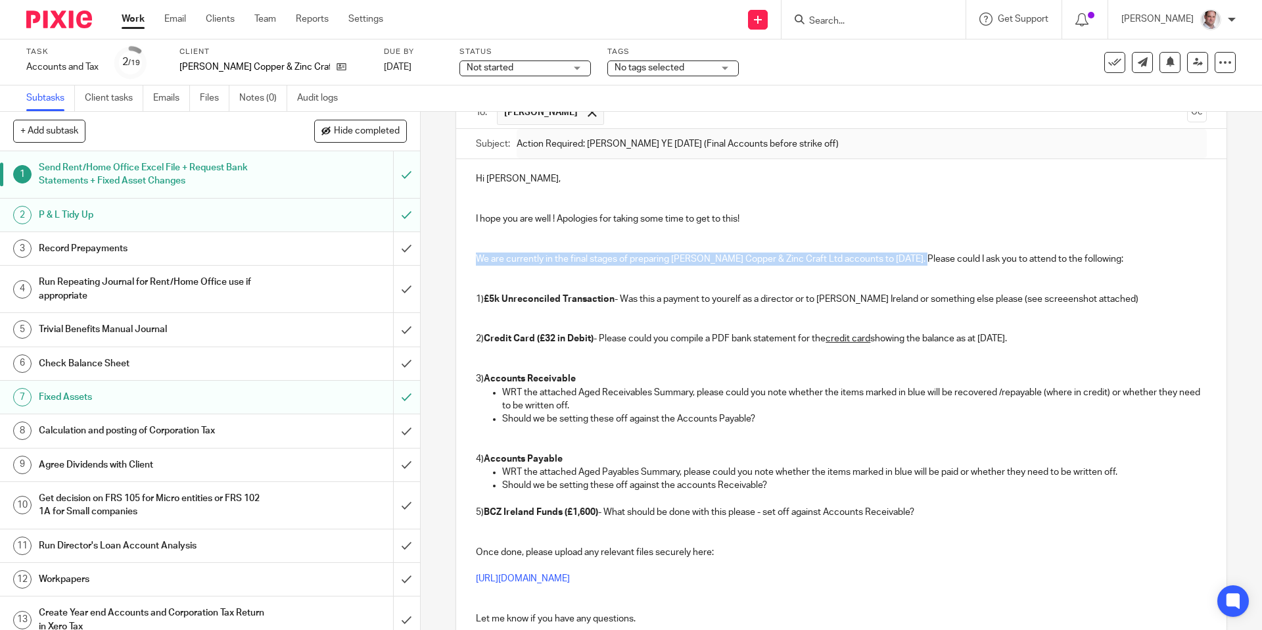
drag, startPoint x: 921, startPoint y: 256, endPoint x: 477, endPoint y: 260, distance: 443.7
click at [477, 260] on p "We are currently in the final stages of preparing thet Boyle Copper & Zinc Craf…" at bounding box center [841, 258] width 730 height 13
click at [922, 260] on p "We are currently in the final stages of preparing thet Boyle Copper & Zinc Craf…" at bounding box center [841, 258] width 730 height 13
drag, startPoint x: 923, startPoint y: 260, endPoint x: 477, endPoint y: 216, distance: 448.4
click at [477, 216] on div "Hi Alan, I hope you are well ! Apologies for taking some time to get to this! W…" at bounding box center [841, 430] width 770 height 542
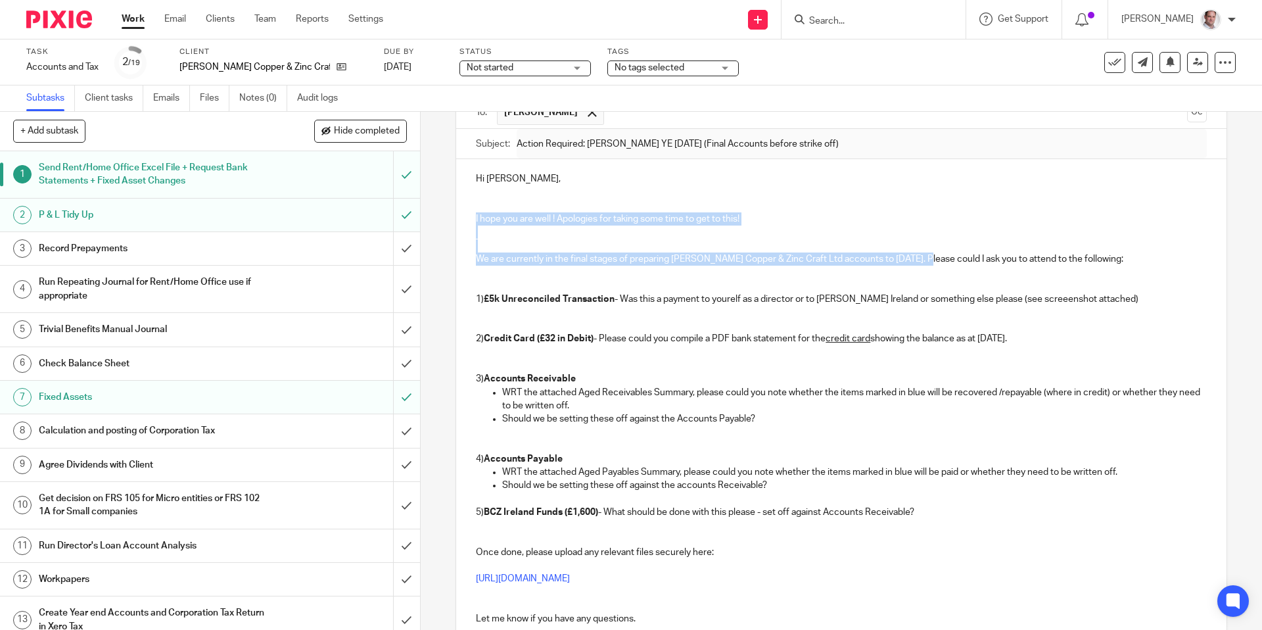
copy div "I hope you are well ! Apologies for taking some time to get to this! We are cur…"
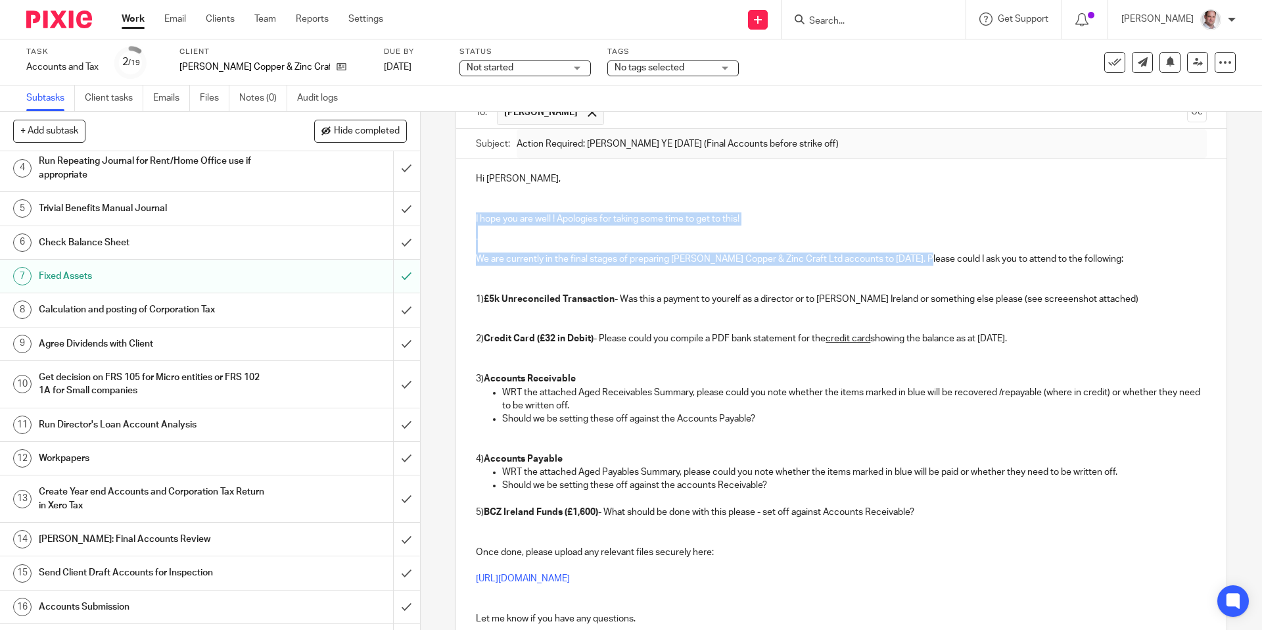
scroll to position [122, 0]
click at [403, 496] on input "submit" at bounding box center [210, 498] width 420 height 47
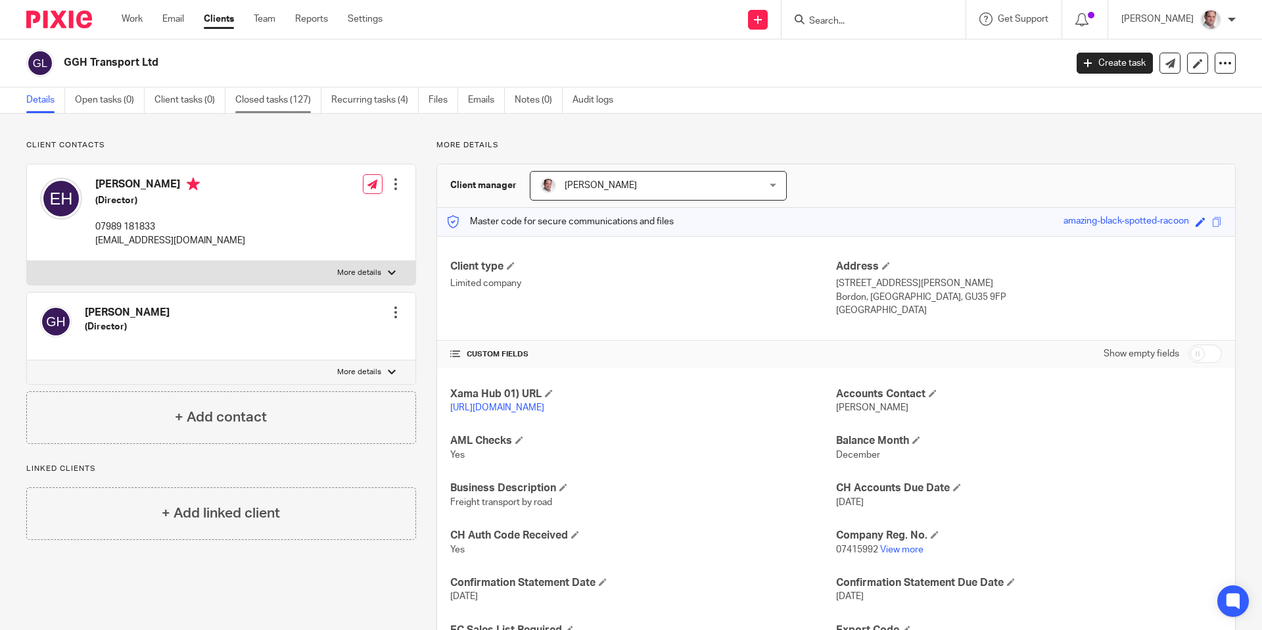
click at [283, 99] on link "Closed tasks (127)" at bounding box center [278, 100] width 86 height 26
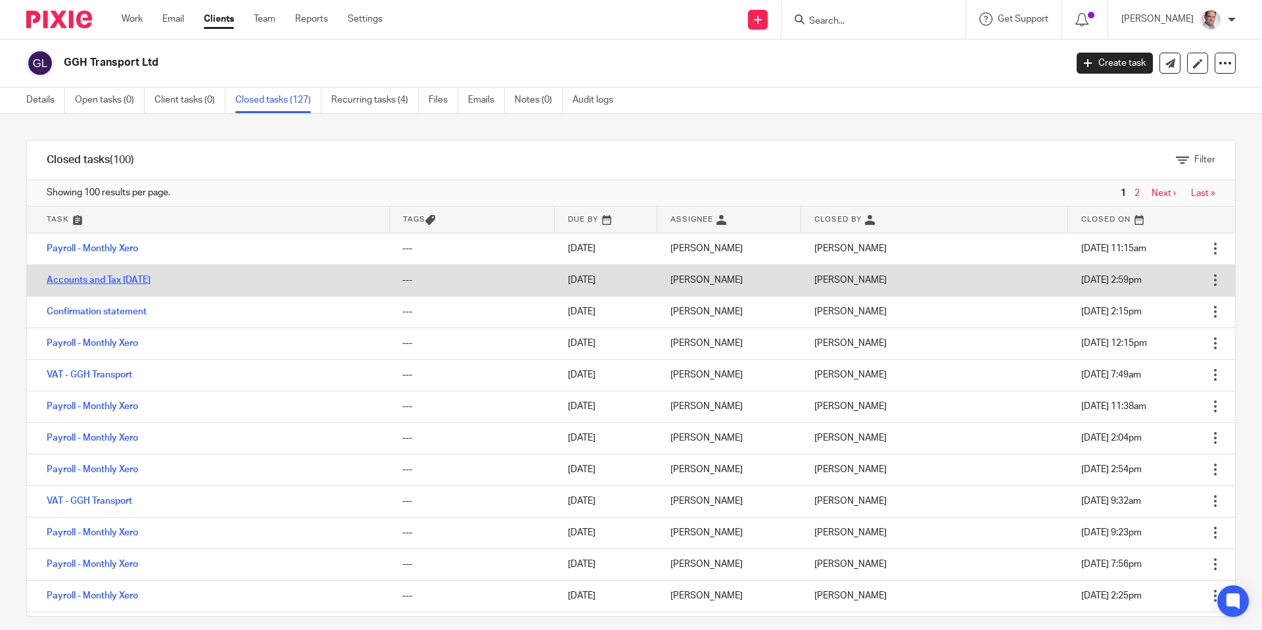
click at [83, 285] on link "Accounts and Tax [DATE]" at bounding box center [99, 279] width 104 height 9
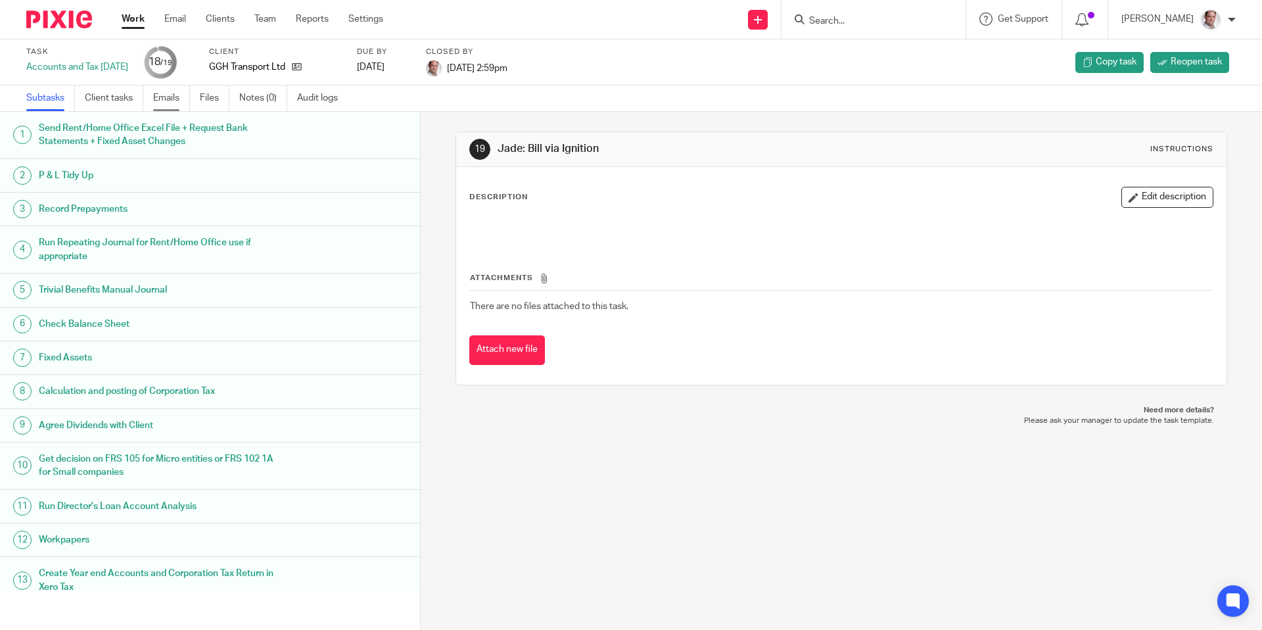
click at [168, 100] on link "Emails" at bounding box center [171, 98] width 37 height 26
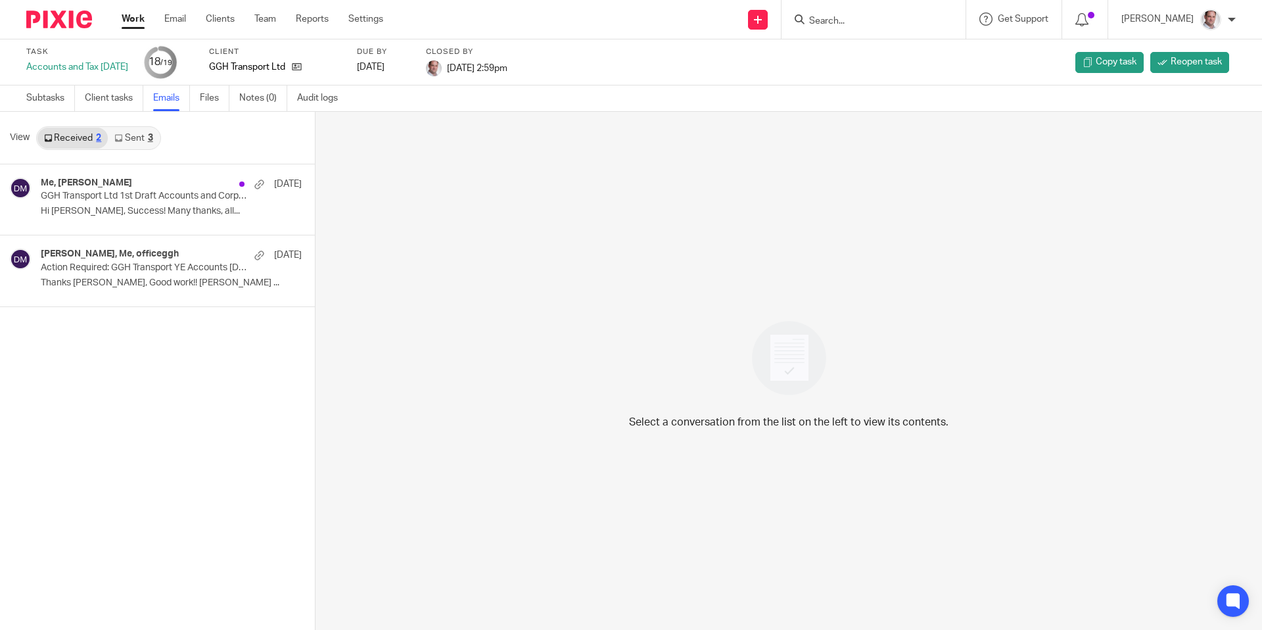
click at [136, 138] on link "Sent 3" at bounding box center [133, 138] width 51 height 21
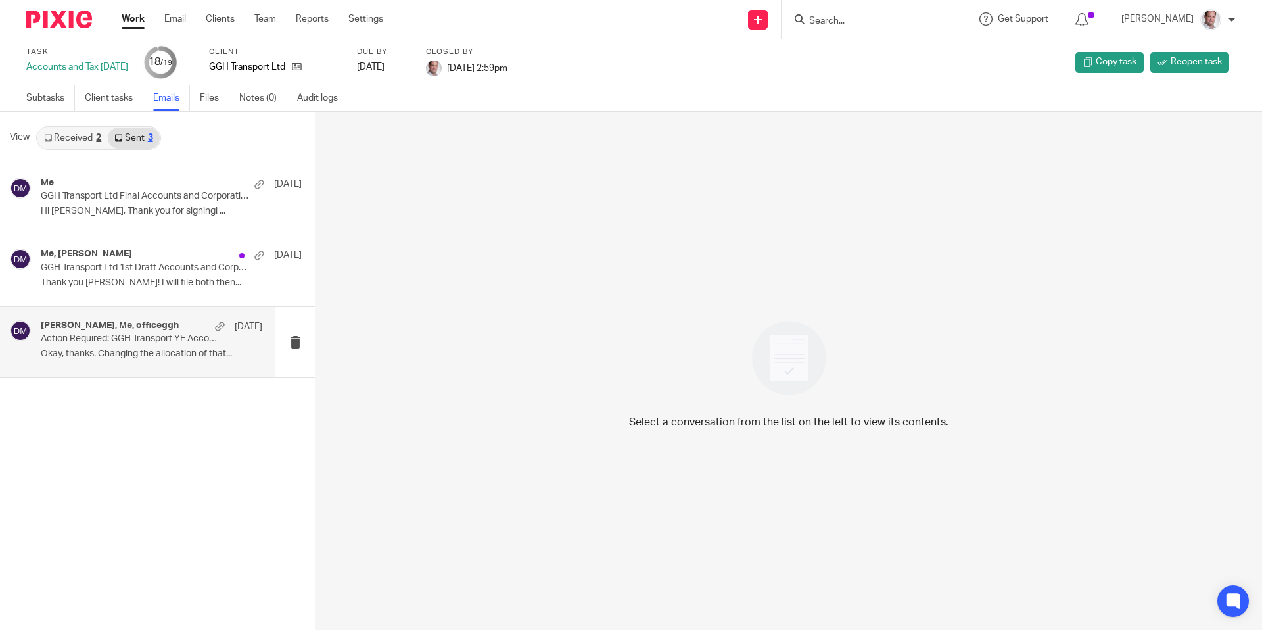
click at [114, 342] on p "Action Required: GGH Transport YE Accounts [DATE]" at bounding box center [129, 338] width 177 height 11
click at [78, 333] on p "Action Required: GGH Transport YE Accounts [DATE]" at bounding box center [129, 338] width 177 height 11
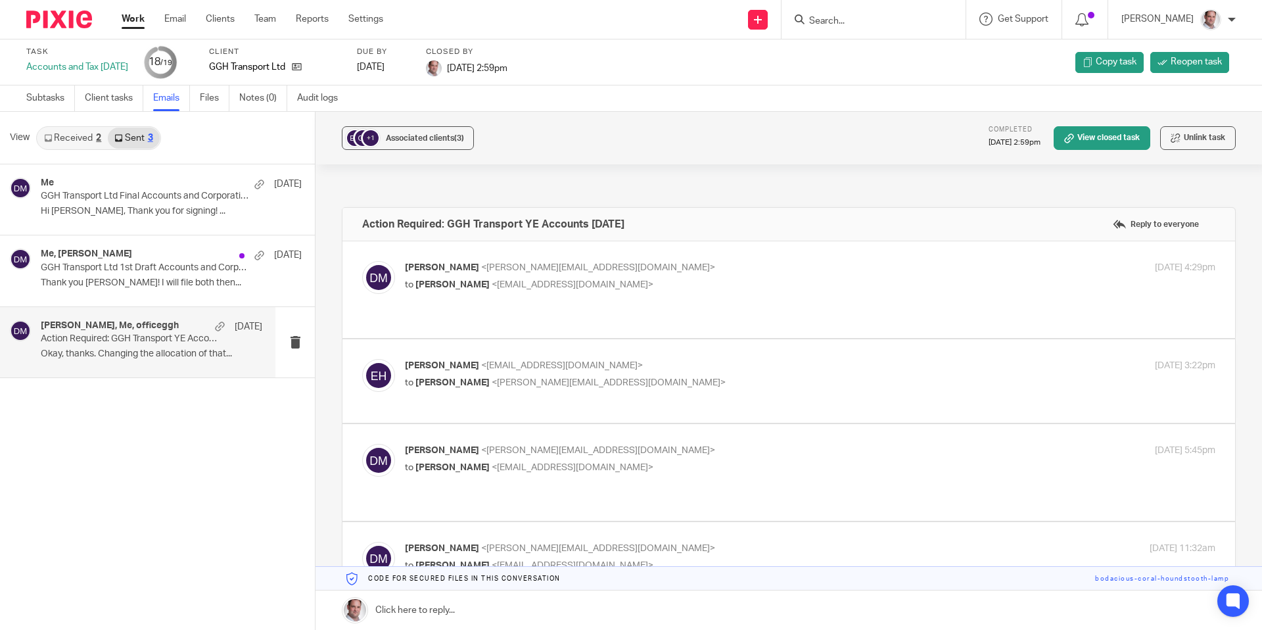
click at [507, 268] on span "<[PERSON_NAME][EMAIL_ADDRESS][DOMAIN_NAME]>" at bounding box center [598, 267] width 234 height 9
checkbox input "true"
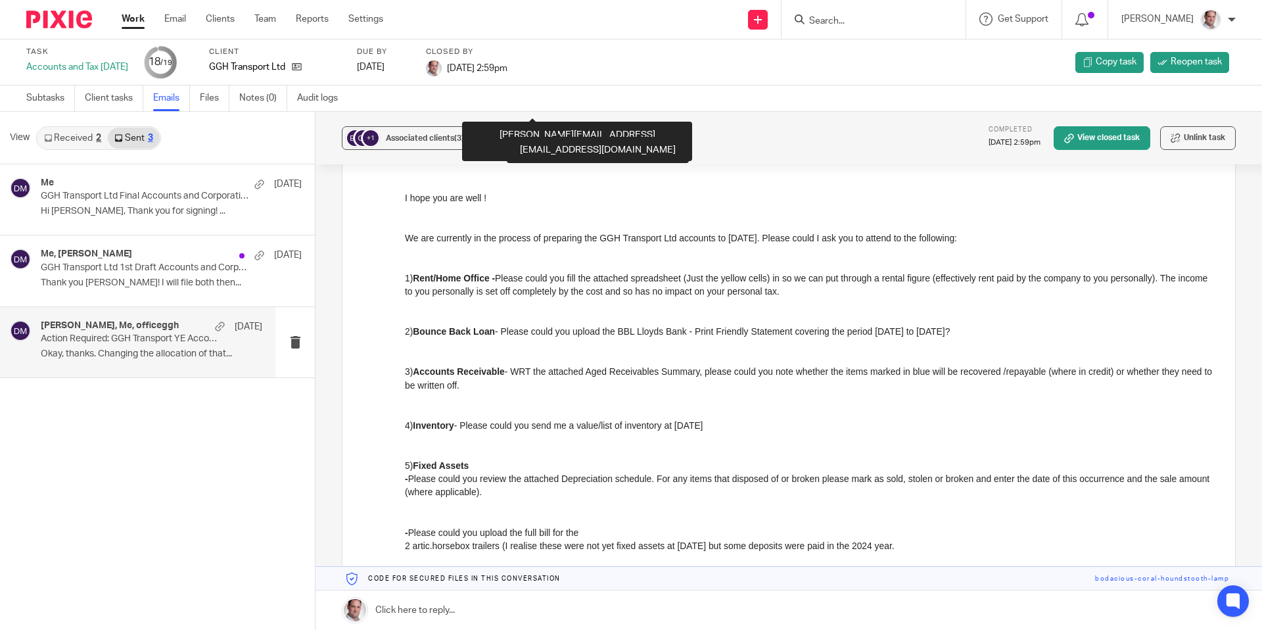
scroll to position [160, 0]
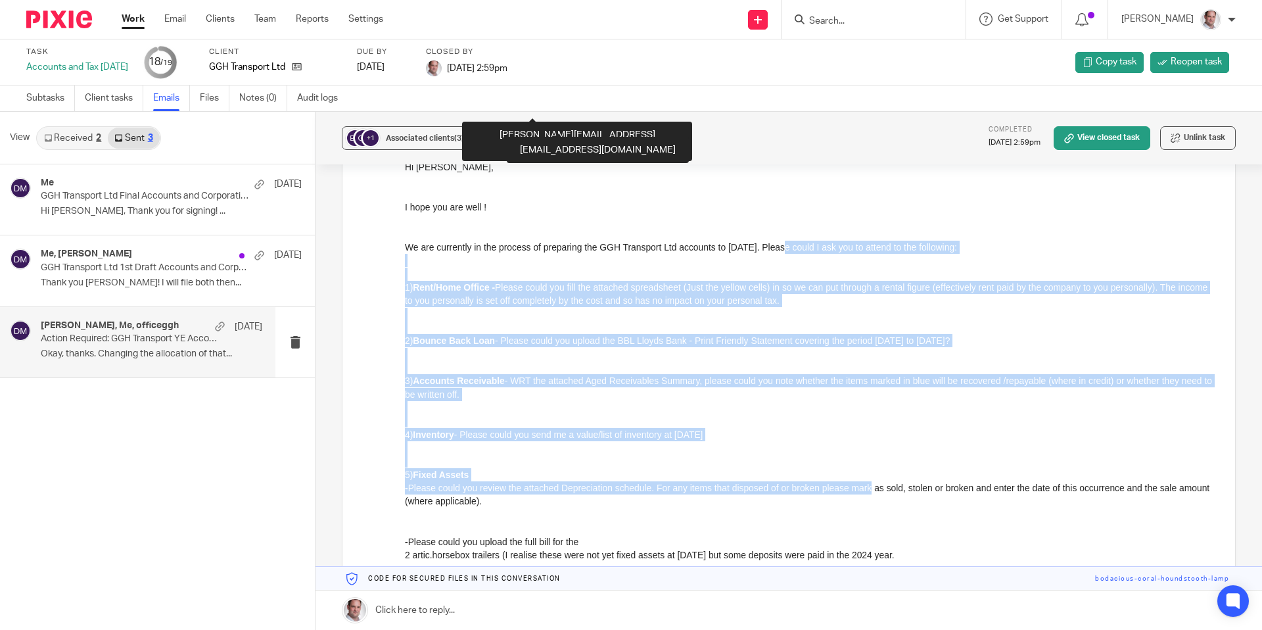
drag, startPoint x: 801, startPoint y: 246, endPoint x: 893, endPoint y: 482, distance: 253.5
click at [893, 482] on div "Hi Elizabeth, I hope you are well ! We are currently in the process of preparin…" at bounding box center [810, 474] width 810 height 628
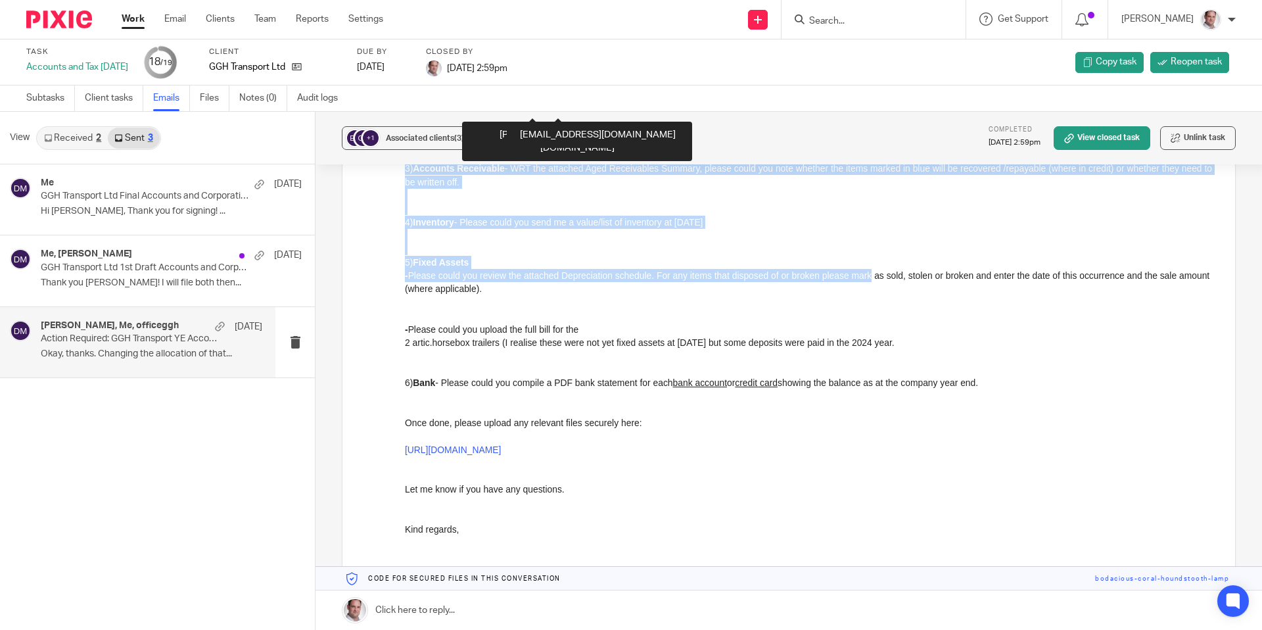
scroll to position [388, 0]
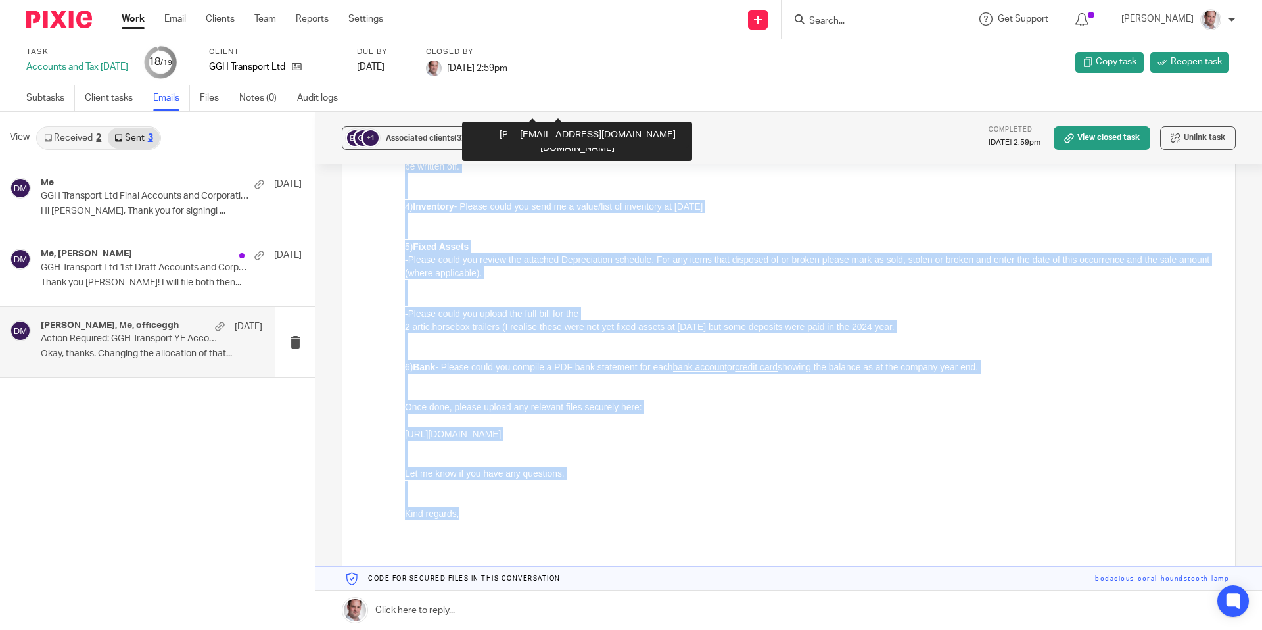
click at [471, 515] on p "Kind regards," at bounding box center [810, 513] width 810 height 13
copy div "Please could I ask you to attend to the following: 1) Rent/Home Office - Please…"
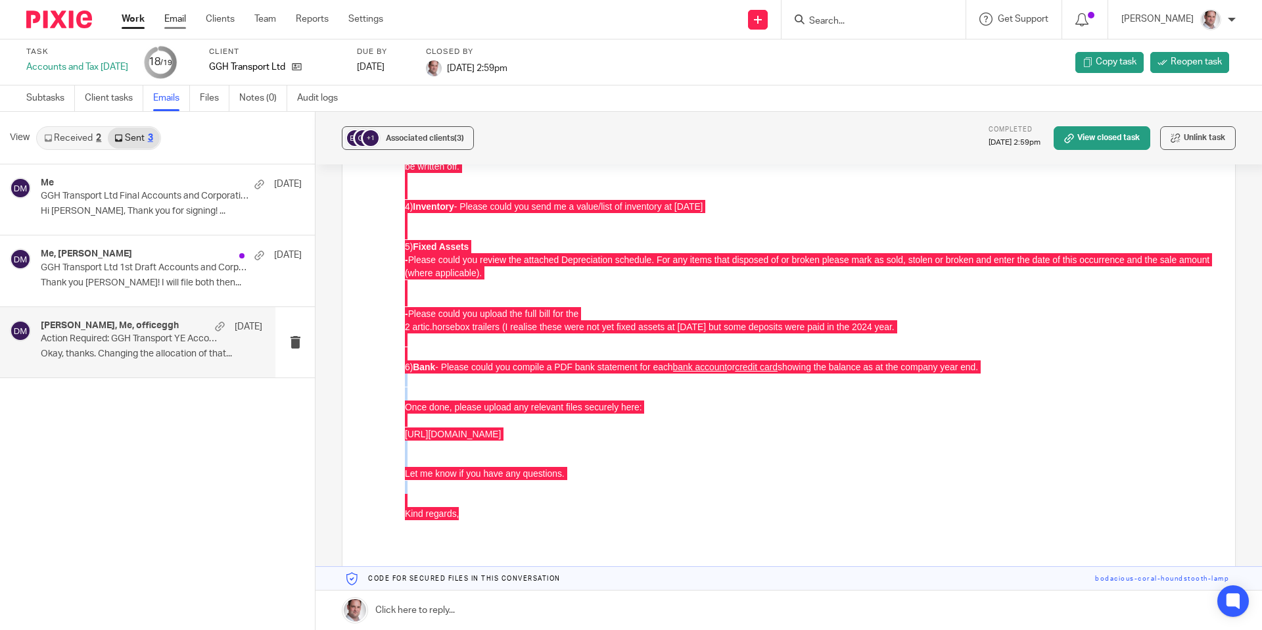
click at [179, 22] on link "Email" at bounding box center [175, 18] width 22 height 13
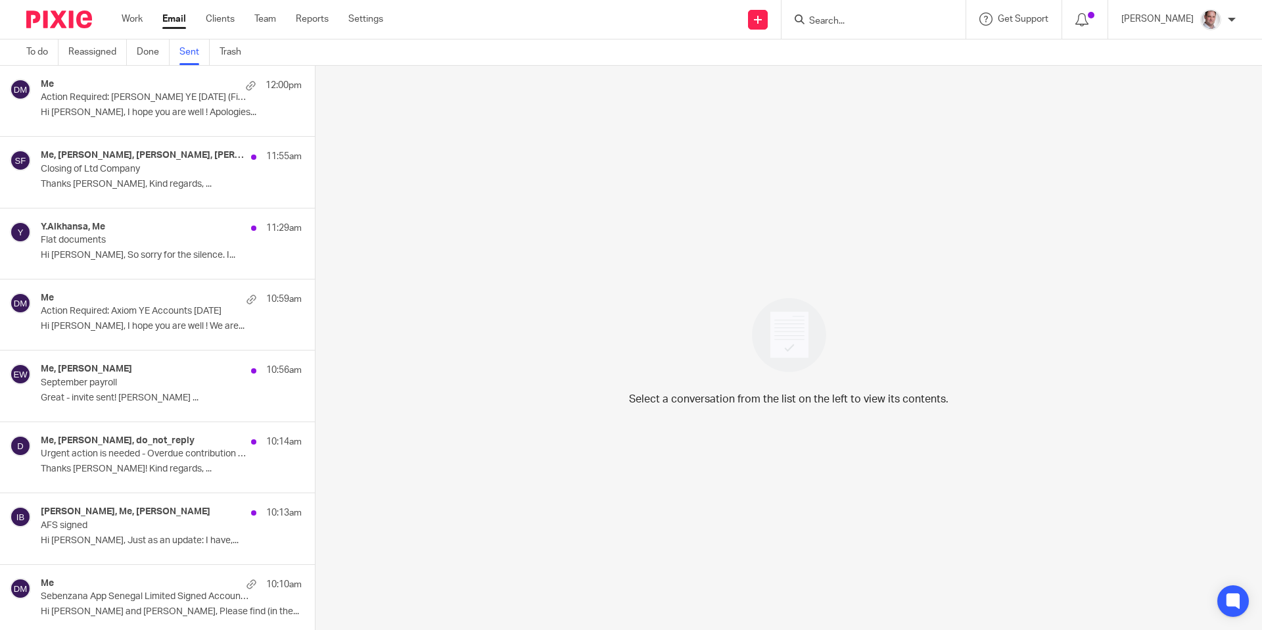
click at [179, 103] on div "Me 12:00pm Action Required: [PERSON_NAME] YE [DATE] (Final Accounts before stri…" at bounding box center [171, 101] width 261 height 44
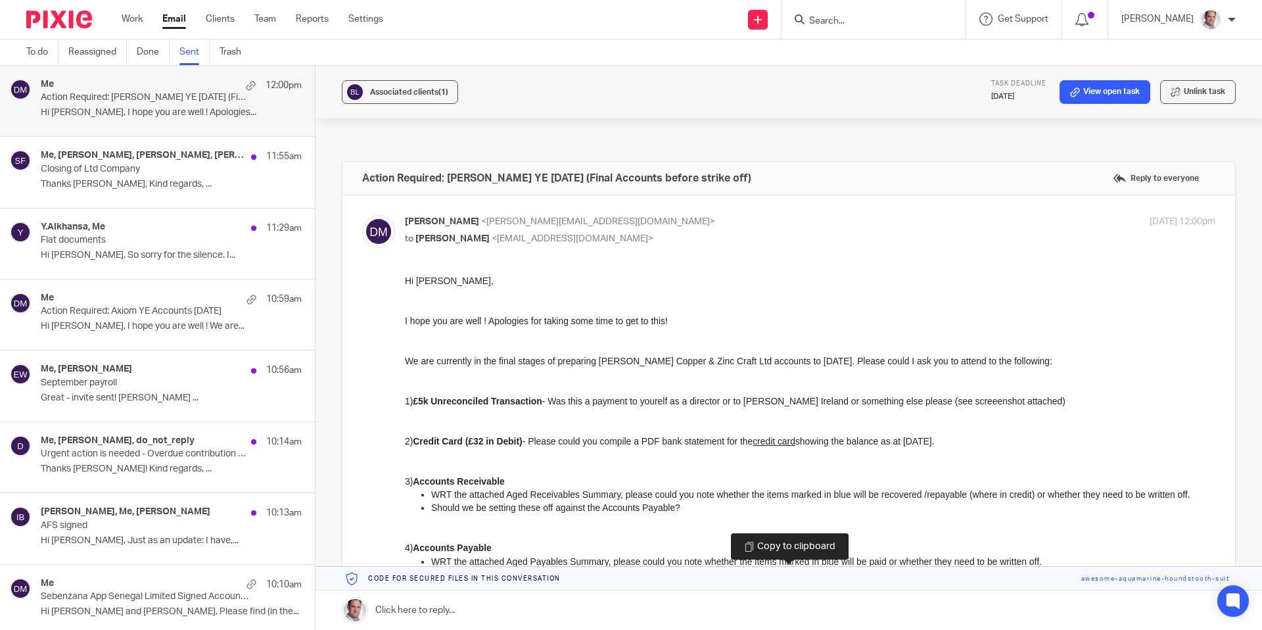
click at [1131, 578] on link at bounding box center [788, 579] width 946 height 24
click at [190, 57] on link "Sent" at bounding box center [194, 52] width 30 height 26
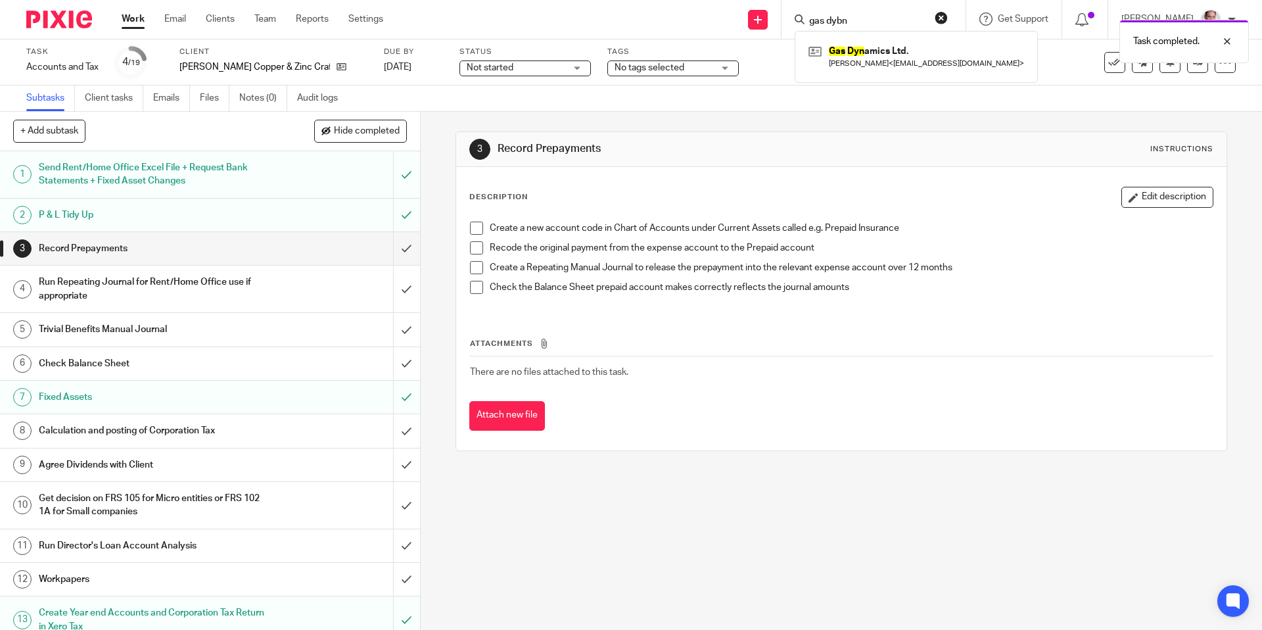
type input "gas dybn"
click at [889, 51] on div "Task completed." at bounding box center [940, 38] width 618 height 50
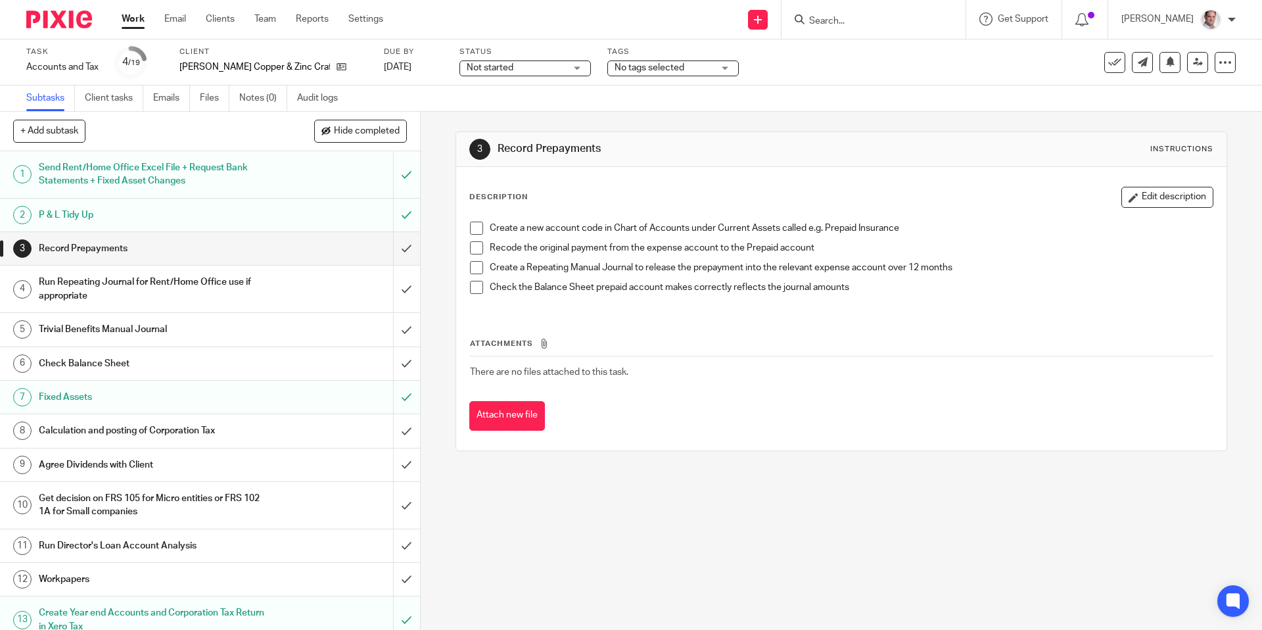
click at [854, 20] on input "Search" at bounding box center [867, 22] width 118 height 12
type input "gas dynn"
click at [877, 47] on link at bounding box center [916, 56] width 222 height 30
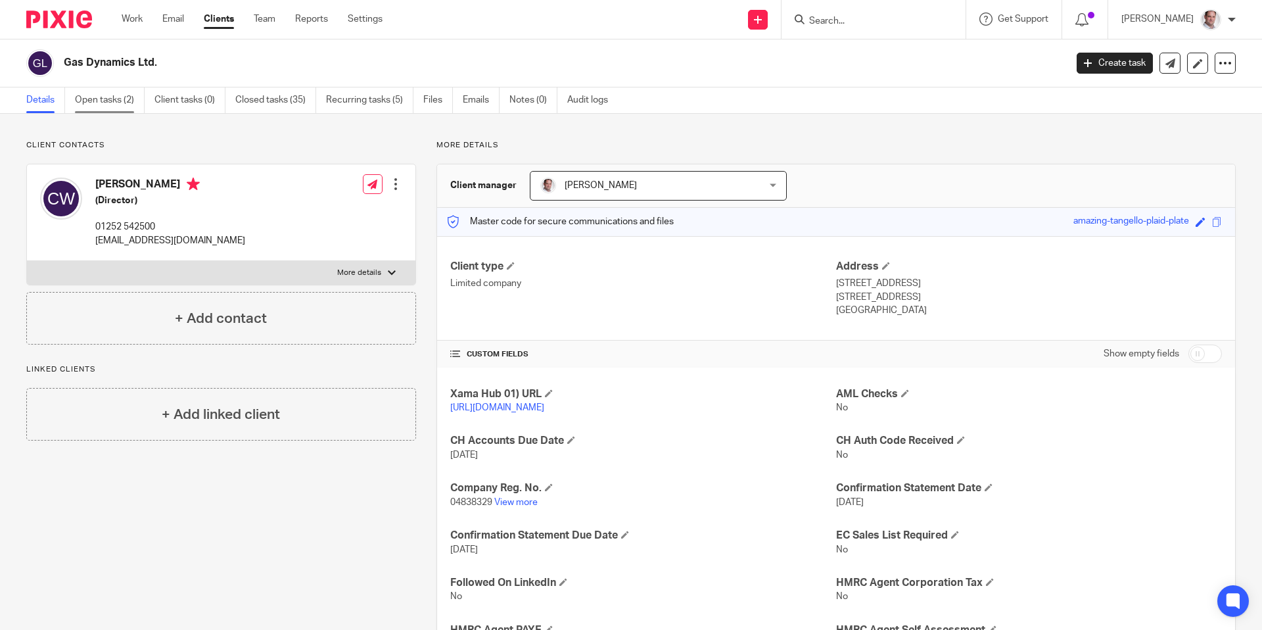
click at [108, 101] on link "Open tasks (2)" at bounding box center [110, 100] width 70 height 26
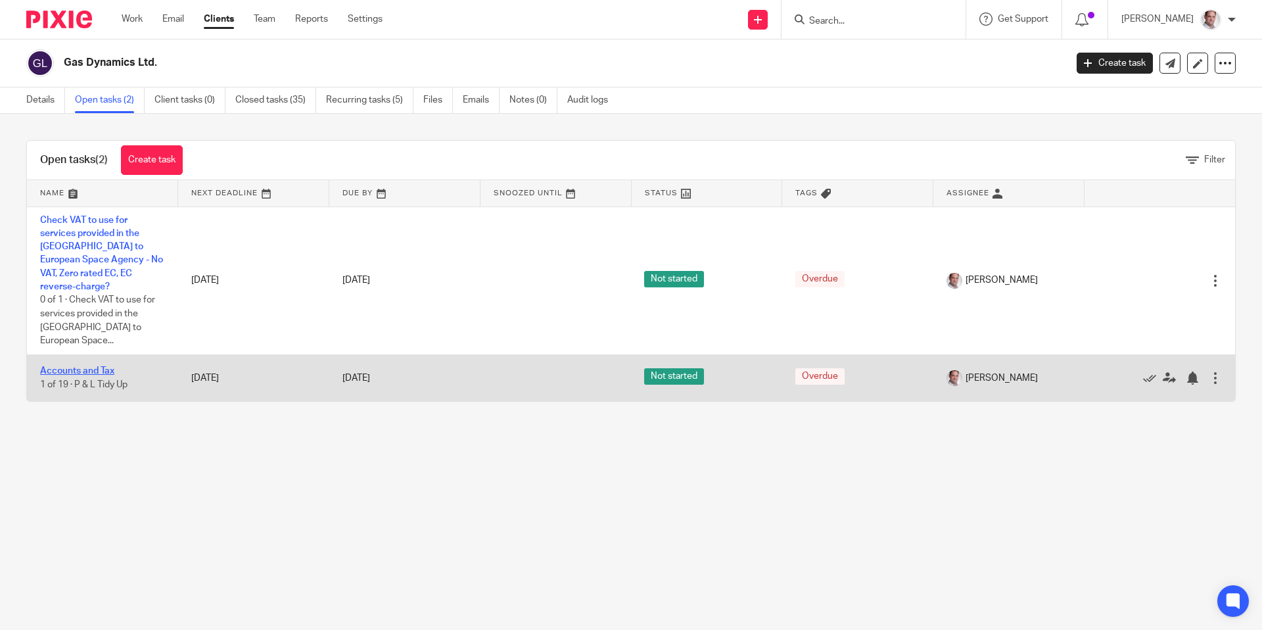
click at [87, 366] on link "Accounts and Tax" at bounding box center [77, 370] width 74 height 9
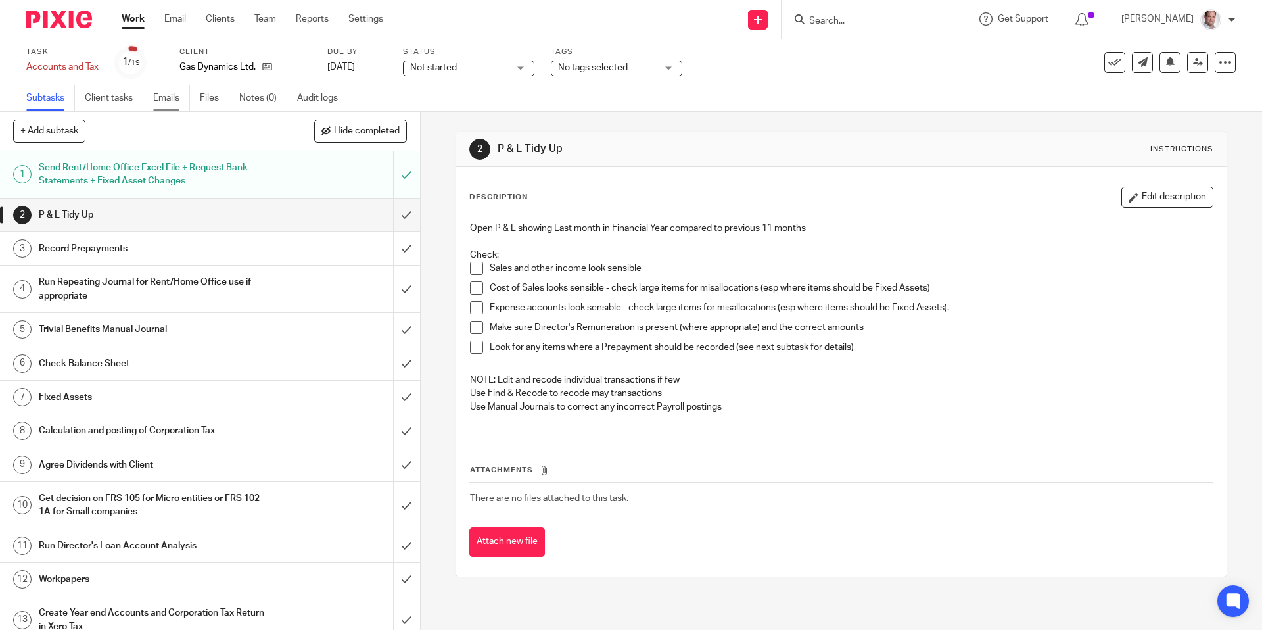
click at [170, 95] on link "Emails" at bounding box center [171, 98] width 37 height 26
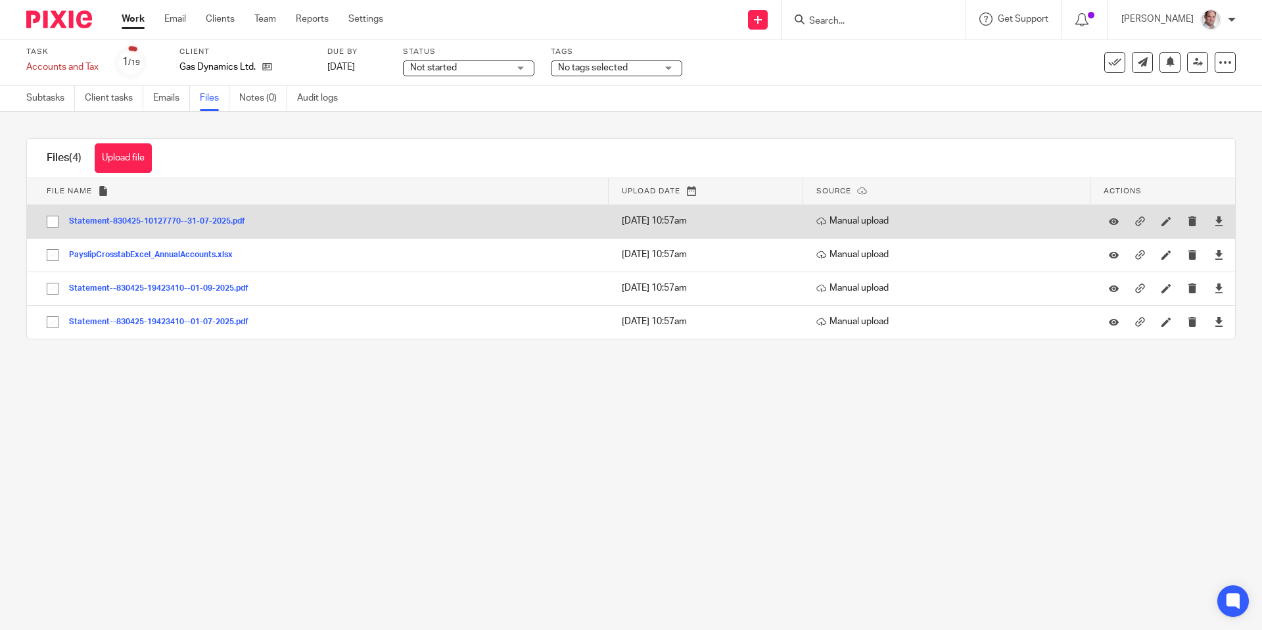
click at [51, 222] on input "checkbox" at bounding box center [52, 221] width 25 height 25
checkbox input "true"
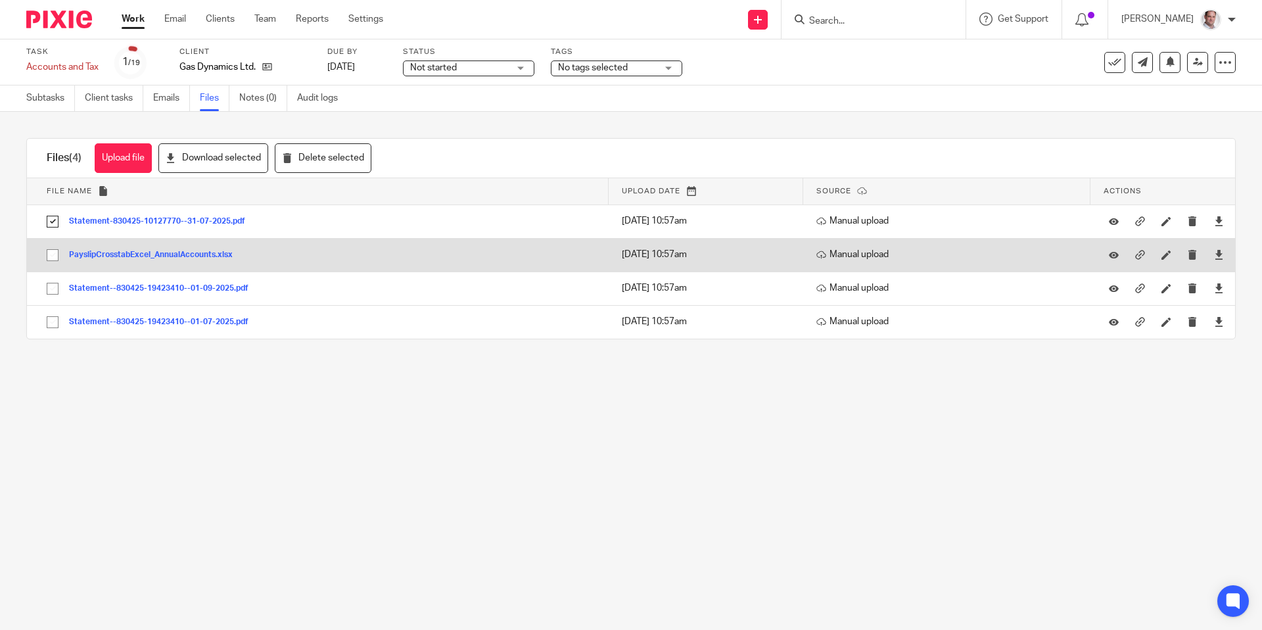
click at [55, 258] on input "checkbox" at bounding box center [52, 255] width 25 height 25
checkbox input "true"
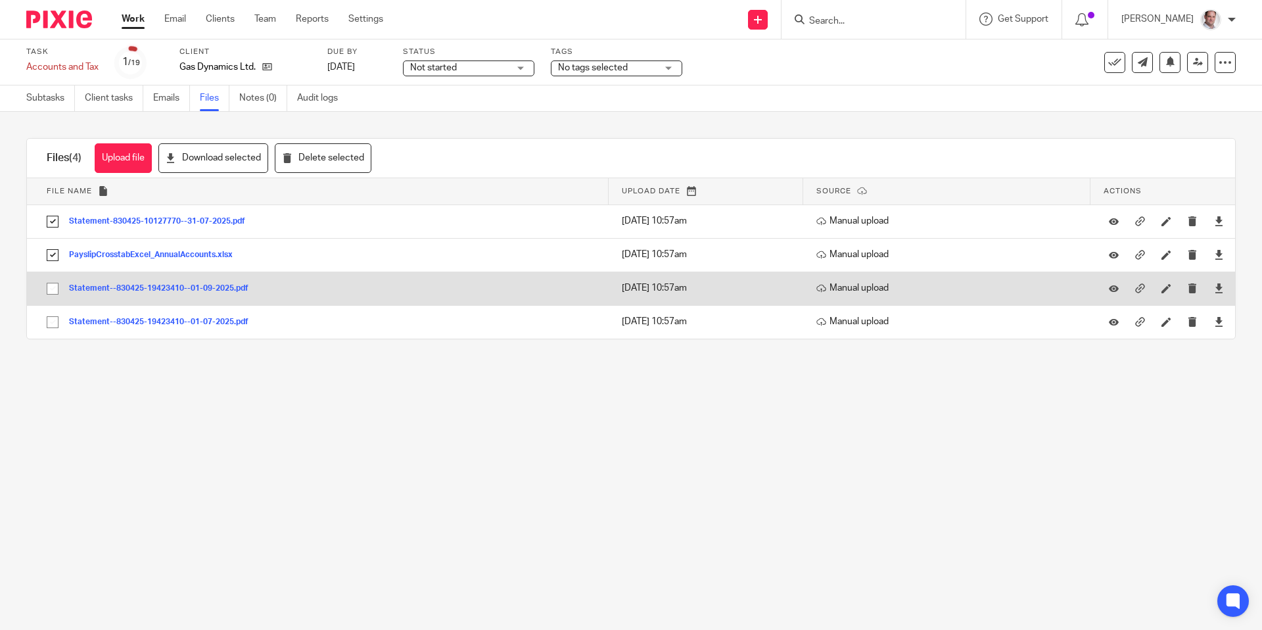
click at [55, 287] on input "checkbox" at bounding box center [52, 288] width 25 height 25
checkbox input "true"
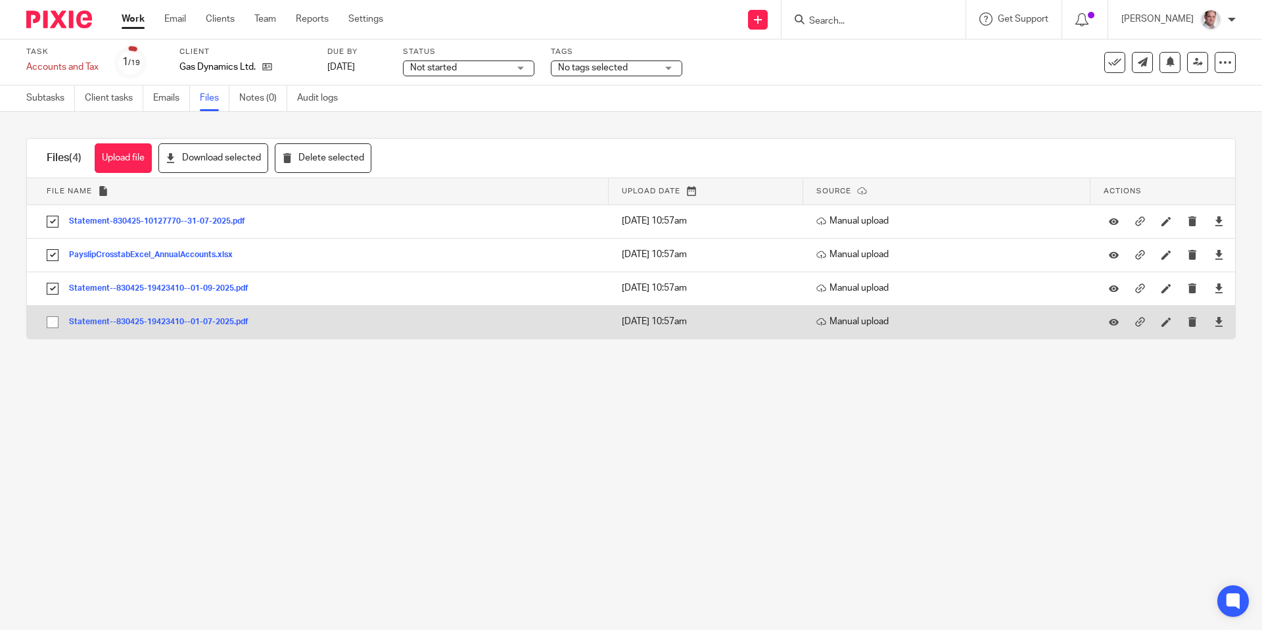
click at [53, 321] on input "checkbox" at bounding box center [52, 322] width 25 height 25
checkbox input "true"
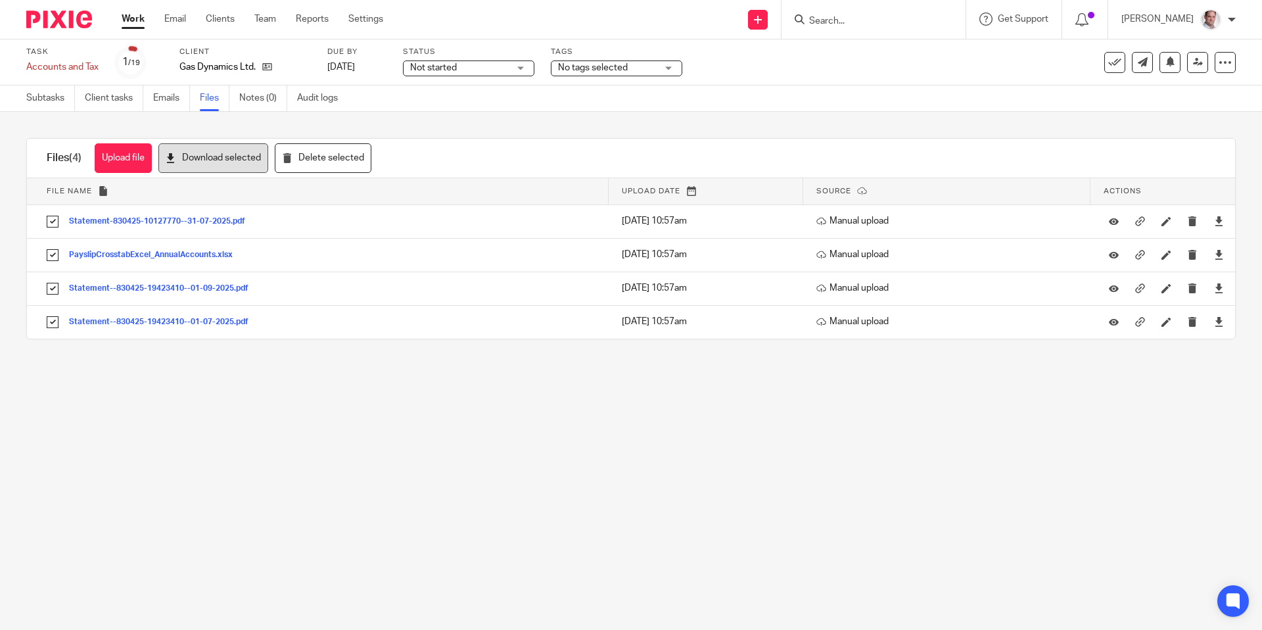
click at [202, 162] on button "Download selected" at bounding box center [213, 158] width 110 height 30
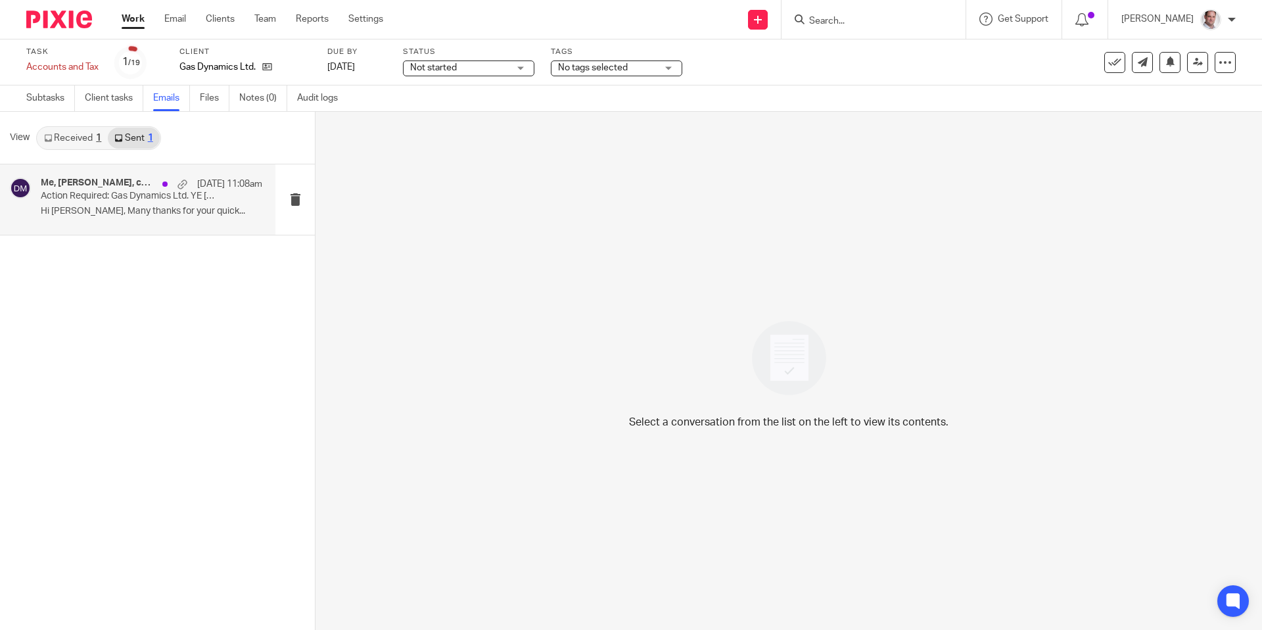
click at [117, 200] on p "Action Required: Gas Dynamics Ltd. YE [DATE]" at bounding box center [129, 196] width 177 height 11
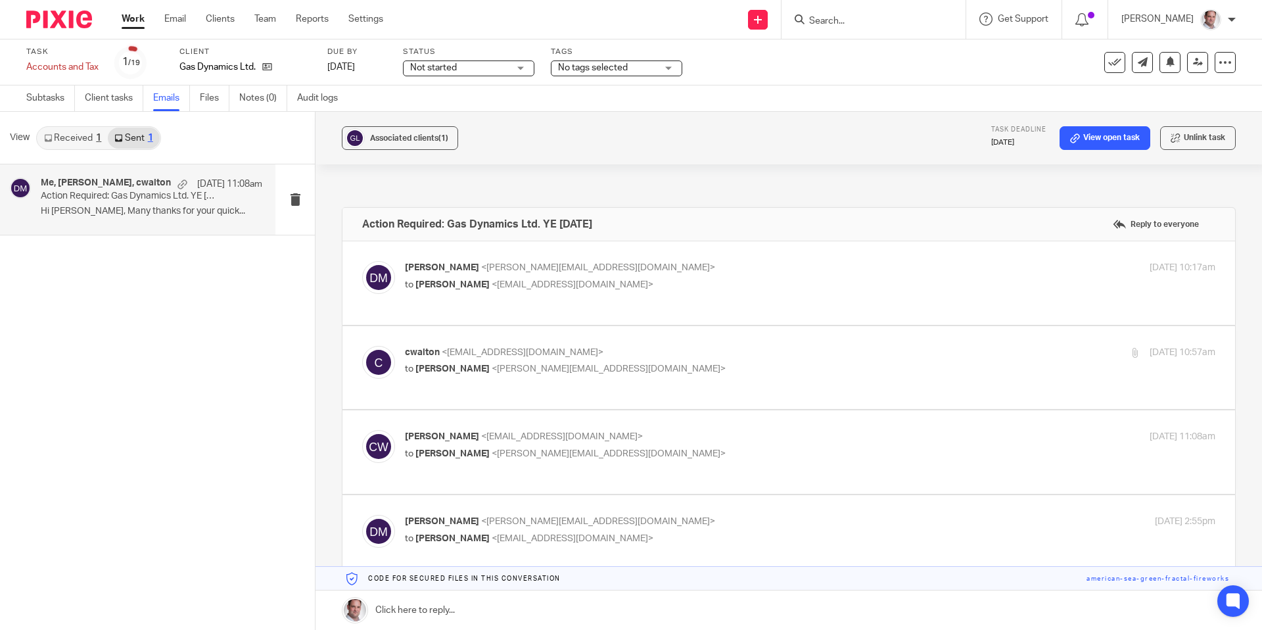
click at [492, 280] on span "<[EMAIL_ADDRESS][DOMAIN_NAME]>" at bounding box center [573, 284] width 162 height 9
checkbox input "true"
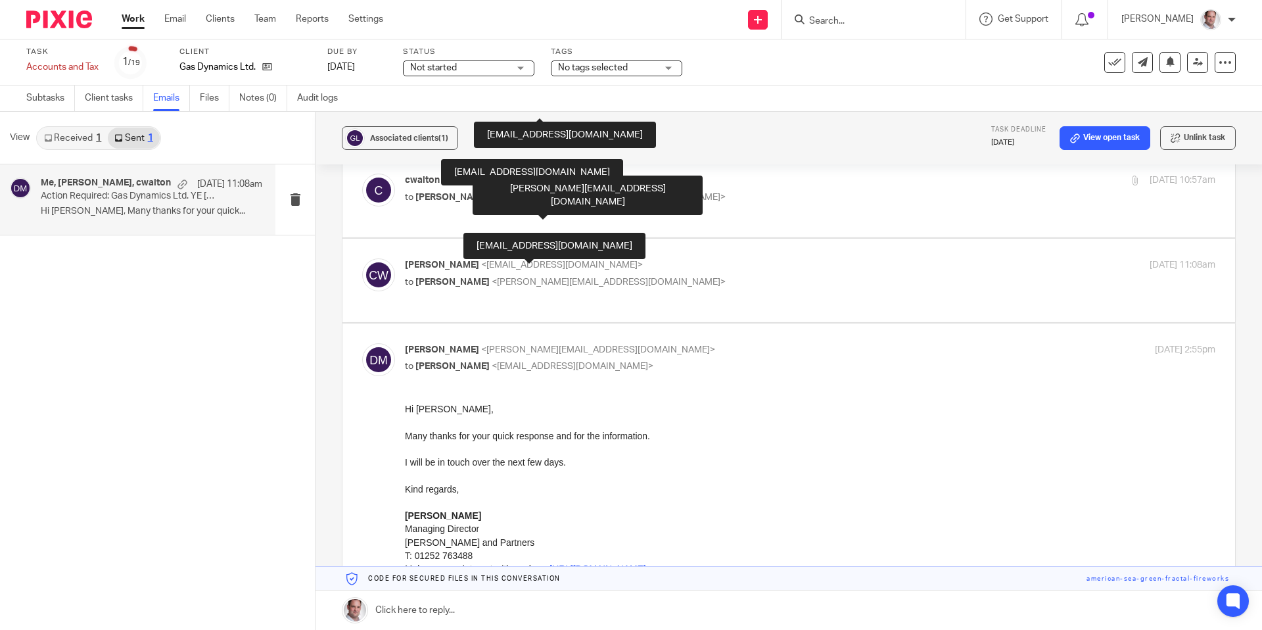
scroll to position [714, 0]
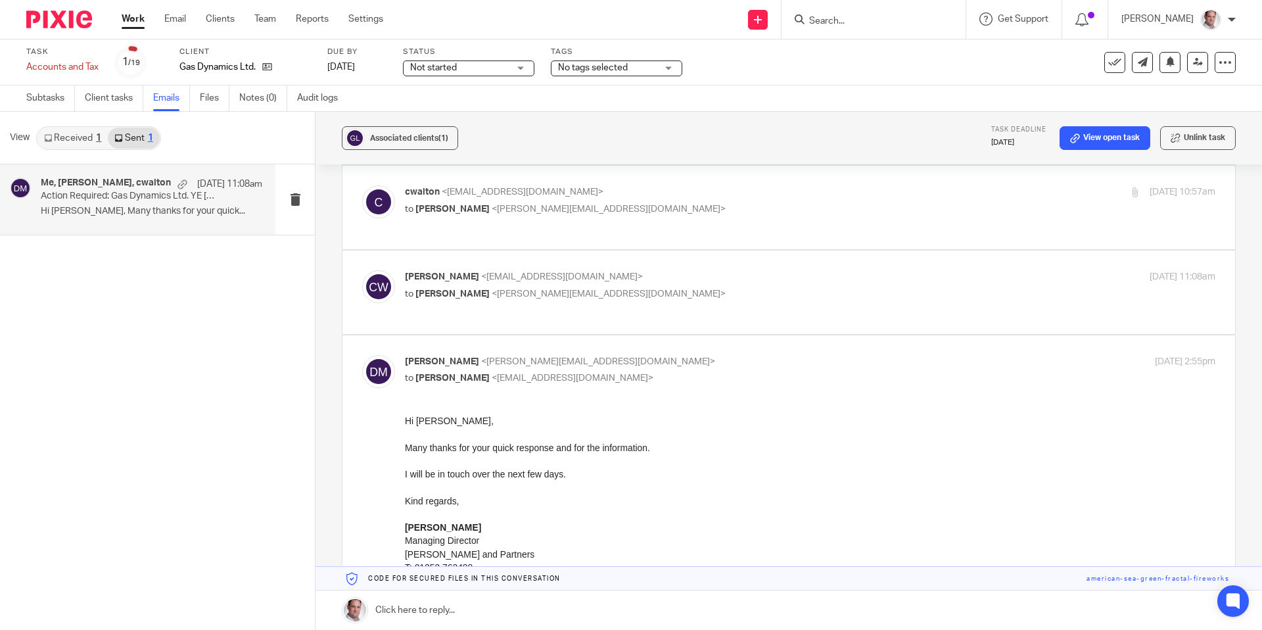
click at [693, 216] on p "to [PERSON_NAME] <[PERSON_NAME][EMAIL_ADDRESS][DOMAIN_NAME]>" at bounding box center [675, 209] width 540 height 14
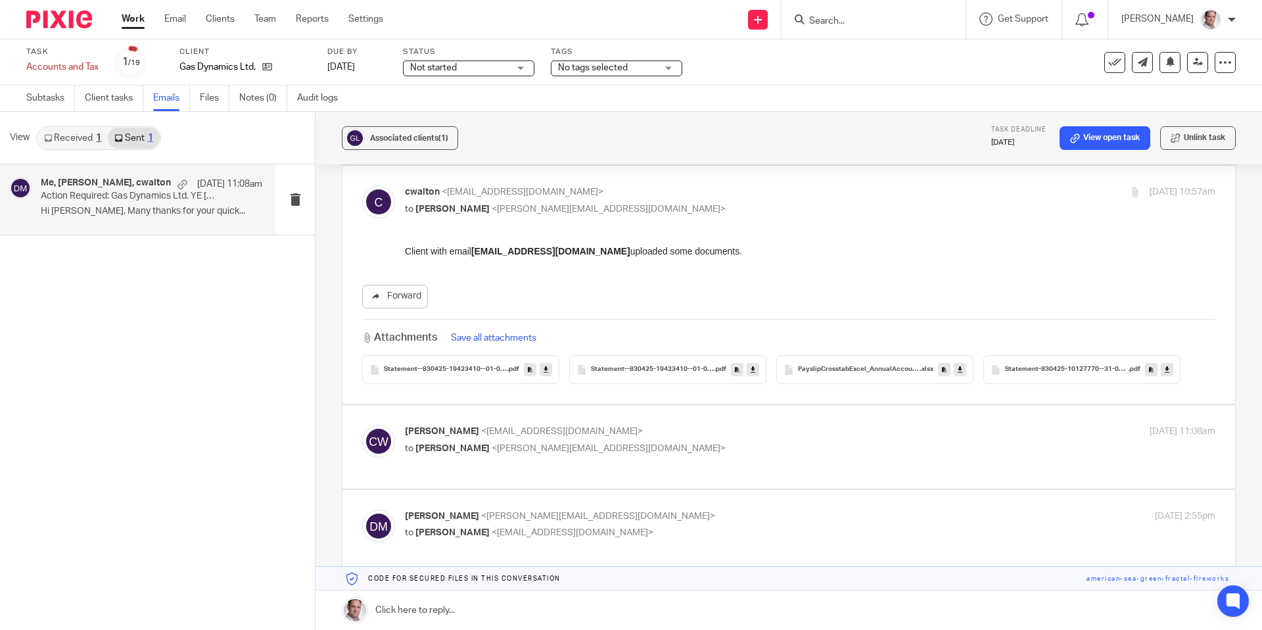
scroll to position [0, 0]
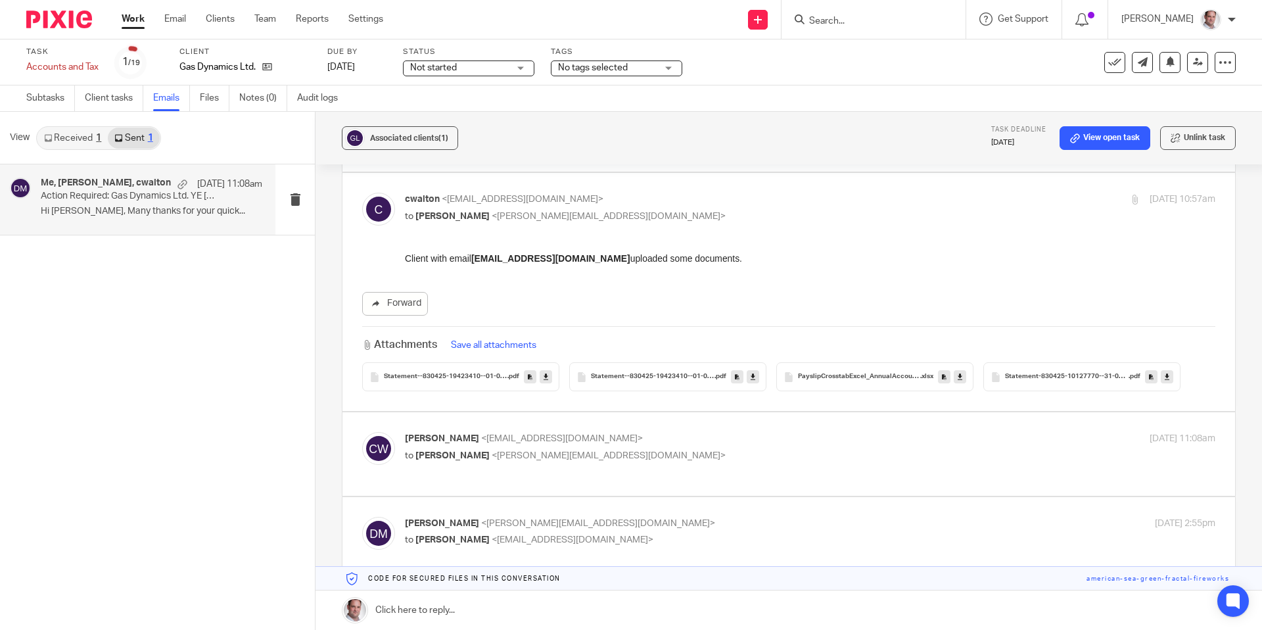
click at [754, 206] on p "cwalton <[EMAIL_ADDRESS][DOMAIN_NAME]>" at bounding box center [675, 200] width 540 height 14
checkbox input "false"
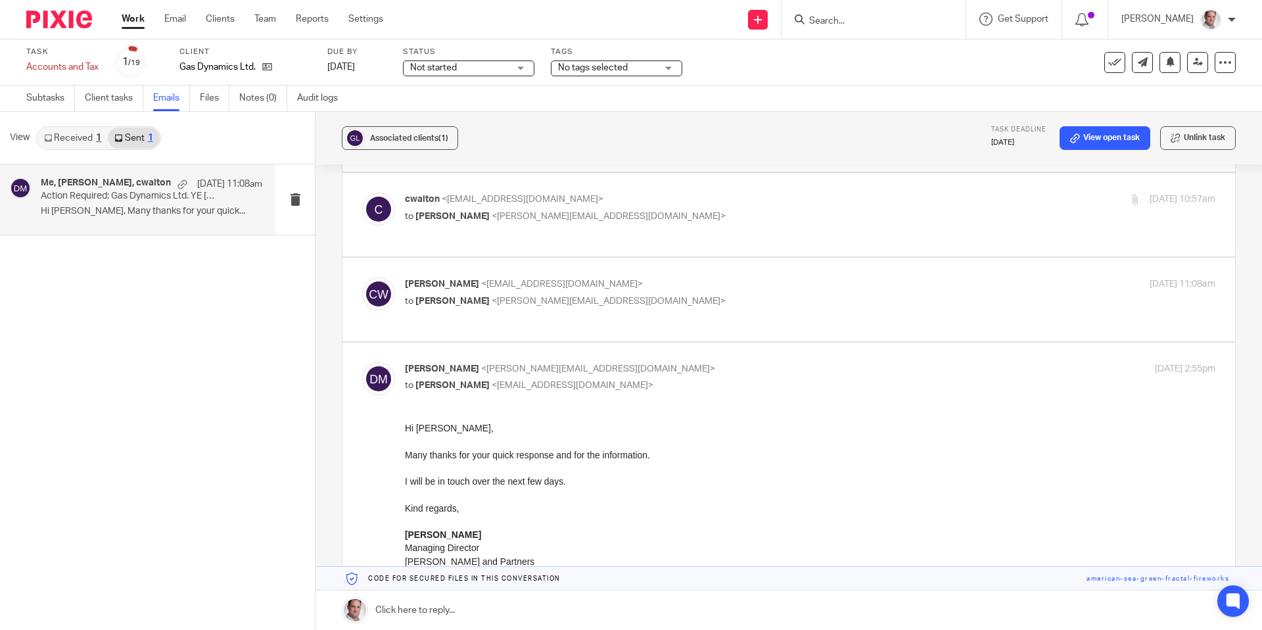
scroll to position [714, 0]
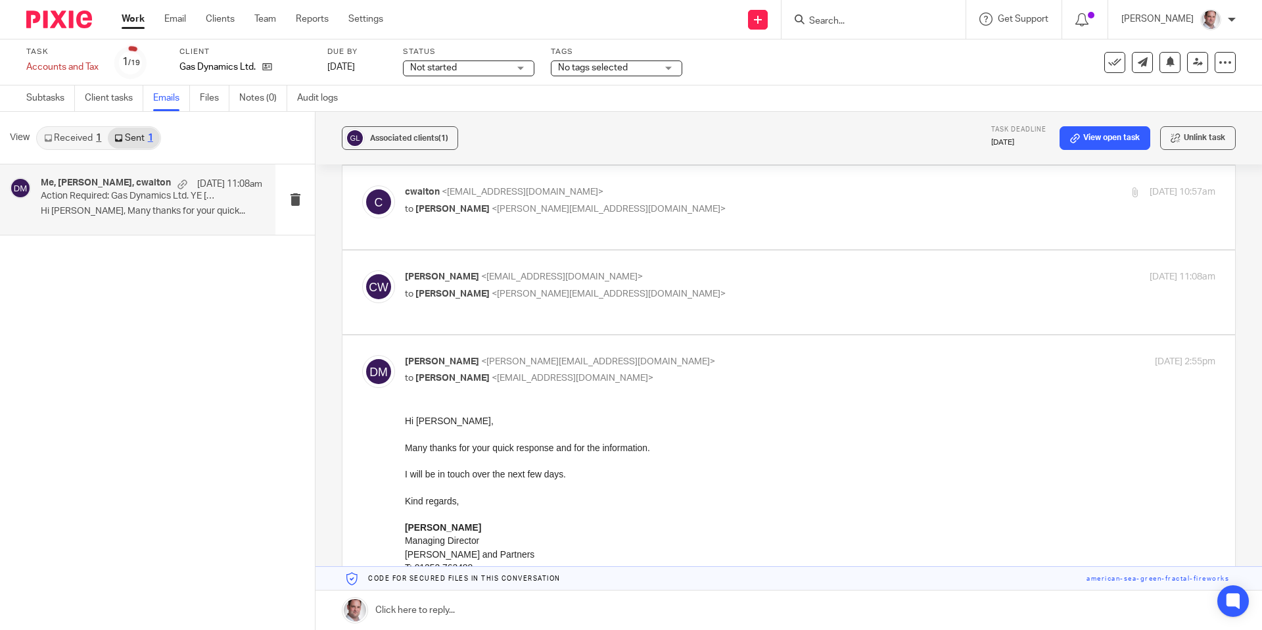
click at [681, 288] on div "[PERSON_NAME] <[EMAIL_ADDRESS][DOMAIN_NAME]> to [PERSON_NAME] <[PERSON_NAME][EM…" at bounding box center [675, 285] width 540 height 30
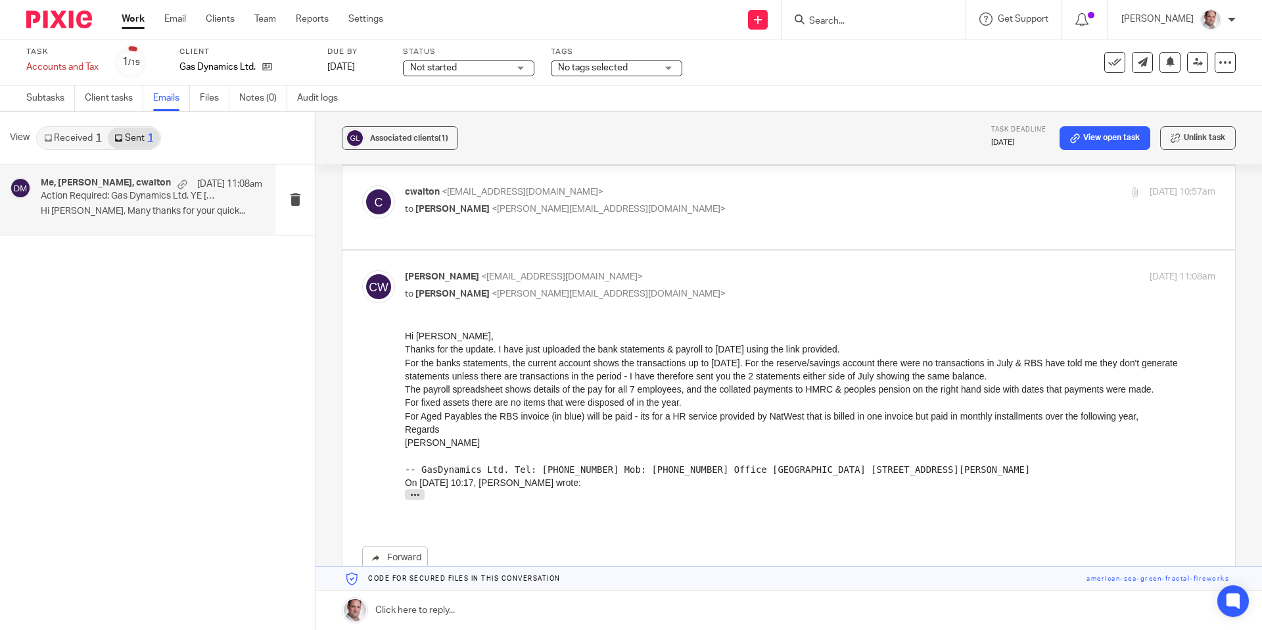
scroll to position [718, 0]
click at [714, 292] on p "to [PERSON_NAME] <[PERSON_NAME][EMAIL_ADDRESS][DOMAIN_NAME]>" at bounding box center [675, 290] width 540 height 14
checkbox input "false"
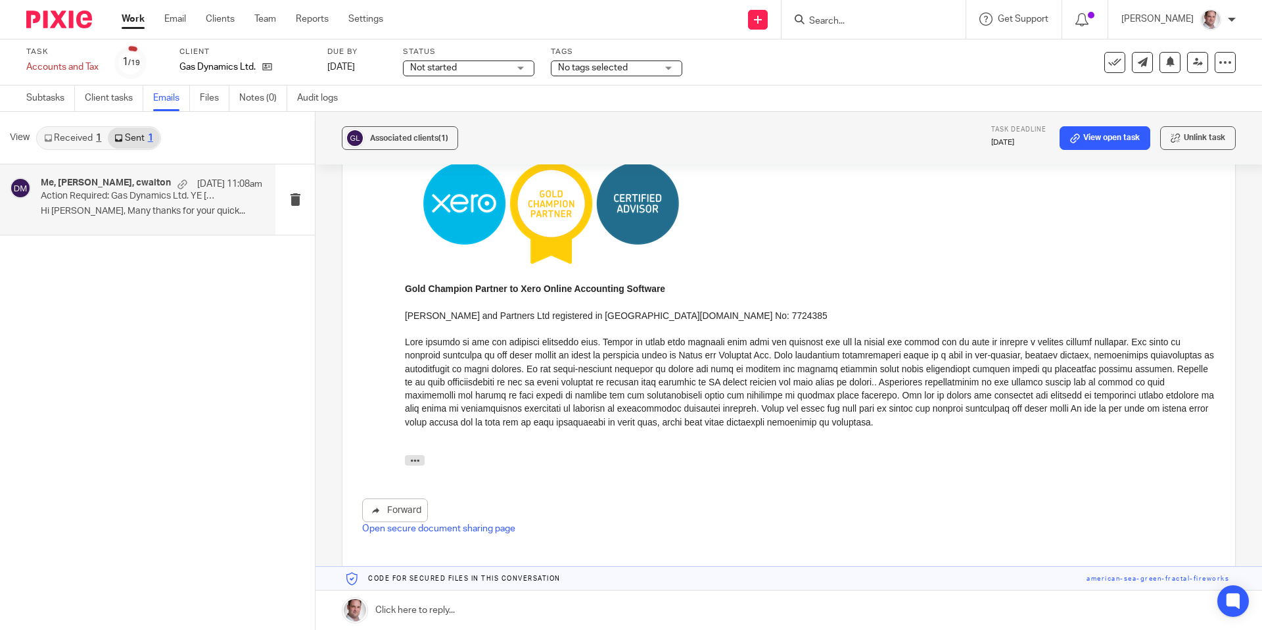
scroll to position [1464, 0]
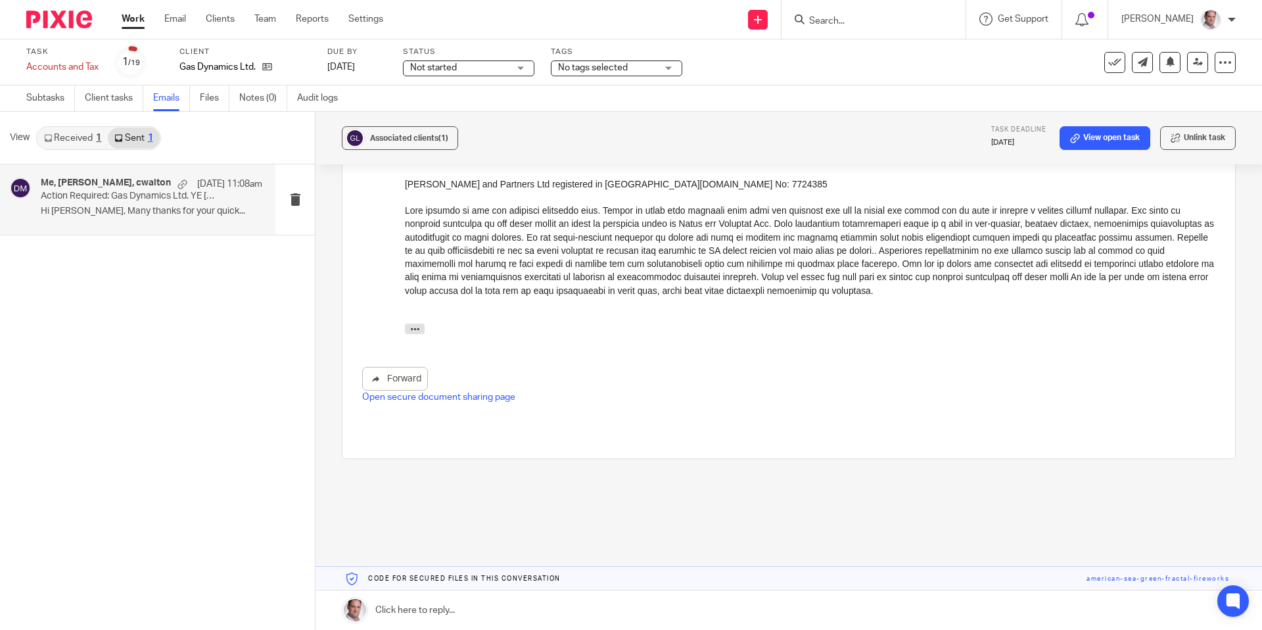
click at [399, 611] on link at bounding box center [788, 609] width 946 height 39
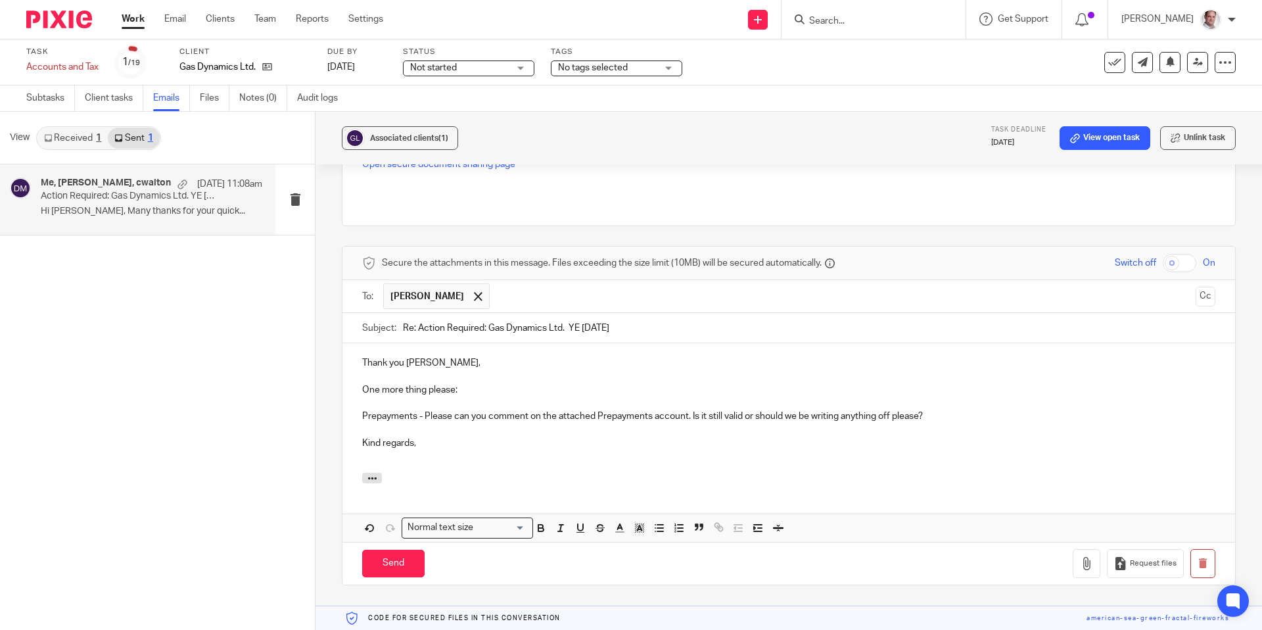
scroll to position [1696, 0]
drag, startPoint x: 417, startPoint y: 415, endPoint x: 358, endPoint y: 417, distance: 59.8
click at [358, 417] on div "Thank you [PERSON_NAME], One more thing please: Prepayments - Please can you co…" at bounding box center [788, 407] width 893 height 129
click at [448, 431] on p at bounding box center [788, 427] width 853 height 13
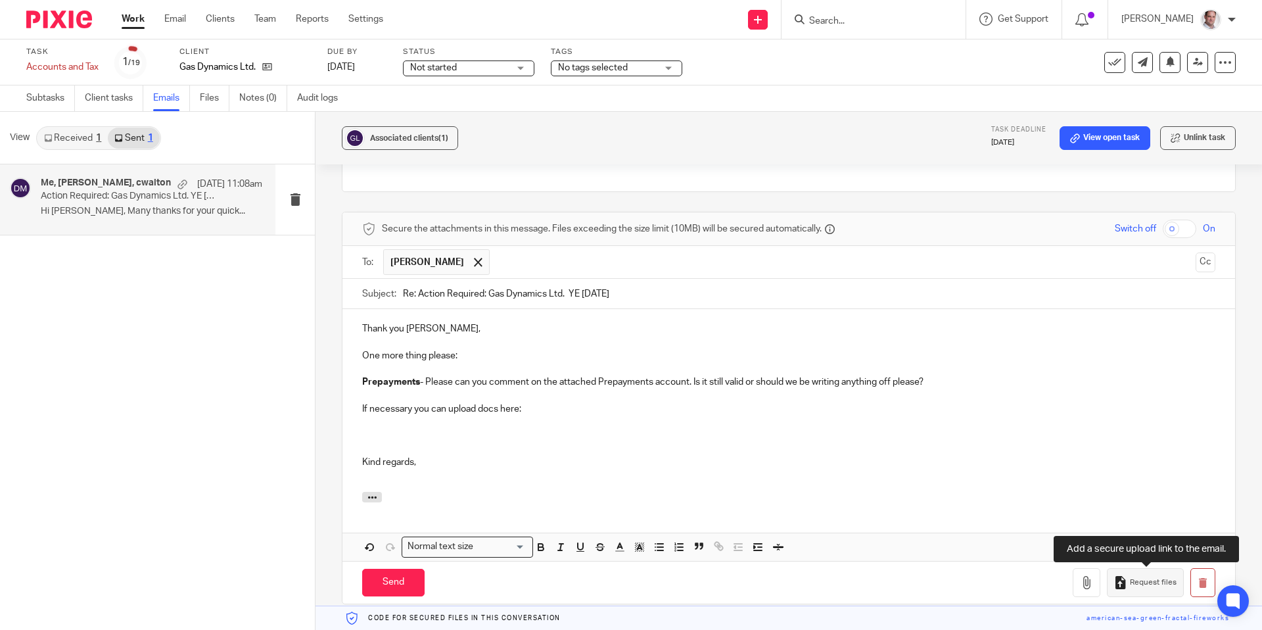
click at [1156, 575] on button "Request files" at bounding box center [1145, 583] width 76 height 30
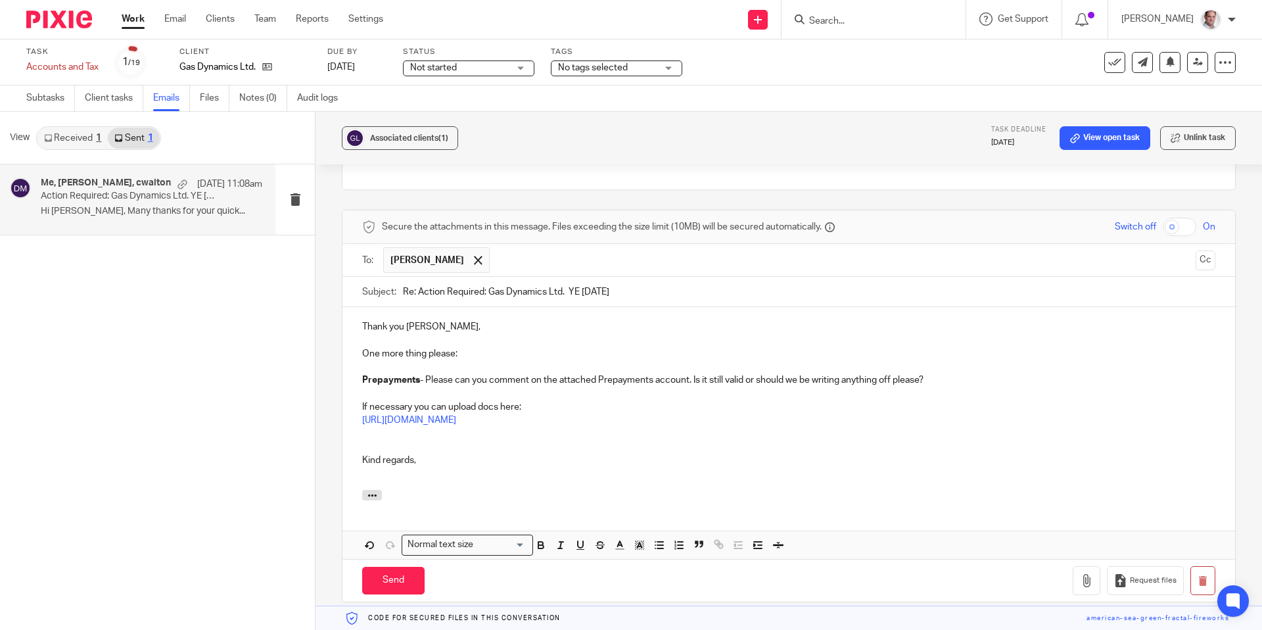
click at [542, 407] on p "If necessary you can upload docs here:" at bounding box center [788, 406] width 853 height 13
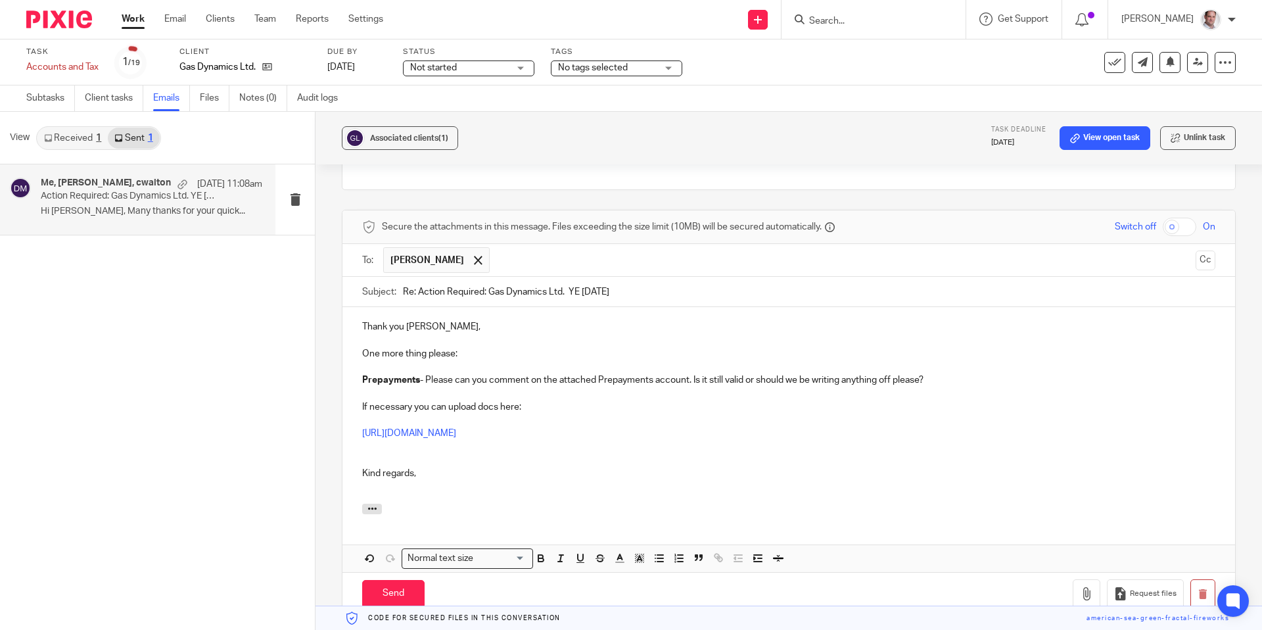
click at [454, 340] on p at bounding box center [788, 340] width 853 height 13
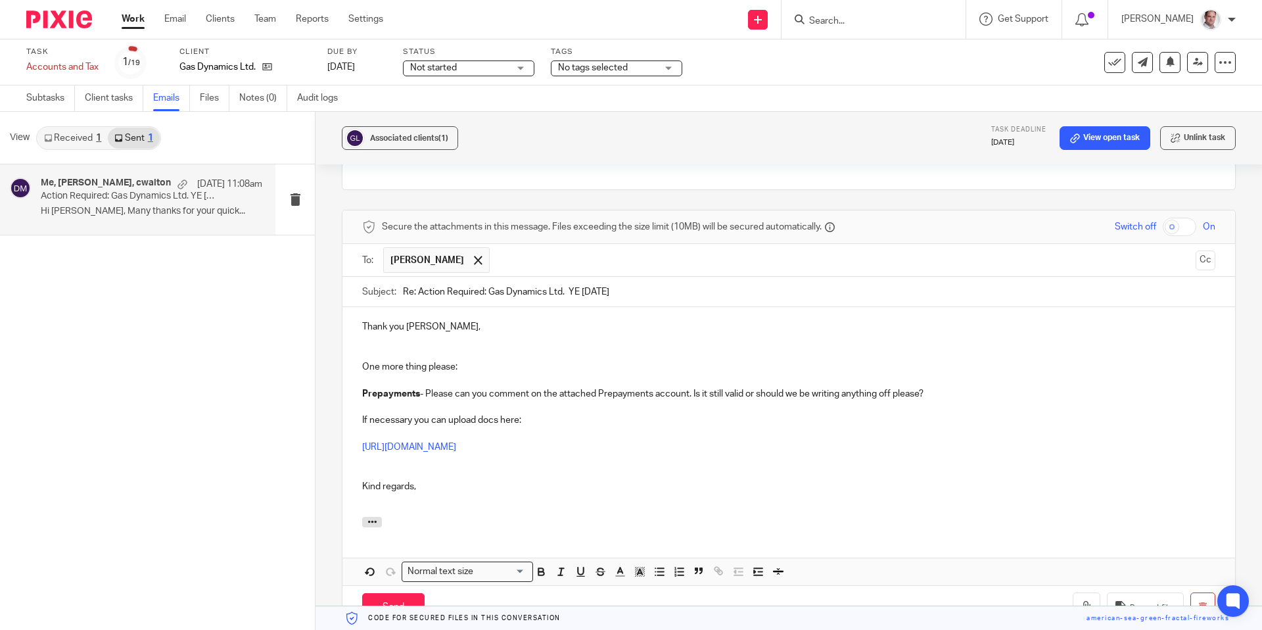
click at [442, 381] on p at bounding box center [788, 379] width 853 height 13
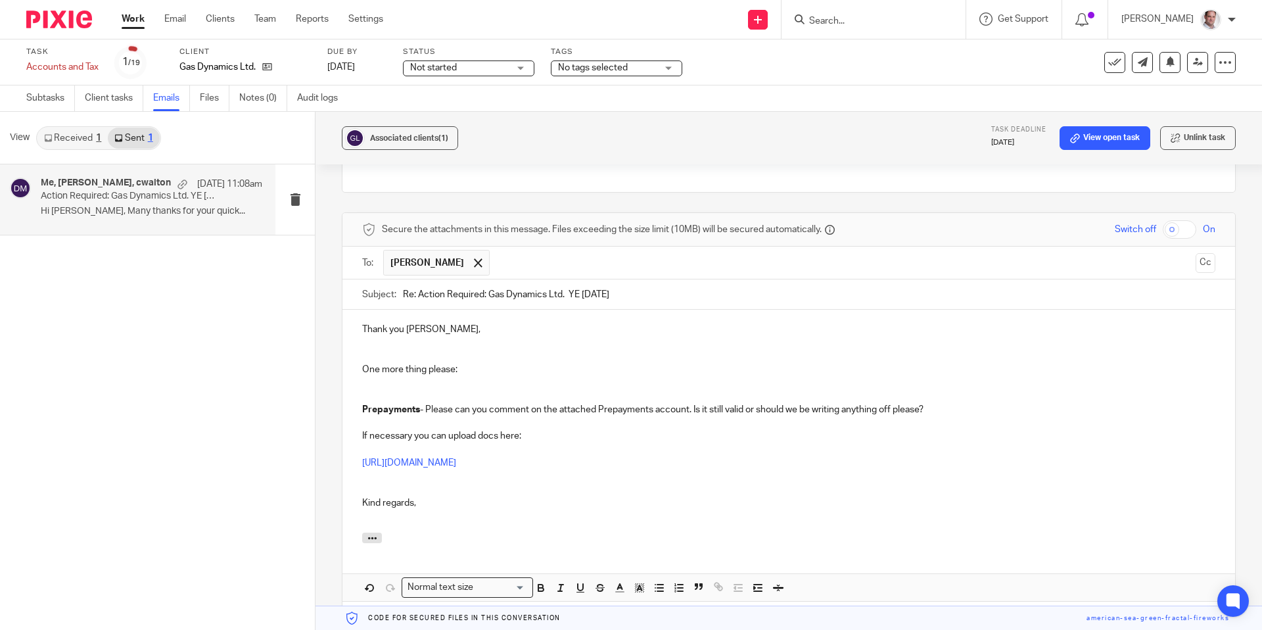
click at [409, 419] on p at bounding box center [788, 422] width 853 height 13
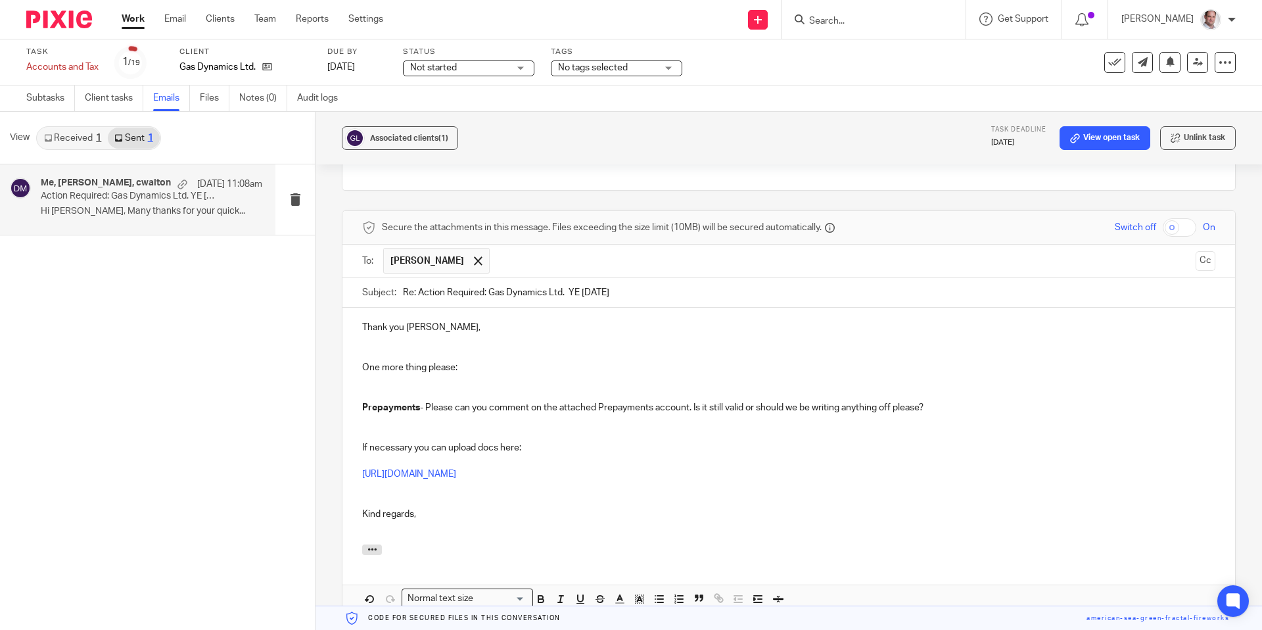
click at [439, 518] on p "Kind regards," at bounding box center [788, 513] width 853 height 13
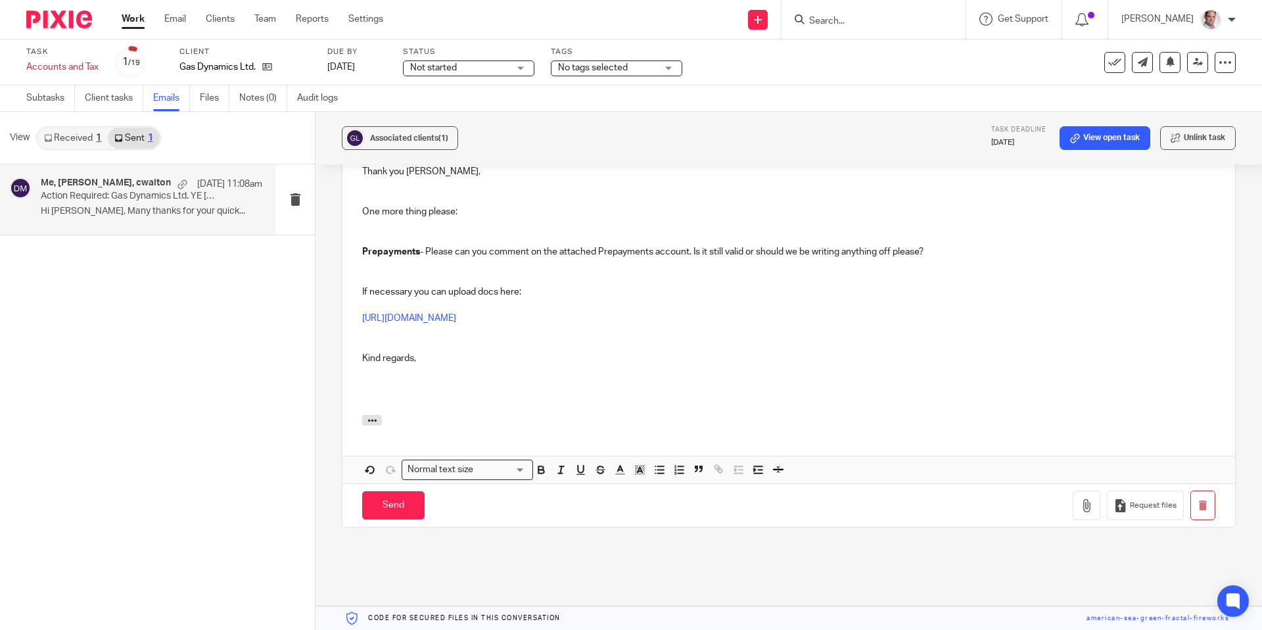
scroll to position [1955, 0]
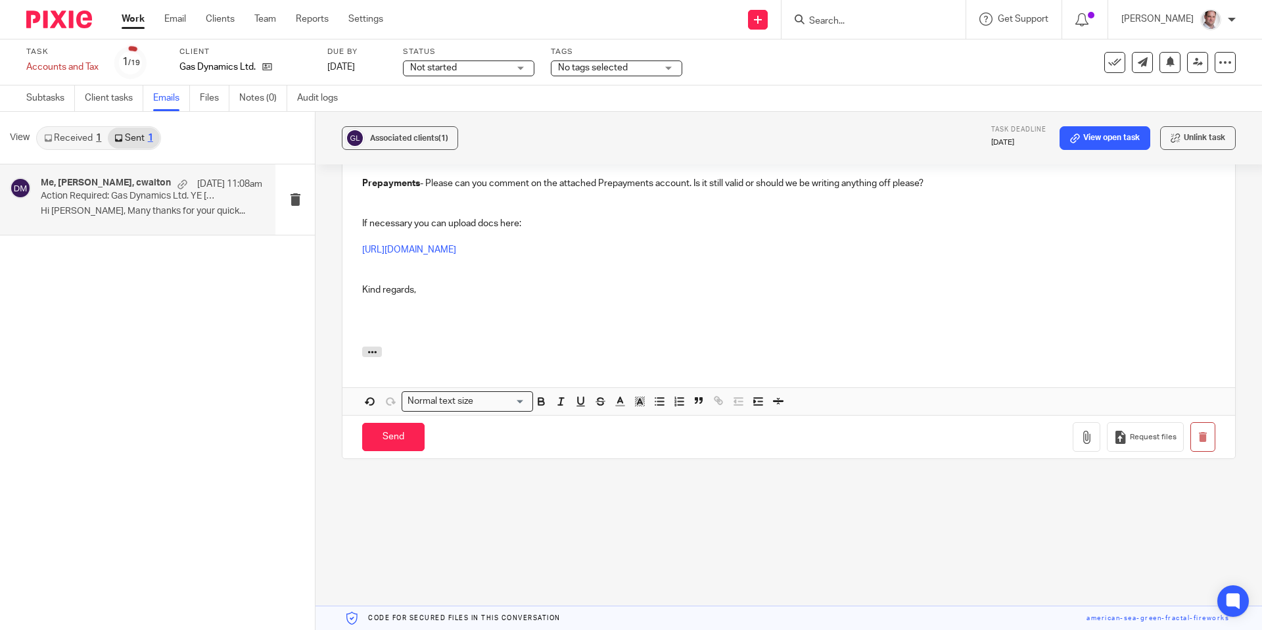
drag, startPoint x: 1084, startPoint y: 436, endPoint x: 873, endPoint y: 479, distance: 215.9
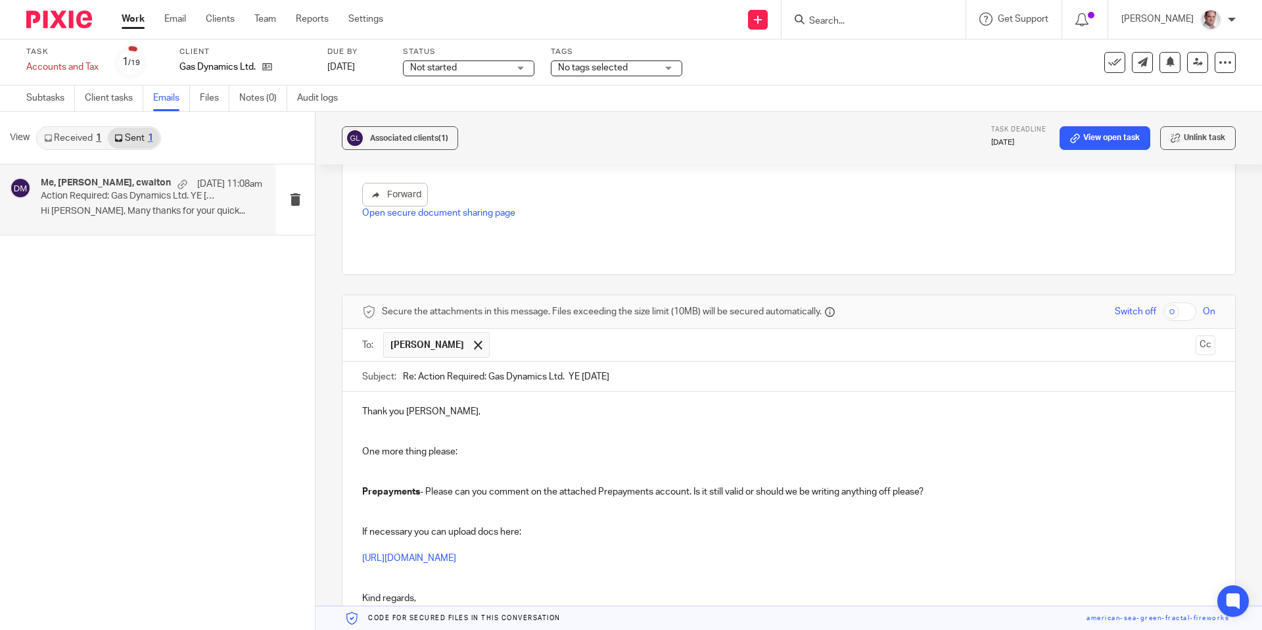
scroll to position [1632, 0]
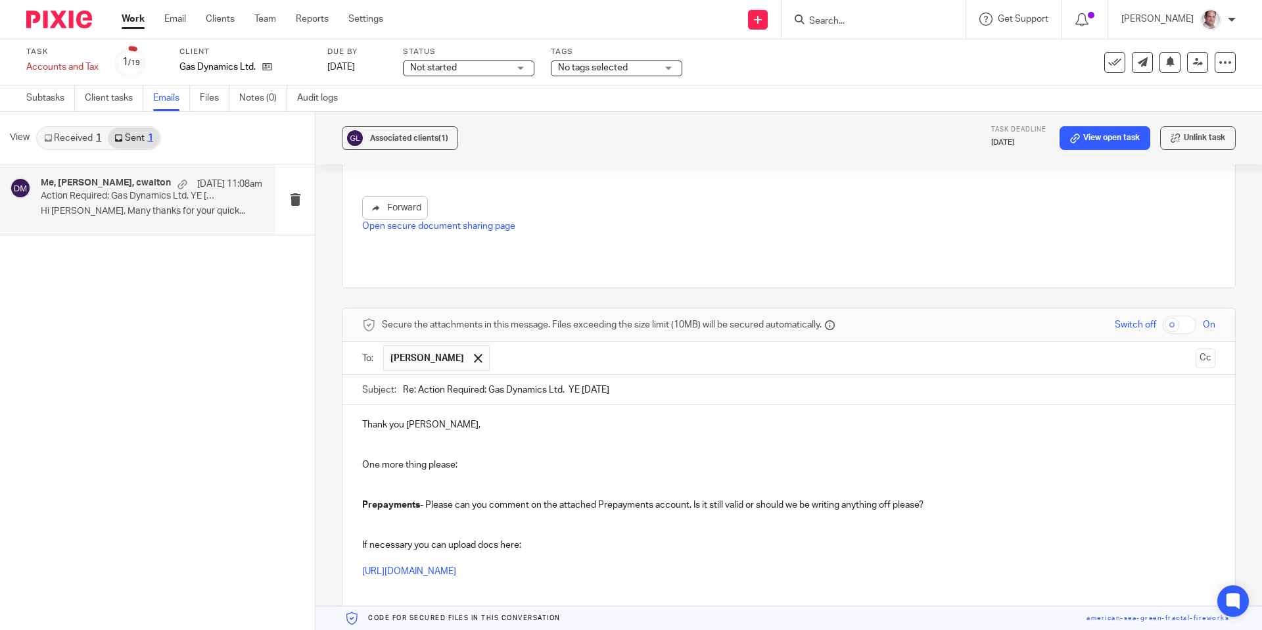
click at [1190, 329] on input "checkbox" at bounding box center [1180, 324] width 34 height 18
checkbox input "true"
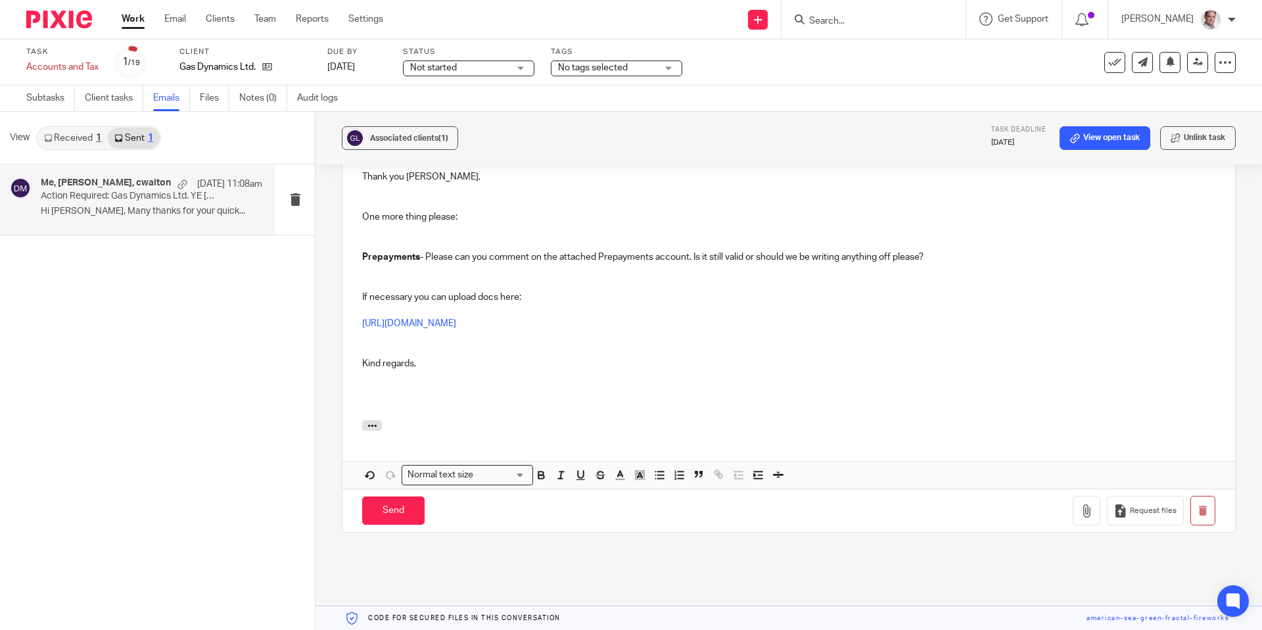
scroll to position [1882, 0]
click at [1084, 501] on icon "button" at bounding box center [1086, 507] width 13 height 13
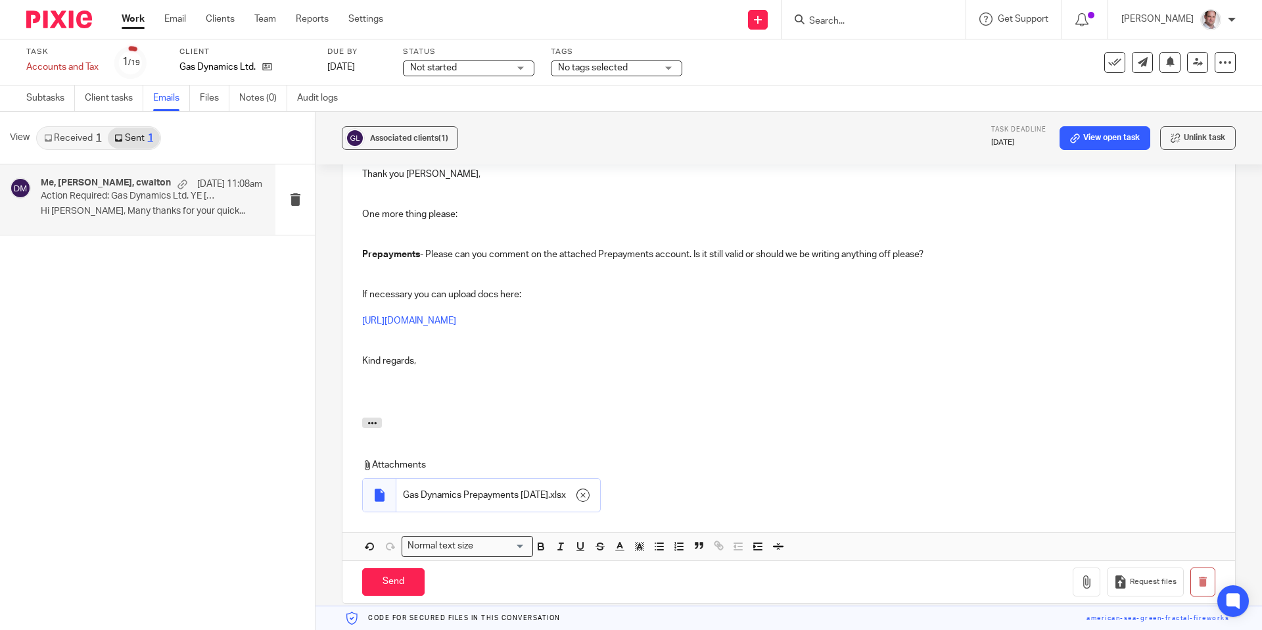
click at [270, 546] on div "Me, Craig Walton, cwalton 16 Sep 11:08am Action Required: Gas Dynamics Ltd. YE …" at bounding box center [157, 396] width 315 height 465
click at [403, 585] on input "Send" at bounding box center [393, 582] width 62 height 28
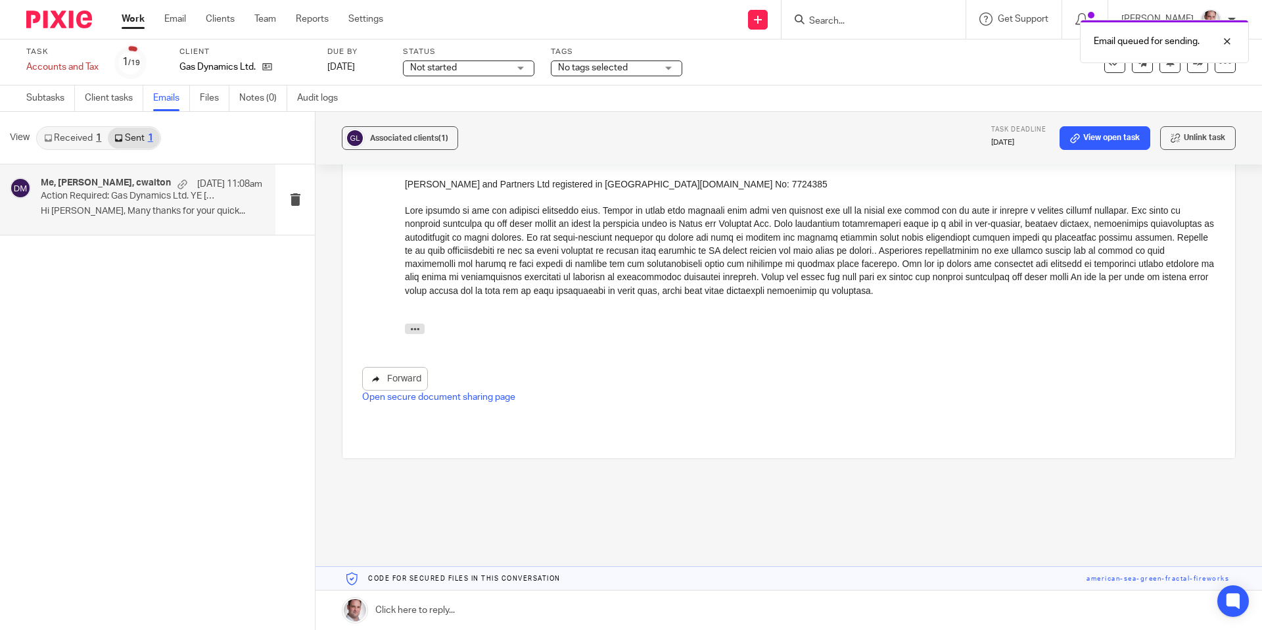
scroll to position [1464, 0]
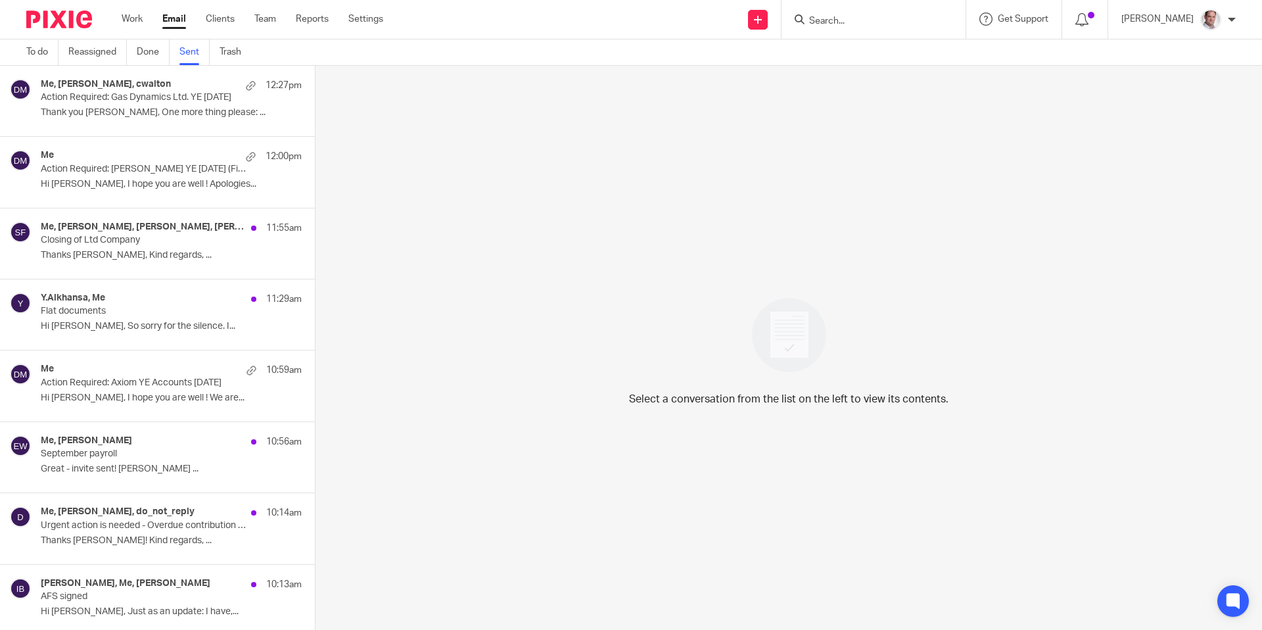
click at [164, 89] on div "Me, [PERSON_NAME], cwalton 12:27pm" at bounding box center [171, 85] width 261 height 13
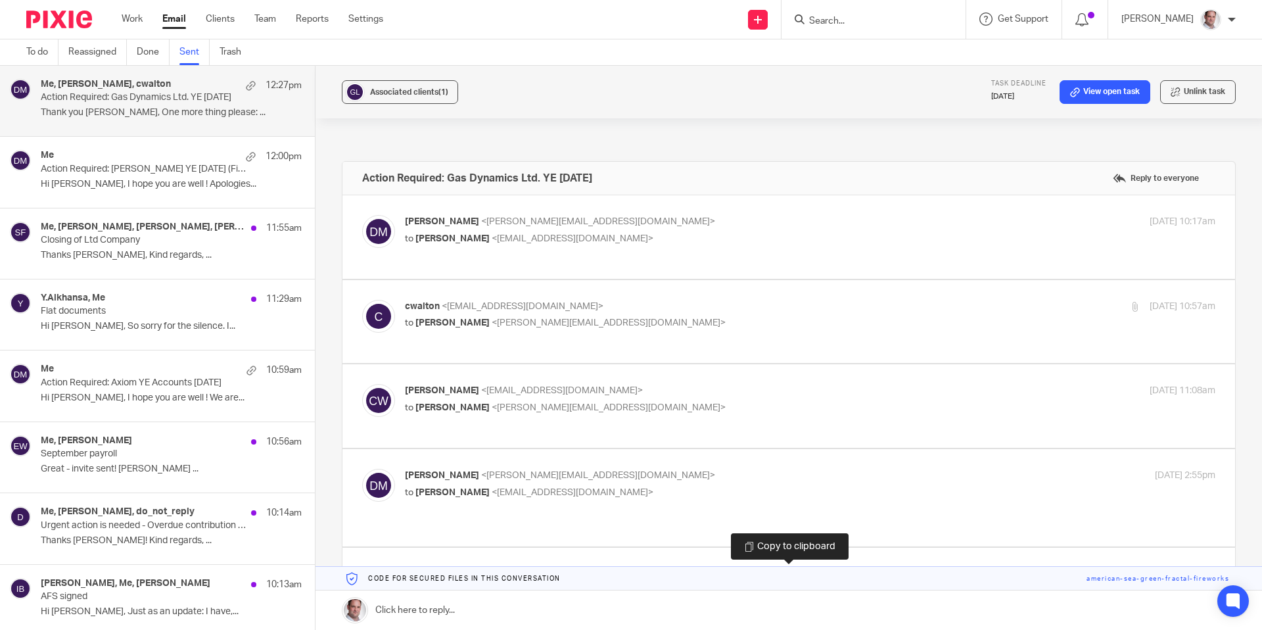
click at [1117, 575] on link at bounding box center [788, 579] width 946 height 24
